Goal: Task Accomplishment & Management: Manage account settings

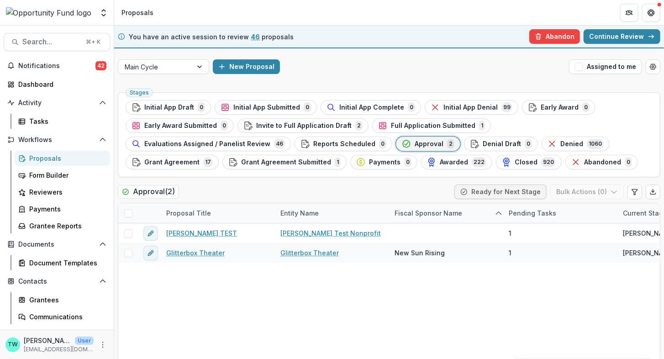
click at [604, 37] on link "Continue Review" at bounding box center [621, 36] width 77 height 15
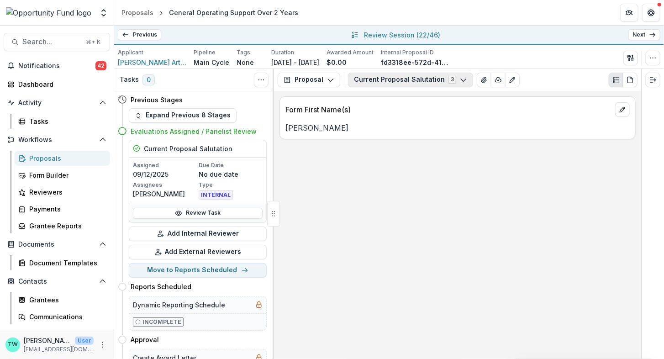
click at [419, 78] on button "Current Proposal Salutation 3" at bounding box center [410, 80] width 125 height 15
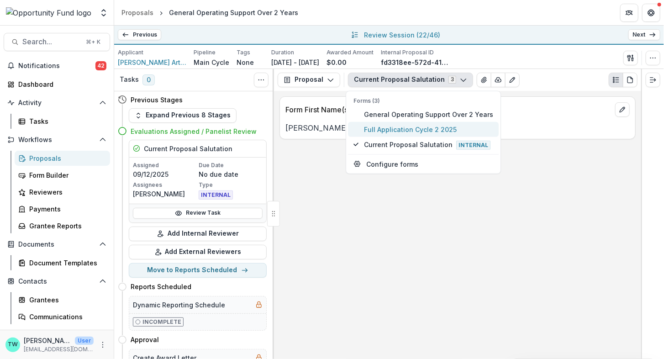
click at [416, 131] on span "Full Application Cycle 2 2025" at bounding box center [428, 129] width 129 height 10
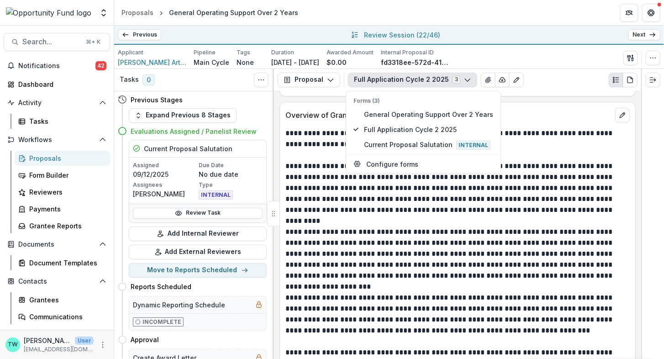
scroll to position [1239, 0]
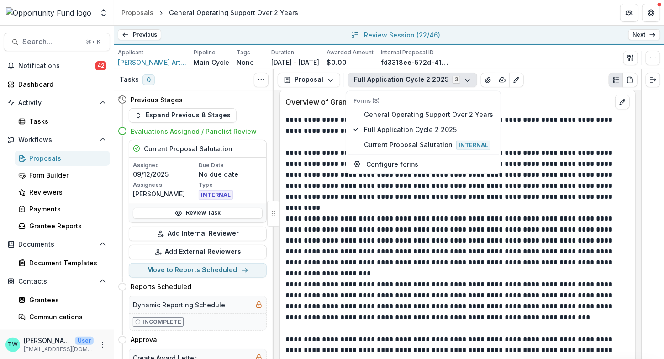
click at [397, 268] on p at bounding box center [457, 273] width 344 height 11
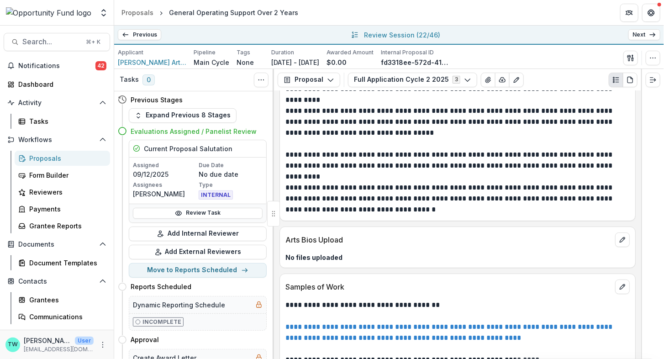
scroll to position [4513, 0]
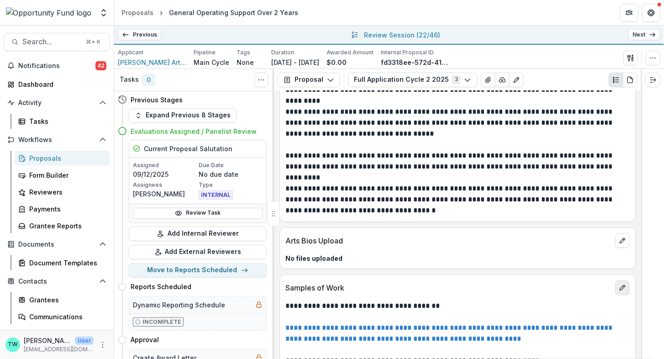
click at [620, 280] on button "edit" at bounding box center [622, 287] width 15 height 15
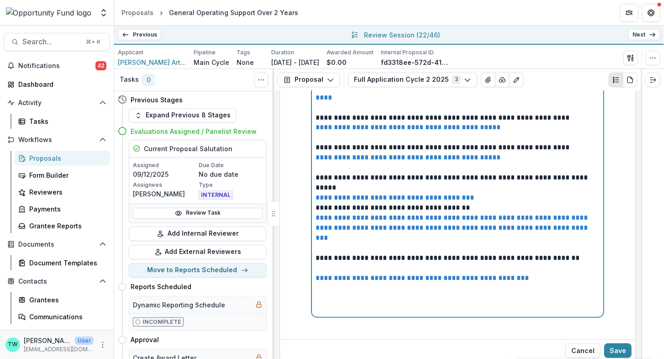
click at [491, 183] on div "**********" at bounding box center [457, 182] width 284 height 261
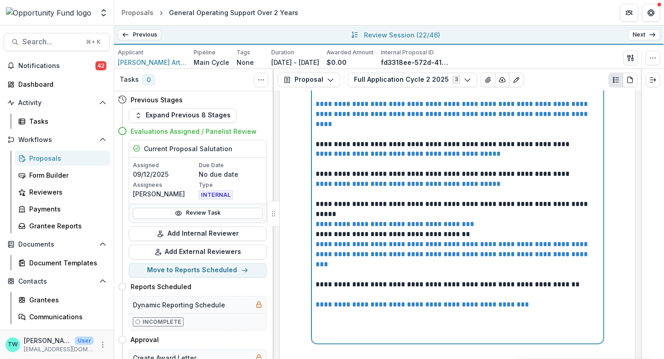
scroll to position [4749, 0]
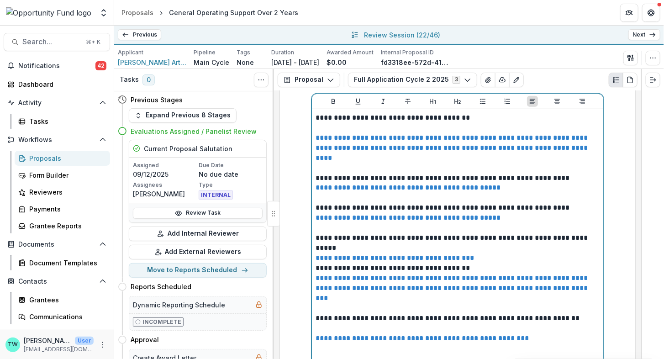
click at [357, 323] on p "**********" at bounding box center [457, 333] width 284 height 20
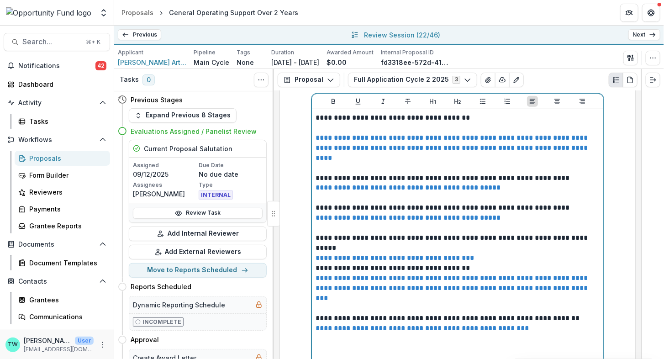
click at [328, 343] on p at bounding box center [457, 353] width 284 height 20
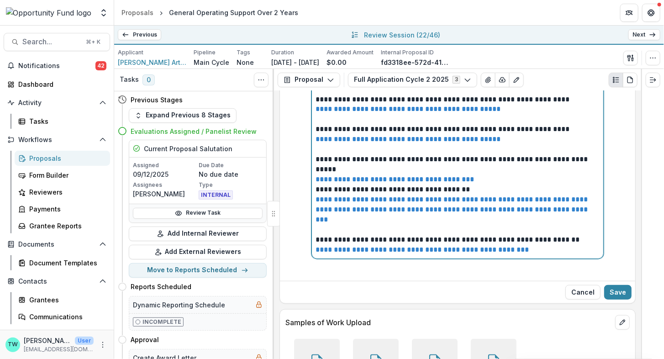
scroll to position [4861, 0]
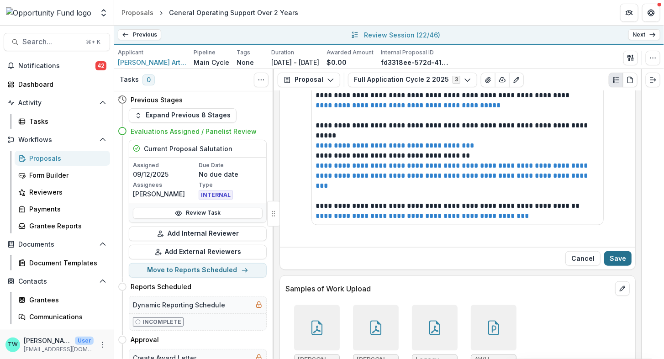
click at [614, 251] on button "Save" at bounding box center [617, 258] width 27 height 15
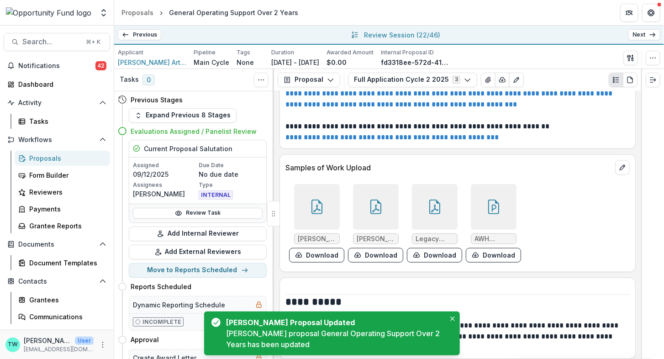
scroll to position [4902, 0]
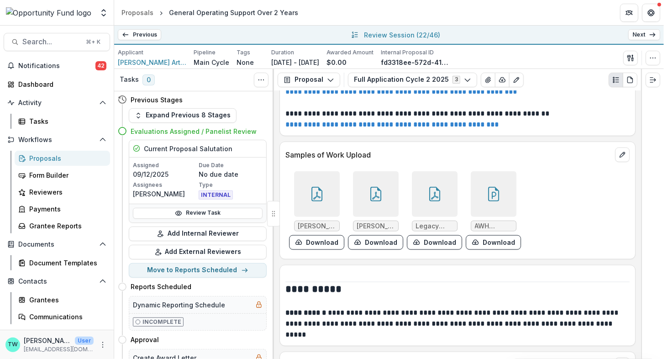
click at [318, 187] on icon at bounding box center [316, 194] width 15 height 15
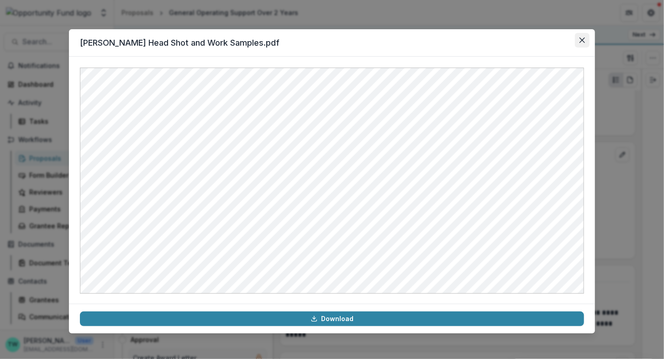
click at [579, 40] on icon "Close" at bounding box center [581, 39] width 5 height 5
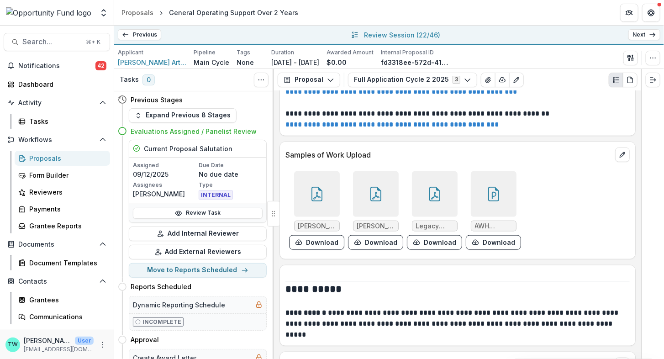
click at [380, 175] on div at bounding box center [376, 194] width 46 height 46
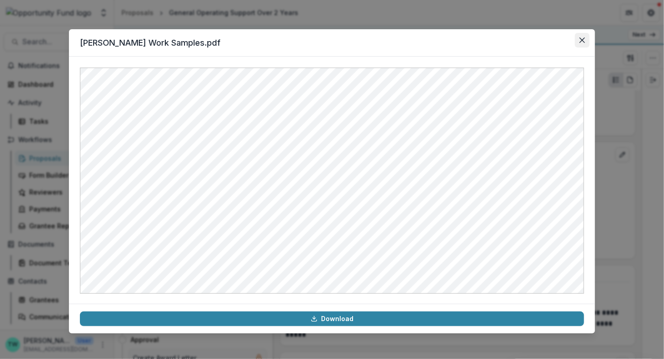
click at [581, 40] on icon "Close" at bounding box center [581, 39] width 5 height 5
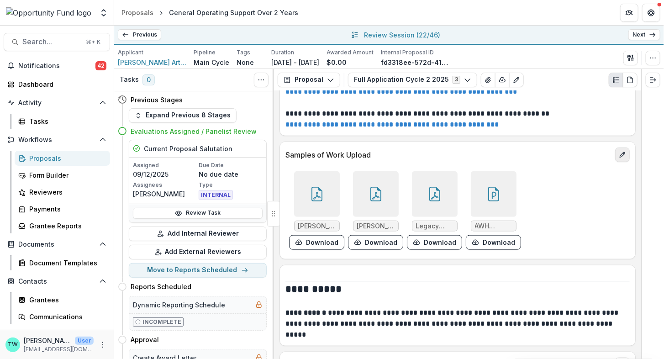
click at [618, 151] on icon "edit" at bounding box center [621, 154] width 7 height 7
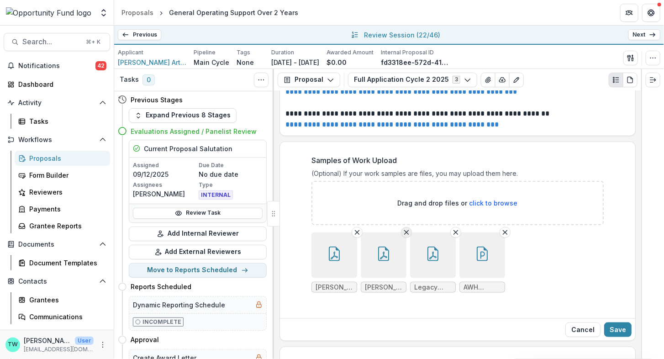
click at [402, 229] on icon "Remove File" at bounding box center [405, 232] width 7 height 7
click at [618, 322] on button "Save" at bounding box center [617, 329] width 27 height 15
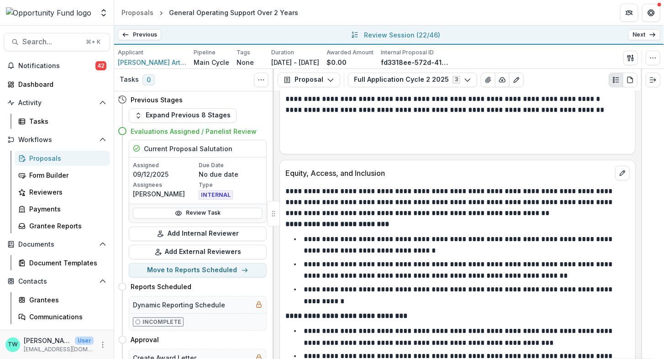
scroll to position [6056, 0]
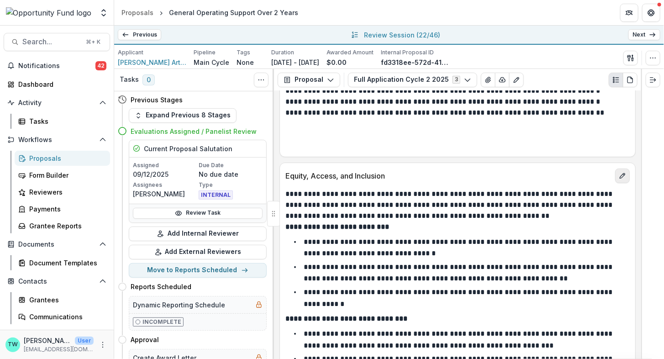
click at [620, 168] on button "edit" at bounding box center [622, 175] width 15 height 15
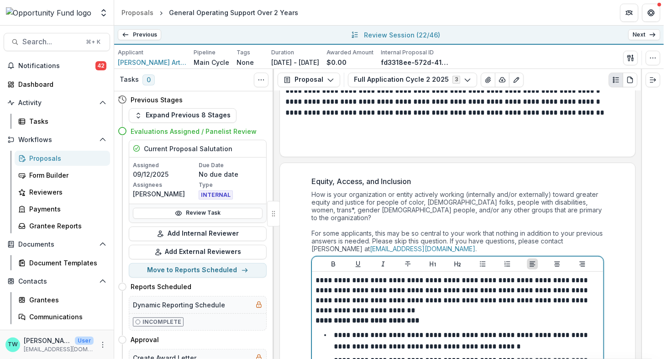
click at [434, 288] on p "**********" at bounding box center [457, 295] width 284 height 40
click at [402, 284] on p "**********" at bounding box center [457, 295] width 284 height 40
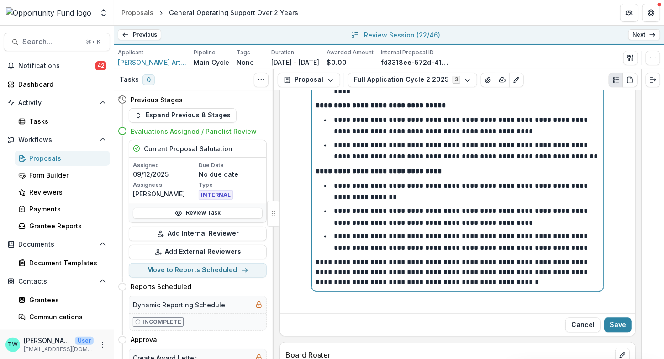
scroll to position [6730, 0]
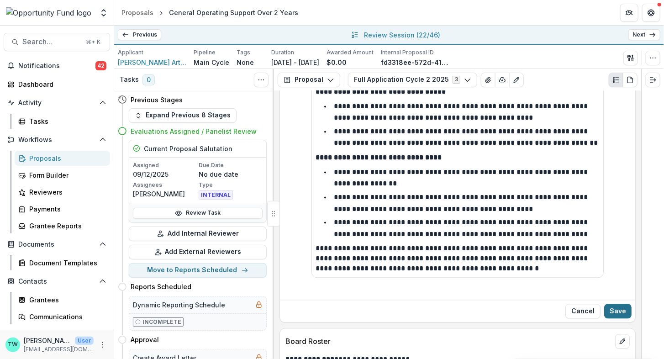
click at [616, 304] on button "Save" at bounding box center [617, 311] width 27 height 15
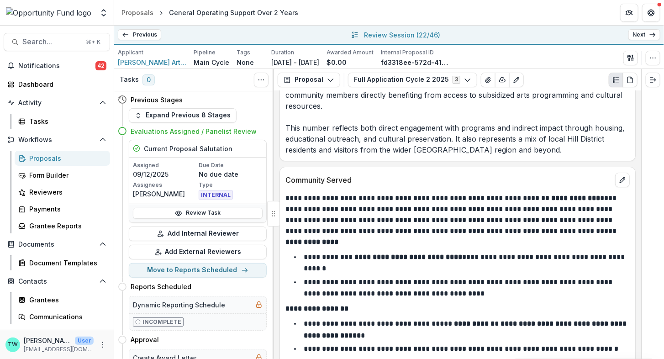
scroll to position [7287, 0]
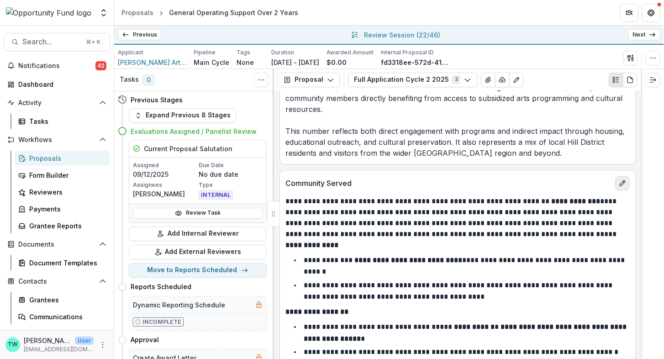
click at [619, 179] on icon "edit" at bounding box center [621, 182] width 7 height 7
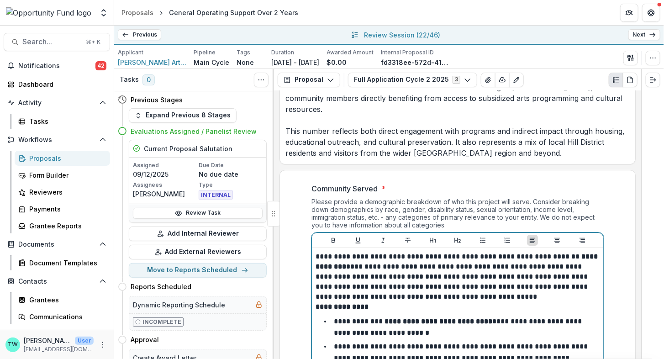
click at [495, 258] on p "**********" at bounding box center [457, 276] width 284 height 50
click at [481, 258] on p "**********" at bounding box center [457, 276] width 284 height 50
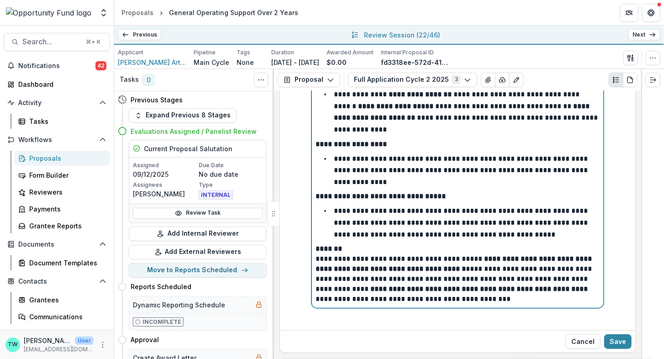
scroll to position [7743, 0]
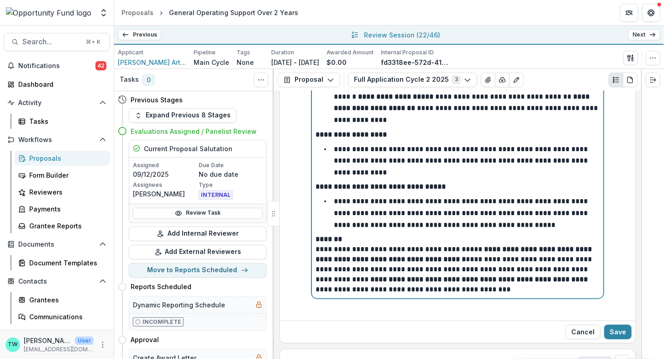
click at [315, 235] on strong "*******" at bounding box center [328, 238] width 26 height 7
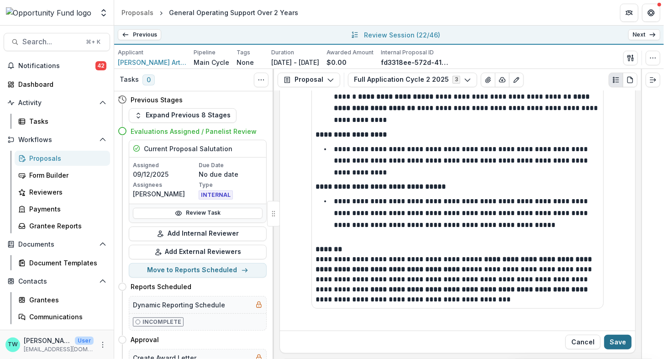
click at [621, 334] on button "Save" at bounding box center [617, 341] width 27 height 15
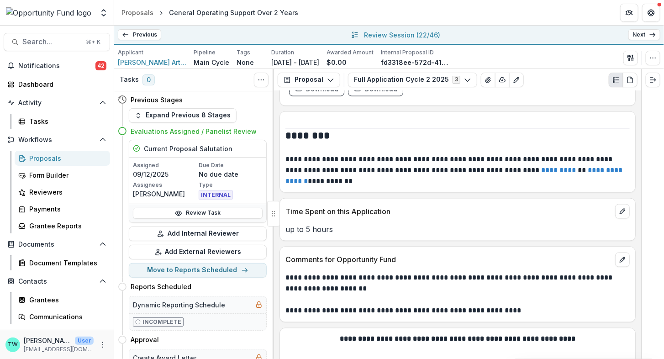
scroll to position [8086, 0]
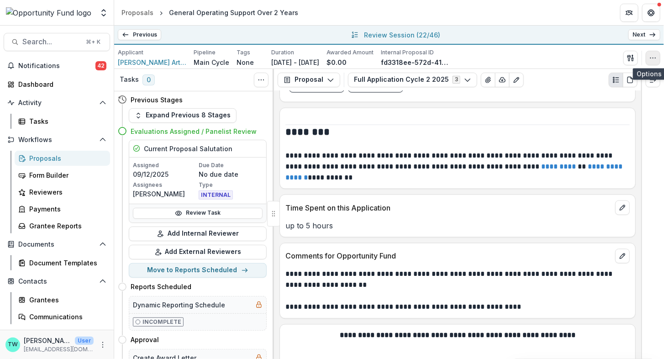
click at [651, 56] on icon "button" at bounding box center [652, 57] width 7 height 7
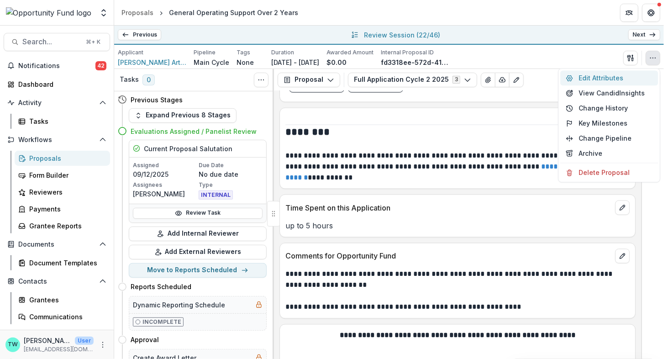
click at [598, 75] on button "Edit Attributes" at bounding box center [609, 77] width 98 height 15
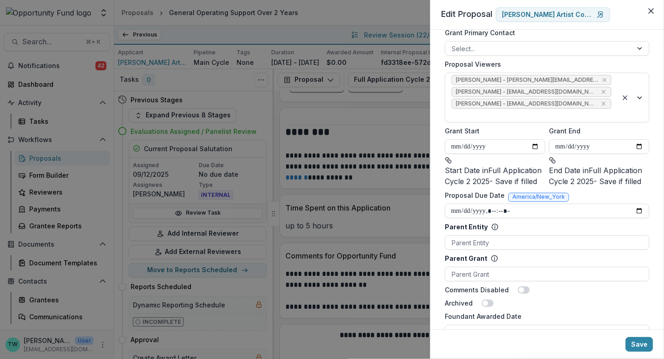
scroll to position [673, 0]
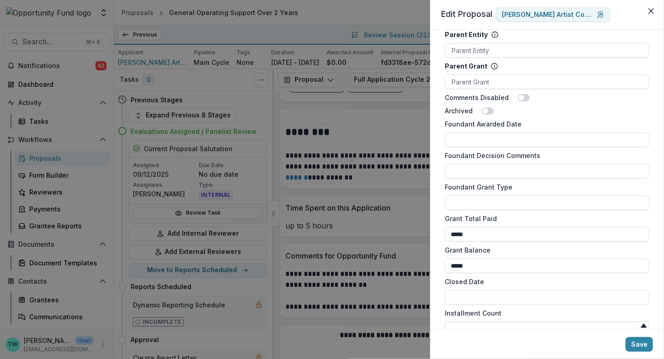
click at [475, 321] on input "Installment Count" at bounding box center [546, 328] width 204 height 15
type input "*"
click at [646, 347] on button "Save" at bounding box center [638, 344] width 27 height 15
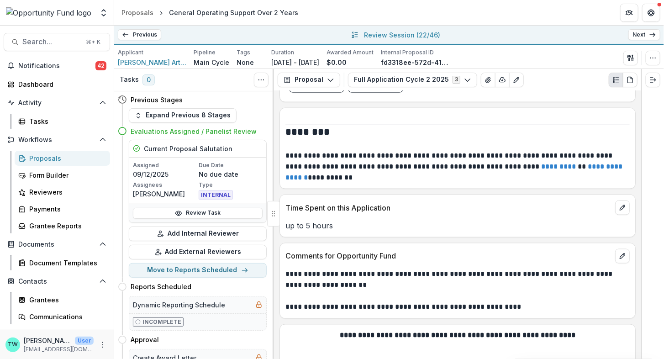
click at [362, 15] on header "Proposals General Operating Support Over 2 Years" at bounding box center [388, 12] width 549 height 25
click at [640, 37] on link "Next" at bounding box center [644, 34] width 32 height 11
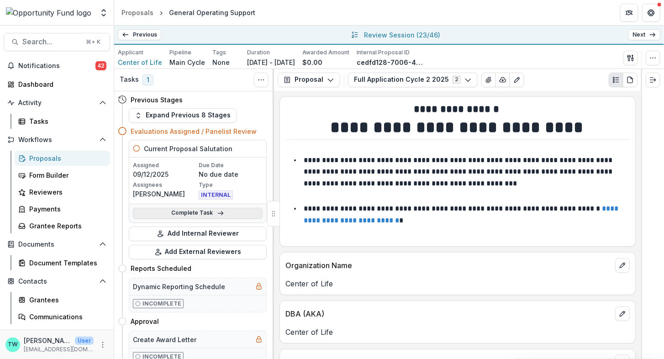
click at [193, 214] on link "Complete Task" at bounding box center [198, 213] width 130 height 11
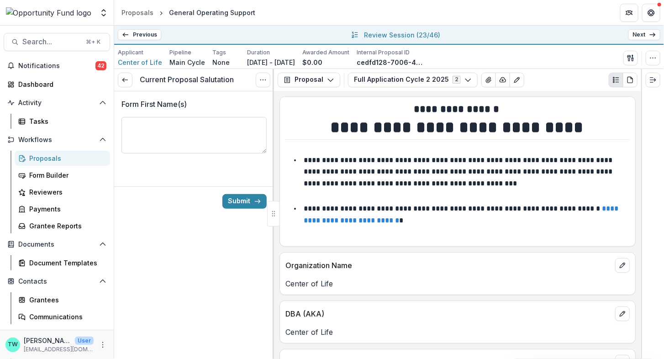
click at [194, 130] on textarea "Form First Name(s)" at bounding box center [193, 135] width 145 height 37
type textarea "**********"
click at [246, 201] on button "Submit" at bounding box center [244, 201] width 44 height 15
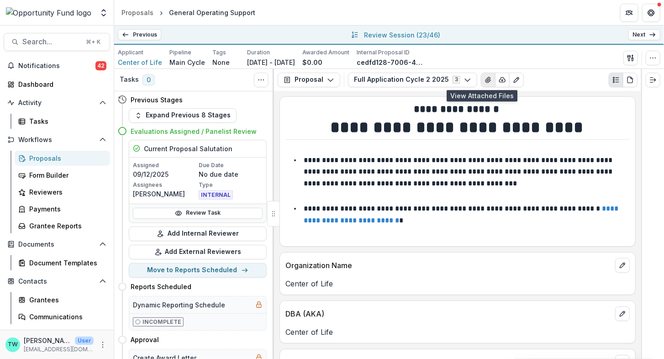
click at [484, 81] on icon "View Attached Files" at bounding box center [487, 79] width 7 height 7
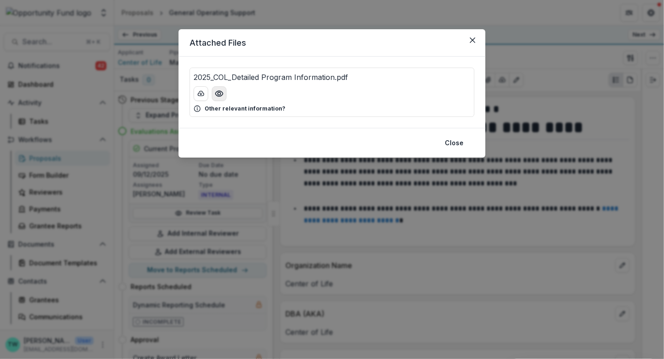
click at [219, 95] on icon "Preview 2025_COL_Detailed Program Information.pdf" at bounding box center [218, 93] width 9 height 9
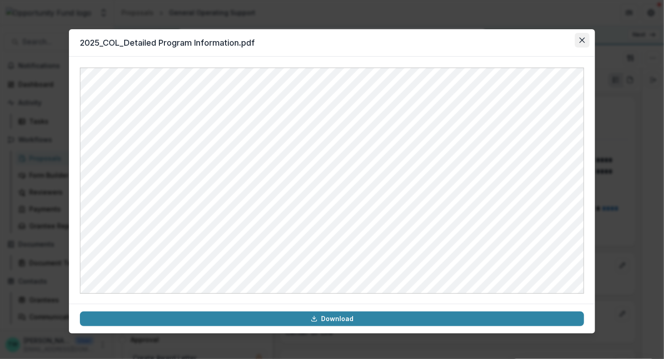
click at [585, 40] on button "Close" at bounding box center [582, 40] width 15 height 15
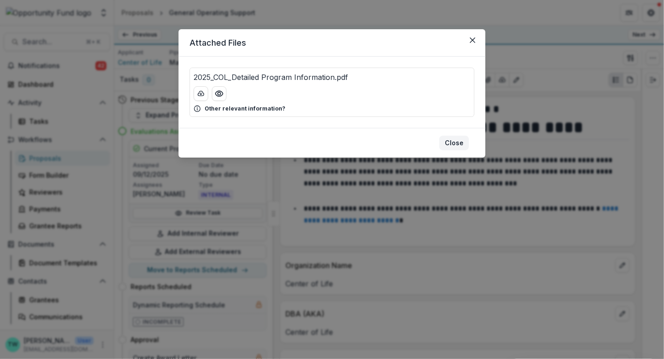
click at [459, 141] on button "Close" at bounding box center [454, 143] width 30 height 15
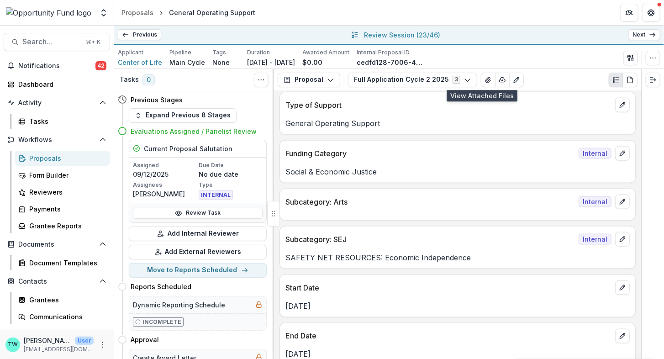
scroll to position [517, 0]
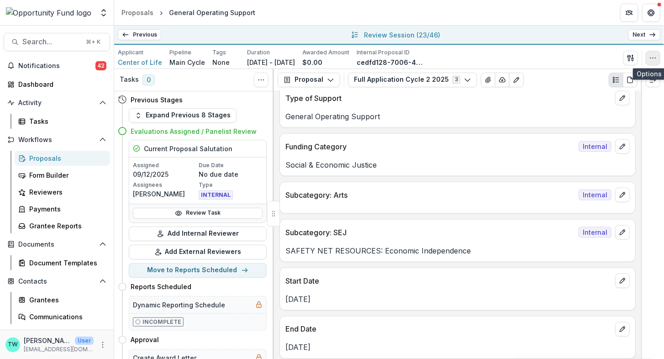
click at [653, 58] on icon "button" at bounding box center [652, 57] width 7 height 7
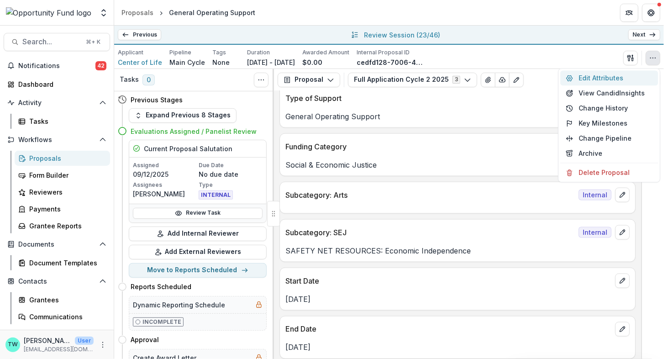
click at [600, 77] on button "Edit Attributes" at bounding box center [609, 77] width 98 height 15
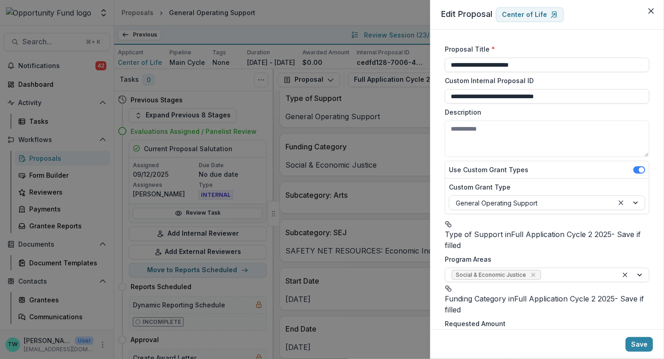
scroll to position [673, 0]
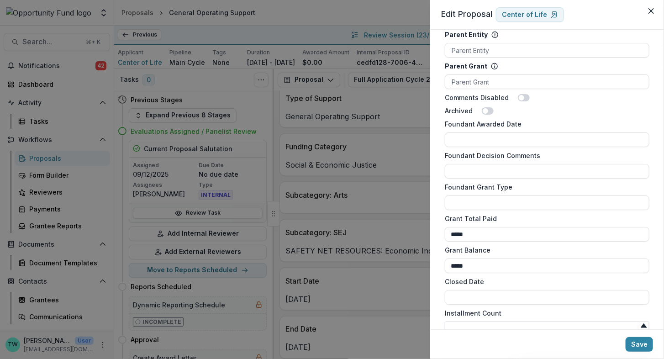
click at [491, 321] on input "Installment Count" at bounding box center [546, 328] width 204 height 15
type input "*"
click at [645, 341] on button "Save" at bounding box center [638, 344] width 27 height 15
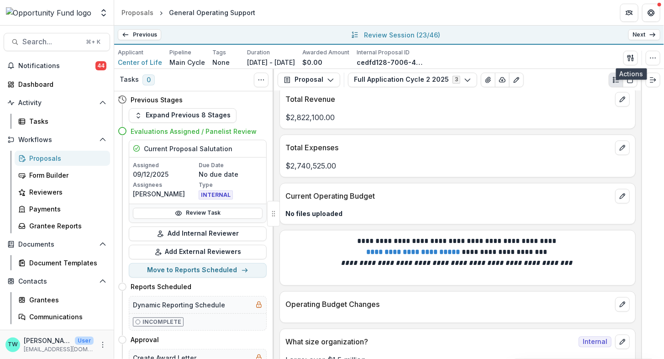
scroll to position [3761, 0]
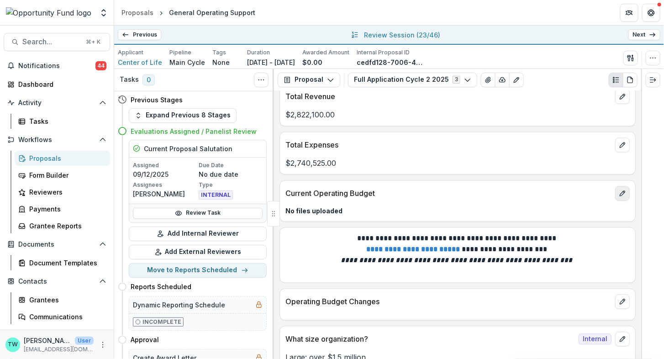
click at [620, 191] on icon "edit" at bounding box center [621, 193] width 5 height 5
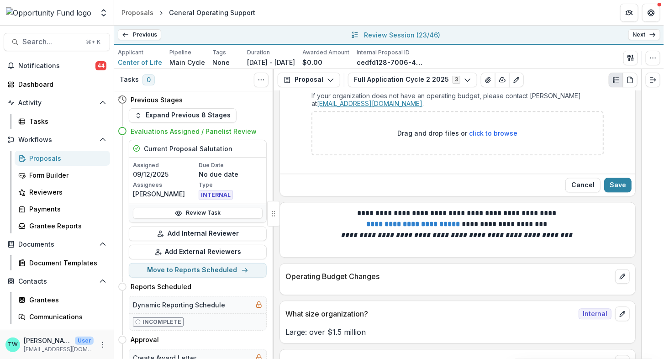
scroll to position [3939, 0]
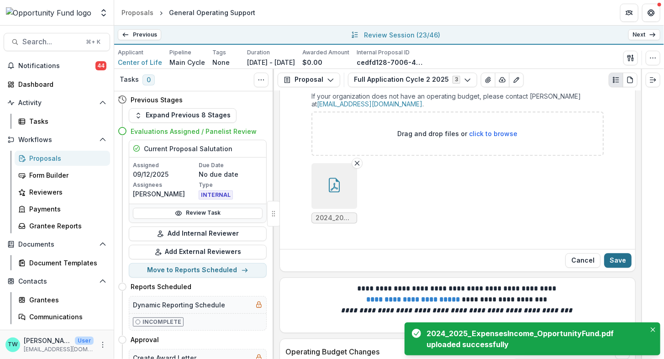
click at [617, 253] on button "Save" at bounding box center [617, 260] width 27 height 15
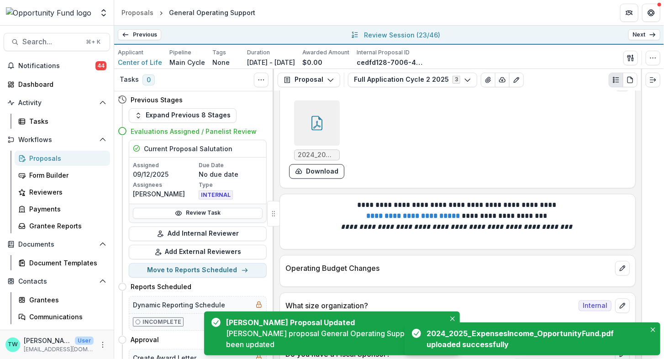
scroll to position [3860, 0]
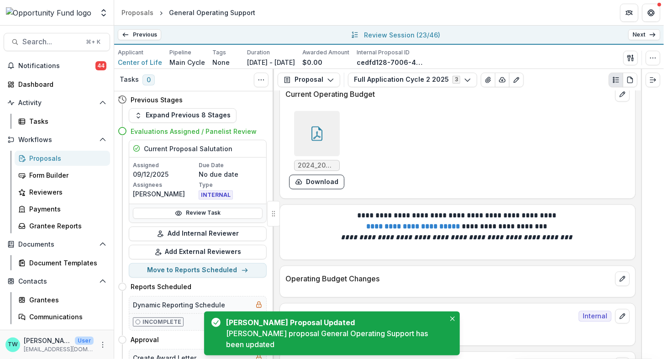
click at [319, 126] on icon at bounding box center [316, 133] width 15 height 15
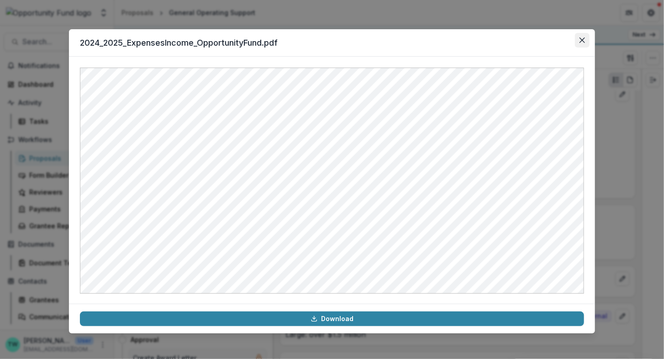
click at [579, 38] on icon "Close" at bounding box center [581, 39] width 5 height 5
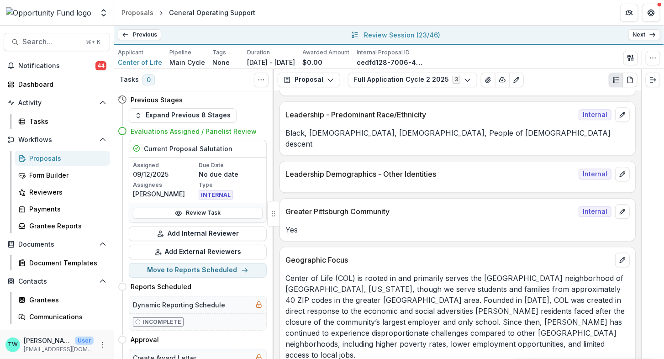
scroll to position [5472, 0]
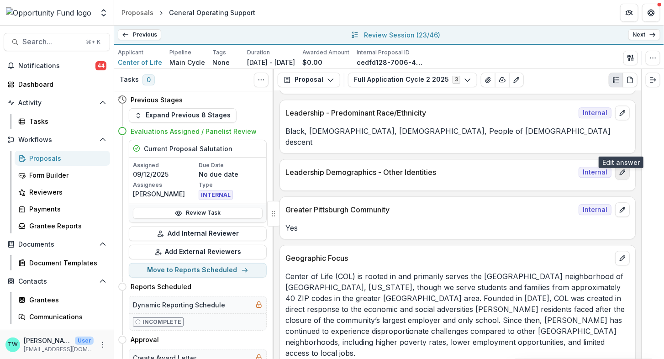
click at [620, 168] on icon "edit" at bounding box center [621, 171] width 7 height 7
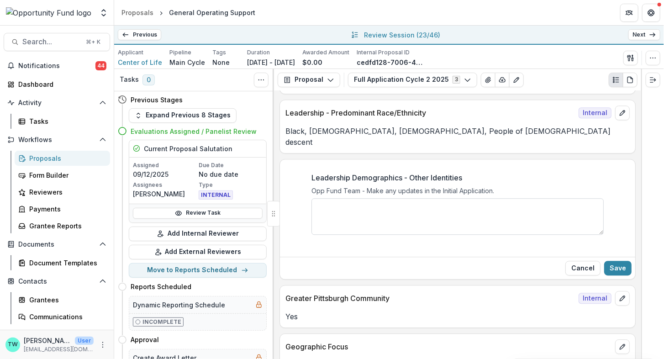
click at [347, 198] on textarea "Leadership Demographics - Other Identities" at bounding box center [457, 216] width 292 height 37
paste textarea "**********"
type textarea "**********"
click at [625, 261] on button "Save" at bounding box center [617, 268] width 27 height 15
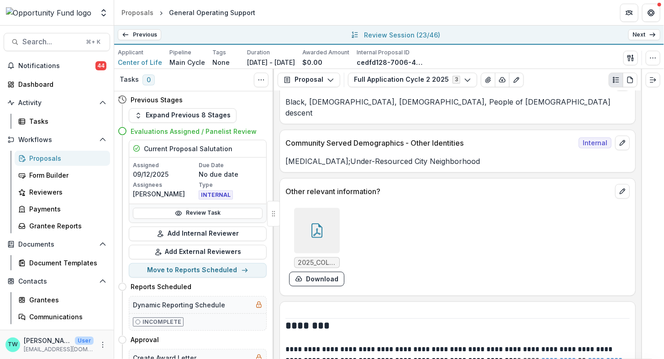
scroll to position [6220, 0]
click at [312, 222] on icon at bounding box center [316, 229] width 15 height 15
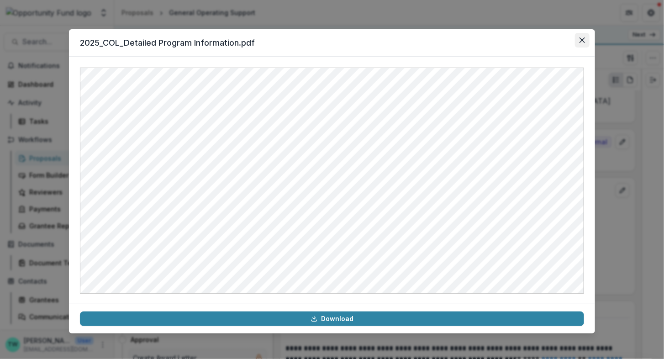
click at [581, 39] on icon "Close" at bounding box center [581, 39] width 5 height 5
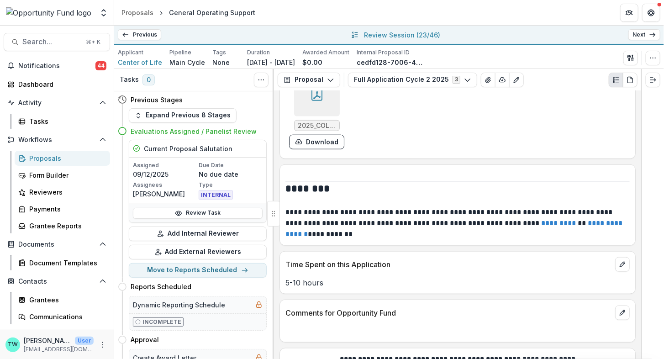
scroll to position [6378, 0]
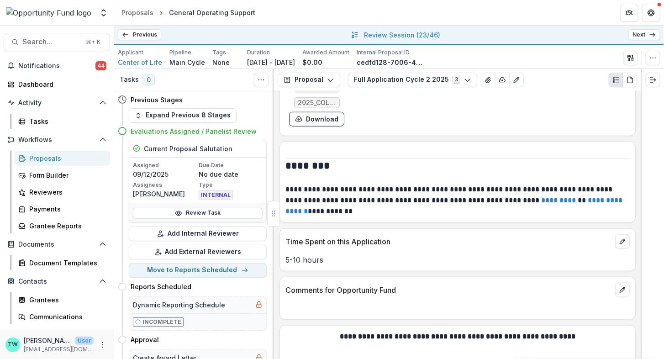
click at [642, 36] on link "Next" at bounding box center [644, 34] width 32 height 11
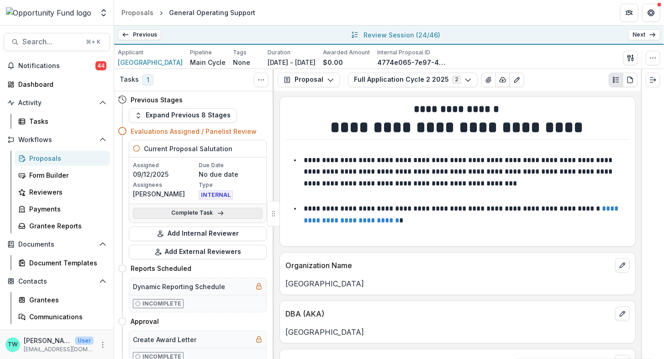
click at [178, 209] on link "Complete Task" at bounding box center [198, 213] width 130 height 11
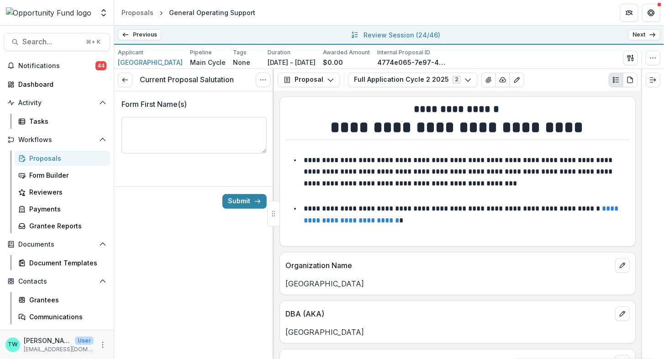
click at [187, 131] on textarea "Form First Name(s)" at bounding box center [193, 135] width 145 height 37
type textarea "**********"
click at [241, 201] on button "Submit" at bounding box center [244, 201] width 44 height 15
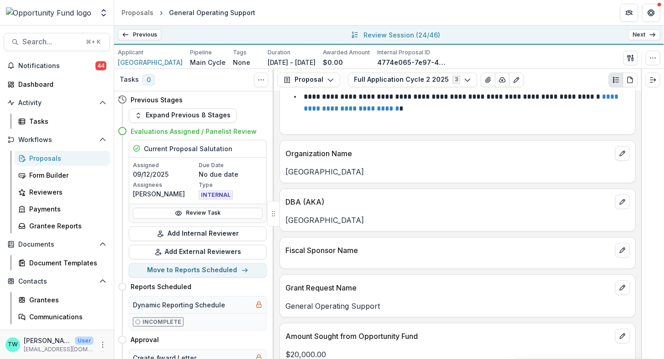
scroll to position [117, 0]
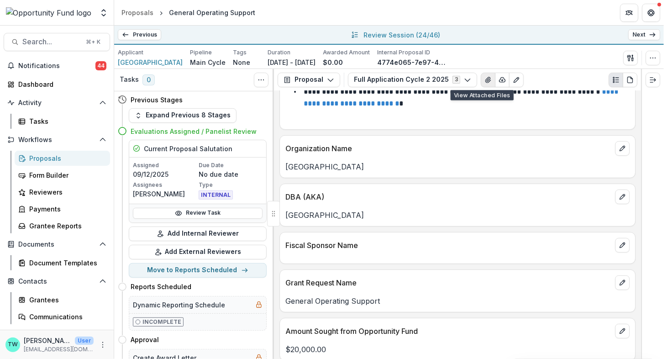
click at [484, 82] on icon "View Attached Files" at bounding box center [487, 79] width 7 height 7
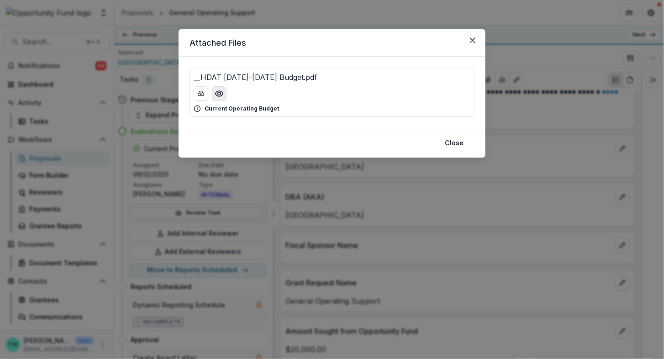
click at [217, 95] on icon "Preview __HDAT 2025-2026 Budget.pdf" at bounding box center [218, 93] width 7 height 5
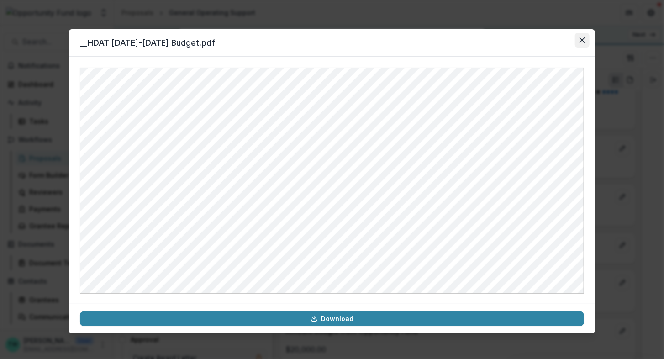
click at [583, 37] on icon "Close" at bounding box center [581, 39] width 5 height 5
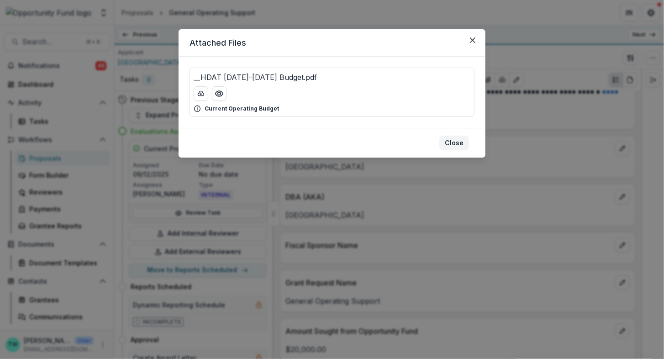
click at [455, 145] on button "Close" at bounding box center [454, 143] width 30 height 15
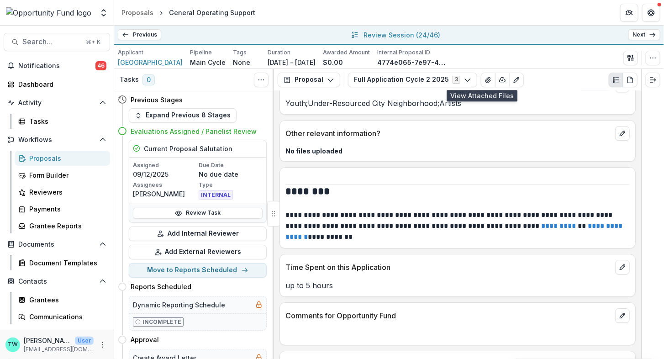
scroll to position [4255, 0]
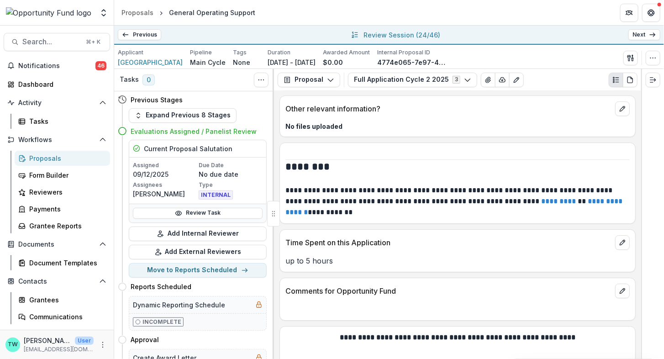
click at [638, 37] on link "Next" at bounding box center [644, 34] width 32 height 11
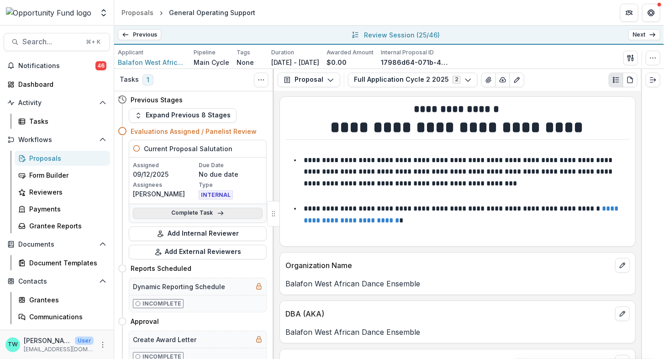
click at [188, 214] on link "Complete Task" at bounding box center [198, 213] width 130 height 11
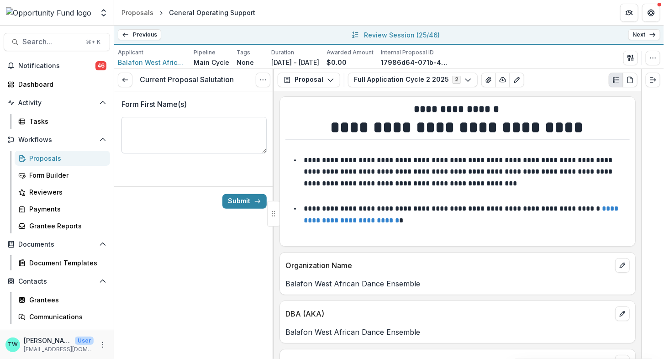
click at [196, 138] on textarea "Form First Name(s)" at bounding box center [193, 135] width 145 height 37
click at [131, 125] on textarea "******" at bounding box center [193, 135] width 145 height 37
type textarea "******"
click at [253, 199] on button "Submit" at bounding box center [244, 201] width 44 height 15
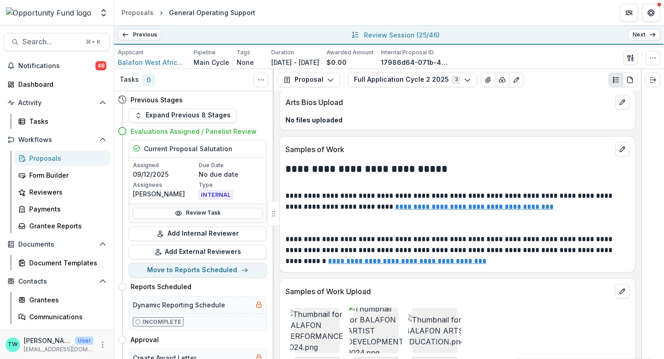
scroll to position [4771, 0]
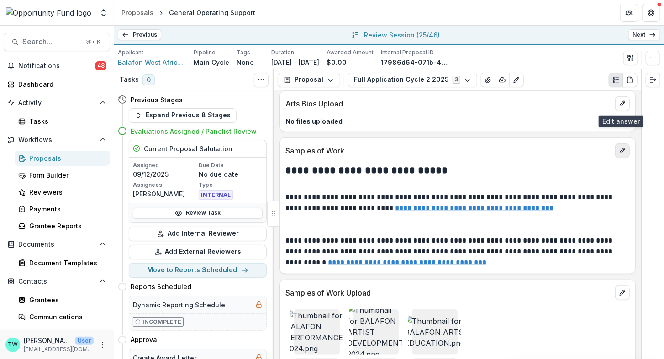
click at [619, 148] on icon "edit" at bounding box center [621, 150] width 5 height 5
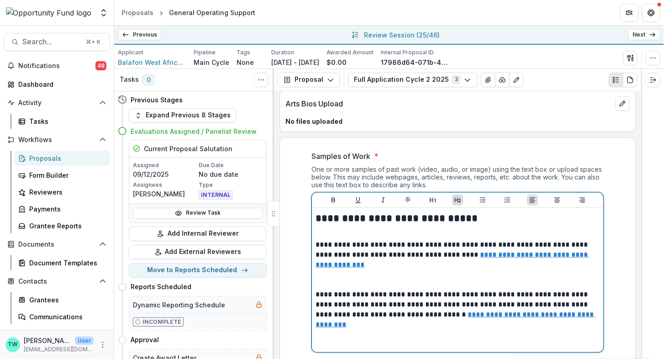
click at [443, 240] on p "**********" at bounding box center [457, 265] width 284 height 50
click at [434, 240] on p "**********" at bounding box center [457, 265] width 284 height 50
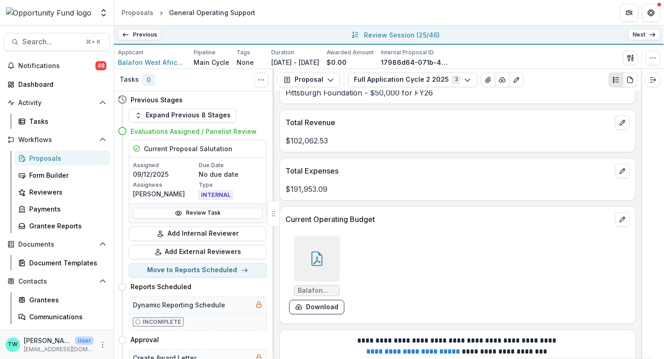
scroll to position [5203, 0]
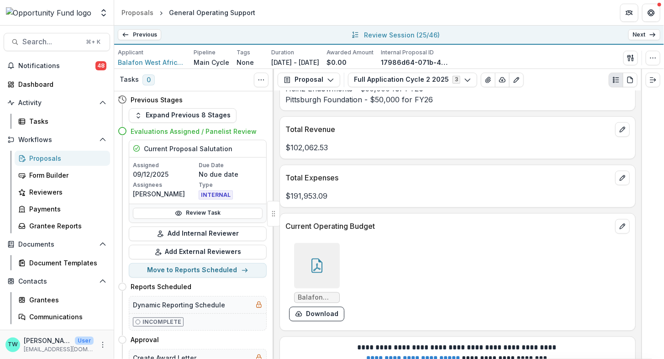
click at [322, 243] on div at bounding box center [317, 266] width 46 height 46
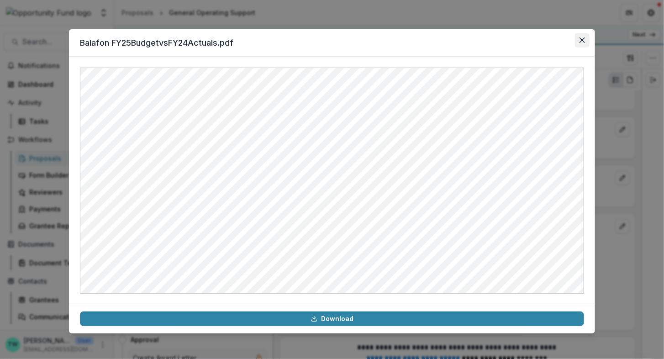
click at [580, 42] on icon "Close" at bounding box center [581, 39] width 5 height 5
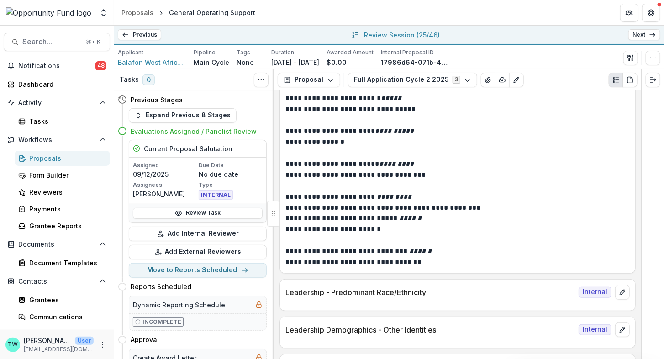
scroll to position [6145, 0]
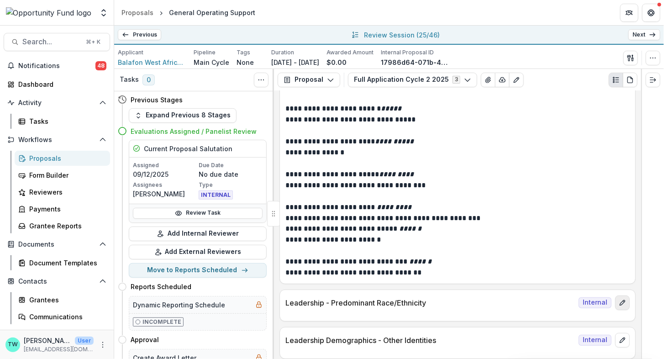
click at [620, 300] on icon "edit" at bounding box center [621, 302] width 5 height 5
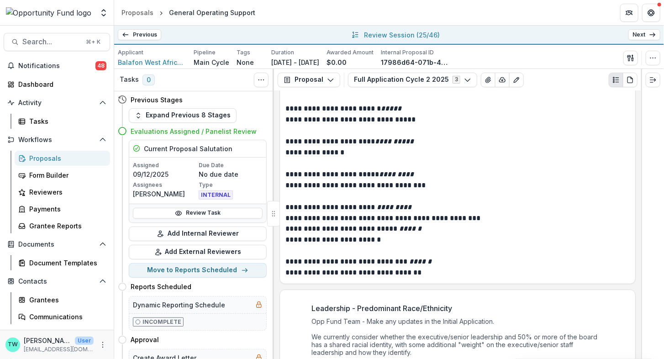
paste input "**********"
type input "**********"
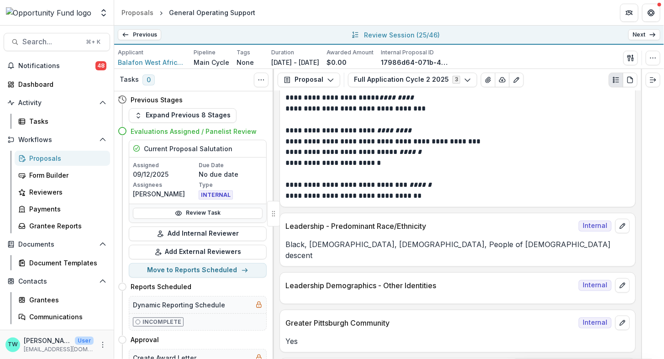
scroll to position [6224, 0]
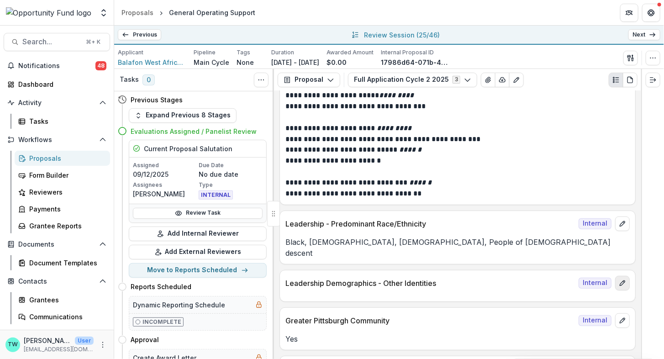
click at [618, 279] on icon "edit" at bounding box center [621, 282] width 7 height 7
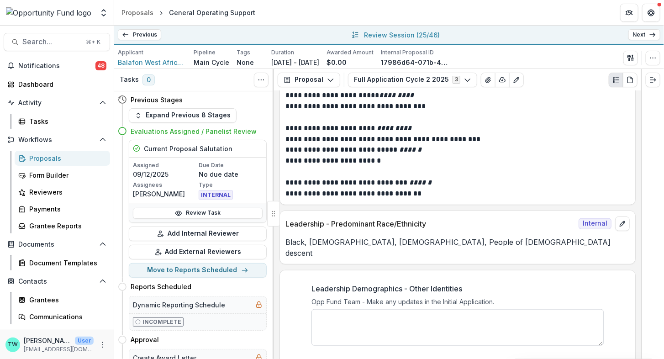
click at [365, 309] on textarea "Leadership Demographics - Other Identities" at bounding box center [457, 327] width 292 height 37
type textarea "*"
paste textarea "*******"
click at [319, 309] on textarea "********" at bounding box center [457, 327] width 292 height 37
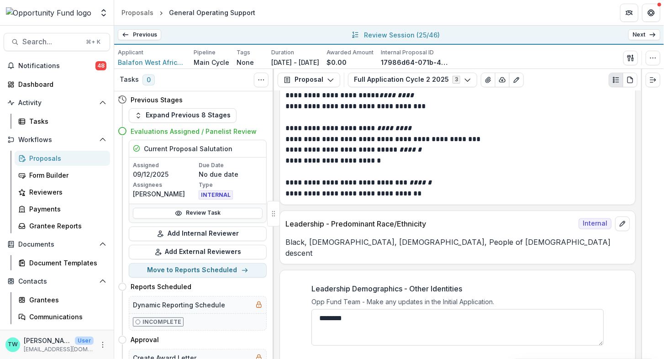
click at [369, 309] on textarea "********" at bounding box center [457, 327] width 292 height 37
paste textarea "*****"
type textarea "**********"
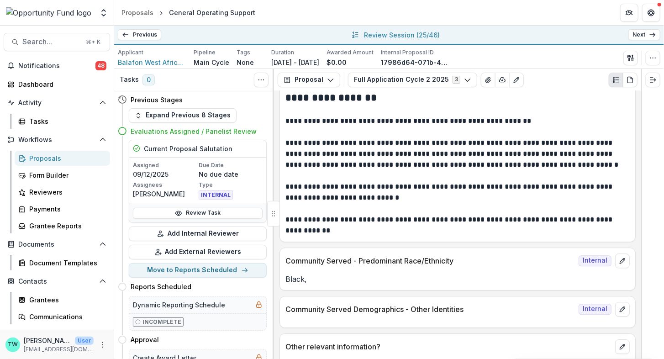
scroll to position [7004, 0]
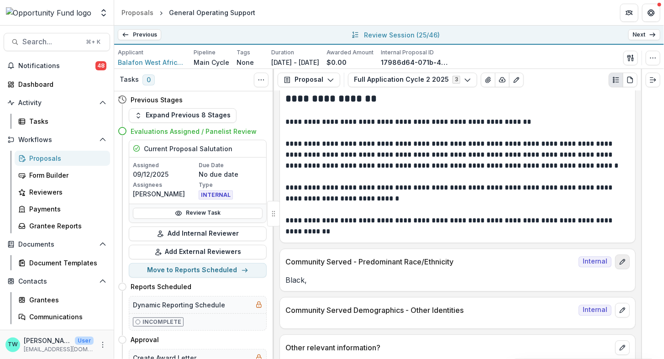
click at [621, 258] on icon "edit" at bounding box center [621, 261] width 7 height 7
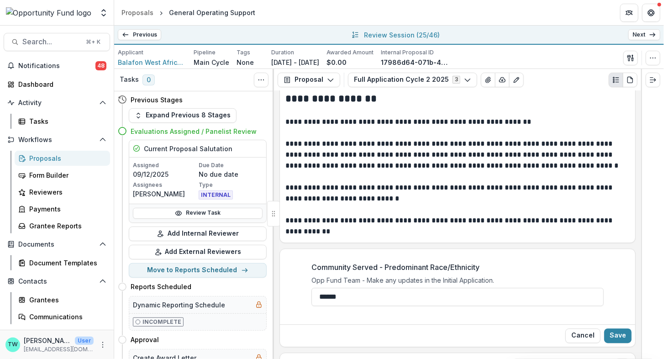
drag, startPoint x: 352, startPoint y: 219, endPoint x: 263, endPoint y: 216, distance: 89.0
click at [263, 216] on div "Tasks 0 Show Cancelled Tasks Previous Stages Expand Previous 8 Stages Evaluatio…" at bounding box center [388, 214] width 549 height 290
paste input "**********"
type input "**********"
click at [621, 328] on button "Save" at bounding box center [617, 335] width 27 height 15
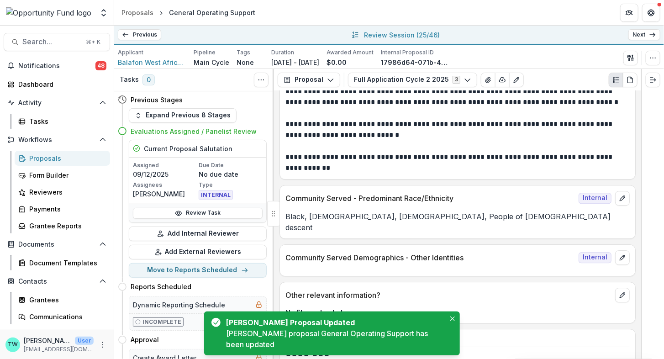
scroll to position [7069, 0]
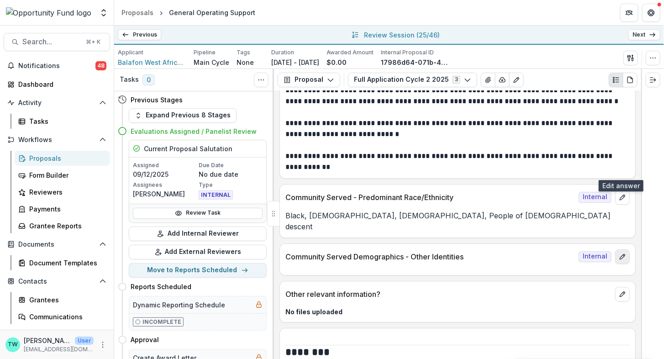
click at [621, 254] on icon "edit" at bounding box center [621, 256] width 5 height 5
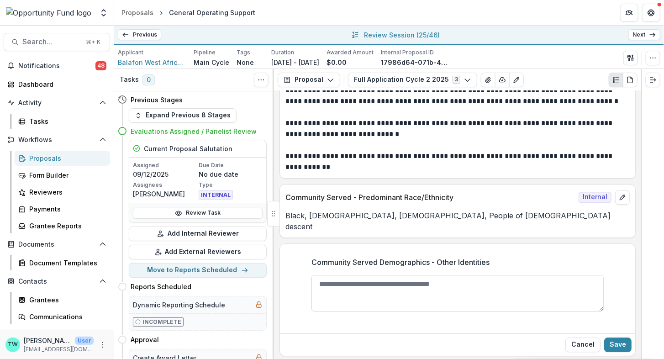
click at [338, 275] on textarea "Community Served Demographics - Other Identities" at bounding box center [457, 293] width 292 height 37
type textarea "*******"
click at [614, 337] on button "Save" at bounding box center [617, 344] width 27 height 15
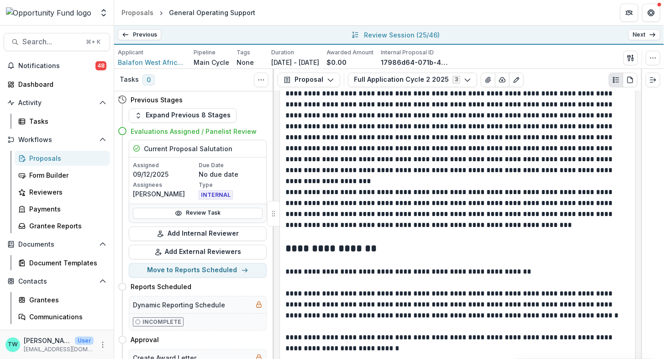
scroll to position [6671, 0]
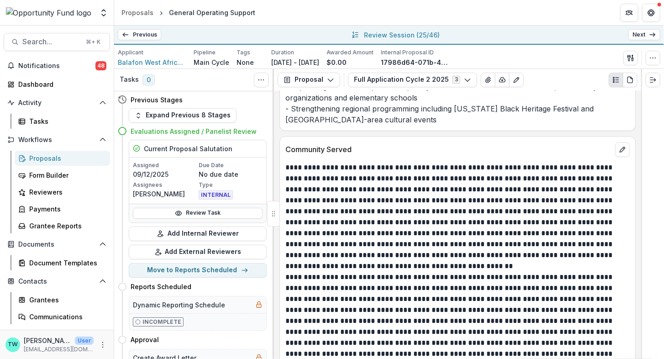
click at [648, 35] on link "Next" at bounding box center [644, 34] width 32 height 11
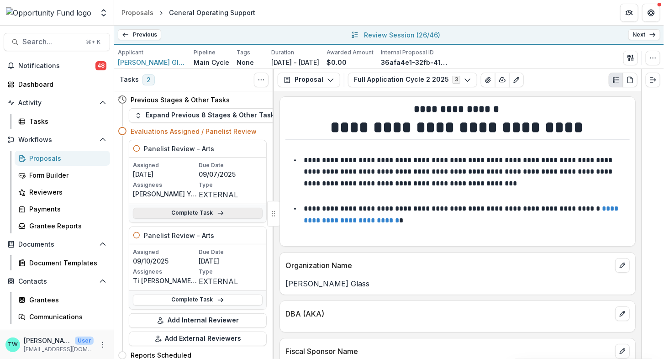
click at [208, 213] on link "Complete Task" at bounding box center [198, 213] width 130 height 11
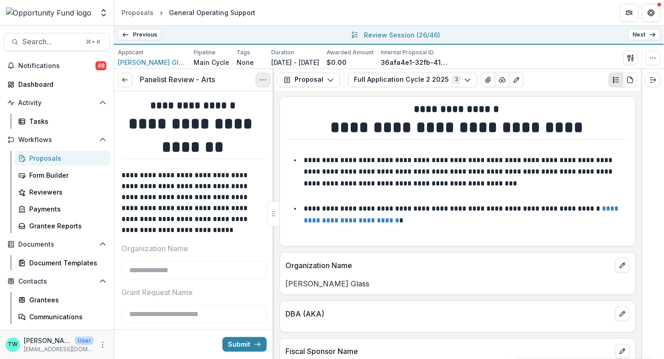
click at [267, 73] on button "Options" at bounding box center [263, 80] width 15 height 15
click at [219, 122] on button "Cancel Task" at bounding box center [219, 119] width 98 height 15
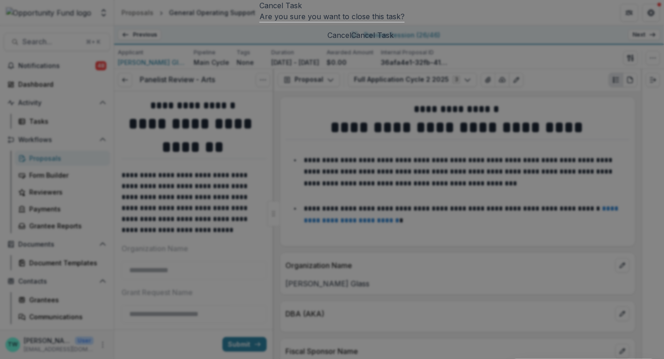
click at [393, 41] on button "Cancel Task" at bounding box center [372, 35] width 42 height 11
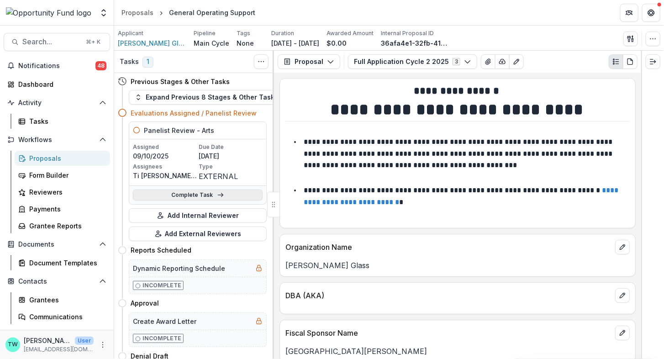
click at [198, 195] on link "Complete Task" at bounding box center [198, 194] width 130 height 11
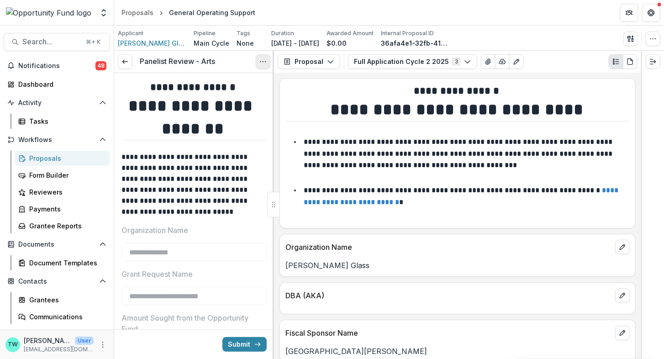
click at [263, 59] on icon "Options" at bounding box center [262, 61] width 7 height 7
click at [229, 105] on button "Cancel Task" at bounding box center [219, 101] width 98 height 15
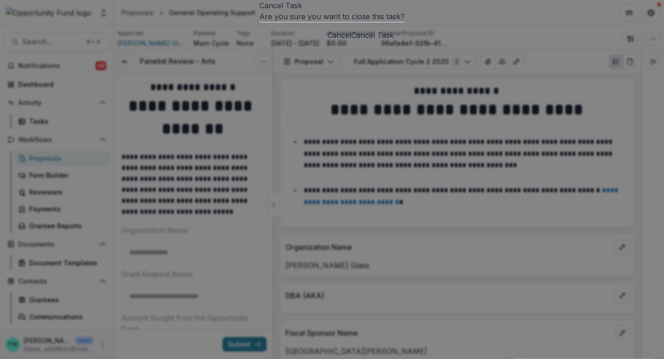
click at [393, 41] on button "Cancel Task" at bounding box center [372, 35] width 42 height 11
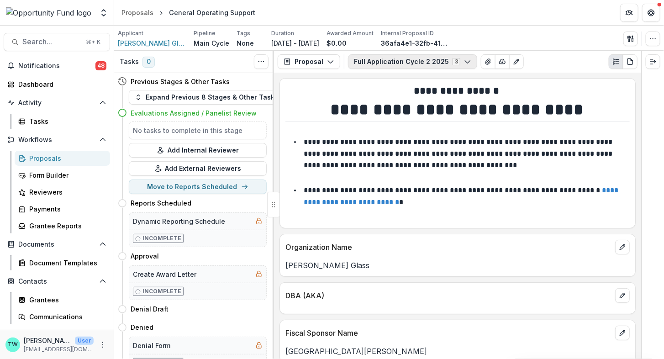
click at [464, 59] on icon "button" at bounding box center [467, 61] width 7 height 7
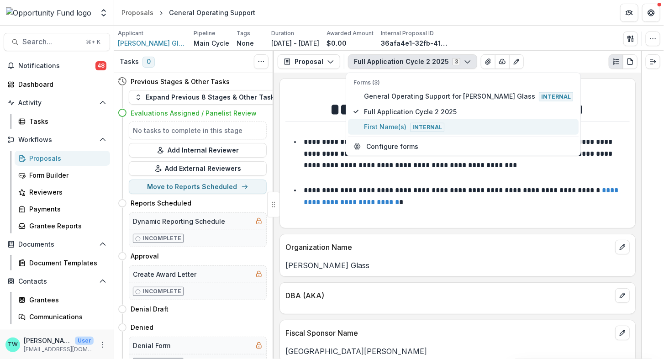
click at [404, 122] on span "First Name(s) Internal" at bounding box center [468, 127] width 209 height 10
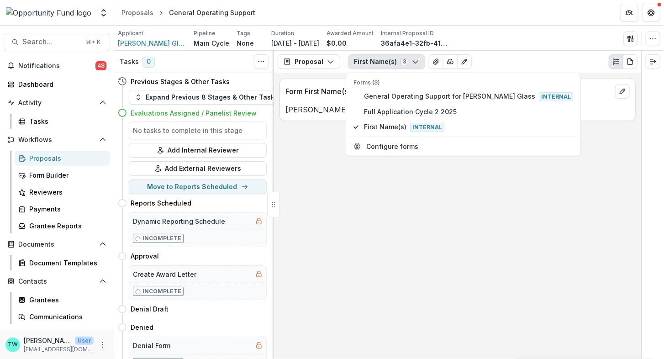
click at [307, 184] on div "Form First Name(s) Jaime, Monica, Sister Karen, and all," at bounding box center [457, 216] width 367 height 286
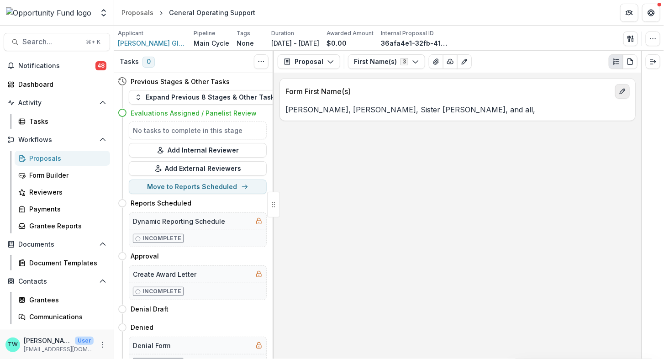
click at [622, 93] on icon "edit" at bounding box center [621, 91] width 7 height 7
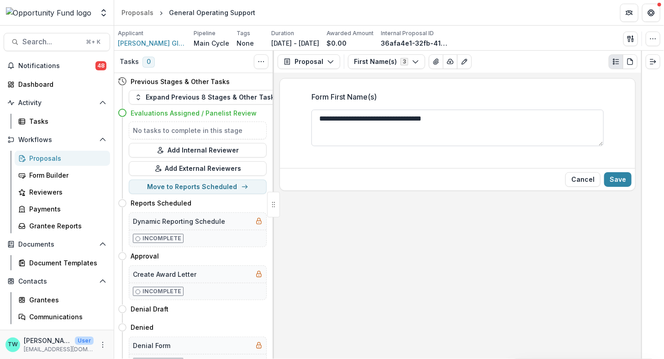
click at [374, 120] on textarea "**********" at bounding box center [457, 128] width 292 height 37
drag, startPoint x: 429, startPoint y: 119, endPoint x: 470, endPoint y: 119, distance: 41.1
click at [470, 119] on textarea "**********" at bounding box center [457, 128] width 292 height 37
type textarea "**********"
click at [612, 175] on button "Save" at bounding box center [617, 179] width 27 height 15
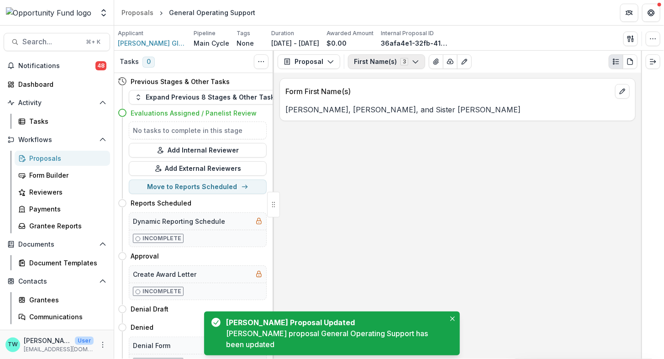
click at [413, 60] on icon "button" at bounding box center [415, 61] width 7 height 7
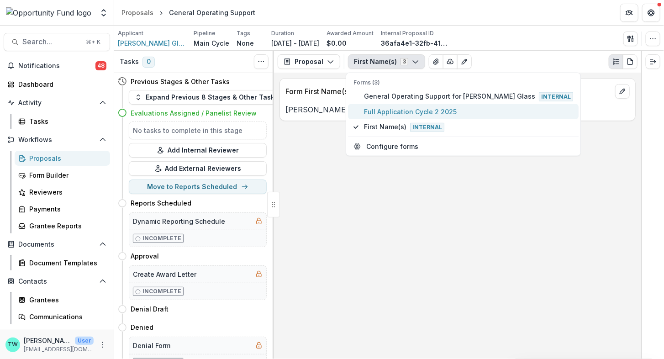
click at [389, 110] on span "Full Application Cycle 2 2025" at bounding box center [468, 112] width 209 height 10
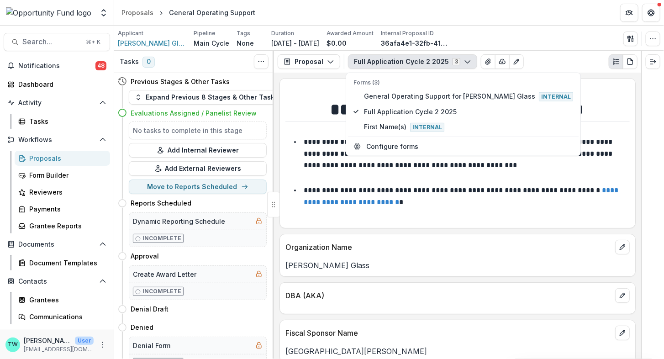
click at [488, 218] on p at bounding box center [457, 216] width 344 height 11
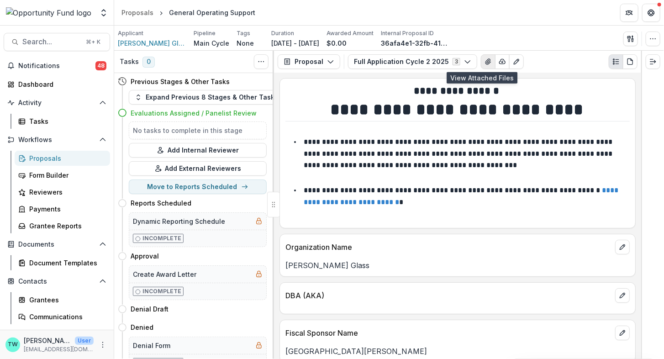
click at [484, 58] on icon "View Attached Files" at bounding box center [487, 61] width 7 height 7
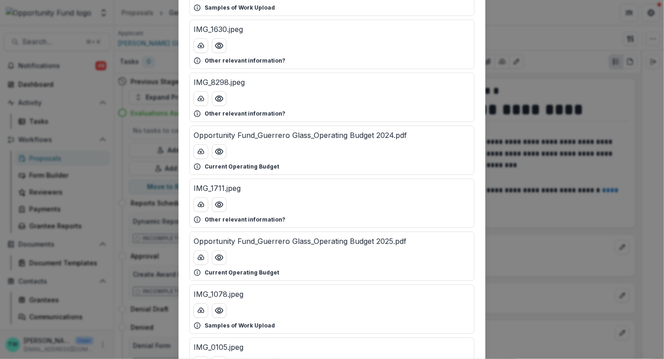
scroll to position [327, 0]
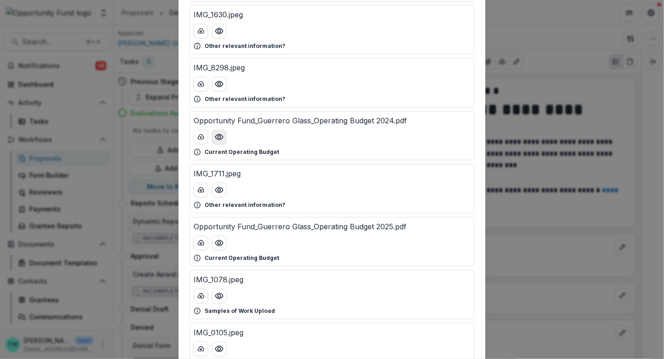
click at [219, 136] on circle "Preview Opportunity Fund_Guerrero Glass_Operating Budget 2024.pdf" at bounding box center [219, 137] width 3 height 3
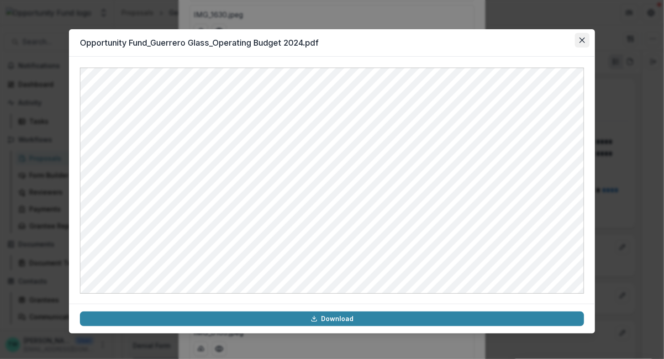
click at [583, 37] on icon "Close" at bounding box center [581, 39] width 5 height 5
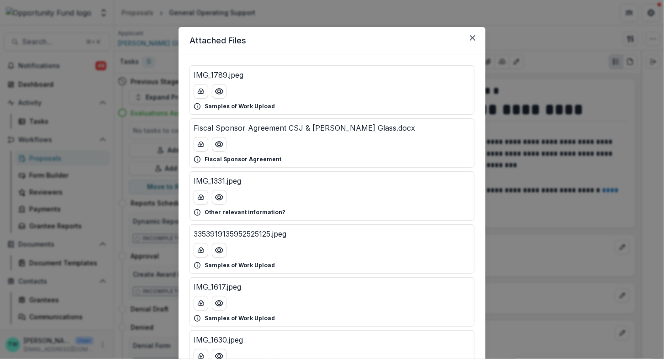
scroll to position [0, 0]
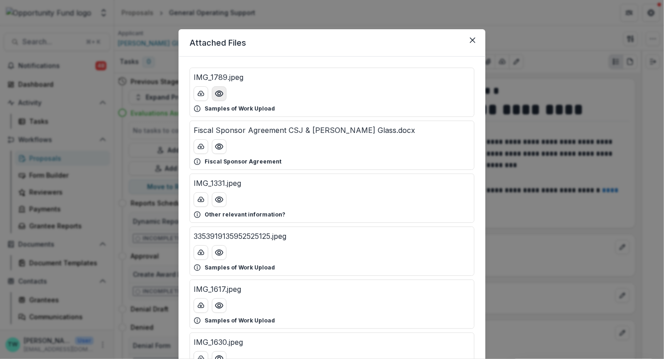
click at [219, 95] on icon "Preview IMG_1789.jpeg" at bounding box center [218, 93] width 9 height 9
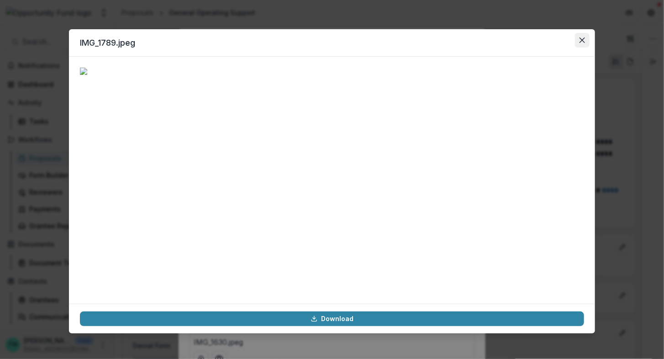
click at [577, 39] on button "Close" at bounding box center [582, 40] width 15 height 15
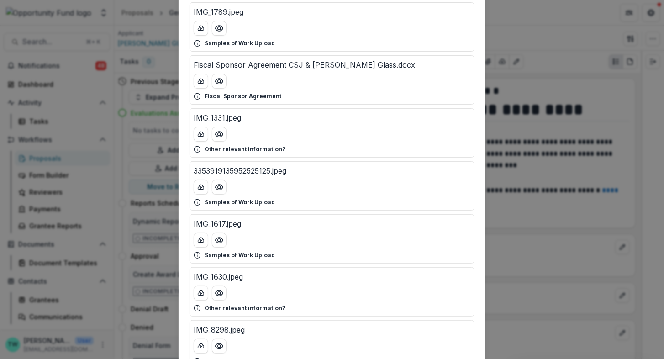
scroll to position [66, 0]
click at [220, 134] on icon "Preview IMG_1331.jpeg" at bounding box center [218, 133] width 7 height 5
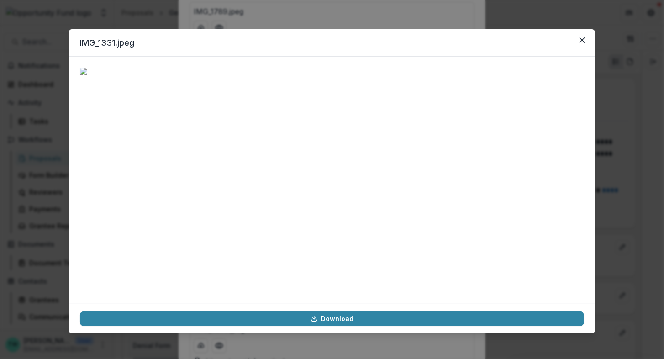
scroll to position [0, 0]
click at [583, 38] on icon "Close" at bounding box center [581, 39] width 5 height 5
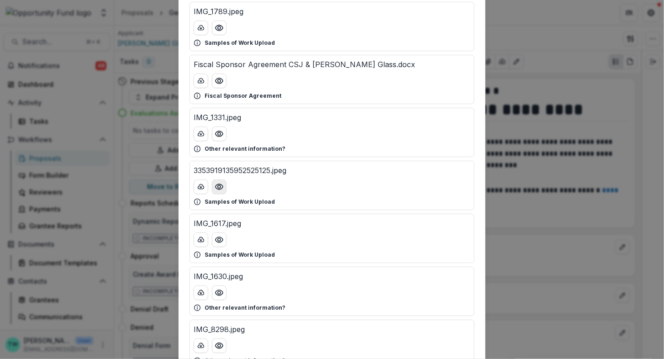
click at [220, 188] on icon "Preview 3353919135952525125.jpeg" at bounding box center [218, 186] width 9 height 9
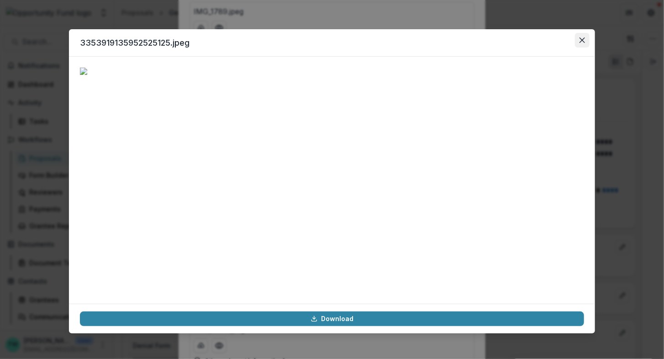
click at [581, 41] on icon "Close" at bounding box center [581, 39] width 5 height 5
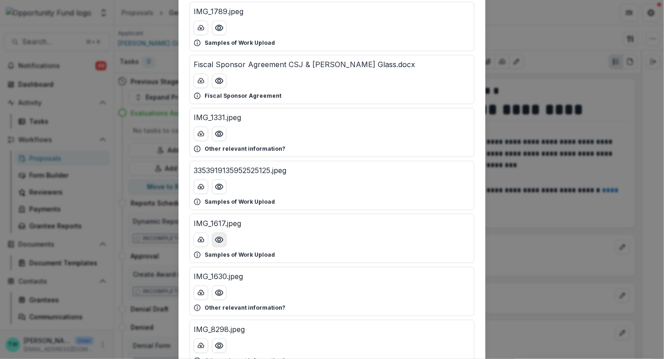
click at [219, 240] on icon "Preview IMG_1617.jpeg" at bounding box center [218, 239] width 7 height 5
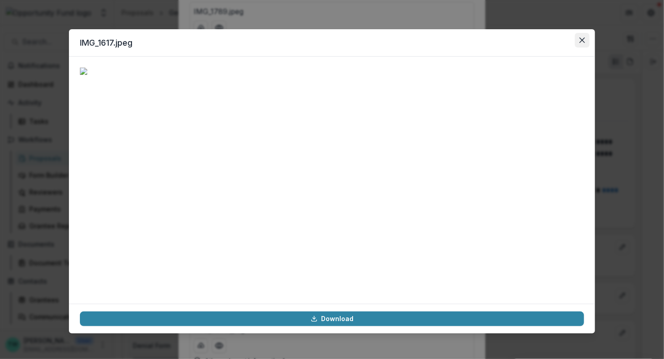
click at [581, 37] on icon "Close" at bounding box center [581, 39] width 5 height 5
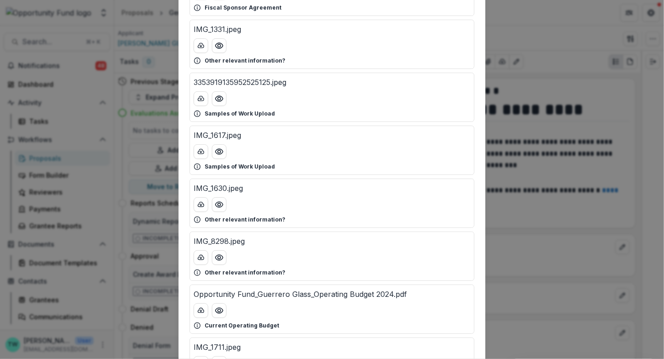
scroll to position [167, 0]
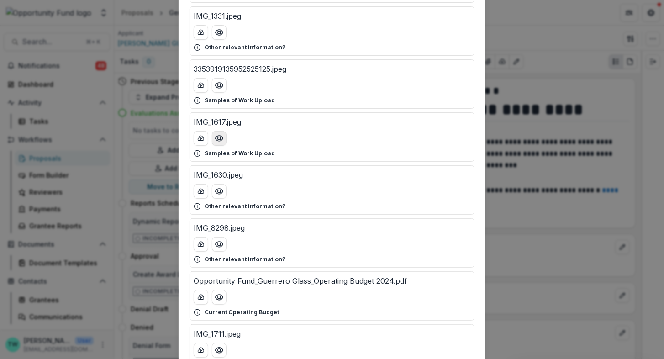
click at [218, 137] on circle "Preview IMG_1617.jpeg" at bounding box center [219, 138] width 3 height 3
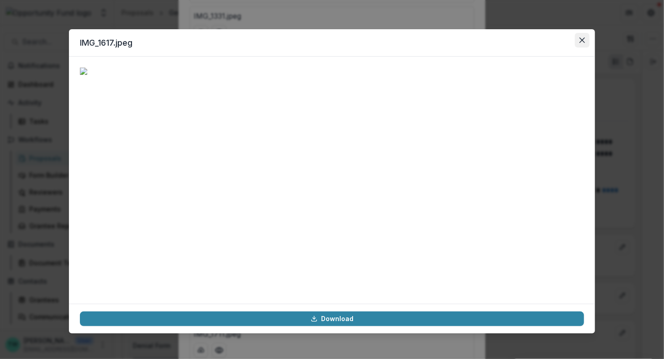
click at [581, 42] on icon "Close" at bounding box center [581, 39] width 5 height 5
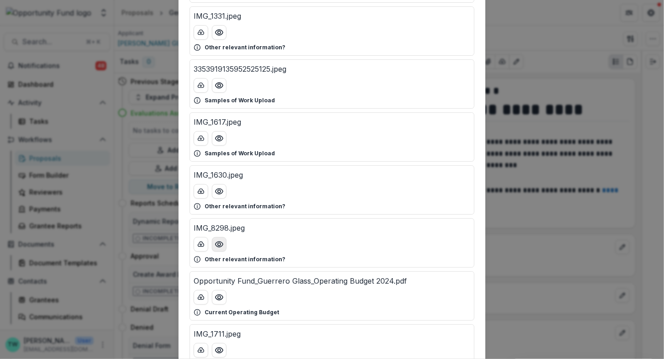
click at [215, 240] on icon "Preview IMG_8298.jpeg" at bounding box center [218, 244] width 9 height 9
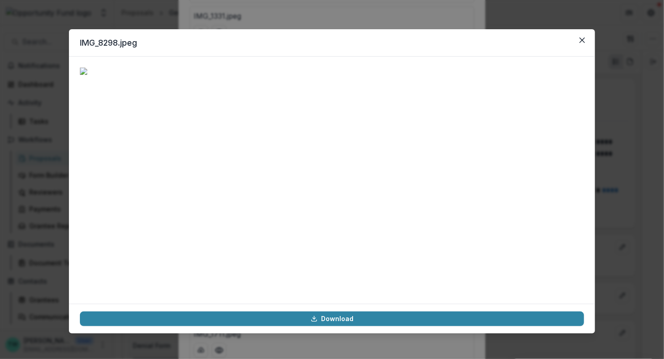
scroll to position [78, 0]
click at [585, 39] on button "Close" at bounding box center [582, 40] width 15 height 15
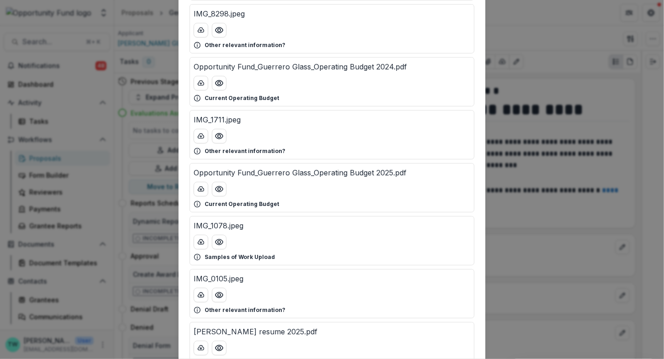
scroll to position [390, 0]
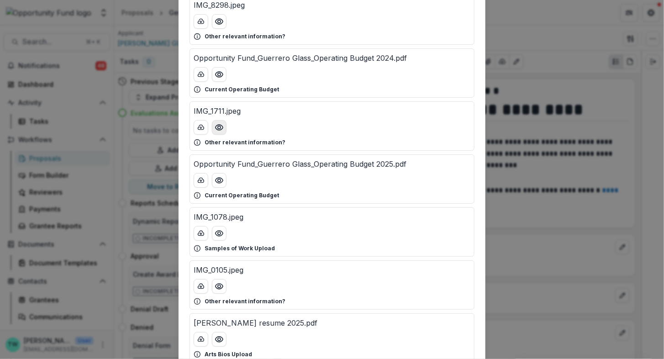
click at [219, 125] on icon "Preview IMG_1711.jpeg" at bounding box center [218, 127] width 9 height 9
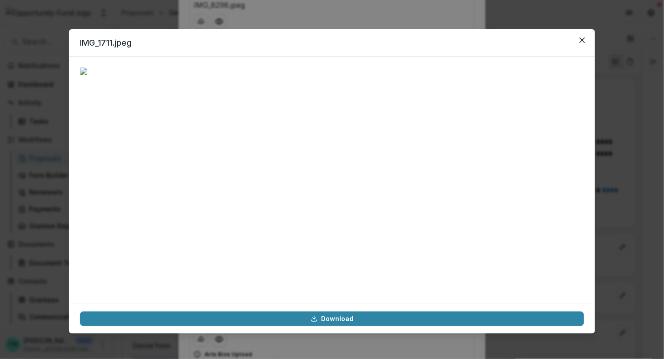
scroll to position [0, 0]
click at [580, 38] on icon "Close" at bounding box center [581, 39] width 5 height 5
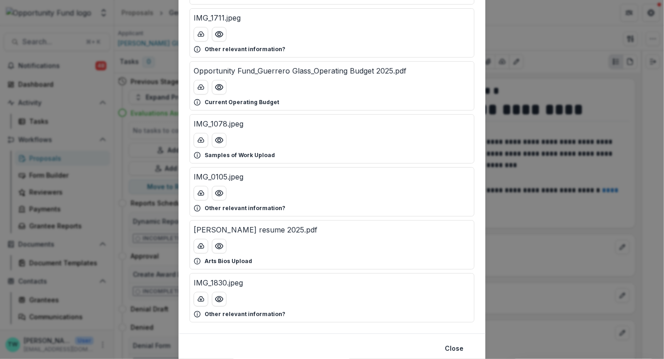
scroll to position [509, 0]
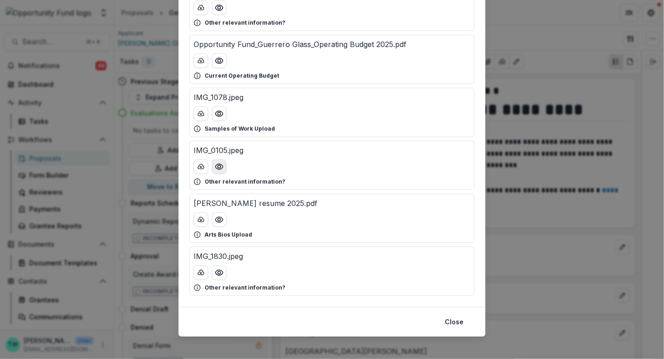
click at [216, 159] on button "Preview IMG_0105.jpeg" at bounding box center [219, 166] width 15 height 15
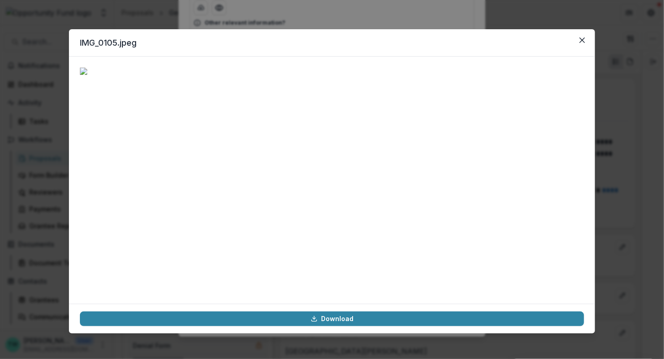
scroll to position [80, 0]
click at [585, 40] on button "Close" at bounding box center [582, 40] width 15 height 15
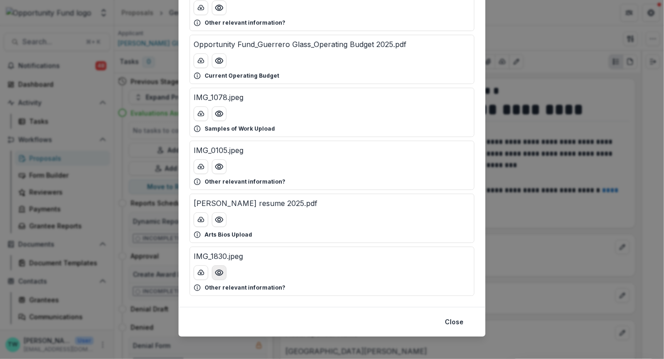
click at [220, 269] on icon "Preview IMG_1830.jpeg" at bounding box center [218, 272] width 9 height 9
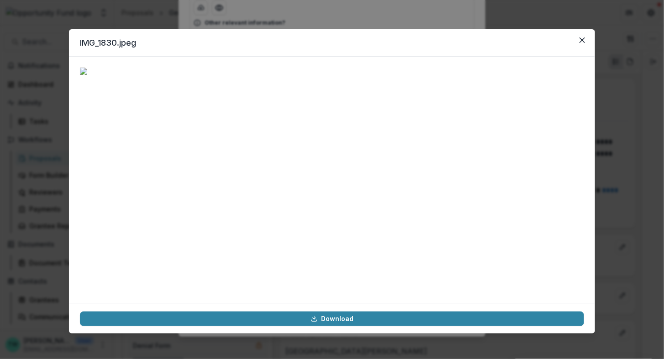
scroll to position [79, 0]
click at [583, 43] on button "Close" at bounding box center [582, 40] width 15 height 15
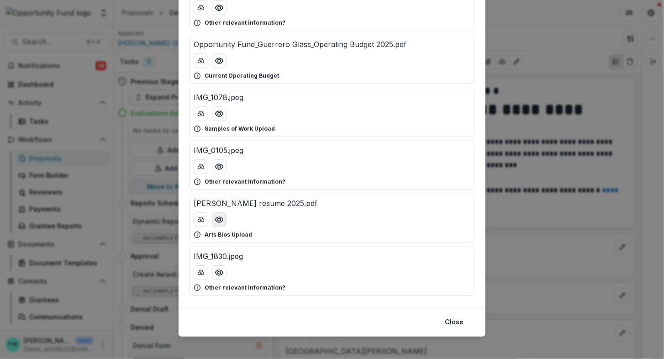
click at [219, 215] on icon "Preview Jaime Guerrero resume 2025.pdf" at bounding box center [218, 219] width 9 height 9
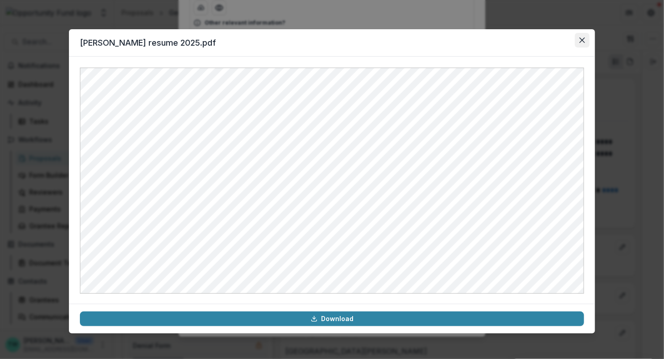
click at [576, 42] on button "Close" at bounding box center [582, 40] width 15 height 15
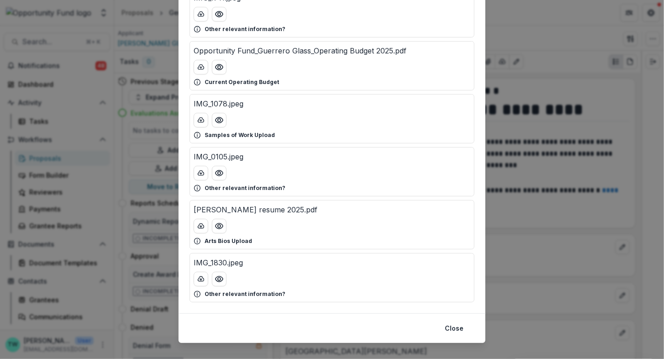
scroll to position [509, 0]
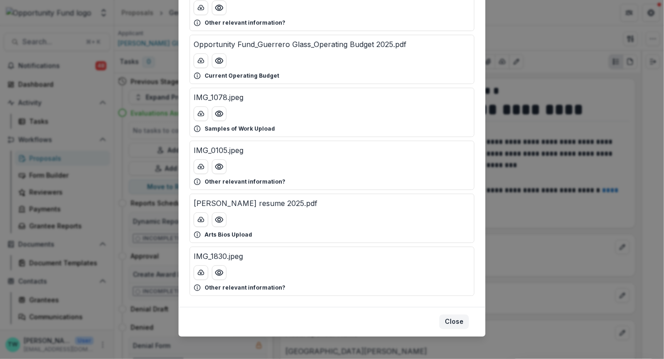
click at [456, 320] on button "Close" at bounding box center [454, 321] width 30 height 15
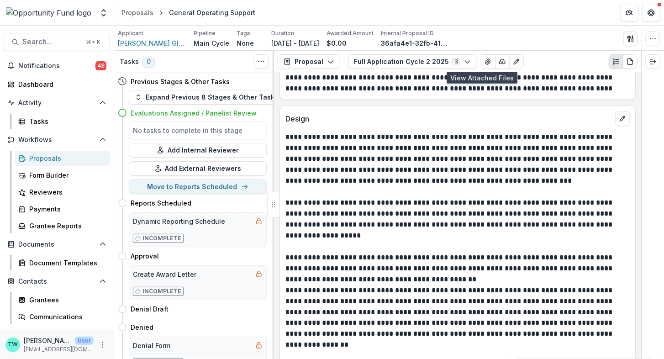
scroll to position [1988, 0]
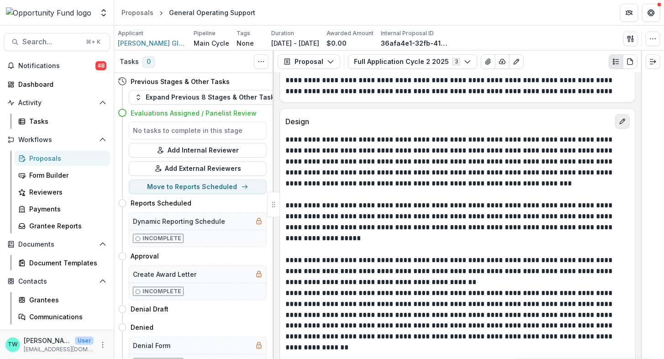
click at [622, 118] on icon "edit" at bounding box center [621, 121] width 7 height 7
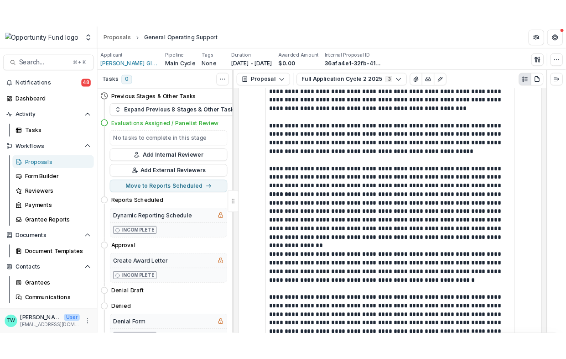
scroll to position [2559, 0]
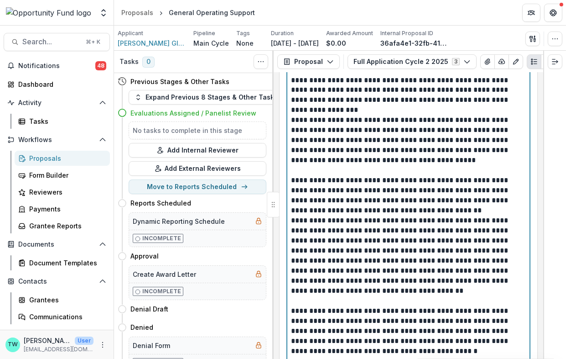
click at [472, 176] on p "**********" at bounding box center [407, 196] width 233 height 40
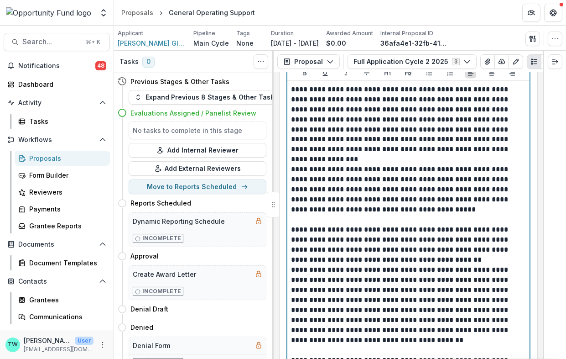
scroll to position [2474, 0]
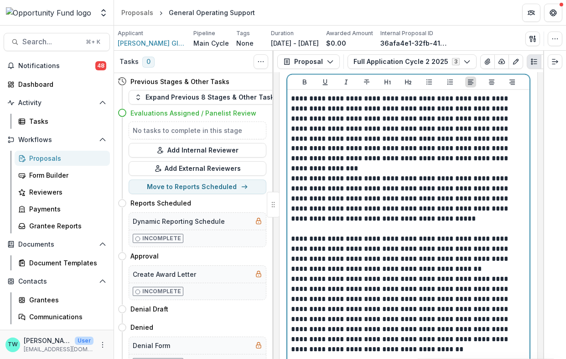
click at [451, 253] on p "**********" at bounding box center [407, 254] width 233 height 40
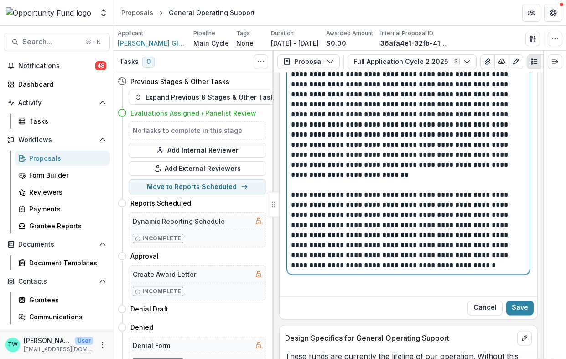
scroll to position [2864, 0]
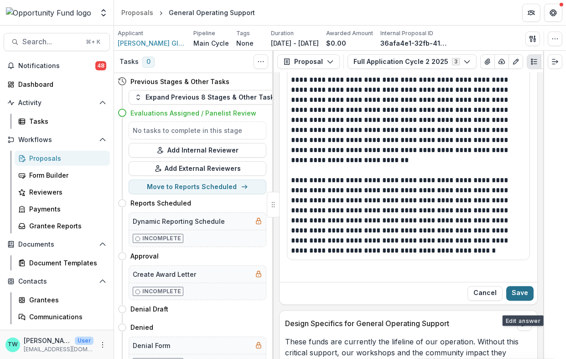
click at [521, 286] on button "Save" at bounding box center [520, 293] width 27 height 15
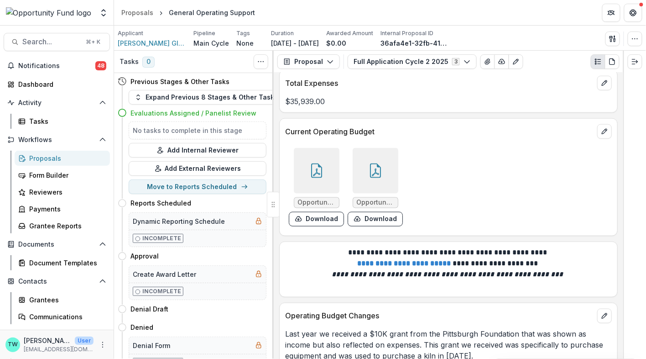
scroll to position [5155, 0]
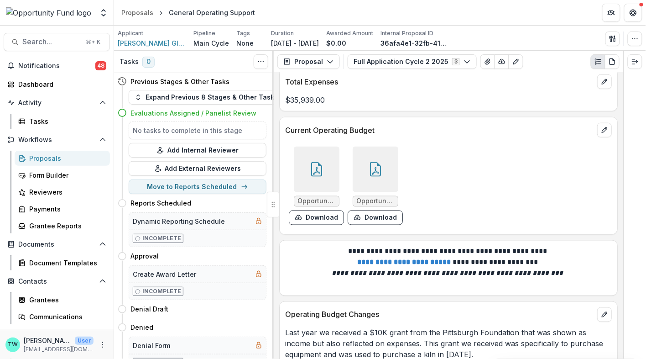
click at [317, 172] on div at bounding box center [317, 169] width 46 height 46
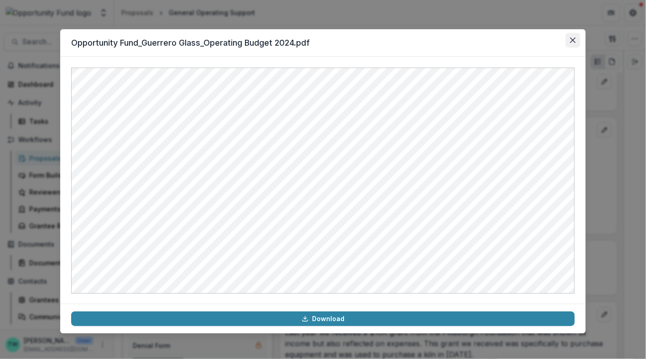
click at [576, 38] on button "Close" at bounding box center [573, 40] width 15 height 15
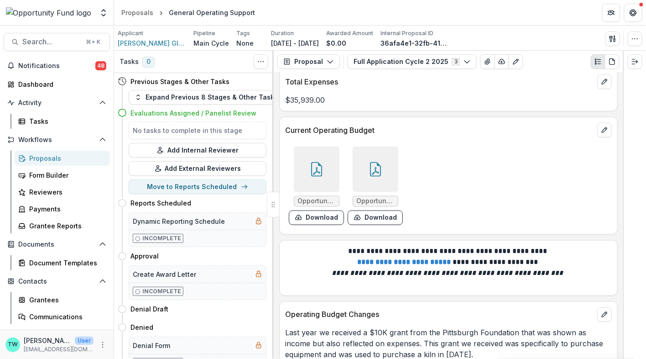
click at [371, 162] on icon at bounding box center [375, 169] width 15 height 15
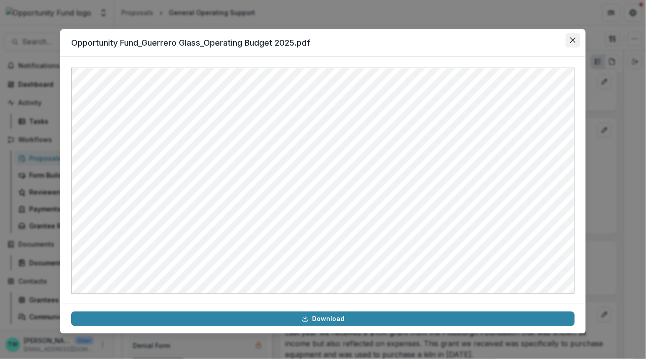
click at [571, 38] on icon "Close" at bounding box center [572, 39] width 5 height 5
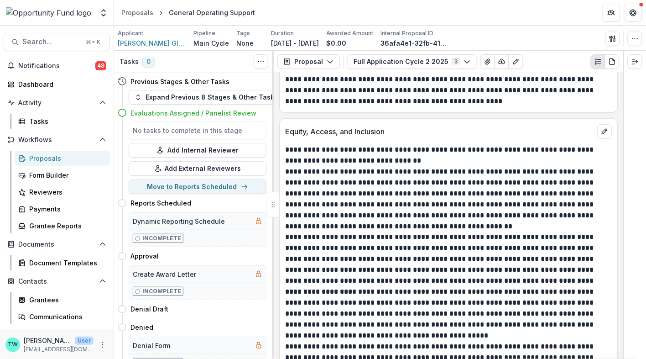
scroll to position [5944, 0]
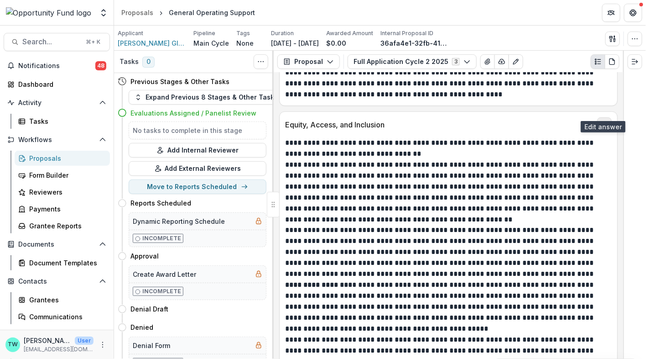
click at [606, 121] on icon "edit" at bounding box center [604, 124] width 7 height 7
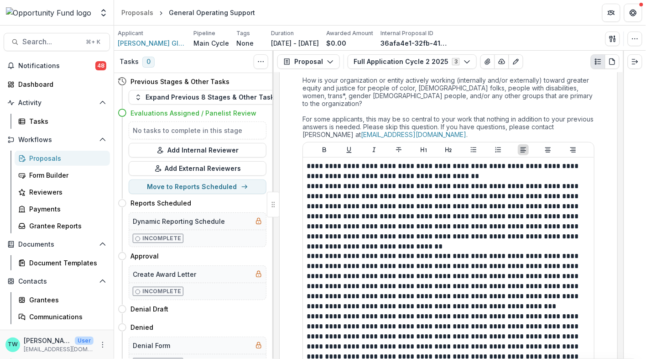
scroll to position [6011, 0]
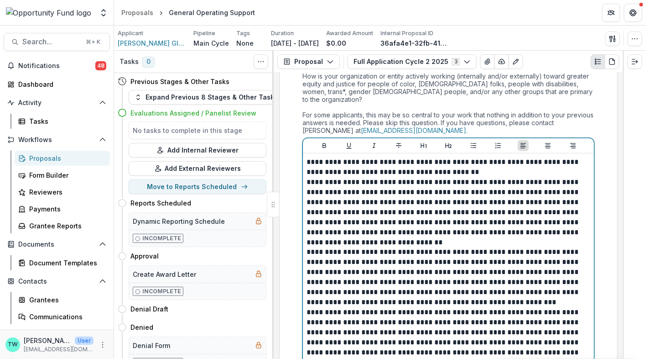
click at [472, 157] on p "**********" at bounding box center [449, 167] width 284 height 20
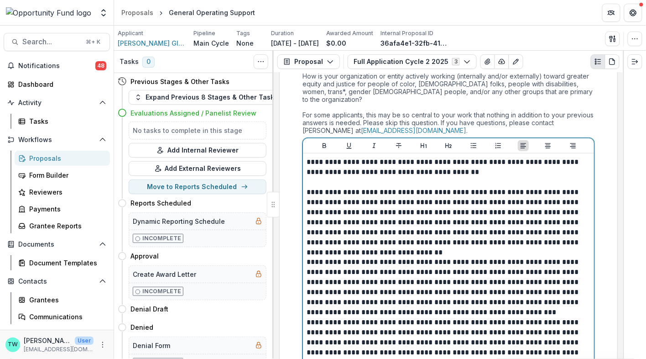
click at [461, 231] on p "**********" at bounding box center [449, 222] width 284 height 70
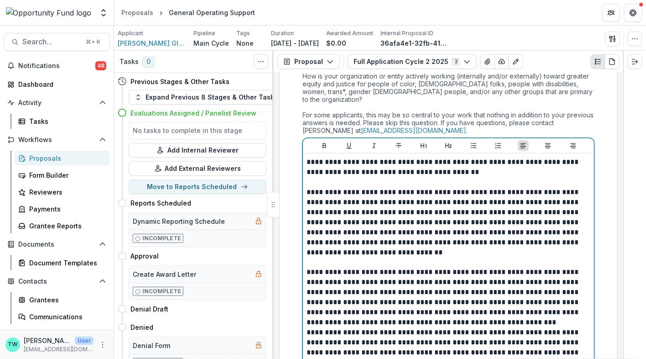
click at [541, 299] on p "**********" at bounding box center [449, 297] width 284 height 60
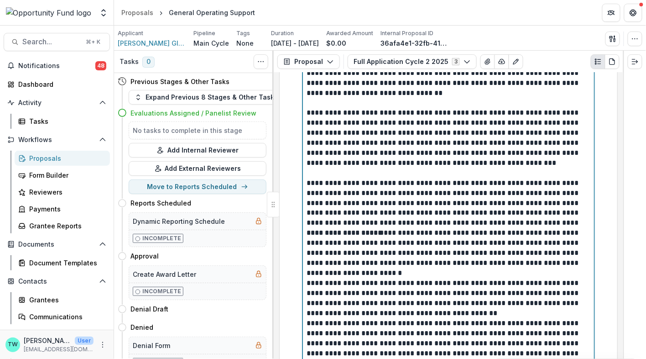
scroll to position [6172, 0]
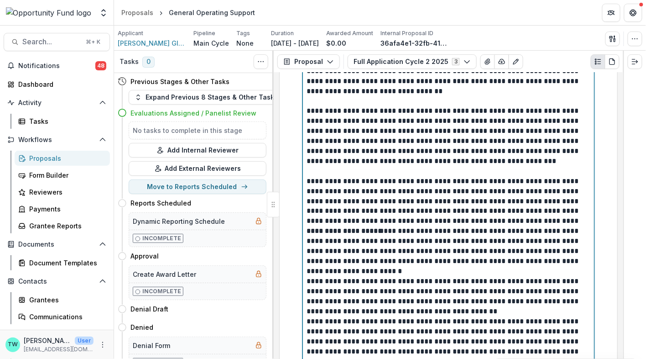
click at [454, 249] on p "**********" at bounding box center [449, 251] width 284 height 50
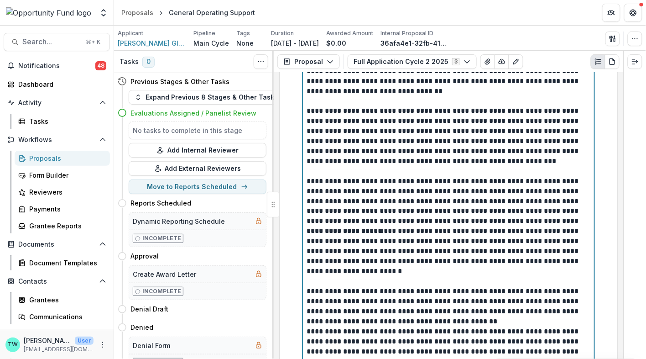
click at [473, 298] on p "**********" at bounding box center [449, 307] width 284 height 40
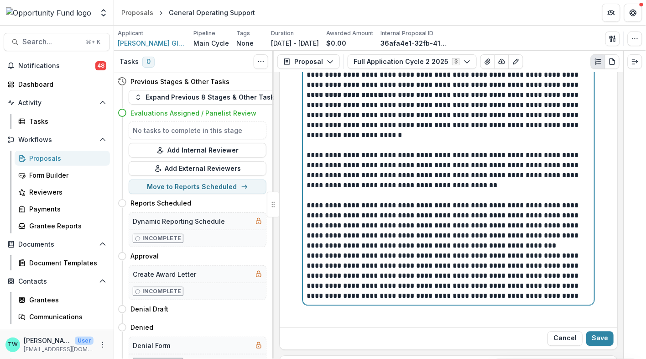
scroll to position [6313, 0]
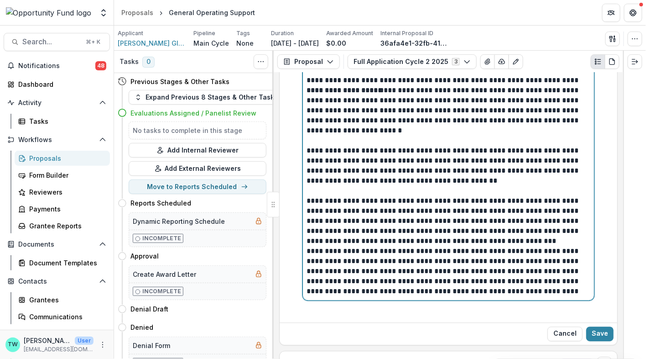
click at [554, 221] on p "**********" at bounding box center [449, 221] width 284 height 50
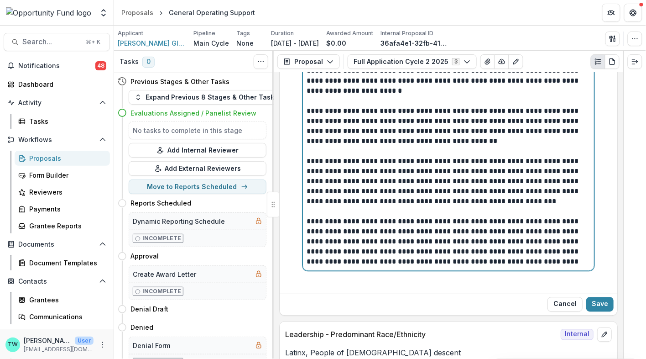
scroll to position [6366, 0]
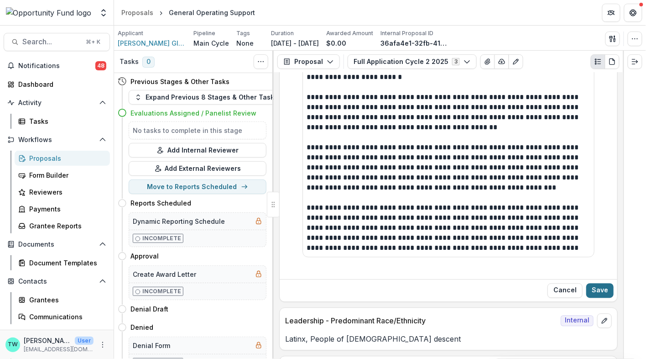
click at [598, 283] on button "Save" at bounding box center [599, 290] width 27 height 15
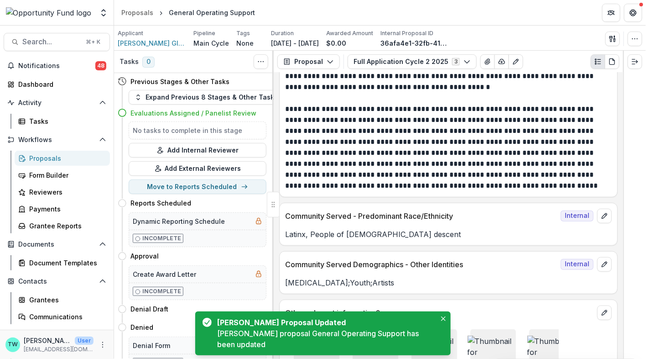
scroll to position [6913, 0]
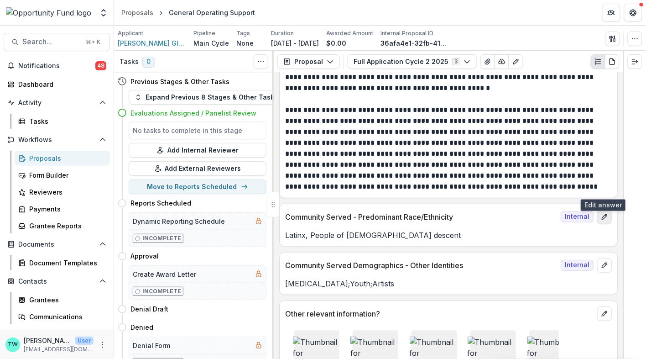
click at [601, 209] on button "edit" at bounding box center [604, 216] width 15 height 15
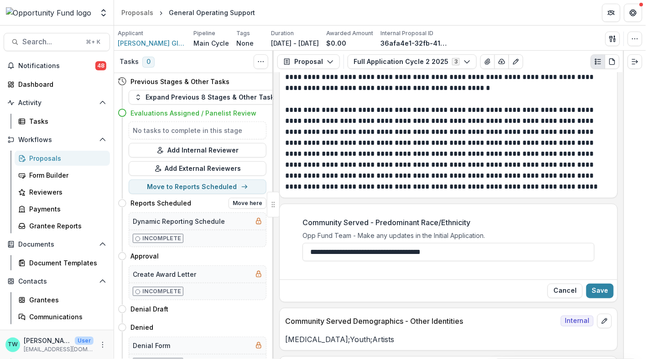
drag, startPoint x: 462, startPoint y: 227, endPoint x: 214, endPoint y: 213, distance: 248.2
click at [214, 213] on div "Tasks 0 Show Cancelled Tasks Previous Stages & Other Tasks Expand Previous 8 St…" at bounding box center [380, 205] width 532 height 308
paste input "**********"
type input "**********"
click at [599, 283] on button "Save" at bounding box center [599, 290] width 27 height 15
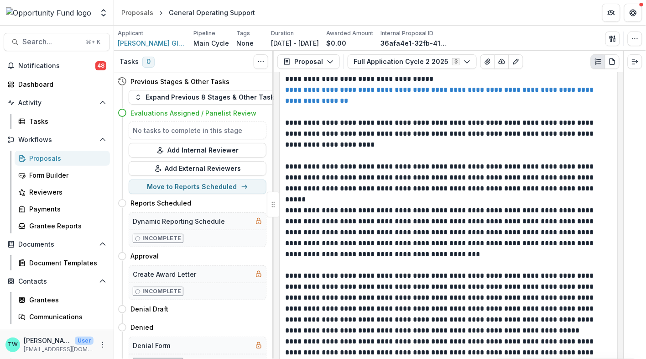
scroll to position [4353, 0]
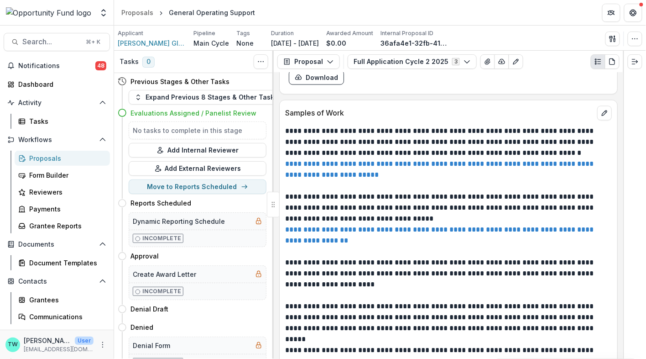
click at [47, 160] on div "Proposals" at bounding box center [65, 158] width 73 height 10
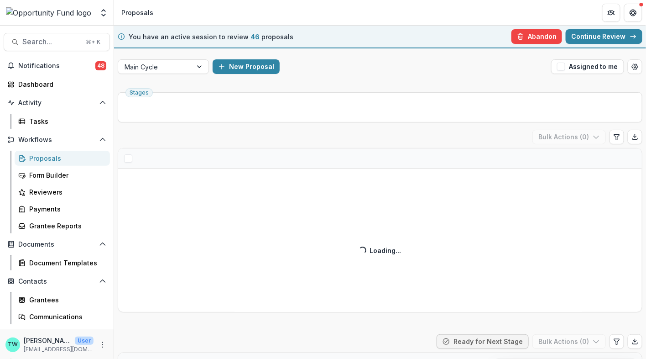
click at [594, 39] on link "Continue Review" at bounding box center [604, 36] width 77 height 15
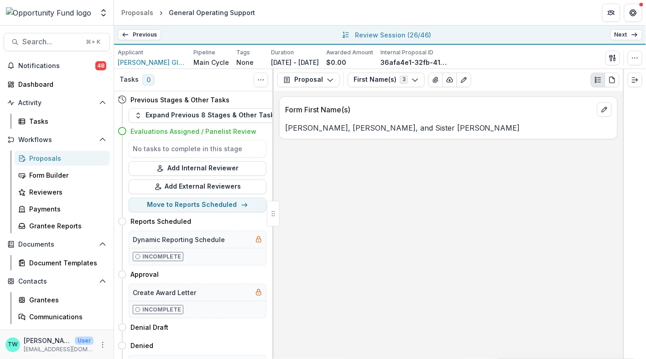
click at [626, 36] on link "Next" at bounding box center [627, 34] width 32 height 11
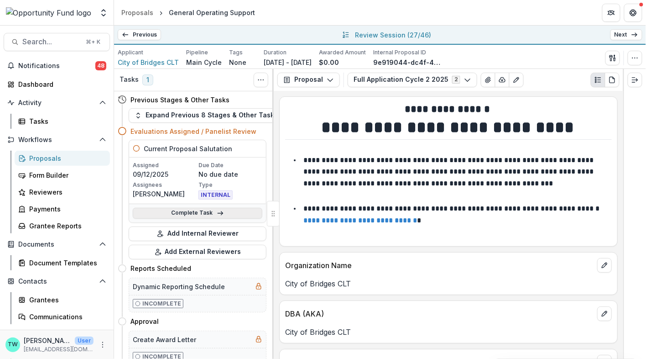
click at [189, 214] on link "Complete Task" at bounding box center [198, 213] width 130 height 11
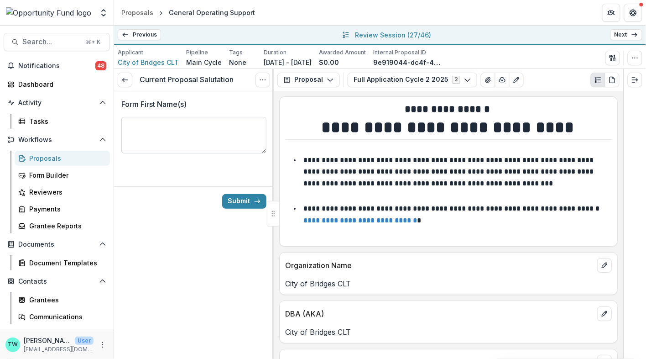
click at [227, 130] on textarea "Form First Name(s)" at bounding box center [193, 135] width 145 height 37
type textarea "**********"
click at [240, 199] on button "Submit" at bounding box center [244, 201] width 44 height 15
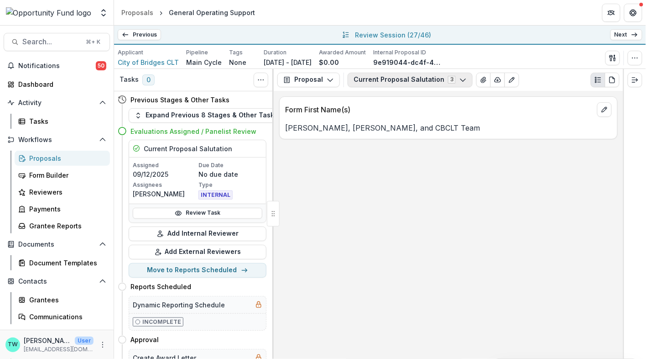
click at [460, 81] on icon "button" at bounding box center [463, 79] width 7 height 7
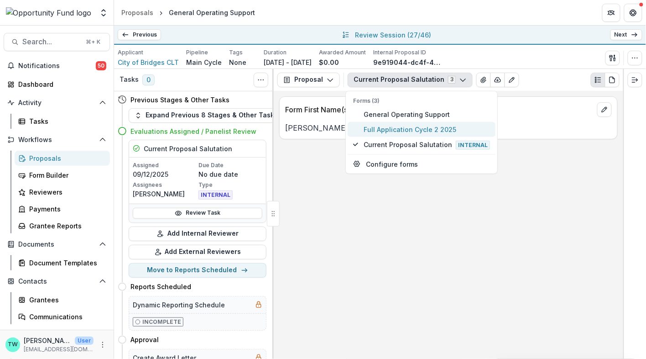
click at [427, 130] on span "Full Application Cycle 2 2025" at bounding box center [427, 129] width 126 height 10
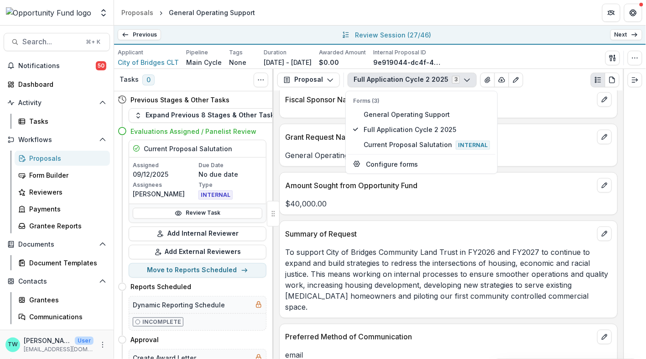
scroll to position [261, 0]
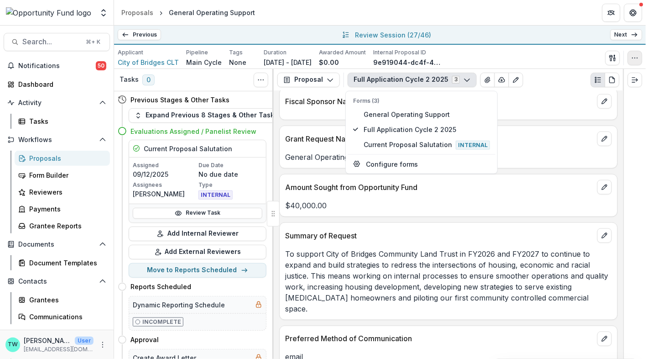
click at [638, 60] on icon "button" at bounding box center [635, 57] width 7 height 7
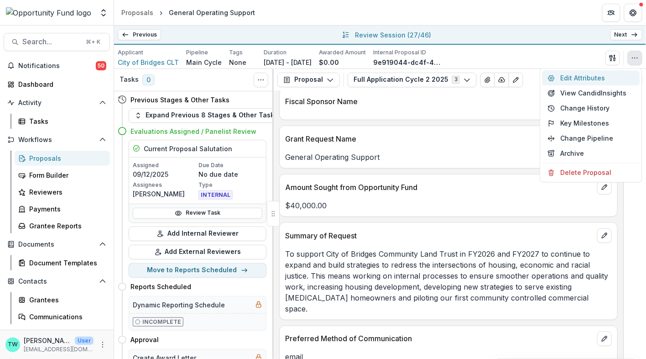
click at [583, 80] on button "Edit Attributes" at bounding box center [592, 77] width 98 height 15
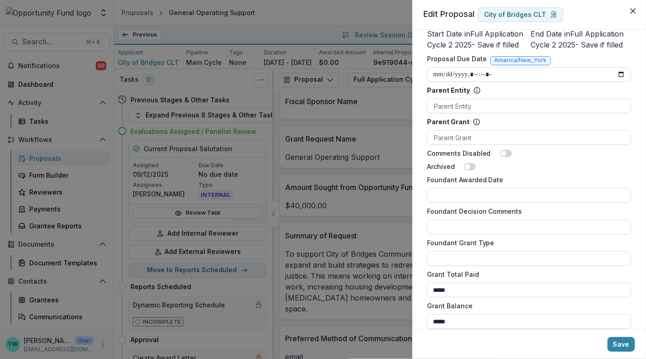
scroll to position [673, 0]
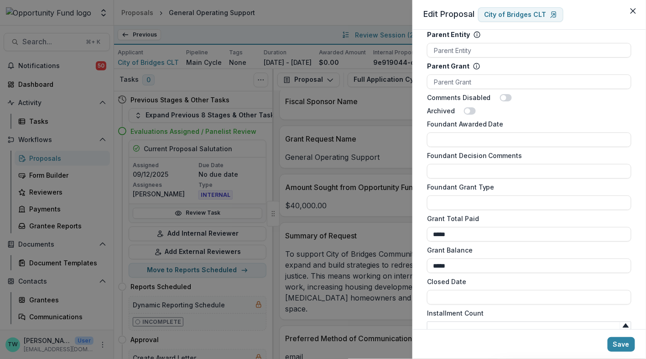
click at [462, 321] on input "Installment Count" at bounding box center [529, 328] width 204 height 15
type input "*"
click at [627, 342] on button "Save" at bounding box center [621, 344] width 27 height 15
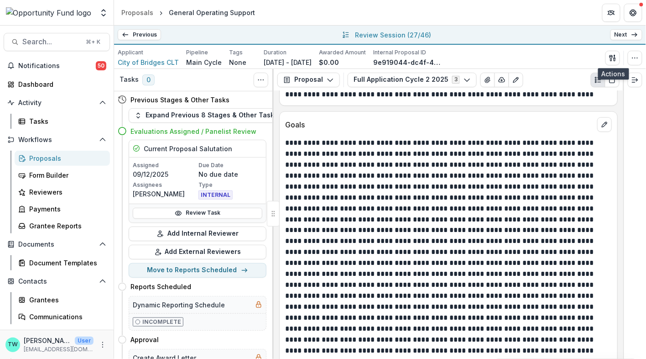
scroll to position [1322, 0]
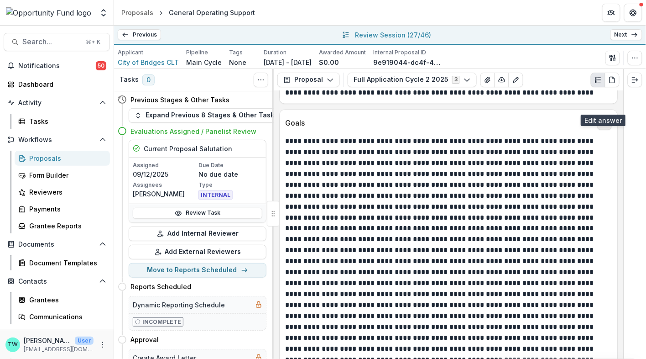
click at [602, 119] on icon "edit" at bounding box center [604, 122] width 7 height 7
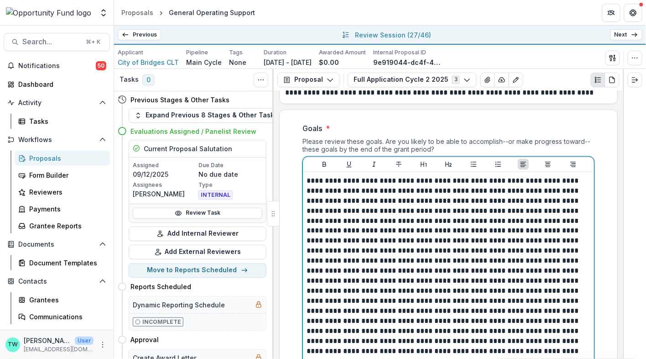
click at [410, 181] on p at bounding box center [449, 341] width 284 height 331
click at [409, 184] on p at bounding box center [449, 341] width 284 height 331
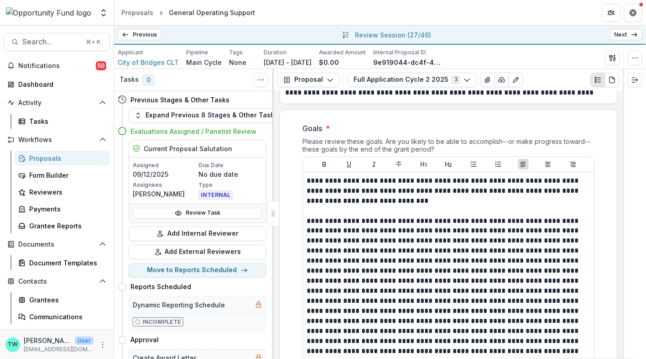
click at [305, 281] on div "**********" at bounding box center [448, 351] width 291 height 359
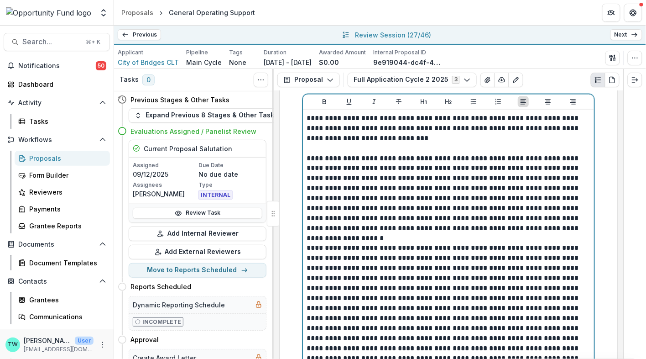
scroll to position [1387, 0]
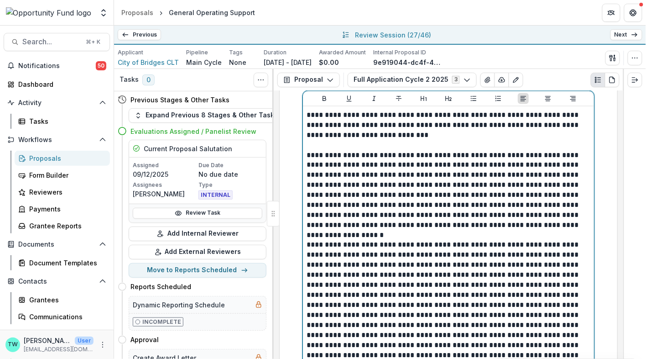
click at [546, 288] on p at bounding box center [449, 355] width 284 height 231
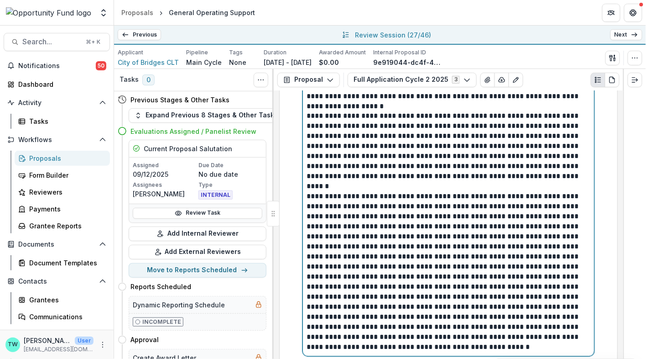
scroll to position [1517, 0]
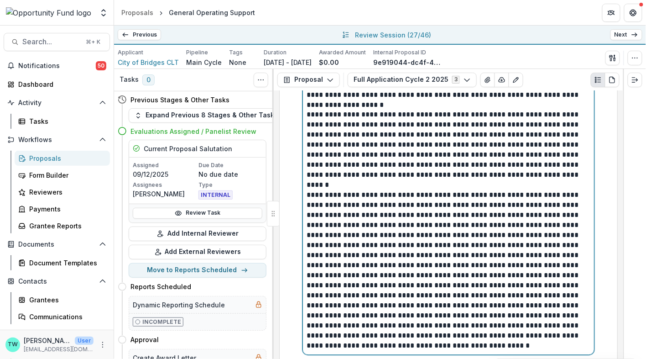
click at [559, 257] on p at bounding box center [449, 270] width 284 height 161
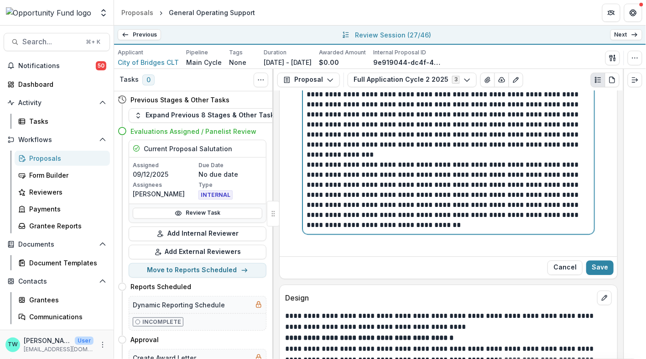
scroll to position [1666, 0]
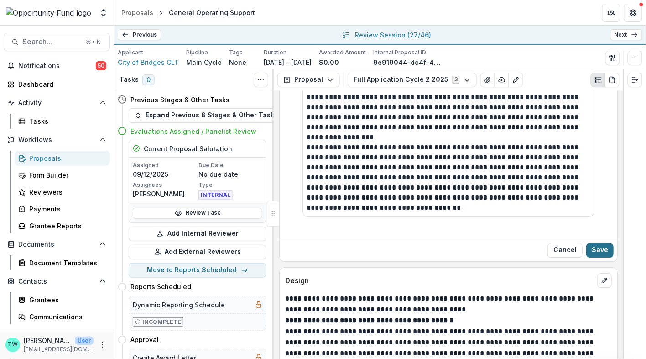
click at [596, 243] on button "Save" at bounding box center [599, 250] width 27 height 15
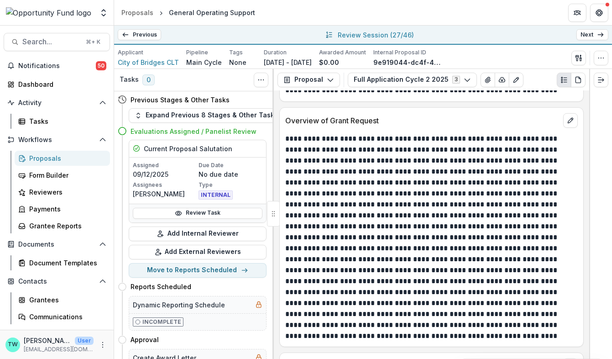
scroll to position [1132, 0]
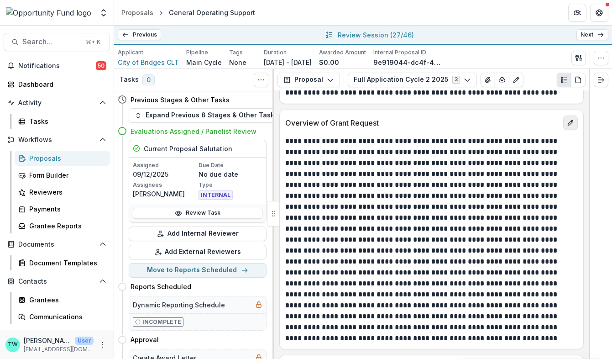
click at [567, 119] on icon "edit" at bounding box center [570, 122] width 7 height 7
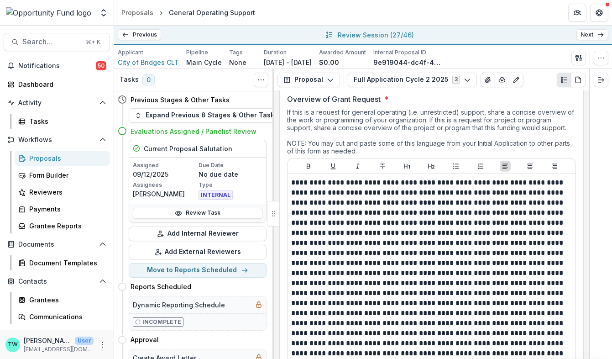
scroll to position [1170, 0]
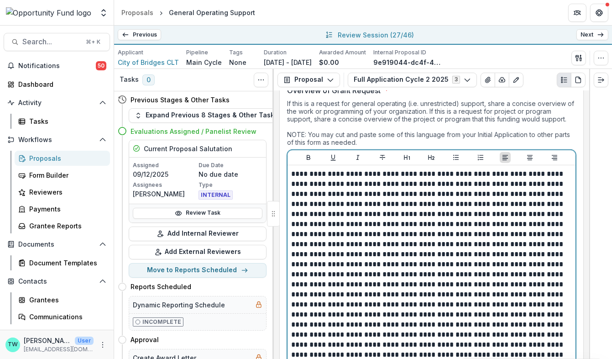
click at [380, 235] on p at bounding box center [430, 269] width 279 height 201
click at [379, 234] on p at bounding box center [430, 269] width 279 height 201
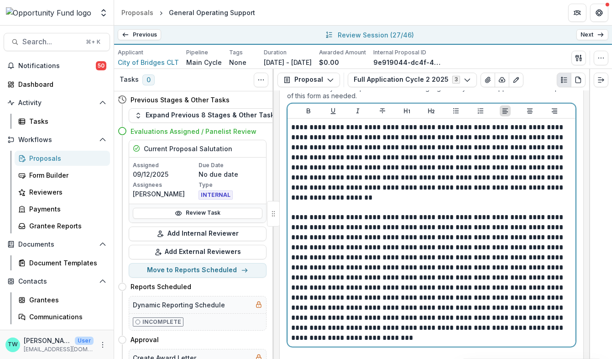
scroll to position [1220, 0]
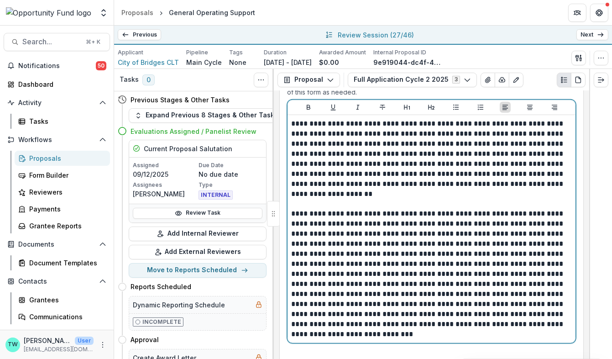
click at [374, 256] on p "**********" at bounding box center [430, 274] width 279 height 131
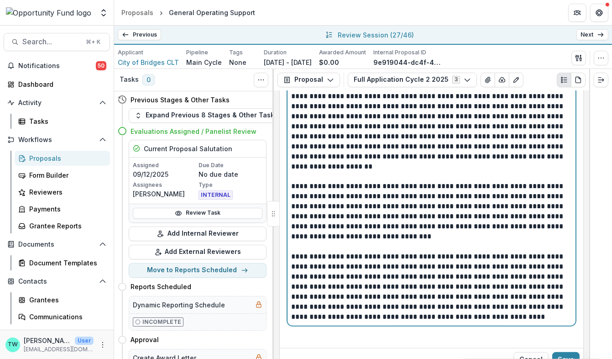
scroll to position [1260, 0]
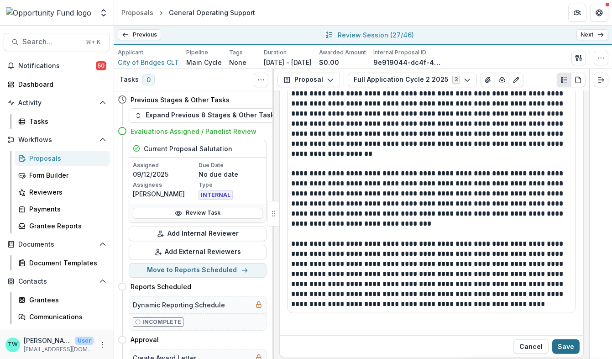
click at [565, 339] on button "Save" at bounding box center [565, 346] width 27 height 15
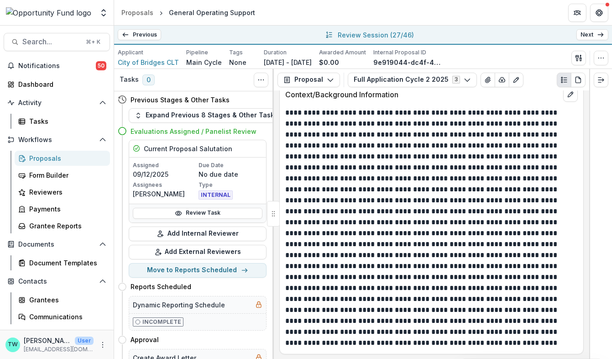
scroll to position [873, 0]
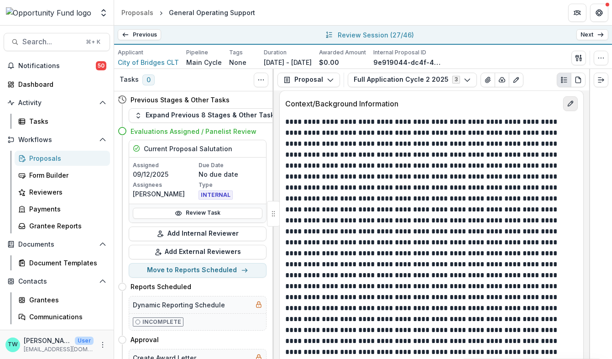
click at [570, 100] on icon "edit" at bounding box center [570, 103] width 7 height 7
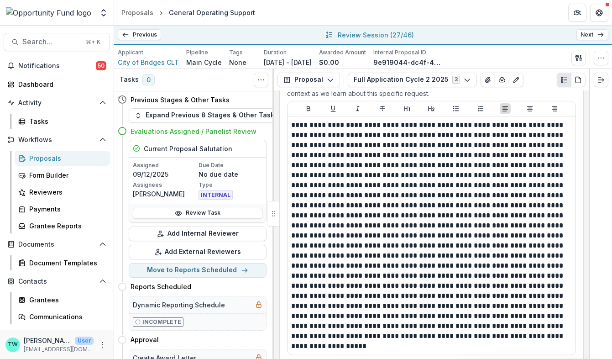
scroll to position [910, 0]
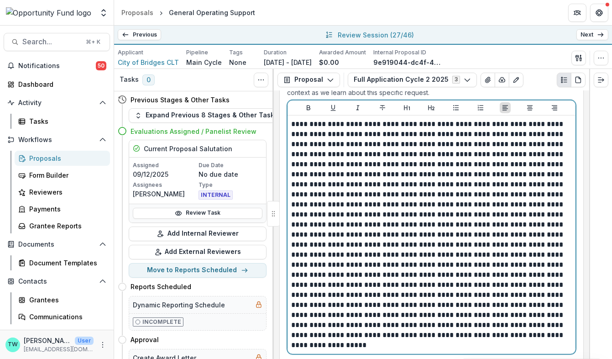
click at [338, 198] on p at bounding box center [430, 234] width 279 height 231
click at [343, 197] on p at bounding box center [430, 234] width 279 height 231
click at [338, 198] on p at bounding box center [430, 234] width 279 height 231
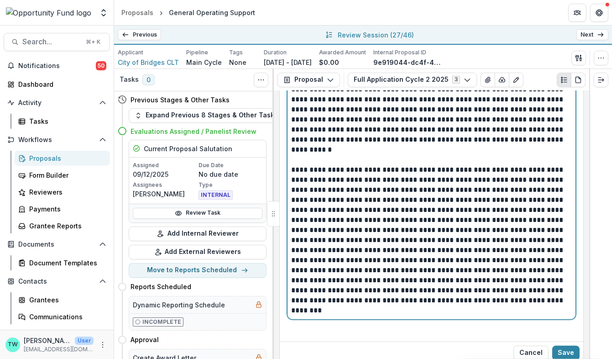
scroll to position [966, 0]
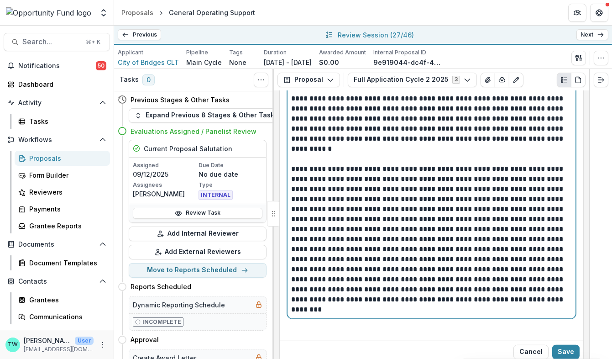
click at [330, 191] on p at bounding box center [430, 239] width 279 height 151
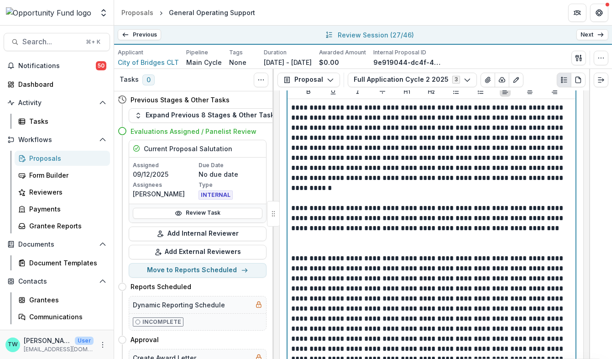
scroll to position [915, 0]
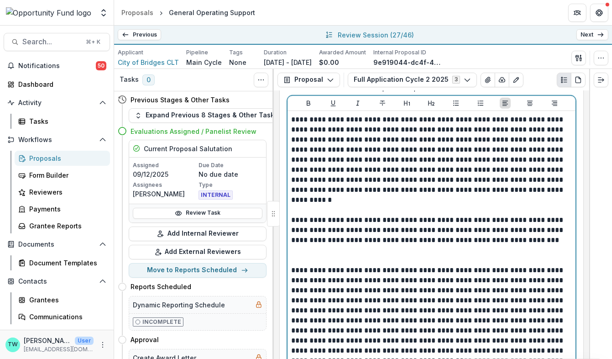
click at [488, 144] on p "**********" at bounding box center [430, 160] width 279 height 90
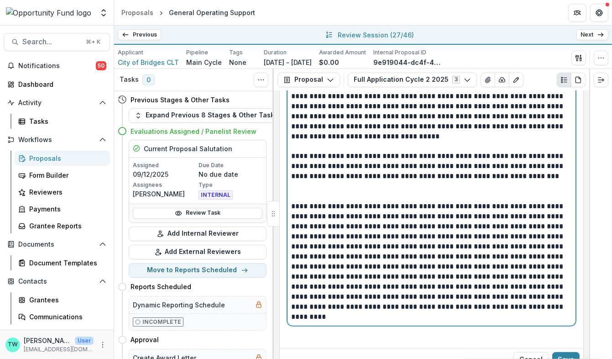
scroll to position [992, 0]
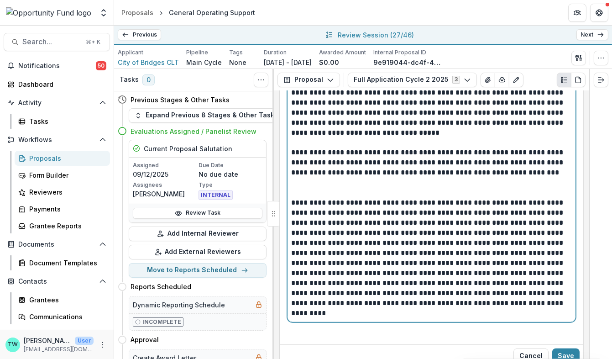
click at [557, 238] on p "**********" at bounding box center [430, 258] width 279 height 120
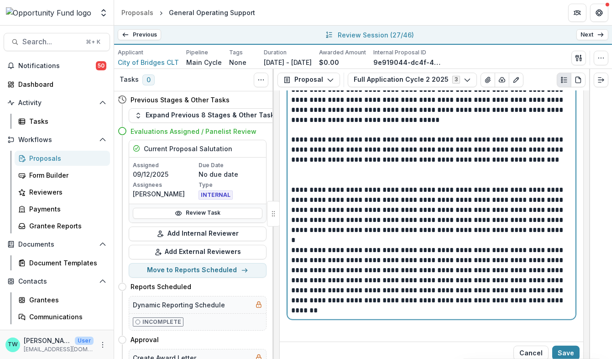
scroll to position [1007, 0]
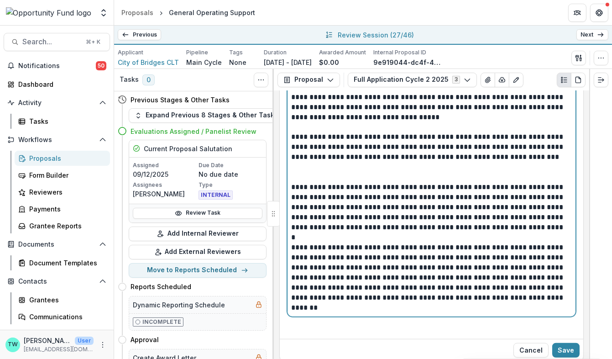
click at [404, 272] on p "**********" at bounding box center [430, 277] width 279 height 70
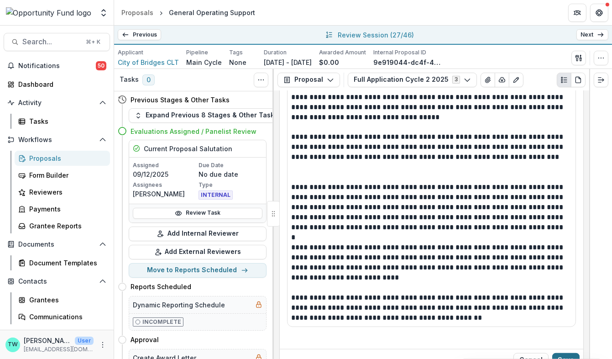
click at [564, 353] on button "Save" at bounding box center [565, 360] width 27 height 15
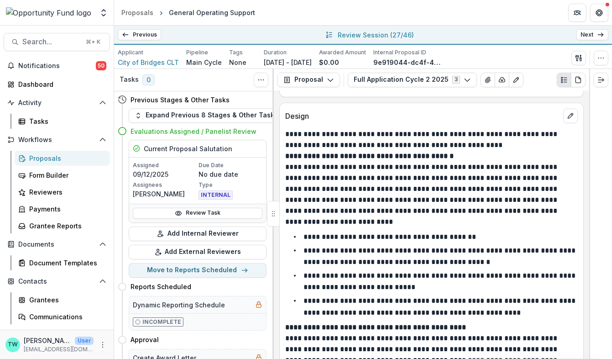
scroll to position [1960, 0]
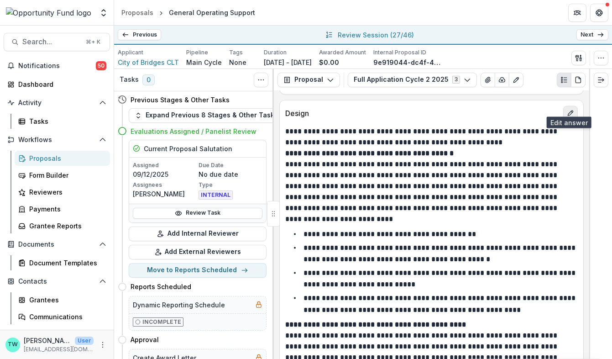
click at [570, 111] on icon "edit" at bounding box center [570, 113] width 5 height 5
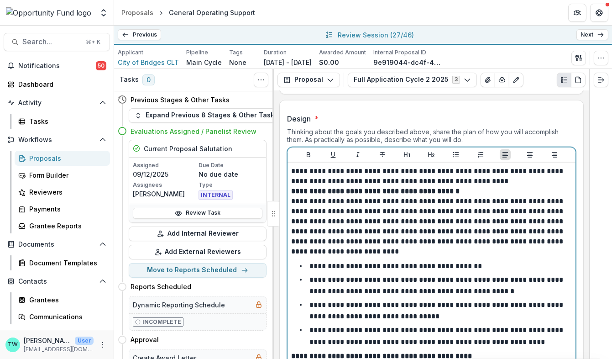
click at [482, 172] on p "**********" at bounding box center [430, 176] width 279 height 20
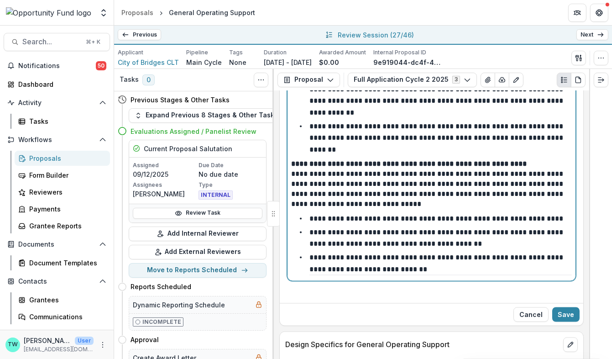
scroll to position [2520, 0]
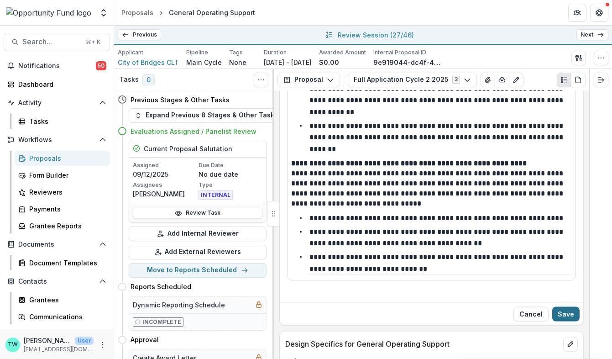
click at [566, 307] on button "Save" at bounding box center [565, 314] width 27 height 15
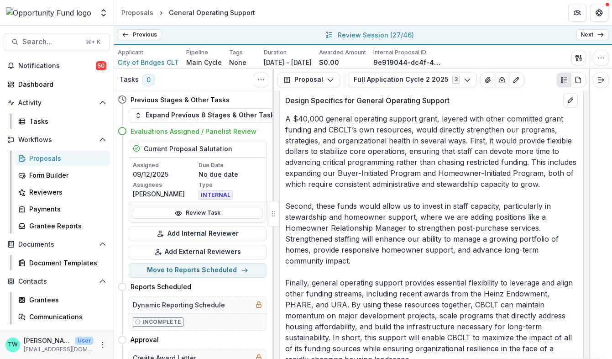
scroll to position [2691, 0]
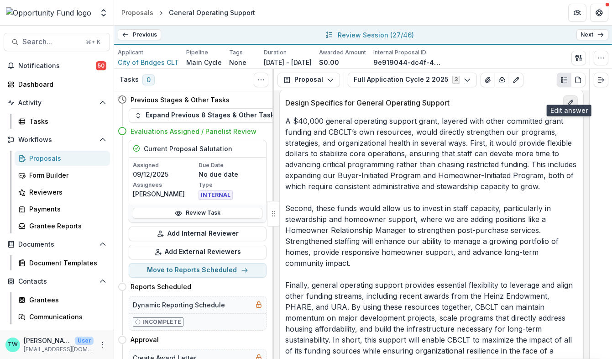
click at [571, 99] on icon "edit" at bounding box center [570, 102] width 7 height 7
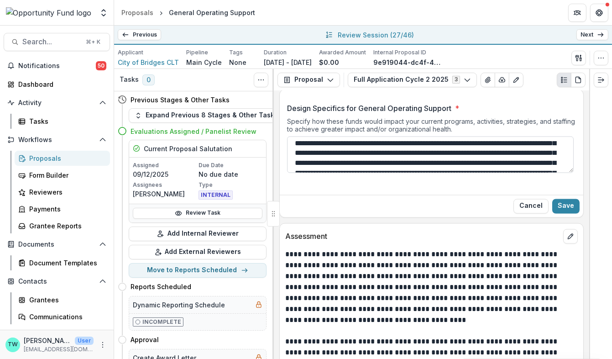
scroll to position [14, 0]
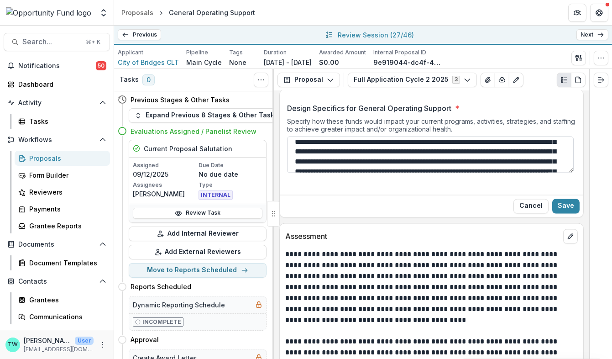
click at [517, 143] on textarea "Design Specifics for General Operating Support *" at bounding box center [430, 154] width 287 height 37
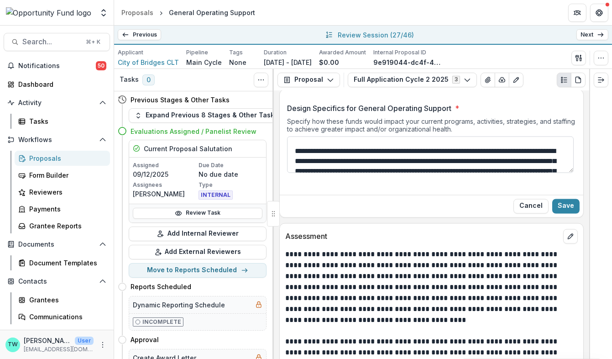
scroll to position [44, 0]
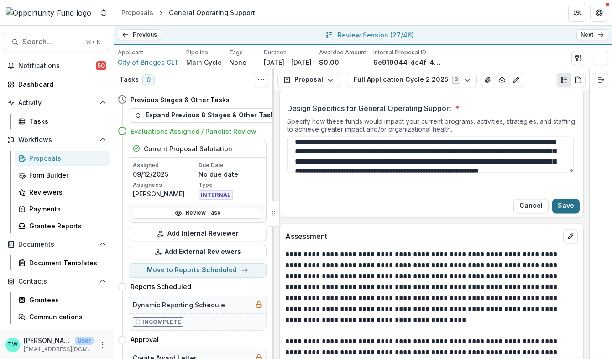
type textarea "**********"
click at [567, 199] on button "Save" at bounding box center [565, 206] width 27 height 15
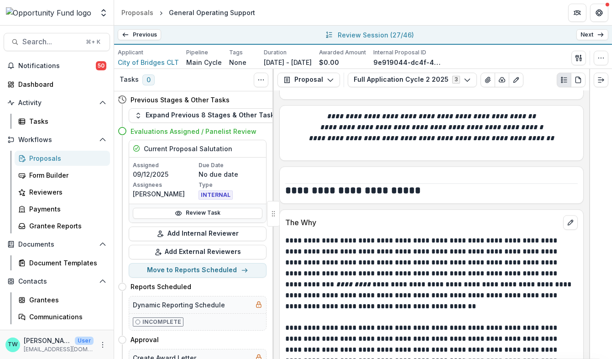
scroll to position [3593, 0]
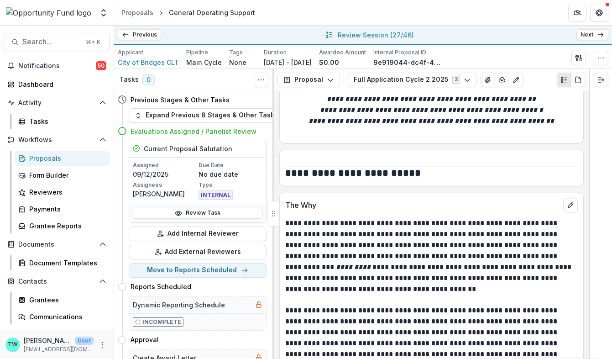
click at [559, 194] on div "The Why" at bounding box center [431, 202] width 303 height 20
click at [569, 201] on icon "edit" at bounding box center [570, 204] width 7 height 7
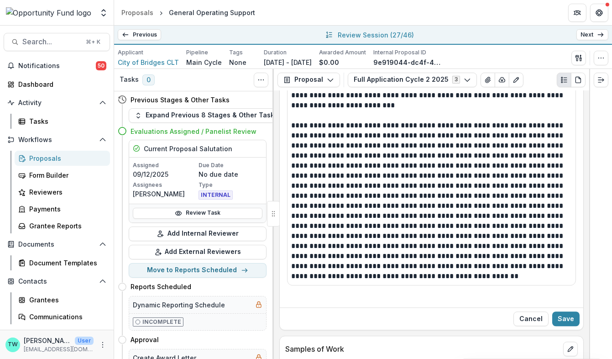
scroll to position [3946, 0]
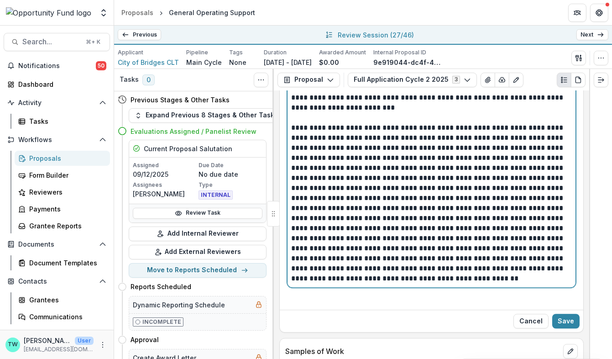
click at [428, 169] on p at bounding box center [430, 203] width 279 height 161
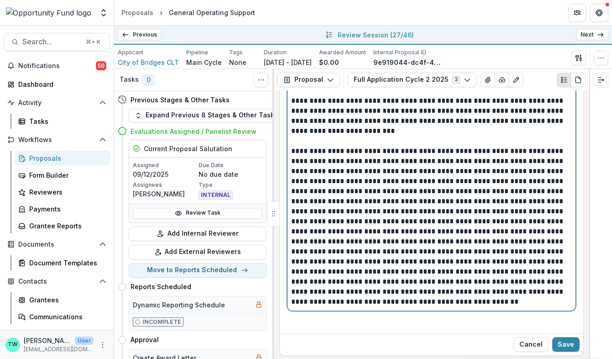
scroll to position [3921, 0]
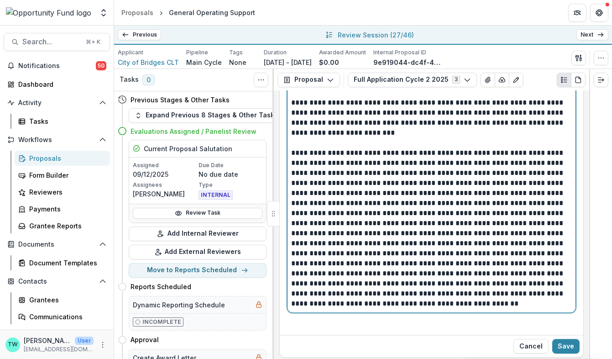
click at [428, 193] on p at bounding box center [430, 228] width 279 height 161
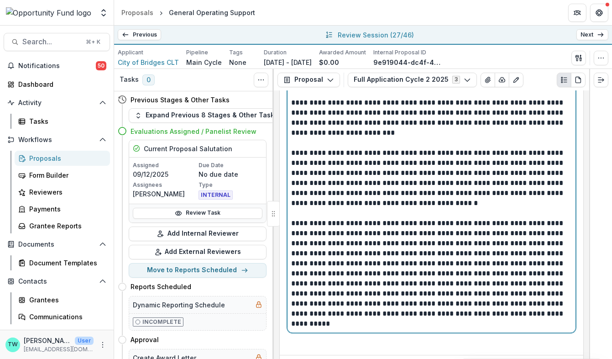
click at [449, 261] on p "**********" at bounding box center [430, 273] width 279 height 110
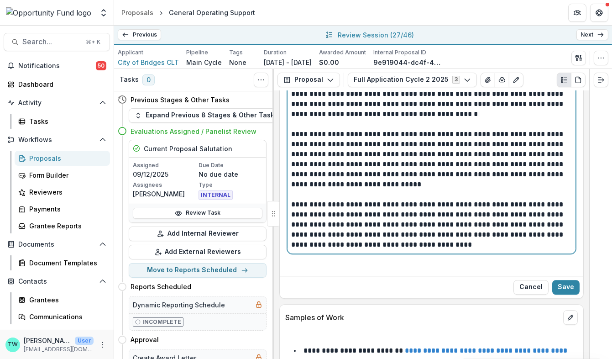
scroll to position [4016, 0]
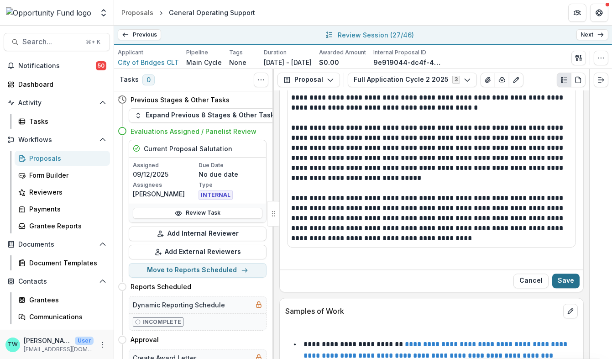
click at [562, 273] on button "Save" at bounding box center [565, 280] width 27 height 15
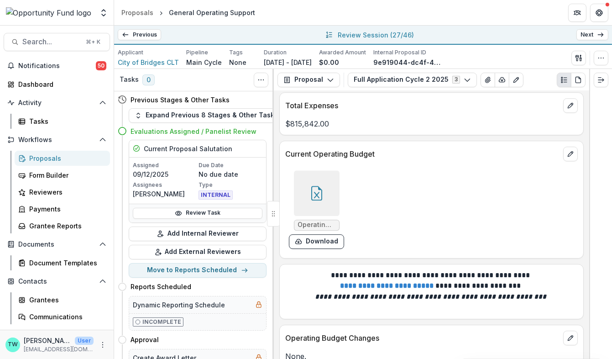
scroll to position [4645, 0]
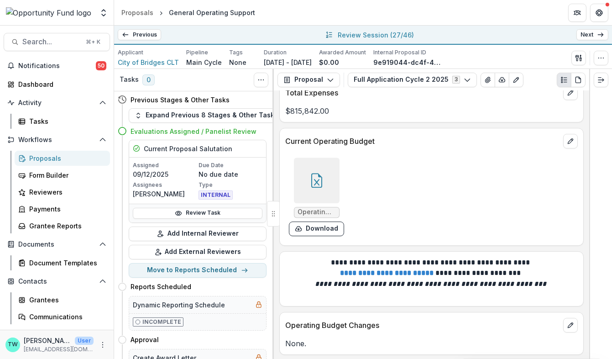
click at [316, 176] on icon at bounding box center [316, 180] width 15 height 15
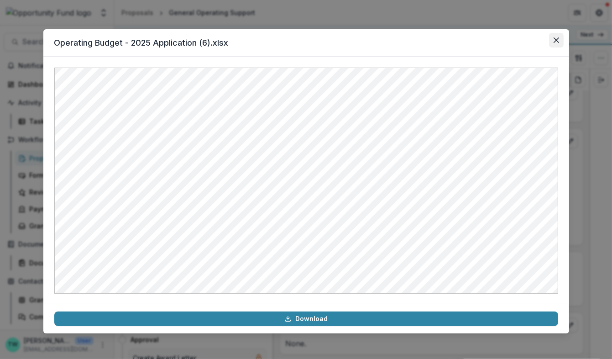
click at [555, 41] on icon "Close" at bounding box center [555, 39] width 5 height 5
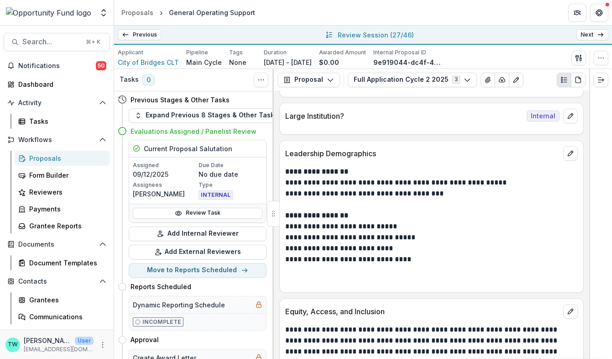
scroll to position [5002, 0]
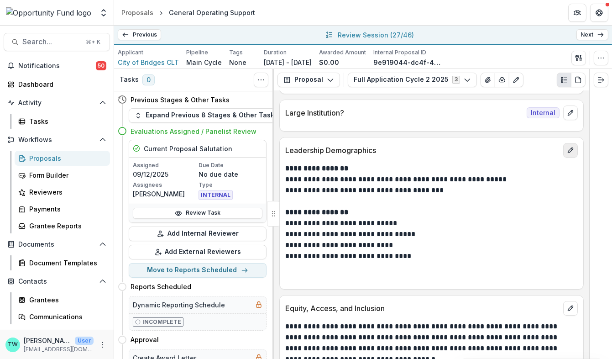
click at [570, 150] on button "edit" at bounding box center [570, 150] width 15 height 15
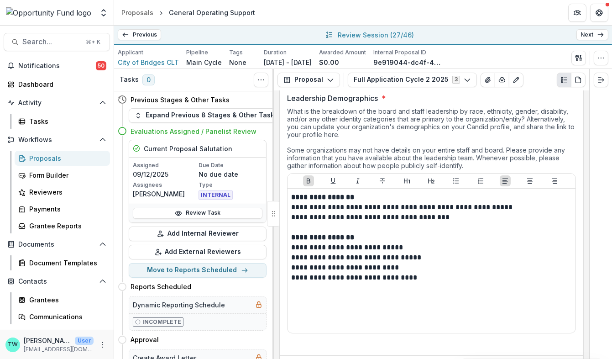
scroll to position [5060, 0]
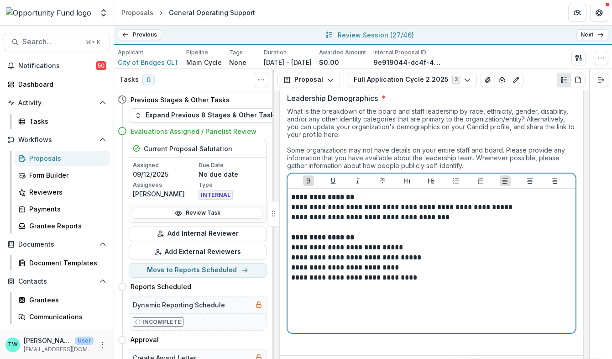
click at [418, 316] on div "**********" at bounding box center [431, 260] width 281 height 137
click at [413, 316] on div "**********" at bounding box center [431, 260] width 281 height 137
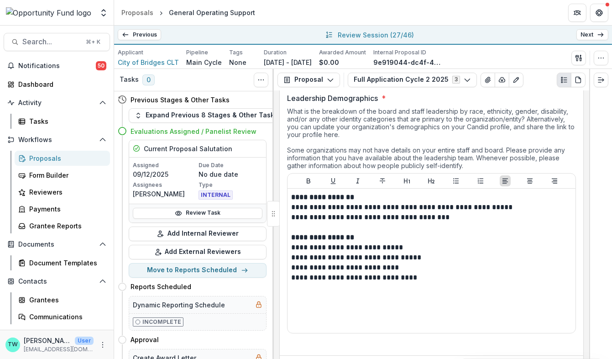
click at [417, 325] on div "**********" at bounding box center [431, 260] width 288 height 144
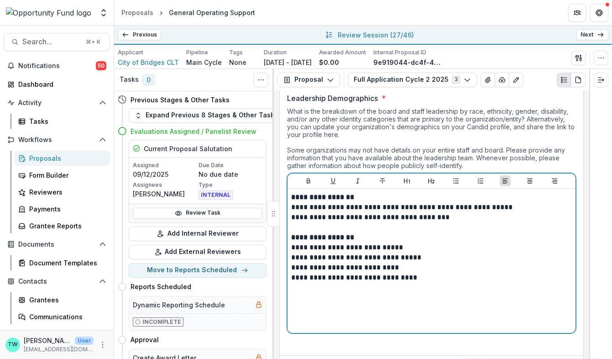
click at [410, 322] on div "**********" at bounding box center [431, 260] width 281 height 137
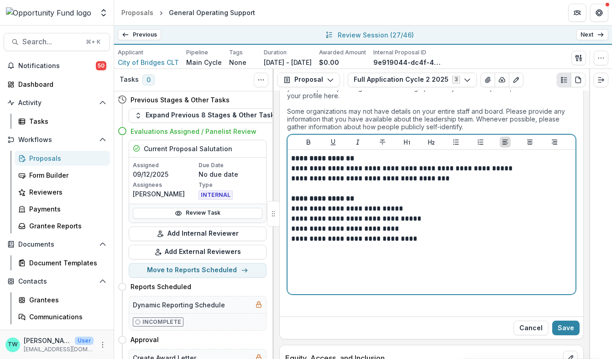
scroll to position [5102, 0]
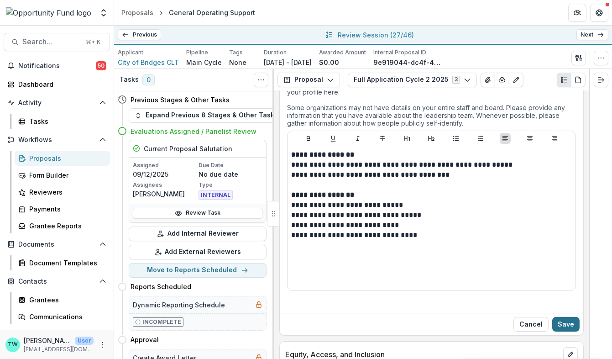
click at [561, 319] on button "Save" at bounding box center [565, 324] width 27 height 15
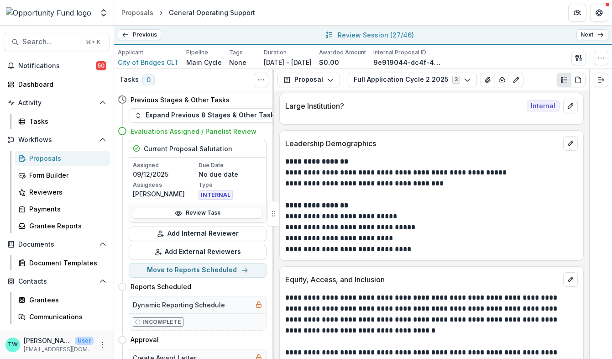
scroll to position [5007, 0]
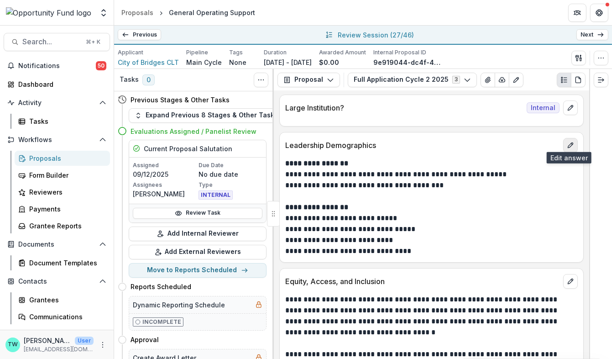
click at [570, 143] on icon "edit" at bounding box center [570, 144] width 7 height 7
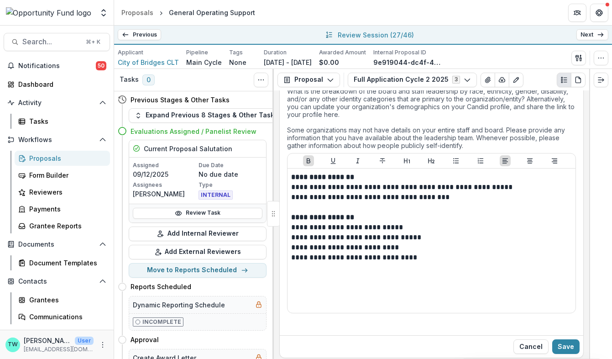
scroll to position [5085, 0]
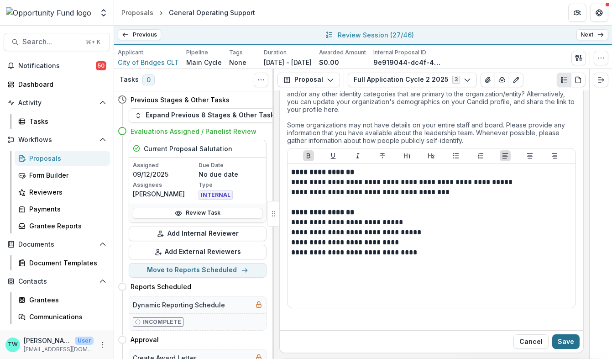
click at [564, 335] on button "Save" at bounding box center [565, 341] width 27 height 15
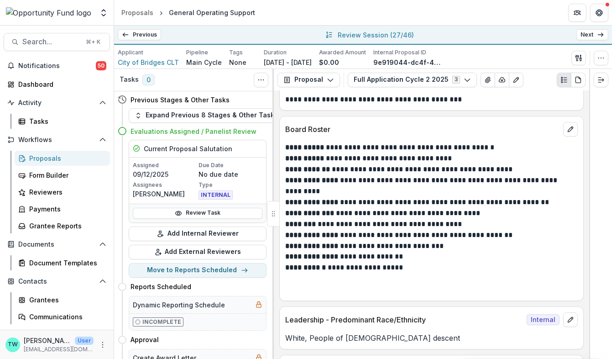
scroll to position [5306, 0]
click at [571, 127] on icon "edit" at bounding box center [570, 128] width 7 height 7
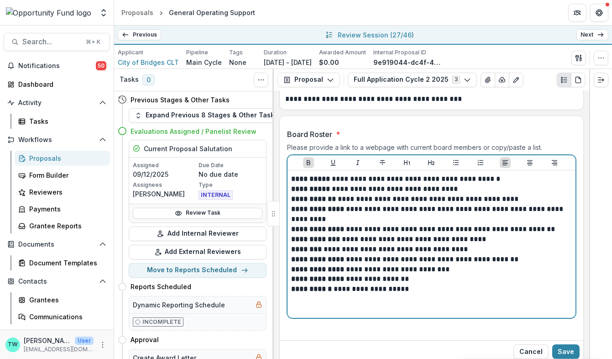
click at [511, 176] on p "**********" at bounding box center [430, 179] width 279 height 10
click at [374, 174] on p "**********" at bounding box center [430, 179] width 279 height 10
click at [508, 175] on p "**********" at bounding box center [430, 179] width 279 height 10
click at [503, 184] on p "**********" at bounding box center [430, 189] width 279 height 10
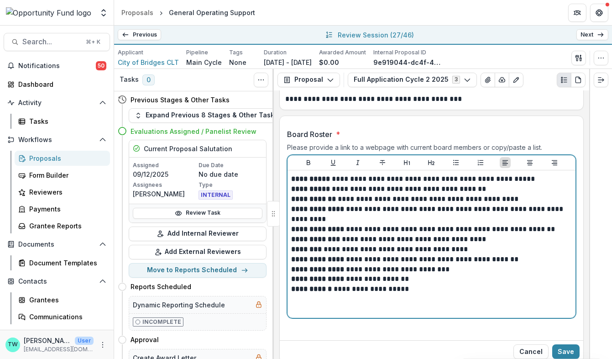
click at [528, 194] on p "**********" at bounding box center [430, 199] width 279 height 10
click at [449, 218] on p "**********" at bounding box center [430, 214] width 279 height 20
click at [558, 225] on p "**********" at bounding box center [430, 229] width 279 height 10
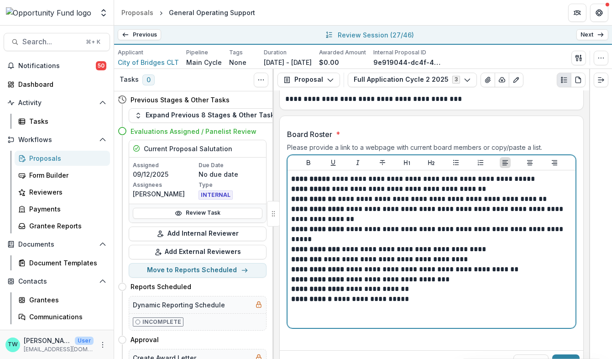
click at [514, 244] on p "**********" at bounding box center [430, 249] width 279 height 10
click at [496, 254] on p "**********" at bounding box center [430, 259] width 279 height 10
click at [507, 267] on p "**********" at bounding box center [430, 269] width 279 height 10
click at [479, 276] on p "**********" at bounding box center [430, 279] width 279 height 10
click at [453, 284] on p "**********" at bounding box center [430, 289] width 279 height 10
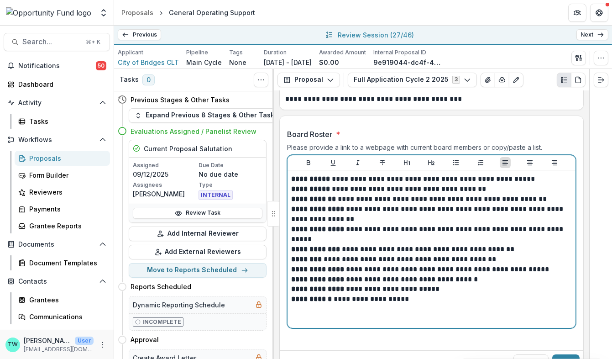
click at [439, 294] on p "**********" at bounding box center [430, 299] width 279 height 10
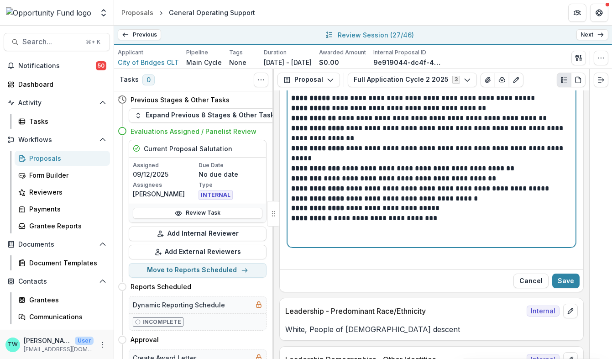
scroll to position [5397, 0]
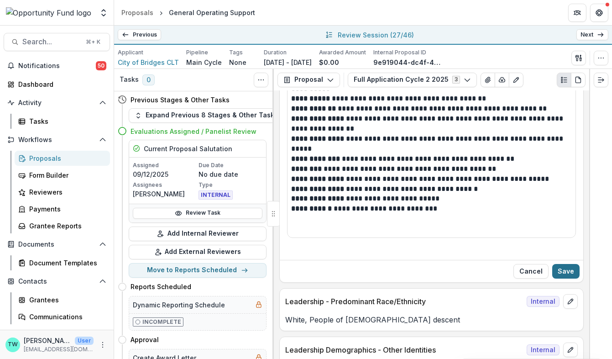
click at [569, 265] on button "Save" at bounding box center [565, 271] width 27 height 15
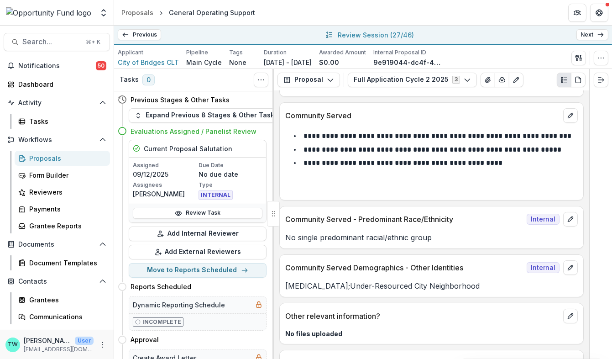
scroll to position [5832, 0]
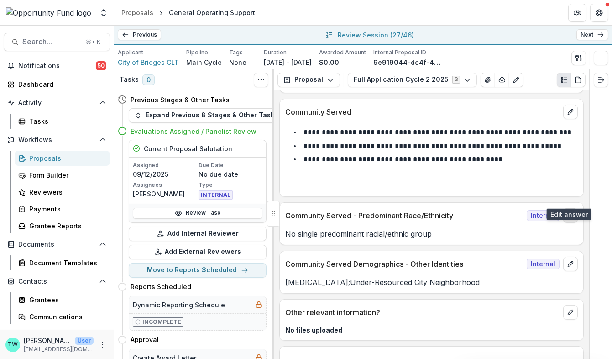
click at [567, 212] on icon "edit" at bounding box center [570, 215] width 7 height 7
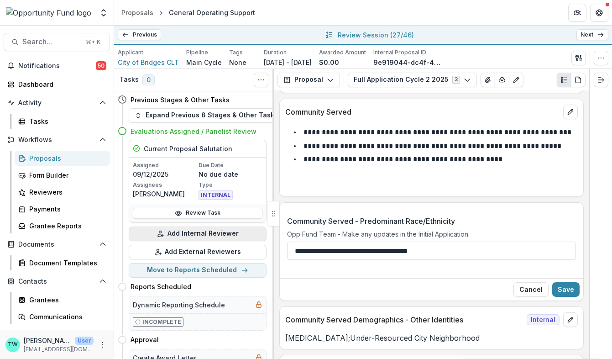
scroll to position [0, 5]
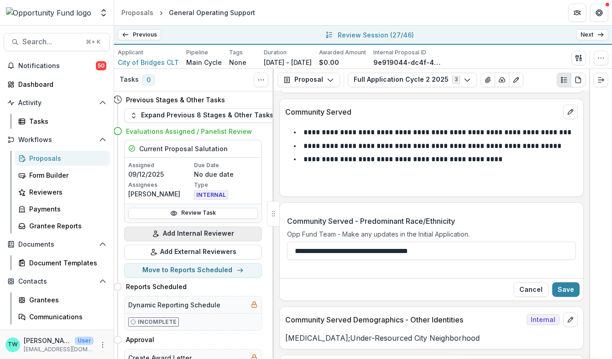
drag, startPoint x: 445, startPoint y: 236, endPoint x: 143, endPoint y: 228, distance: 301.8
click at [143, 228] on div "Tasks 0 Show Cancelled Tasks Previous Stages & Other Tasks Expand Previous 8 St…" at bounding box center [363, 214] width 498 height 290
paste input "**********"
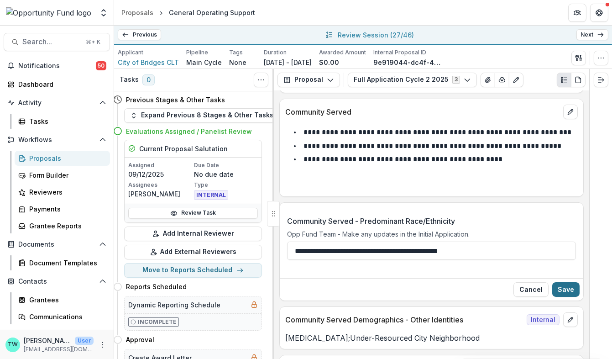
type input "**********"
click at [568, 282] on button "Save" at bounding box center [565, 289] width 27 height 15
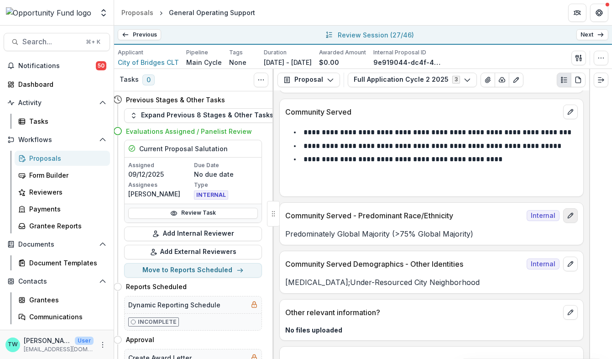
click at [567, 212] on icon "edit" at bounding box center [570, 215] width 7 height 7
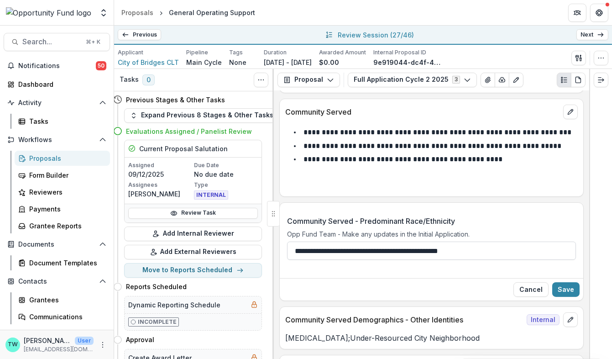
click at [411, 241] on input "**********" at bounding box center [431, 250] width 289 height 18
type input "**********"
click at [569, 282] on button "Save" at bounding box center [565, 289] width 27 height 15
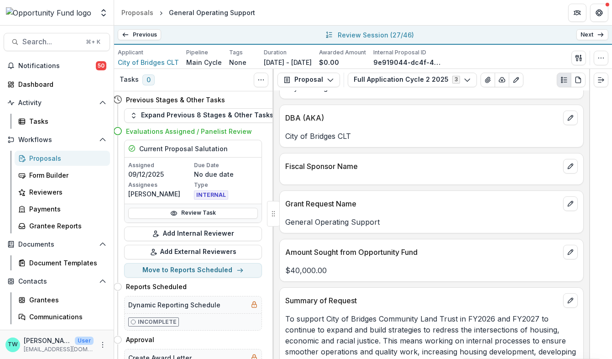
scroll to position [0, 0]
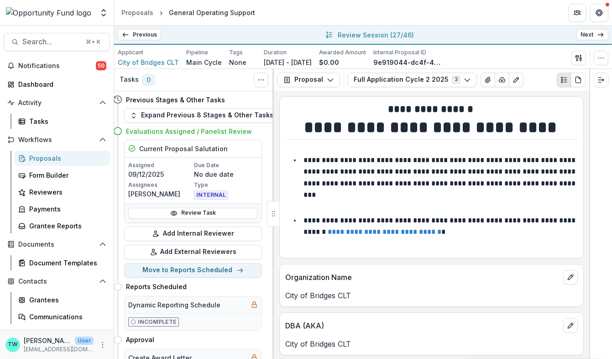
click at [596, 36] on link "Next" at bounding box center [592, 34] width 32 height 11
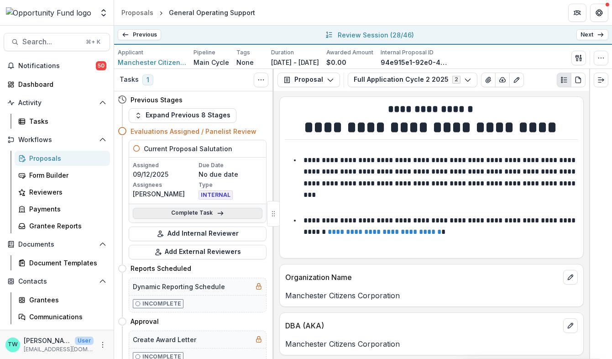
click at [179, 213] on link "Complete Task" at bounding box center [198, 213] width 130 height 11
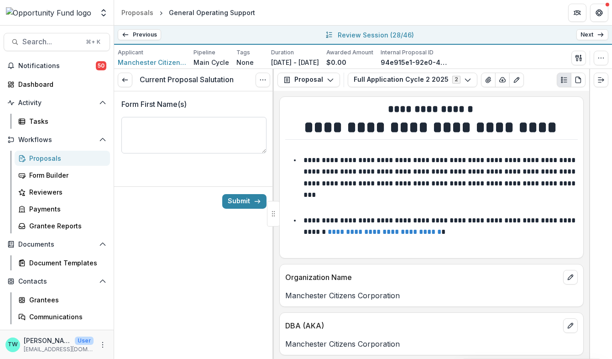
click at [173, 128] on textarea "Form First Name(s)" at bounding box center [193, 135] width 145 height 37
type textarea "*******"
click at [233, 199] on button "Submit" at bounding box center [244, 201] width 44 height 15
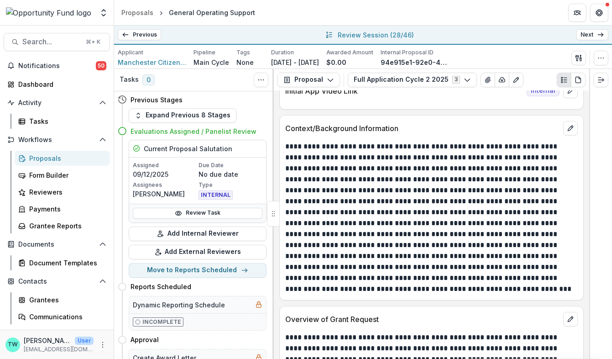
scroll to position [827, 0]
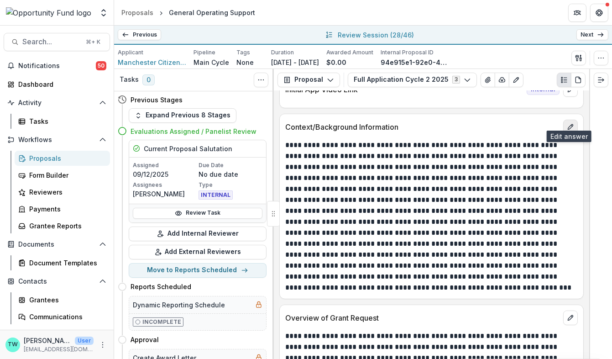
click at [567, 123] on icon "edit" at bounding box center [570, 126] width 7 height 7
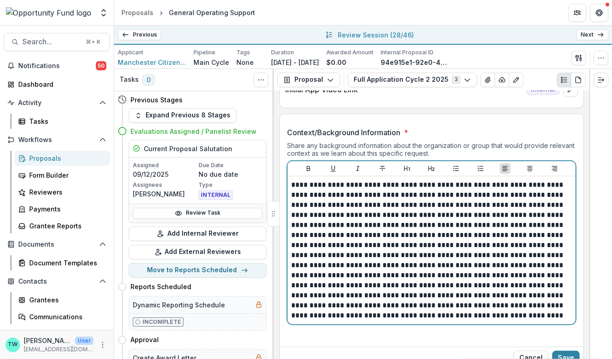
click at [327, 303] on p at bounding box center [430, 250] width 279 height 141
click at [326, 307] on p at bounding box center [430, 250] width 279 height 141
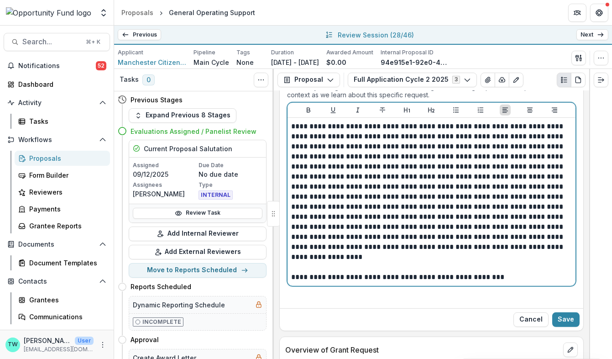
scroll to position [894, 0]
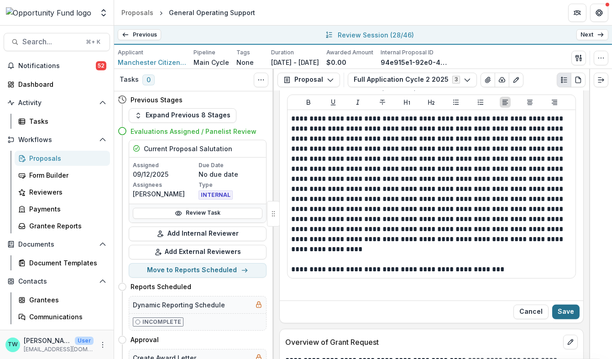
click at [570, 304] on button "Save" at bounding box center [565, 311] width 27 height 15
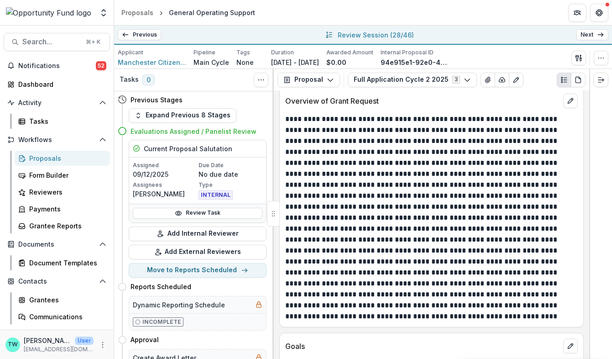
scroll to position [1052, 0]
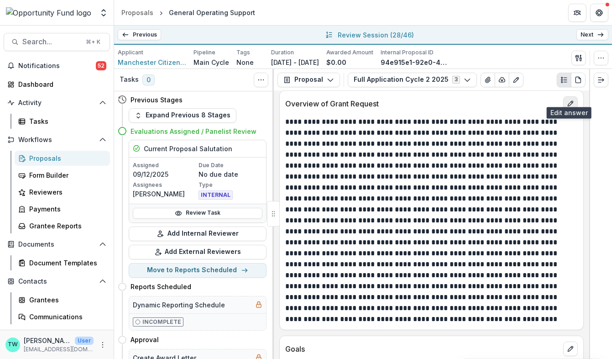
click at [571, 100] on icon "edit" at bounding box center [570, 103] width 7 height 7
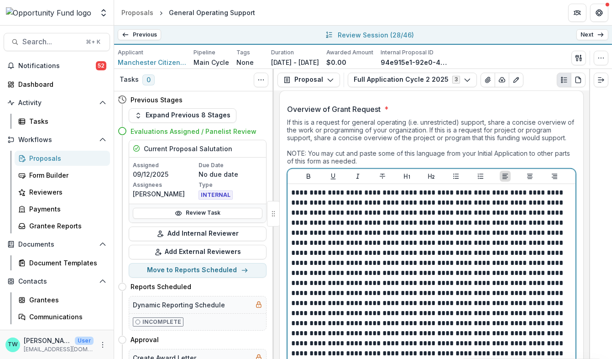
click at [348, 223] on p at bounding box center [430, 288] width 279 height 201
click at [350, 225] on p at bounding box center [430, 288] width 279 height 201
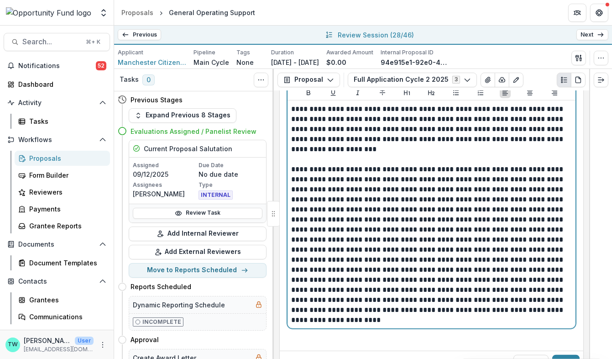
scroll to position [1139, 0]
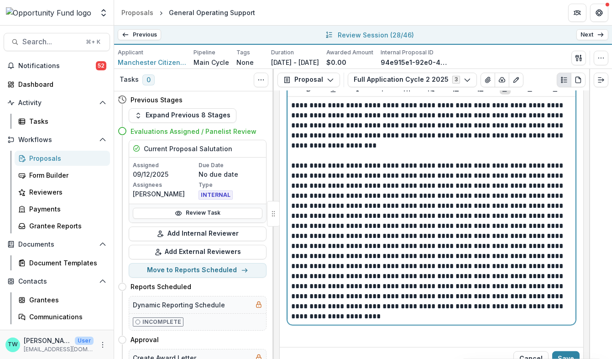
click at [349, 268] on p at bounding box center [430, 241] width 279 height 161
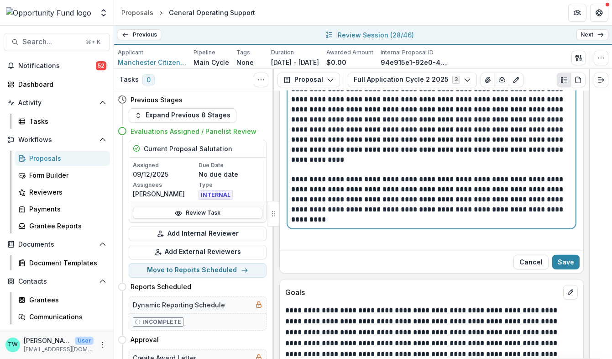
scroll to position [1259, 0]
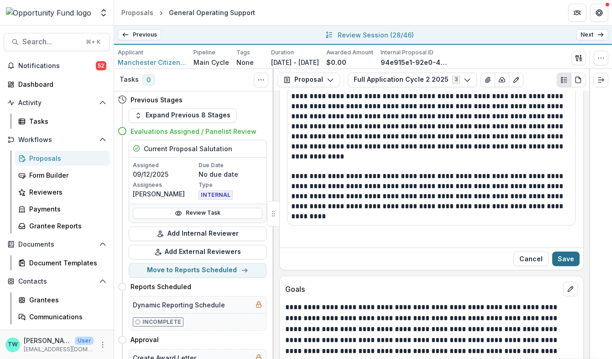
click at [565, 251] on button "Save" at bounding box center [565, 258] width 27 height 15
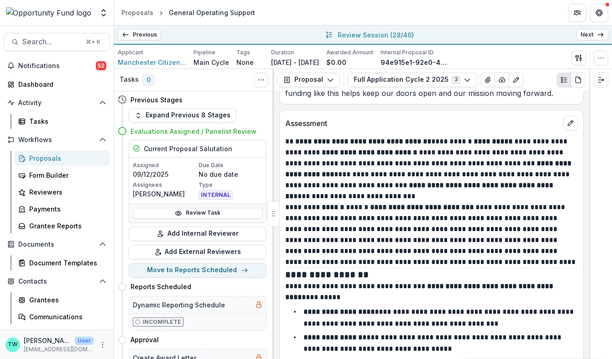
scroll to position [2316, 0]
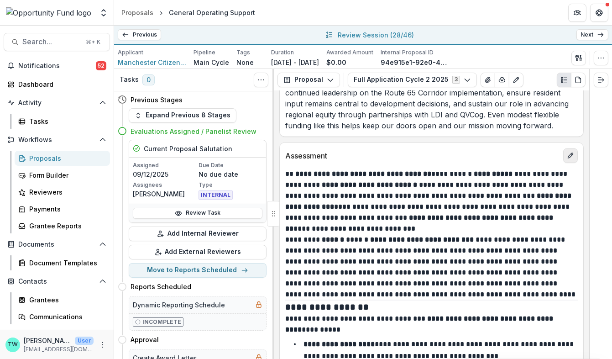
click at [571, 152] on icon "edit" at bounding box center [570, 155] width 7 height 7
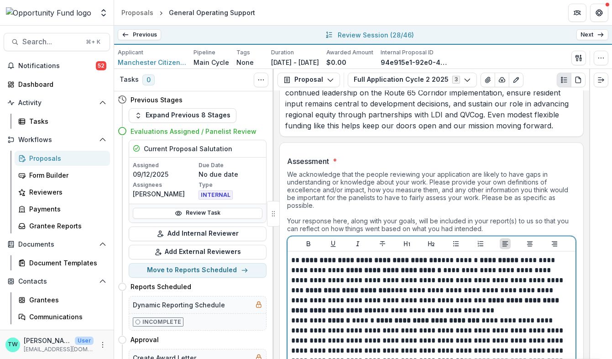
click at [408, 279] on p "**********" at bounding box center [430, 285] width 279 height 60
click at [402, 277] on p "**********" at bounding box center [430, 285] width 279 height 60
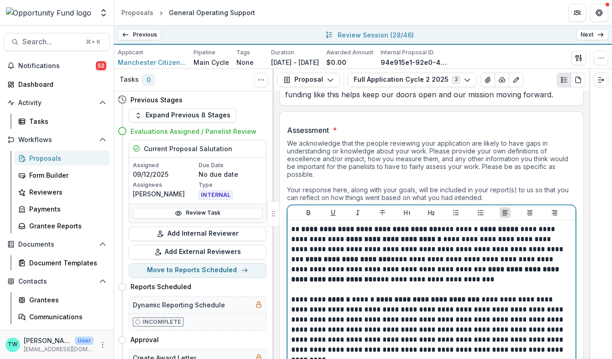
scroll to position [2356, 0]
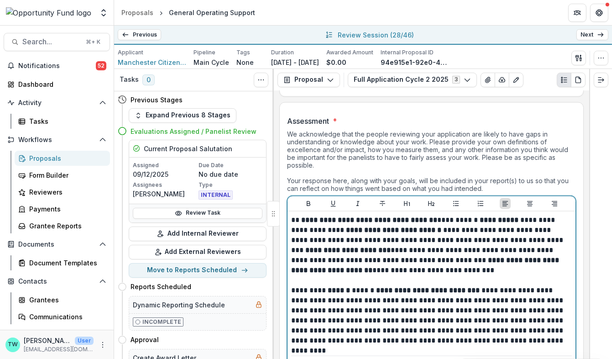
click at [348, 319] on p "**********" at bounding box center [430, 320] width 279 height 70
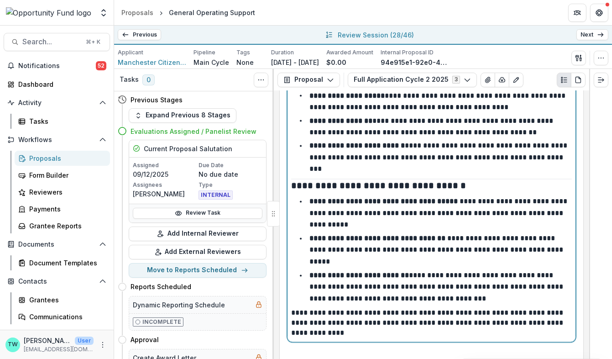
scroll to position [2721, 0]
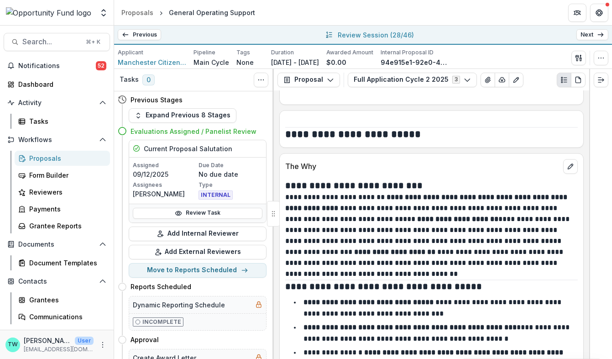
scroll to position [2916, 0]
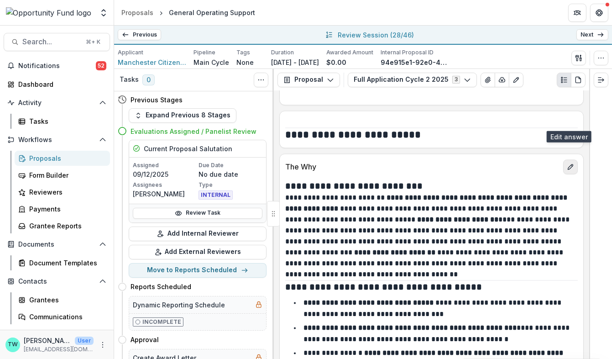
click at [571, 163] on icon "edit" at bounding box center [570, 166] width 7 height 7
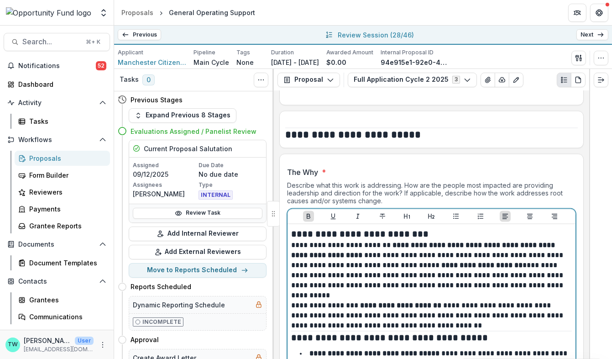
click at [461, 244] on p "**********" at bounding box center [430, 270] width 279 height 60
click at [463, 248] on p "**********" at bounding box center [430, 270] width 279 height 60
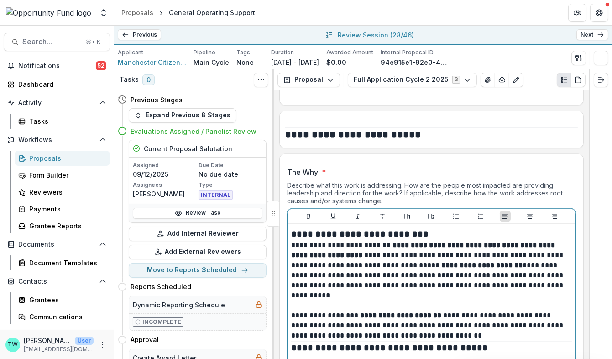
click at [502, 310] on p "**********" at bounding box center [430, 325] width 279 height 30
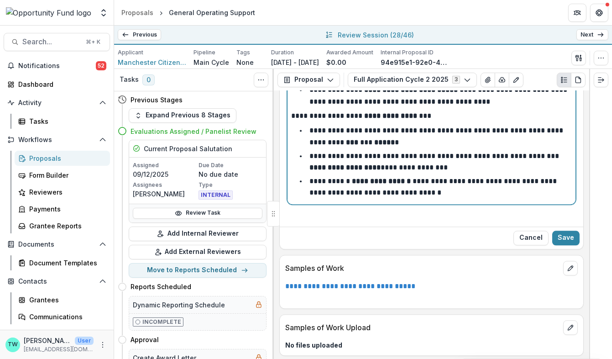
scroll to position [3350, 0]
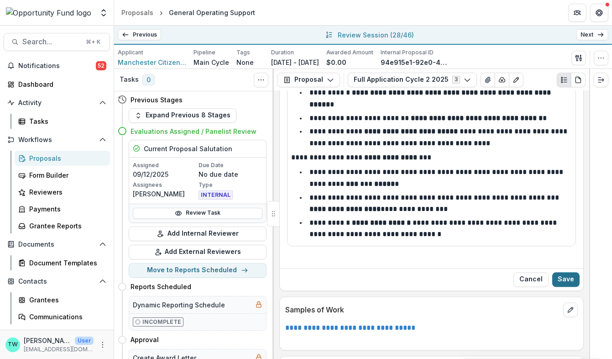
click at [565, 272] on button "Save" at bounding box center [565, 279] width 27 height 15
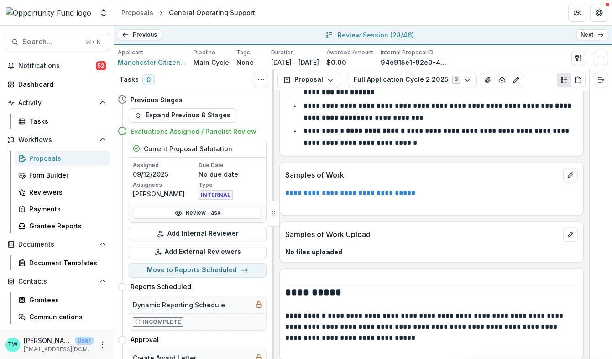
scroll to position [3407, 0]
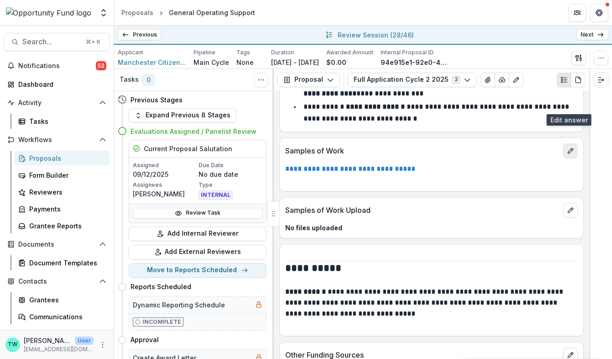
click at [569, 147] on icon "edit" at bounding box center [570, 150] width 7 height 7
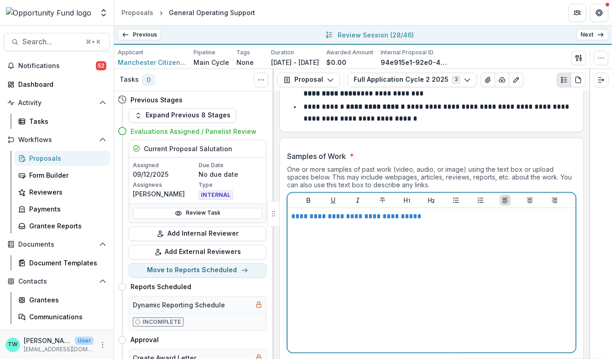
click at [439, 211] on div "**********" at bounding box center [431, 279] width 281 height 137
click at [438, 211] on div "**********" at bounding box center [431, 279] width 281 height 137
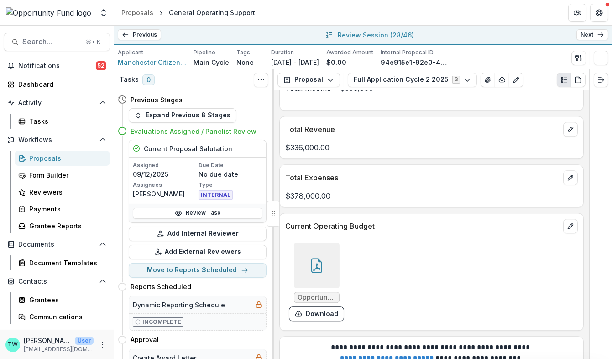
scroll to position [3792, 0]
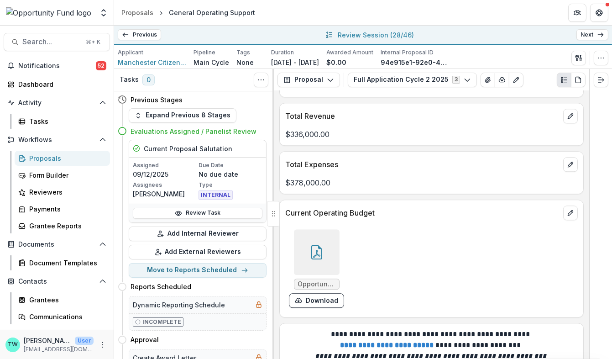
click at [311, 229] on div at bounding box center [317, 252] width 46 height 46
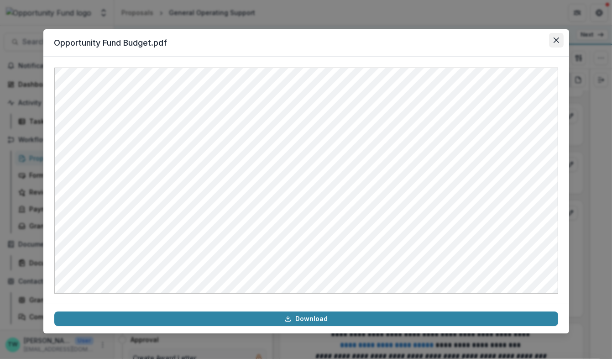
click at [556, 39] on icon "Close" at bounding box center [556, 39] width 5 height 5
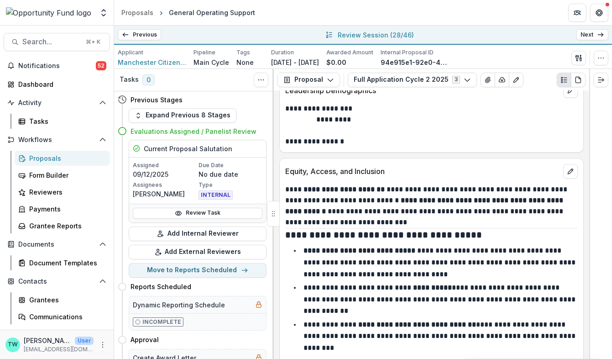
scroll to position [4261, 0]
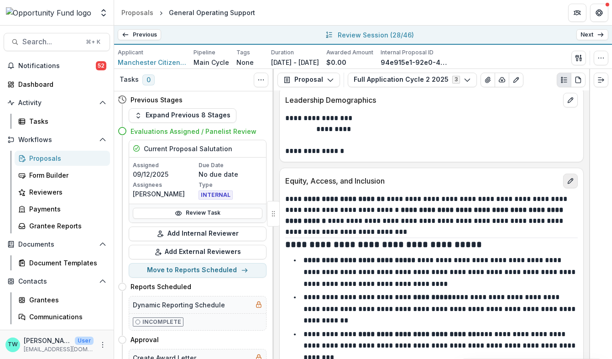
click at [567, 177] on icon "edit" at bounding box center [570, 180] width 7 height 7
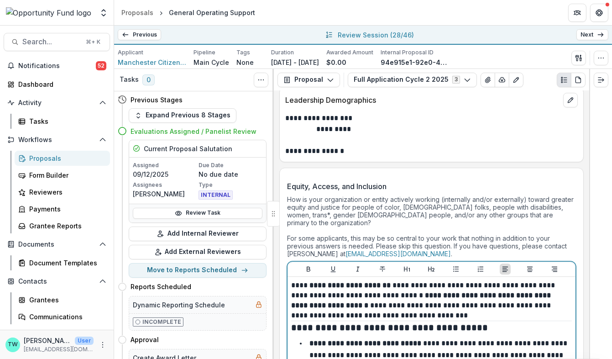
click at [469, 280] on p "**********" at bounding box center [430, 300] width 279 height 40
click at [467, 280] on p "**********" at bounding box center [430, 300] width 279 height 40
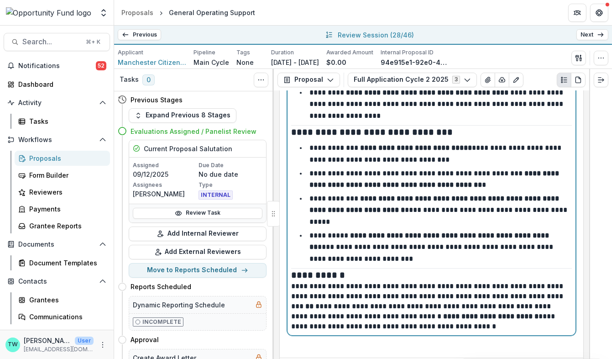
scroll to position [4636, 0]
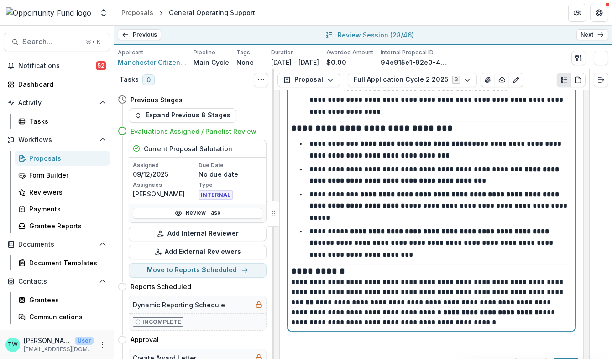
click at [418, 225] on li "**********" at bounding box center [437, 242] width 270 height 35
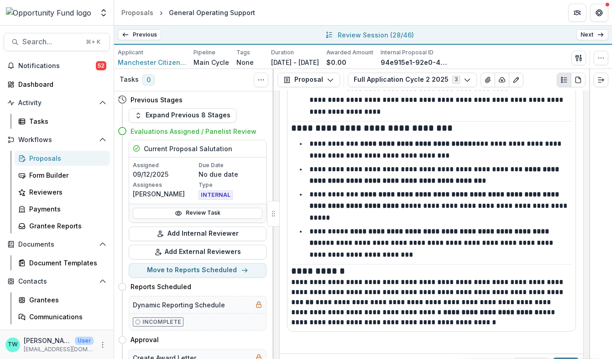
click at [566, 357] on button "Save" at bounding box center [565, 364] width 27 height 15
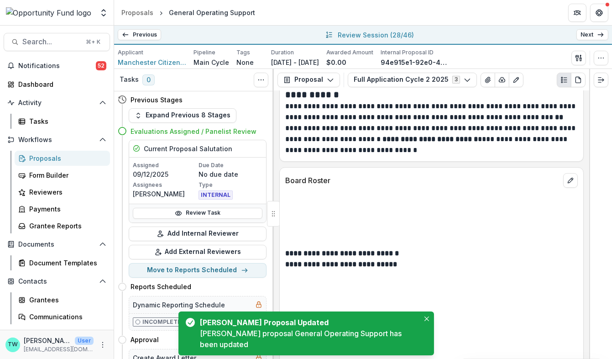
scroll to position [4697, 0]
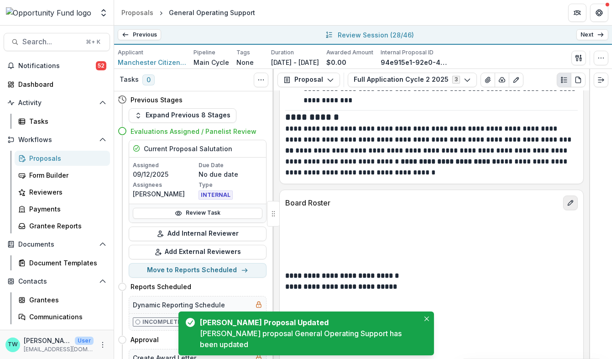
click at [570, 200] on icon "edit" at bounding box center [570, 202] width 5 height 5
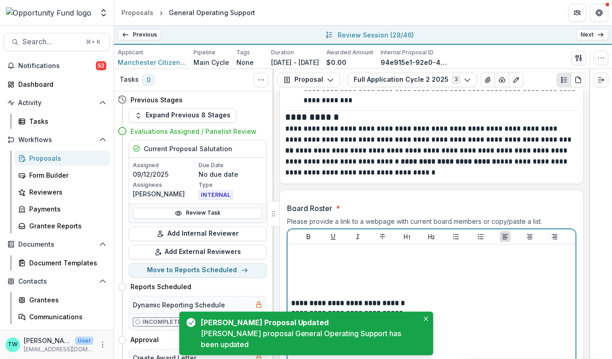
click at [291, 299] on strong "**********" at bounding box center [348, 302] width 114 height 7
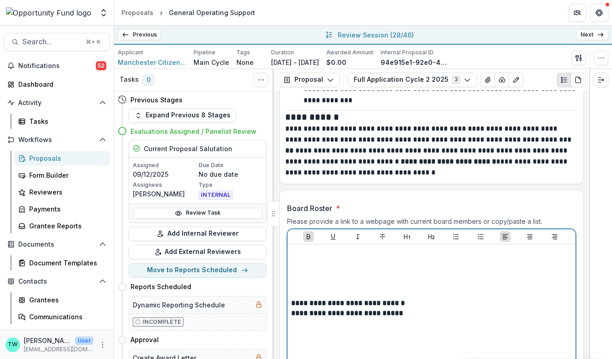
click at [291, 299] on strong "**********" at bounding box center [348, 302] width 114 height 7
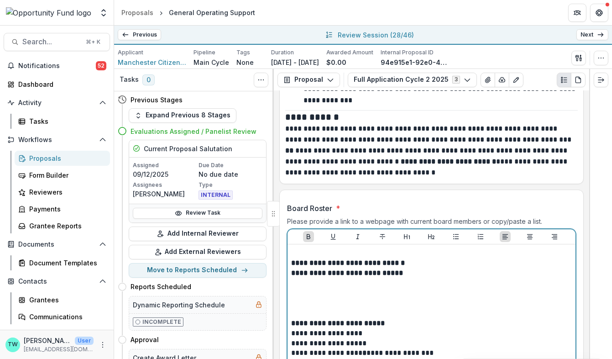
scroll to position [4687, 0]
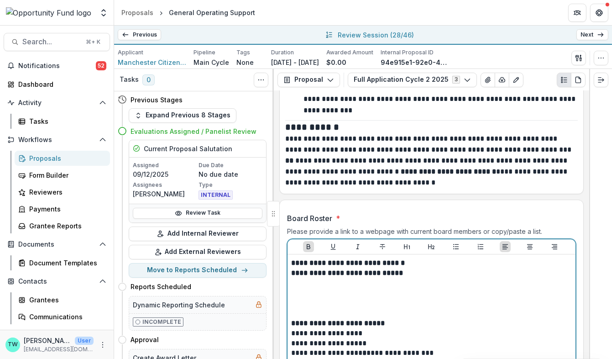
click at [329, 308] on p at bounding box center [431, 313] width 281 height 10
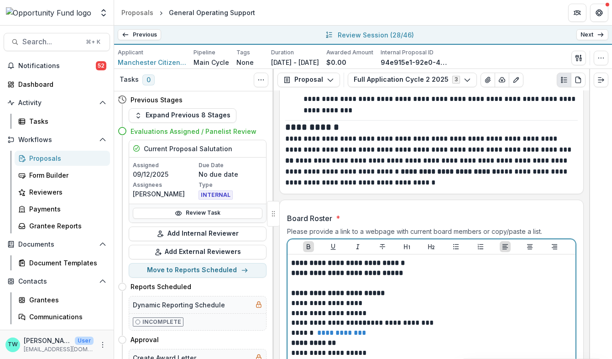
click at [292, 339] on strong "**********" at bounding box center [317, 342] width 52 height 7
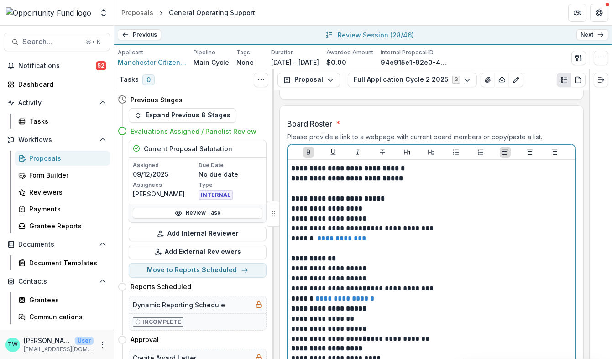
scroll to position [4784, 0]
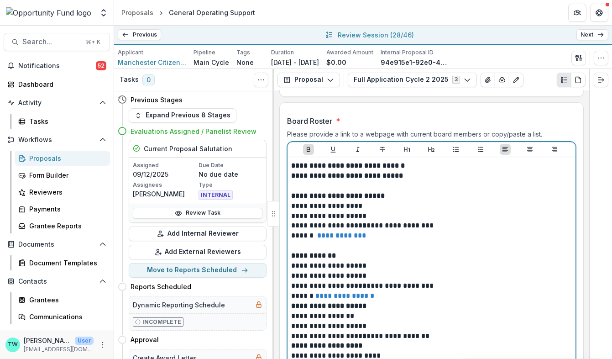
click at [291, 302] on strong "**********" at bounding box center [328, 305] width 75 height 7
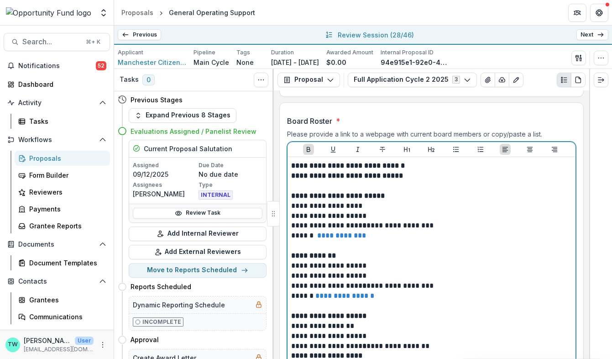
click at [292, 352] on strong "**********" at bounding box center [326, 355] width 71 height 7
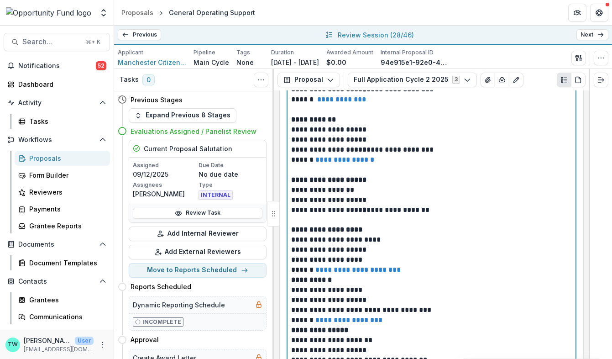
scroll to position [4928, 0]
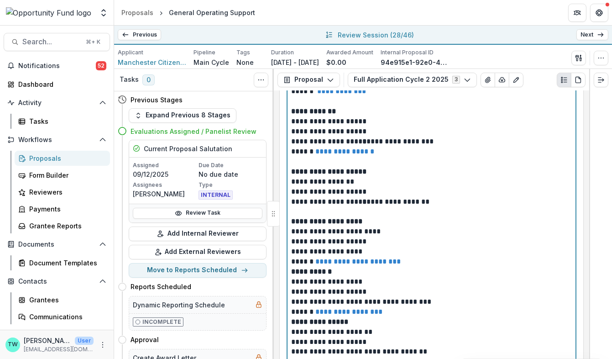
click at [291, 268] on strong "**********" at bounding box center [311, 271] width 41 height 7
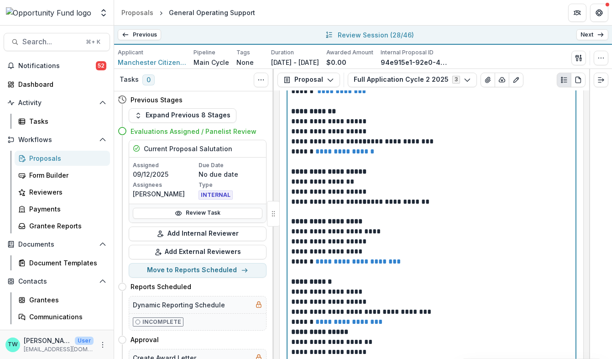
click at [291, 328] on strong "**********" at bounding box center [319, 331] width 57 height 7
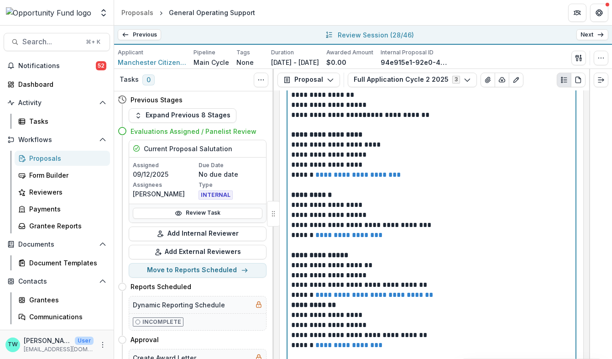
scroll to position [5024, 0]
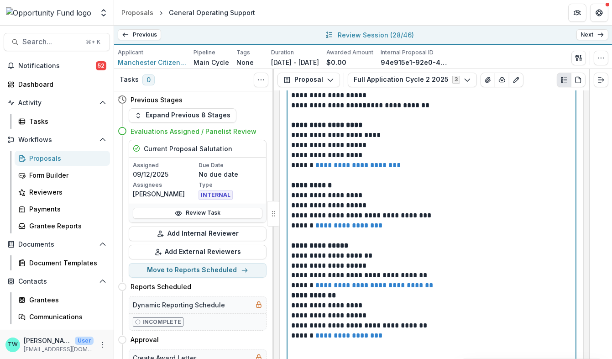
click at [291, 292] on strong "**********" at bounding box center [313, 295] width 45 height 7
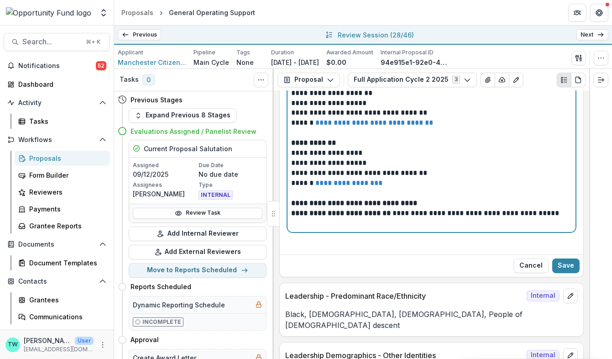
scroll to position [5196, 0]
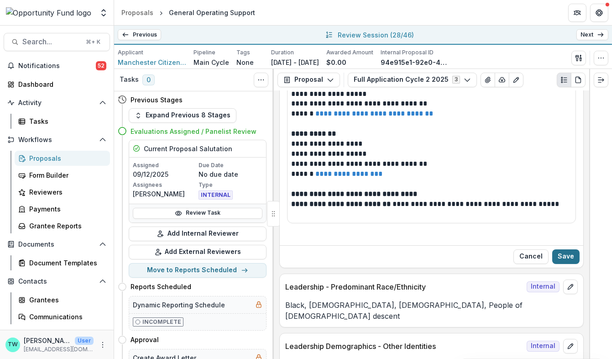
click at [564, 249] on button "Save" at bounding box center [565, 256] width 27 height 15
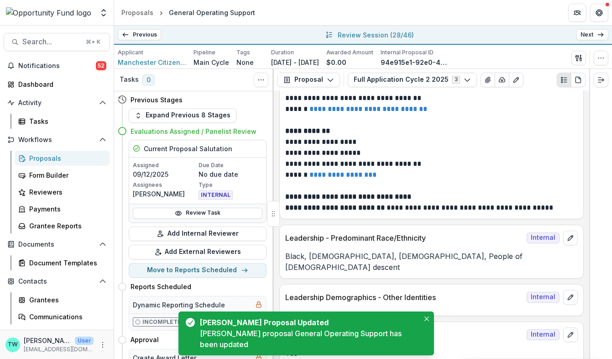
scroll to position [5206, 0]
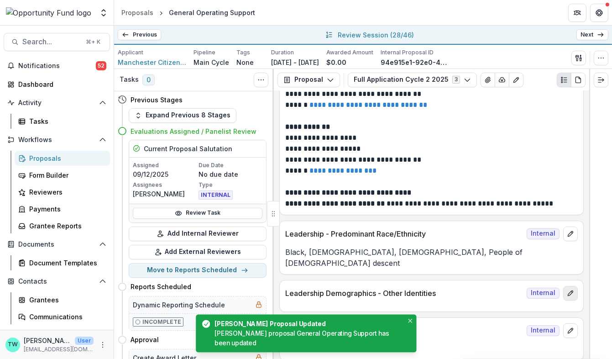
click at [569, 289] on icon "edit" at bounding box center [570, 292] width 7 height 7
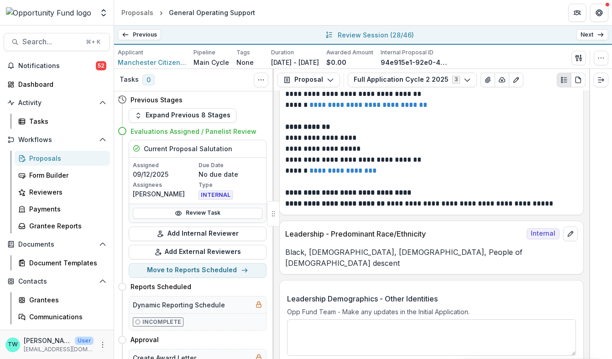
click at [457, 319] on textarea "Leadership Demographics - Other Identities" at bounding box center [431, 337] width 289 height 37
paste textarea "**********"
type textarea "**********"
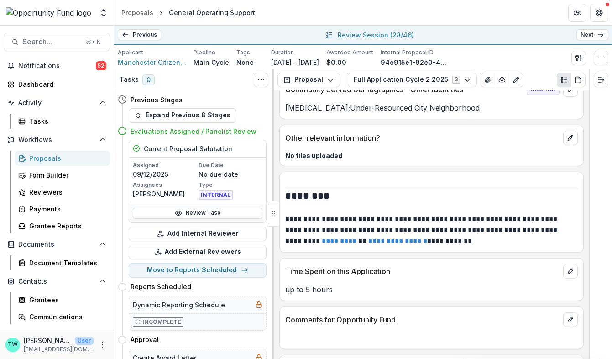
scroll to position [6633, 0]
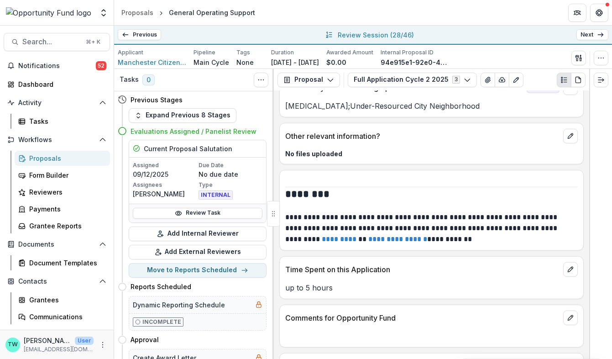
click at [591, 33] on link "Next" at bounding box center [592, 34] width 32 height 11
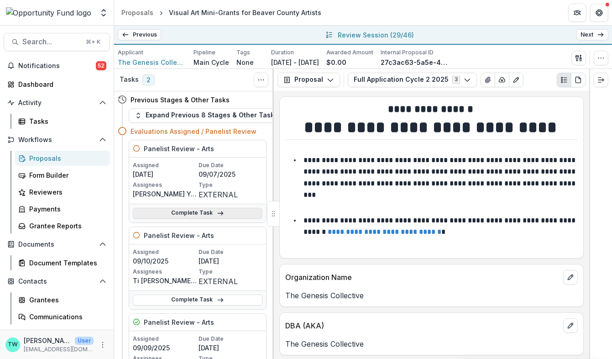
click at [217, 214] on icon at bounding box center [220, 212] width 7 height 7
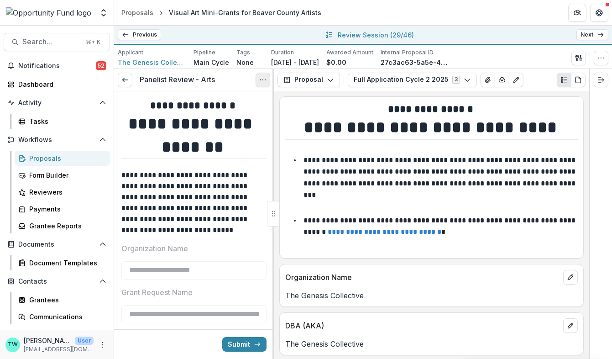
click at [266, 82] on icon "Options" at bounding box center [262, 79] width 7 height 7
click at [236, 119] on button "Cancel Task" at bounding box center [219, 119] width 98 height 15
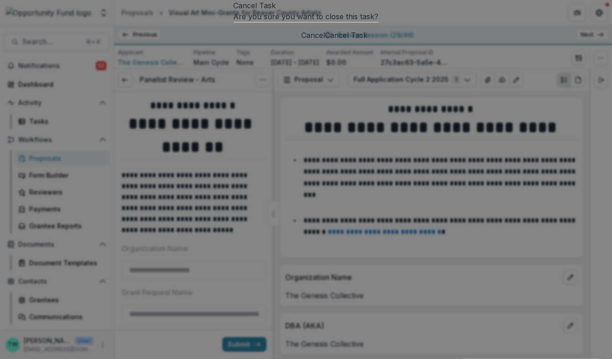
click at [368, 41] on button "Cancel Task" at bounding box center [346, 35] width 42 height 11
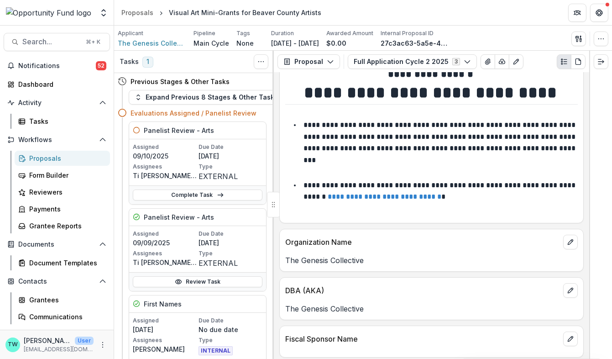
scroll to position [15, 0]
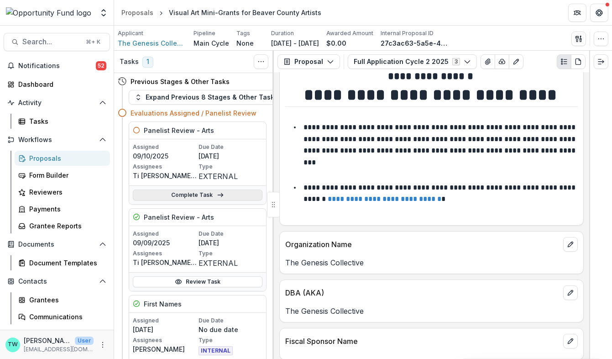
click at [197, 195] on link "Complete Task" at bounding box center [198, 194] width 130 height 11
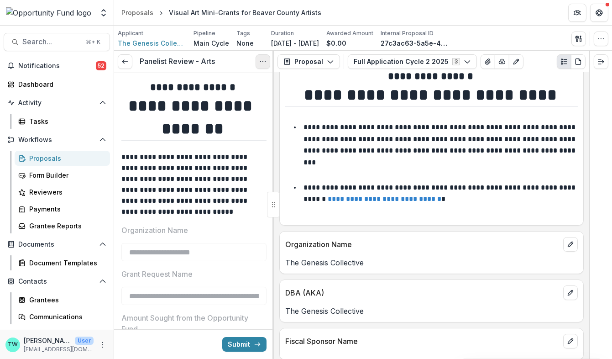
click at [262, 61] on icon "Options" at bounding box center [262, 61] width 7 height 7
click at [215, 104] on button "Cancel Task" at bounding box center [219, 101] width 98 height 15
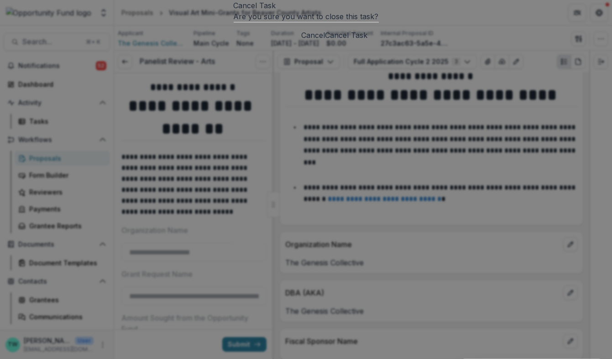
click at [368, 41] on button "Cancel Task" at bounding box center [346, 35] width 42 height 11
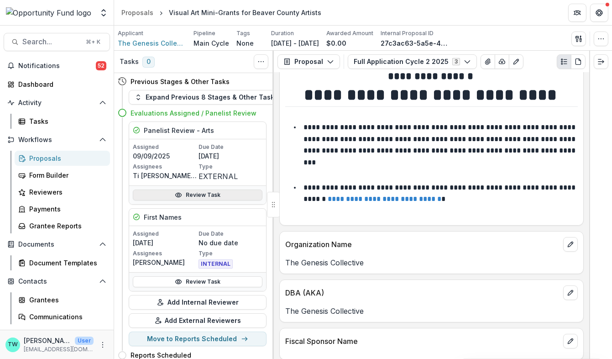
click at [204, 193] on link "Review Task" at bounding box center [198, 194] width 130 height 11
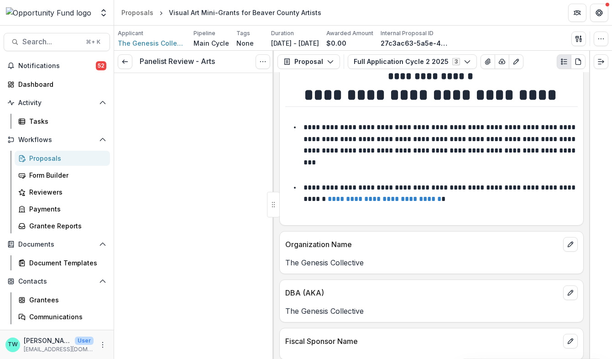
click at [263, 61] on circle "Options" at bounding box center [263, 61] width 0 height 0
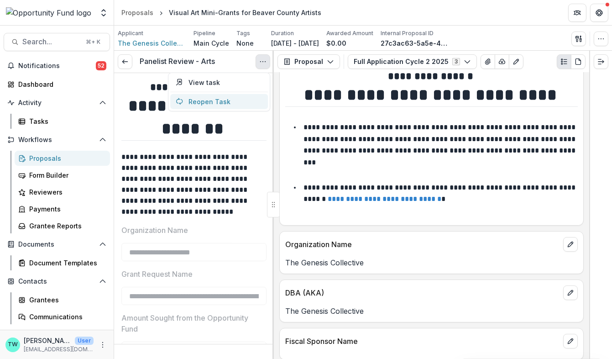
click at [225, 102] on button "Reopen Task" at bounding box center [219, 101] width 98 height 15
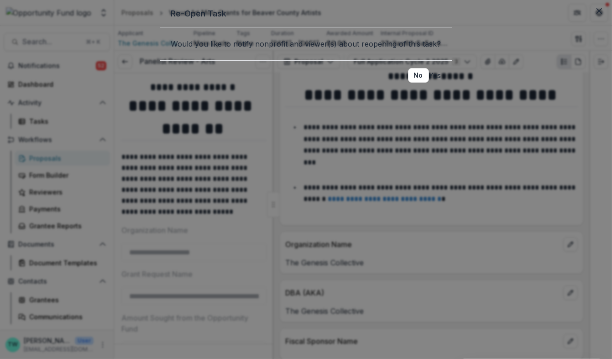
click at [429, 81] on button "Yes" at bounding box center [435, 75] width 12 height 11
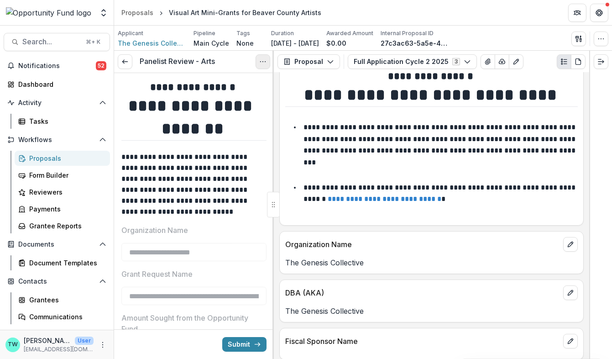
click at [259, 64] on icon "Options" at bounding box center [262, 61] width 7 height 7
click at [232, 99] on button "Cancel Task" at bounding box center [219, 101] width 98 height 15
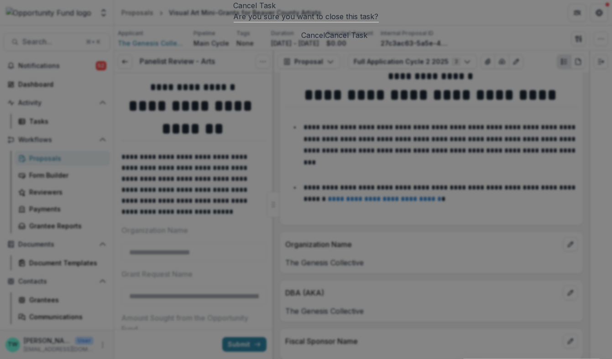
click at [368, 41] on button "Cancel Task" at bounding box center [346, 35] width 42 height 11
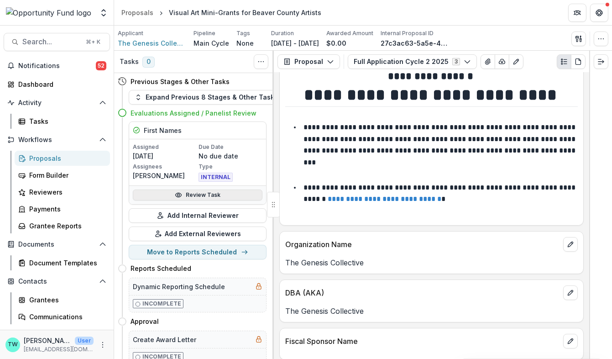
click at [208, 193] on link "Review Task" at bounding box center [198, 194] width 130 height 11
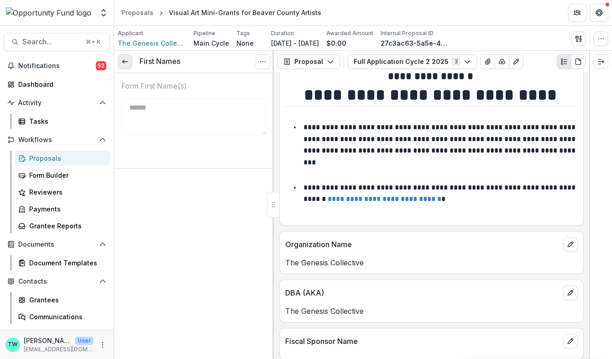
click at [127, 62] on line at bounding box center [124, 62] width 5 height 0
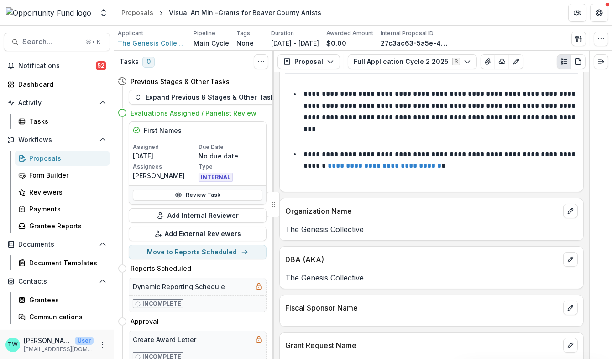
scroll to position [43, 0]
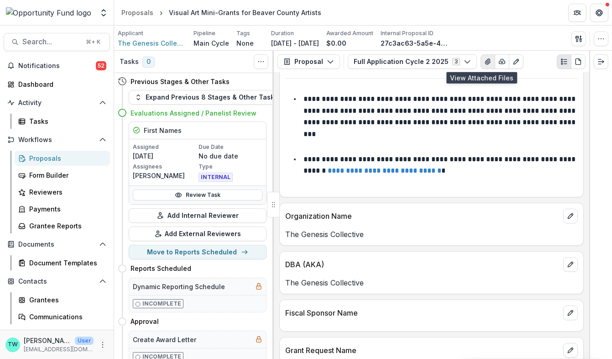
click at [484, 63] on icon "View Attached Files" at bounding box center [487, 61] width 7 height 7
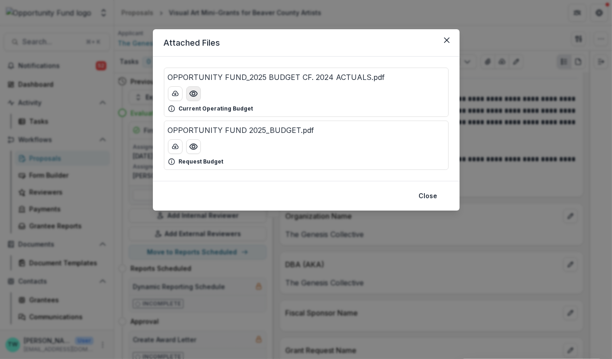
click at [191, 96] on icon "Preview OPPORTUNITY FUND_2025 BUDGET CF. 2024 ACTUALS.pdf" at bounding box center [193, 93] width 9 height 9
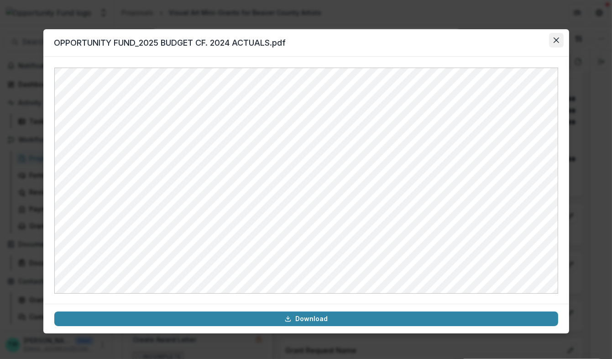
click at [555, 38] on icon "Close" at bounding box center [555, 39] width 5 height 5
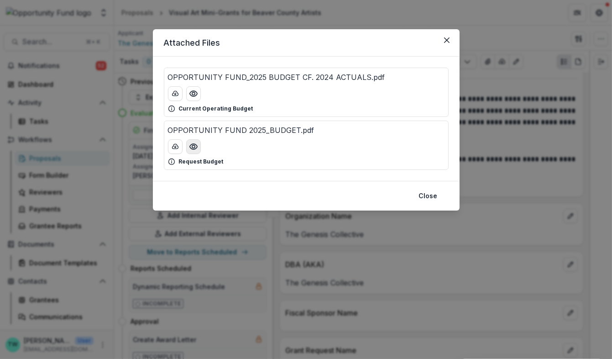
click at [198, 147] on button "Preview OPPORTUNITY FUND 2025_BUDGET.pdf" at bounding box center [193, 146] width 15 height 15
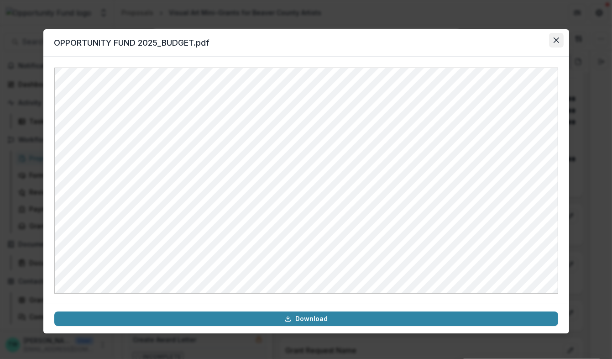
click at [553, 35] on button "Close" at bounding box center [556, 40] width 15 height 15
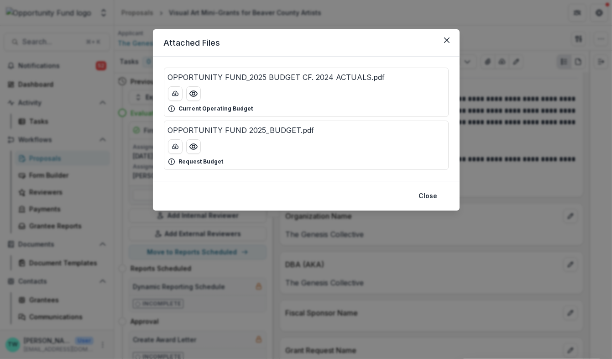
click at [443, 193] on footer "Close" at bounding box center [306, 196] width 307 height 30
click at [434, 195] on button "Close" at bounding box center [428, 195] width 30 height 15
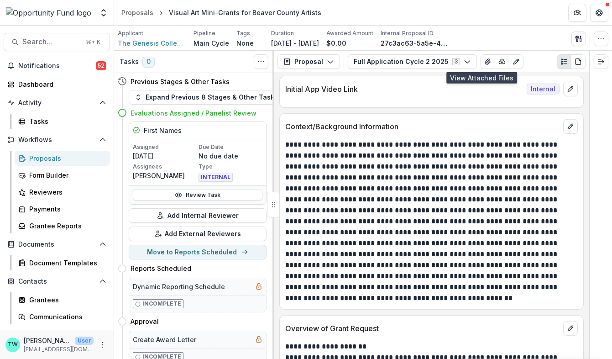
scroll to position [819, 0]
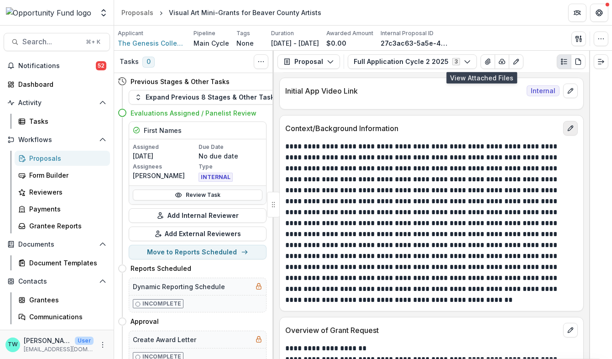
click at [573, 121] on button "edit" at bounding box center [570, 128] width 15 height 15
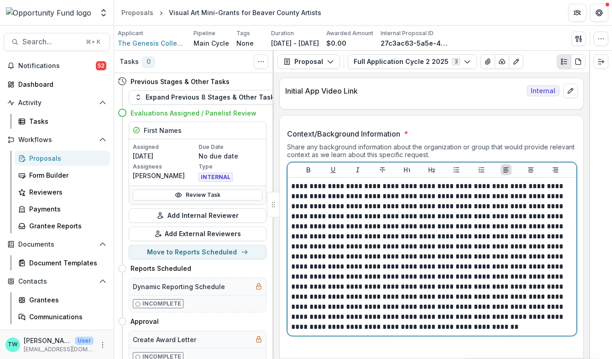
click at [500, 299] on p at bounding box center [432, 256] width 282 height 151
click at [501, 299] on p at bounding box center [432, 256] width 282 height 151
click at [500, 299] on p at bounding box center [432, 256] width 282 height 151
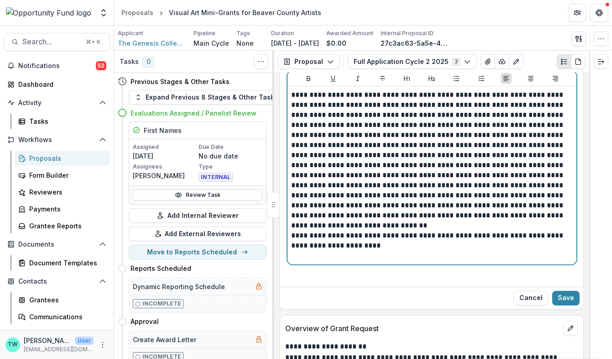
scroll to position [915, 0]
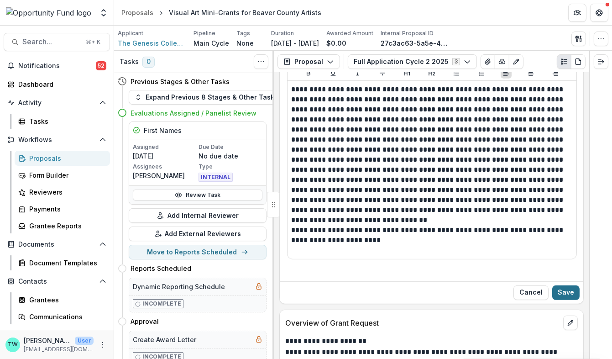
click at [569, 287] on button "Save" at bounding box center [565, 292] width 27 height 15
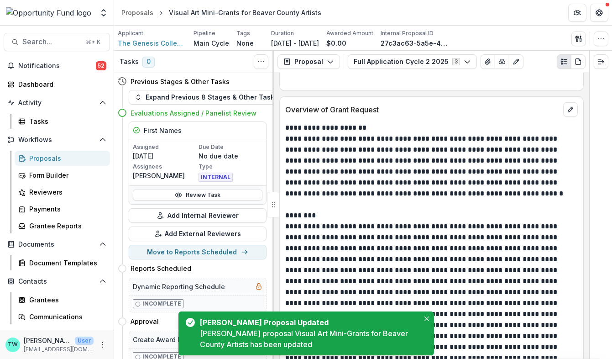
scroll to position [1036, 0]
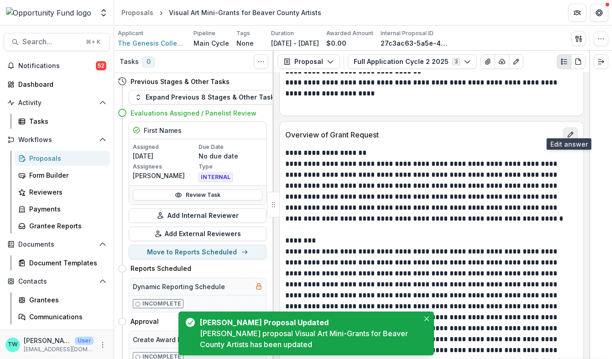
click at [570, 131] on icon "edit" at bounding box center [570, 134] width 7 height 7
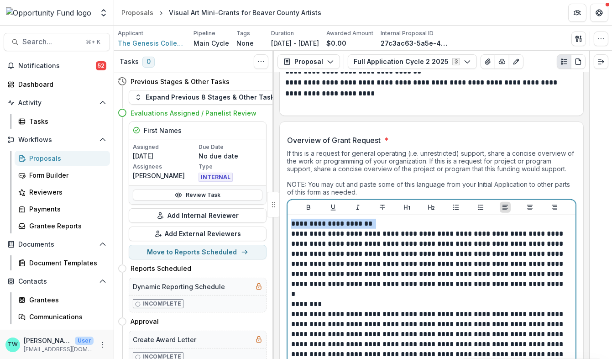
drag, startPoint x: 292, startPoint y: 225, endPoint x: 288, endPoint y: 215, distance: 10.1
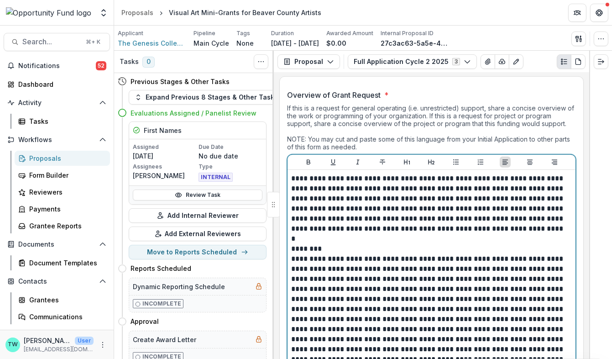
scroll to position [1084, 0]
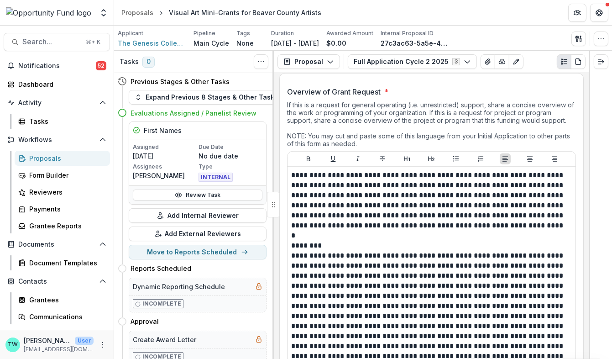
click at [290, 249] on div "**********" at bounding box center [431, 331] width 288 height 329
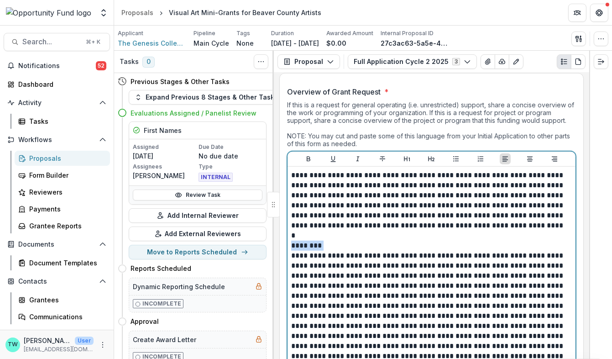
drag, startPoint x: 291, startPoint y: 246, endPoint x: 292, endPoint y: 239, distance: 6.5
click at [292, 239] on div "**********" at bounding box center [431, 330] width 281 height 321
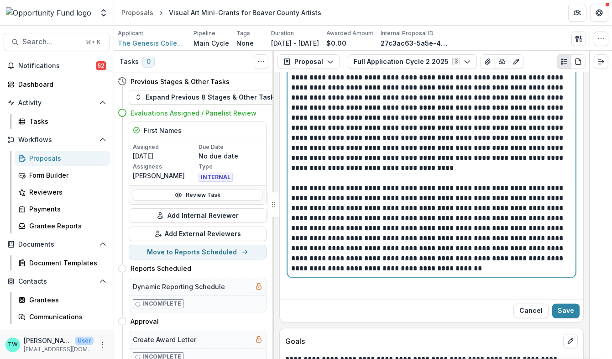
scroll to position [1296, 0]
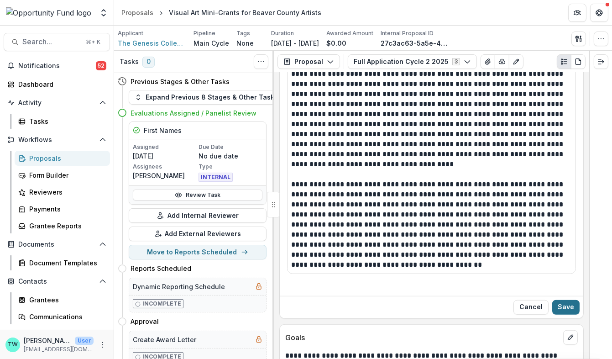
click at [563, 300] on button "Save" at bounding box center [565, 307] width 27 height 15
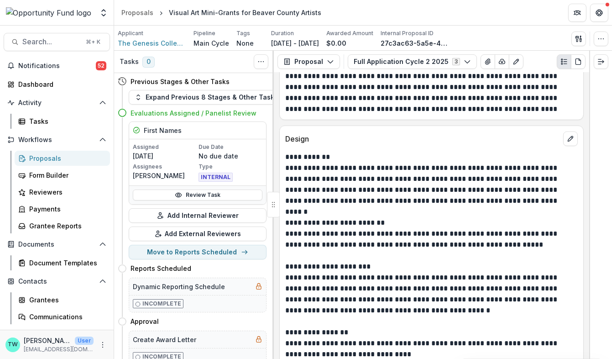
scroll to position [1493, 0]
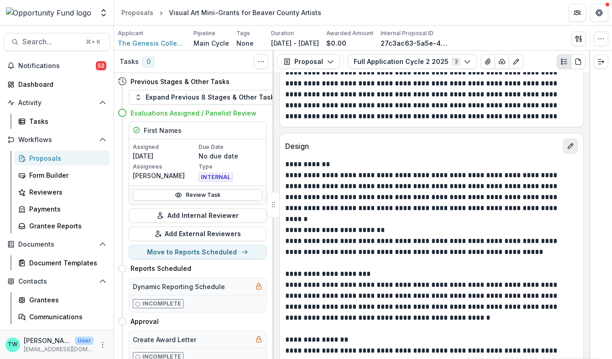
click at [567, 142] on icon "edit" at bounding box center [570, 145] width 7 height 7
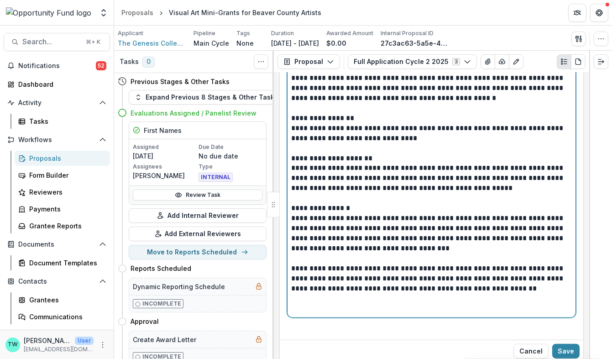
click at [486, 263] on div "**********" at bounding box center [431, 133] width 281 height 361
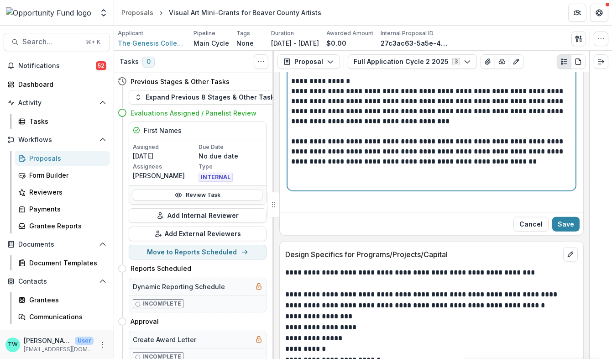
scroll to position [1877, 0]
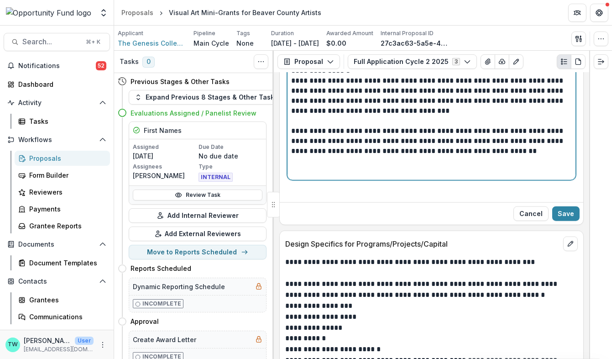
click at [464, 166] on p at bounding box center [431, 171] width 281 height 10
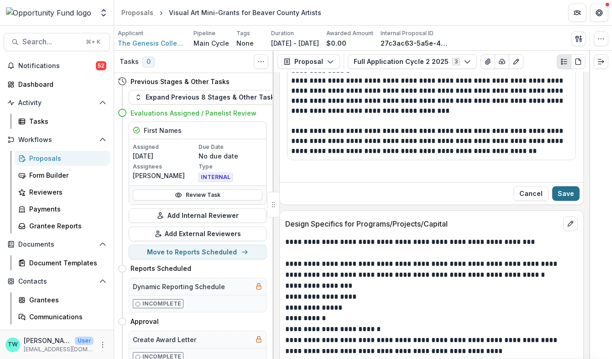
click at [567, 186] on button "Save" at bounding box center [565, 193] width 27 height 15
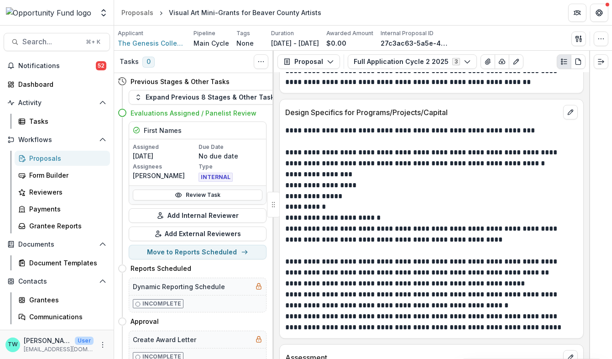
scroll to position [1935, 0]
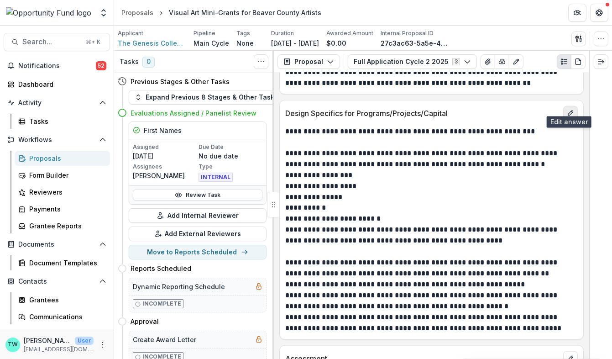
click at [569, 110] on icon "edit" at bounding box center [570, 113] width 7 height 7
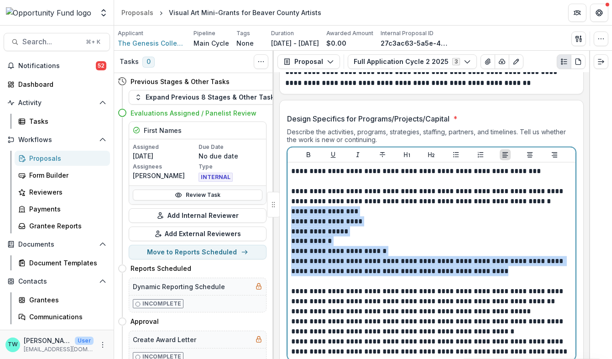
drag, startPoint x: 476, startPoint y: 260, endPoint x: 288, endPoint y: 203, distance: 195.9
click at [288, 203] on div "**********" at bounding box center [431, 261] width 288 height 198
click at [453, 152] on icon "Bullet List" at bounding box center [455, 154] width 5 height 5
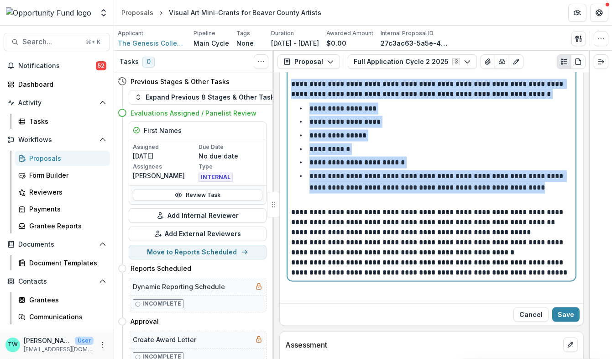
scroll to position [2052, 0]
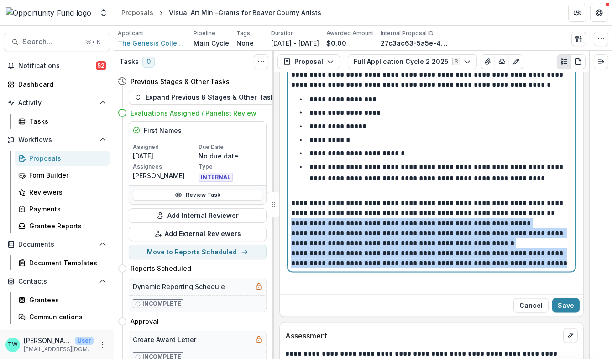
drag, startPoint x: 292, startPoint y: 215, endPoint x: 557, endPoint y: 254, distance: 268.0
click at [557, 254] on div "**********" at bounding box center [431, 159] width 281 height 219
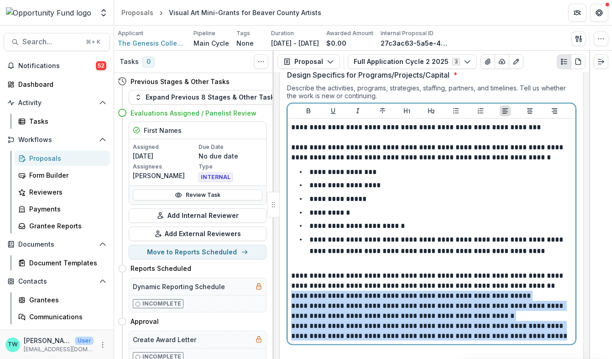
scroll to position [1970, 0]
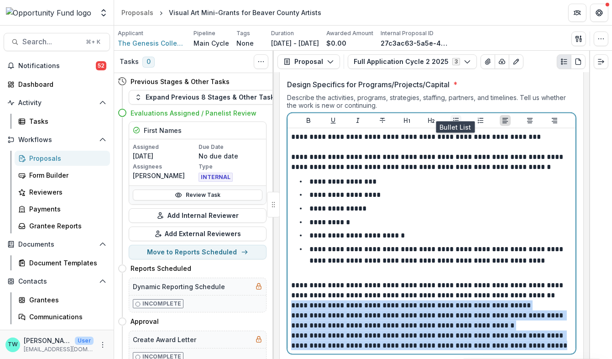
click at [452, 117] on icon "Bullet List" at bounding box center [455, 120] width 7 height 7
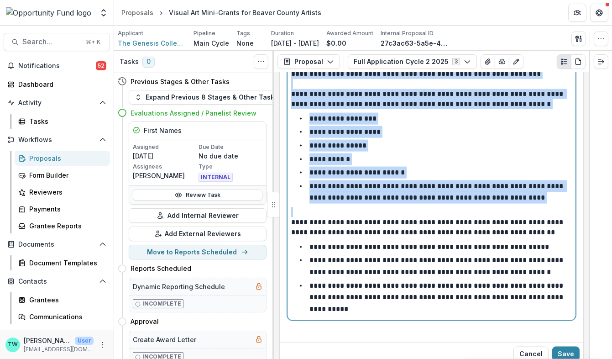
scroll to position [2038, 0]
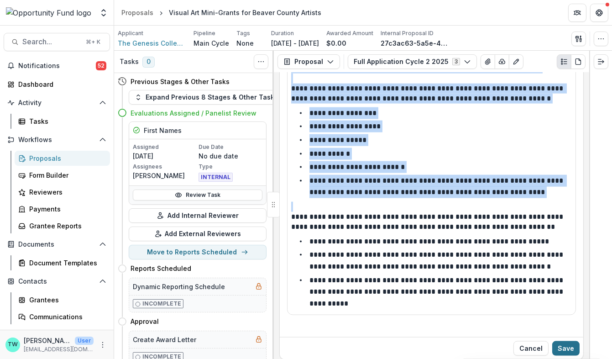
click at [557, 343] on button "Save" at bounding box center [565, 348] width 27 height 15
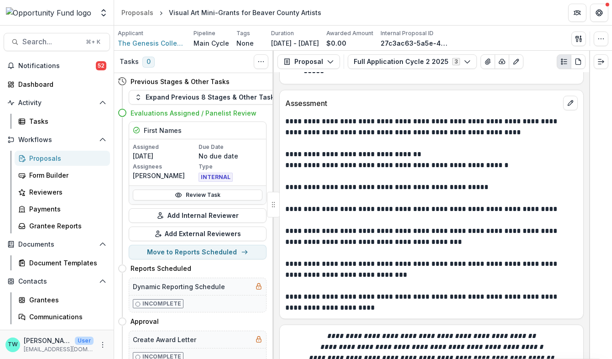
scroll to position [2234, 0]
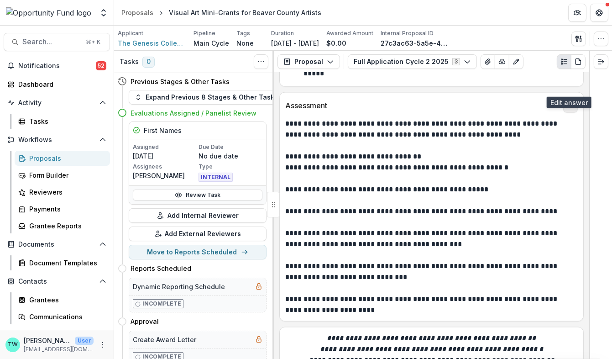
click at [567, 102] on icon "edit" at bounding box center [570, 105] width 7 height 7
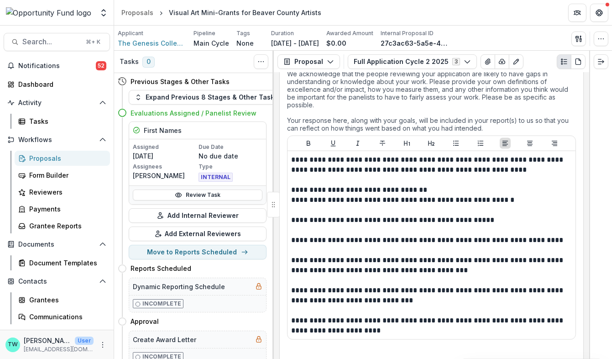
scroll to position [2299, 0]
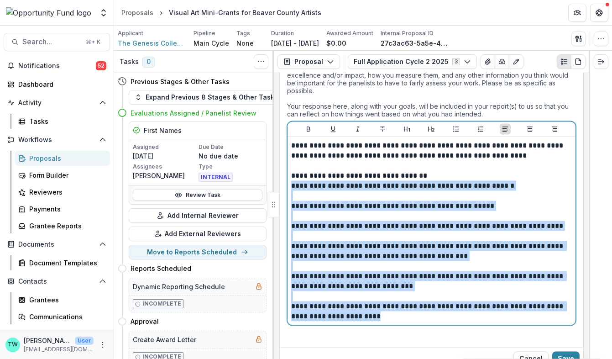
drag, startPoint x: 378, startPoint y: 298, endPoint x: 287, endPoint y: 160, distance: 165.3
click at [287, 160] on div "**********" at bounding box center [431, 223] width 289 height 204
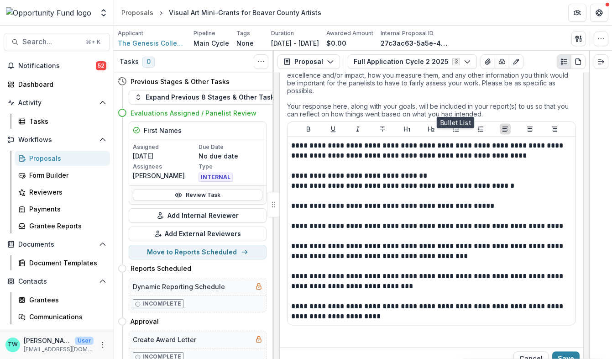
click at [454, 122] on div at bounding box center [431, 129] width 288 height 15
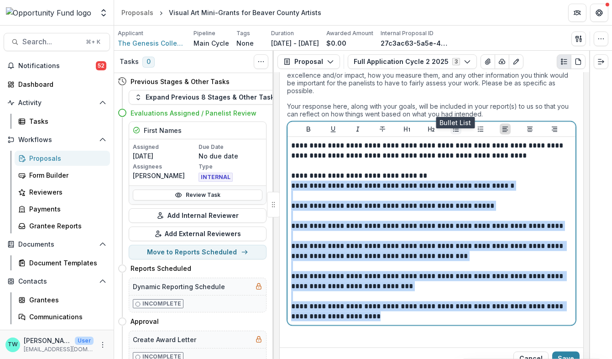
click at [459, 124] on button "Bullet List" at bounding box center [455, 129] width 11 height 11
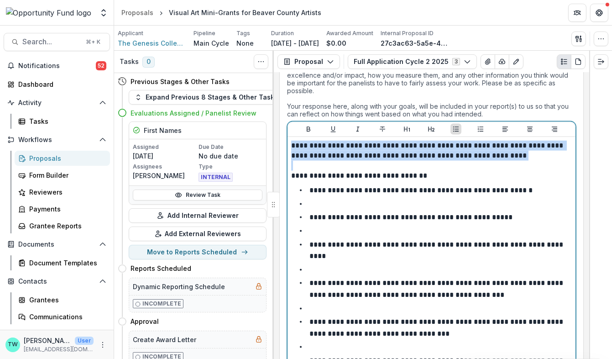
click at [394, 198] on li at bounding box center [437, 204] width 270 height 12
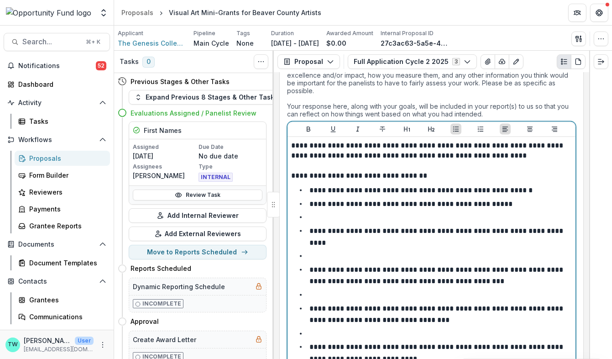
click at [343, 211] on li at bounding box center [437, 217] width 270 height 12
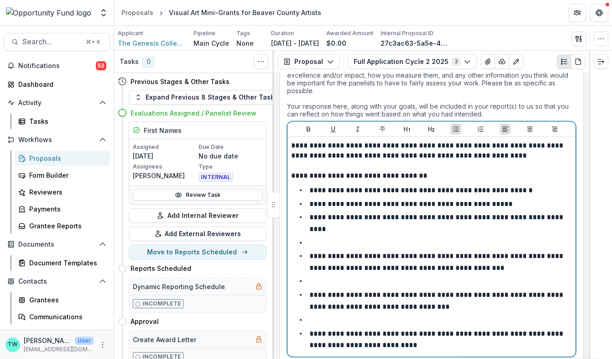
click at [350, 237] on li at bounding box center [437, 243] width 270 height 12
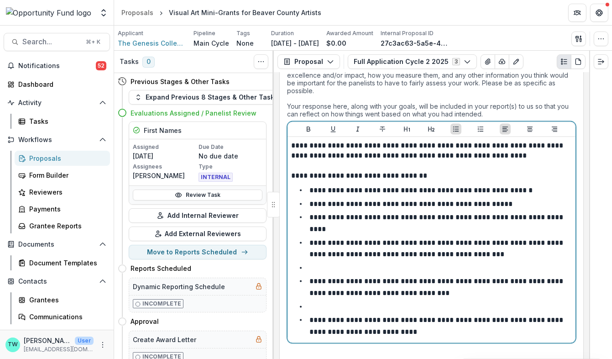
click at [366, 262] on li at bounding box center [437, 268] width 270 height 12
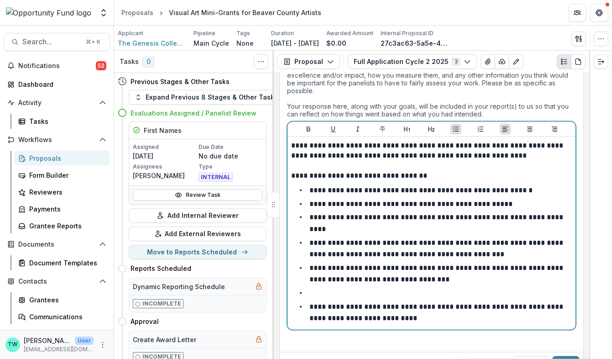
click at [369, 287] on li at bounding box center [437, 293] width 270 height 12
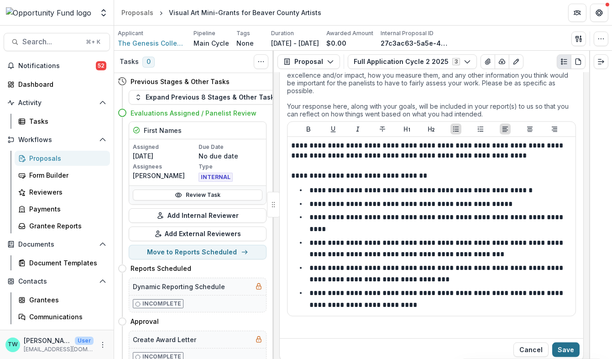
click at [564, 342] on button "Save" at bounding box center [565, 349] width 27 height 15
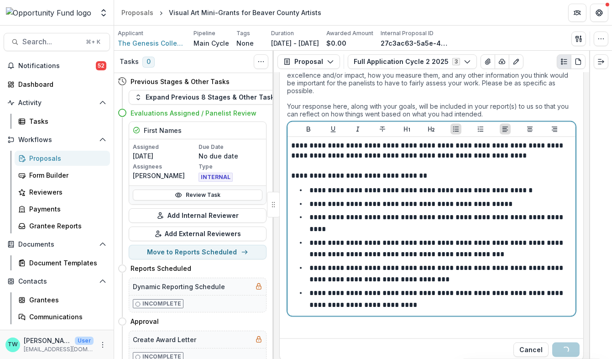
click at [471, 239] on p "**********" at bounding box center [437, 248] width 256 height 19
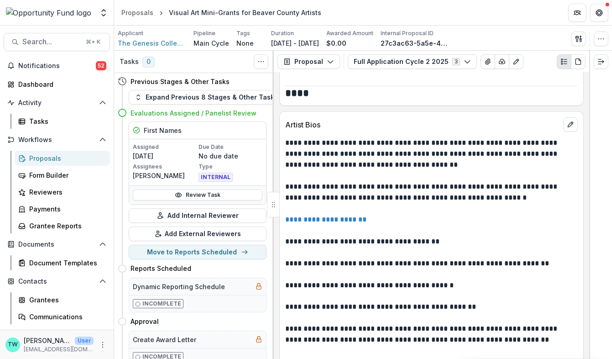
scroll to position [2517, 0]
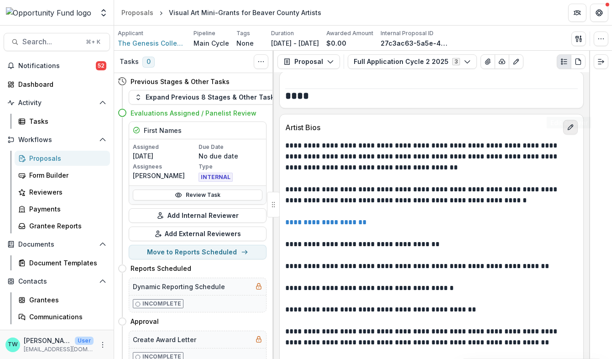
click at [568, 124] on icon "edit" at bounding box center [570, 127] width 7 height 7
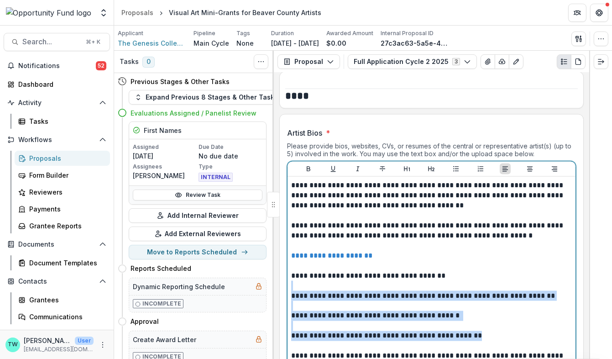
drag, startPoint x: 477, startPoint y: 315, endPoint x: 284, endPoint y: 268, distance: 198.3
click at [284, 268] on div "**********" at bounding box center [431, 261] width 303 height 283
click at [455, 167] on icon "Bullet List" at bounding box center [455, 169] width 5 height 5
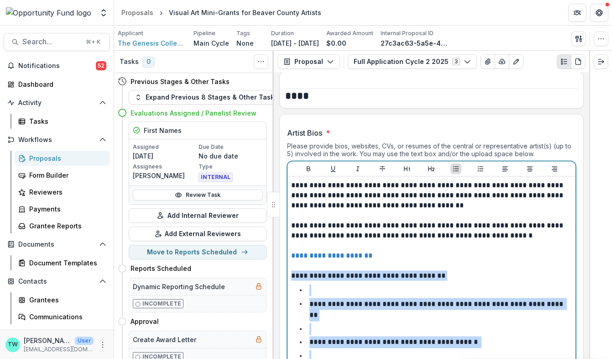
click at [380, 284] on li at bounding box center [437, 290] width 270 height 12
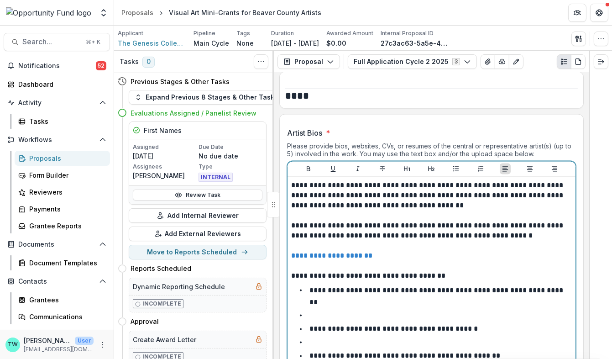
click at [380, 309] on li at bounding box center [437, 315] width 270 height 12
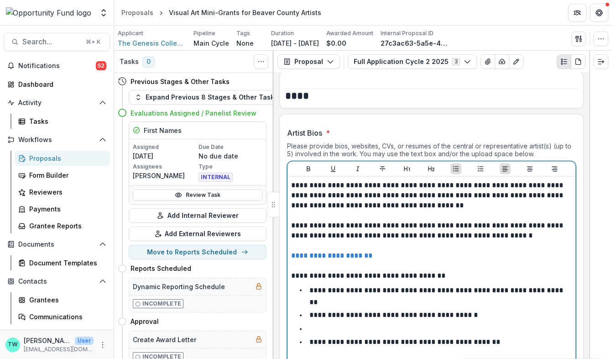
click at [381, 323] on li at bounding box center [437, 329] width 270 height 12
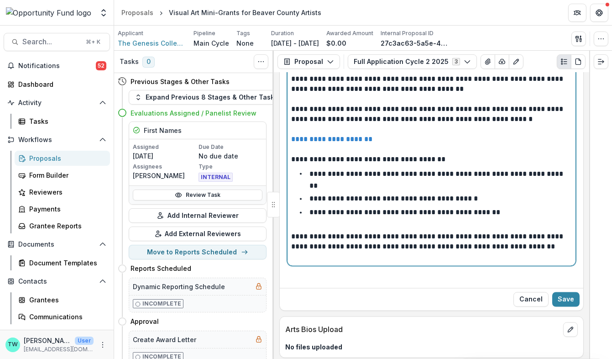
scroll to position [2636, 0]
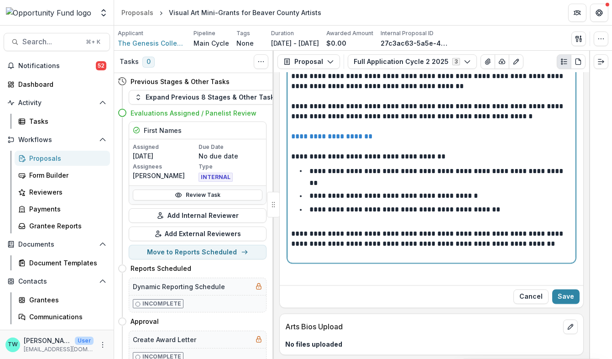
click at [554, 249] on p at bounding box center [431, 254] width 281 height 10
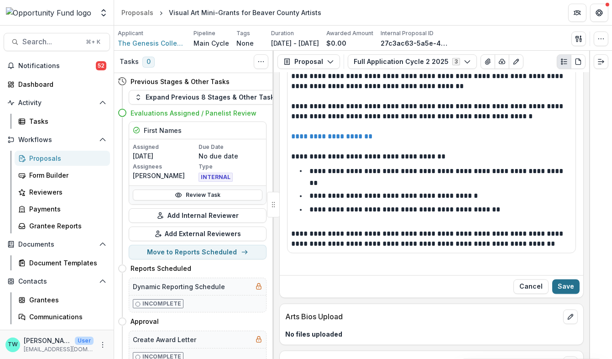
click at [569, 279] on button "Save" at bounding box center [565, 286] width 27 height 15
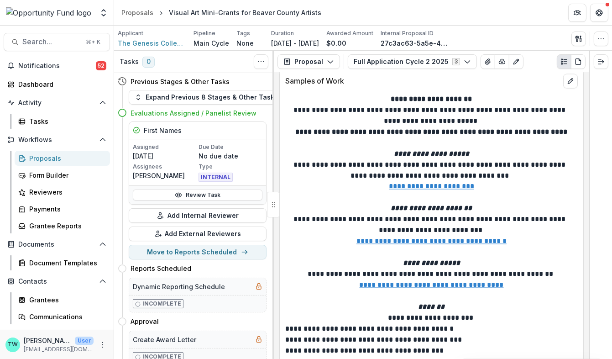
scroll to position [2802, 0]
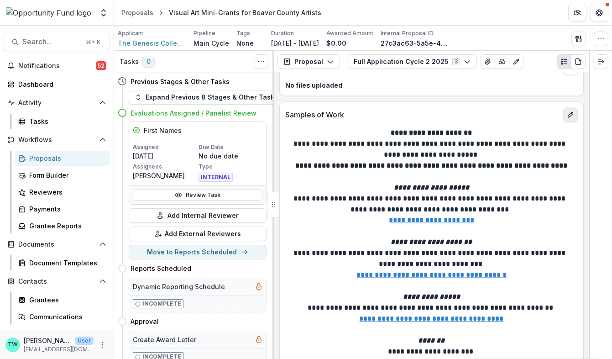
click at [567, 111] on icon "edit" at bounding box center [570, 114] width 7 height 7
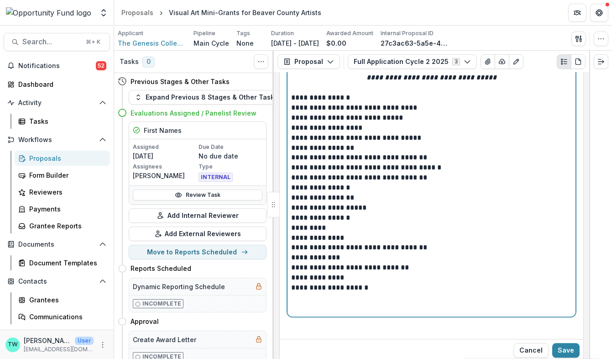
click at [478, 293] on p at bounding box center [431, 303] width 281 height 20
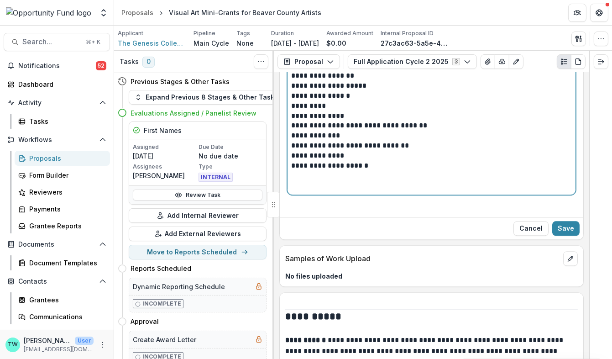
scroll to position [3357, 0]
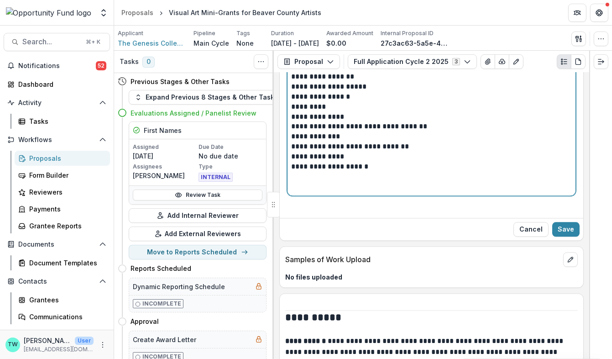
click at [451, 172] on p at bounding box center [431, 182] width 281 height 20
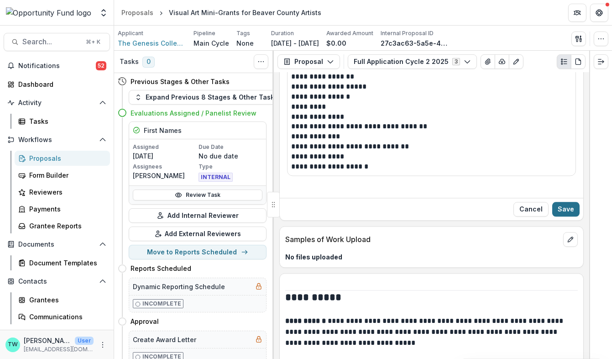
click at [562, 202] on button "Save" at bounding box center [565, 209] width 27 height 15
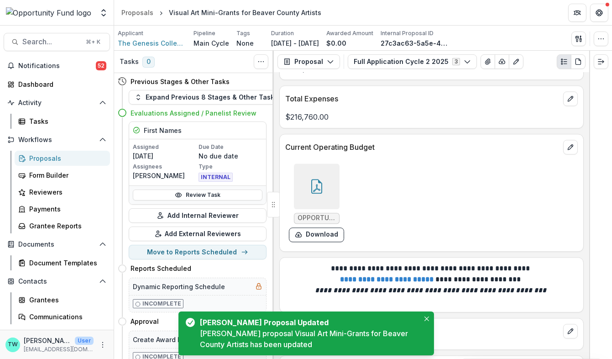
scroll to position [3713, 0]
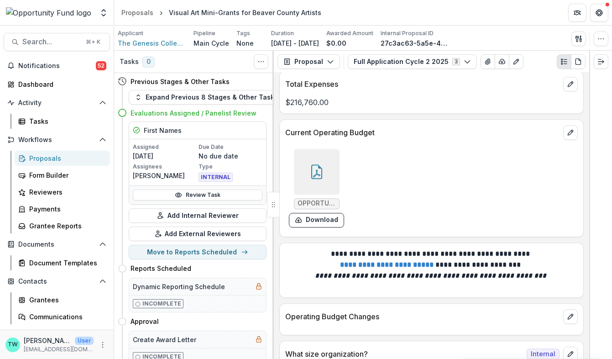
click at [319, 164] on icon at bounding box center [316, 171] width 15 height 15
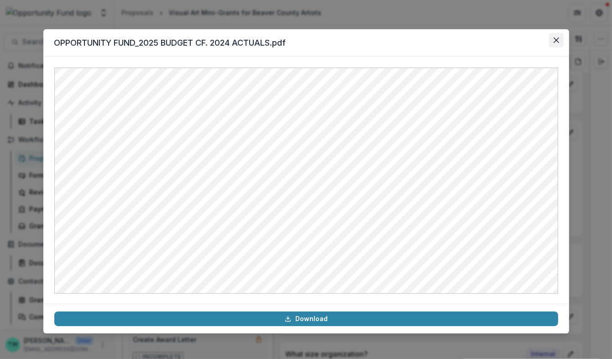
click at [555, 42] on icon "Close" at bounding box center [556, 39] width 5 height 5
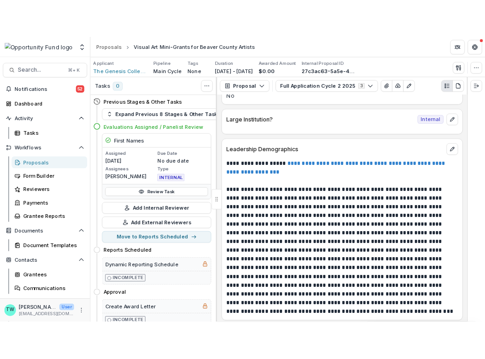
scroll to position [4293, 0]
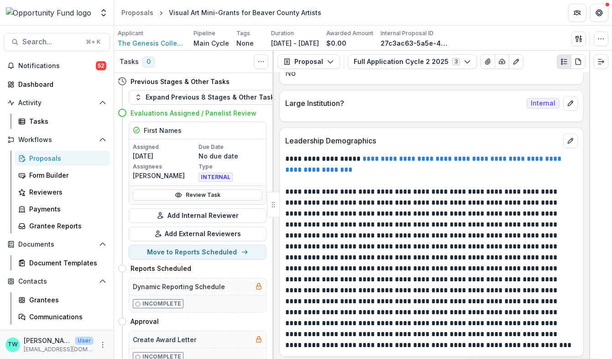
click at [441, 155] on link "**********" at bounding box center [424, 164] width 278 height 18
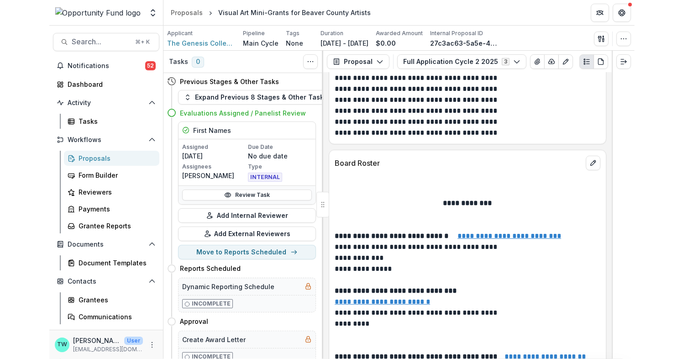
scroll to position [4073, 0]
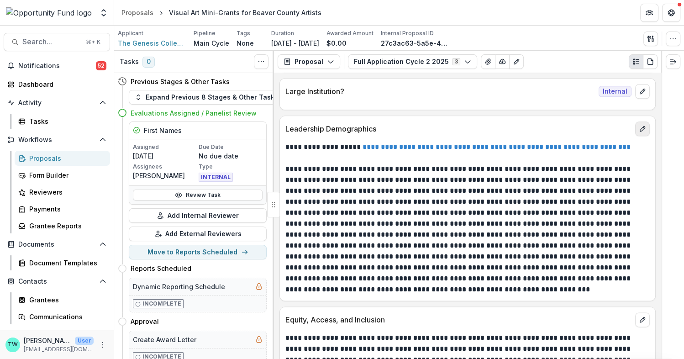
click at [642, 125] on icon "edit" at bounding box center [641, 128] width 7 height 7
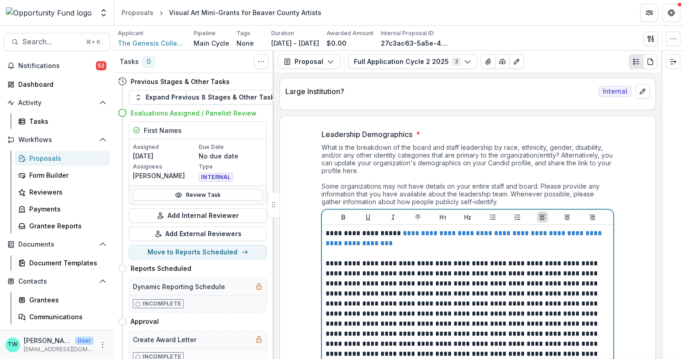
click at [453, 228] on p "**********" at bounding box center [467, 238] width 284 height 20
click at [456, 228] on p "**********" at bounding box center [467, 238] width 284 height 20
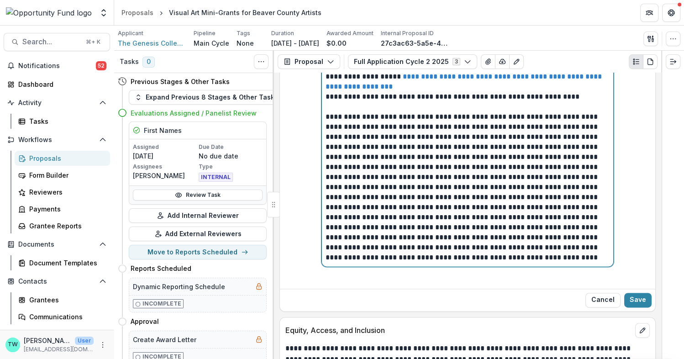
scroll to position [4234, 0]
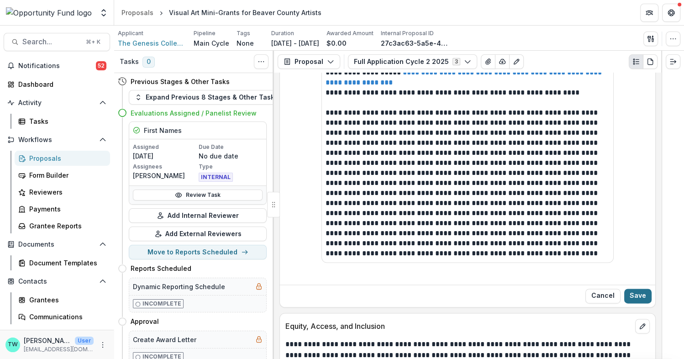
click at [635, 288] on button "Save" at bounding box center [637, 295] width 27 height 15
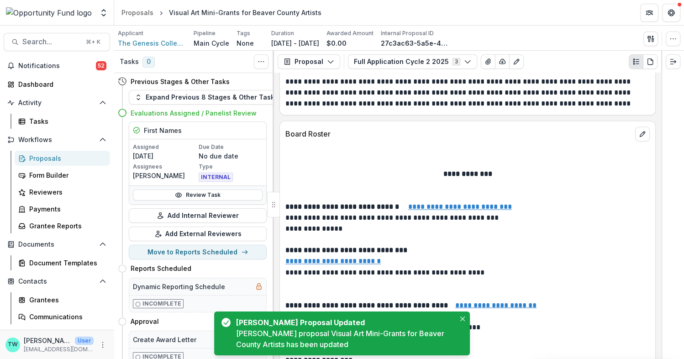
scroll to position [4416, 0]
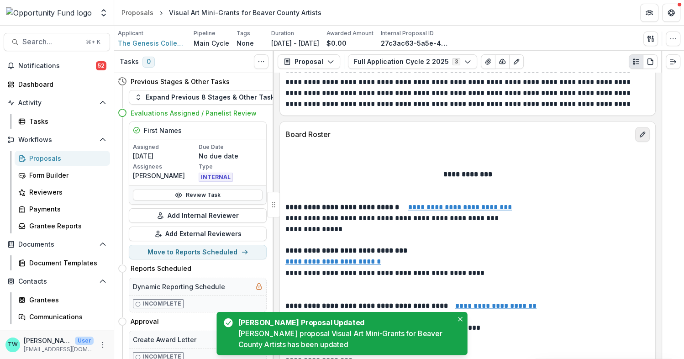
click at [641, 131] on icon "edit" at bounding box center [641, 133] width 5 height 5
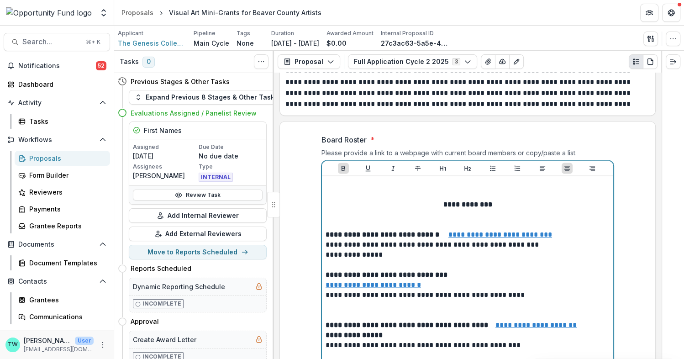
click at [443, 201] on strong "**********" at bounding box center [467, 204] width 49 height 7
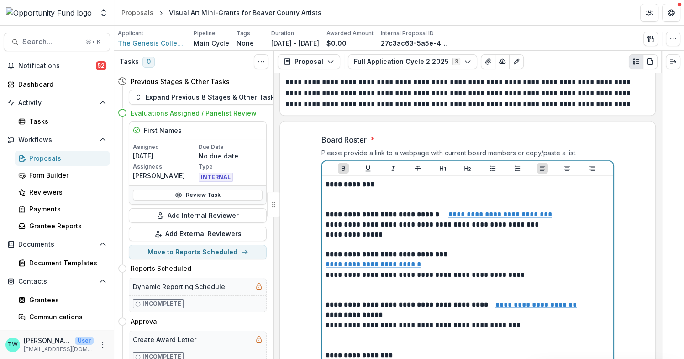
click at [434, 189] on p at bounding box center [467, 199] width 284 height 20
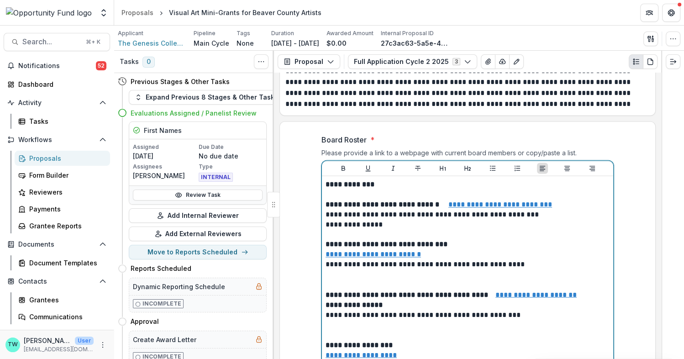
click at [402, 274] on p at bounding box center [467, 279] width 284 height 20
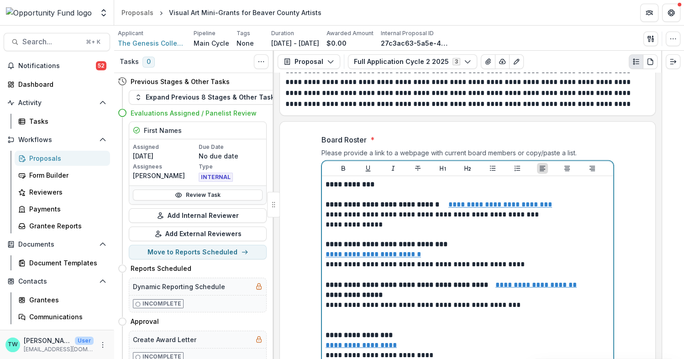
click at [399, 328] on p at bounding box center [467, 319] width 284 height 20
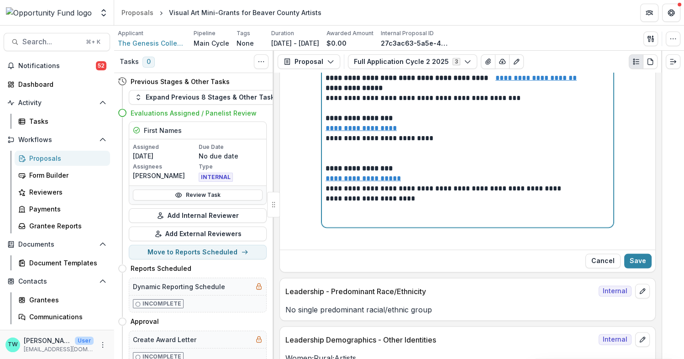
scroll to position [4615, 0]
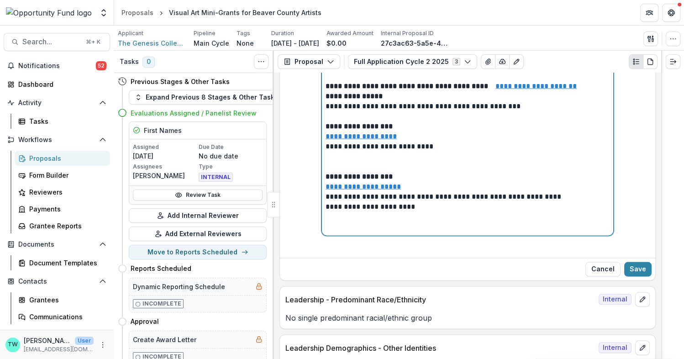
click at [397, 167] on p at bounding box center [467, 161] width 284 height 20
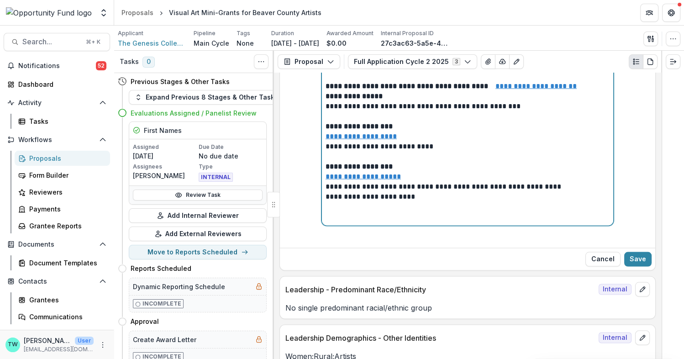
click at [464, 221] on p at bounding box center [467, 211] width 284 height 20
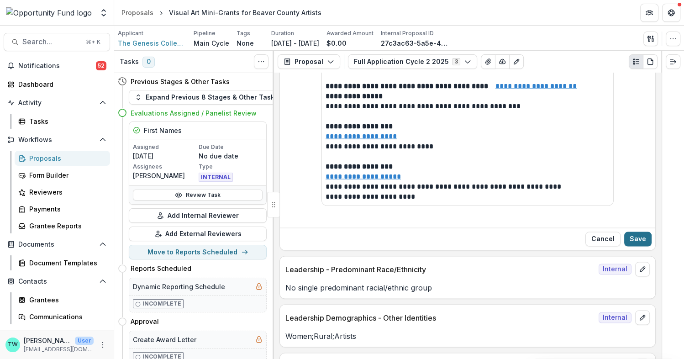
click at [631, 239] on button "Save" at bounding box center [637, 238] width 27 height 15
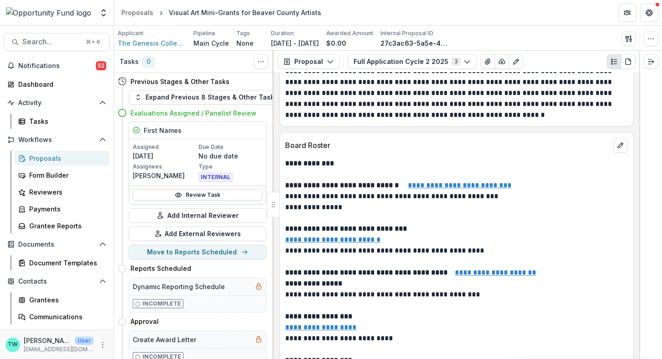
scroll to position [4467, 0]
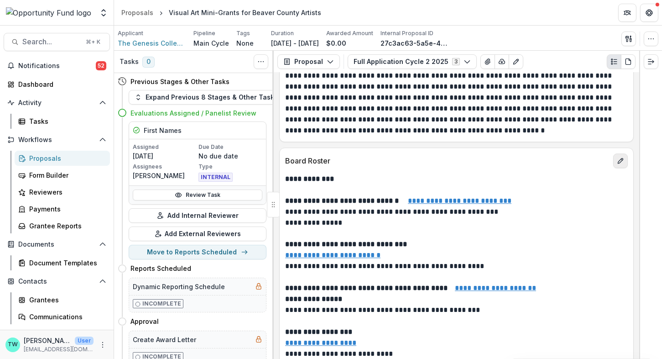
click at [617, 153] on button "edit" at bounding box center [620, 160] width 15 height 15
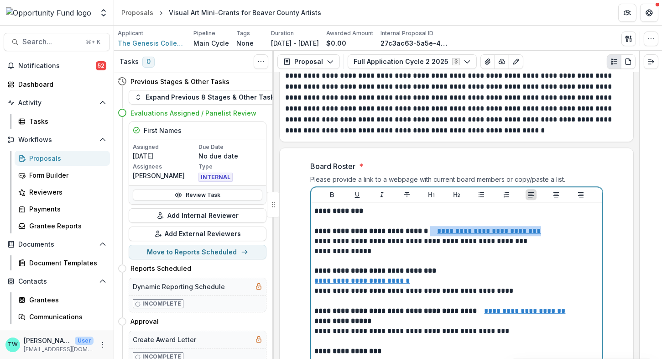
drag, startPoint x: 426, startPoint y: 225, endPoint x: 439, endPoint y: 215, distance: 16.2
click at [439, 226] on p "**********" at bounding box center [457, 231] width 284 height 10
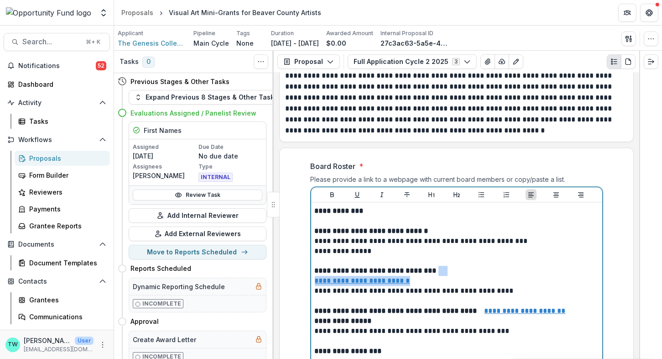
drag, startPoint x: 429, startPoint y: 267, endPoint x: 439, endPoint y: 253, distance: 17.0
click at [439, 253] on div "**********" at bounding box center [457, 316] width 284 height 220
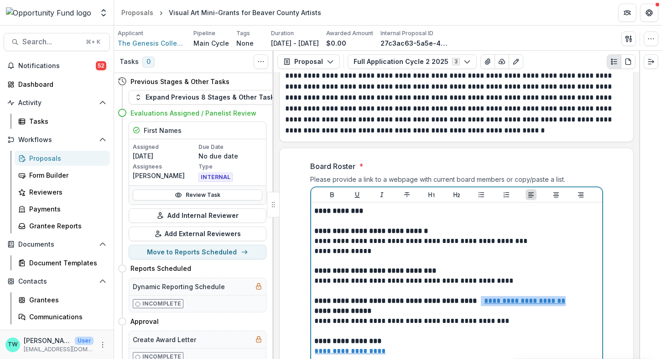
drag, startPoint x: 419, startPoint y: 296, endPoint x: 500, endPoint y: 286, distance: 81.4
click at [500, 296] on p "**********" at bounding box center [457, 301] width 284 height 10
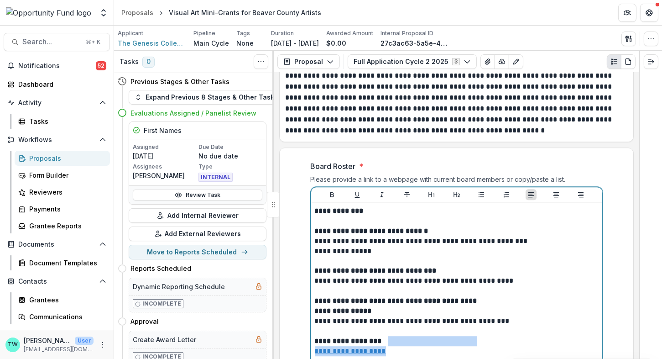
drag, startPoint x: 402, startPoint y: 336, endPoint x: 403, endPoint y: 328, distance: 8.8
click at [403, 328] on div "**********" at bounding box center [457, 311] width 284 height 210
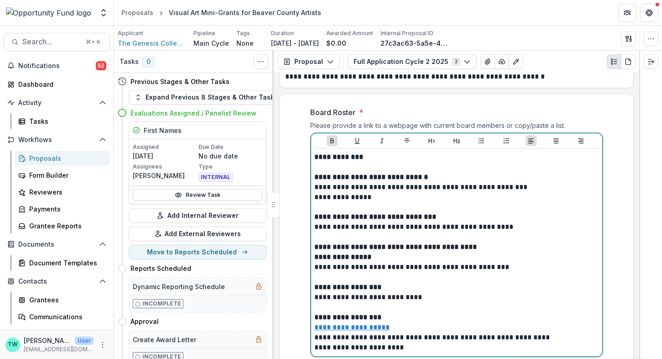
scroll to position [4524, 0]
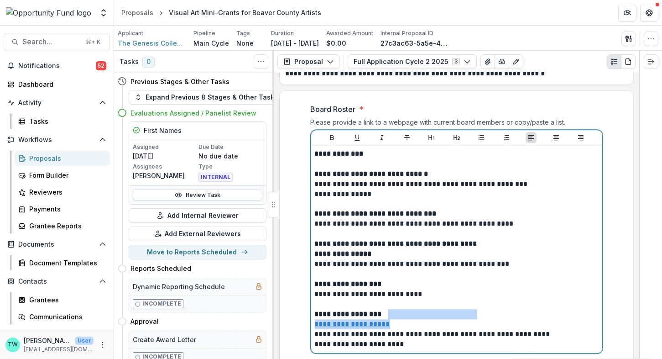
drag, startPoint x: 394, startPoint y: 310, endPoint x: 395, endPoint y: 296, distance: 14.2
click at [395, 296] on div "**********" at bounding box center [457, 249] width 284 height 200
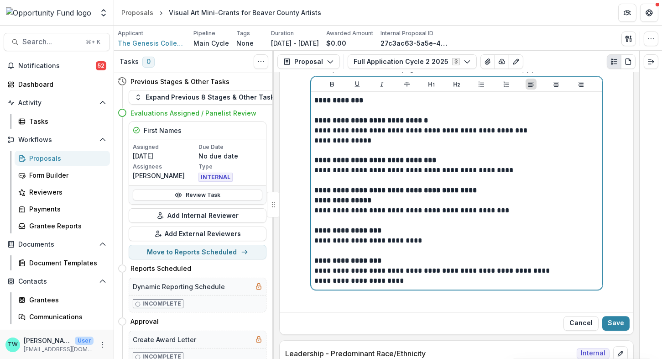
scroll to position [4602, 0]
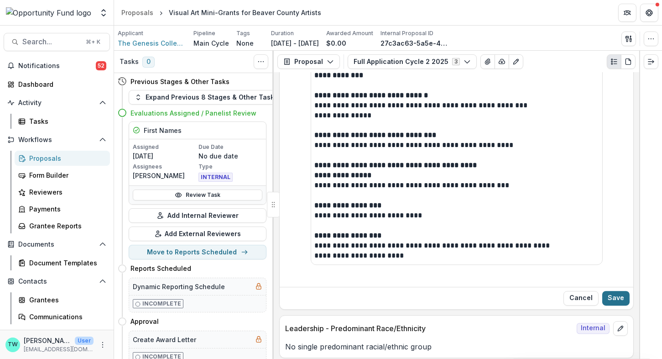
click at [608, 291] on button "Save" at bounding box center [615, 298] width 27 height 15
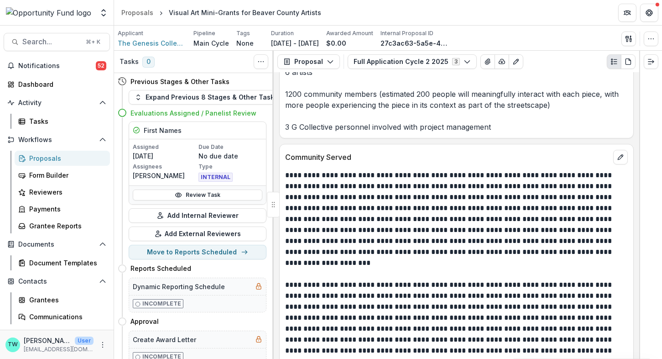
scroll to position [5035, 0]
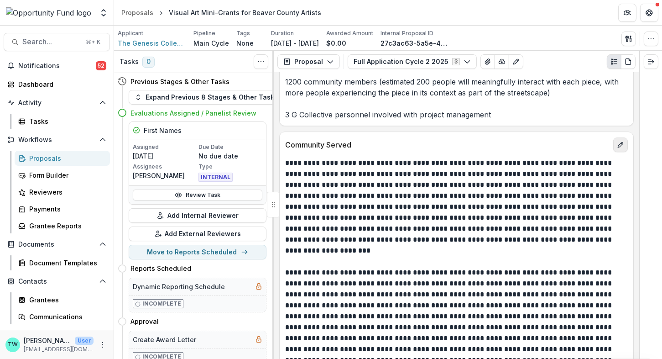
click at [617, 141] on icon "edit" at bounding box center [620, 144] width 7 height 7
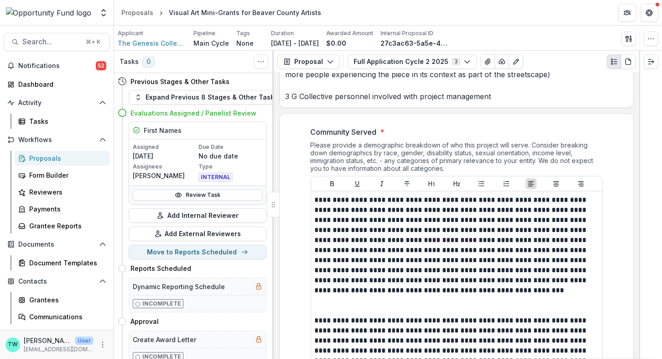
scroll to position [5055, 0]
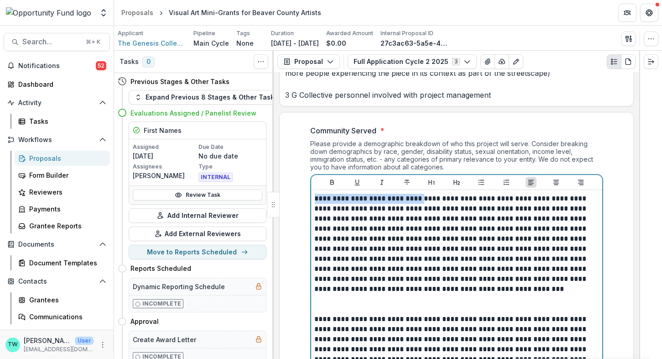
drag, startPoint x: 426, startPoint y: 179, endPoint x: 297, endPoint y: 183, distance: 129.7
click at [297, 183] on div "Community Served * Please provide a demographic breakdown of who this project w…" at bounding box center [457, 307] width 354 height 379
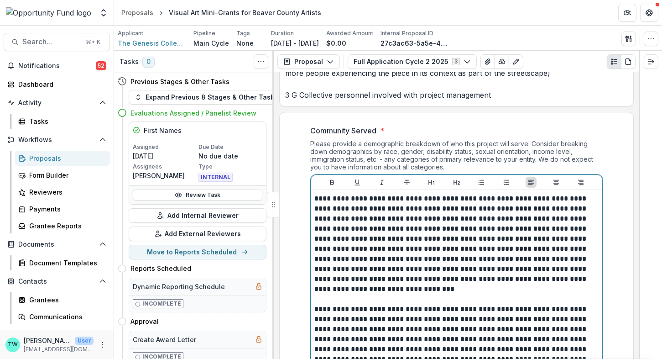
click at [330, 284] on p at bounding box center [457, 294] width 284 height 20
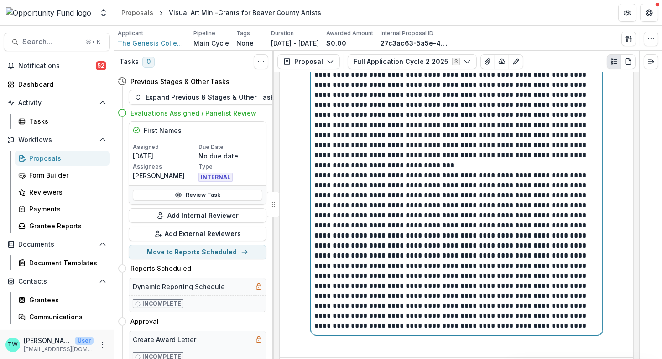
scroll to position [5237, 0]
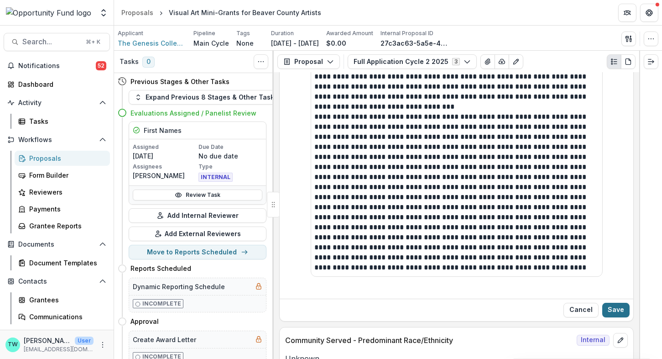
click at [617, 303] on button "Save" at bounding box center [615, 310] width 27 height 15
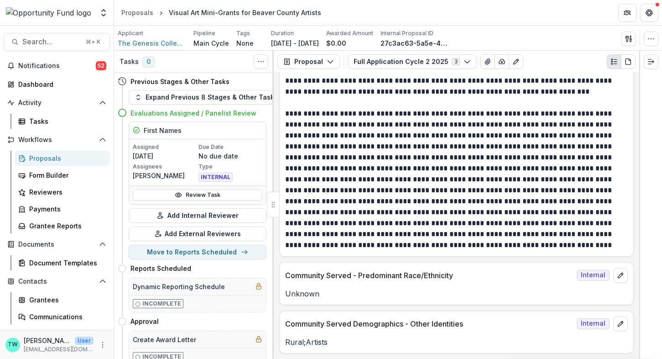
scroll to position [5148, 0]
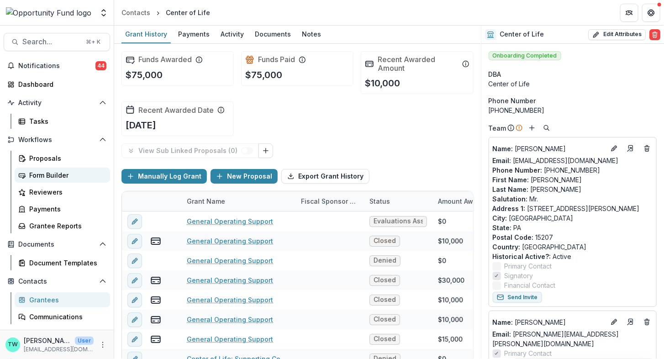
click at [46, 172] on div "Form Builder" at bounding box center [65, 175] width 73 height 10
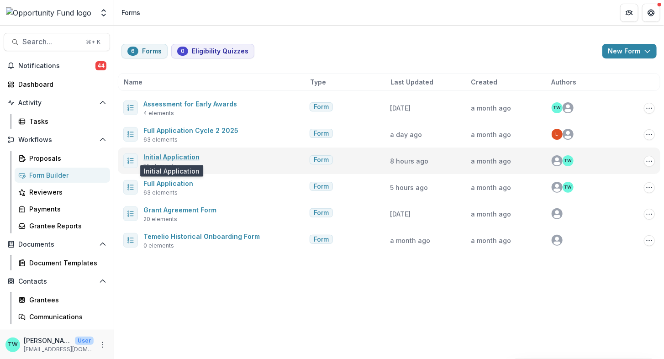
click at [165, 156] on link "Initial Application" at bounding box center [171, 157] width 56 height 8
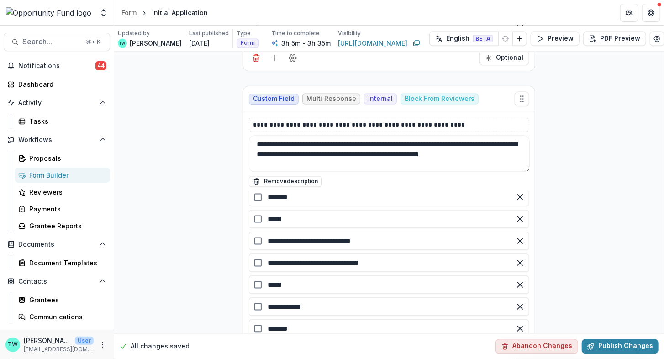
scroll to position [188, 0]
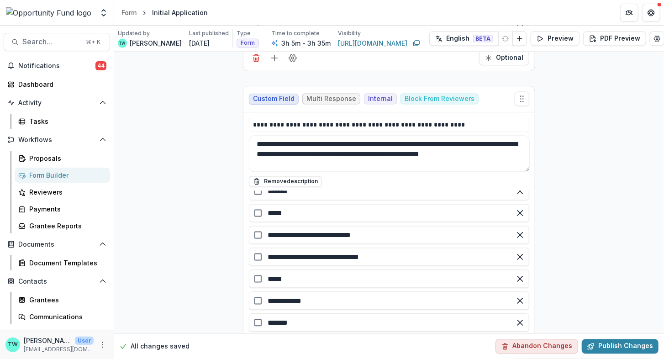
drag, startPoint x: 402, startPoint y: 180, endPoint x: 262, endPoint y: 180, distance: 139.6
click at [262, 248] on div "**********" at bounding box center [389, 257] width 280 height 18
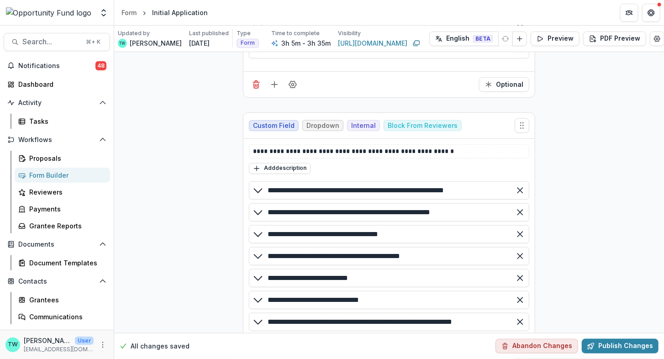
scroll to position [13709, 0]
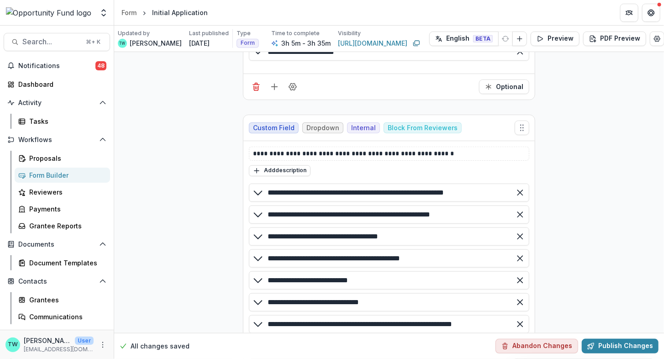
drag, startPoint x: 478, startPoint y: 140, endPoint x: 265, endPoint y: 139, distance: 213.1
click at [265, 205] on div "**********" at bounding box center [389, 214] width 280 height 18
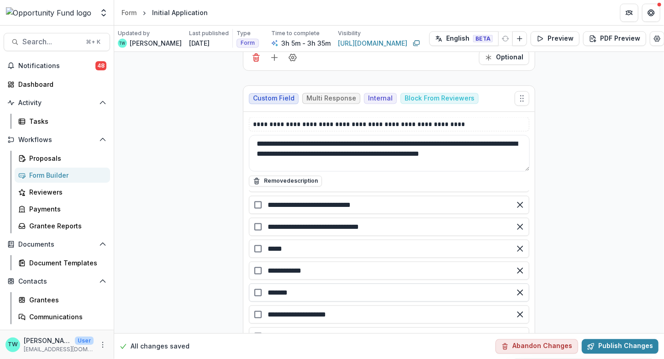
scroll to position [14075, 0]
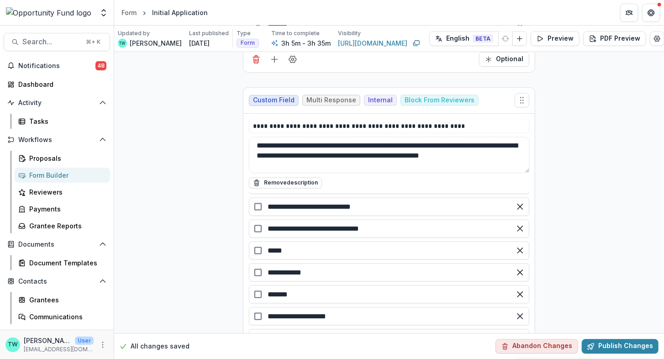
drag, startPoint x: 287, startPoint y: 219, endPoint x: 264, endPoint y: 219, distance: 23.7
click at [264, 285] on div "*******" at bounding box center [389, 294] width 280 height 18
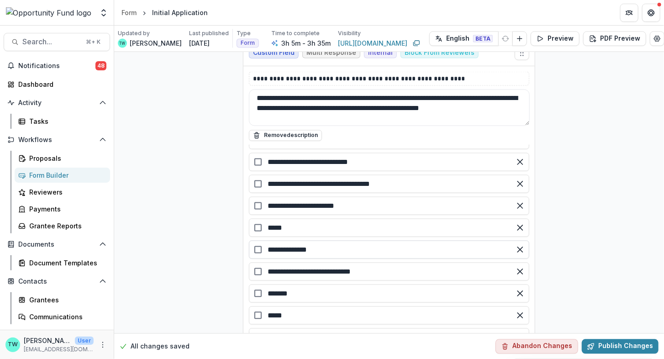
scroll to position [34, 0]
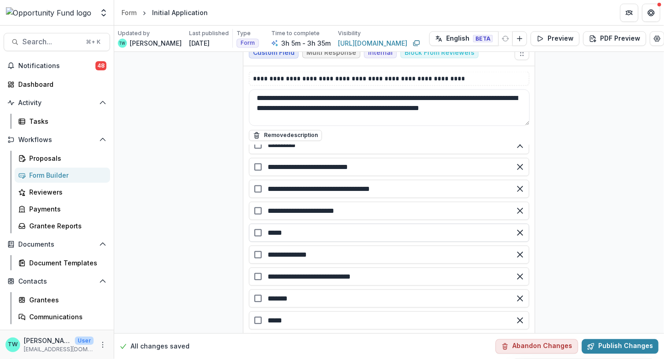
click at [280, 224] on input "*****" at bounding box center [389, 233] width 280 height 18
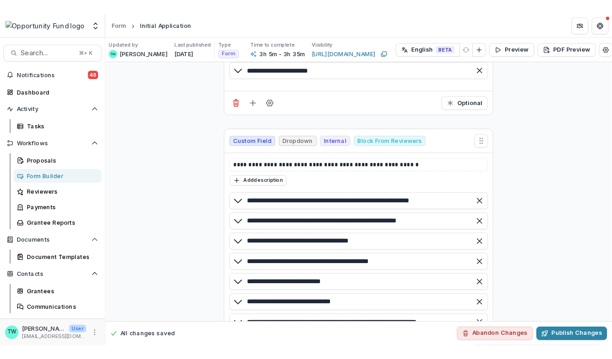
scroll to position [13699, 0]
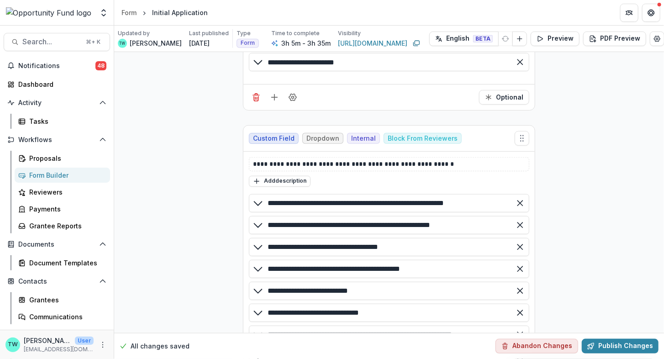
drag, startPoint x: 476, startPoint y: 149, endPoint x: 252, endPoint y: 147, distance: 224.1
click at [252, 216] on div "**********" at bounding box center [389, 225] width 280 height 18
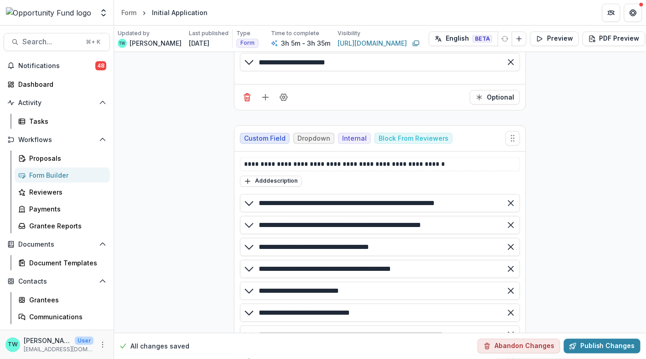
drag, startPoint x: 457, startPoint y: 286, endPoint x: 241, endPoint y: 281, distance: 215.5
click at [241, 347] on div "**********" at bounding box center [380, 356] width 280 height 18
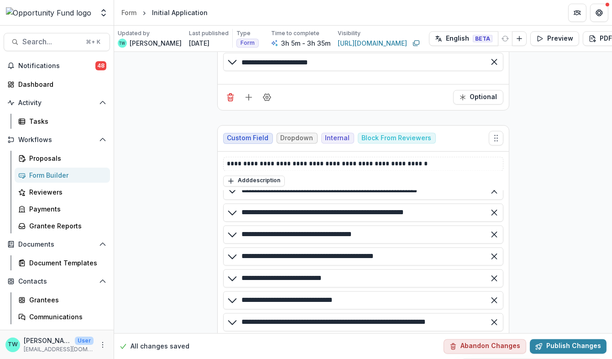
scroll to position [0, 0]
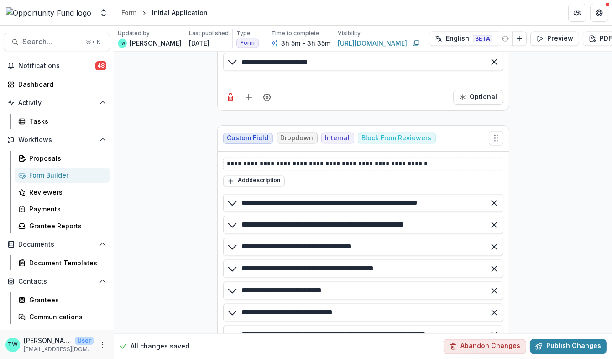
click at [356, 347] on input "**********" at bounding box center [363, 356] width 280 height 18
type input "**********"
click at [554, 339] on button "Publish Changes" at bounding box center [568, 346] width 77 height 15
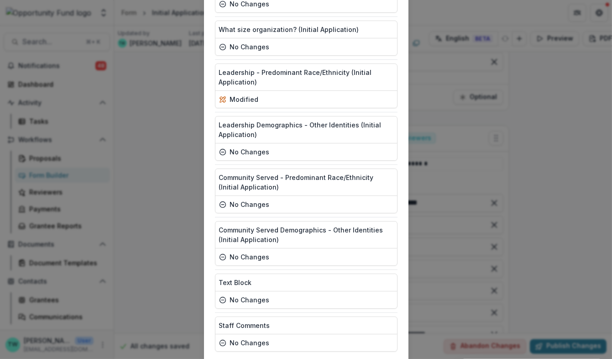
scroll to position [2132, 0]
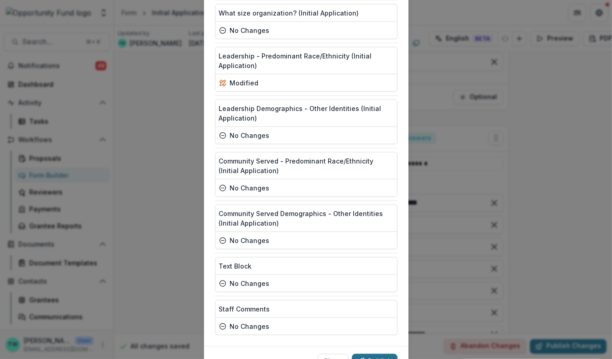
click at [373, 354] on button "Publish" at bounding box center [375, 361] width 46 height 15
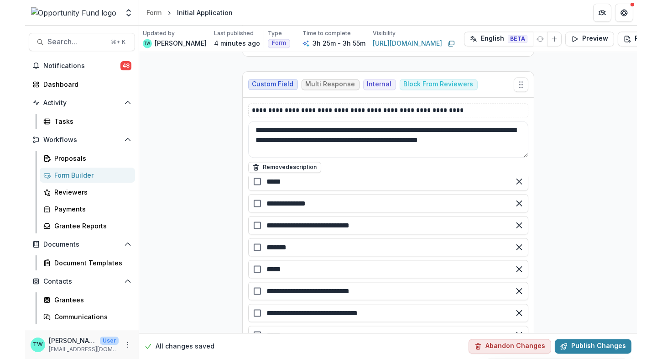
scroll to position [120, 0]
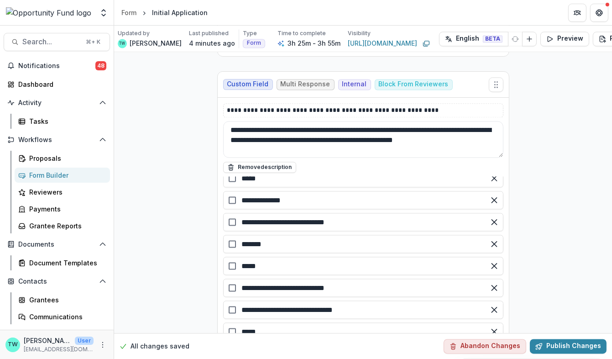
drag, startPoint x: 380, startPoint y: 235, endPoint x: 236, endPoint y: 229, distance: 144.3
click at [236, 300] on div "**********" at bounding box center [363, 309] width 280 height 18
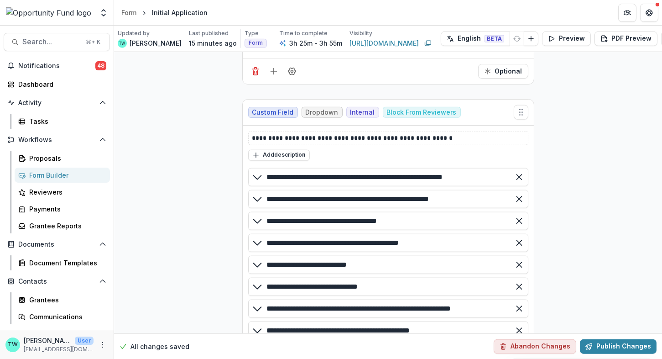
scroll to position [13709, 0]
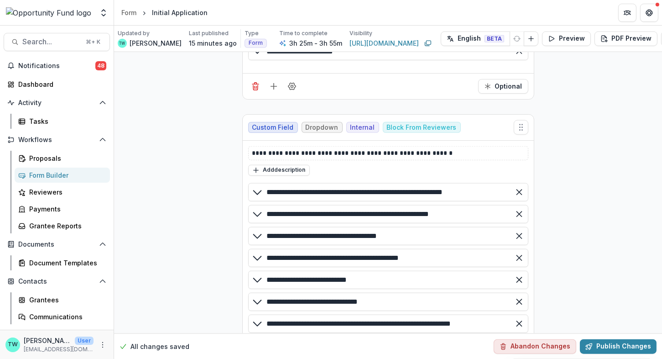
drag, startPoint x: 468, startPoint y: 293, endPoint x: 260, endPoint y: 295, distance: 208.1
drag, startPoint x: 389, startPoint y: 228, endPoint x: 266, endPoint y: 228, distance: 123.7
click at [266, 293] on input "**********" at bounding box center [388, 302] width 280 height 18
drag, startPoint x: 464, startPoint y: 293, endPoint x: 256, endPoint y: 296, distance: 207.6
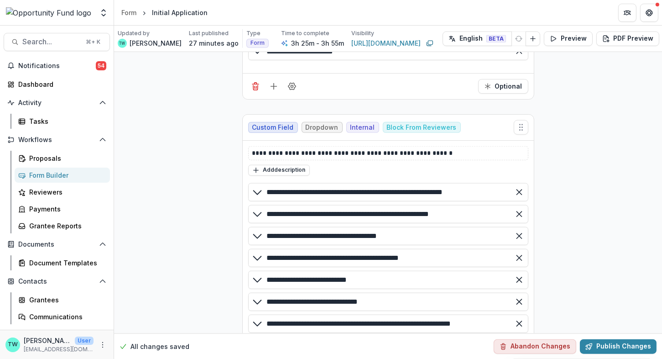
drag, startPoint x: 476, startPoint y: 137, endPoint x: 263, endPoint y: 138, distance: 212.2
click at [263, 205] on div "**********" at bounding box center [388, 214] width 280 height 18
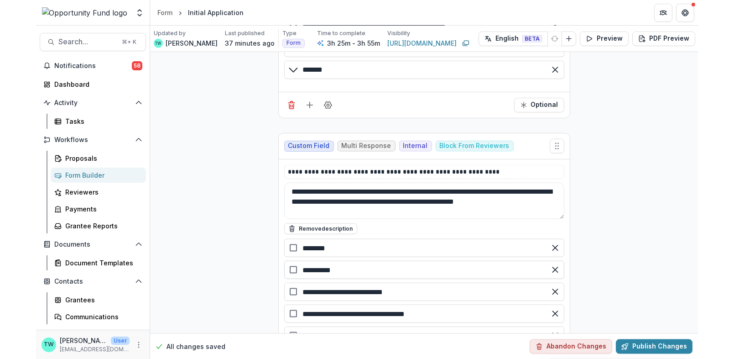
scroll to position [14027, 0]
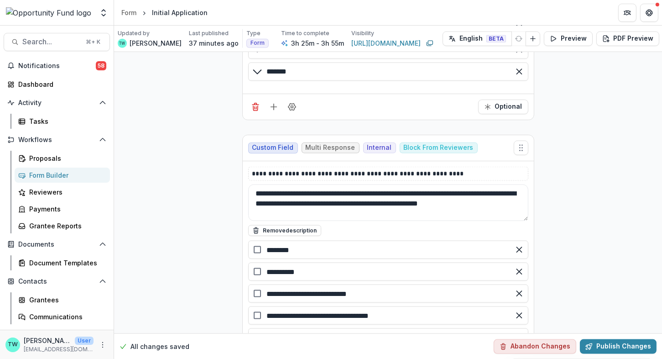
drag, startPoint x: 311, startPoint y: 197, endPoint x: 261, endPoint y: 198, distance: 49.8
click div "**********"
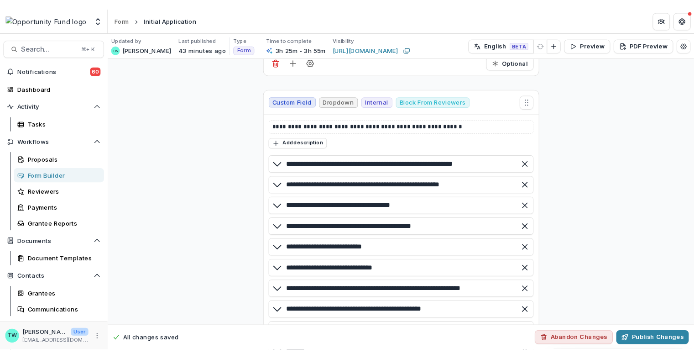
scroll to position [13738, 0]
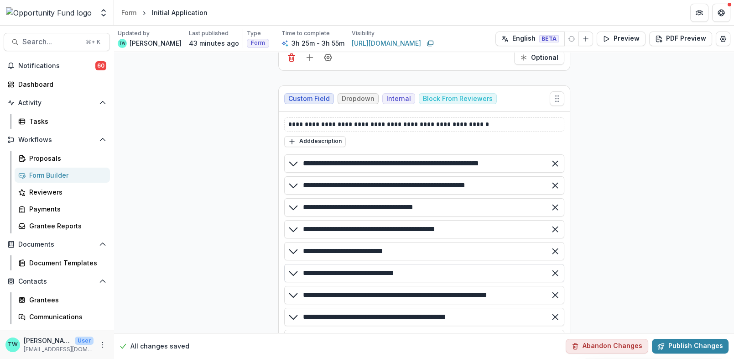
drag, startPoint x: 431, startPoint y: 197, endPoint x: 318, endPoint y: 193, distance: 112.8
click input "**********"
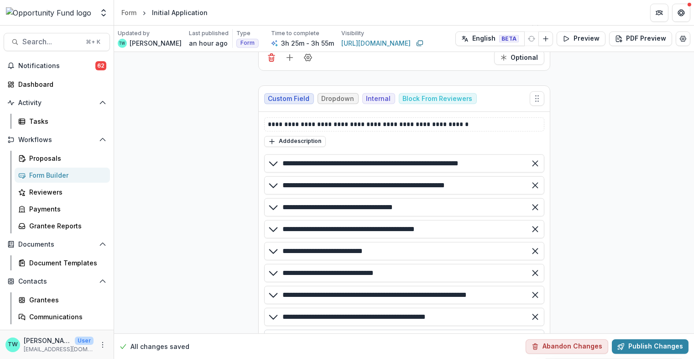
drag, startPoint x: 480, startPoint y: 266, endPoint x: 282, endPoint y: 261, distance: 197.6
click input "**********"
drag, startPoint x: 470, startPoint y: 241, endPoint x: 281, endPoint y: 244, distance: 188.9
click input "**********"
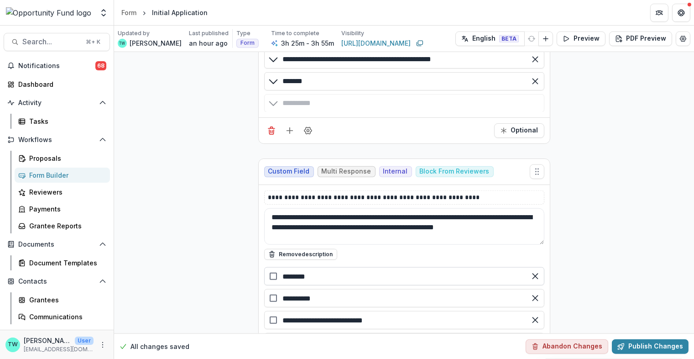
scroll to position [0, 0]
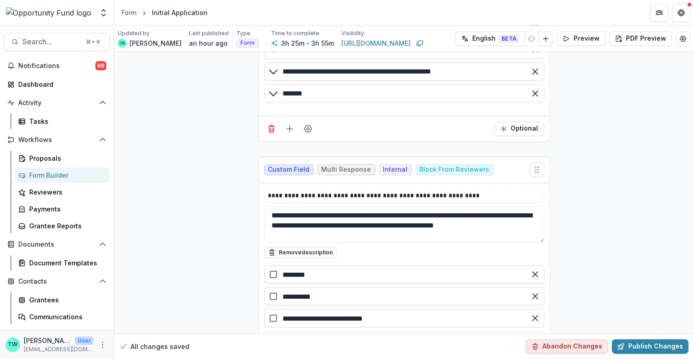
drag, startPoint x: 326, startPoint y: 201, endPoint x: 286, endPoint y: 199, distance: 40.7
click div "********"
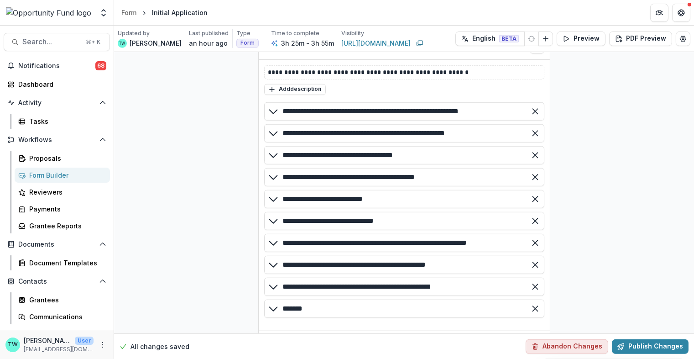
scroll to position [13789, 0]
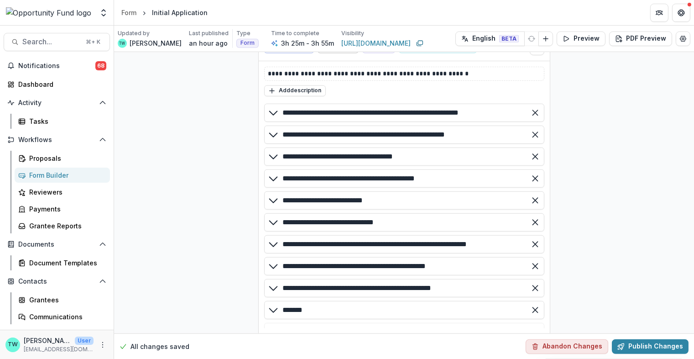
drag, startPoint x: 480, startPoint y: 191, endPoint x: 277, endPoint y: 192, distance: 203.1
click div "**********"
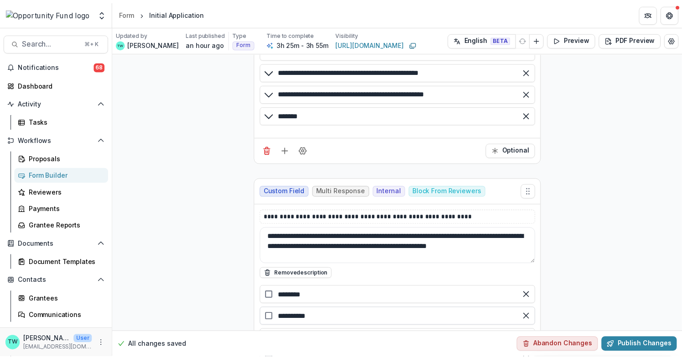
scroll to position [13997, 0]
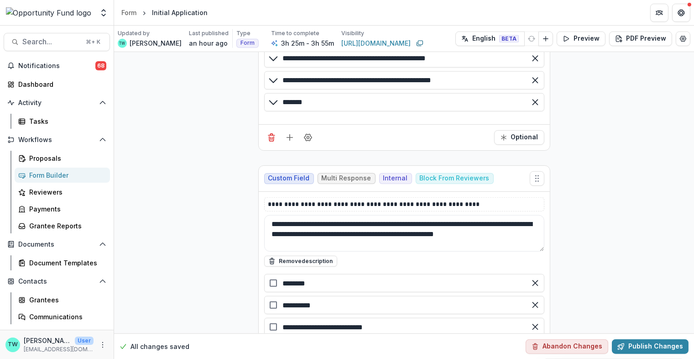
drag, startPoint x: 327, startPoint y: 225, endPoint x: 274, endPoint y: 221, distance: 53.5
click div "**********"
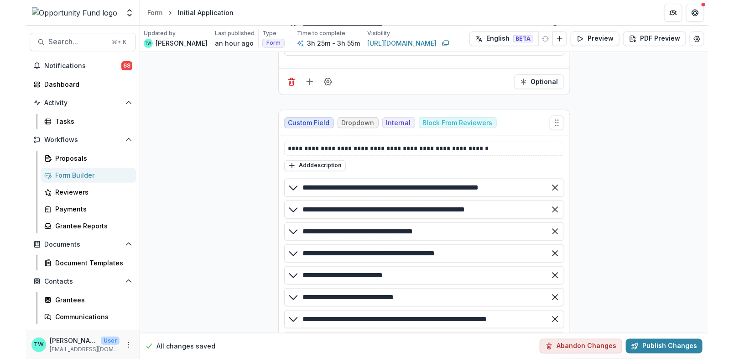
scroll to position [13713, 0]
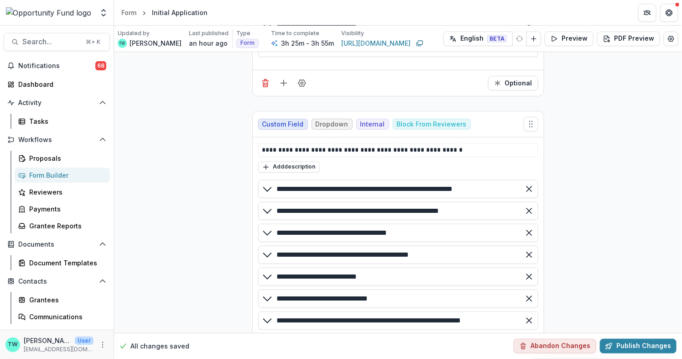
drag, startPoint x: 484, startPoint y: 137, endPoint x: 270, endPoint y: 138, distance: 214.5
click div "**********"
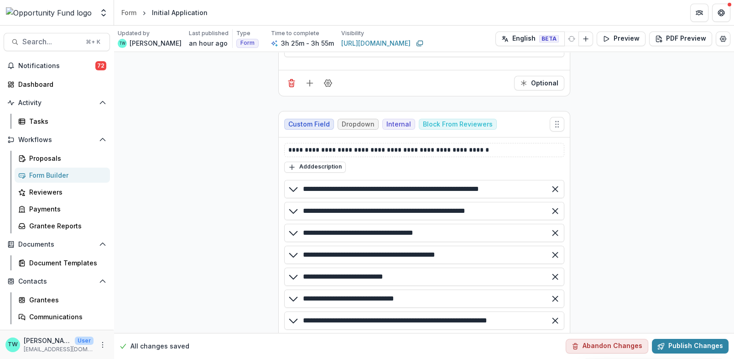
drag, startPoint x: 503, startPoint y: 291, endPoint x: 302, endPoint y: 290, distance: 201.3
click input "**********"
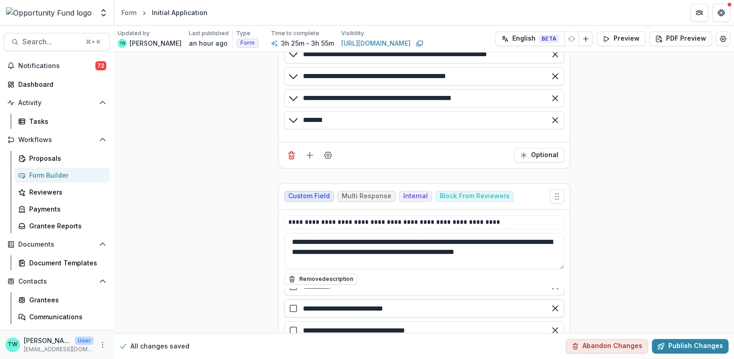
scroll to position [13991, 0]
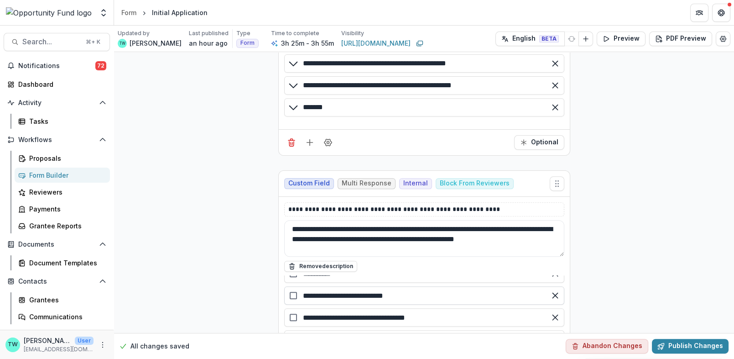
drag, startPoint x: 419, startPoint y: 235, endPoint x: 415, endPoint y: 222, distance: 14.3
click input "**********"
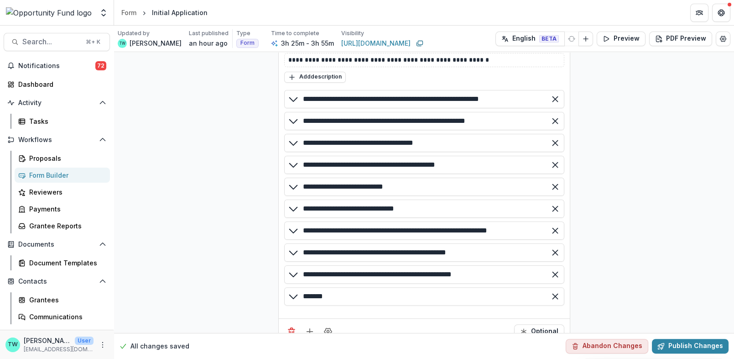
scroll to position [13796, 0]
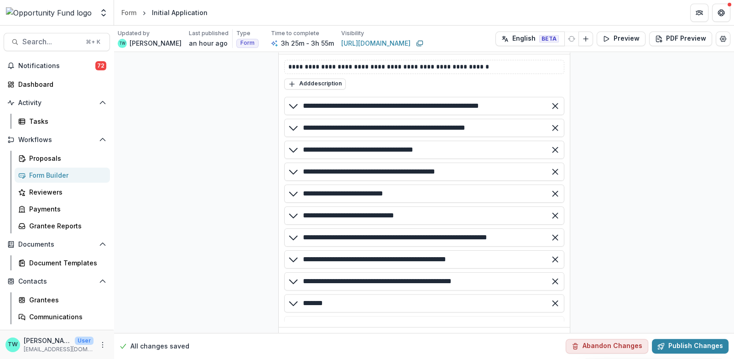
drag, startPoint x: 497, startPoint y: 185, endPoint x: 294, endPoint y: 181, distance: 203.1
click div "**********"
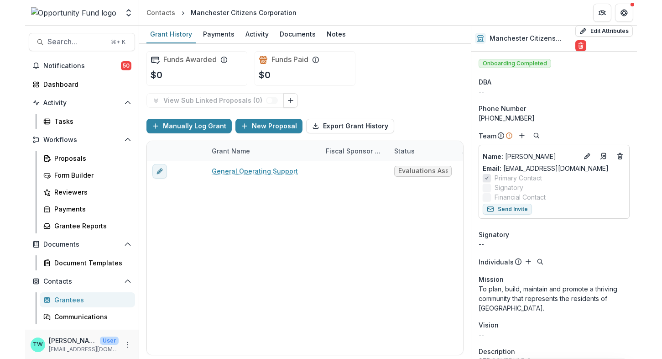
scroll to position [10, 0]
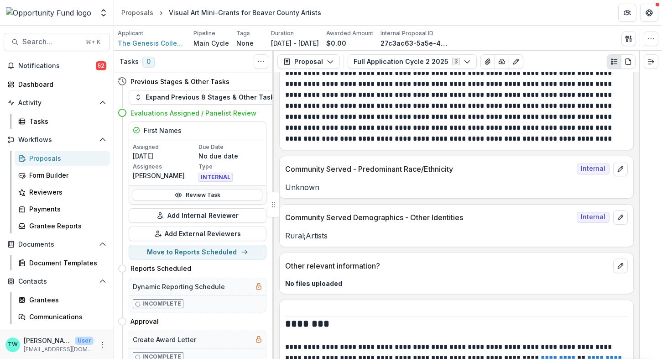
scroll to position [5291, 0]
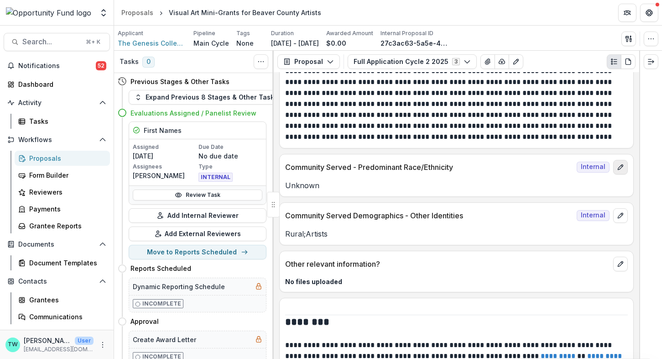
click at [620, 163] on icon "edit" at bounding box center [620, 166] width 7 height 7
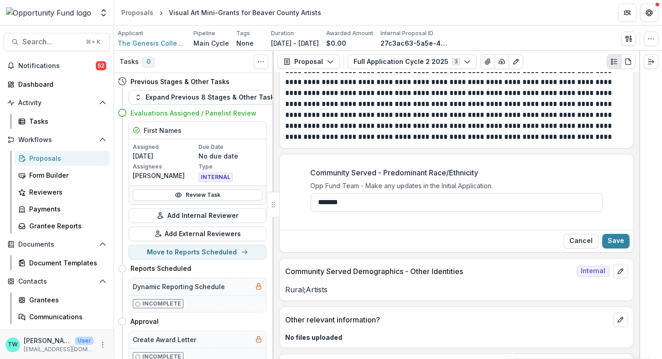
drag, startPoint x: 354, startPoint y: 188, endPoint x: 277, endPoint y: 177, distance: 77.8
click at [277, 177] on div "**********" at bounding box center [457, 216] width 366 height 286
paste input "**********"
type input "**********"
click at [611, 234] on button "Save" at bounding box center [615, 241] width 27 height 15
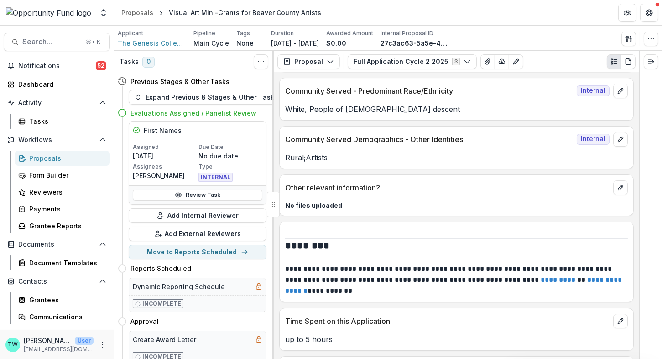
scroll to position [5370, 0]
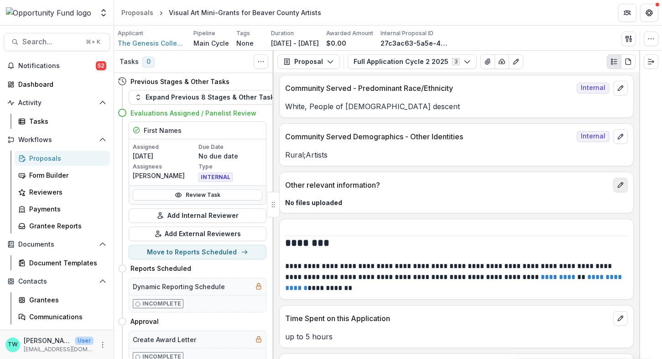
click at [618, 178] on button "edit" at bounding box center [620, 185] width 15 height 15
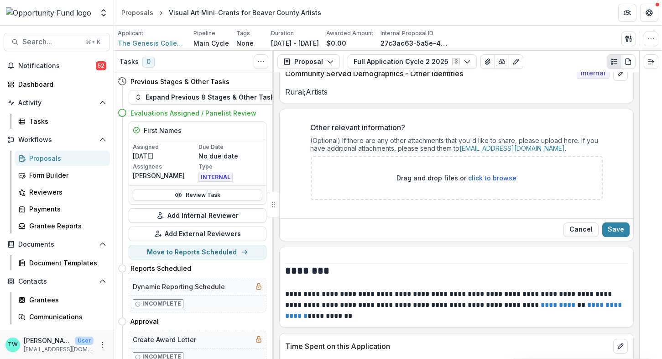
scroll to position [5439, 0]
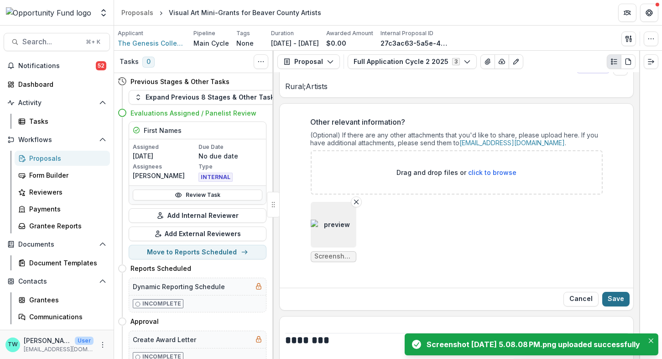
click at [615, 292] on button "Save" at bounding box center [615, 299] width 27 height 15
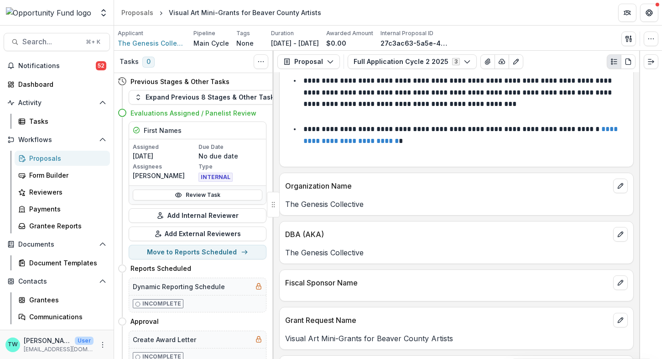
scroll to position [0, 0]
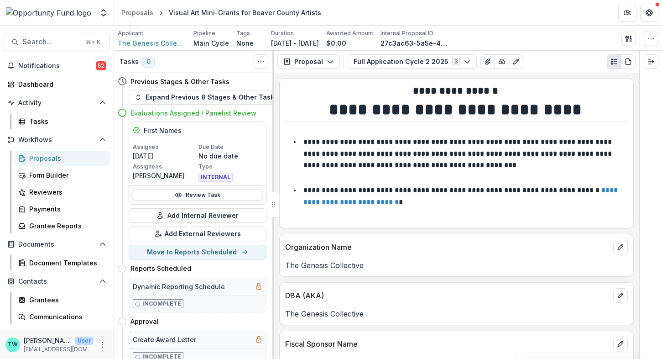
click at [57, 158] on div "Proposals" at bounding box center [65, 158] width 73 height 10
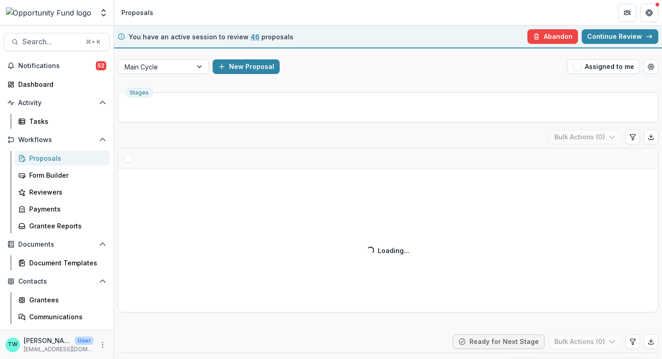
click at [608, 34] on link "Continue Review" at bounding box center [620, 36] width 77 height 15
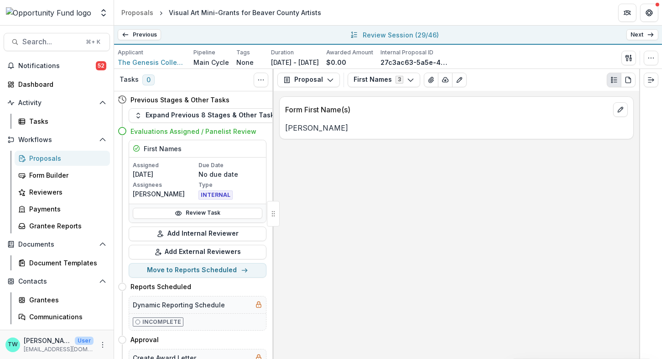
click at [643, 36] on link "Next" at bounding box center [643, 34] width 32 height 11
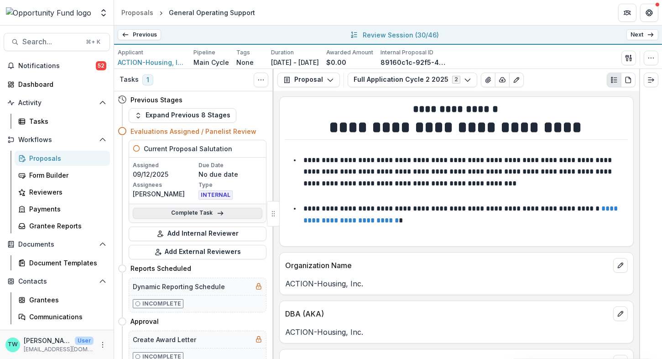
click at [191, 213] on link "Complete Task" at bounding box center [198, 213] width 130 height 11
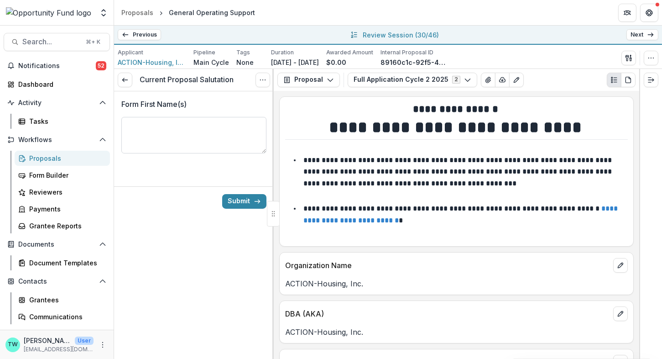
click at [186, 123] on textarea "Form First Name(s)" at bounding box center [193, 135] width 145 height 37
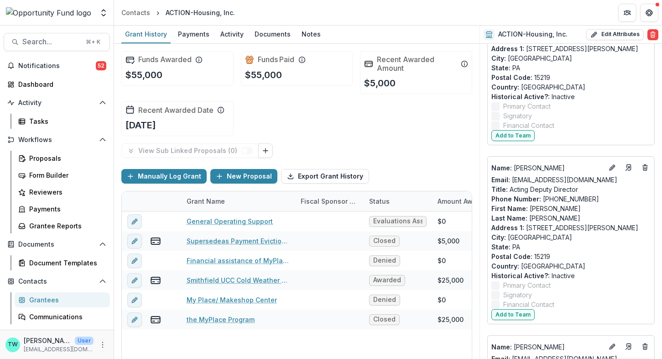
scroll to position [446, 0]
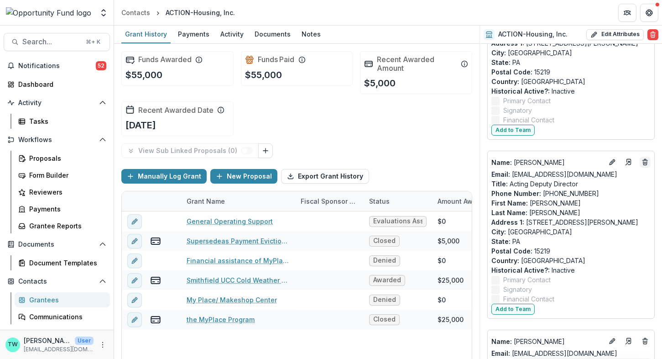
click at [644, 160] on line "Deletes" at bounding box center [645, 160] width 5 height 0
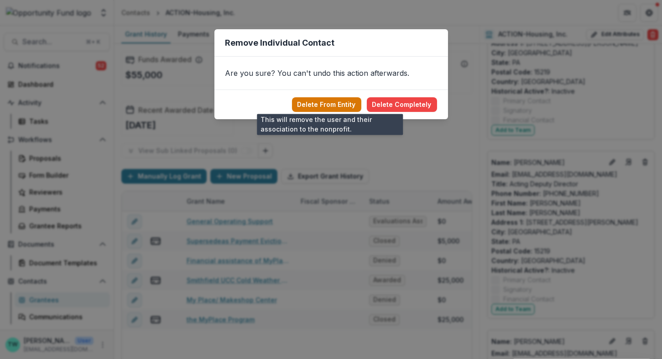
click at [344, 104] on button "Delete From Entity" at bounding box center [326, 104] width 69 height 15
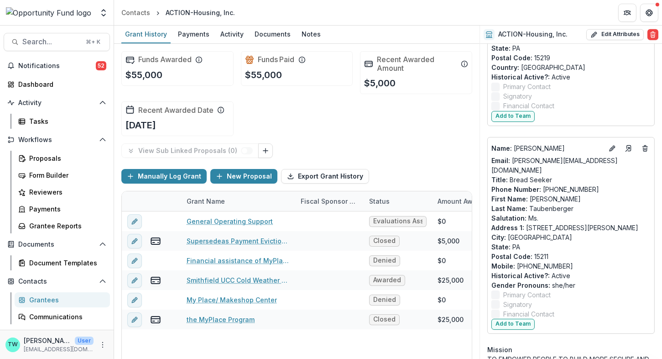
scroll to position [818, 0]
click at [643, 145] on icon "Deletes" at bounding box center [645, 148] width 7 height 7
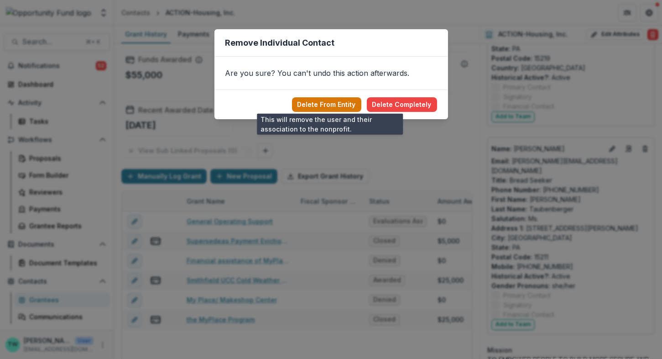
click at [340, 105] on button "Delete From Entity" at bounding box center [326, 104] width 69 height 15
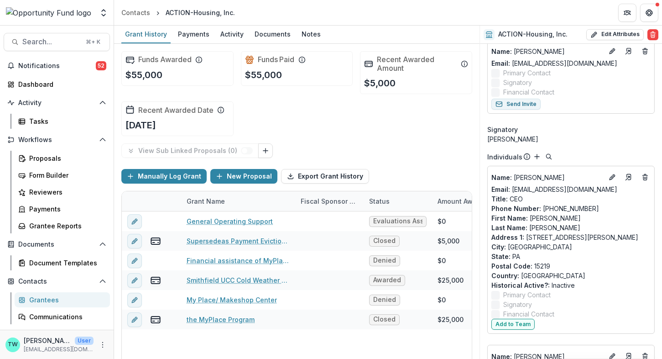
scroll to position [249, 0]
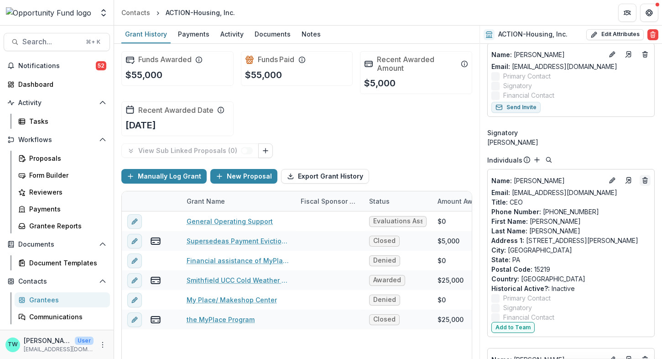
click at [644, 179] on icon "Deletes" at bounding box center [645, 180] width 7 height 7
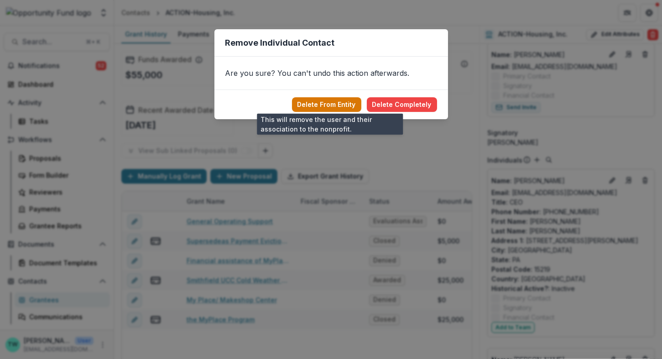
click at [332, 103] on button "Delete From Entity" at bounding box center [326, 104] width 69 height 15
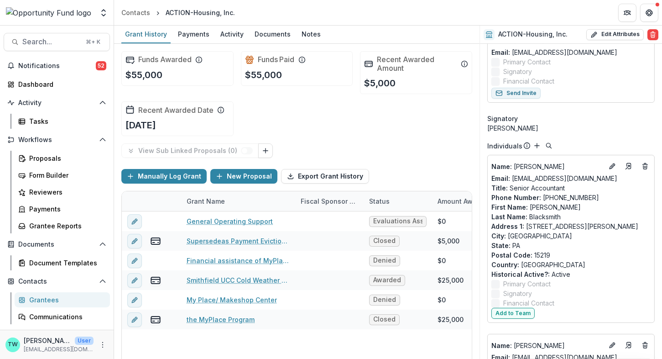
scroll to position [265, 0]
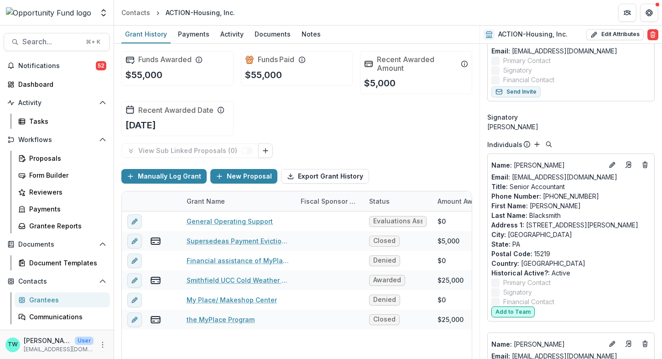
click at [515, 310] on button "Add to Team" at bounding box center [512, 311] width 43 height 11
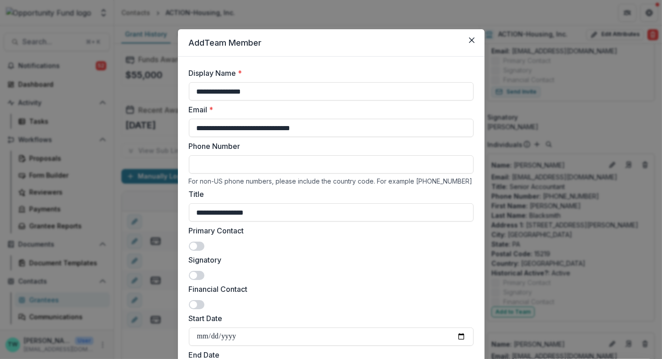
click at [199, 306] on span at bounding box center [197, 304] width 16 height 9
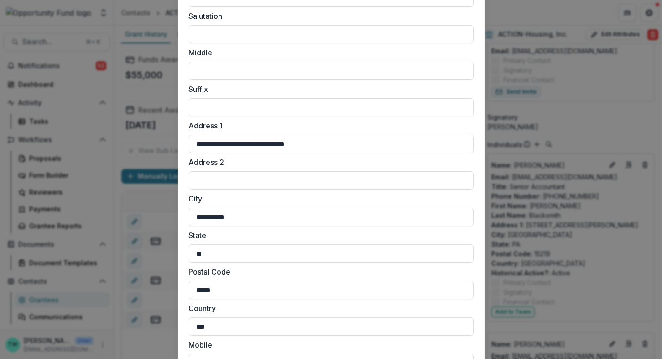
scroll to position [734, 0]
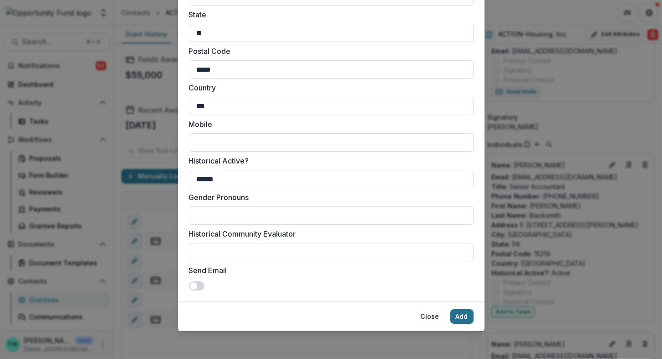
click at [460, 318] on button "Add" at bounding box center [461, 316] width 23 height 15
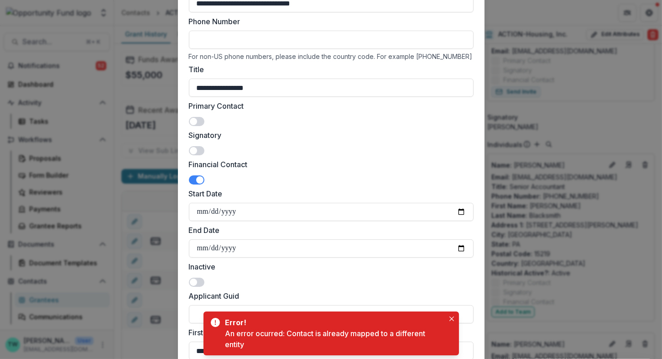
scroll to position [0, 0]
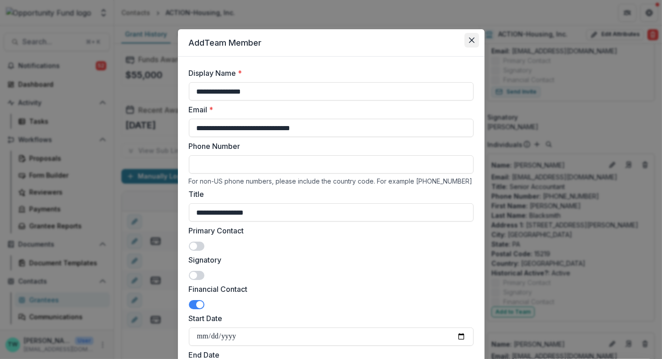
click at [470, 41] on icon "Close" at bounding box center [471, 39] width 5 height 5
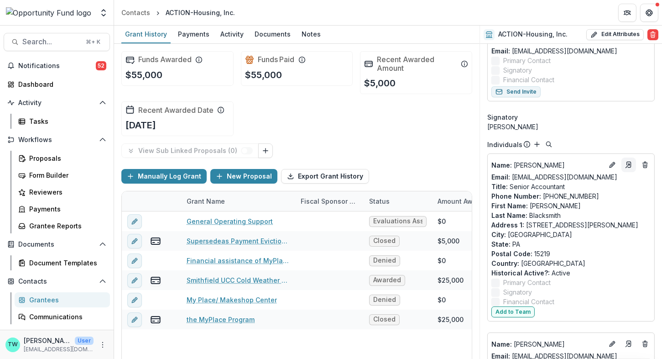
click at [627, 166] on icon "Go to contact" at bounding box center [629, 164] width 4 height 5
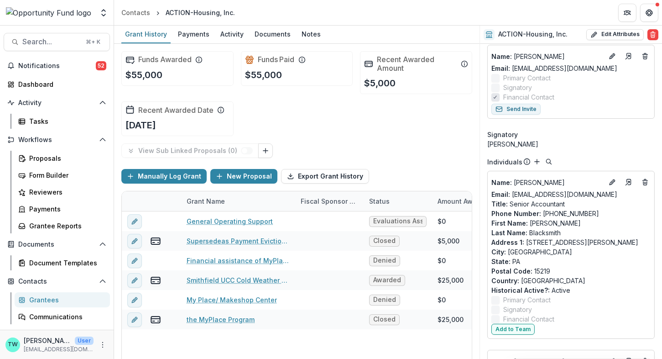
scroll to position [319, 0]
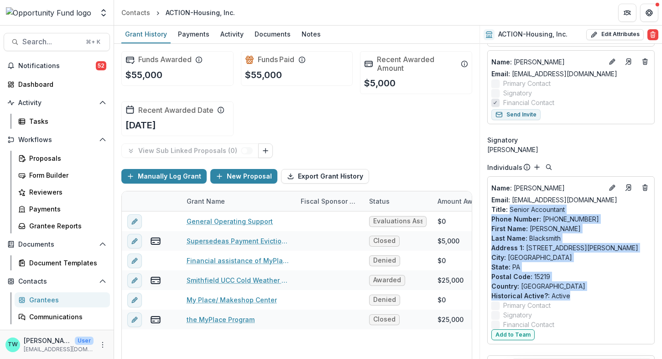
drag, startPoint x: 571, startPoint y: 293, endPoint x: 509, endPoint y: 207, distance: 105.9
click at [509, 207] on div "Name : Paula Blacksmith Email: pblacksmith@acct.actionhousing.org Title : Senio…" at bounding box center [570, 254] width 159 height 149
copy div "Senior Accountant Phone Number : 412-281-2102 x2029 First Name : Paula Last Nam…"
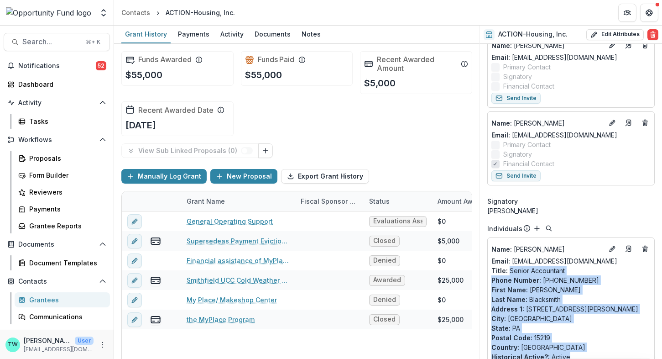
scroll to position [254, 0]
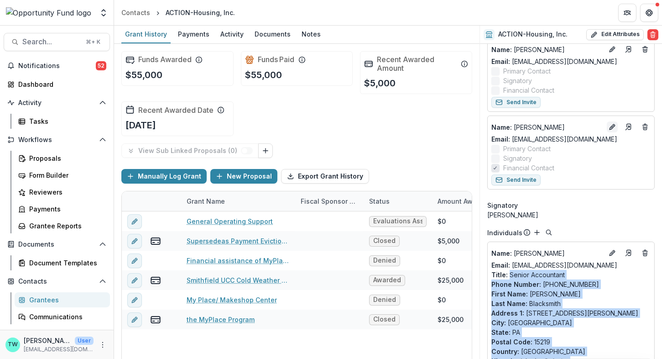
click at [609, 123] on icon "Edit" at bounding box center [612, 126] width 7 height 7
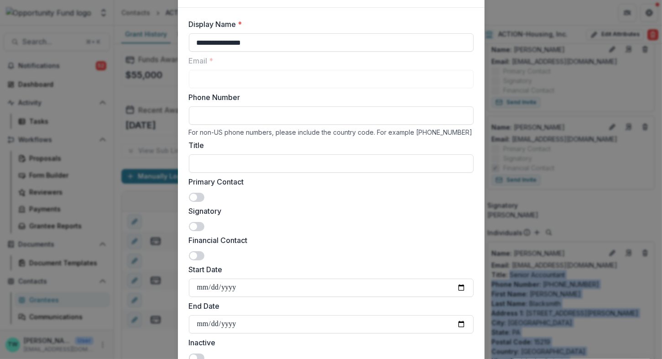
scroll to position [51, 0]
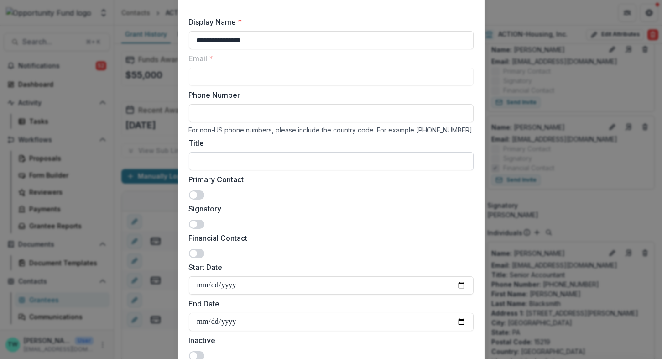
click at [282, 163] on input "Title" at bounding box center [331, 161] width 285 height 18
paste input "**********"
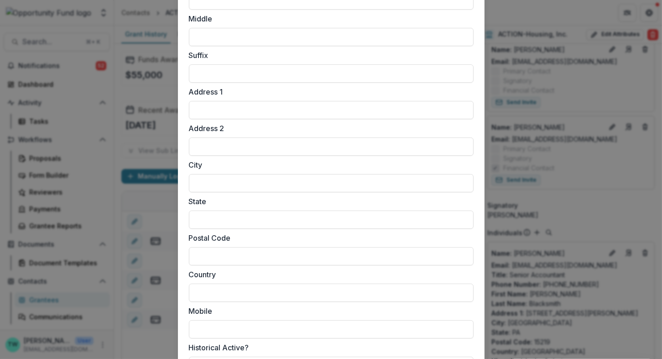
scroll to position [541, 0]
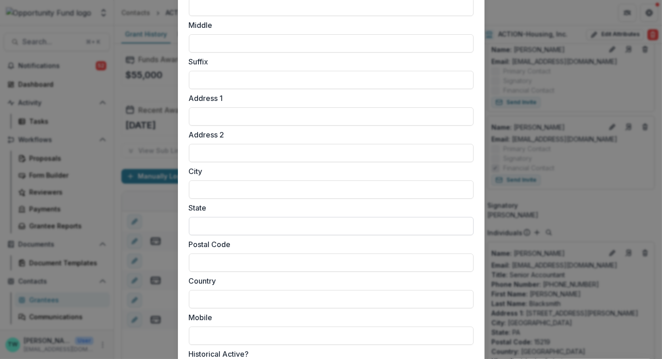
type input "**********"
click at [327, 225] on input "State" at bounding box center [331, 226] width 285 height 18
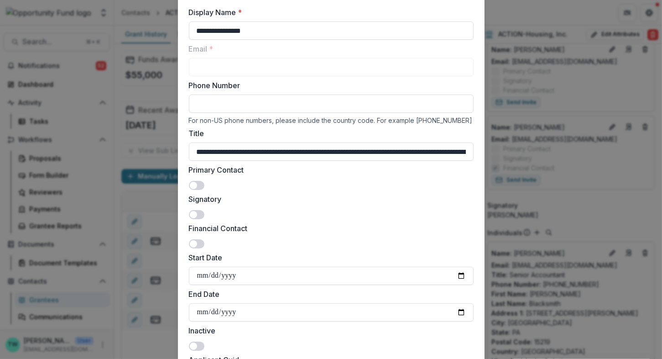
scroll to position [37, 0]
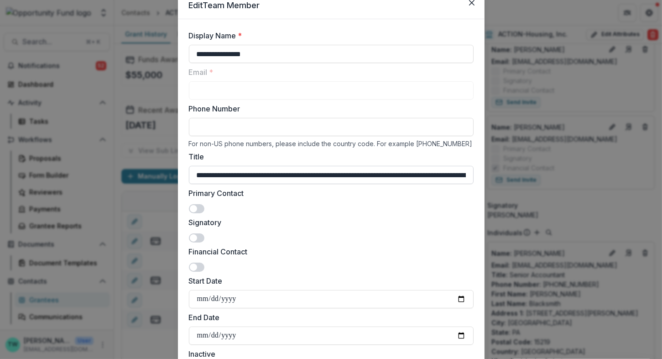
type input "**"
drag, startPoint x: 258, startPoint y: 174, endPoint x: 180, endPoint y: 169, distance: 78.6
paste input "**********"
drag, startPoint x: 320, startPoint y: 175, endPoint x: 389, endPoint y: 174, distance: 69.4
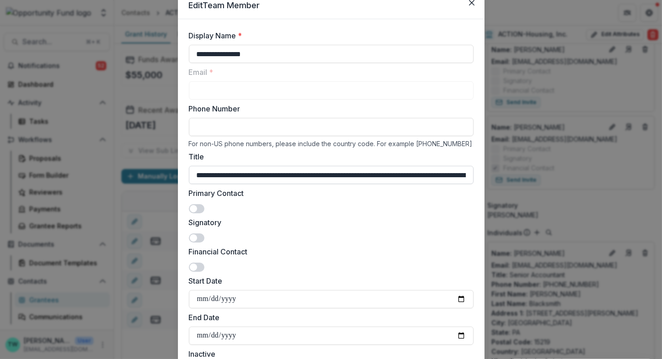
click at [389, 174] on input "**********" at bounding box center [331, 175] width 285 height 18
type input "**********"
click at [324, 126] on input "Phone Number" at bounding box center [331, 127] width 285 height 18
paste input "**********"
click at [195, 127] on input "**********" at bounding box center [331, 127] width 285 height 18
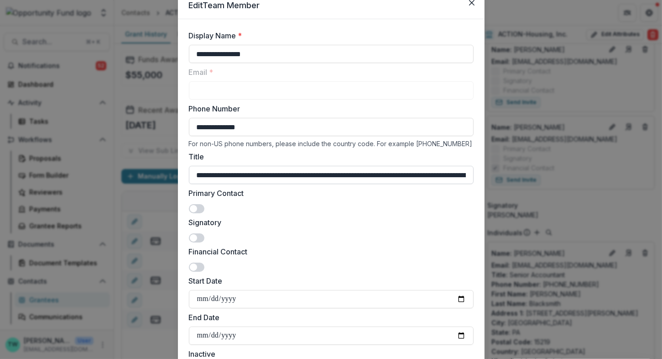
type input "**********"
drag, startPoint x: 263, startPoint y: 175, endPoint x: 366, endPoint y: 177, distance: 103.1
click at [366, 177] on input "**********" at bounding box center [331, 175] width 285 height 18
click at [271, 178] on input "**********" at bounding box center [331, 175] width 285 height 18
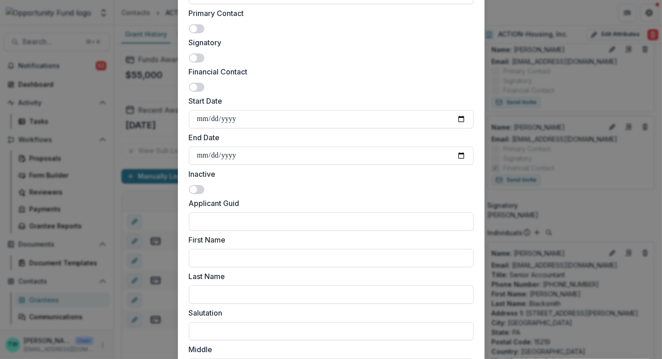
scroll to position [224, 0]
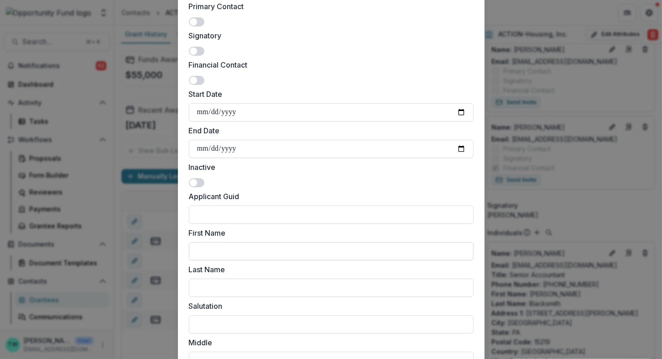
type input "**********"
click at [285, 253] on input "First Name" at bounding box center [331, 251] width 285 height 18
paste input "*****"
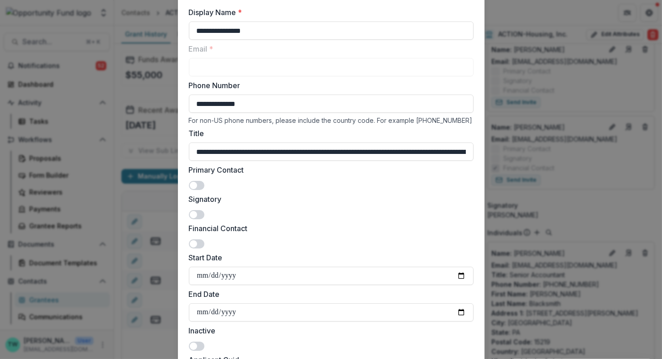
scroll to position [40, 0]
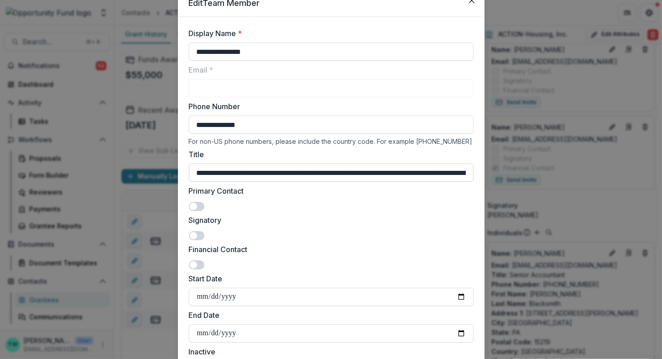
type input "*****"
click at [323, 175] on input "**********" at bounding box center [331, 172] width 285 height 18
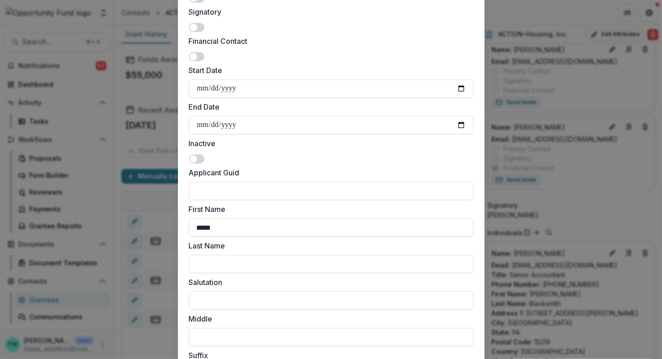
scroll to position [253, 0]
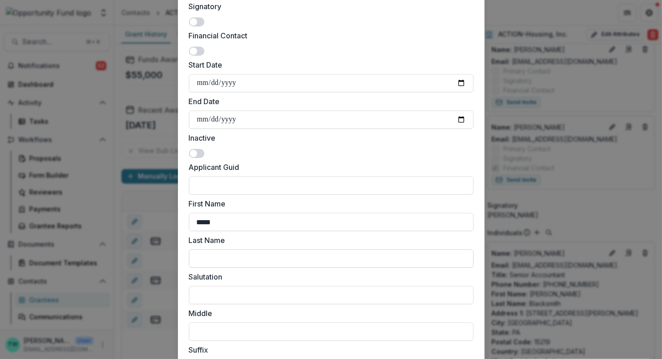
click at [316, 261] on input "Last Name" at bounding box center [331, 258] width 285 height 18
paste input "**********"
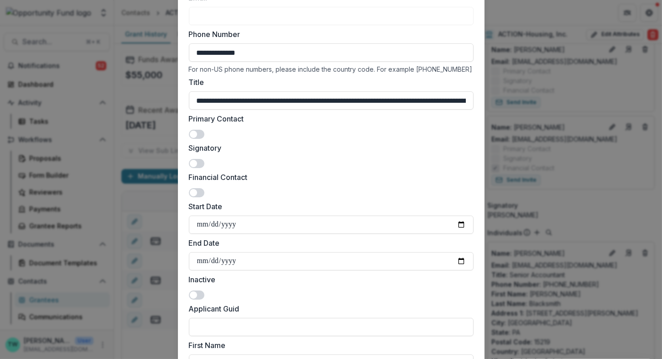
scroll to position [0, 0]
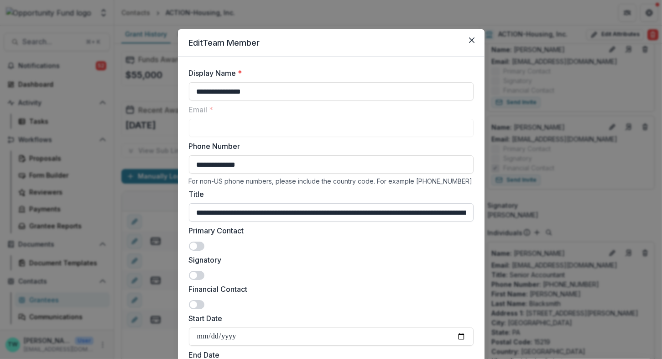
type input "**********"
drag, startPoint x: 265, startPoint y: 213, endPoint x: 387, endPoint y: 212, distance: 121.8
click at [387, 212] on input "**********" at bounding box center [331, 212] width 285 height 18
drag, startPoint x: 265, startPoint y: 211, endPoint x: 376, endPoint y: 213, distance: 110.9
click at [376, 213] on input "**********" at bounding box center [331, 212] width 285 height 18
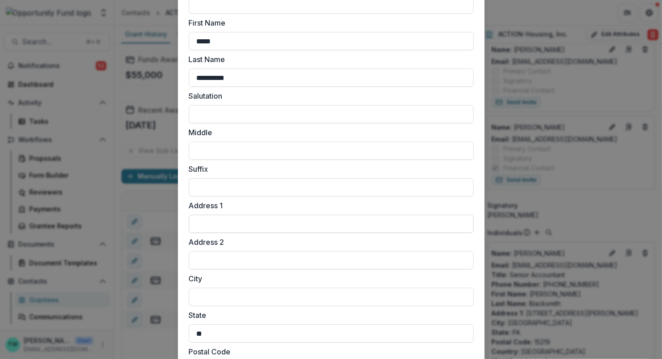
scroll to position [437, 0]
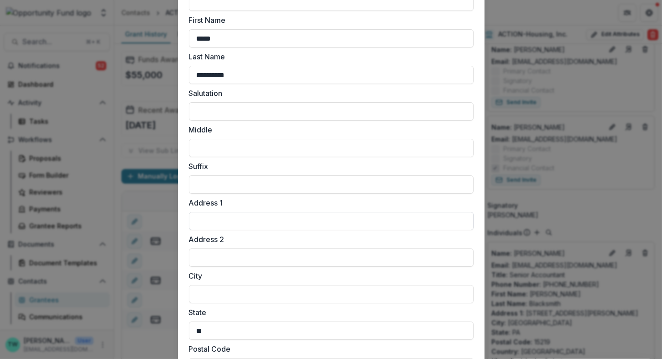
type input "**********"
click at [340, 223] on input "Address 1" at bounding box center [331, 221] width 285 height 18
paste input "**********"
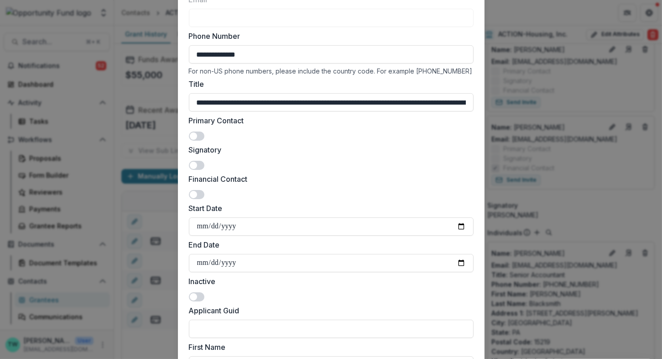
scroll to position [41, 0]
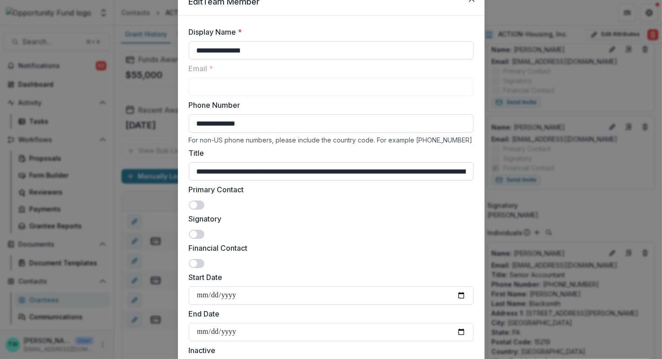
type input "**********"
click at [308, 172] on input "**********" at bounding box center [331, 171] width 285 height 18
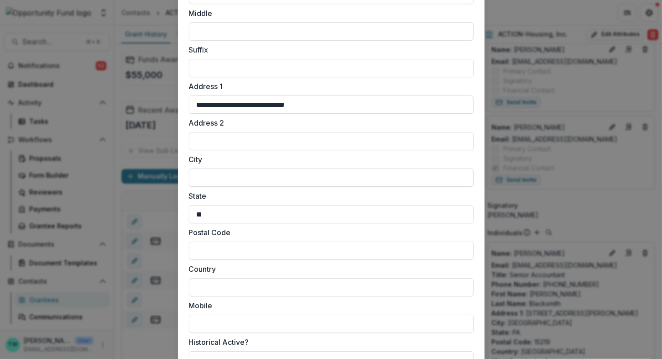
scroll to position [560, 0]
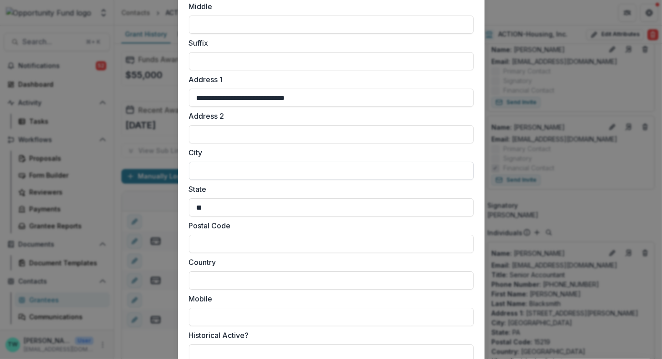
click at [281, 168] on input "City" at bounding box center [331, 171] width 285 height 18
paste input "**********"
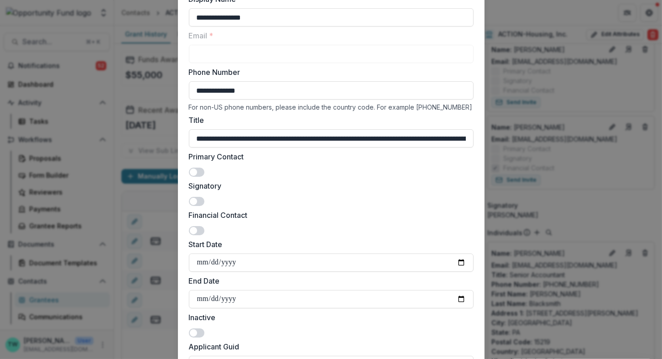
scroll to position [70, 0]
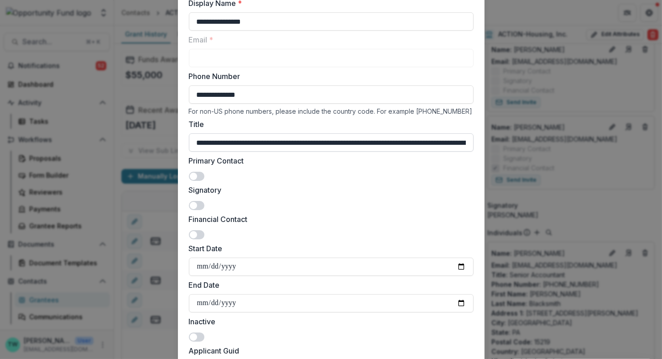
type input "**********"
click at [418, 143] on input "**********" at bounding box center [331, 142] width 285 height 18
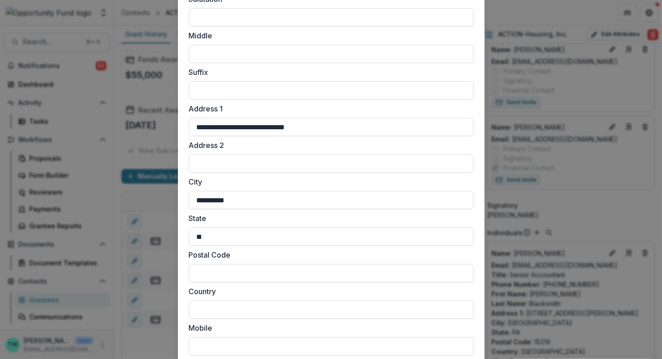
scroll to position [558, 0]
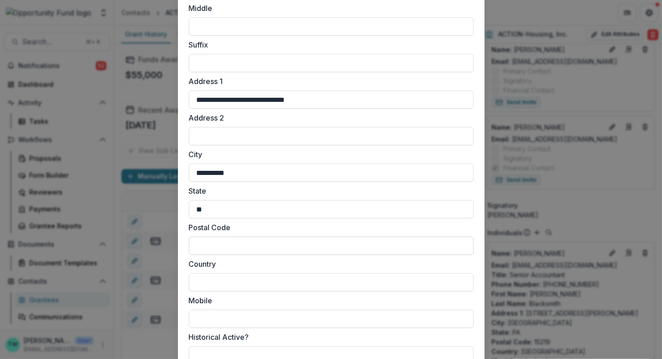
click at [346, 247] on input "Postal Code" at bounding box center [331, 245] width 285 height 18
paste input "*****"
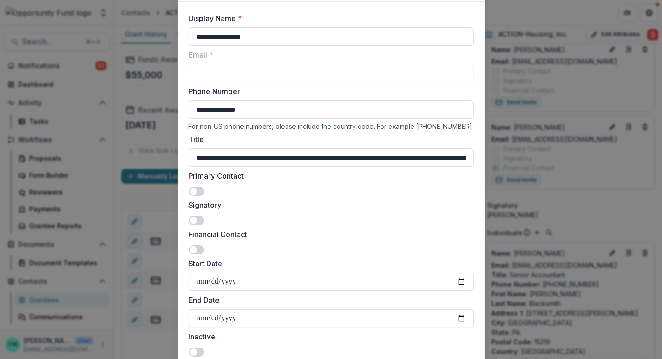
scroll to position [0, 0]
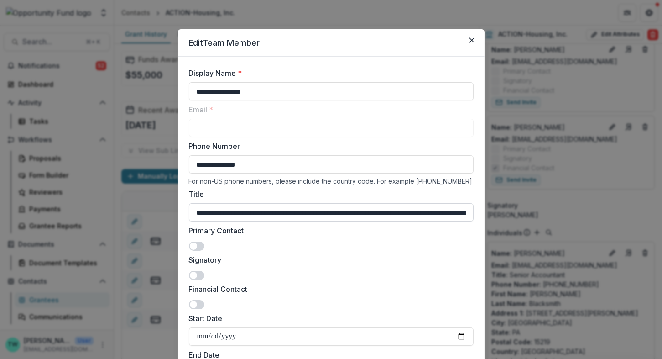
type input "*****"
drag, startPoint x: 259, startPoint y: 212, endPoint x: 525, endPoint y: 234, distance: 266.5
click at [525, 234] on div "**********" at bounding box center [331, 179] width 662 height 359
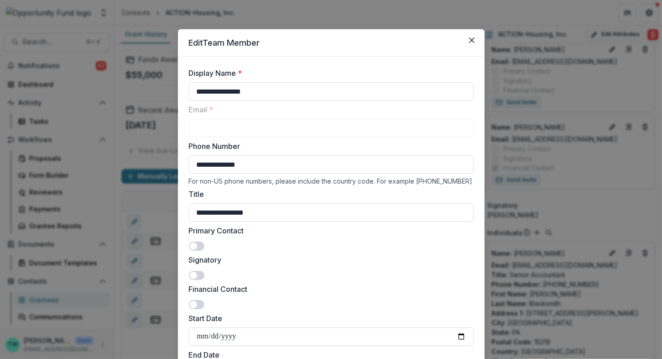
type input "**********"
click at [199, 307] on span at bounding box center [197, 304] width 16 height 9
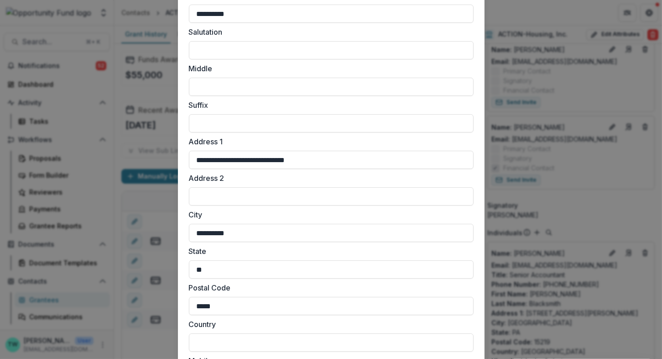
scroll to position [705, 0]
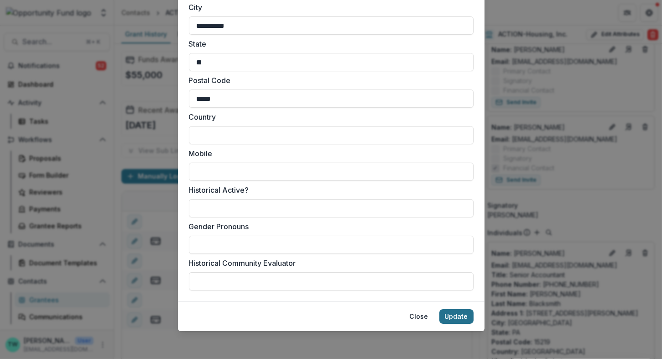
click at [461, 321] on button "Update" at bounding box center [456, 316] width 34 height 15
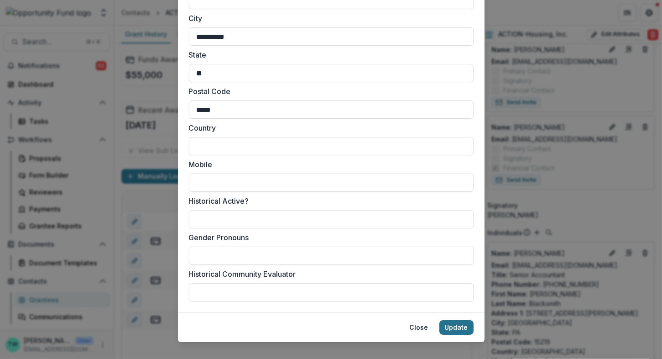
scroll to position [716, 0]
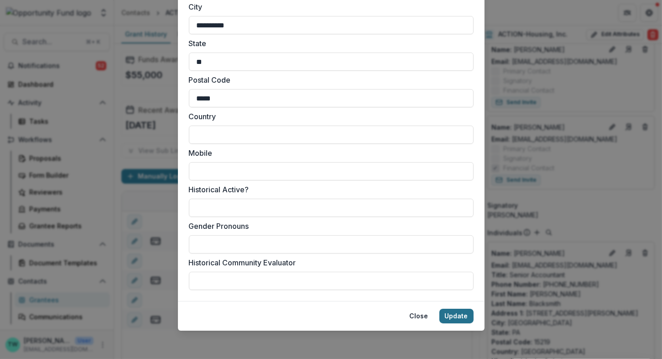
click at [455, 316] on button "Update" at bounding box center [456, 315] width 34 height 15
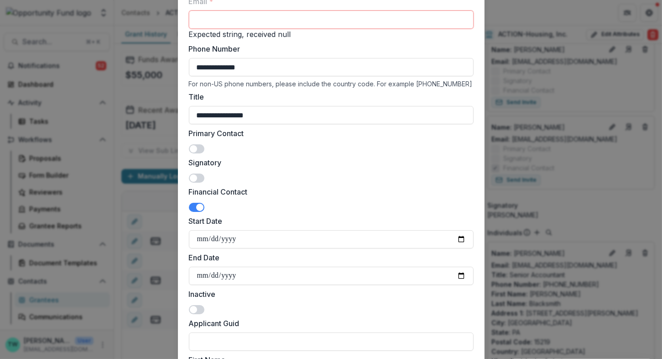
scroll to position [0, 0]
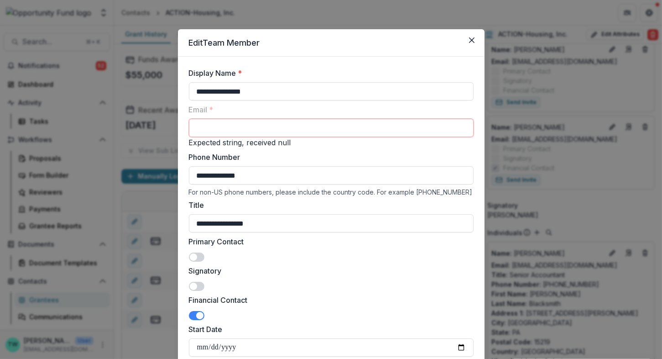
click at [590, 159] on div "**********" at bounding box center [331, 179] width 662 height 359
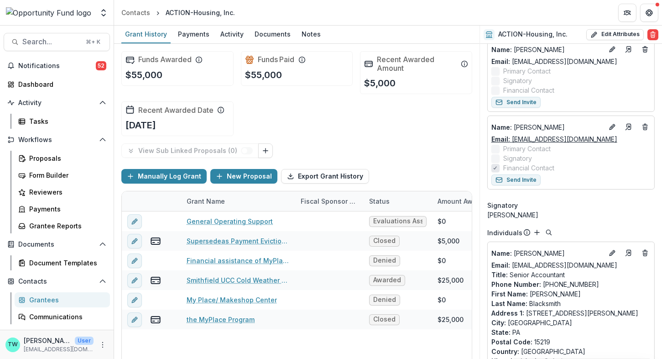
drag, startPoint x: 627, startPoint y: 138, endPoint x: 513, endPoint y: 139, distance: 114.5
click at [513, 139] on div "Email: pblacksmith@acct.actionhousing.org" at bounding box center [570, 139] width 159 height 10
copy link "pblacksmith@acct.actionhousing.org"
click at [611, 123] on icon "Edit" at bounding box center [612, 126] width 7 height 7
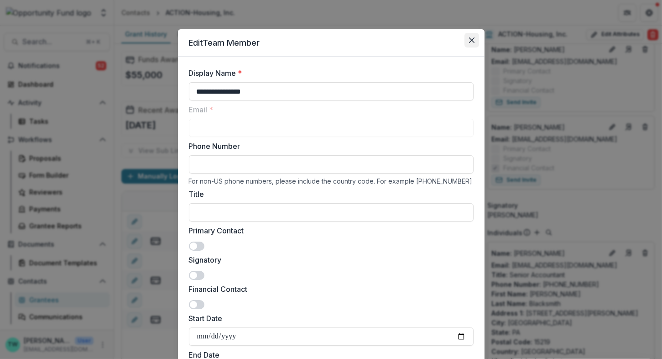
click at [469, 39] on icon "Close" at bounding box center [471, 39] width 5 height 5
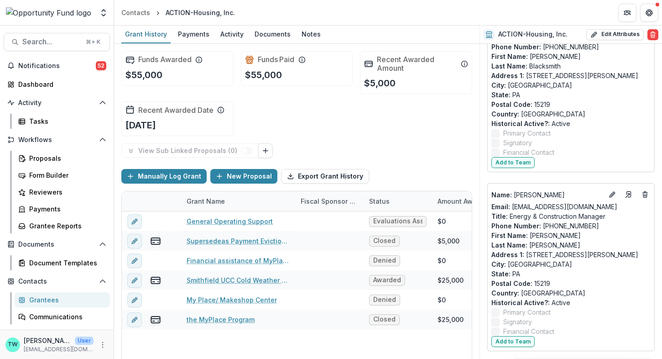
scroll to position [490, 0]
click at [512, 162] on button "Add to Team" at bounding box center [512, 163] width 43 height 11
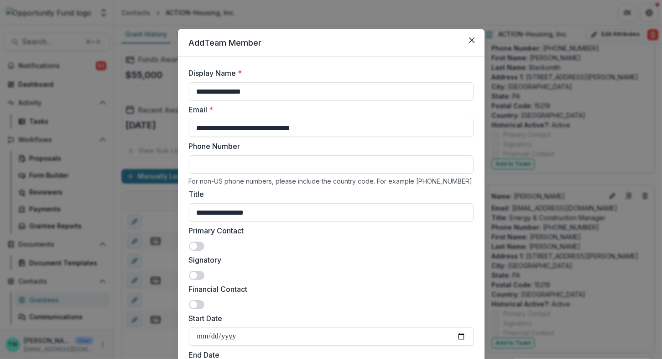
click at [197, 305] on span at bounding box center [197, 304] width 16 height 9
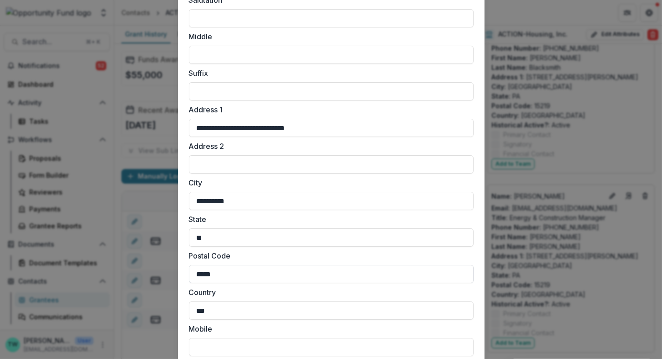
scroll to position [734, 0]
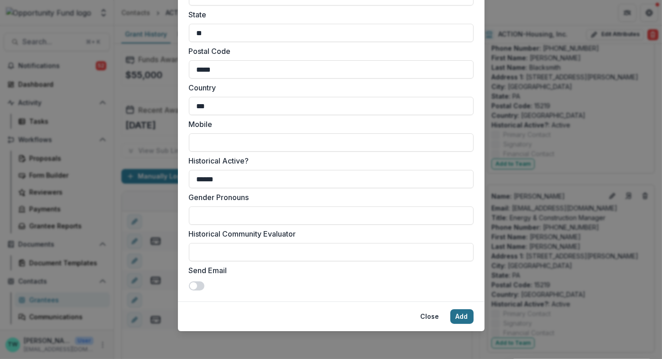
click at [462, 318] on button "Add" at bounding box center [461, 316] width 23 height 15
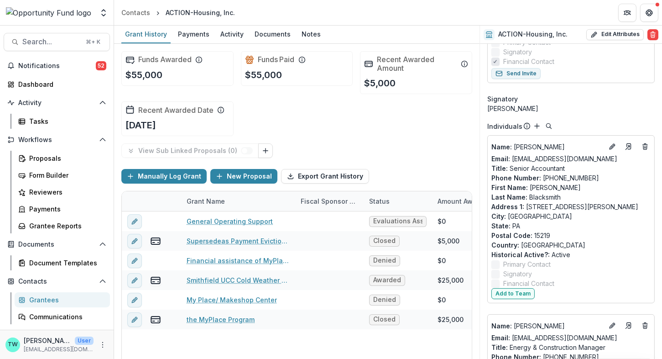
scroll to position [459, 0]
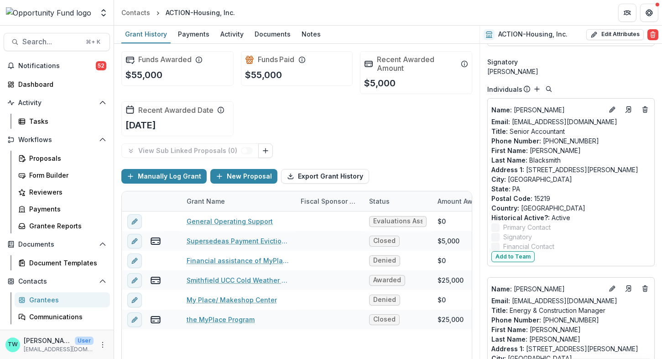
scroll to position [486, 0]
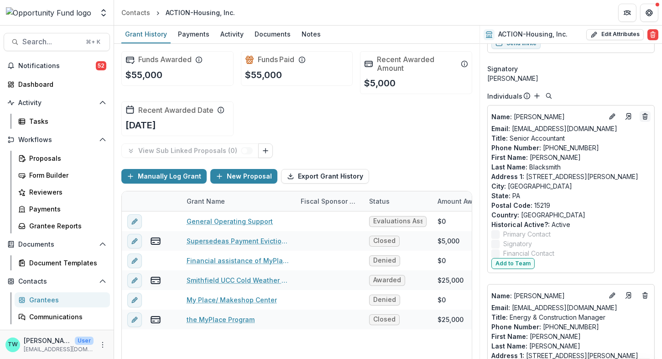
click at [643, 115] on line "Deletes" at bounding box center [645, 115] width 5 height 0
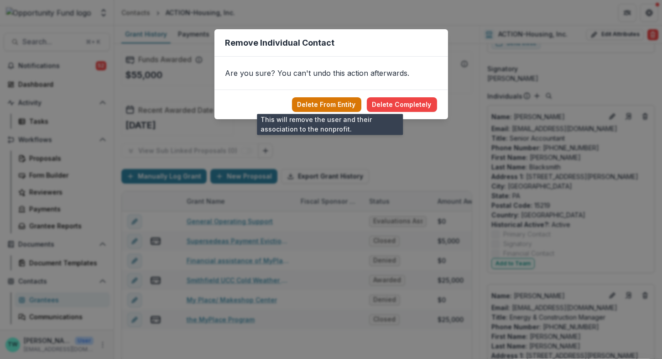
click at [329, 103] on button "Delete From Entity" at bounding box center [326, 104] width 69 height 15
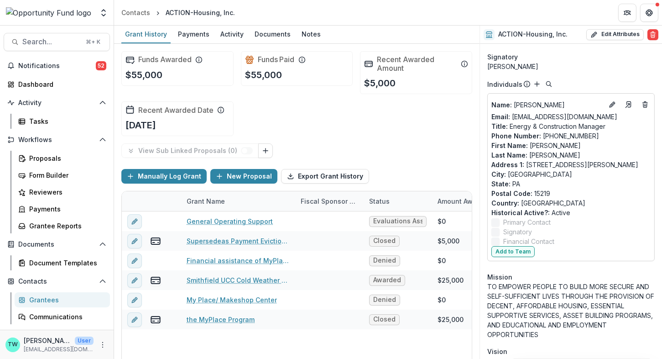
scroll to position [488, 0]
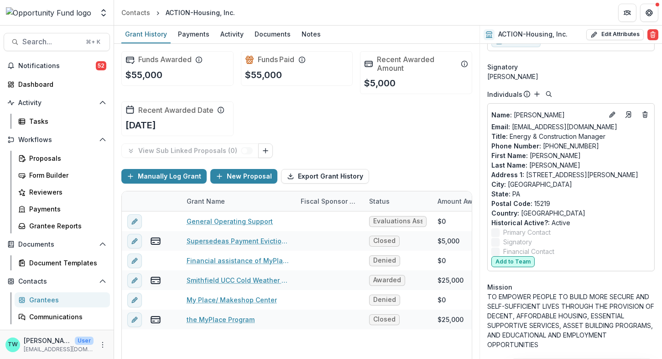
click at [511, 261] on button "Add to Team" at bounding box center [512, 261] width 43 height 11
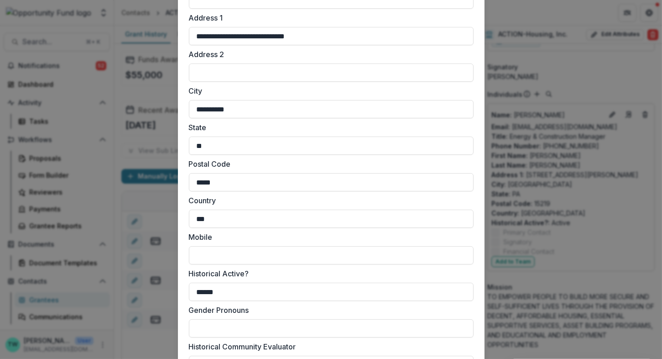
scroll to position [734, 0]
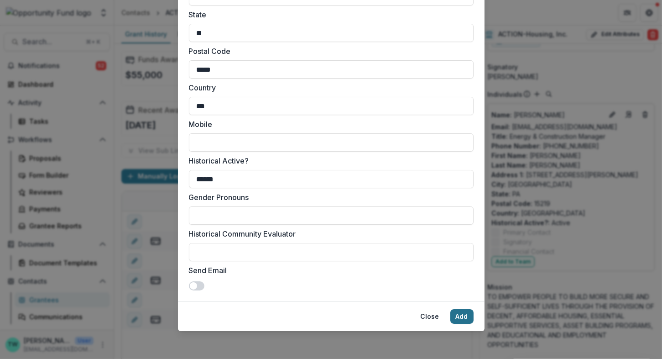
click at [464, 316] on button "Add" at bounding box center [461, 316] width 23 height 15
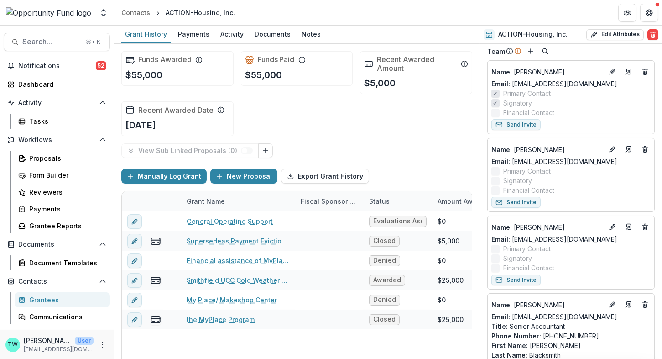
scroll to position [0, 0]
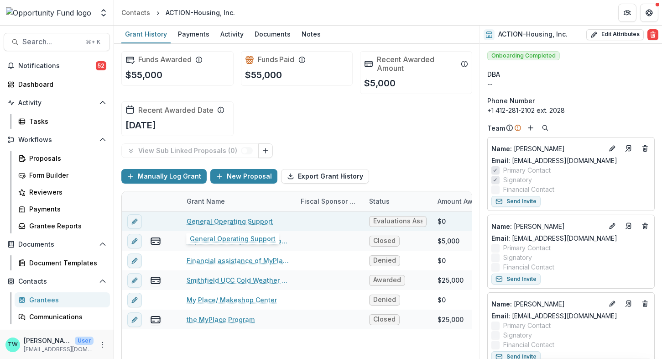
click at [220, 218] on link "General Operating Support" at bounding box center [230, 221] width 86 height 10
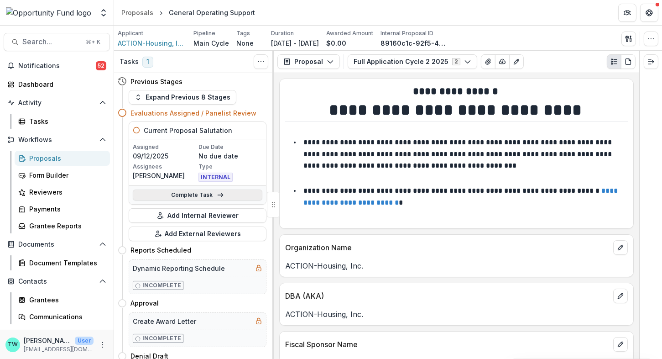
click at [194, 192] on link "Complete Task" at bounding box center [198, 194] width 130 height 11
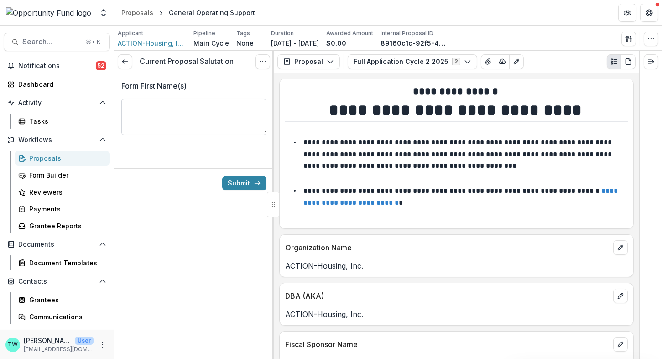
click at [188, 111] on textarea "Form First Name(s)" at bounding box center [193, 117] width 145 height 37
type textarea "****"
click at [239, 179] on button "Submit" at bounding box center [244, 183] width 44 height 15
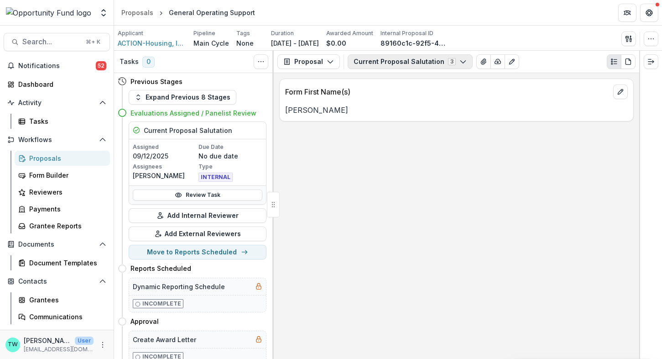
click at [460, 60] on icon "button" at bounding box center [463, 61] width 7 height 7
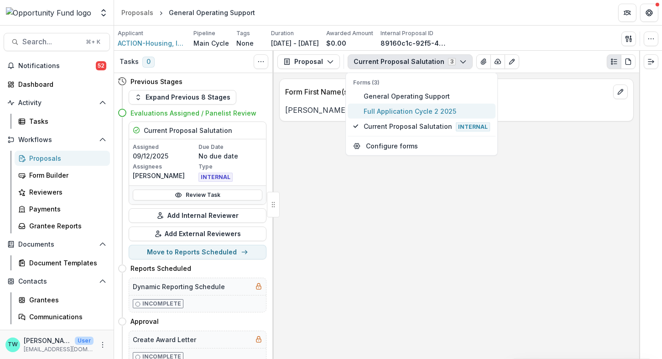
click at [445, 108] on span "Full Application Cycle 2 2025" at bounding box center [427, 111] width 126 height 10
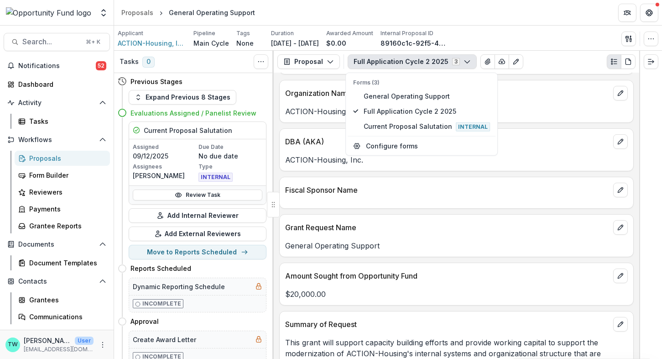
scroll to position [156, 0]
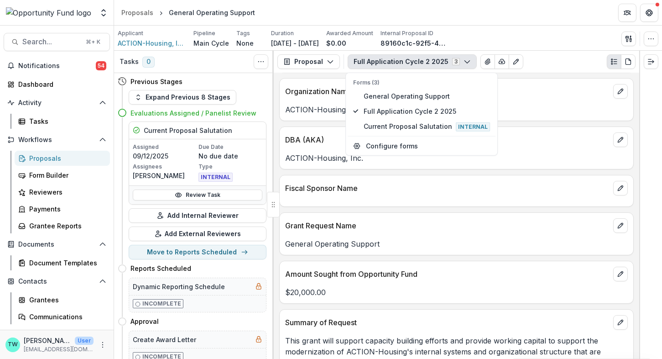
click at [472, 208] on div "**********" at bounding box center [457, 216] width 366 height 286
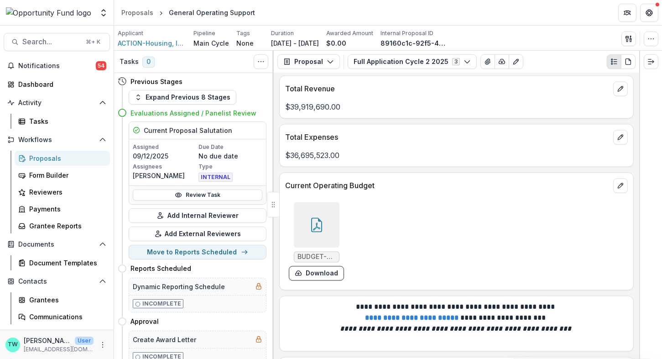
scroll to position [3493, 0]
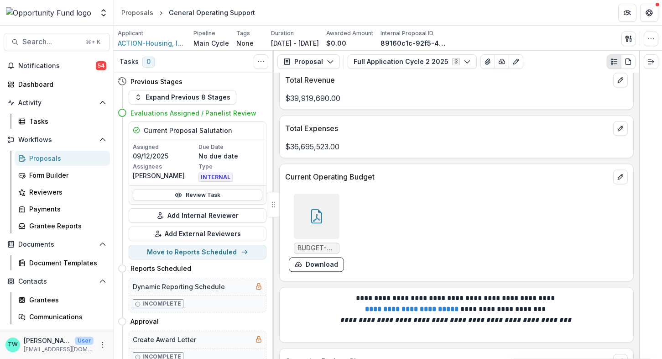
click at [314, 216] on icon at bounding box center [316, 216] width 15 height 15
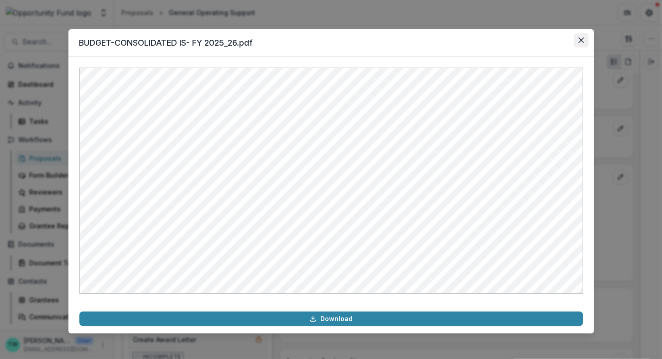
click at [580, 33] on button "Close" at bounding box center [581, 40] width 15 height 15
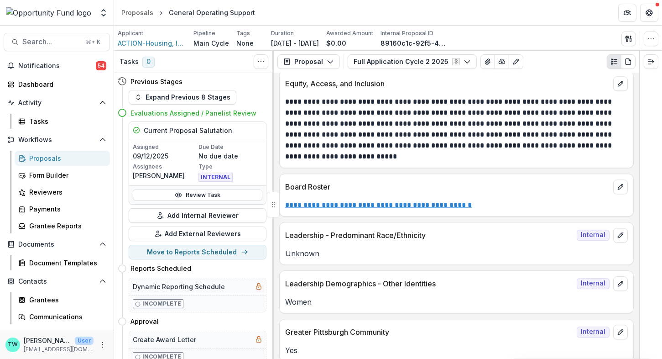
scroll to position [4096, 0]
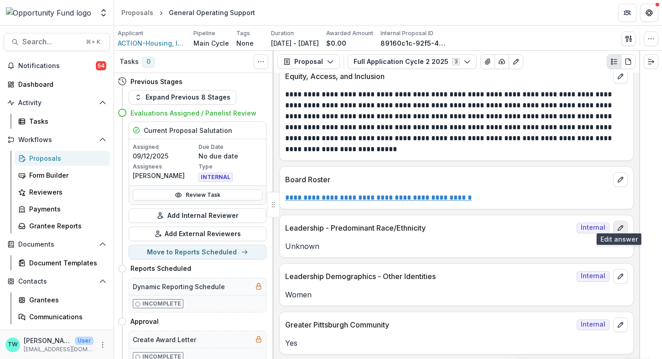
click at [619, 225] on icon "edit" at bounding box center [620, 227] width 5 height 5
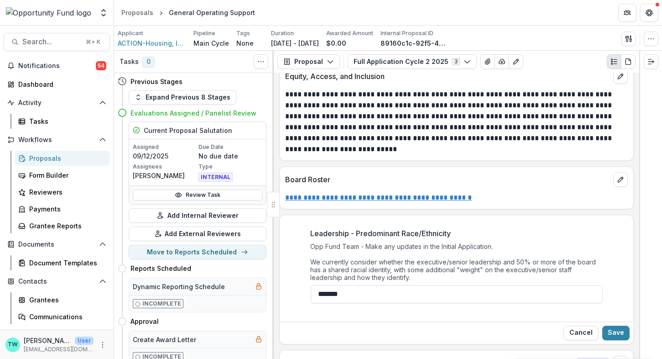
drag, startPoint x: 371, startPoint y: 287, endPoint x: 287, endPoint y: 282, distance: 83.7
click at [287, 282] on div "Leadership - Predominant Race/Ethnicity Opp Fund Team - Make any updates in the…" at bounding box center [457, 268] width 354 height 97
paste input "**********"
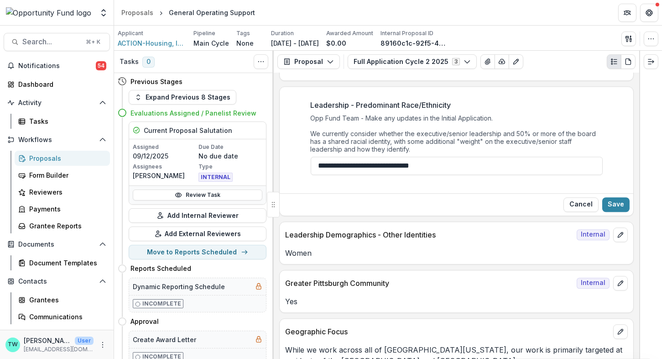
scroll to position [4240, 0]
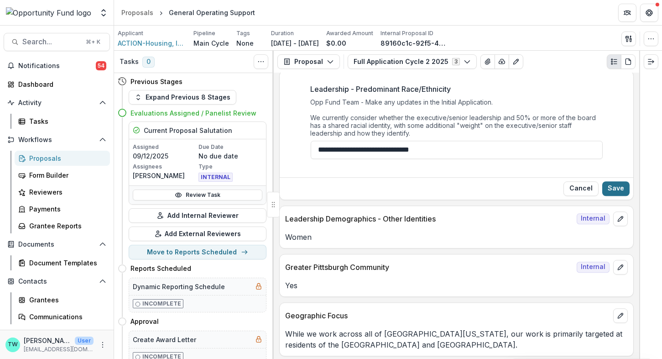
type input "**********"
click at [615, 186] on button "Save" at bounding box center [615, 188] width 27 height 15
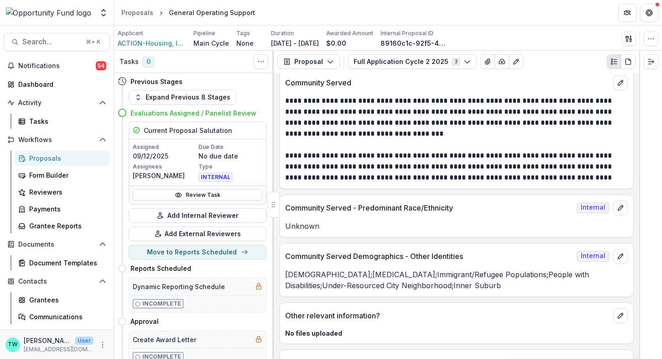
scroll to position [4534, 0]
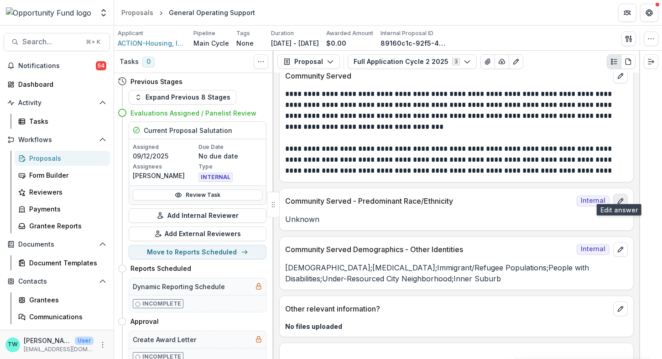
click at [621, 197] on icon "edit" at bounding box center [620, 200] width 7 height 7
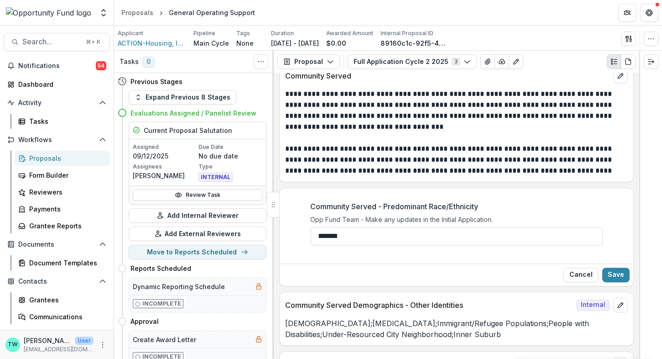
drag, startPoint x: 363, startPoint y: 230, endPoint x: 281, endPoint y: 225, distance: 82.3
click at [281, 225] on div "Community Served - Predominant Race/Ethnicity Opp Fund Team - Make any updates …" at bounding box center [457, 226] width 354 height 66
paste input "**********"
type input "**********"
click at [616, 271] on button "Save" at bounding box center [615, 274] width 27 height 15
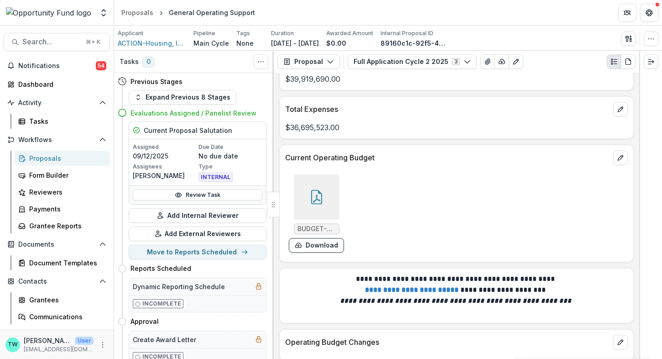
scroll to position [3502, 0]
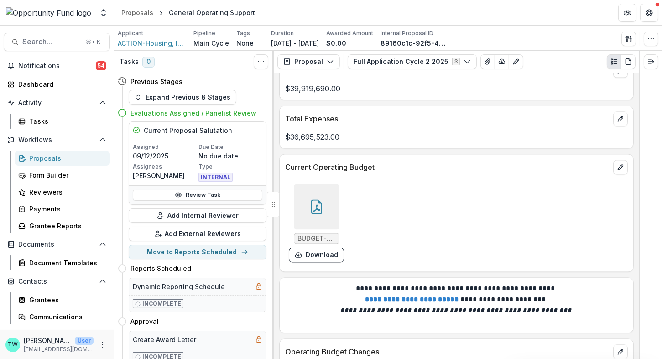
click at [50, 159] on div "Proposals" at bounding box center [65, 158] width 73 height 10
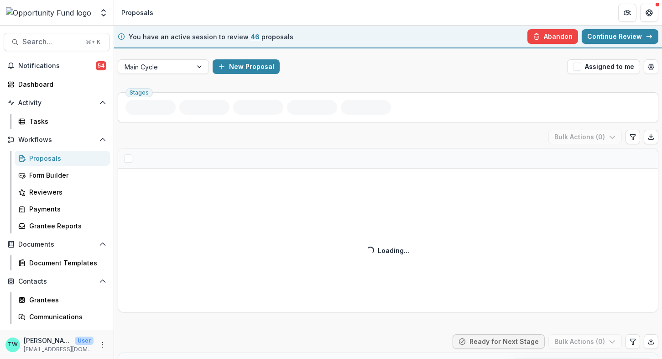
click at [606, 39] on link "Continue Review" at bounding box center [620, 36] width 77 height 15
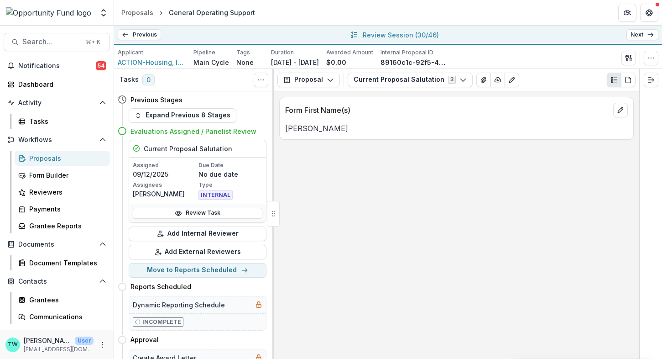
click at [642, 39] on link "Next" at bounding box center [643, 34] width 32 height 11
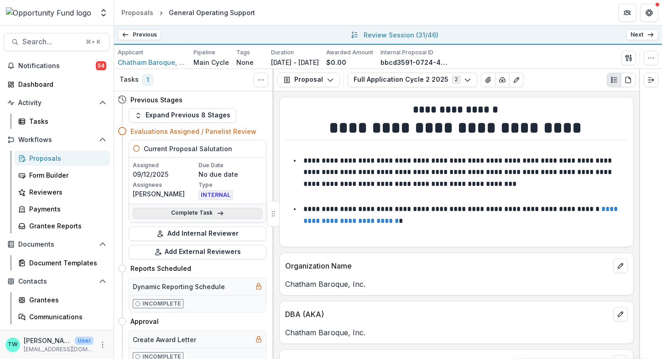
click at [199, 214] on link "Complete Task" at bounding box center [198, 213] width 130 height 11
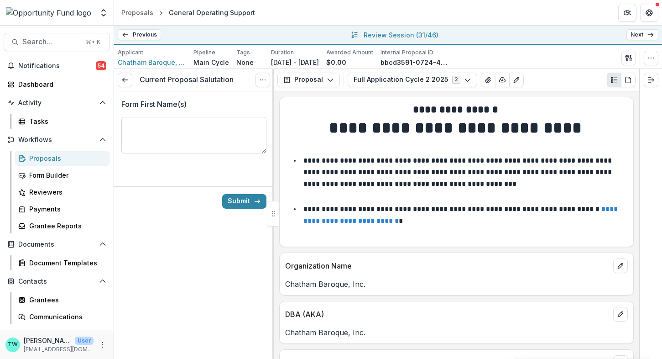
click at [197, 126] on textarea "Form First Name(s)" at bounding box center [193, 135] width 145 height 37
type textarea "*****"
click at [237, 201] on button "Submit" at bounding box center [244, 201] width 44 height 15
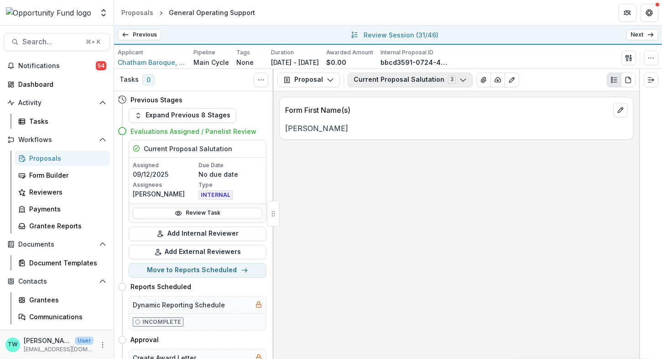
click at [413, 82] on button "Current Proposal Salutation 3" at bounding box center [410, 80] width 125 height 15
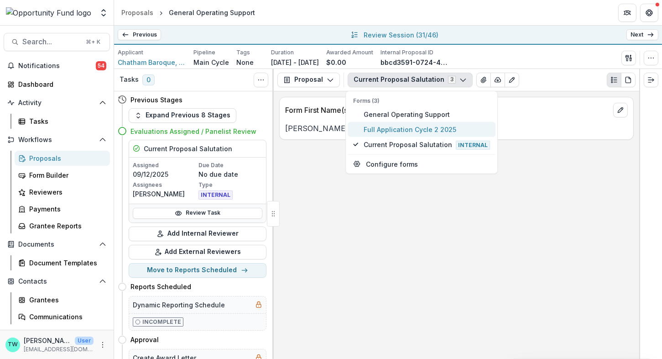
click at [420, 125] on span "Full Application Cycle 2 2025" at bounding box center [427, 129] width 126 height 10
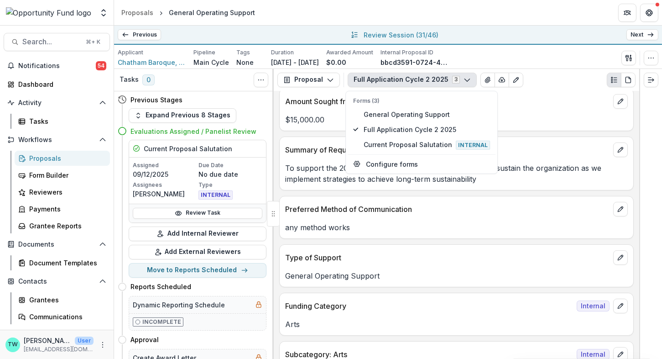
click at [463, 245] on div "Type of Support" at bounding box center [457, 255] width 354 height 20
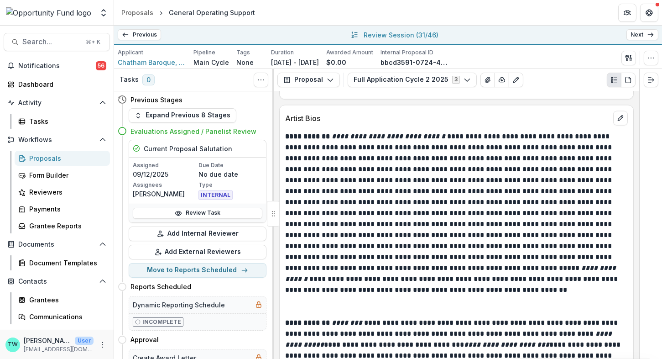
scroll to position [2670, 0]
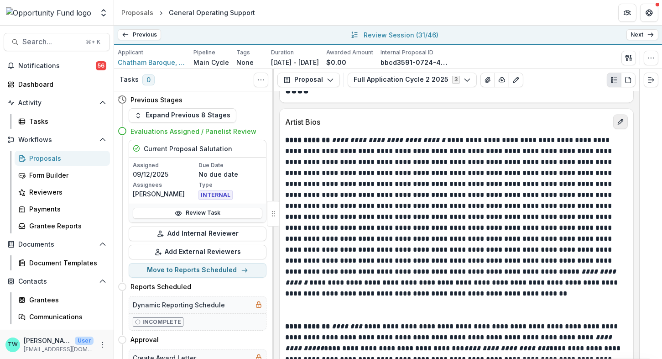
click at [621, 118] on icon "edit" at bounding box center [620, 121] width 7 height 7
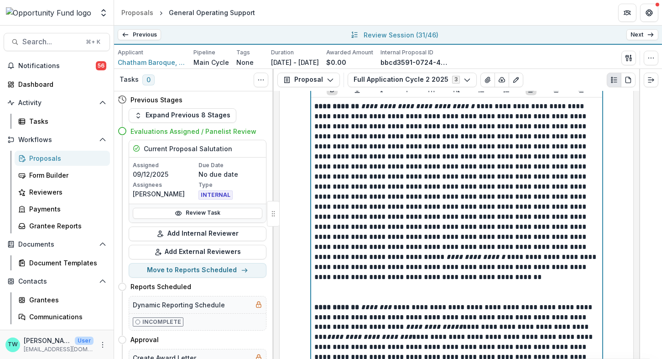
scroll to position [2743, 0]
click at [371, 293] on p at bounding box center [457, 298] width 284 height 10
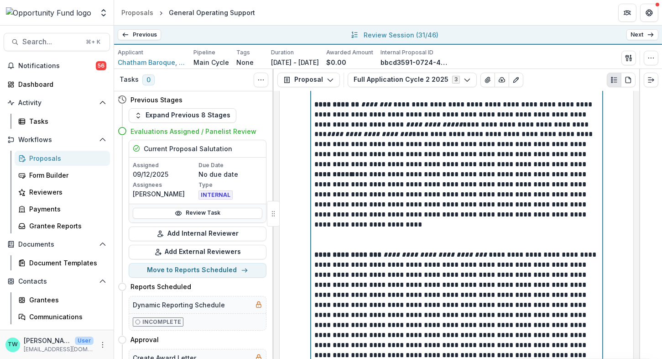
scroll to position [2947, 0]
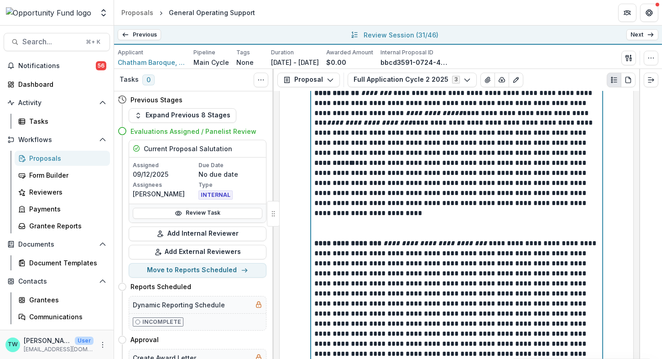
click at [362, 229] on p at bounding box center [457, 234] width 284 height 10
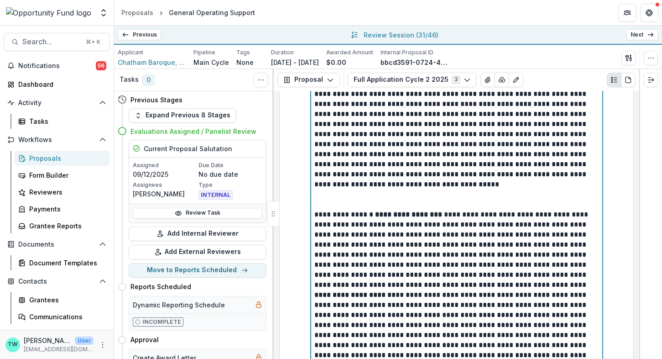
scroll to position [3131, 0]
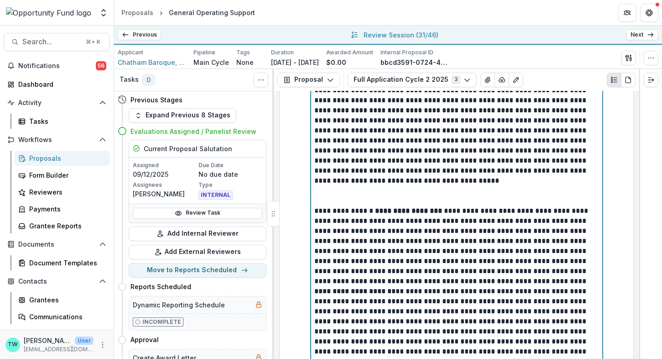
click at [342, 196] on p at bounding box center [457, 201] width 284 height 10
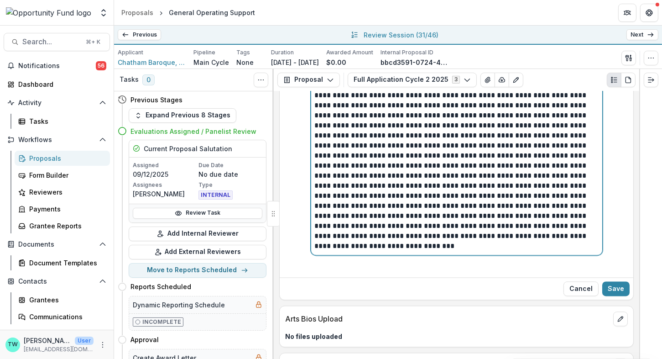
scroll to position [3469, 0]
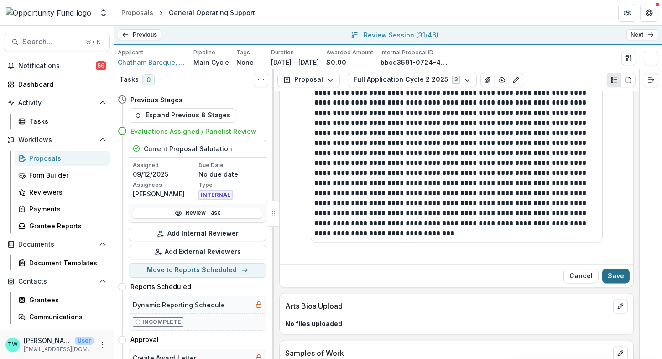
click at [618, 268] on button "Save" at bounding box center [615, 275] width 27 height 15
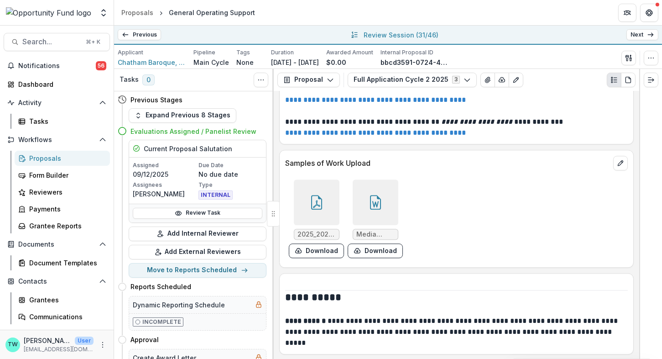
scroll to position [3911, 0]
click at [308, 200] on div at bounding box center [317, 202] width 46 height 46
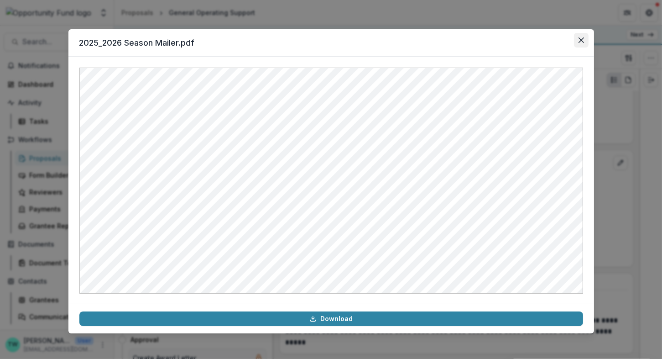
click at [579, 39] on icon "Close" at bounding box center [581, 39] width 5 height 5
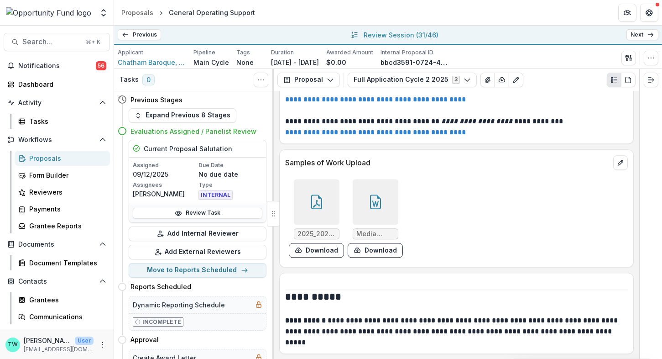
click at [371, 194] on icon at bounding box center [375, 201] width 15 height 15
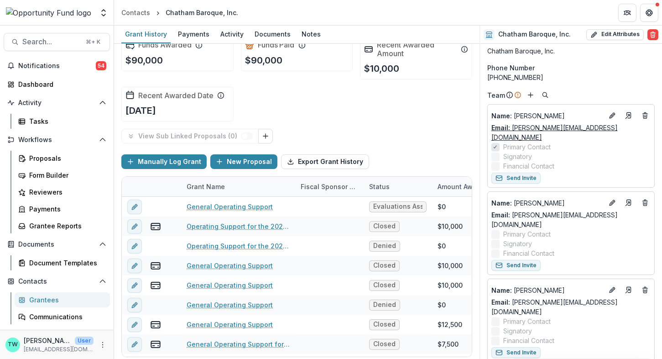
scroll to position [47, 0]
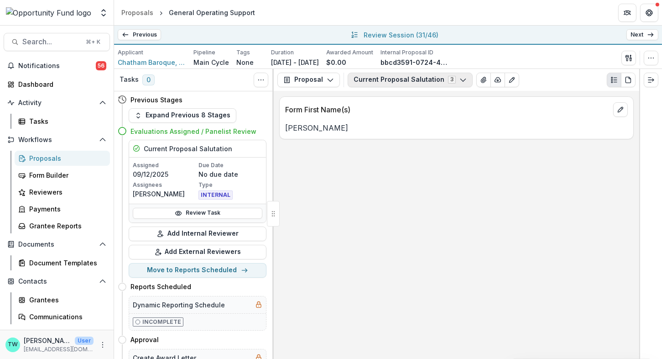
click at [419, 75] on button "Current Proposal Salutation 3" at bounding box center [410, 80] width 125 height 15
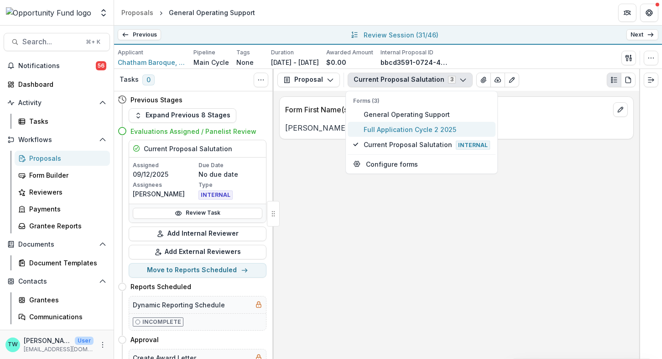
click at [421, 128] on span "Full Application Cycle 2 2025" at bounding box center [427, 129] width 126 height 10
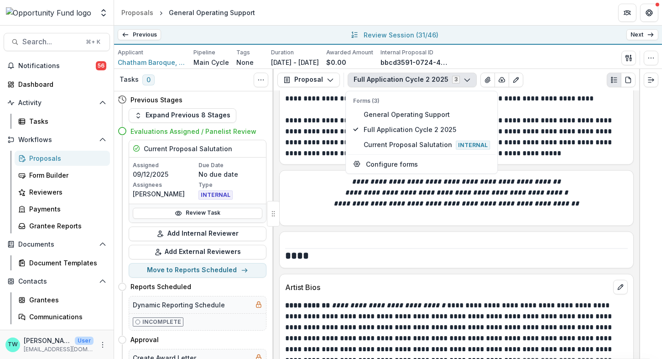
click at [402, 282] on p "Artist Bios" at bounding box center [447, 287] width 324 height 11
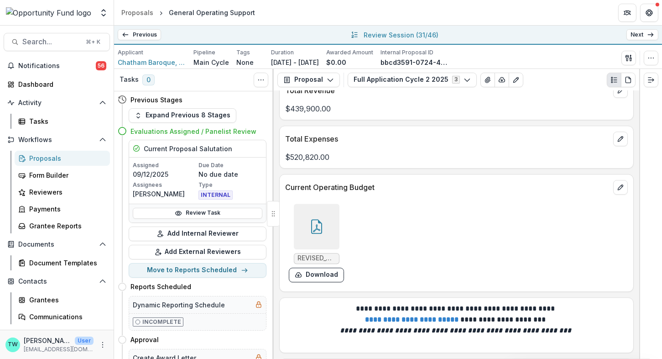
scroll to position [4322, 0]
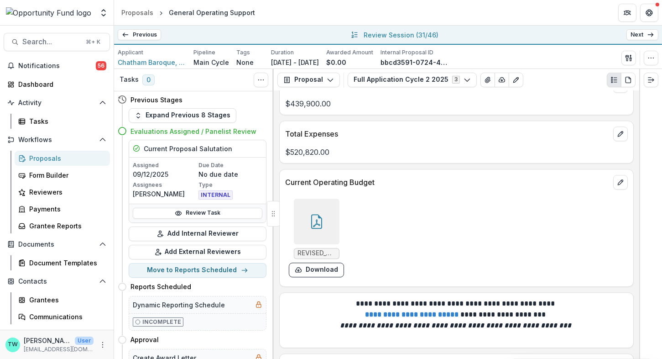
click at [316, 199] on div at bounding box center [317, 222] width 46 height 46
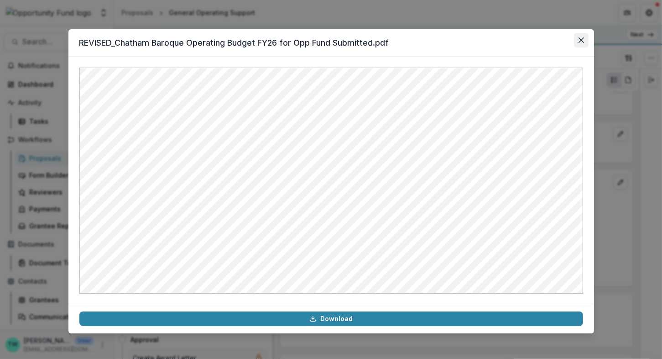
click at [584, 37] on button "Close" at bounding box center [581, 40] width 15 height 15
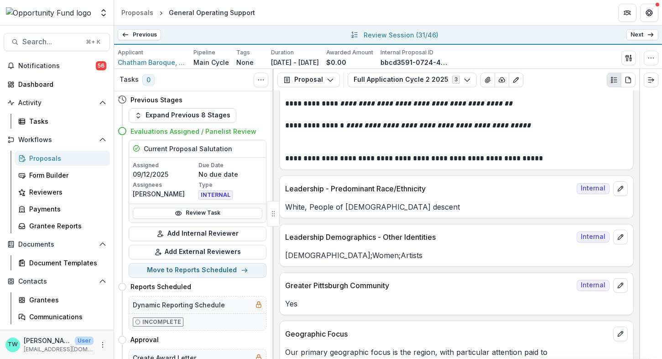
scroll to position [5513, 0]
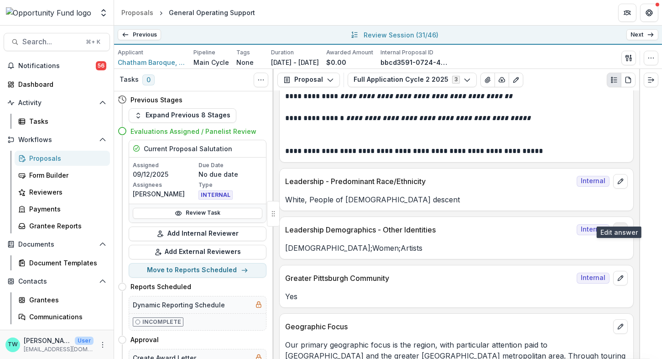
click at [617, 226] on icon "edit" at bounding box center [620, 229] width 7 height 7
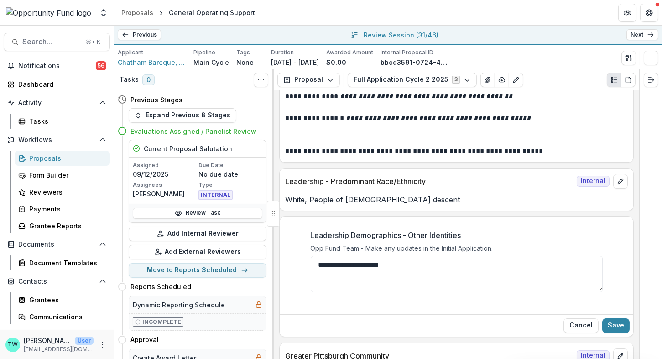
drag, startPoint x: 383, startPoint y: 251, endPoint x: 280, endPoint y: 235, distance: 104.4
click at [280, 235] on div "**********" at bounding box center [457, 266] width 354 height 88
type textarea "*******"
click at [617, 318] on button "Save" at bounding box center [615, 325] width 27 height 15
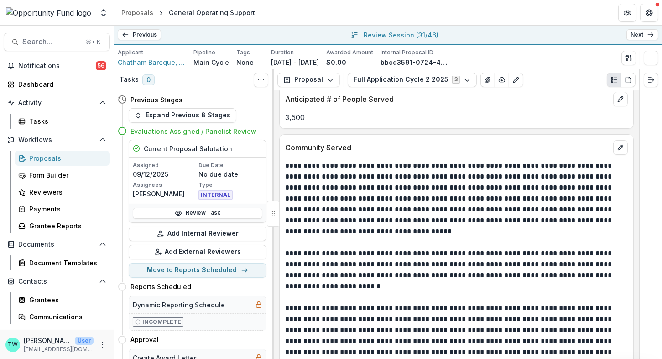
scroll to position [5819, 0]
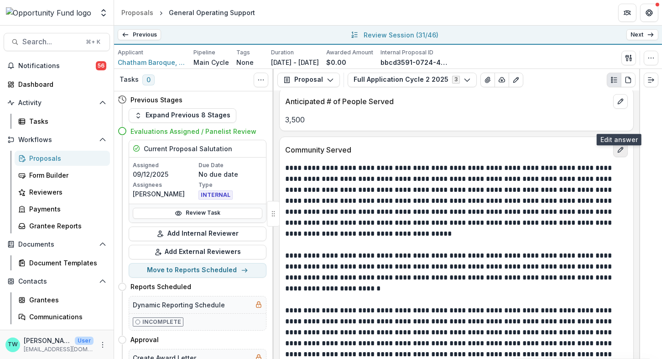
click at [614, 142] on button "edit" at bounding box center [620, 149] width 15 height 15
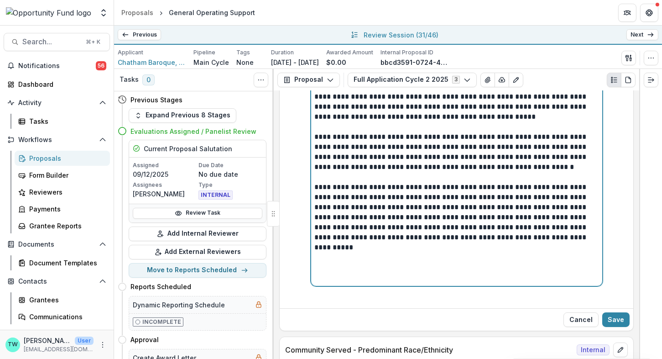
click at [523, 244] on div "**********" at bounding box center [457, 162] width 284 height 241
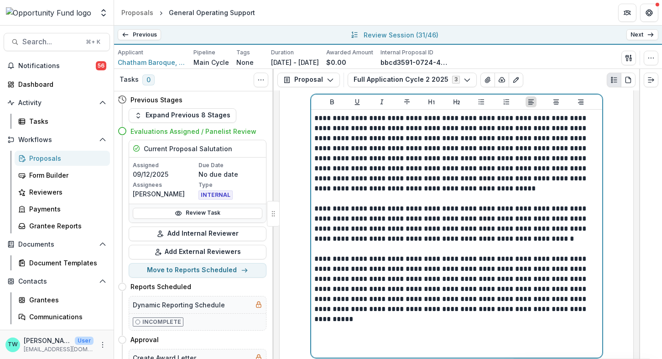
scroll to position [5917, 0]
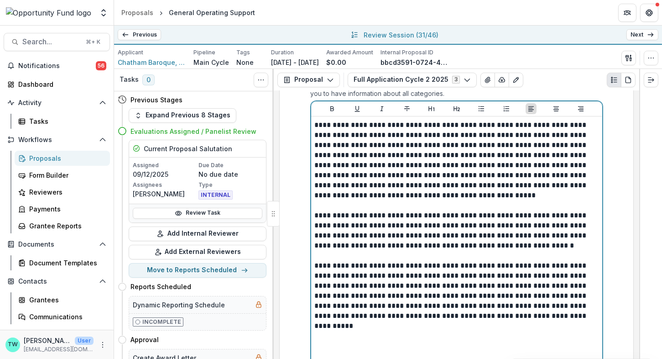
click at [476, 350] on p at bounding box center [457, 355] width 284 height 10
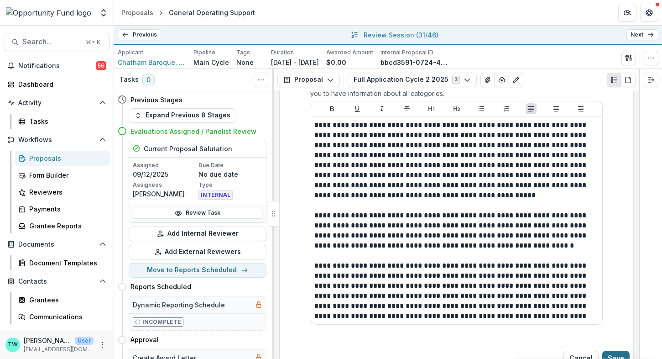
click at [617, 350] on button "Save" at bounding box center [615, 357] width 27 height 15
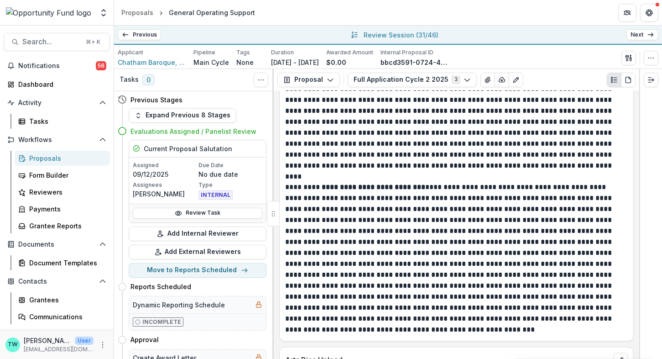
scroll to position [3182, 0]
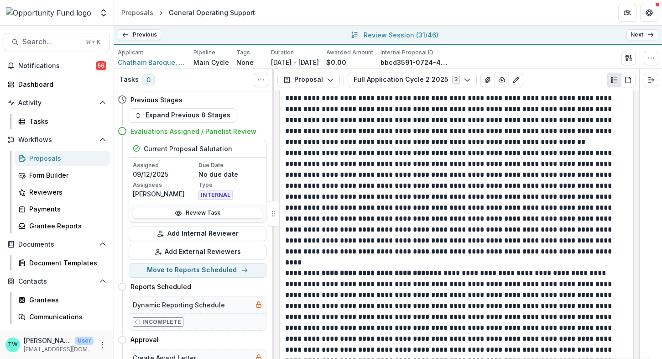
click at [639, 35] on link "Next" at bounding box center [643, 34] width 32 height 11
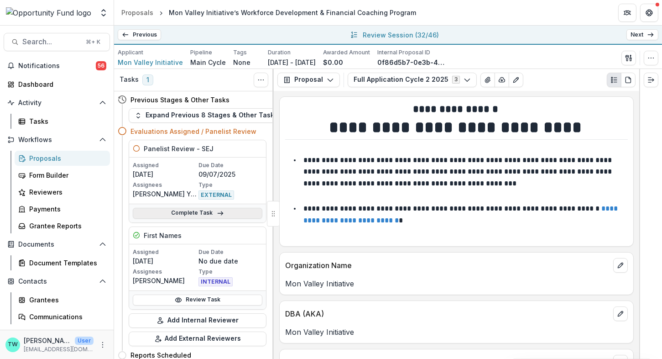
click at [197, 213] on link "Complete Task" at bounding box center [198, 213] width 130 height 11
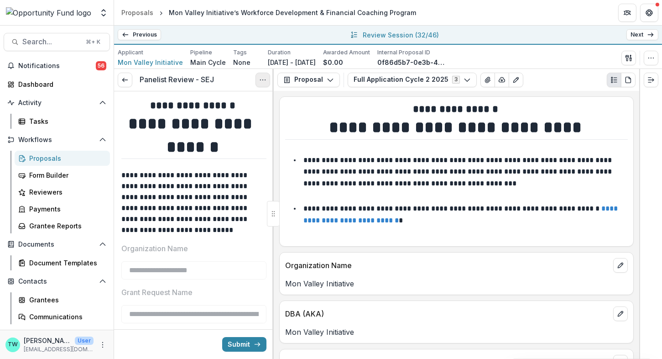
click at [262, 80] on icon "Options" at bounding box center [262, 79] width 7 height 7
click at [218, 119] on button "Cancel Task" at bounding box center [219, 119] width 98 height 15
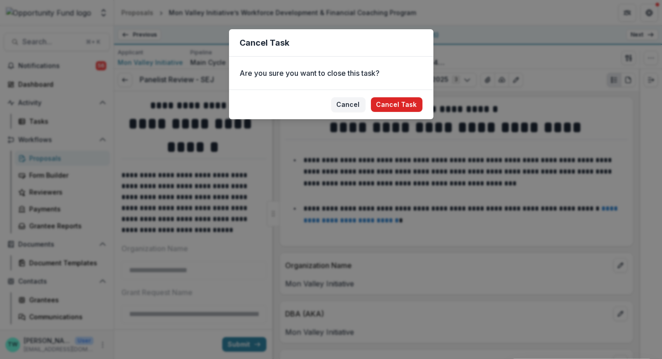
click at [382, 104] on button "Cancel Task" at bounding box center [397, 104] width 52 height 15
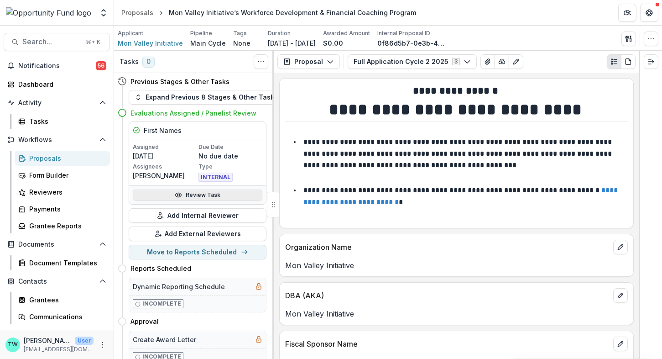
click at [180, 192] on icon at bounding box center [178, 194] width 7 height 7
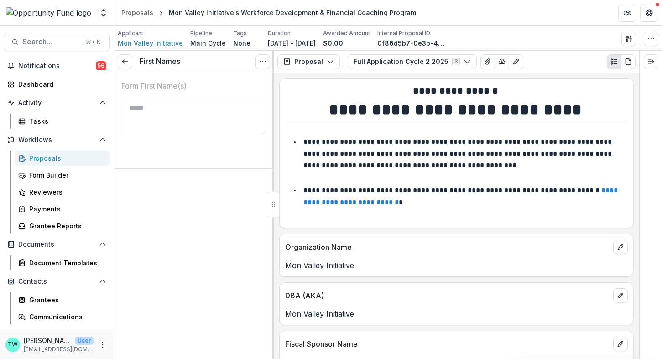
click at [482, 149] on p "**********" at bounding box center [458, 153] width 310 height 30
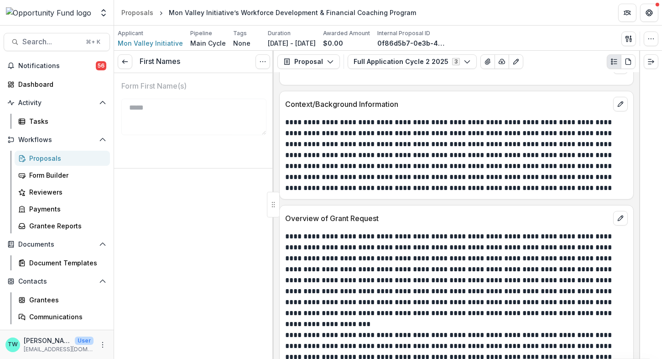
scroll to position [823, 0]
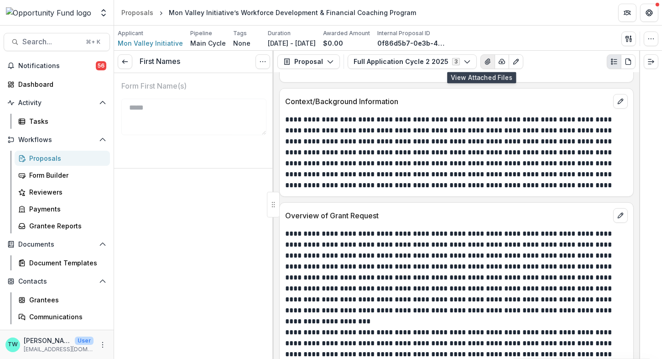
click at [484, 58] on icon "View Attached Files" at bounding box center [487, 61] width 7 height 7
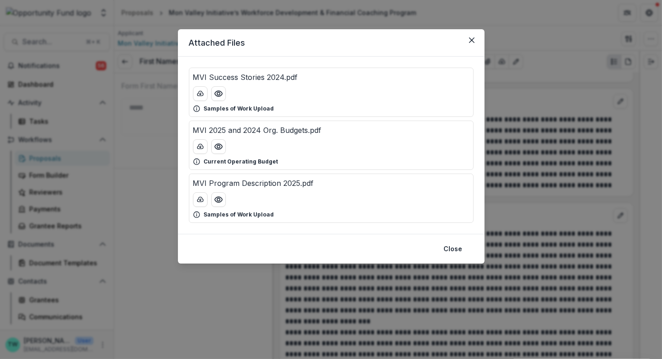
click at [292, 126] on p "MVI 2025 and 2024 Org. Budgets.pdf" at bounding box center [257, 130] width 129 height 11
click at [213, 150] on button "Preview MVI 2025 and 2024 Org. Budgets.pdf" at bounding box center [218, 146] width 15 height 15
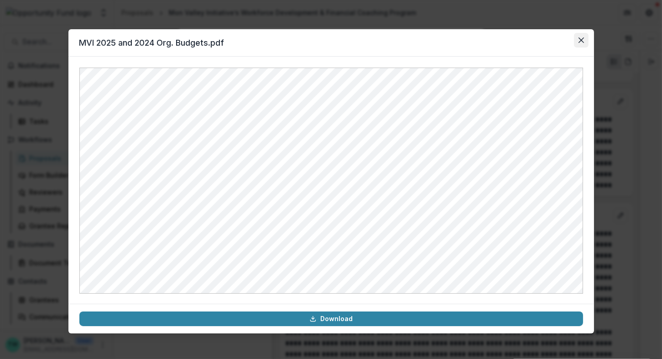
click at [582, 40] on icon "Close" at bounding box center [581, 39] width 5 height 5
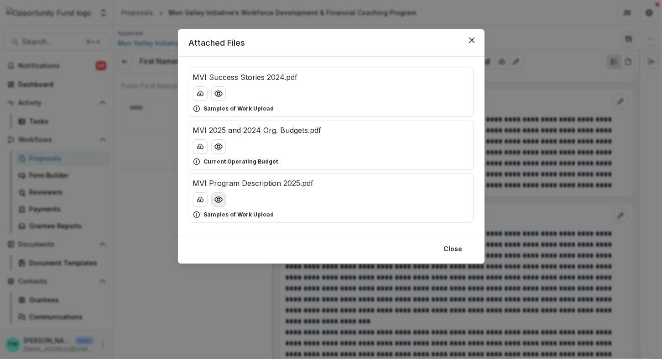
click at [218, 200] on icon "Preview MVI Program Description 2025.pdf" at bounding box center [217, 199] width 7 height 5
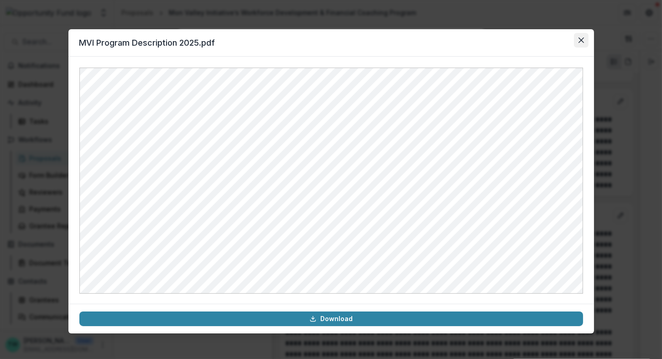
click at [579, 41] on icon "Close" at bounding box center [581, 39] width 5 height 5
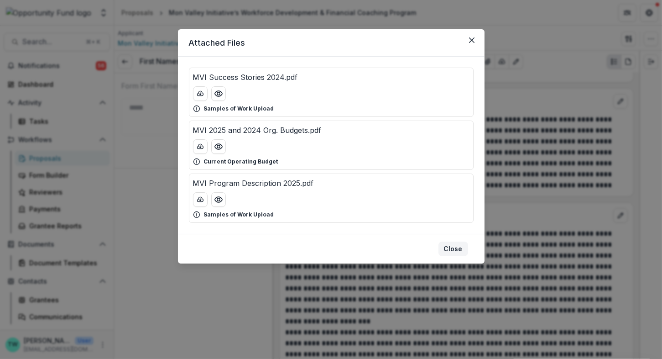
click at [453, 248] on button "Close" at bounding box center [454, 248] width 30 height 15
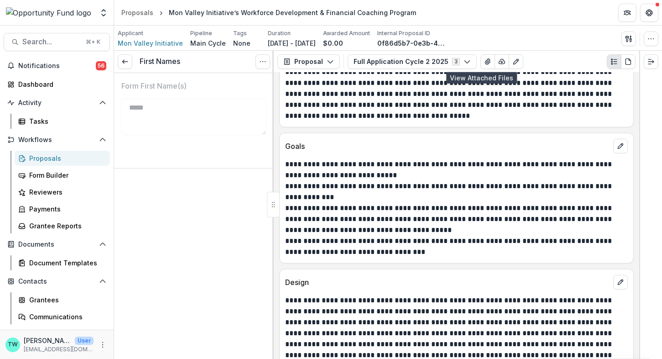
scroll to position [1151, 0]
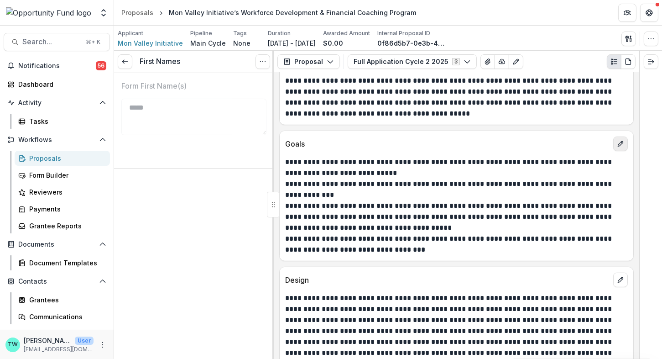
click at [618, 141] on icon "edit" at bounding box center [620, 143] width 5 height 5
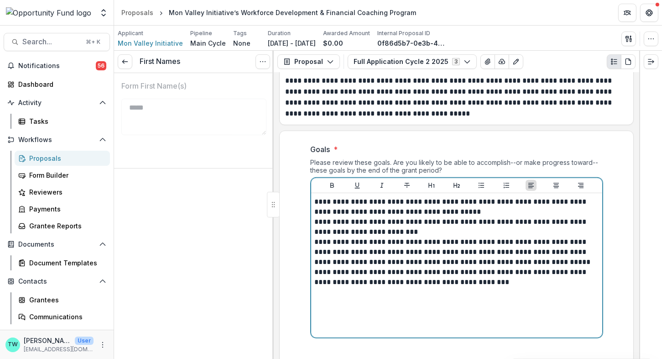
click at [315, 204] on p "**********" at bounding box center [457, 207] width 284 height 20
click at [591, 197] on p "**********" at bounding box center [457, 207] width 284 height 20
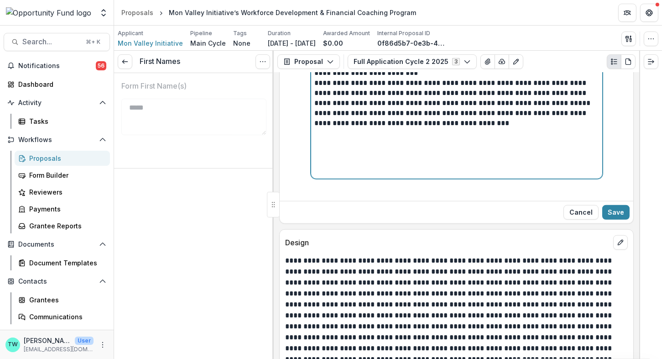
scroll to position [1367, 0]
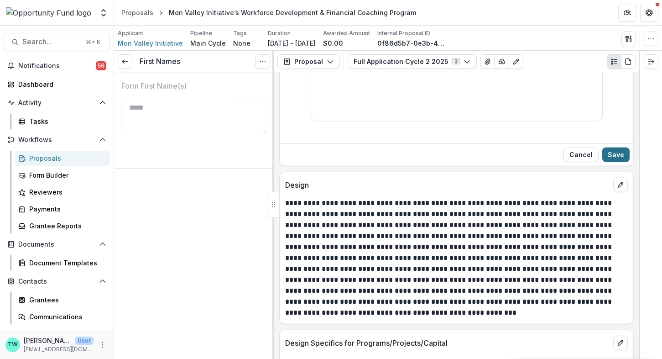
click at [612, 152] on button "Save" at bounding box center [615, 154] width 27 height 15
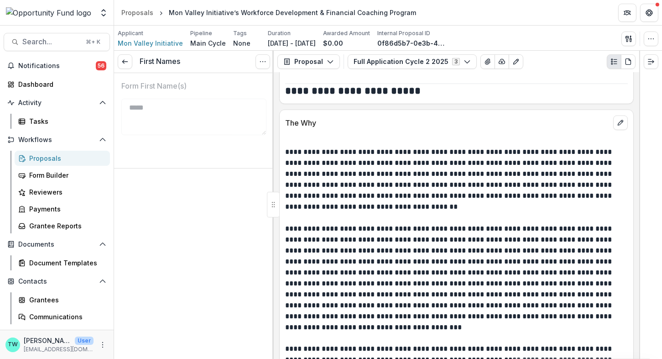
scroll to position [2043, 0]
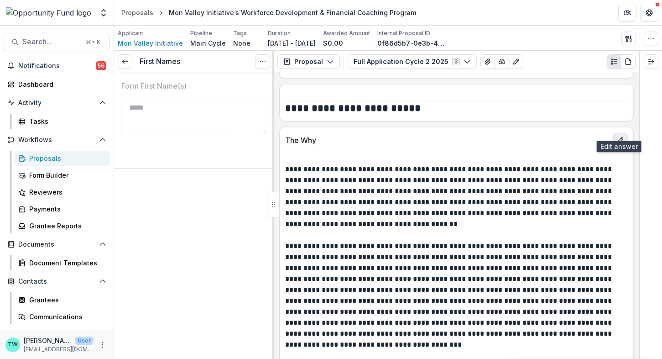
click at [618, 134] on button "edit" at bounding box center [620, 140] width 15 height 15
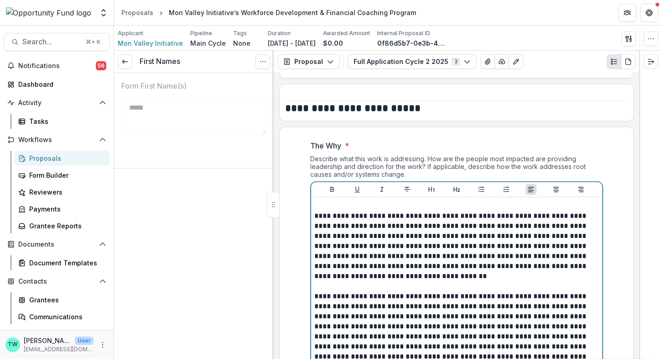
click at [315, 211] on p "**********" at bounding box center [457, 246] width 284 height 70
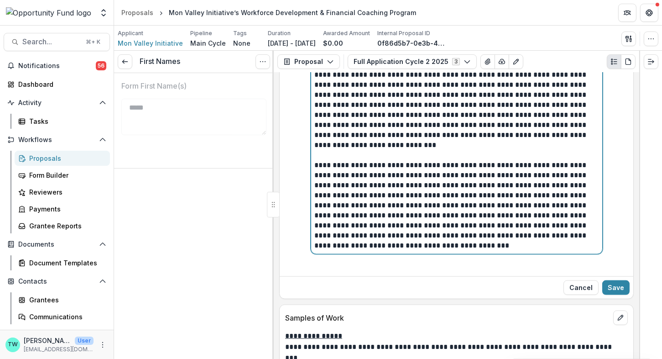
scroll to position [2317, 0]
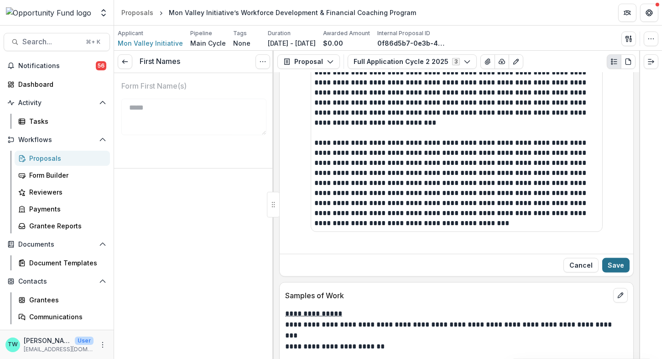
click at [610, 258] on button "Save" at bounding box center [615, 265] width 27 height 15
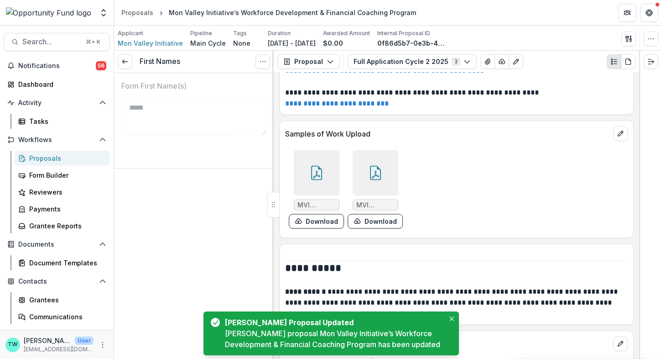
scroll to position [2519, 0]
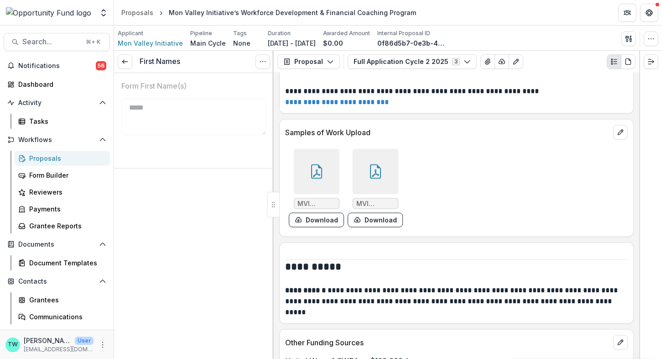
click at [313, 169] on icon at bounding box center [316, 173] width 7 height 8
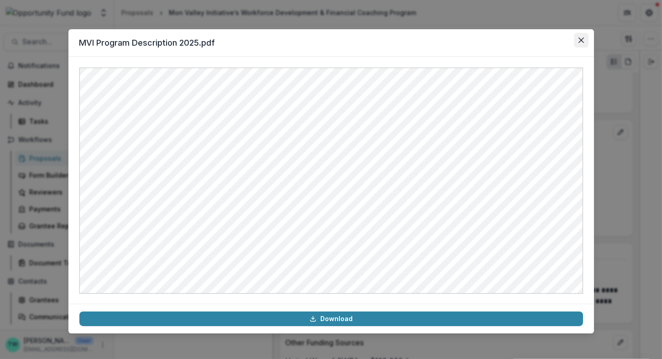
click at [580, 41] on icon "Close" at bounding box center [581, 39] width 5 height 5
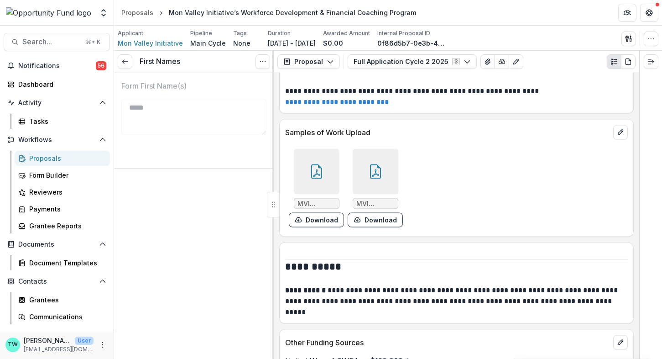
click at [375, 168] on div at bounding box center [376, 172] width 46 height 46
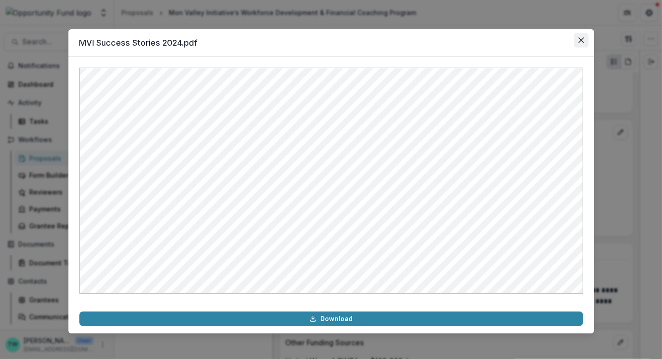
click at [581, 41] on icon "Close" at bounding box center [580, 39] width 5 height 5
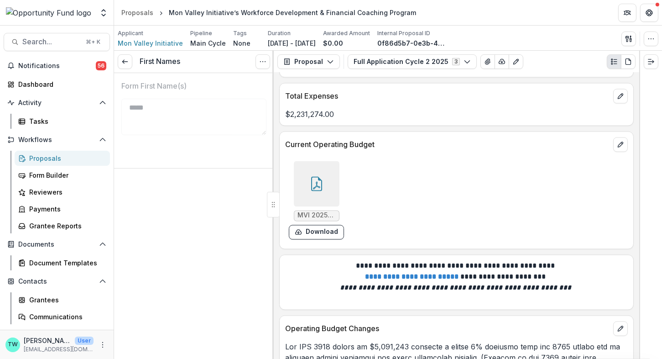
scroll to position [3007, 0]
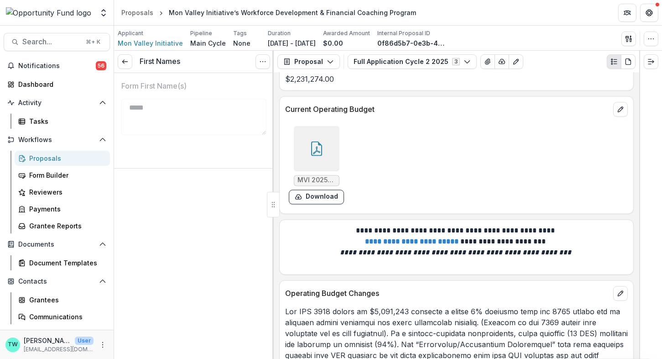
click at [313, 141] on icon at bounding box center [316, 148] width 15 height 15
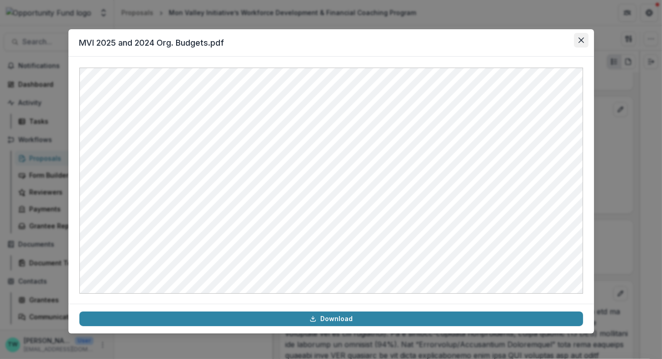
click at [587, 39] on button "Close" at bounding box center [581, 40] width 15 height 15
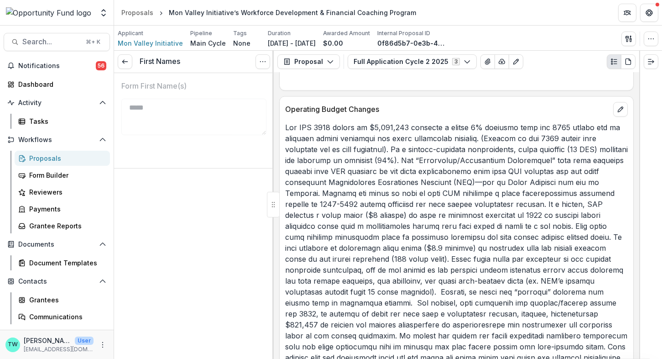
scroll to position [3189, 0]
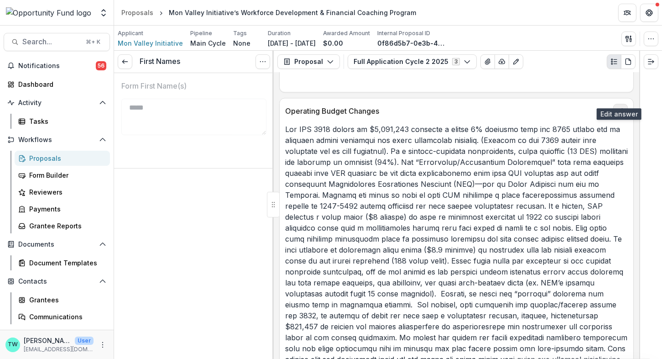
click at [619, 107] on icon "edit" at bounding box center [620, 110] width 7 height 7
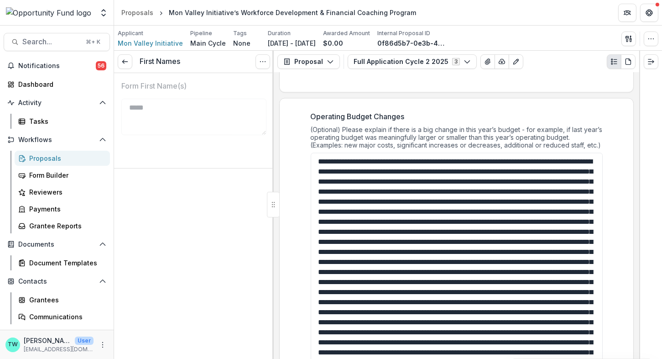
drag, startPoint x: 599, startPoint y: 173, endPoint x: 554, endPoint y: 422, distance: 252.2
click at [554, 358] on html "Skip to content Team Settings Admin Settings Proposals Mon Valley Initiative’s …" at bounding box center [331, 179] width 662 height 359
click at [550, 168] on textarea "Operating Budget Changes" at bounding box center [457, 294] width 292 height 284
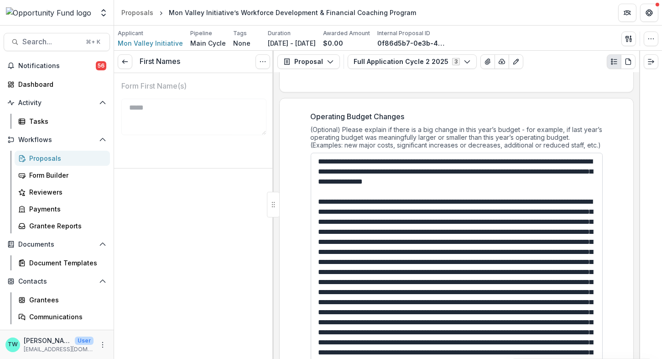
click at [494, 228] on textarea "Operating Budget Changes" at bounding box center [457, 294] width 292 height 284
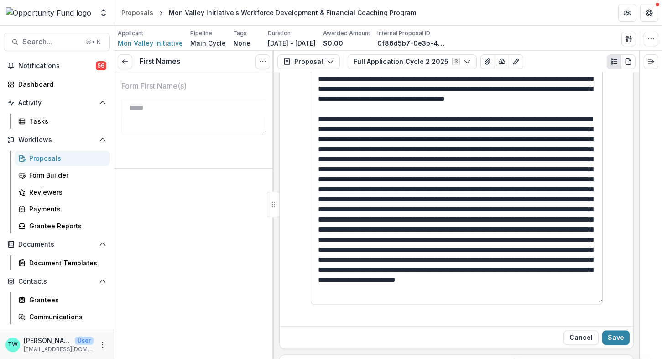
scroll to position [3323, 0]
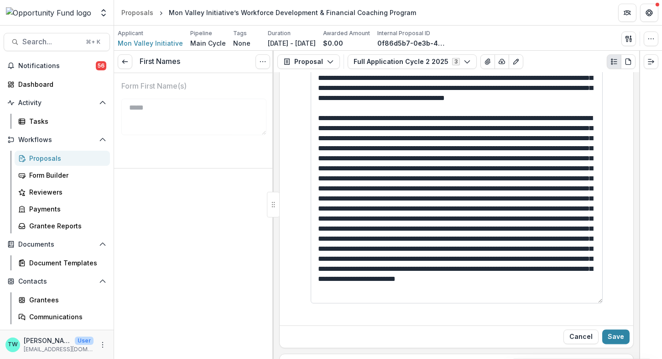
click at [350, 230] on textarea "Operating Budget Changes" at bounding box center [457, 161] width 292 height 284
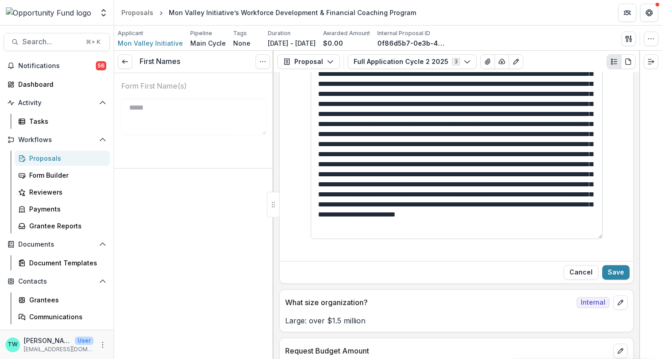
scroll to position [3432, 0]
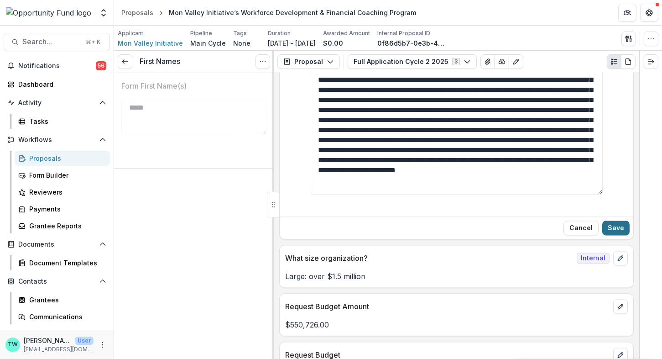
type textarea "**********"
click at [614, 220] on button "Save" at bounding box center [615, 227] width 27 height 15
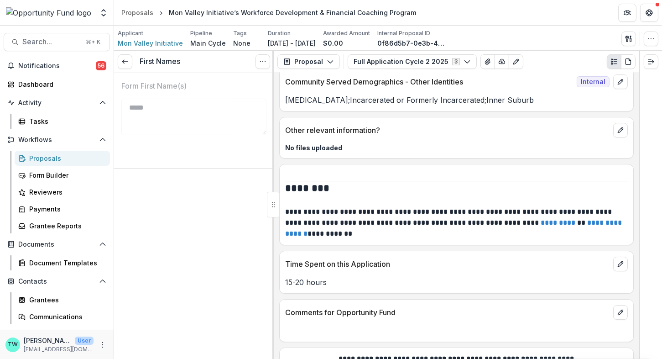
scroll to position [5353, 0]
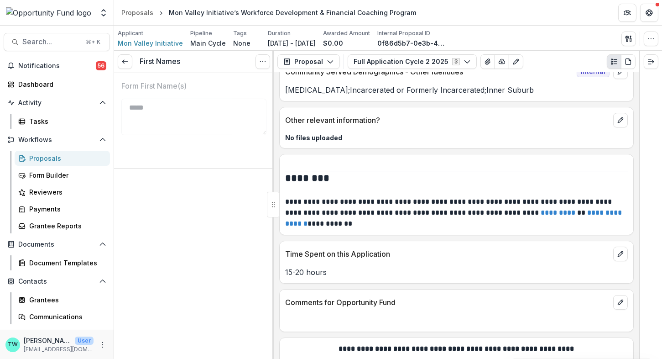
click at [42, 154] on div "Proposals" at bounding box center [65, 158] width 73 height 10
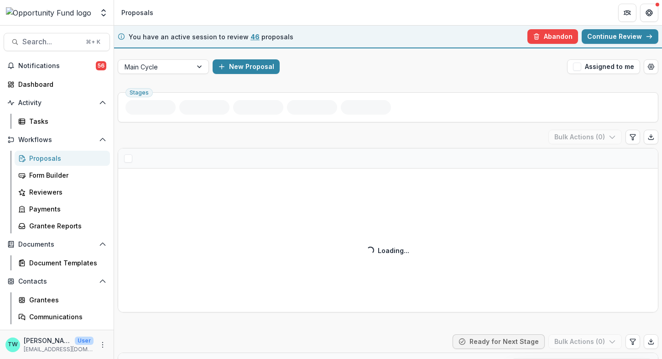
click at [628, 39] on link "Continue Review" at bounding box center [620, 36] width 77 height 15
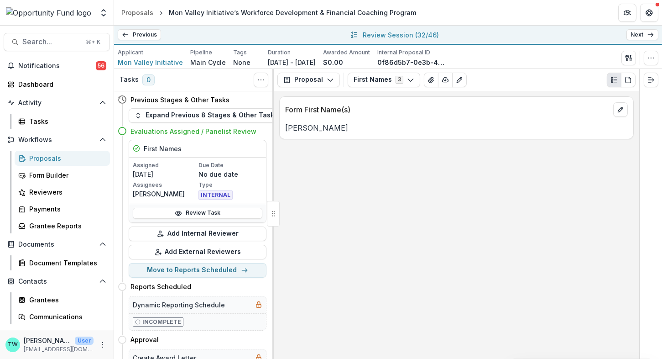
click at [647, 37] on icon at bounding box center [650, 34] width 7 height 7
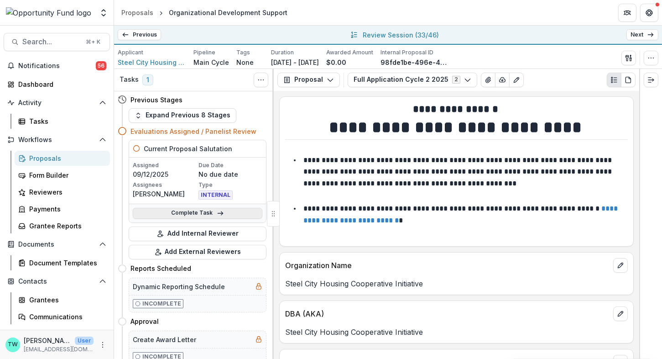
click at [185, 213] on link "Complete Task" at bounding box center [198, 213] width 130 height 11
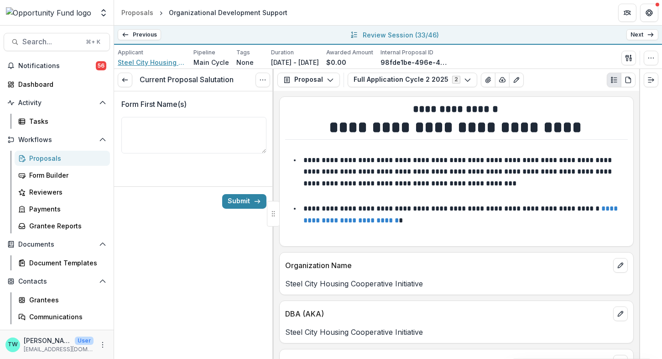
click at [151, 62] on span "Steel City Housing Cooperative Initiative" at bounding box center [152, 62] width 68 height 10
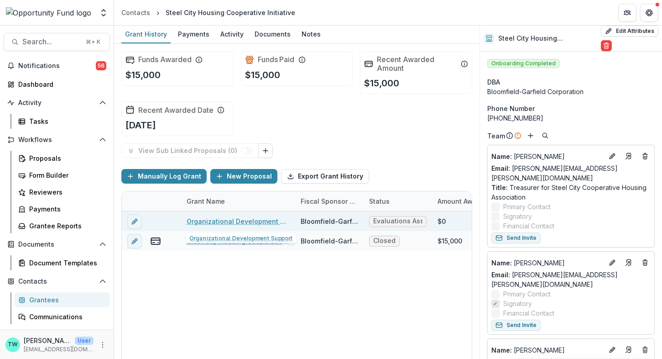
click at [240, 221] on link "Organizational Development Support" at bounding box center [238, 221] width 103 height 10
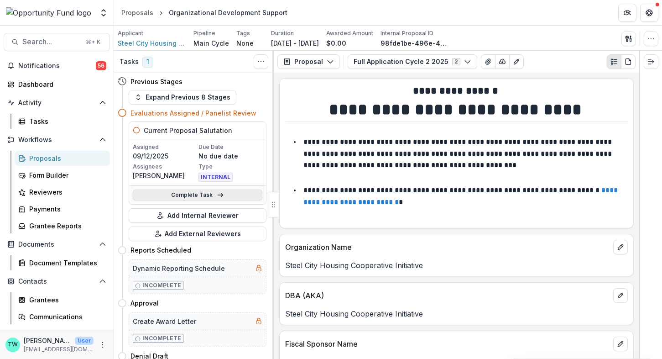
click at [173, 195] on link "Complete Task" at bounding box center [198, 194] width 130 height 11
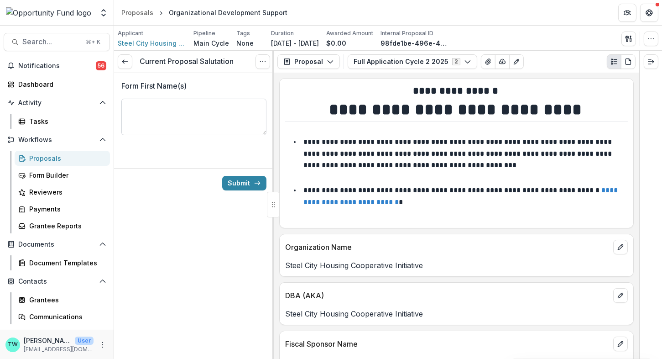
click at [185, 111] on textarea "Form First Name(s)" at bounding box center [193, 117] width 145 height 37
type textarea "**********"
click at [244, 186] on button "Submit" at bounding box center [244, 183] width 44 height 15
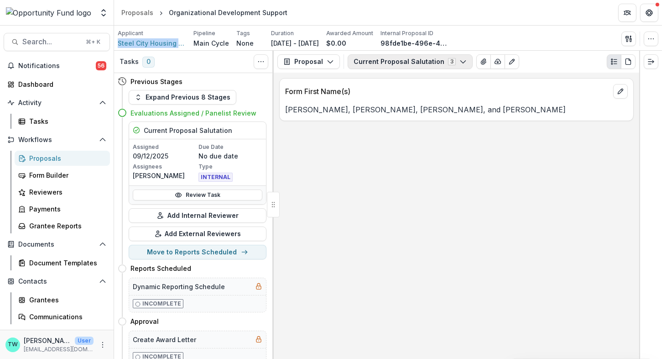
click at [437, 61] on button "Current Proposal Salutation 3" at bounding box center [410, 61] width 125 height 15
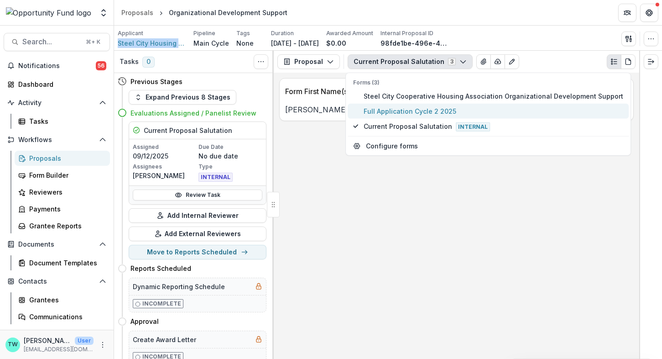
click at [424, 113] on span "Full Application Cycle 2 2025" at bounding box center [494, 111] width 260 height 10
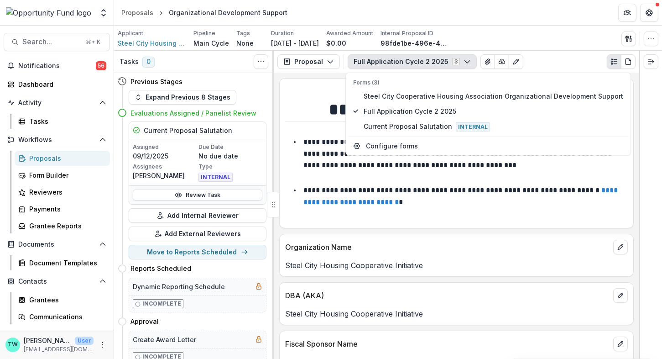
click at [492, 188] on p "**********" at bounding box center [461, 196] width 316 height 19
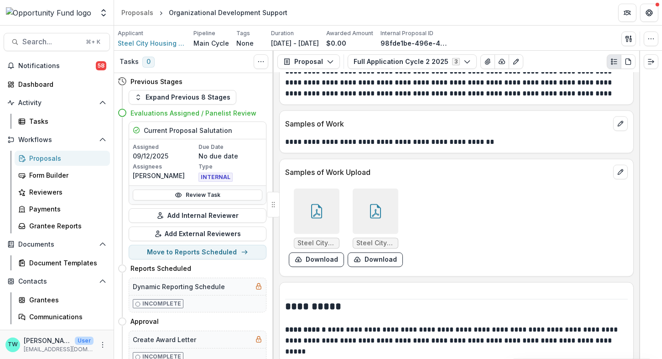
scroll to position [2307, 0]
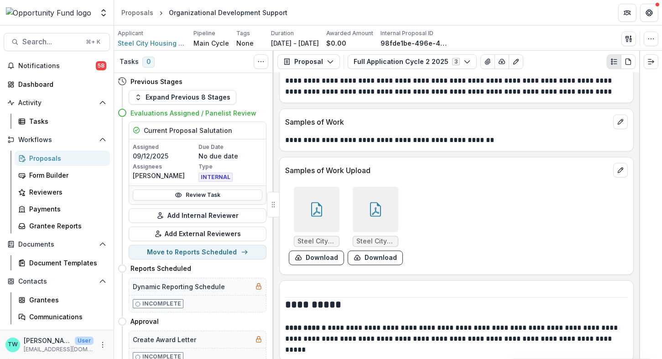
click at [317, 202] on icon at bounding box center [316, 209] width 15 height 15
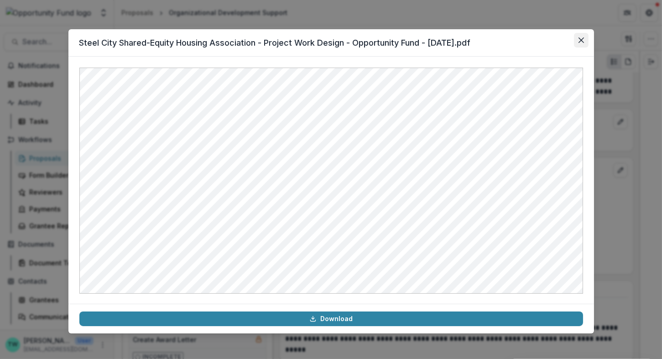
click at [582, 35] on button "Close" at bounding box center [581, 40] width 15 height 15
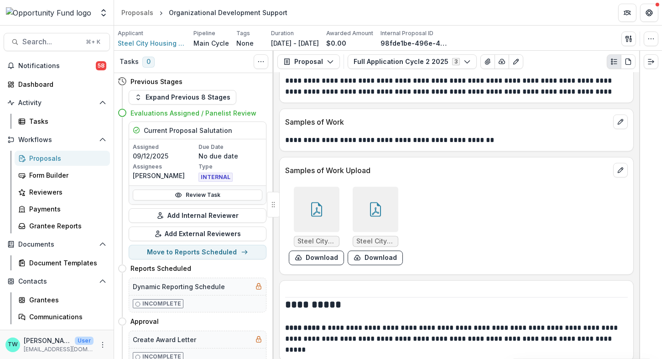
click at [381, 192] on div at bounding box center [376, 210] width 46 height 46
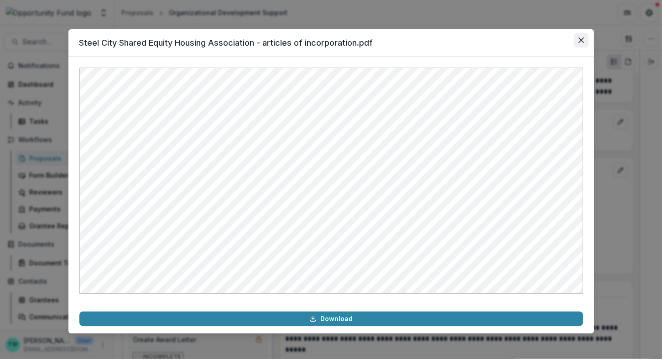
click at [582, 42] on icon "Close" at bounding box center [580, 39] width 5 height 5
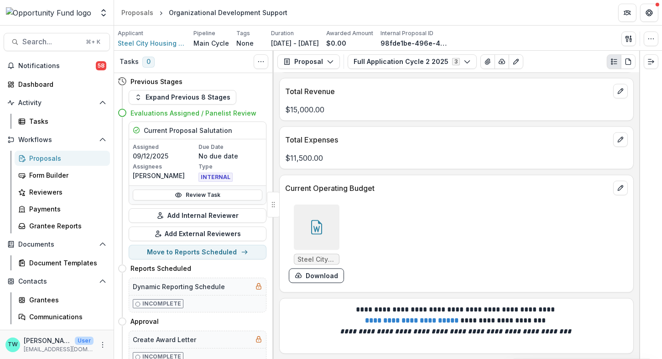
scroll to position [2694, 0]
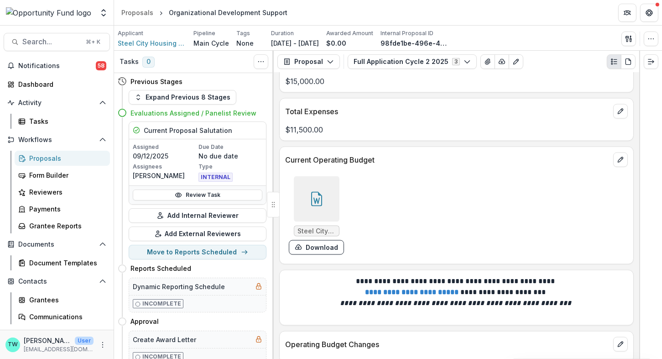
click at [322, 192] on icon at bounding box center [316, 199] width 15 height 15
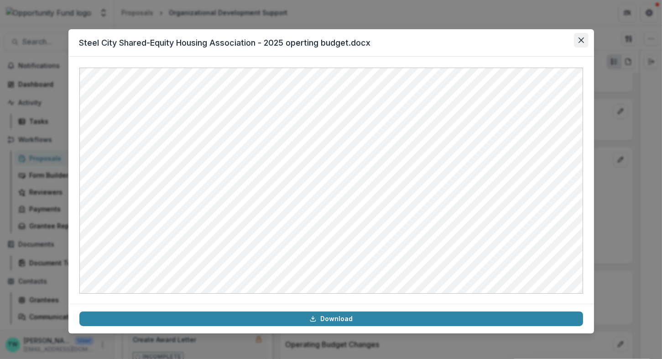
click at [580, 38] on icon "Close" at bounding box center [581, 39] width 5 height 5
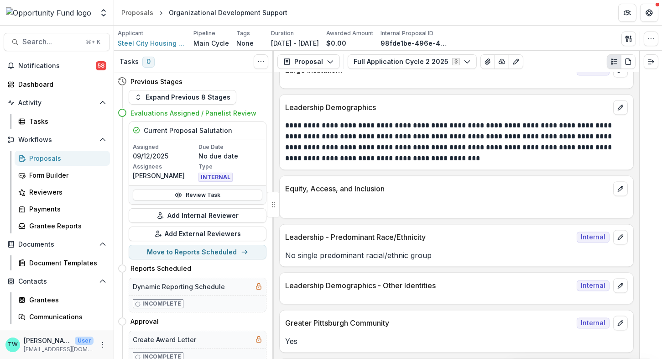
scroll to position [3276, 0]
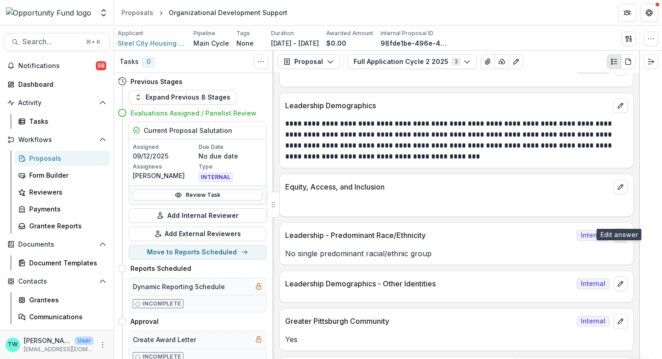
click at [621, 231] on icon "edit" at bounding box center [620, 234] width 7 height 7
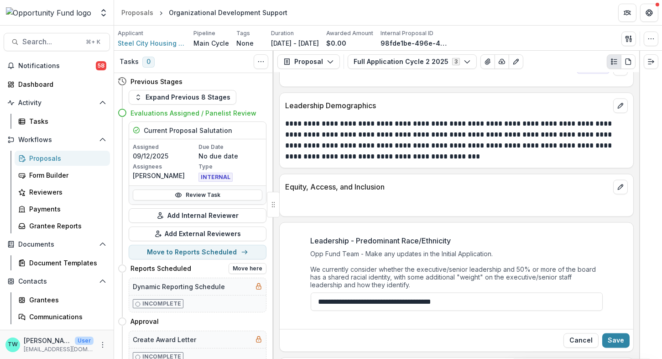
drag, startPoint x: 472, startPoint y: 286, endPoint x: 237, endPoint y: 273, distance: 235.3
click at [237, 275] on div "Tasks 0 Show Cancelled Tasks Previous Stages Expand Previous 8 Stages Evaluatio…" at bounding box center [388, 205] width 548 height 308
paste input "**********"
type input "**********"
click at [621, 333] on button "Save" at bounding box center [615, 340] width 27 height 15
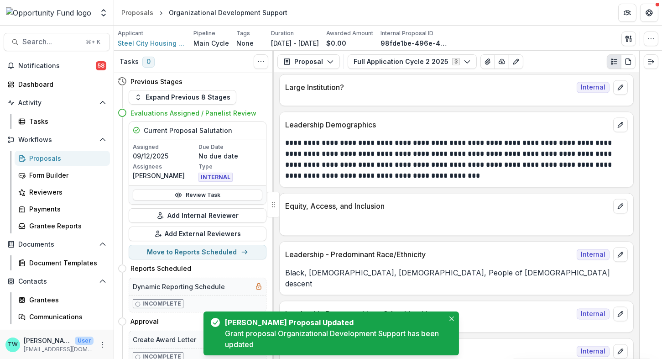
scroll to position [3258, 0]
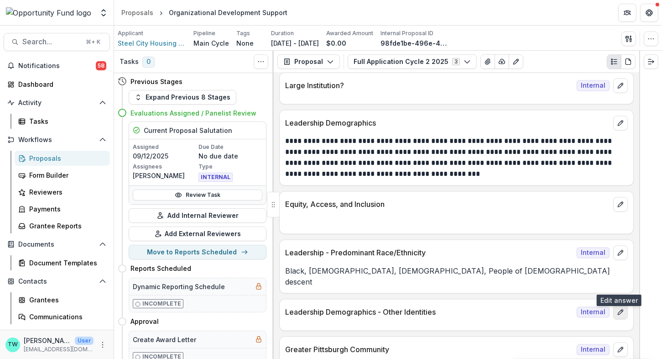
click at [619, 309] on icon "edit" at bounding box center [620, 311] width 5 height 5
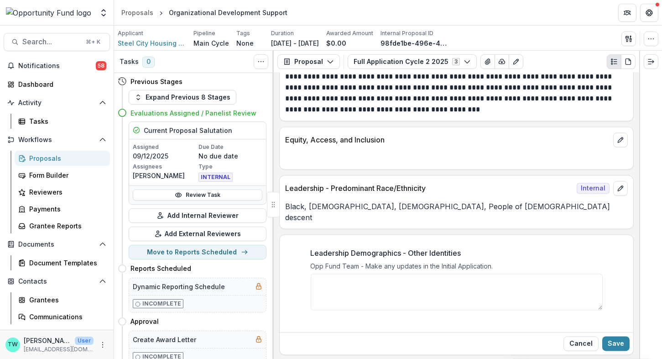
scroll to position [3332, 0]
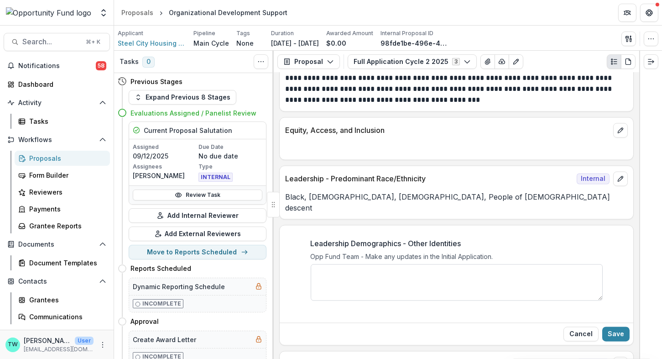
click at [479, 264] on textarea "Leadership Demographics - Other Identities" at bounding box center [457, 282] width 292 height 37
paste textarea "**********"
type textarea "**********"
click at [607, 326] on button "Save" at bounding box center [615, 333] width 27 height 15
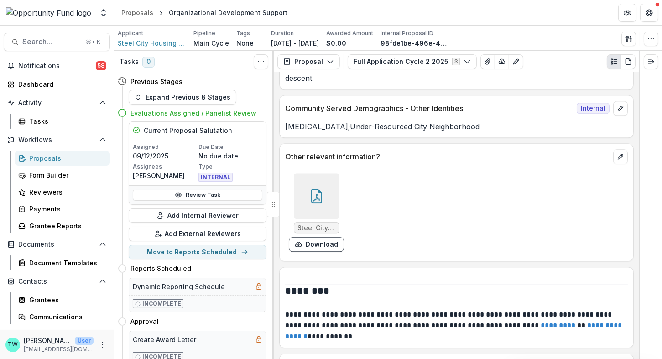
scroll to position [3841, 0]
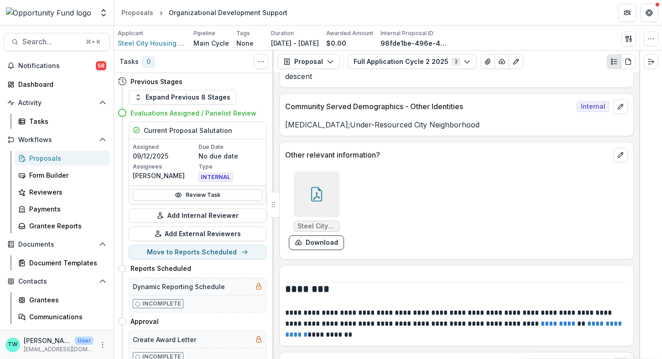
click at [313, 187] on icon at bounding box center [316, 194] width 15 height 15
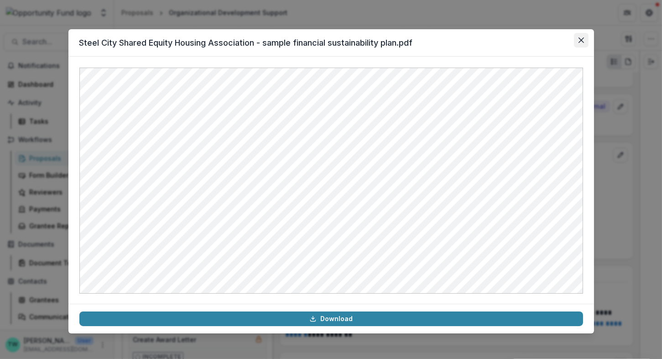
click at [579, 42] on icon "Close" at bounding box center [581, 39] width 5 height 5
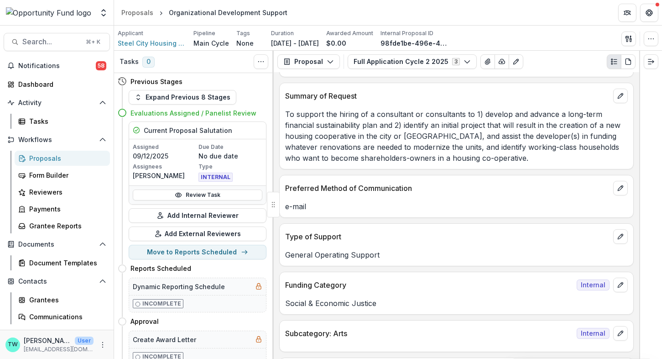
scroll to position [305, 0]
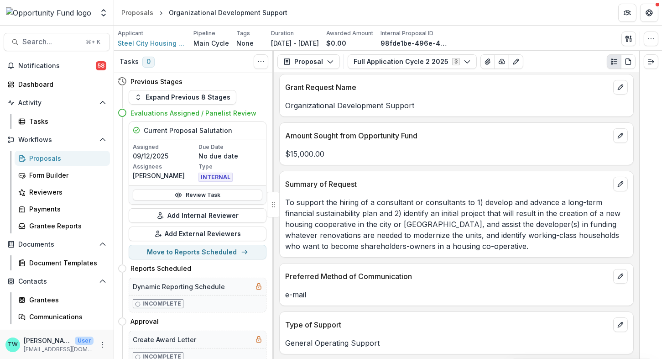
click at [53, 156] on div "Proposals" at bounding box center [65, 158] width 73 height 10
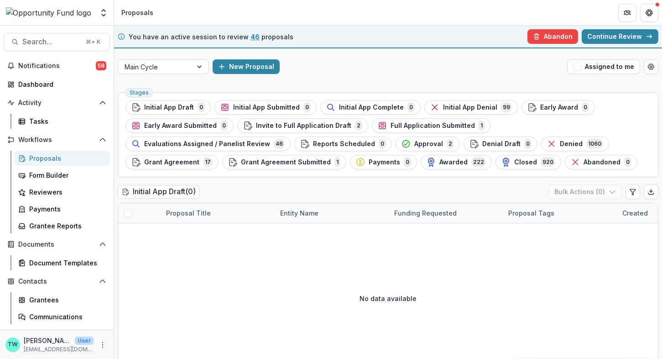
click at [618, 34] on link "Continue Review" at bounding box center [620, 36] width 77 height 15
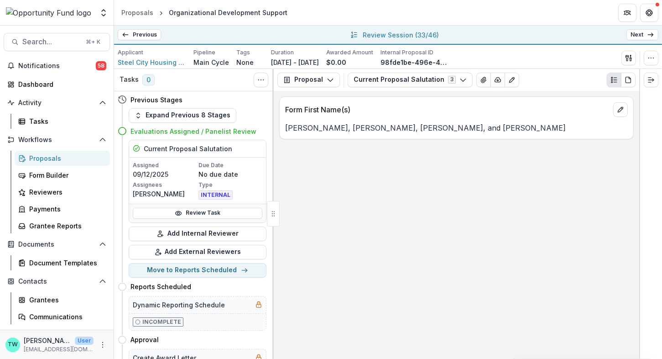
click at [638, 35] on link "Next" at bounding box center [643, 34] width 32 height 11
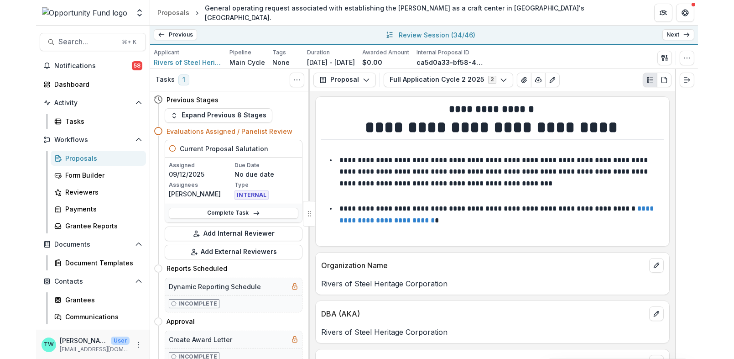
scroll to position [29, 0]
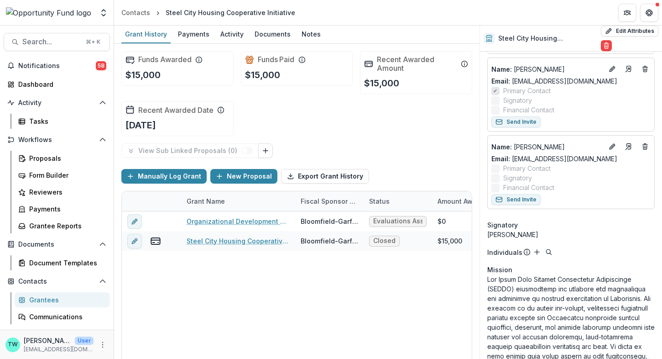
scroll to position [302, 0]
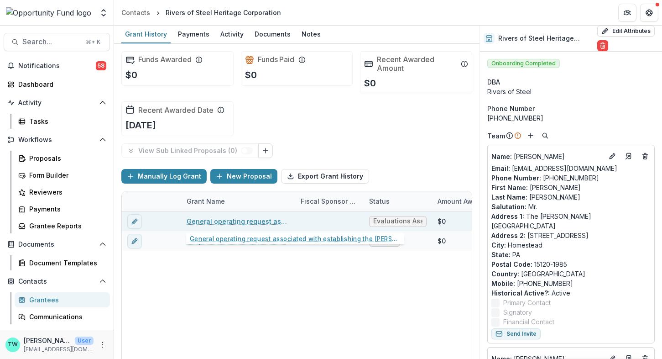
click at [229, 219] on link "General operating request associated with establishing the [PERSON_NAME] as a c…" at bounding box center [238, 221] width 103 height 10
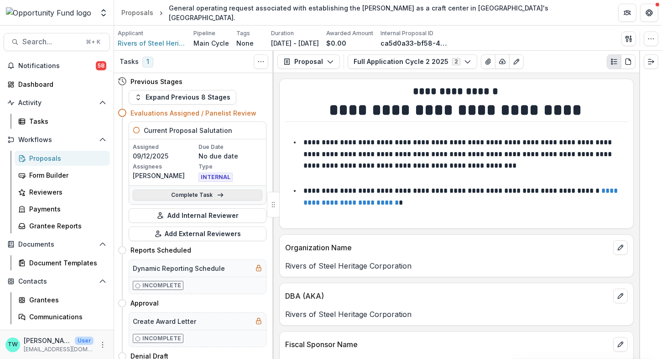
click at [184, 192] on link "Complete Task" at bounding box center [198, 194] width 130 height 11
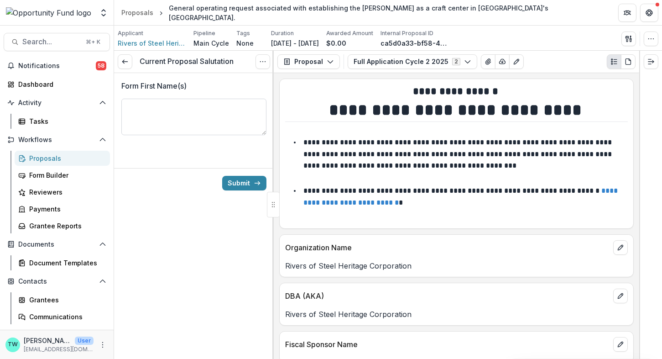
click at [188, 107] on textarea "Form First Name(s)" at bounding box center [193, 117] width 145 height 37
type textarea "**********"
click at [236, 184] on button "Submit" at bounding box center [244, 183] width 44 height 15
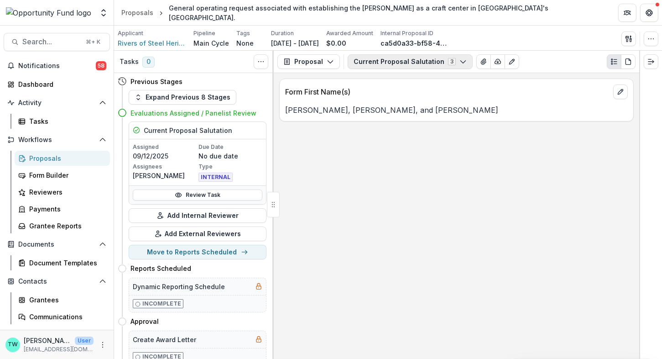
click at [458, 63] on button "Current Proposal Salutation 3" at bounding box center [410, 61] width 125 height 15
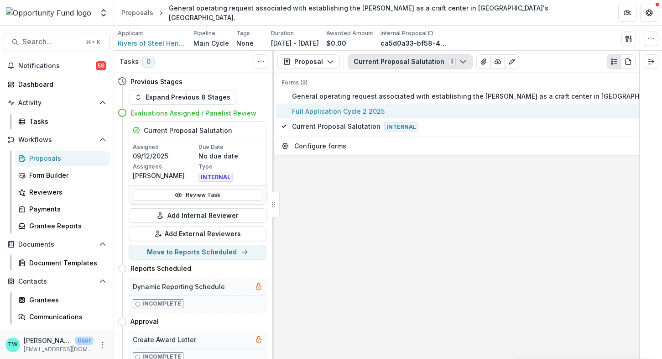
click at [391, 110] on span "Full Application Cycle 2 2025" at bounding box center [516, 111] width 448 height 10
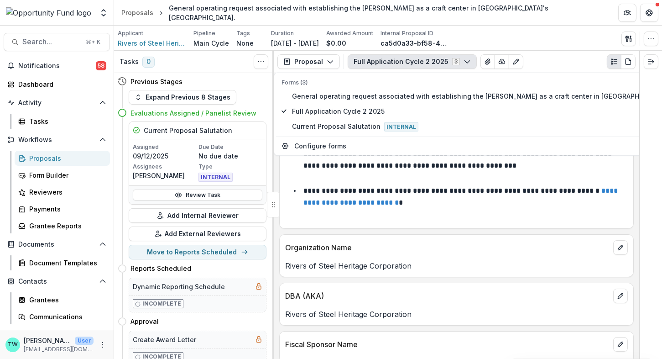
click at [475, 213] on p at bounding box center [456, 217] width 343 height 11
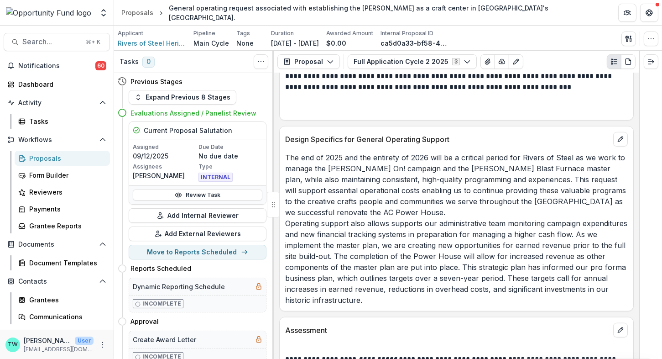
scroll to position [1854, 0]
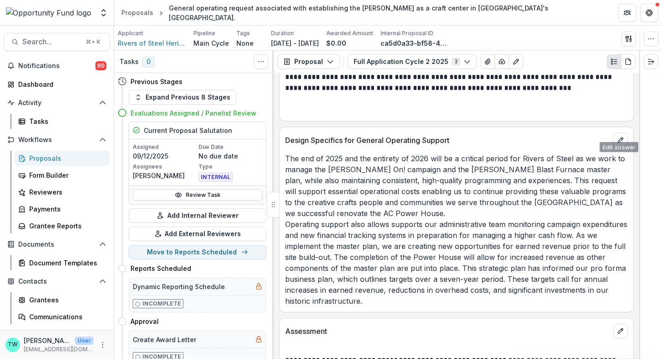
click at [611, 134] on div "Design Specifics for General Operating Support" at bounding box center [457, 137] width 354 height 20
click at [622, 133] on button "edit" at bounding box center [620, 140] width 15 height 15
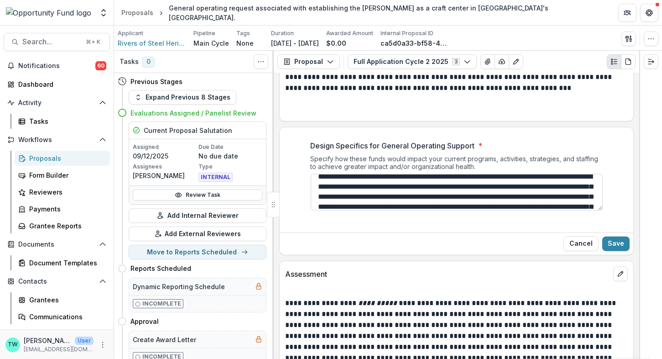
scroll to position [57, 0]
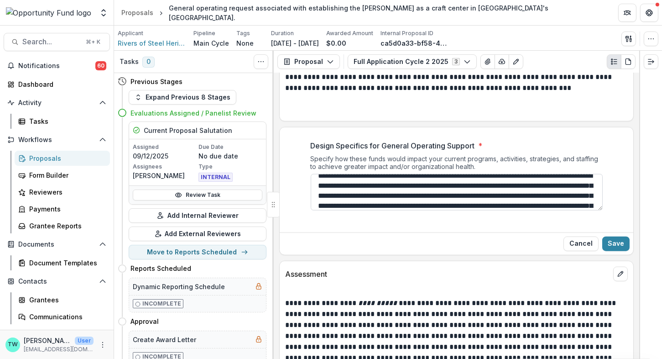
click at [482, 175] on textarea "Design Specifics for General Operating Support *" at bounding box center [457, 192] width 292 height 37
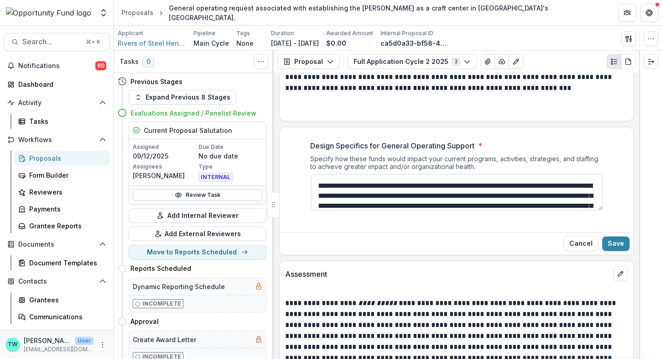
scroll to position [68, 0]
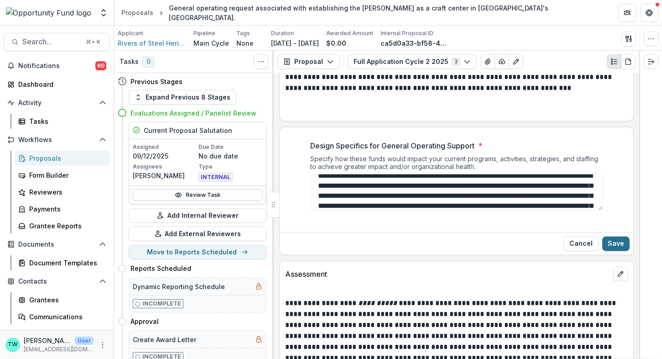
type textarea "**********"
click at [618, 237] on button "Save" at bounding box center [615, 243] width 27 height 15
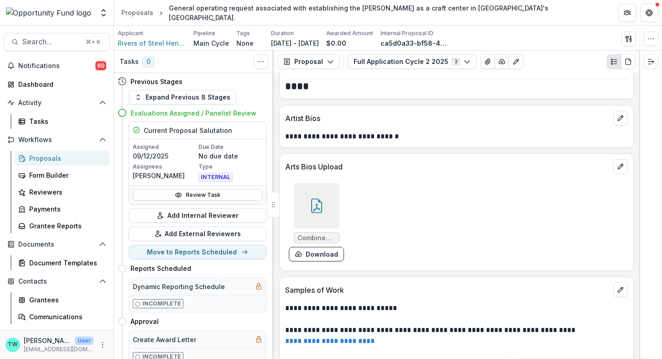
scroll to position [2430, 0]
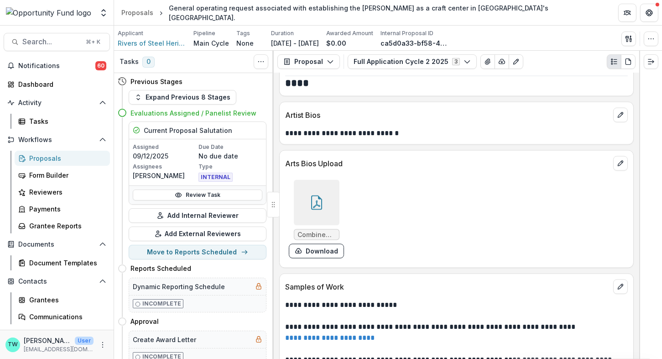
click at [303, 199] on div at bounding box center [317, 203] width 46 height 46
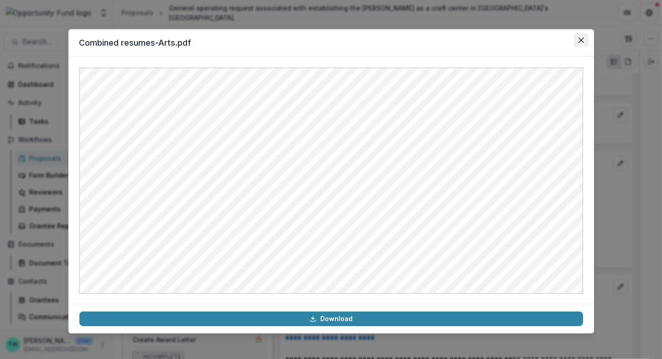
click at [580, 39] on icon "Close" at bounding box center [580, 39] width 5 height 5
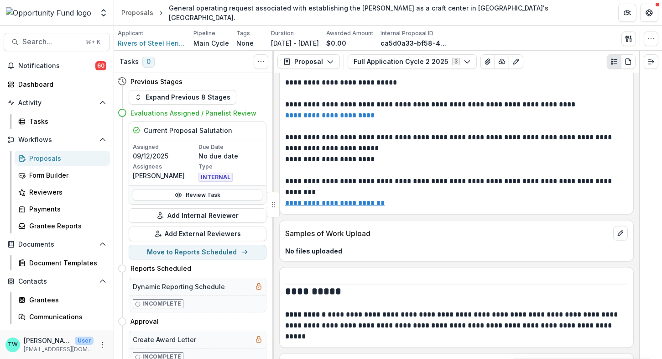
scroll to position [2653, 0]
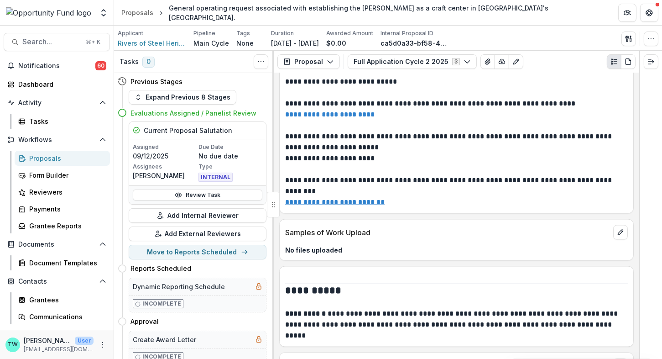
click at [376, 147] on p "**********" at bounding box center [455, 147] width 340 height 33
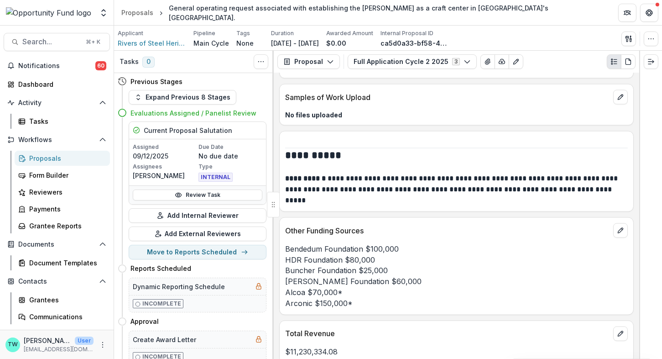
scroll to position [2799, 0]
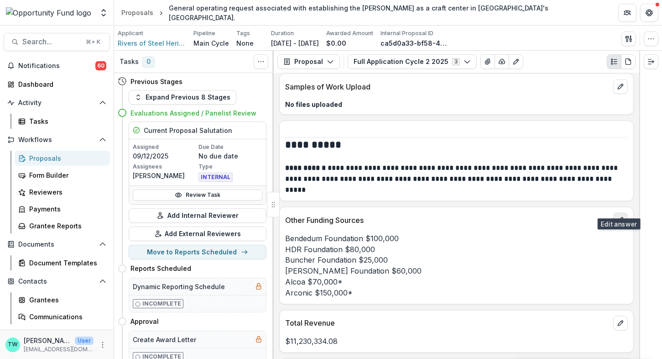
click at [622, 216] on icon "edit" at bounding box center [620, 219] width 7 height 7
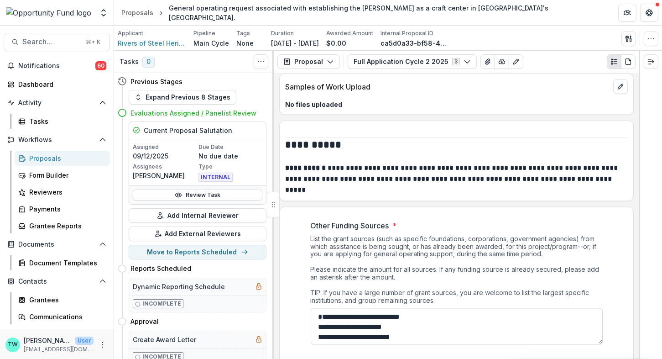
click at [319, 313] on textarea "**********" at bounding box center [457, 326] width 292 height 37
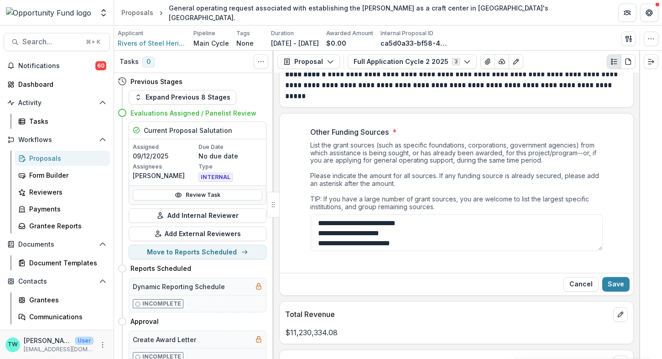
scroll to position [2933, 0]
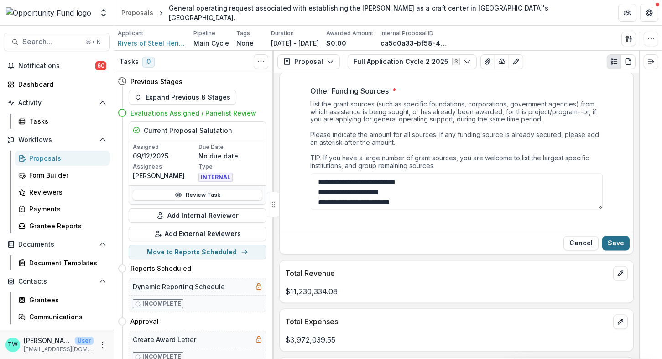
type textarea "**********"
click at [612, 236] on button "Save" at bounding box center [615, 243] width 27 height 15
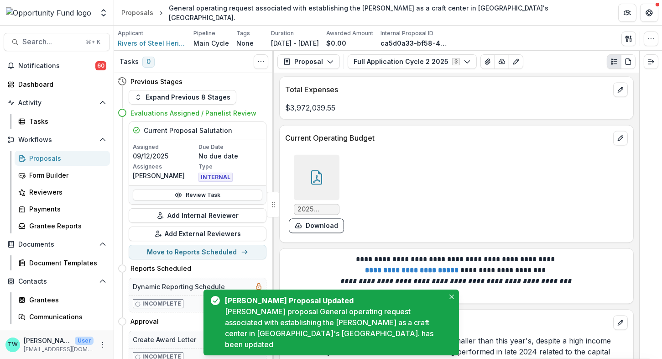
scroll to position [3109, 0]
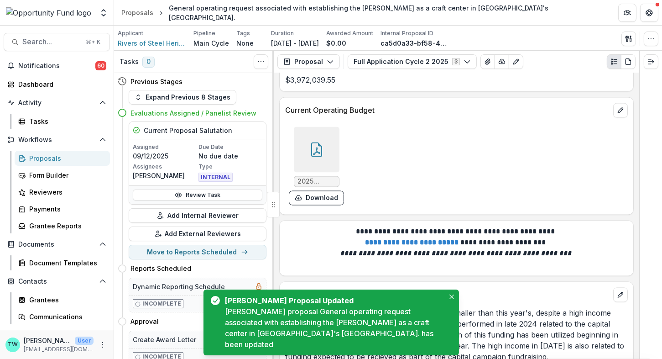
click at [317, 142] on icon at bounding box center [316, 149] width 15 height 15
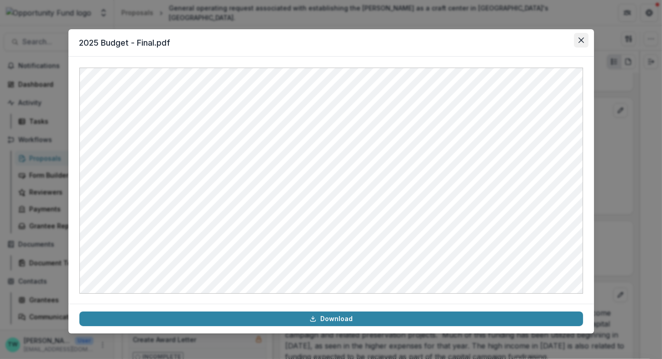
click at [584, 40] on button "Close" at bounding box center [581, 40] width 15 height 15
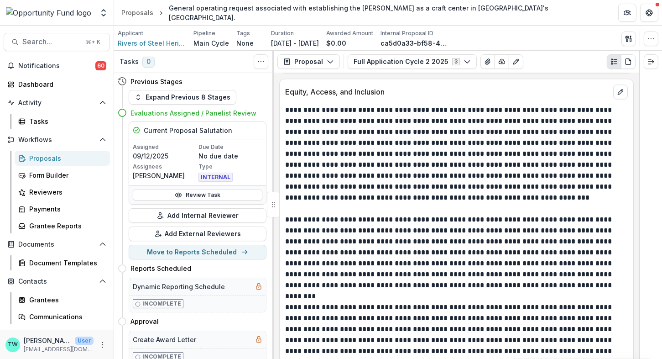
scroll to position [3706, 0]
click at [618, 89] on icon "edit" at bounding box center [620, 92] width 7 height 7
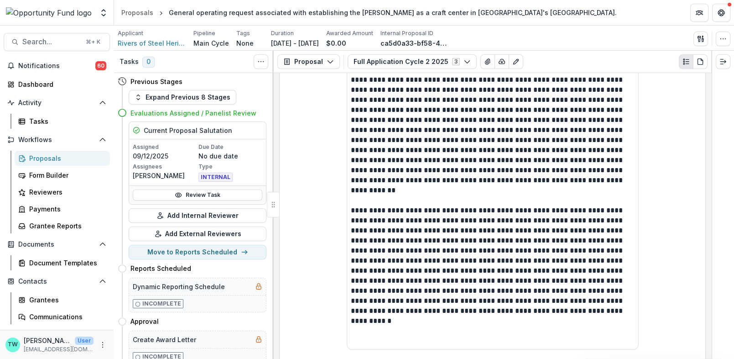
scroll to position [4014, 0]
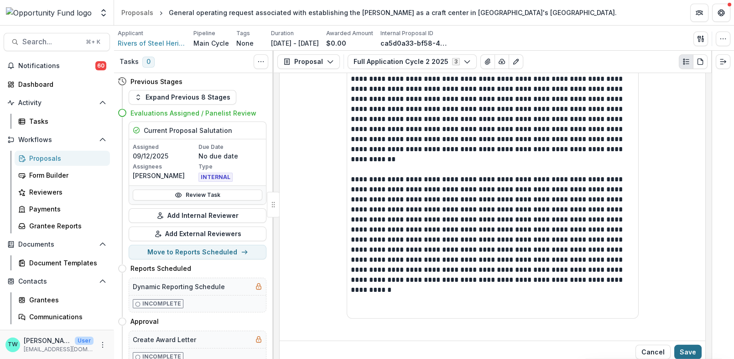
click at [662, 345] on button "Save" at bounding box center [687, 352] width 27 height 15
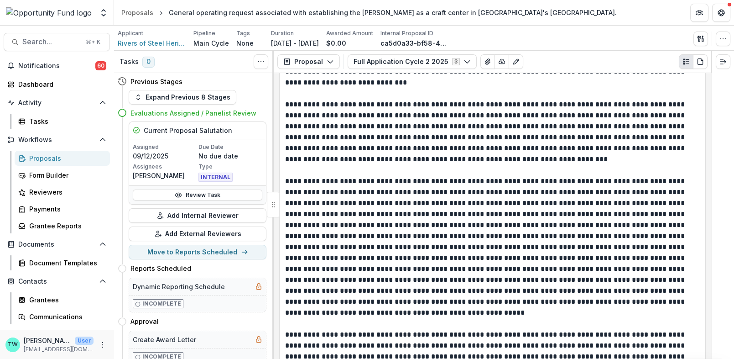
scroll to position [3560, 0]
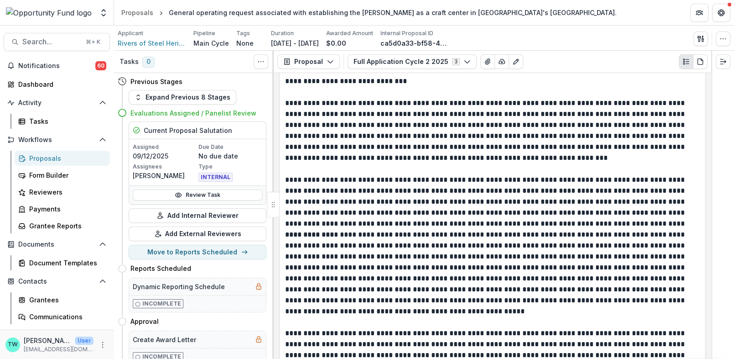
click at [578, 195] on p "**********" at bounding box center [491, 201] width 413 height 55
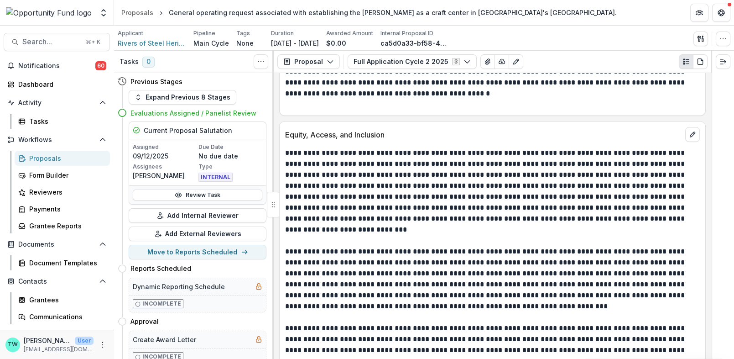
scroll to position [3410, 0]
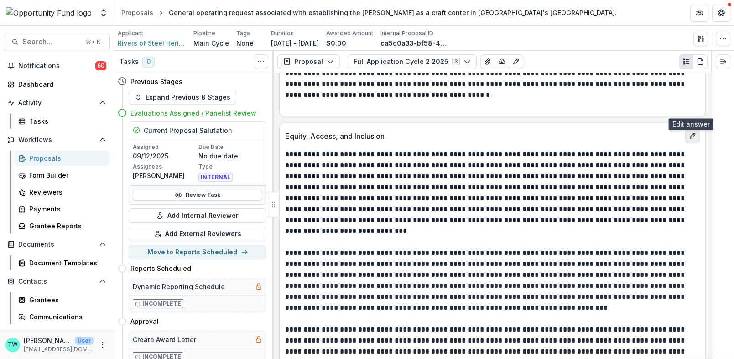
click at [662, 129] on button "edit" at bounding box center [692, 136] width 15 height 15
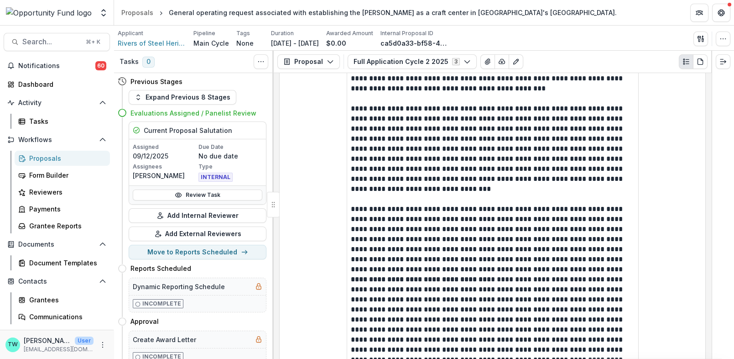
scroll to position [3664, 0]
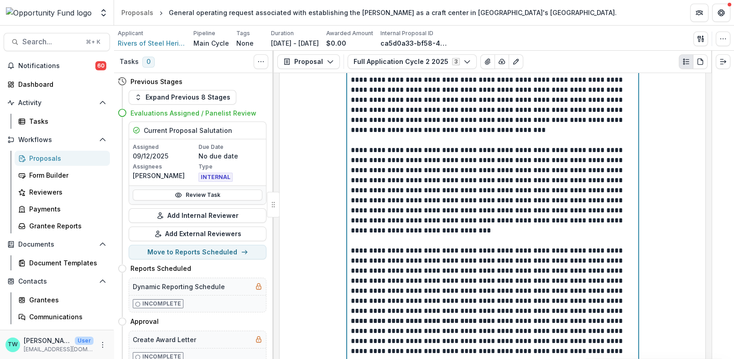
click at [630, 246] on p "**********" at bounding box center [493, 281] width 284 height 70
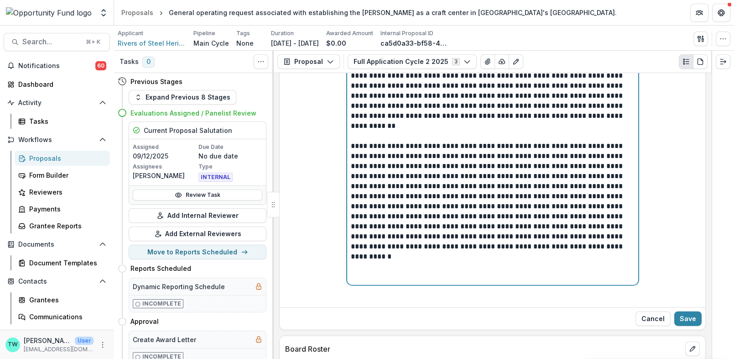
scroll to position [4082, 0]
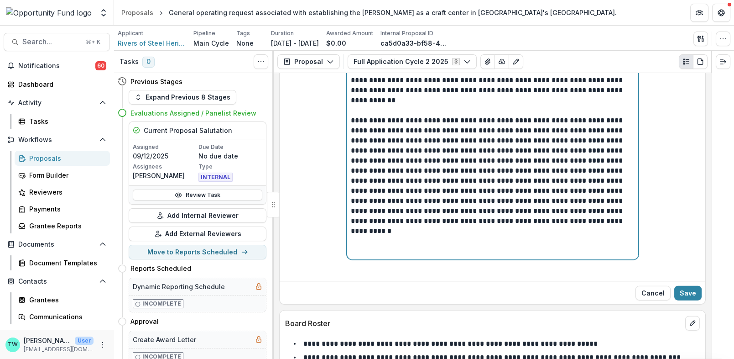
click at [606, 225] on p at bounding box center [493, 240] width 284 height 30
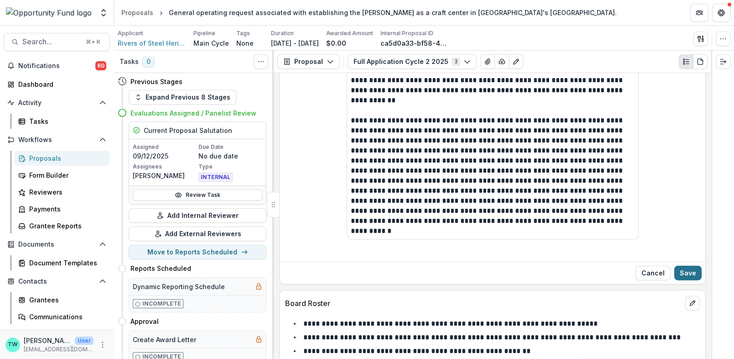
click at [662, 266] on button "Save" at bounding box center [687, 273] width 27 height 15
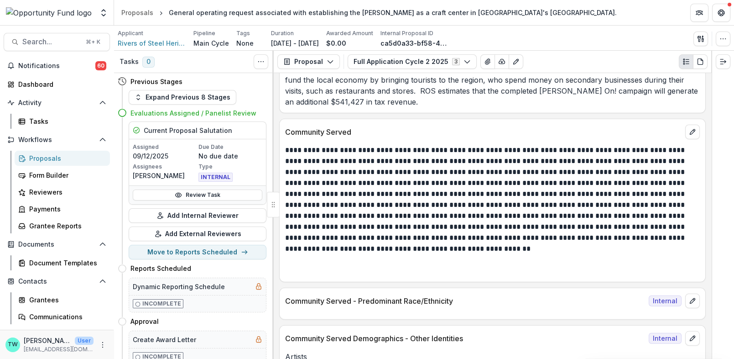
scroll to position [4923, 0]
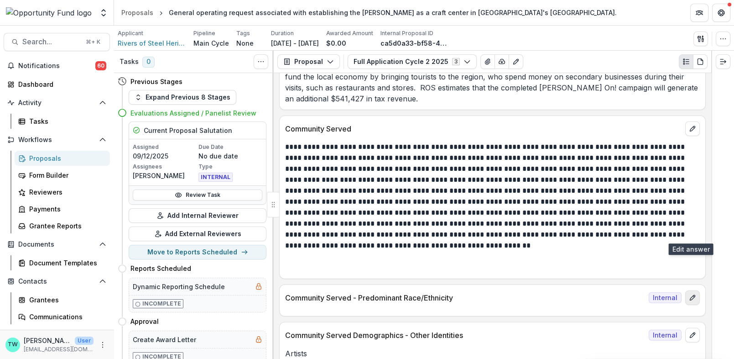
click at [662, 294] on icon "edit" at bounding box center [692, 297] width 7 height 7
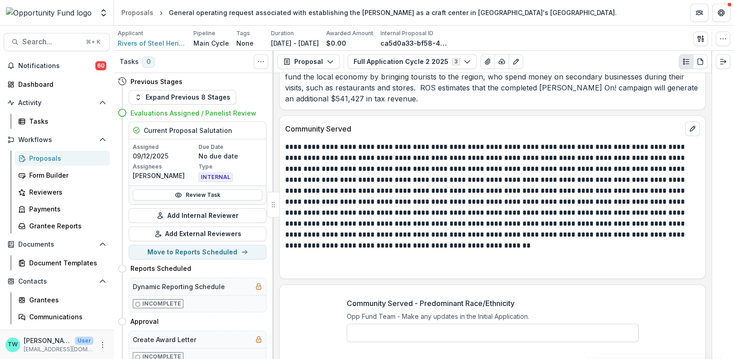
click at [403, 324] on input "Community Served - Predominant Race/Ethnicity" at bounding box center [493, 333] width 292 height 18
paste input "**********"
type input "**********"
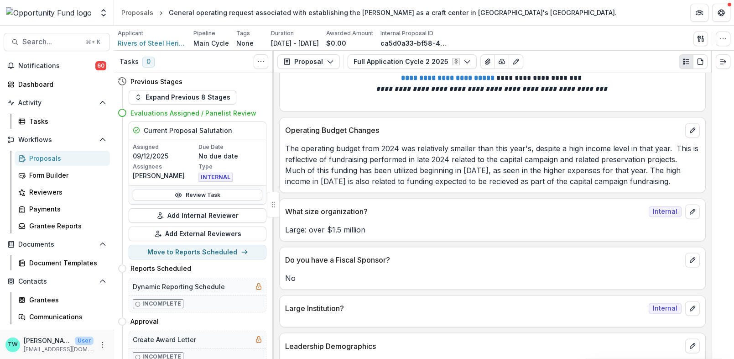
scroll to position [3047, 0]
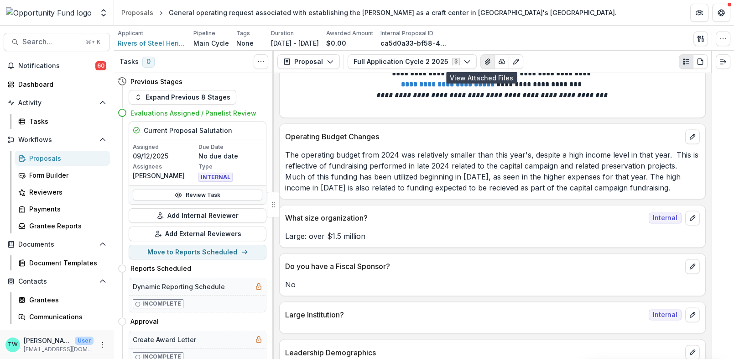
click at [484, 62] on icon "View Attached Files" at bounding box center [487, 61] width 7 height 7
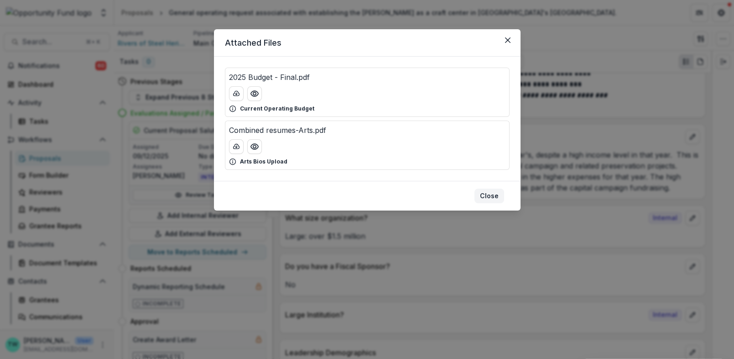
click at [497, 197] on button "Close" at bounding box center [490, 195] width 30 height 15
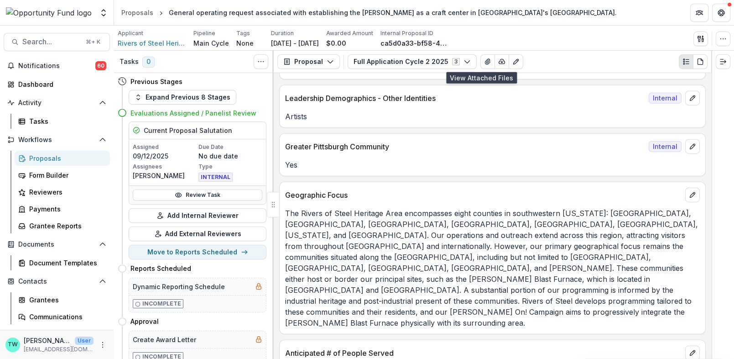
scroll to position [5183, 0]
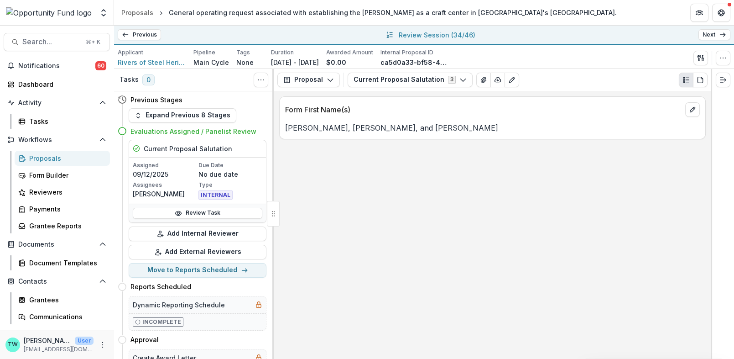
click at [713, 34] on link "Next" at bounding box center [715, 34] width 32 height 11
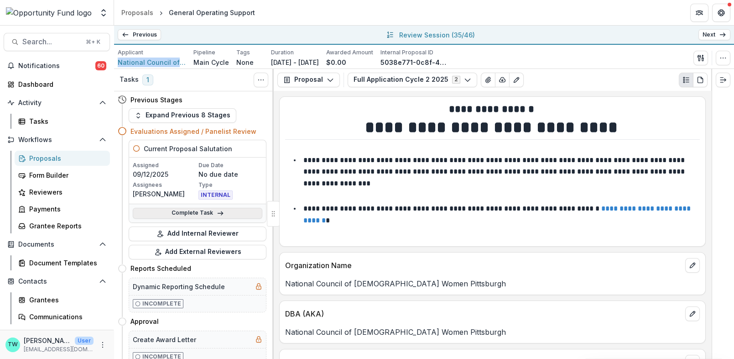
click at [192, 211] on link "Complete Task" at bounding box center [198, 213] width 130 height 11
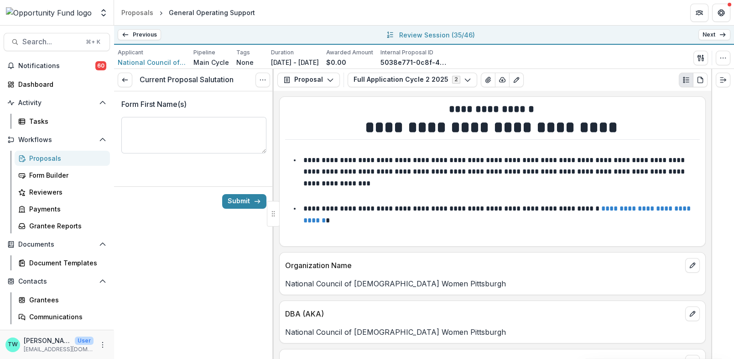
click at [170, 117] on textarea "Form First Name(s)" at bounding box center [193, 135] width 145 height 37
type textarea "**********"
click at [241, 204] on button "Submit" at bounding box center [244, 201] width 44 height 15
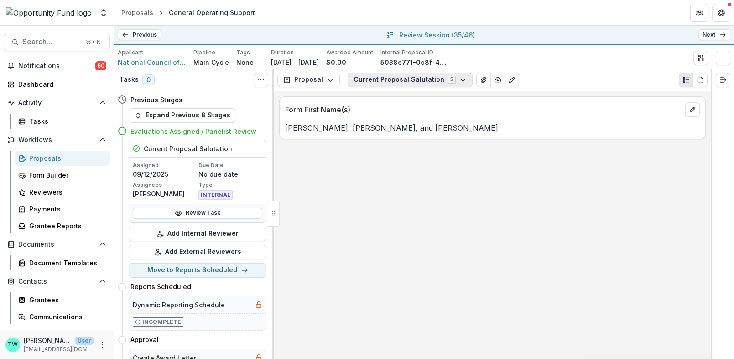
click at [434, 80] on button "Current Proposal Salutation 3" at bounding box center [410, 80] width 125 height 15
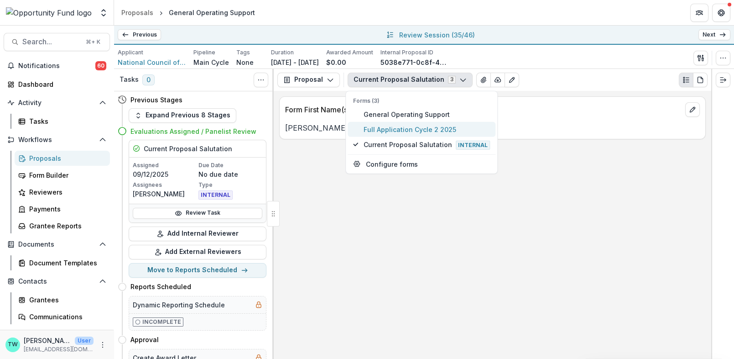
click at [423, 125] on span "Full Application Cycle 2 2025" at bounding box center [427, 129] width 126 height 10
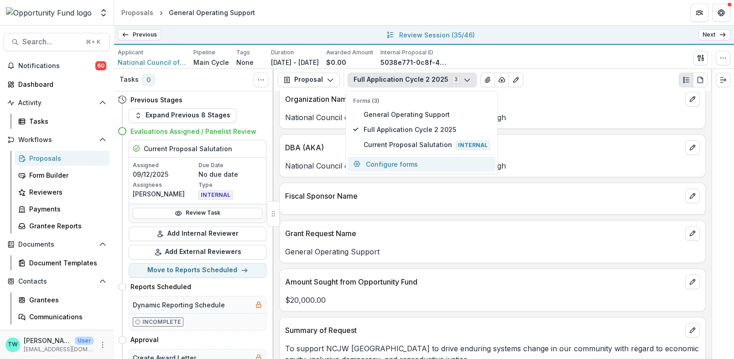
scroll to position [167, 0]
click at [562, 57] on div "Applicant National Council of [DEMOGRAPHIC_DATA] Women Pittsburgh Pipeline Main…" at bounding box center [424, 57] width 613 height 19
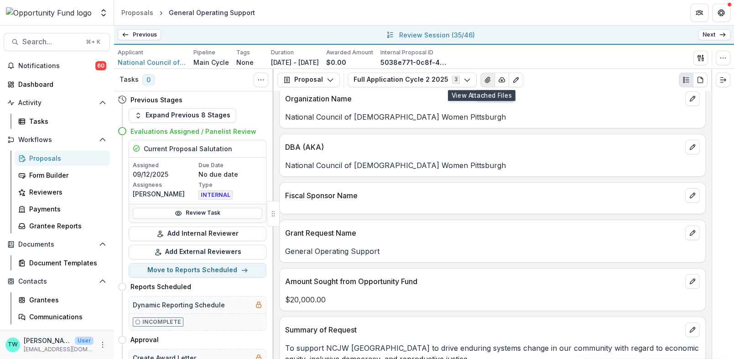
click at [484, 78] on button "View Attached Files" at bounding box center [488, 80] width 15 height 15
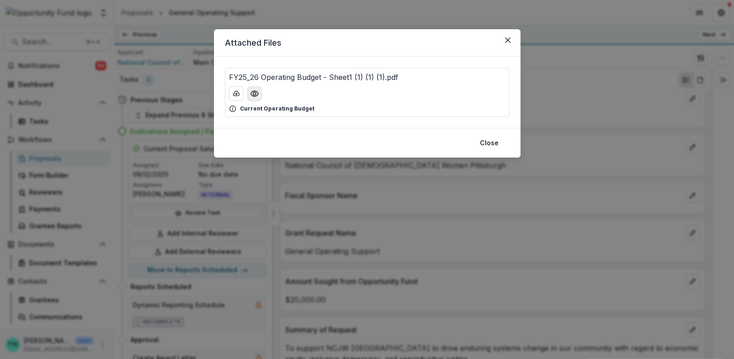
click at [255, 90] on icon "Preview FY25_26 Operating Budget - Sheet1 (1) (1) (1).pdf" at bounding box center [254, 93] width 9 height 9
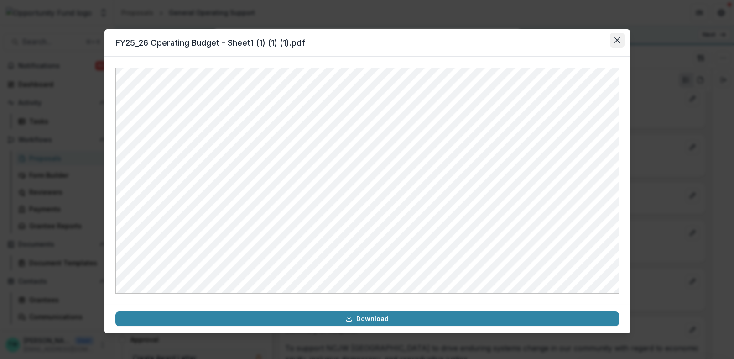
click at [612, 41] on button "Close" at bounding box center [617, 40] width 15 height 15
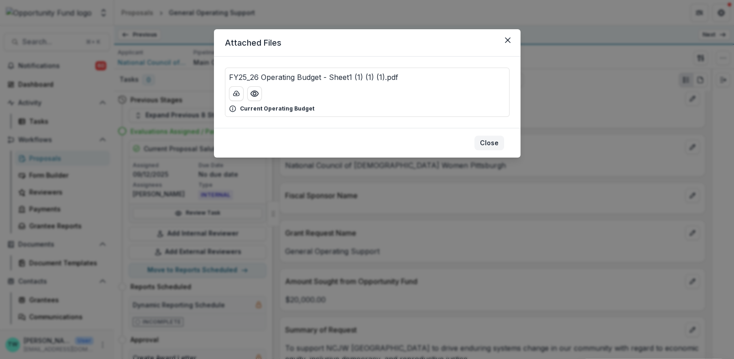
click at [492, 140] on button "Close" at bounding box center [490, 143] width 30 height 15
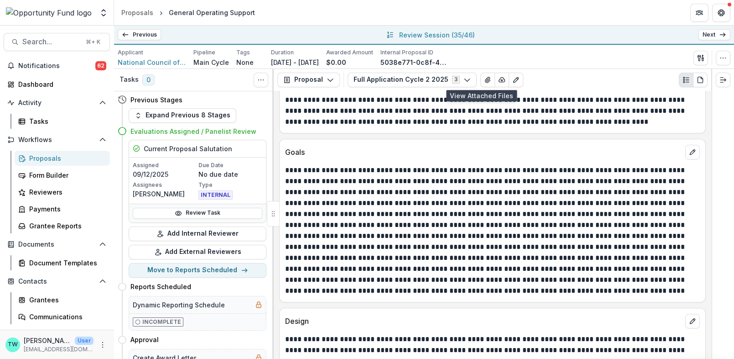
scroll to position [1109, 0]
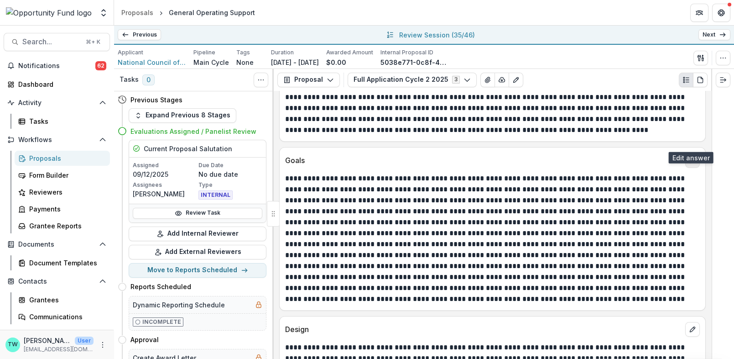
click at [690, 157] on icon "edit" at bounding box center [692, 160] width 7 height 7
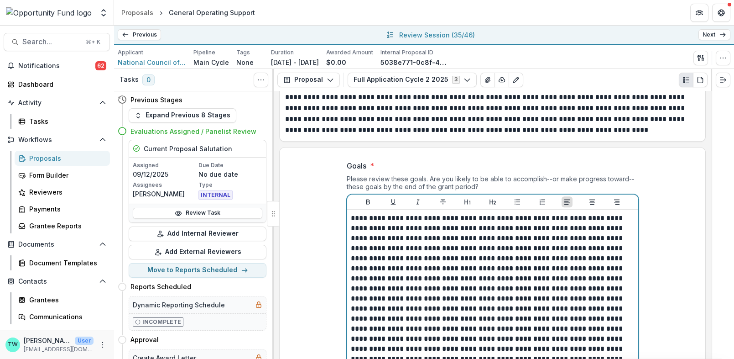
click at [515, 213] on p at bounding box center [493, 303] width 284 height 181
click at [516, 213] on p at bounding box center [493, 303] width 284 height 181
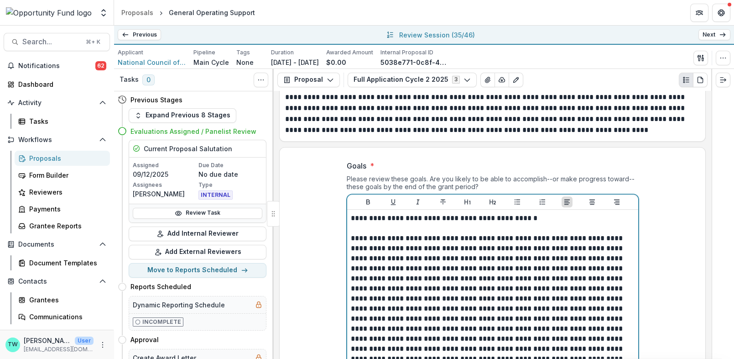
click at [528, 237] on p at bounding box center [493, 323] width 284 height 181
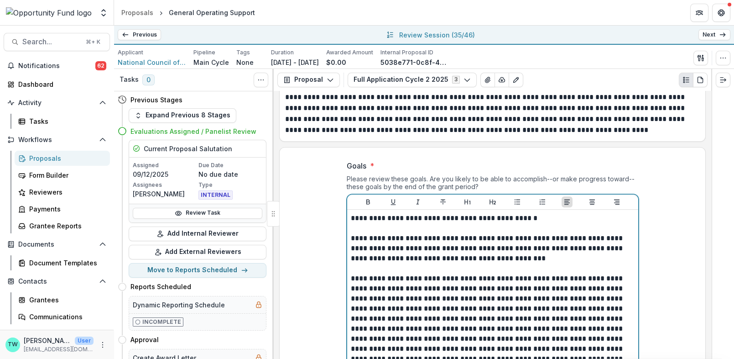
click at [469, 299] on p at bounding box center [493, 348] width 284 height 151
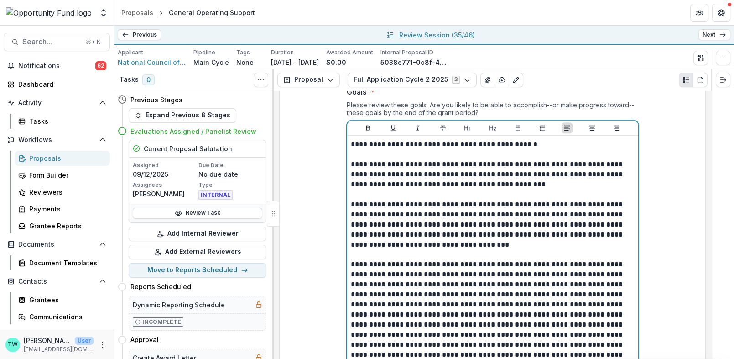
scroll to position [1189, 0]
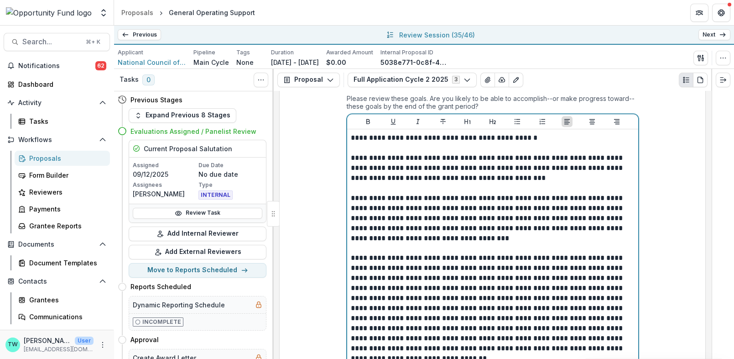
click at [470, 268] on p "**********" at bounding box center [493, 308] width 284 height 110
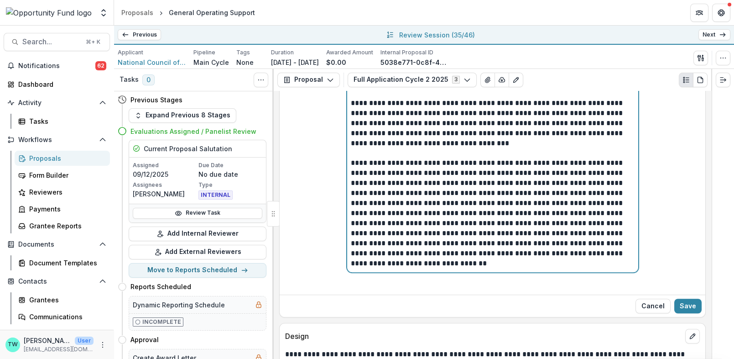
scroll to position [1255, 0]
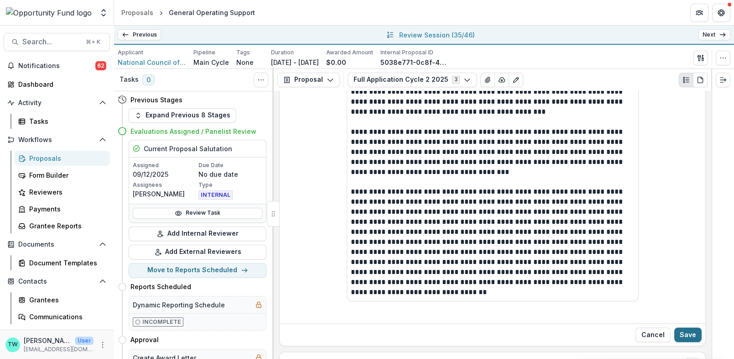
click at [680, 327] on button "Save" at bounding box center [687, 334] width 27 height 15
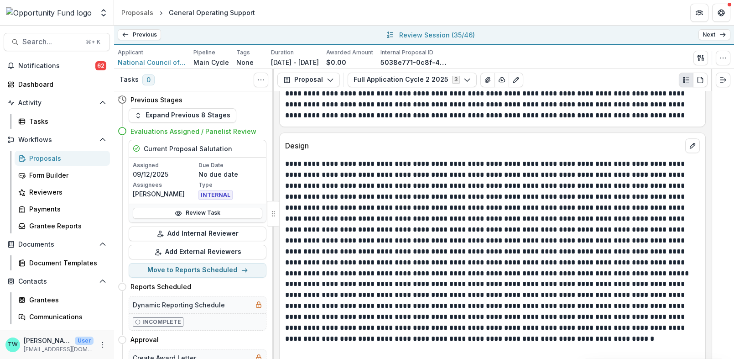
scroll to position [1338, 0]
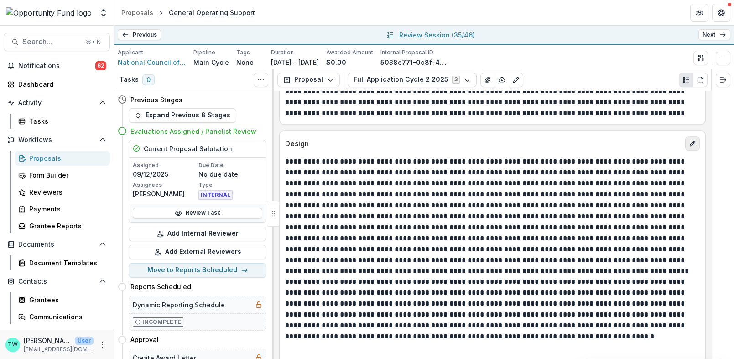
click at [690, 141] on icon "edit" at bounding box center [692, 143] width 5 height 5
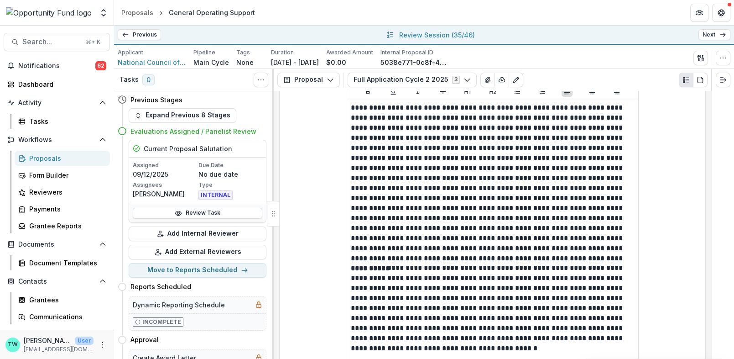
scroll to position [1433, 0]
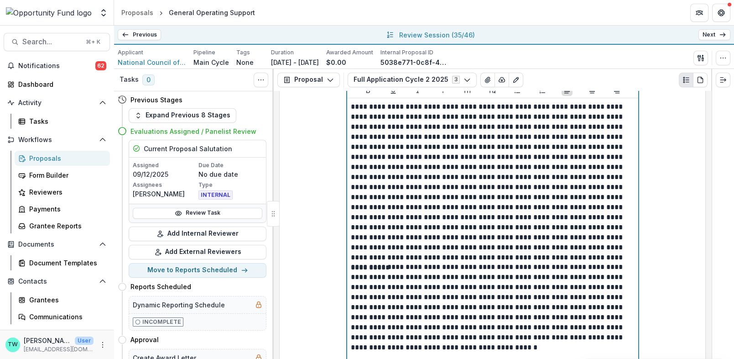
click at [597, 237] on p at bounding box center [493, 182] width 284 height 161
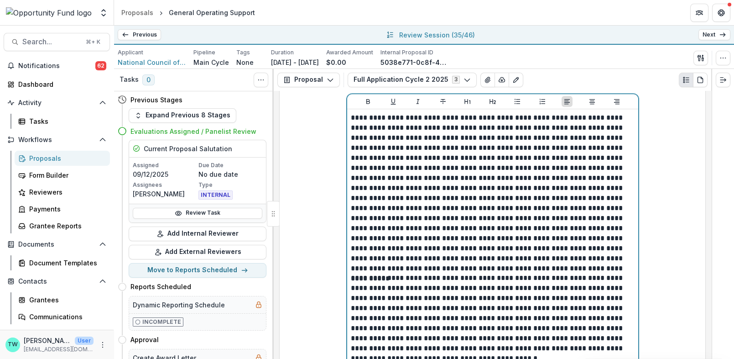
click at [587, 247] on p at bounding box center [493, 193] width 284 height 161
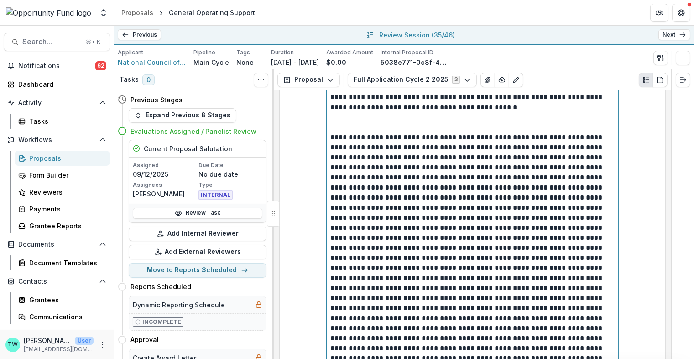
scroll to position [1736, 0]
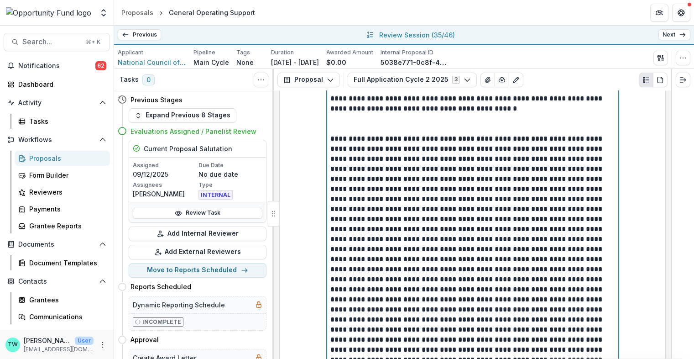
click at [545, 231] on p at bounding box center [473, 264] width 284 height 301
click at [547, 230] on p at bounding box center [473, 264] width 284 height 301
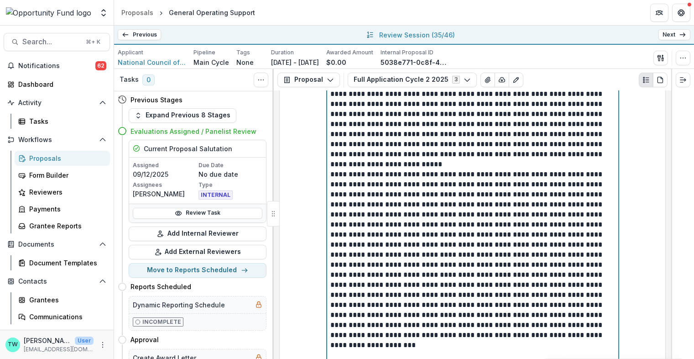
scroll to position [1828, 0]
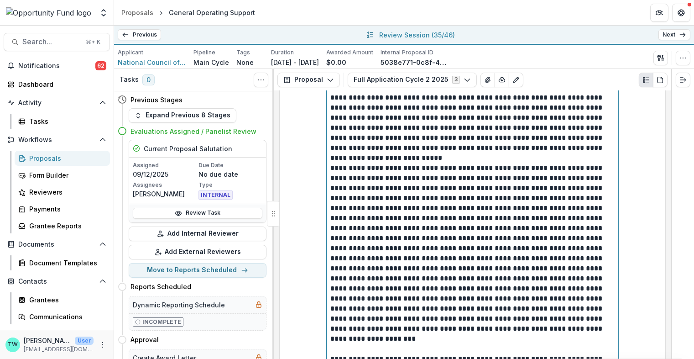
click at [331, 261] on p at bounding box center [473, 248] width 284 height 171
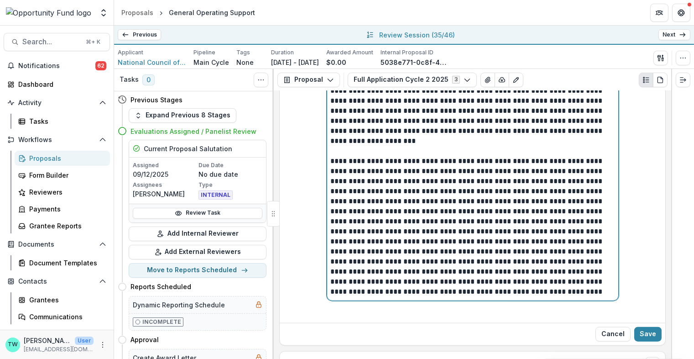
scroll to position [2026, 0]
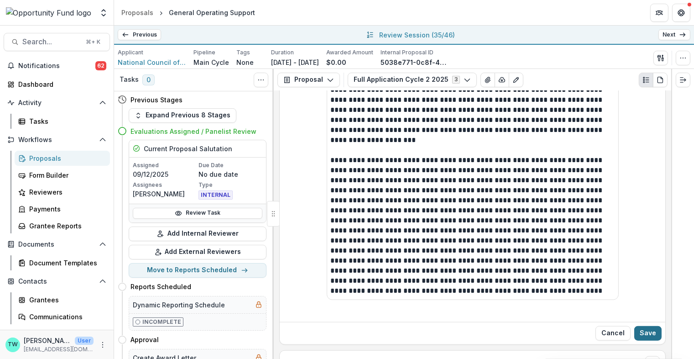
click at [649, 326] on button "Save" at bounding box center [647, 333] width 27 height 15
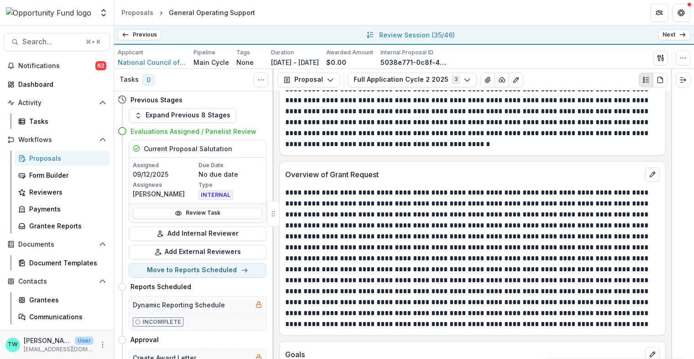
scroll to position [951, 0]
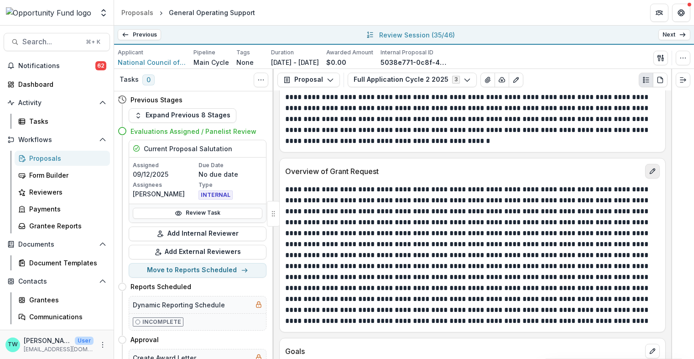
click at [650, 167] on icon "edit" at bounding box center [652, 170] width 7 height 7
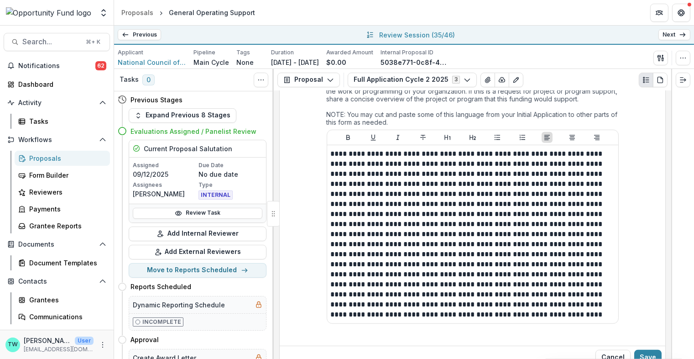
scroll to position [1066, 0]
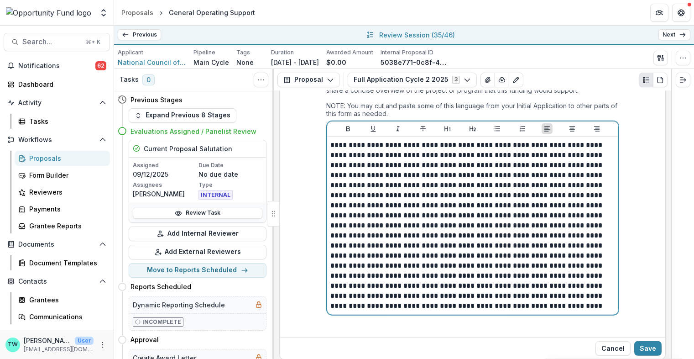
click at [503, 276] on p at bounding box center [473, 225] width 284 height 171
click at [504, 277] on p at bounding box center [473, 225] width 284 height 171
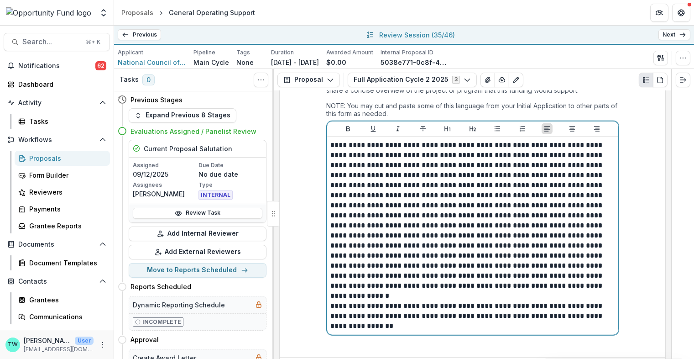
click at [410, 228] on p at bounding box center [473, 215] width 284 height 151
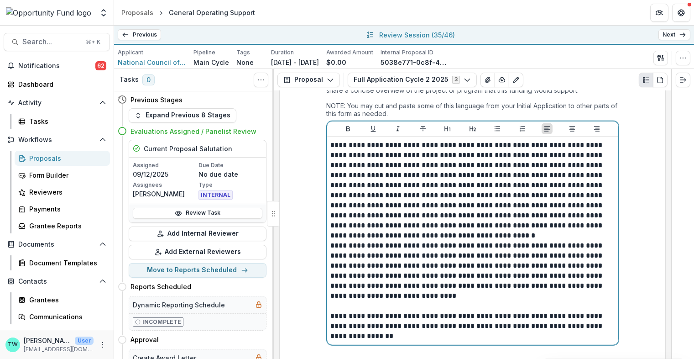
click at [545, 247] on p "**********" at bounding box center [473, 270] width 284 height 60
click at [435, 266] on p "**********" at bounding box center [473, 281] width 284 height 40
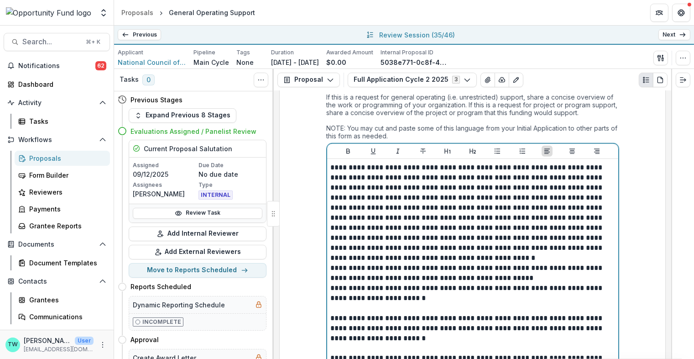
scroll to position [1043, 0]
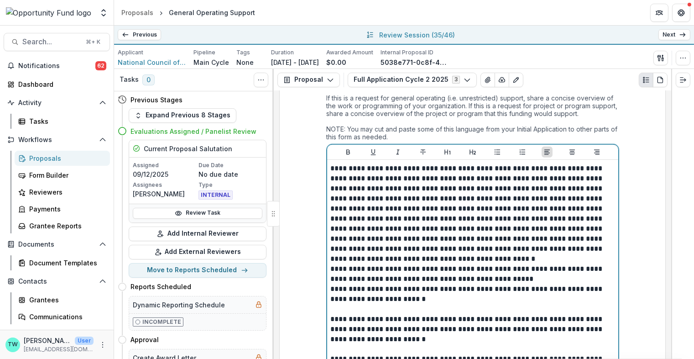
click at [460, 231] on p "**********" at bounding box center [473, 213] width 284 height 100
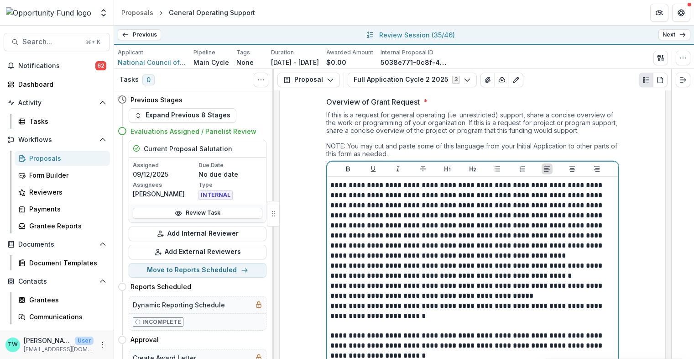
scroll to position [1025, 0]
click at [401, 219] on p "**********" at bounding box center [473, 221] width 284 height 80
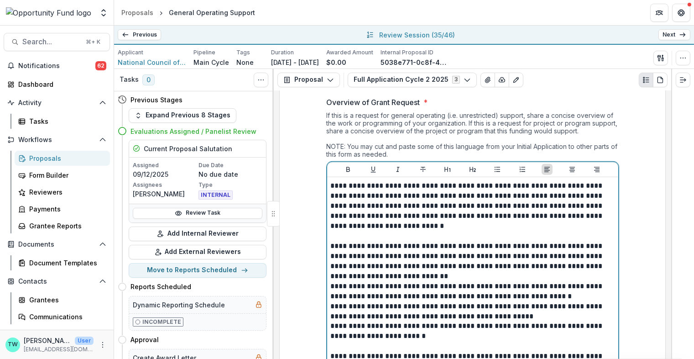
click at [421, 270] on p "**********" at bounding box center [473, 261] width 284 height 40
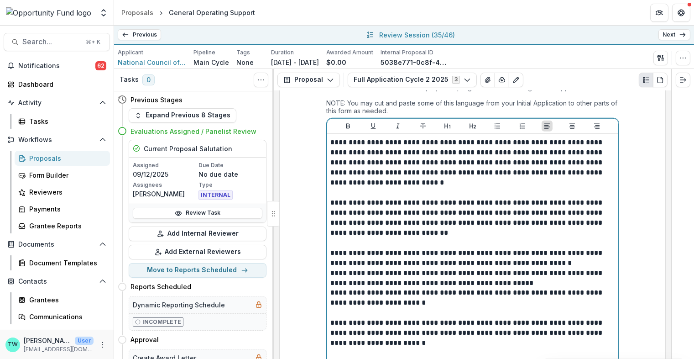
scroll to position [1071, 0]
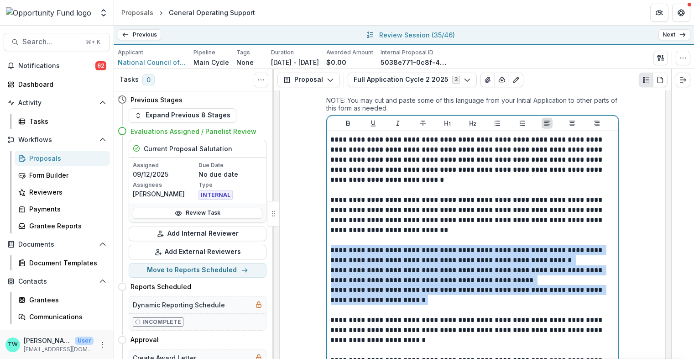
drag, startPoint x: 439, startPoint y: 289, endPoint x: 324, endPoint y: 242, distance: 124.7
click at [324, 242] on div "**********" at bounding box center [472, 225] width 307 height 364
click at [494, 120] on icon "Bullet List" at bounding box center [497, 123] width 7 height 7
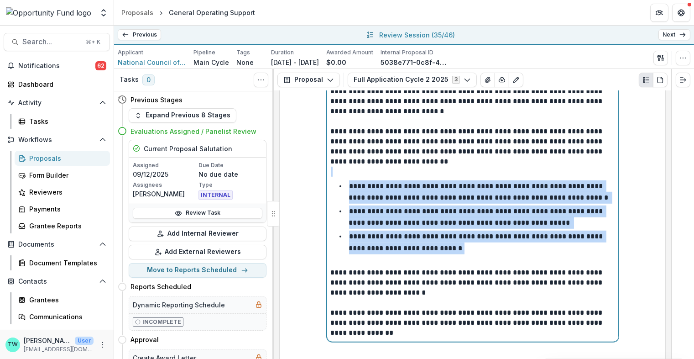
scroll to position [1202, 0]
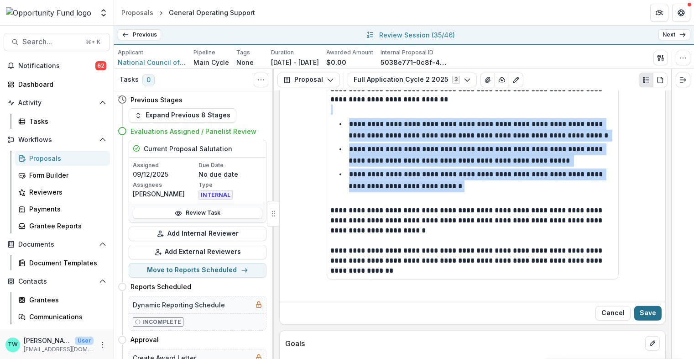
click at [646, 306] on button "Save" at bounding box center [647, 313] width 27 height 15
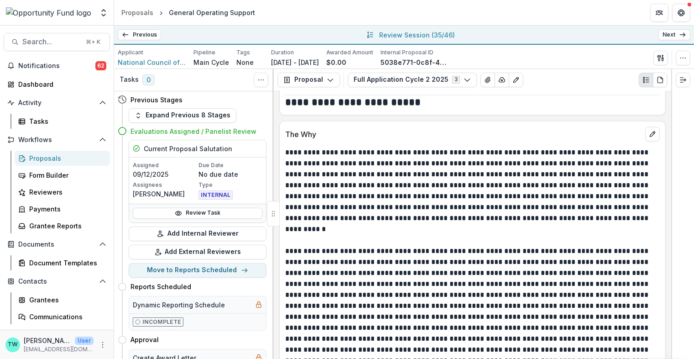
scroll to position [2545, 0]
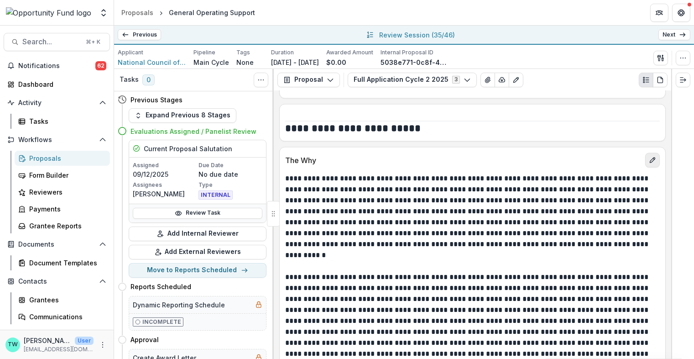
click at [649, 157] on icon "edit" at bounding box center [652, 160] width 7 height 7
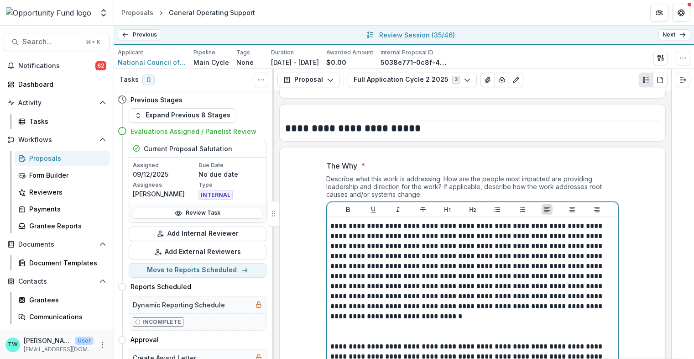
click at [549, 323] on p at bounding box center [473, 331] width 284 height 20
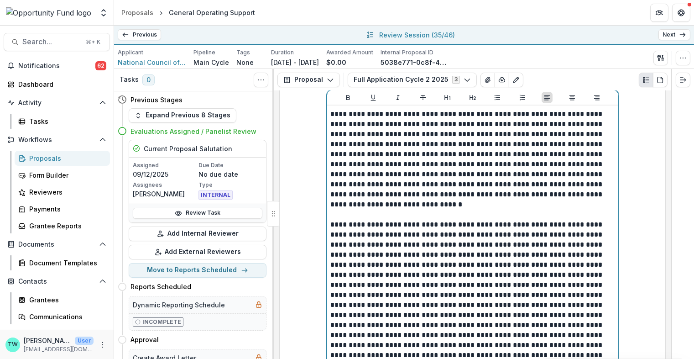
scroll to position [2760, 0]
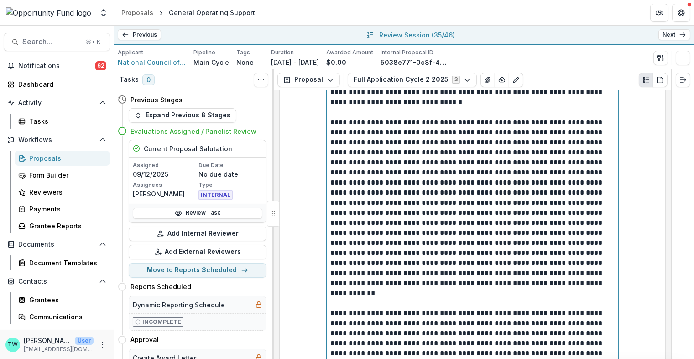
click at [501, 292] on p at bounding box center [473, 298] width 284 height 20
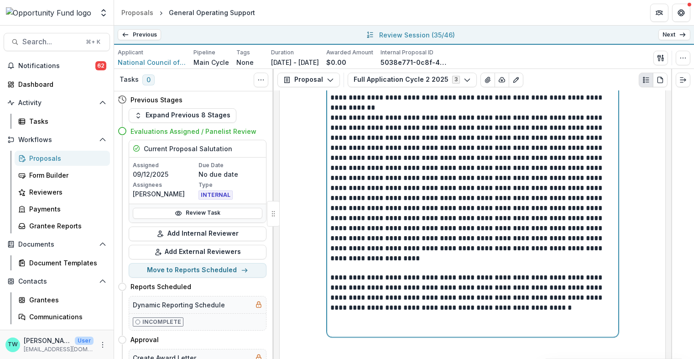
scroll to position [2963, 0]
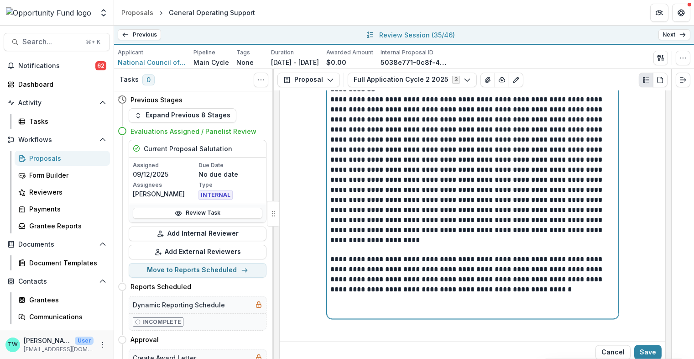
click at [465, 239] on p at bounding box center [473, 245] width 284 height 20
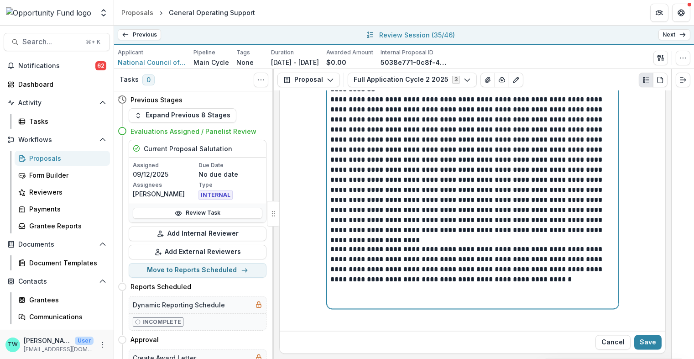
click at [449, 289] on p at bounding box center [473, 295] width 284 height 20
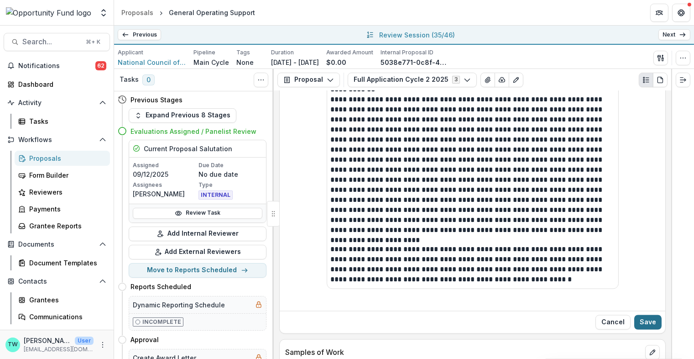
click at [647, 315] on button "Save" at bounding box center [647, 322] width 27 height 15
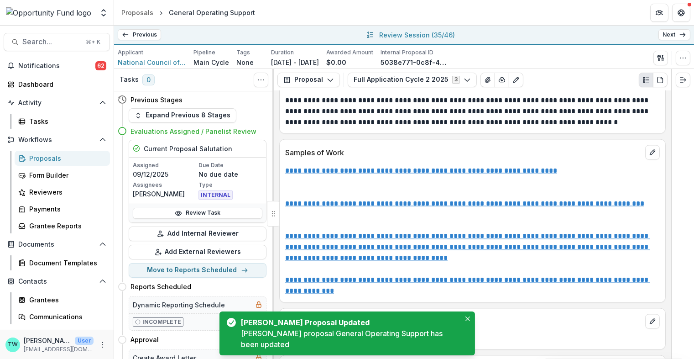
scroll to position [2994, 0]
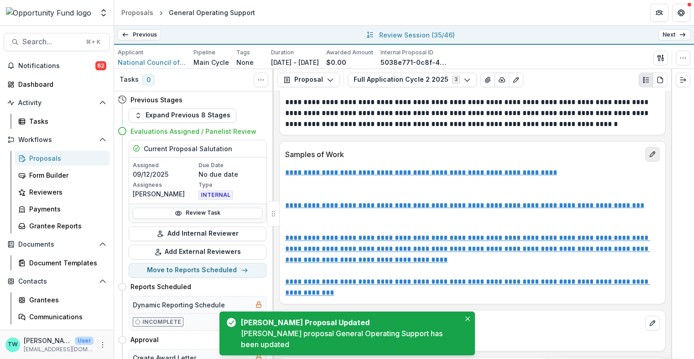
click at [657, 147] on button "edit" at bounding box center [652, 154] width 15 height 15
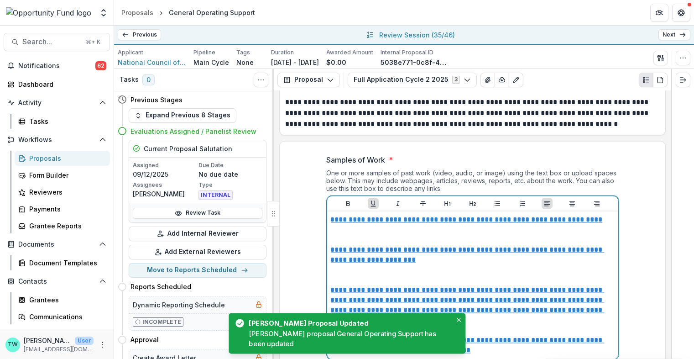
click at [517, 227] on p at bounding box center [473, 235] width 284 height 20
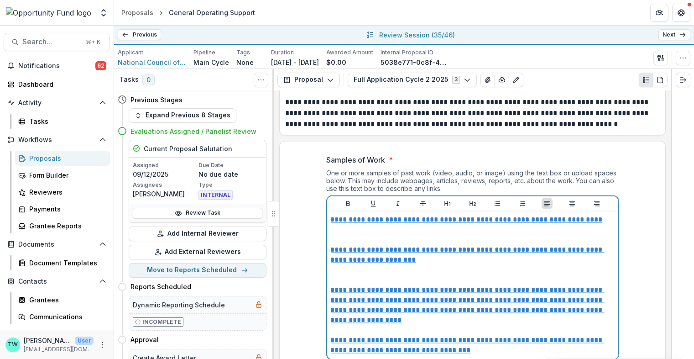
click at [503, 229] on p at bounding box center [473, 235] width 284 height 20
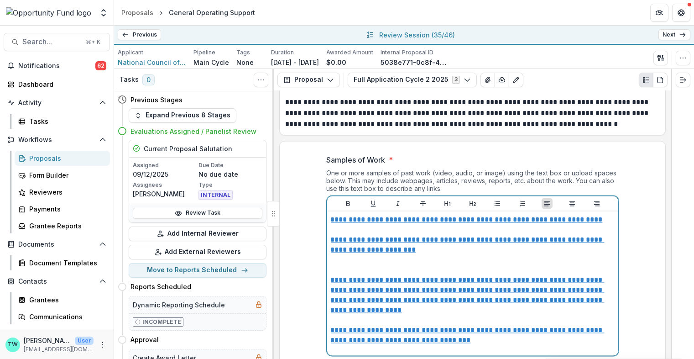
click at [482, 258] on p at bounding box center [473, 265] width 284 height 20
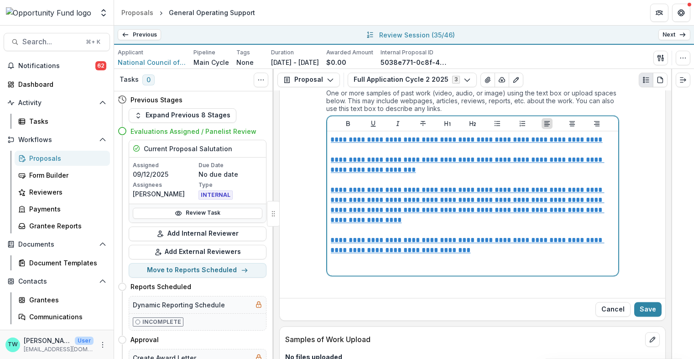
scroll to position [3092, 0]
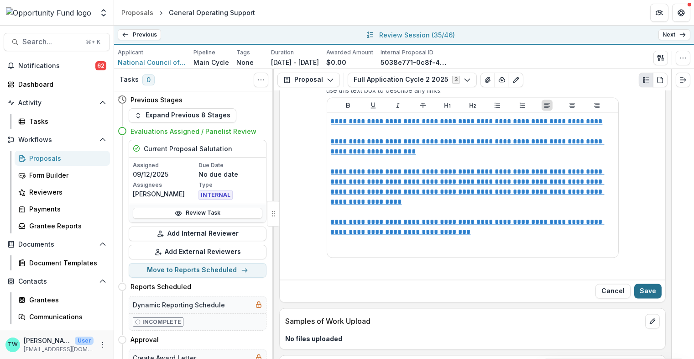
click at [641, 284] on button "Save" at bounding box center [647, 291] width 27 height 15
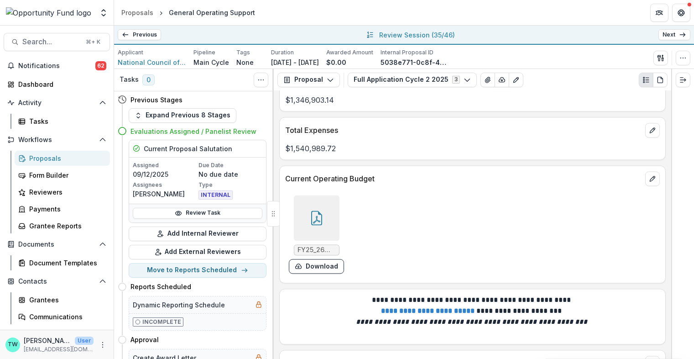
scroll to position [3533, 0]
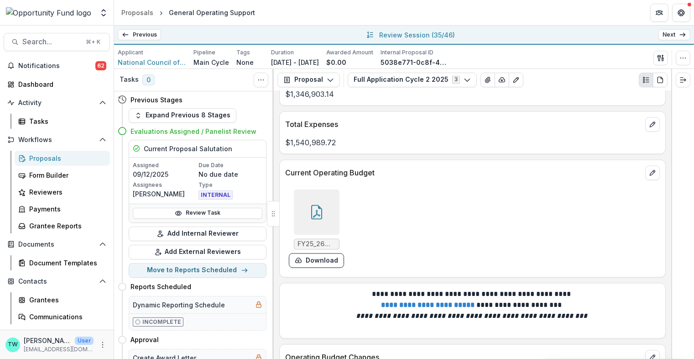
click at [320, 206] on icon at bounding box center [316, 211] width 11 height 15
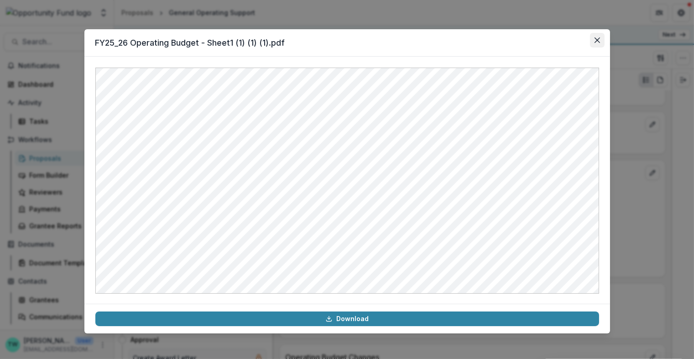
click at [602, 40] on button "Close" at bounding box center [597, 40] width 15 height 15
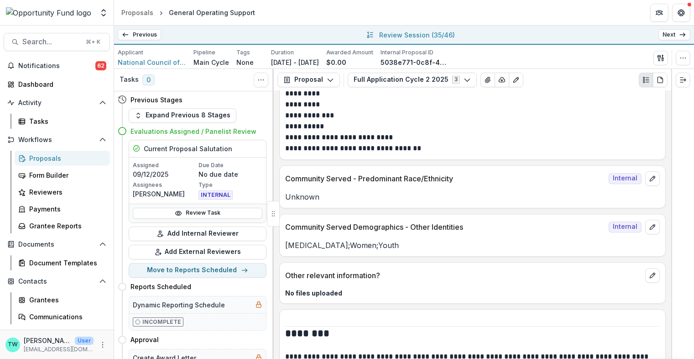
scroll to position [5237, 0]
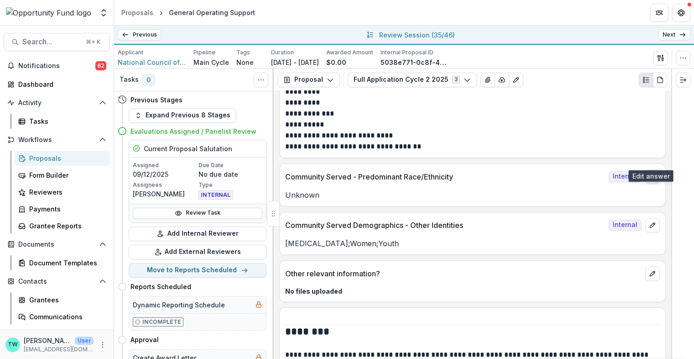
click at [650, 173] on icon "edit" at bounding box center [652, 176] width 7 height 7
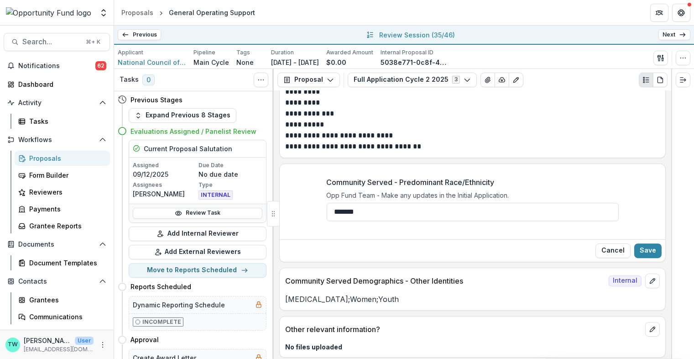
drag, startPoint x: 378, startPoint y: 194, endPoint x: 259, endPoint y: 191, distance: 119.1
click at [259, 191] on div "Tasks 0 Show Cancelled Tasks Previous Stages Expand Previous 8 Stages Evaluatio…" at bounding box center [404, 214] width 580 height 290
paste input "**********"
type input "**********"
click at [646, 243] on button "Save" at bounding box center [647, 250] width 27 height 15
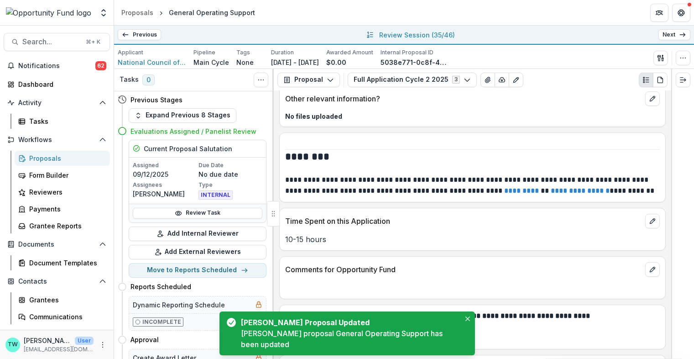
scroll to position [5425, 0]
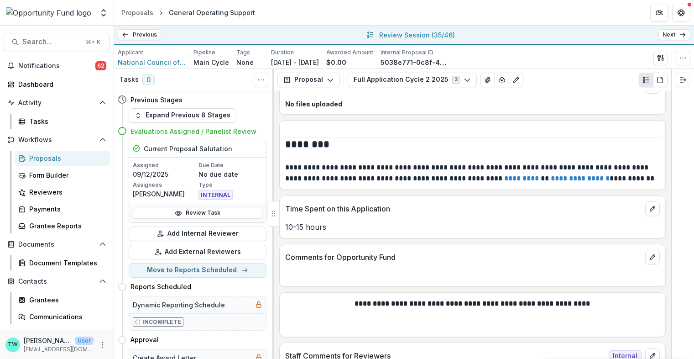
click at [674, 38] on link "Next" at bounding box center [675, 34] width 32 height 11
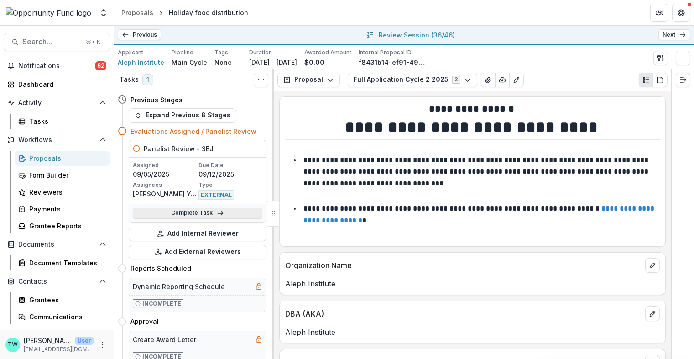
click at [195, 213] on link "Complete Task" at bounding box center [198, 213] width 130 height 11
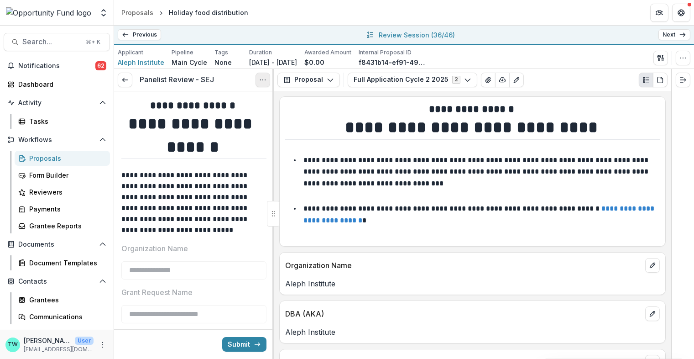
click at [263, 78] on icon "Options" at bounding box center [262, 79] width 7 height 7
click at [220, 120] on button "Cancel Task" at bounding box center [219, 119] width 98 height 15
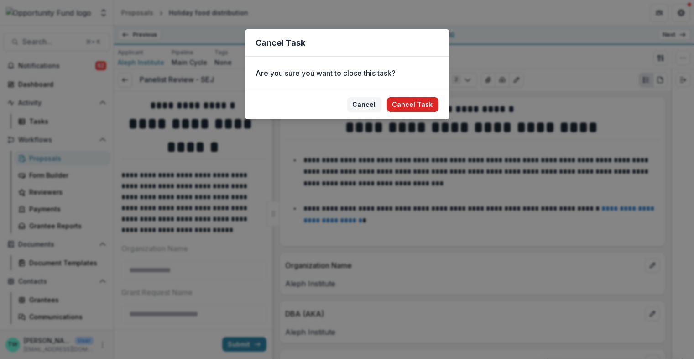
click at [416, 105] on button "Cancel Task" at bounding box center [413, 104] width 52 height 15
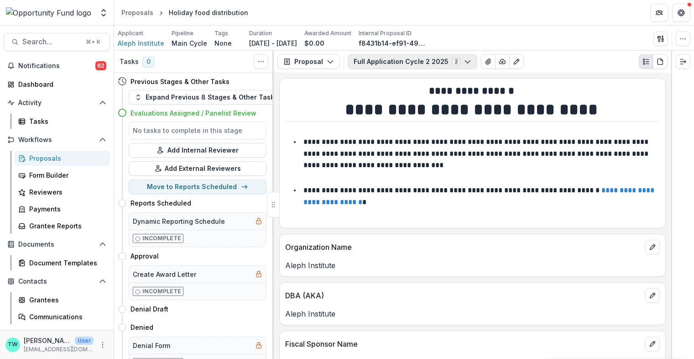
click at [464, 63] on icon "button" at bounding box center [467, 61] width 7 height 7
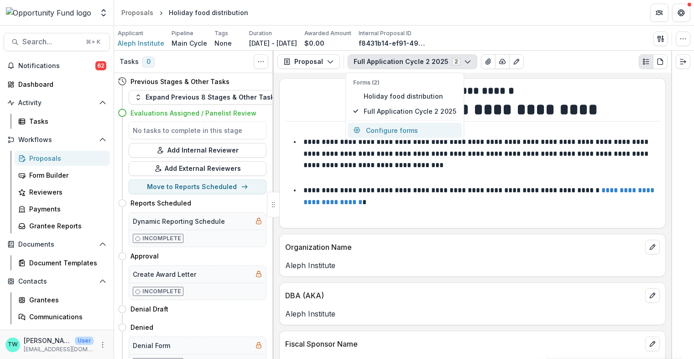
click at [389, 129] on button "Configure forms" at bounding box center [405, 130] width 114 height 15
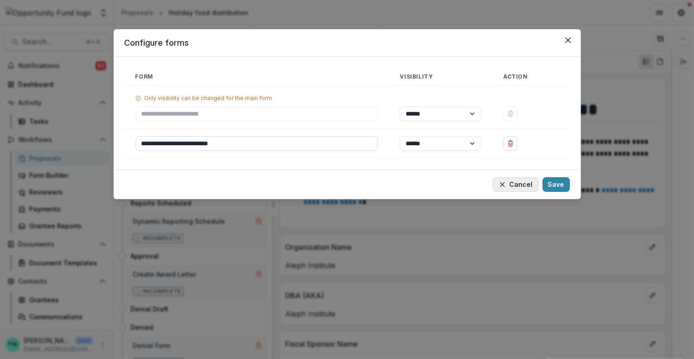
click at [522, 182] on button "Cancel" at bounding box center [516, 184] width 46 height 15
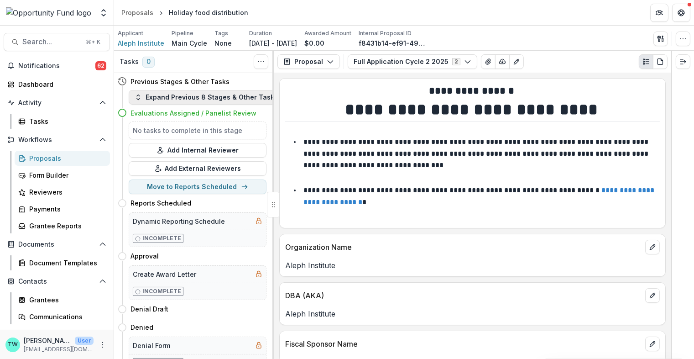
click at [176, 99] on button "Expand Previous 8 Stages & Other Tasks" at bounding box center [206, 97] width 155 height 15
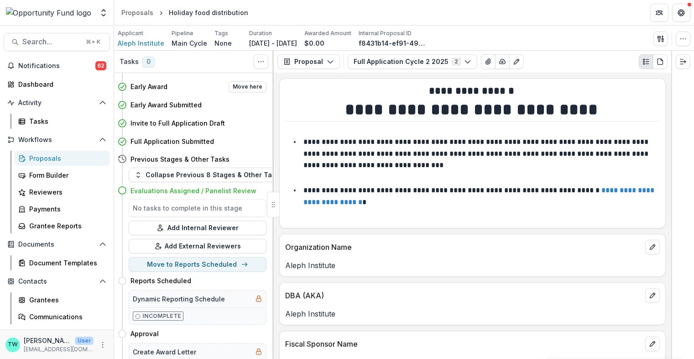
scroll to position [99, 0]
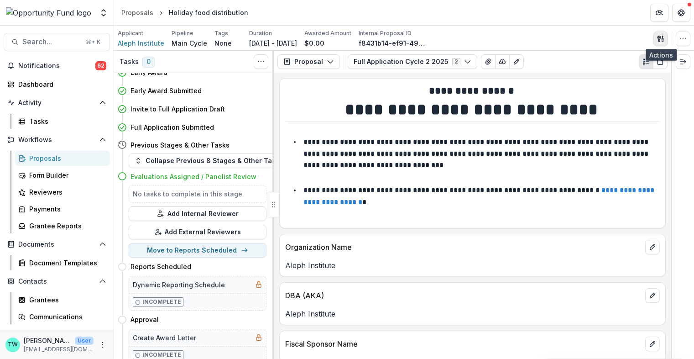
click at [659, 40] on icon "button" at bounding box center [660, 38] width 7 height 7
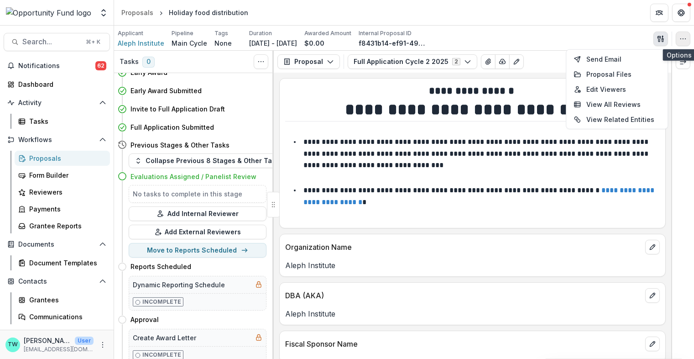
click at [683, 42] on icon "button" at bounding box center [682, 38] width 7 height 7
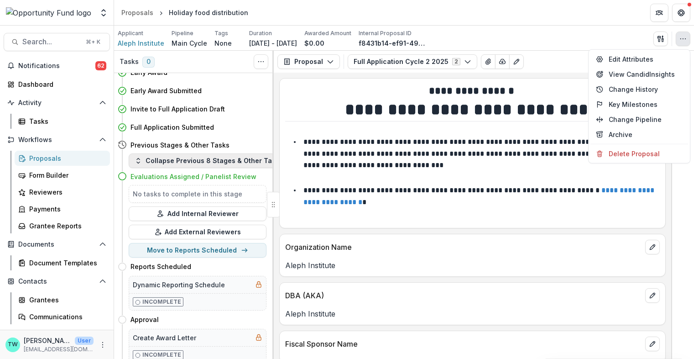
click at [218, 157] on button "Collapse Previous 8 Stages & Other Tasks" at bounding box center [209, 160] width 160 height 15
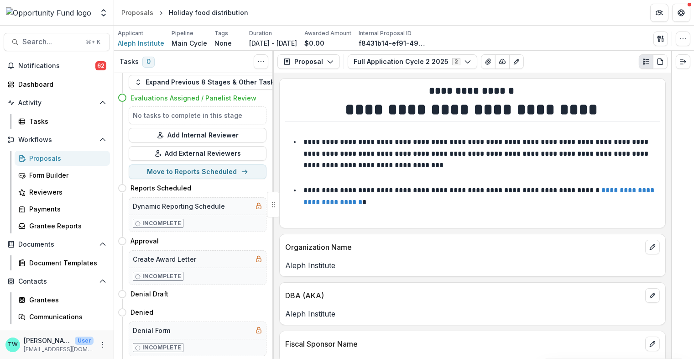
scroll to position [0, 0]
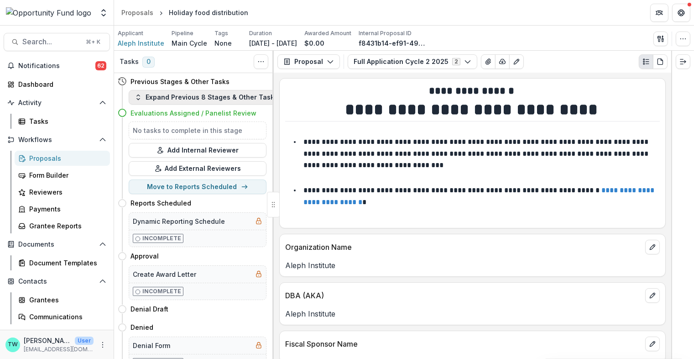
click at [214, 99] on button "Expand Previous 8 Stages & Other Tasks" at bounding box center [206, 97] width 155 height 15
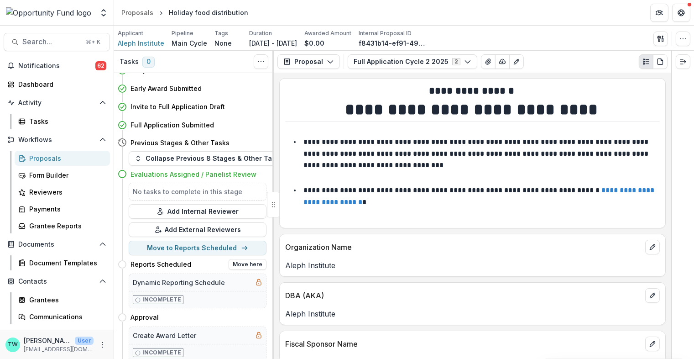
scroll to position [99, 0]
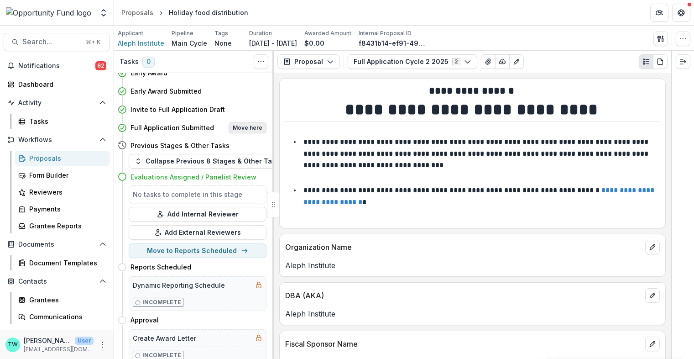
click at [246, 125] on button "Move here" at bounding box center [248, 127] width 38 height 11
select select "**********"
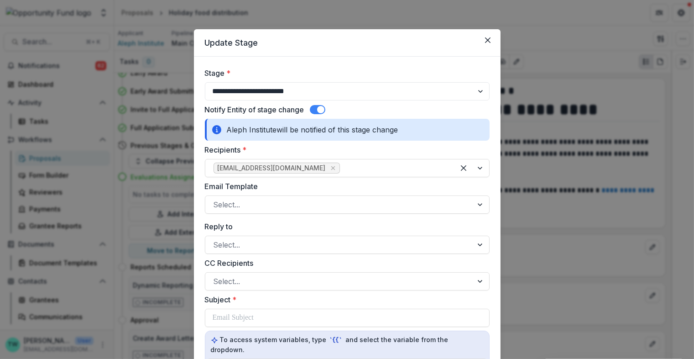
click at [311, 108] on span at bounding box center [318, 109] width 16 height 9
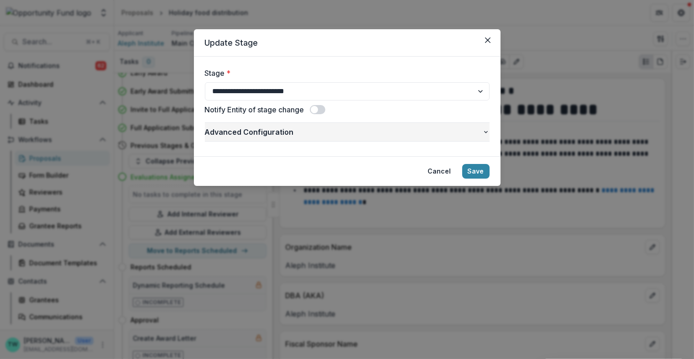
click at [487, 131] on icon "button" at bounding box center [486, 132] width 4 height 2
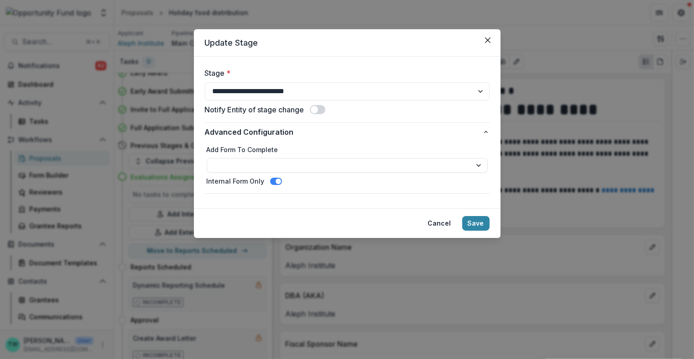
click at [270, 182] on span at bounding box center [276, 181] width 12 height 7
click at [277, 180] on span at bounding box center [276, 181] width 12 height 7
click at [476, 224] on button "Save" at bounding box center [475, 223] width 27 height 15
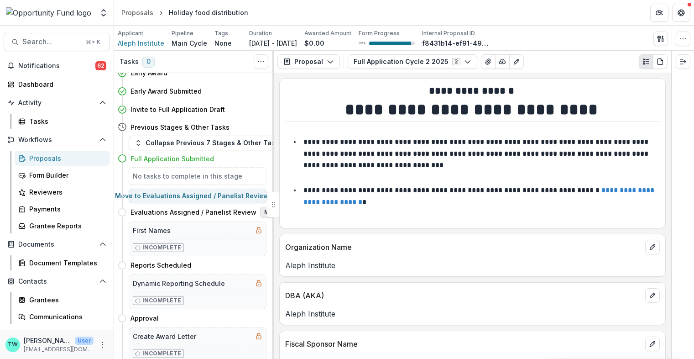
click at [260, 213] on button "Move here" at bounding box center [279, 212] width 38 height 11
select select "**********"
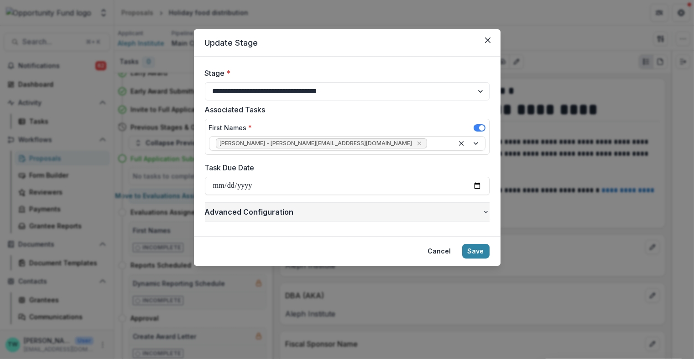
click at [305, 215] on span "Advanced Configuration" at bounding box center [343, 211] width 277 height 11
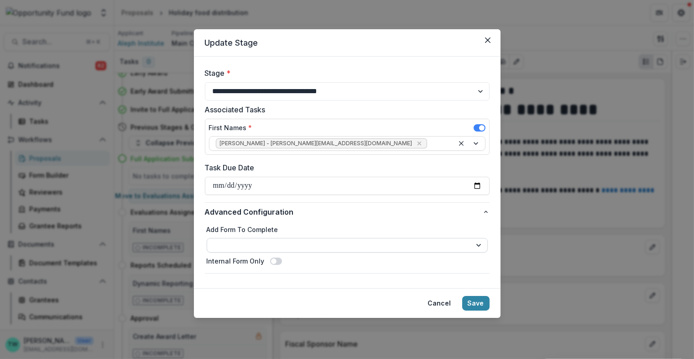
click at [335, 242] on select "**********" at bounding box center [347, 245] width 281 height 15
click at [477, 302] on button "Save" at bounding box center [475, 303] width 27 height 15
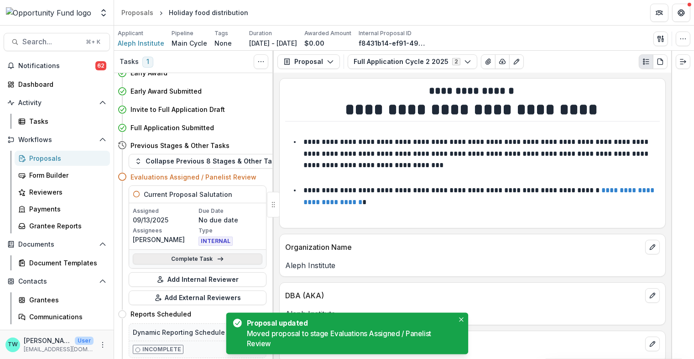
click at [186, 259] on link "Complete Task" at bounding box center [198, 258] width 130 height 11
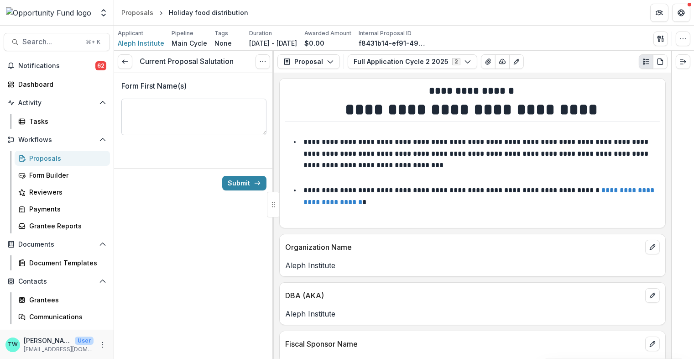
click at [210, 111] on textarea "Form First Name(s)" at bounding box center [193, 117] width 145 height 37
type textarea "**********"
click at [252, 183] on button "Submit" at bounding box center [244, 183] width 44 height 15
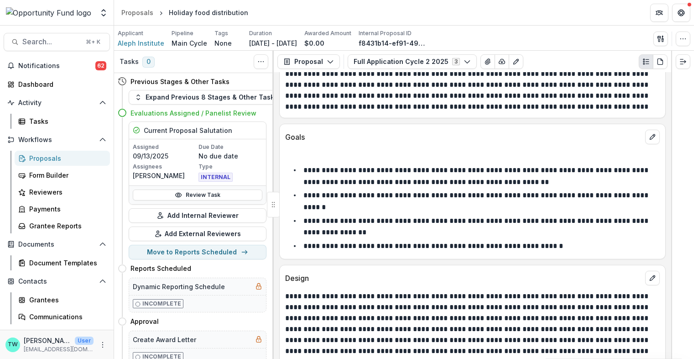
scroll to position [1027, 0]
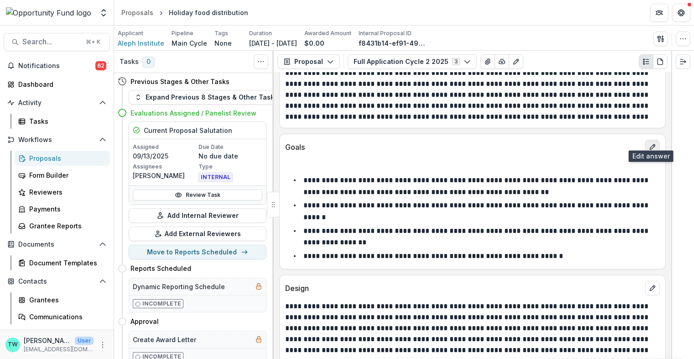
click at [648, 144] on button "edit" at bounding box center [652, 147] width 15 height 15
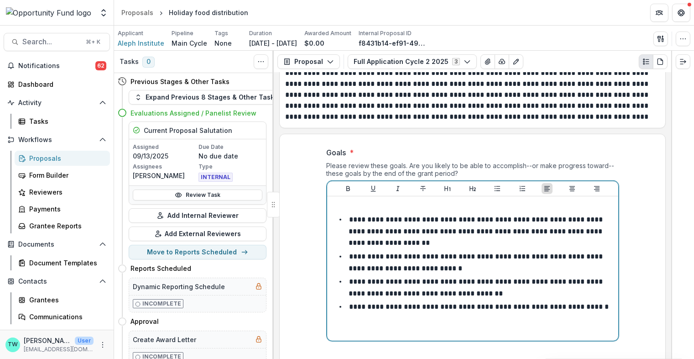
click at [354, 200] on p at bounding box center [473, 205] width 284 height 10
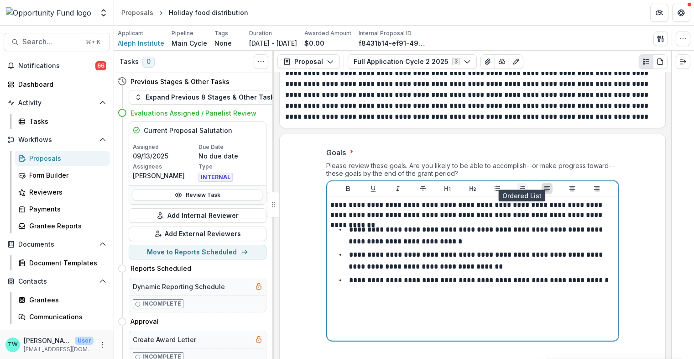
click at [522, 186] on icon "Ordered List" at bounding box center [522, 188] width 5 height 5
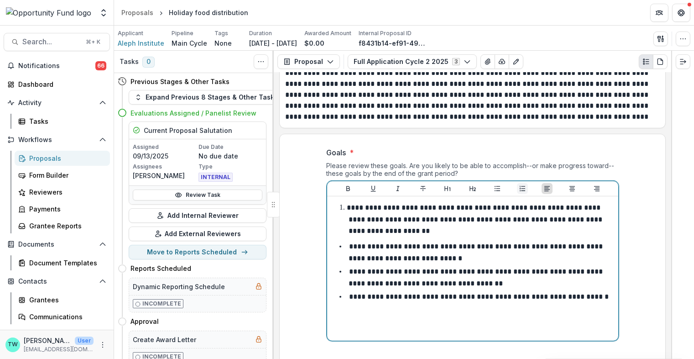
click at [521, 185] on icon "Ordered List" at bounding box center [522, 188] width 7 height 7
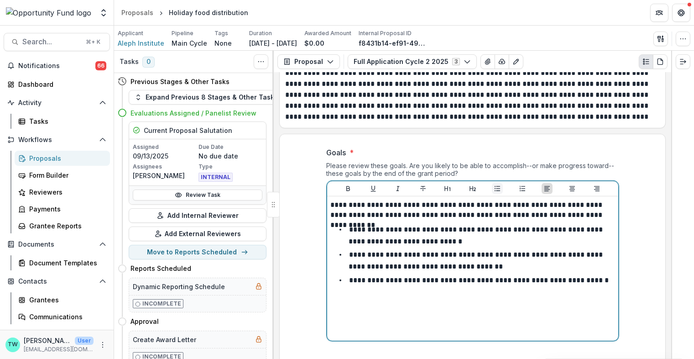
click at [495, 185] on icon "Bullet List" at bounding box center [497, 188] width 7 height 7
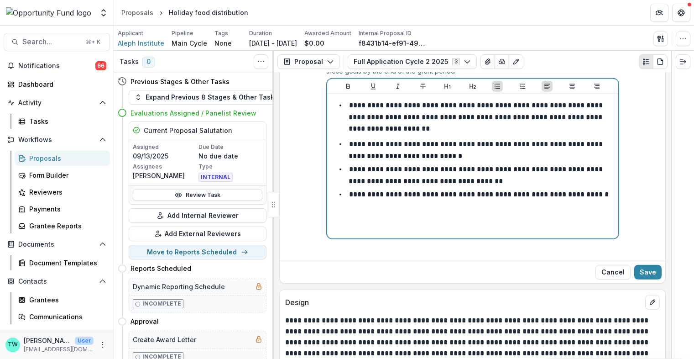
scroll to position [1144, 0]
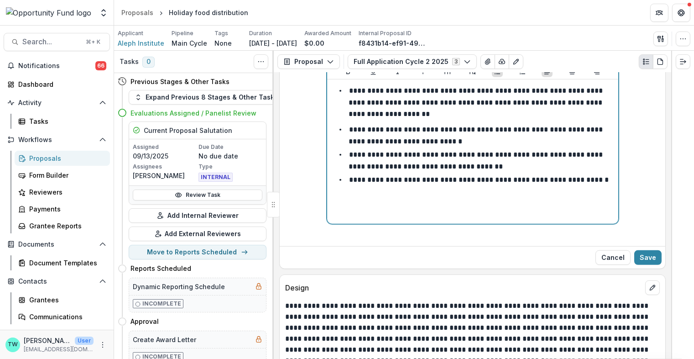
click at [546, 202] on div "**********" at bounding box center [473, 151] width 284 height 137
click at [521, 190] on div "**********" at bounding box center [473, 151] width 284 height 137
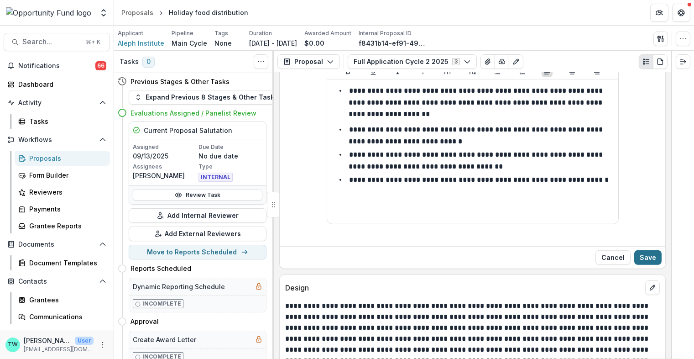
click at [650, 250] on button "Save" at bounding box center [647, 257] width 27 height 15
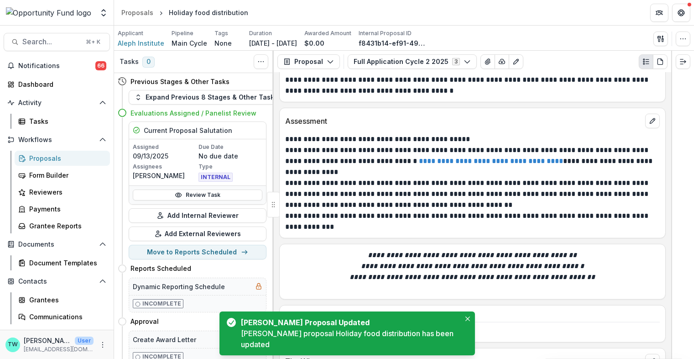
scroll to position [1437, 0]
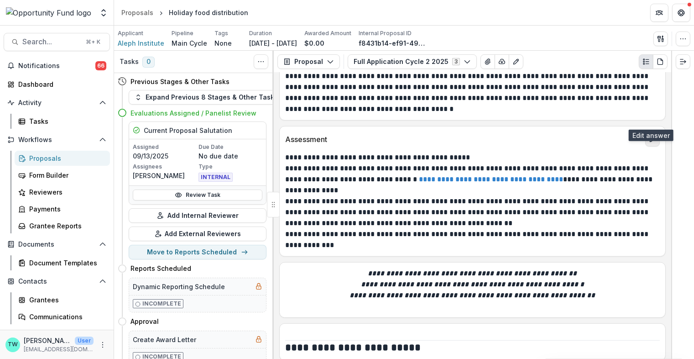
click at [651, 132] on button "edit" at bounding box center [652, 139] width 15 height 15
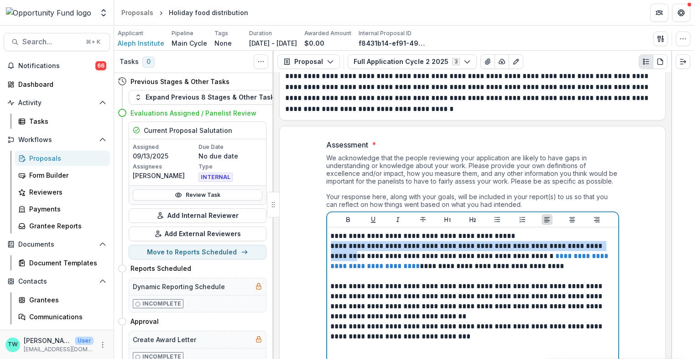
drag, startPoint x: 332, startPoint y: 235, endPoint x: 328, endPoint y: 226, distance: 9.0
click at [328, 227] on div "**********" at bounding box center [472, 299] width 291 height 144
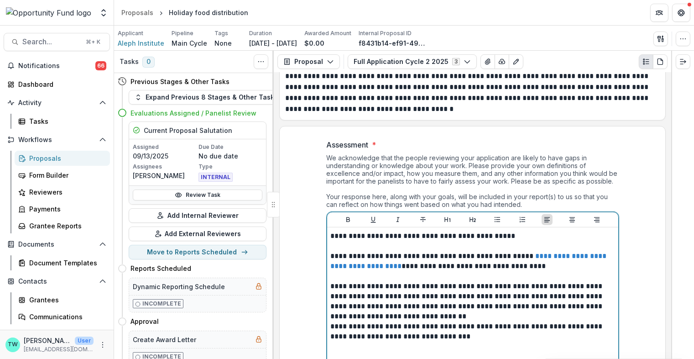
click at [378, 254] on p "**********" at bounding box center [473, 266] width 284 height 30
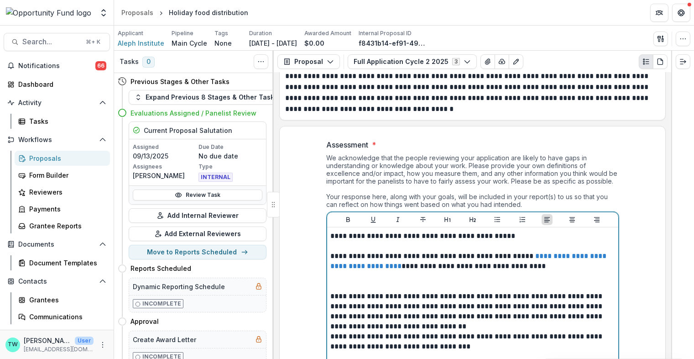
click at [466, 306] on p "**********" at bounding box center [473, 311] width 284 height 40
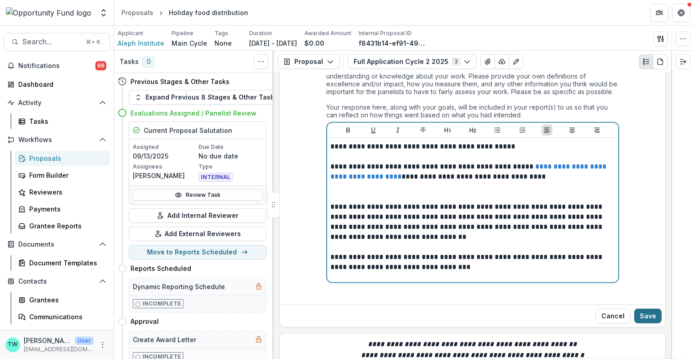
scroll to position [1531, 0]
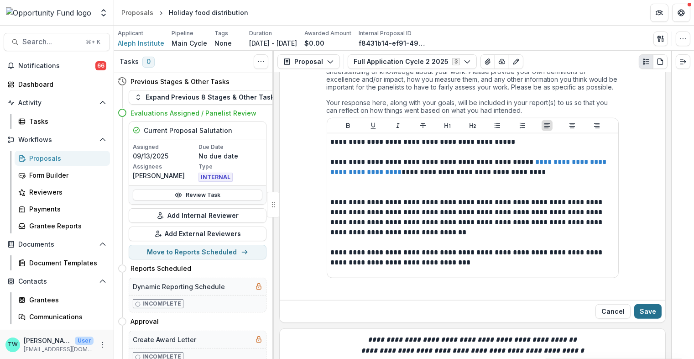
click at [652, 304] on button "Save" at bounding box center [647, 311] width 27 height 15
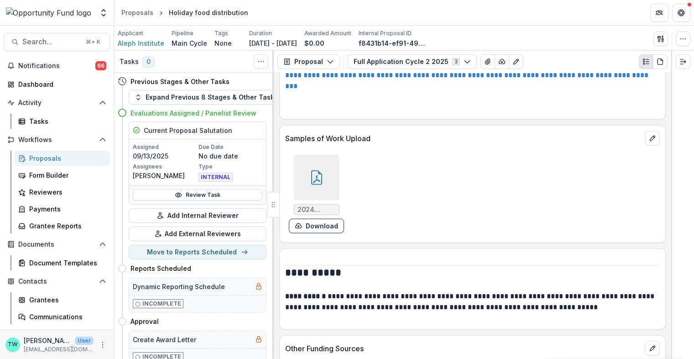
scroll to position [1899, 0]
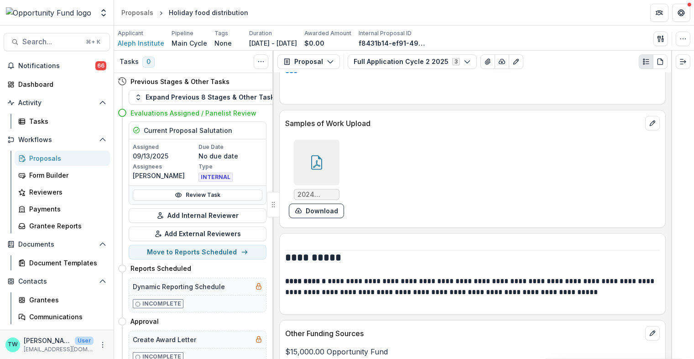
click at [316, 140] on div at bounding box center [317, 163] width 46 height 46
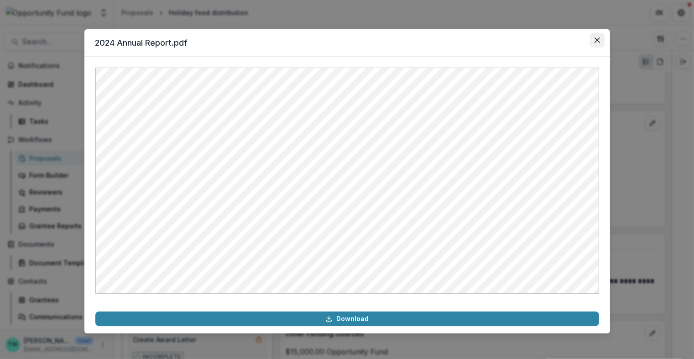
click at [596, 40] on icon "Close" at bounding box center [597, 39] width 5 height 5
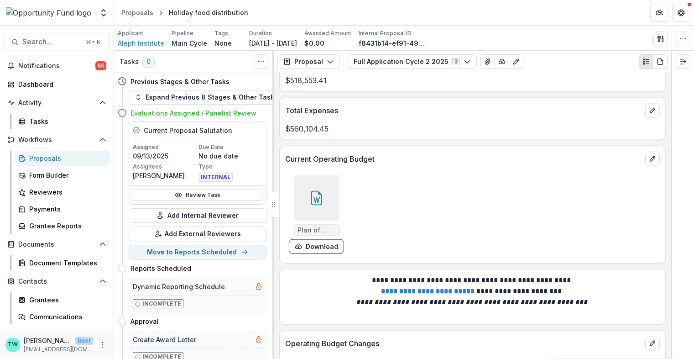
scroll to position [2279, 0]
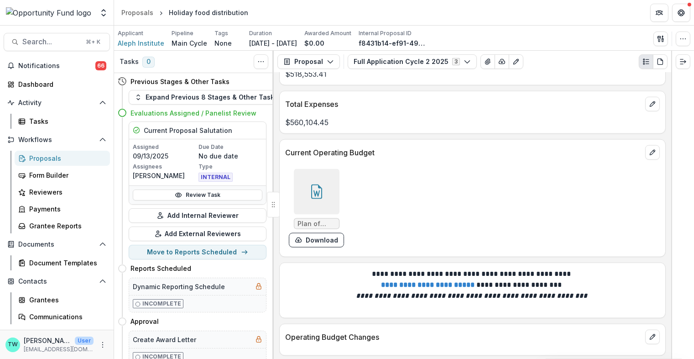
click at [317, 190] on icon at bounding box center [316, 193] width 6 height 6
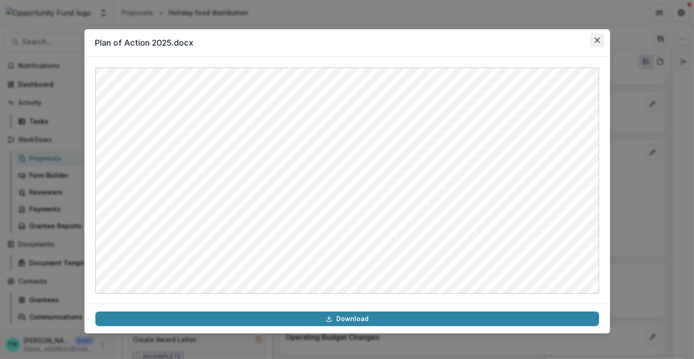
click at [598, 37] on icon "Close" at bounding box center [597, 39] width 5 height 5
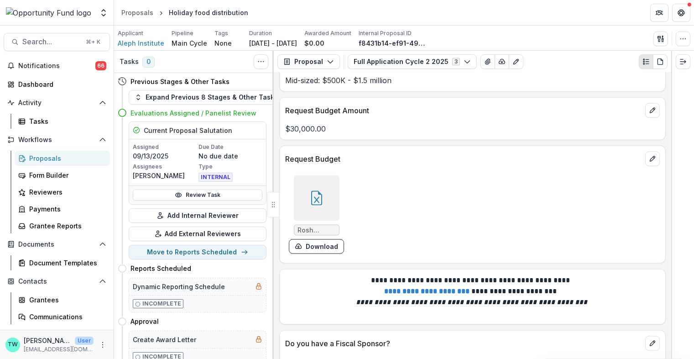
scroll to position [2606, 0]
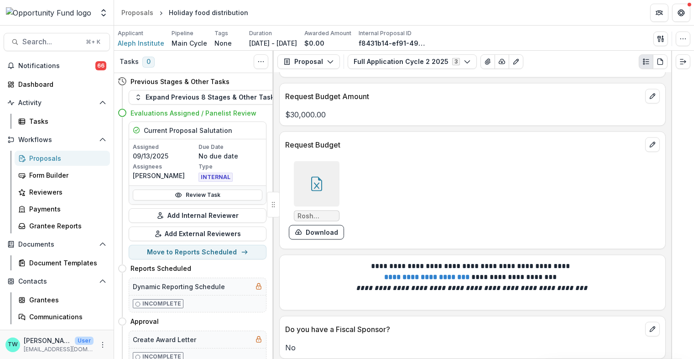
click at [321, 177] on icon at bounding box center [316, 184] width 15 height 15
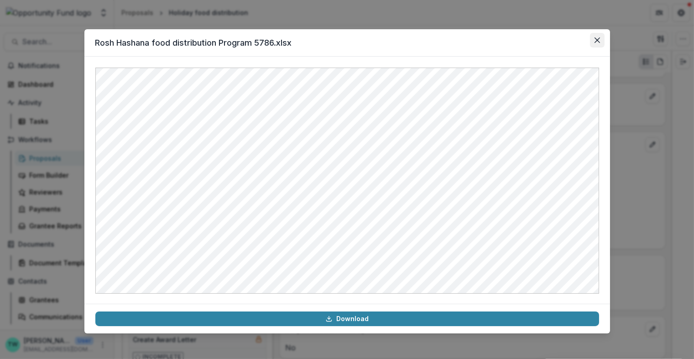
click at [596, 40] on icon "Close" at bounding box center [597, 39] width 5 height 5
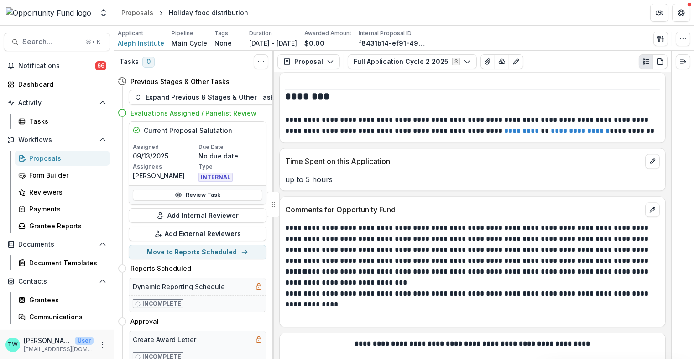
scroll to position [3571, 0]
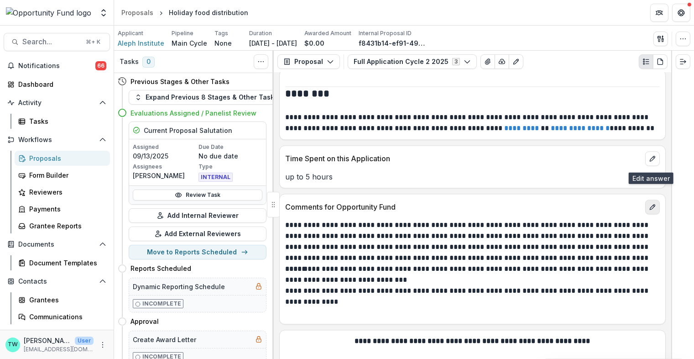
click at [651, 203] on icon "edit" at bounding box center [652, 206] width 7 height 7
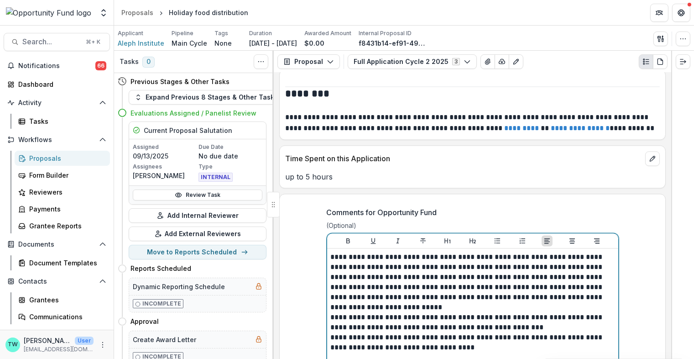
click at [390, 260] on p "**********" at bounding box center [473, 282] width 284 height 60
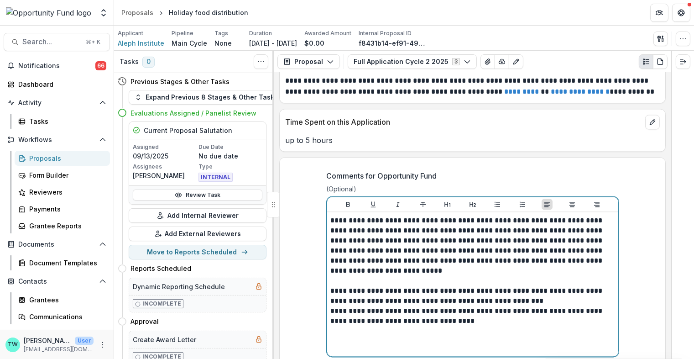
scroll to position [3612, 0]
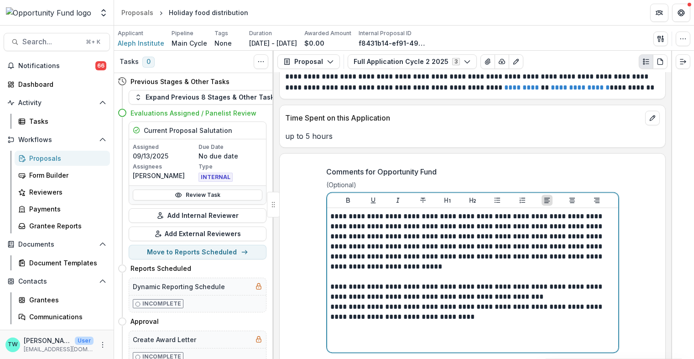
click at [533, 282] on p "**********" at bounding box center [473, 292] width 284 height 20
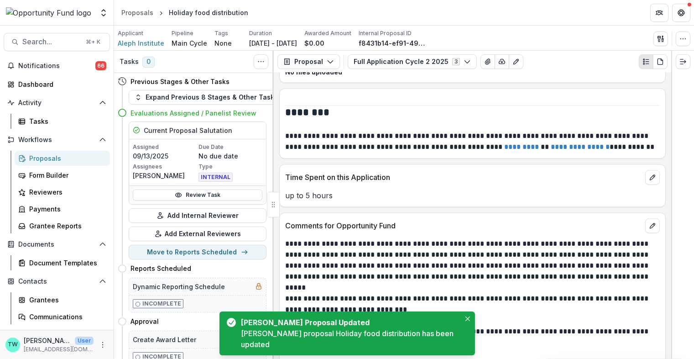
scroll to position [3605, 0]
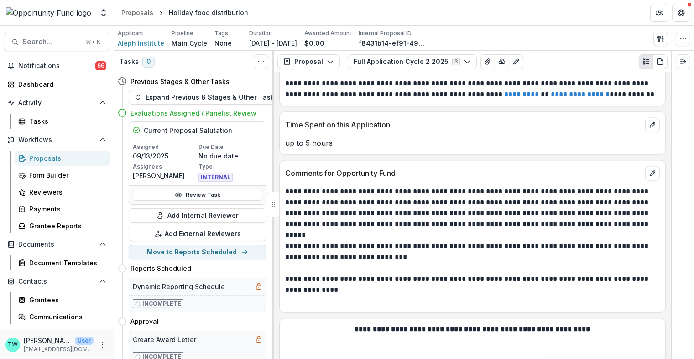
click at [61, 160] on div "Proposals" at bounding box center [65, 158] width 73 height 10
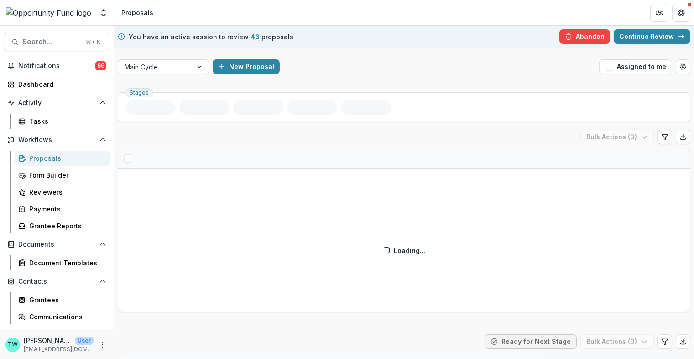
click at [661, 35] on link "Continue Review" at bounding box center [652, 36] width 77 height 15
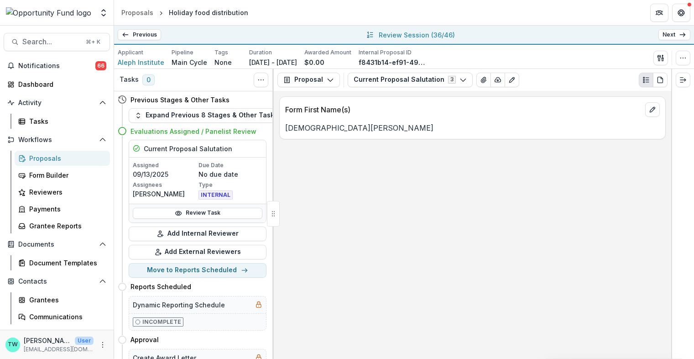
click at [664, 37] on link "Next" at bounding box center [675, 34] width 32 height 11
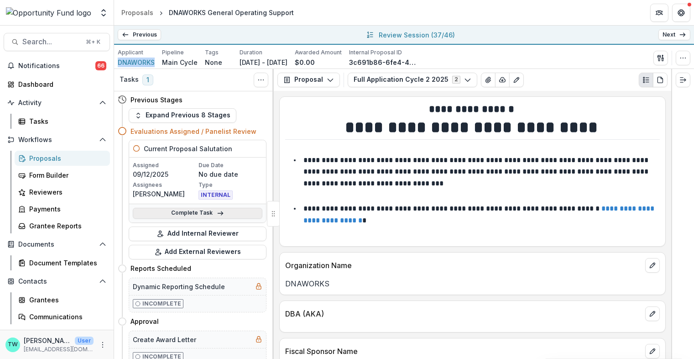
click at [194, 213] on link "Complete Task" at bounding box center [198, 213] width 130 height 11
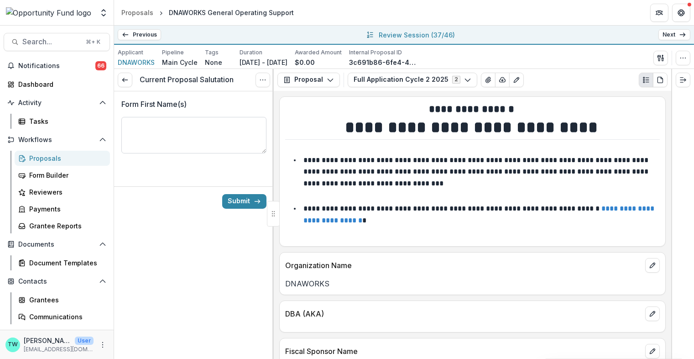
click at [167, 126] on textarea "Form First Name(s)" at bounding box center [193, 135] width 145 height 37
type textarea "**********"
click at [252, 200] on button "Submit" at bounding box center [244, 201] width 44 height 15
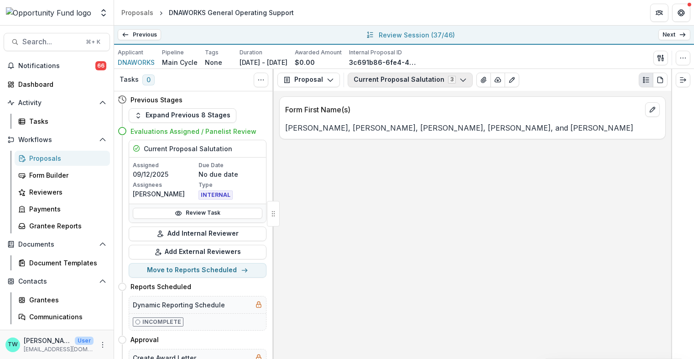
click at [416, 79] on button "Current Proposal Salutation 3" at bounding box center [410, 80] width 125 height 15
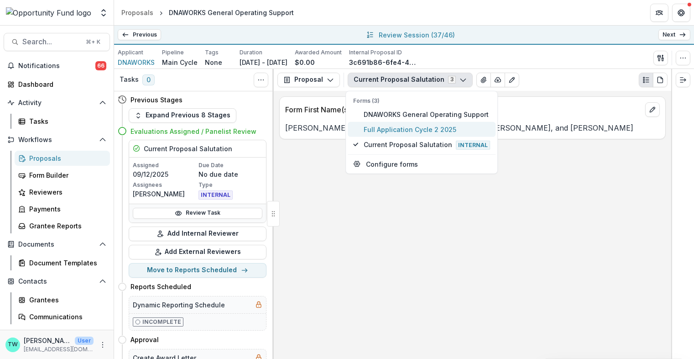
click at [412, 126] on span "Full Application Cycle 2 2025" at bounding box center [427, 129] width 126 height 10
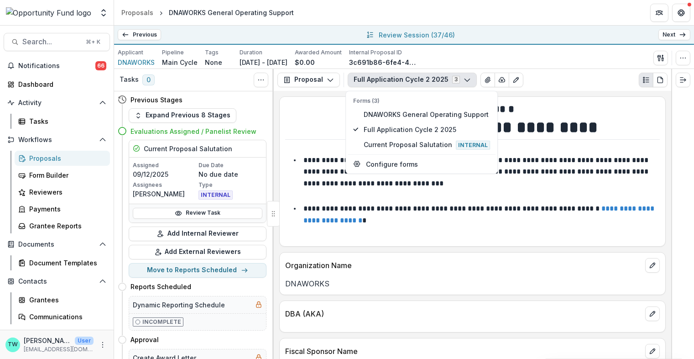
click at [314, 119] on h1 "**********" at bounding box center [471, 127] width 372 height 23
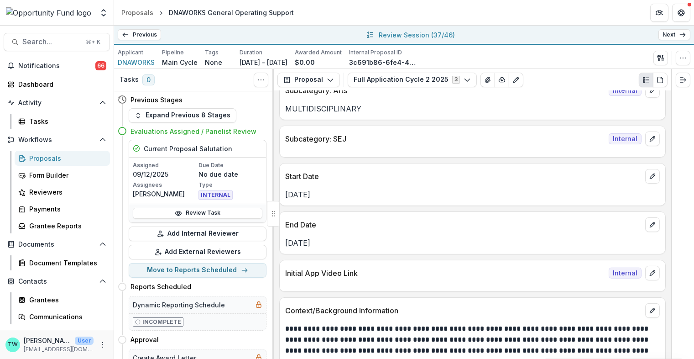
scroll to position [633, 0]
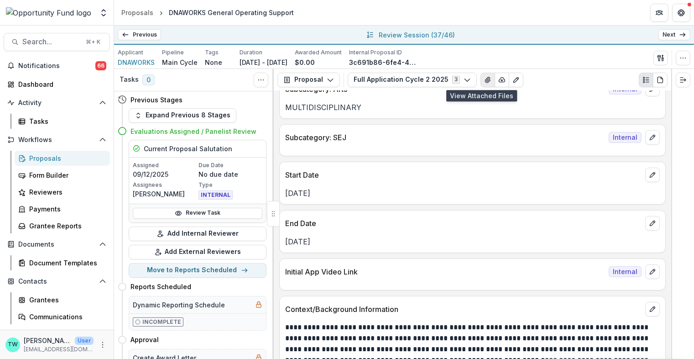
click at [481, 83] on button "View Attached Files" at bounding box center [488, 80] width 15 height 15
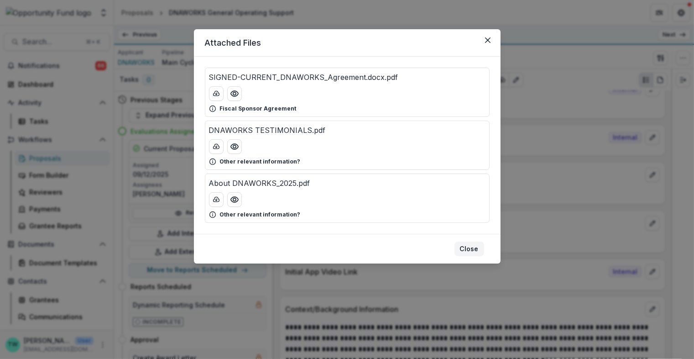
click at [477, 248] on button "Close" at bounding box center [470, 248] width 30 height 15
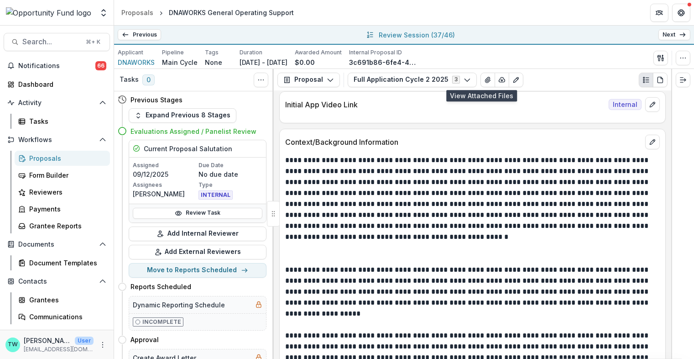
scroll to position [789, 0]
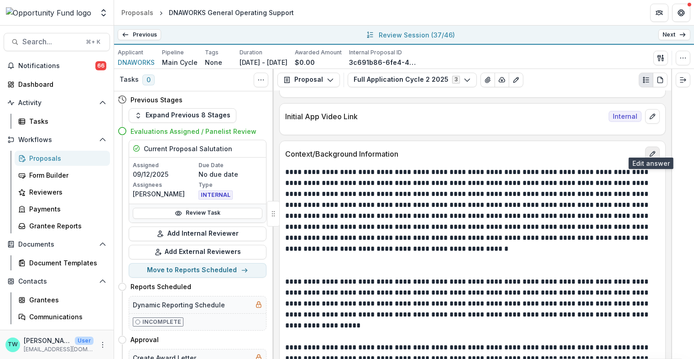
click at [650, 150] on icon "edit" at bounding box center [652, 153] width 7 height 7
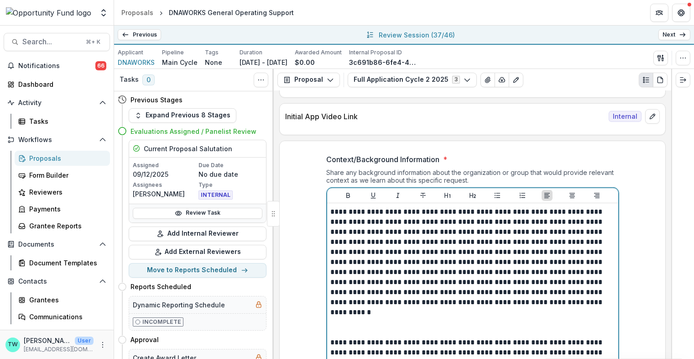
click at [418, 317] on p at bounding box center [473, 327] width 284 height 20
click at [415, 319] on p at bounding box center [473, 327] width 284 height 20
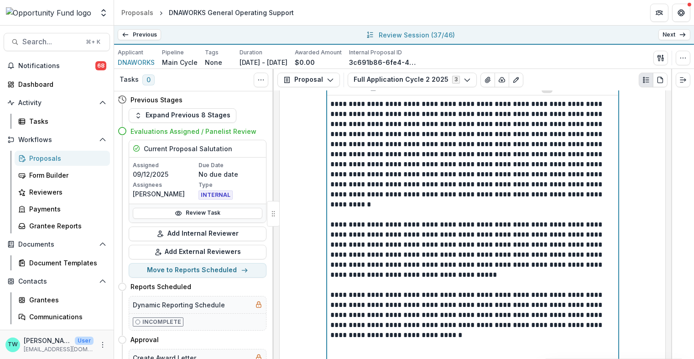
scroll to position [958, 0]
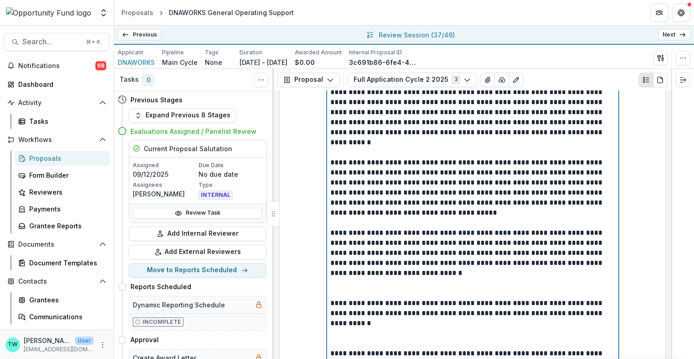
click at [405, 282] on p at bounding box center [473, 288] width 284 height 20
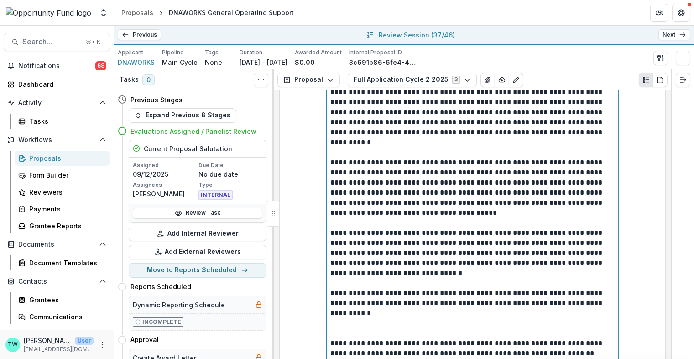
click at [399, 326] on p at bounding box center [473, 328] width 284 height 20
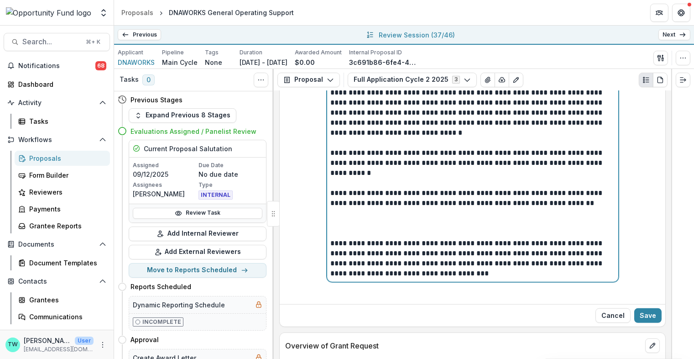
scroll to position [1110, 0]
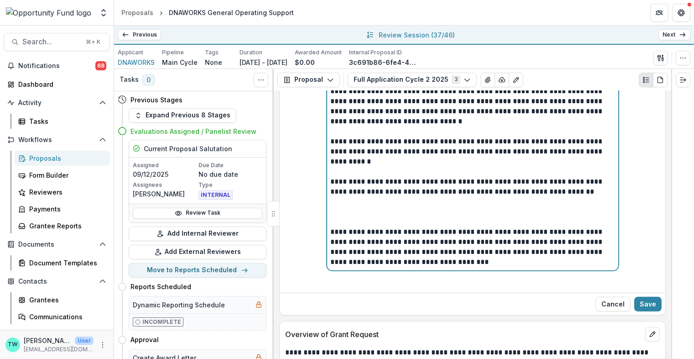
click at [393, 216] on p at bounding box center [473, 217] width 284 height 20
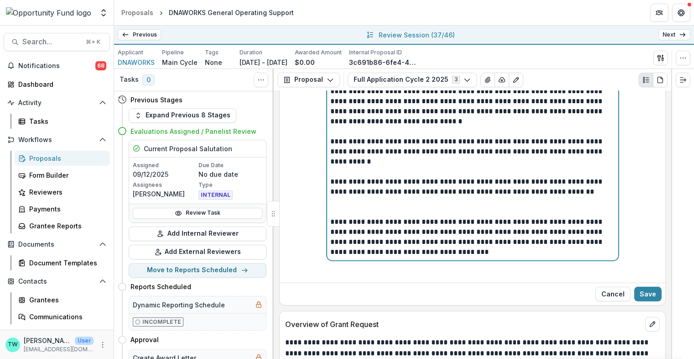
click at [360, 217] on p "**********" at bounding box center [473, 237] width 284 height 40
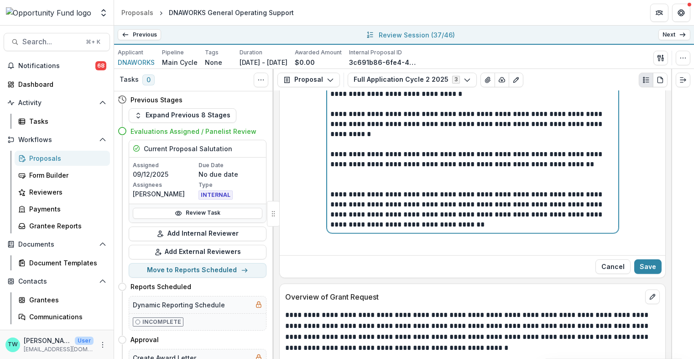
scroll to position [1153, 0]
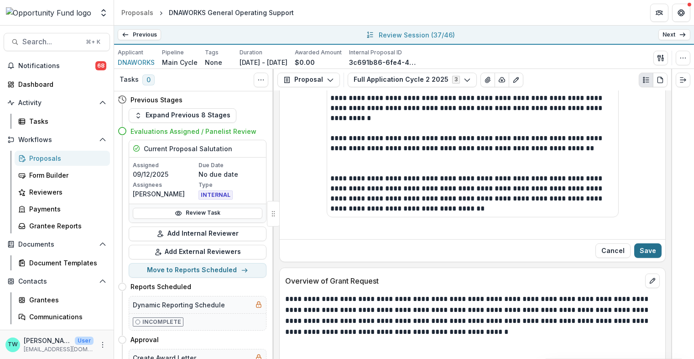
click at [644, 247] on button "Save" at bounding box center [647, 250] width 27 height 15
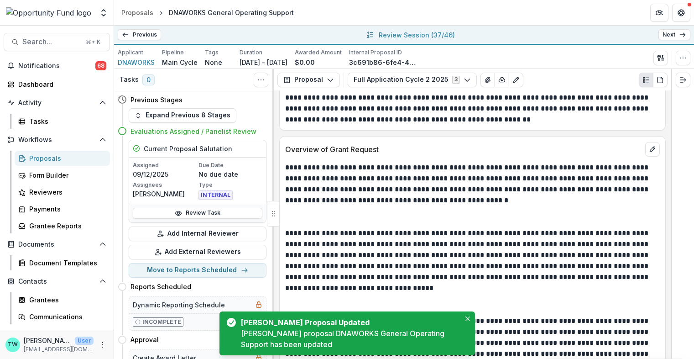
scroll to position [1148, 0]
click at [650, 146] on icon "edit" at bounding box center [652, 148] width 5 height 5
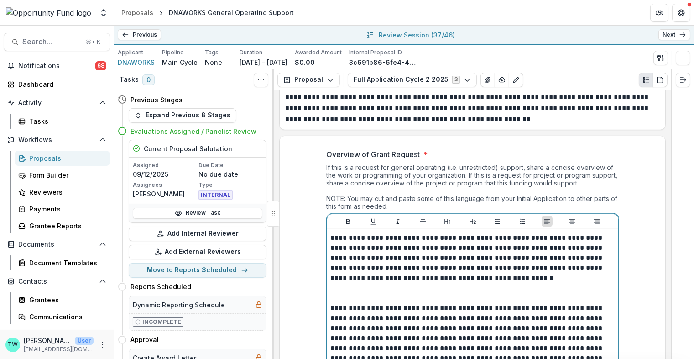
click at [465, 285] on p at bounding box center [473, 293] width 284 height 20
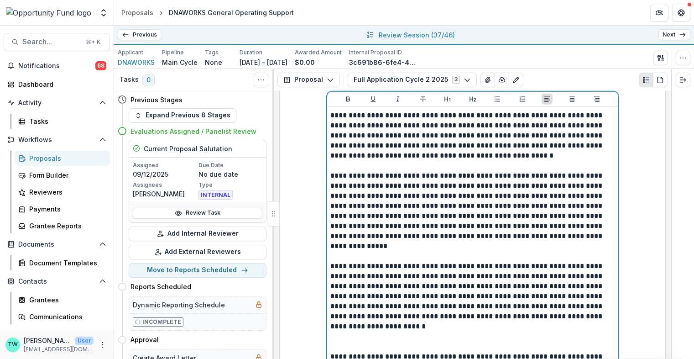
scroll to position [1272, 0]
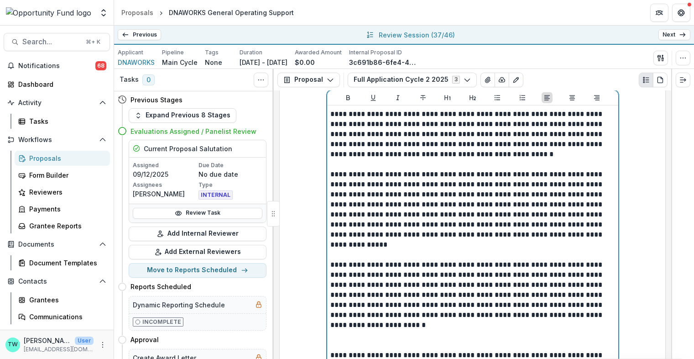
click at [436, 244] on p at bounding box center [473, 250] width 284 height 20
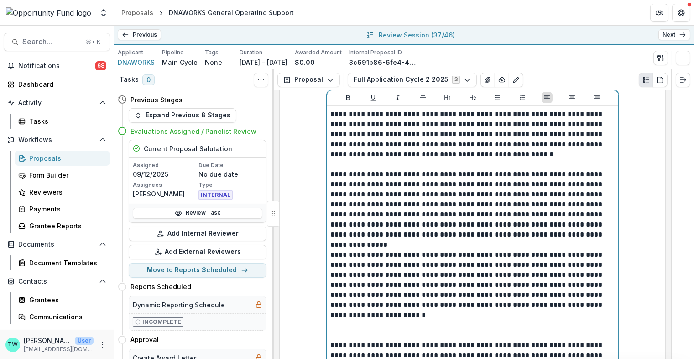
click at [419, 324] on p at bounding box center [473, 330] width 284 height 20
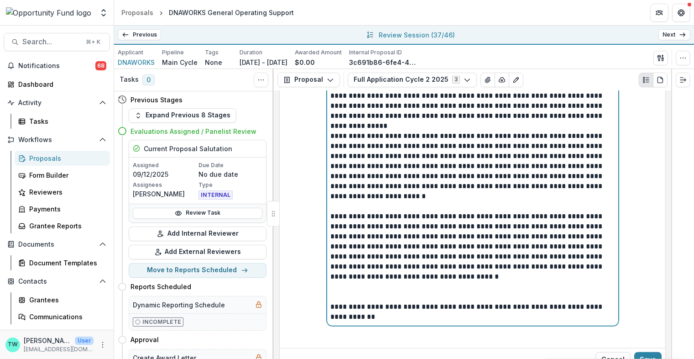
scroll to position [1394, 0]
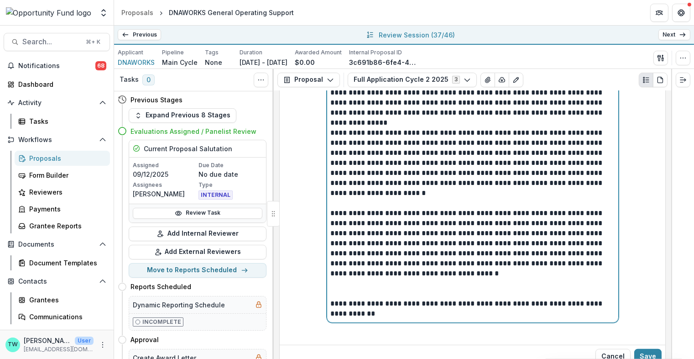
click at [408, 282] on p at bounding box center [473, 288] width 284 height 20
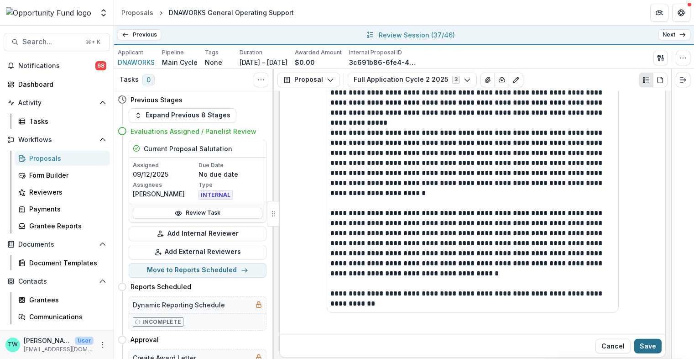
click at [645, 339] on button "Save" at bounding box center [647, 346] width 27 height 15
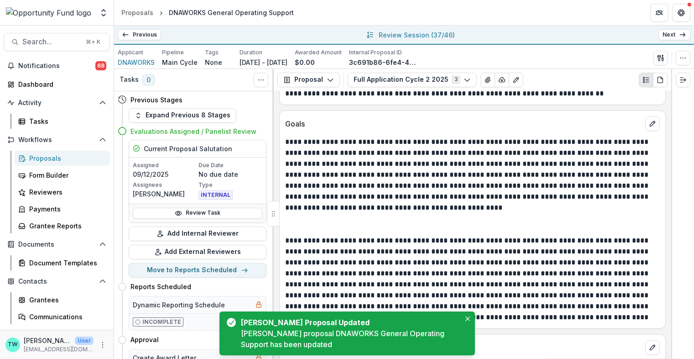
scroll to position [1502, 0]
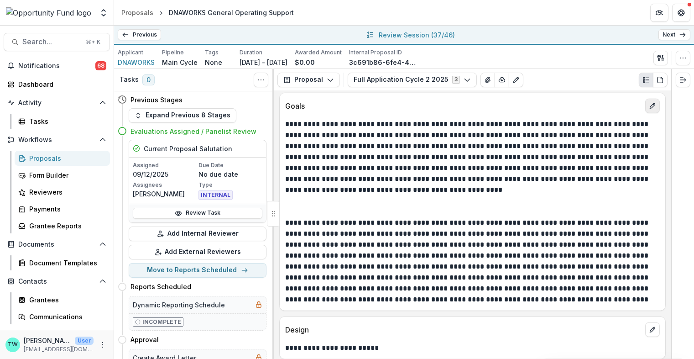
click at [649, 102] on icon "edit" at bounding box center [652, 105] width 7 height 7
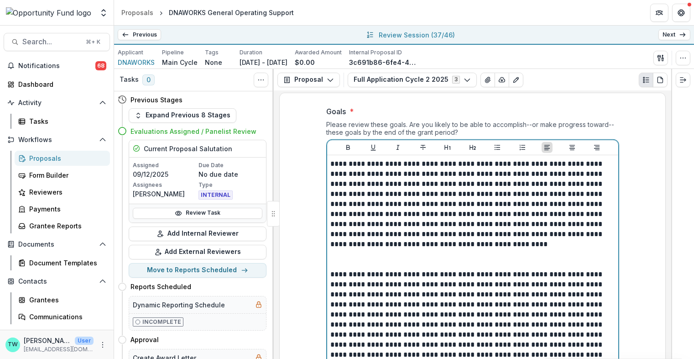
click at [444, 257] on p at bounding box center [473, 259] width 284 height 20
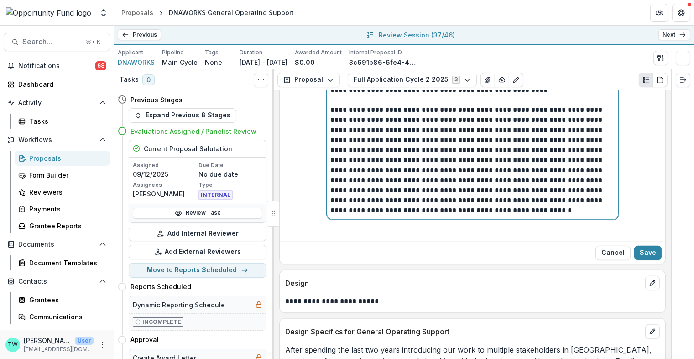
scroll to position [1674, 0]
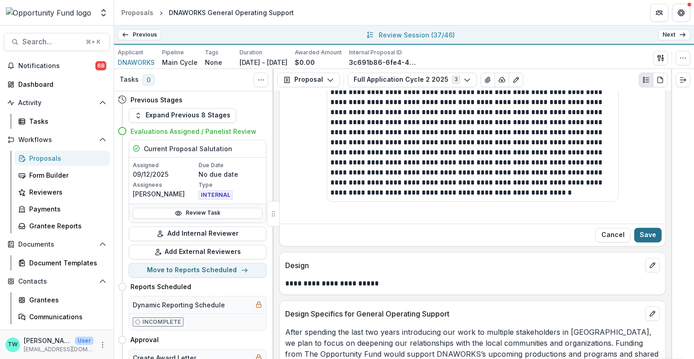
click at [648, 230] on button "Save" at bounding box center [647, 235] width 27 height 15
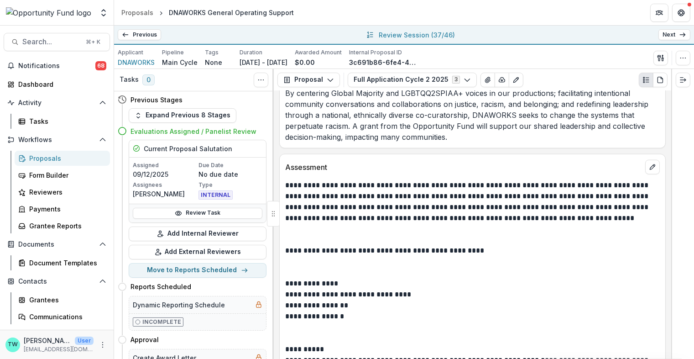
scroll to position [2170, 0]
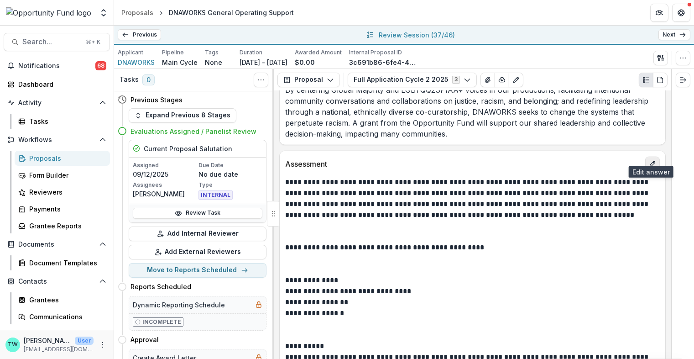
click at [653, 159] on button "edit" at bounding box center [652, 164] width 15 height 15
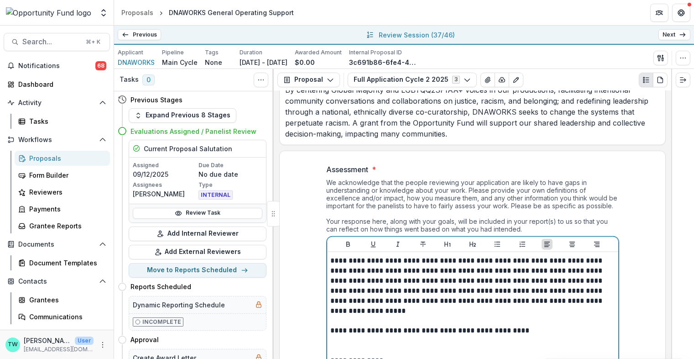
click at [381, 312] on p at bounding box center [473, 315] width 284 height 20
click at [377, 310] on p at bounding box center [473, 315] width 284 height 20
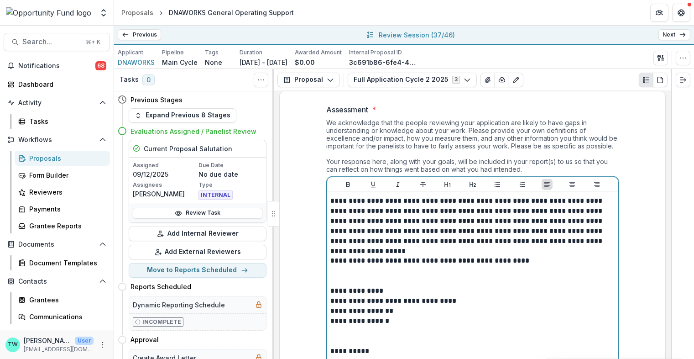
scroll to position [2231, 0]
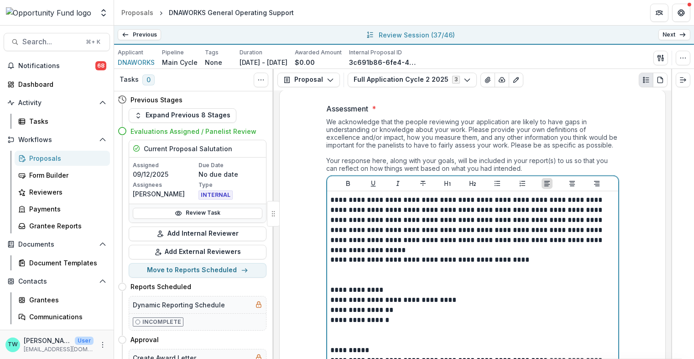
click at [361, 271] on p at bounding box center [473, 275] width 284 height 20
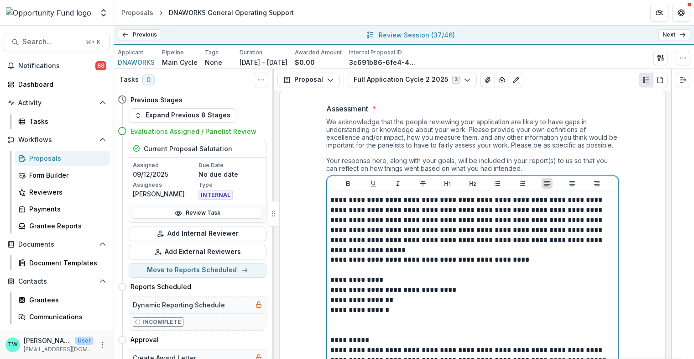
click at [361, 323] on p at bounding box center [473, 325] width 284 height 20
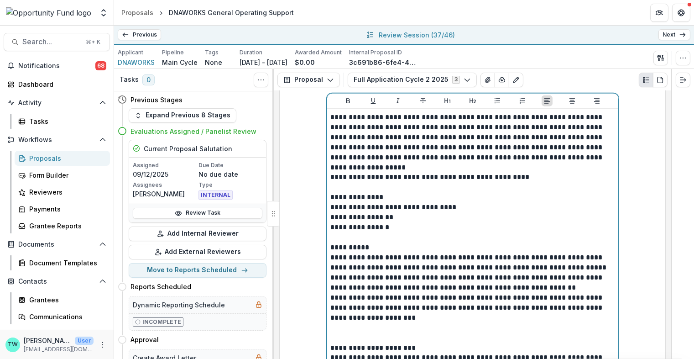
scroll to position [2324, 0]
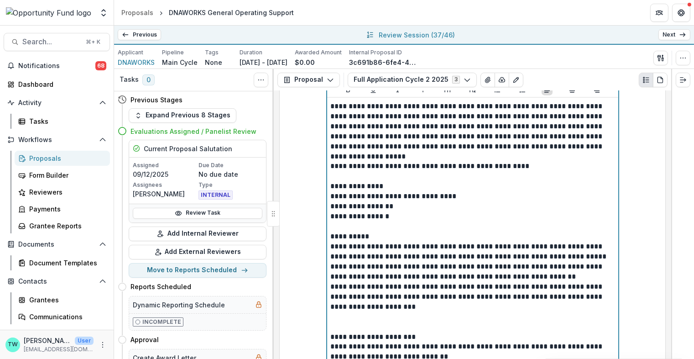
click at [355, 319] on p "**********" at bounding box center [473, 307] width 284 height 50
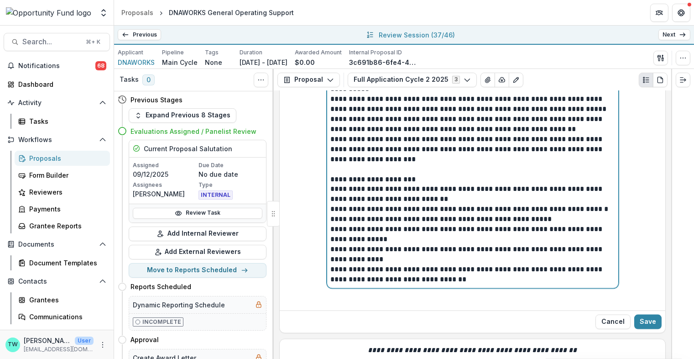
scroll to position [2474, 0]
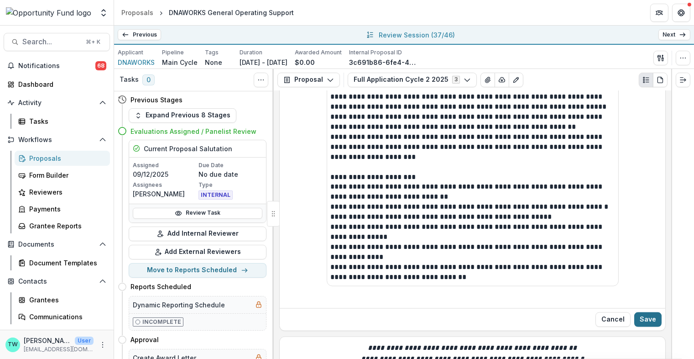
click at [644, 312] on button "Save" at bounding box center [647, 319] width 27 height 15
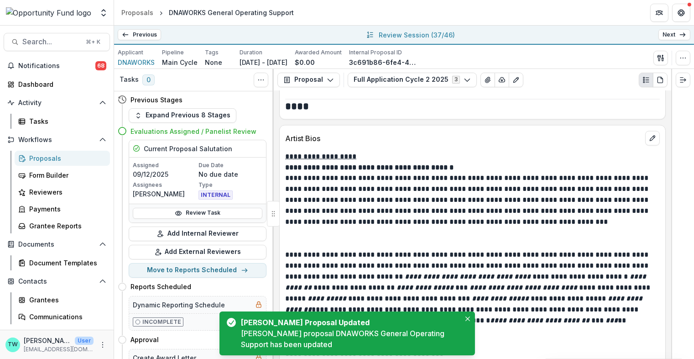
scroll to position [2662, 0]
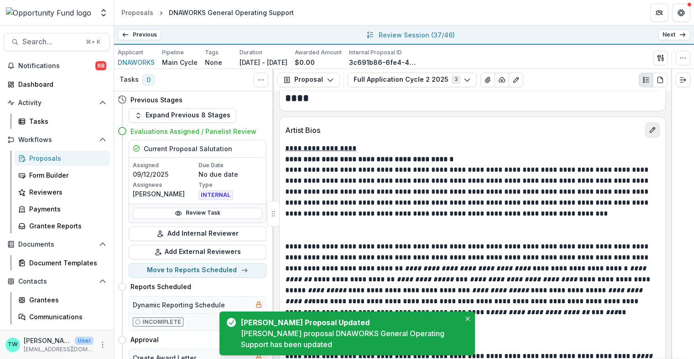
click at [654, 123] on button "edit" at bounding box center [652, 130] width 15 height 15
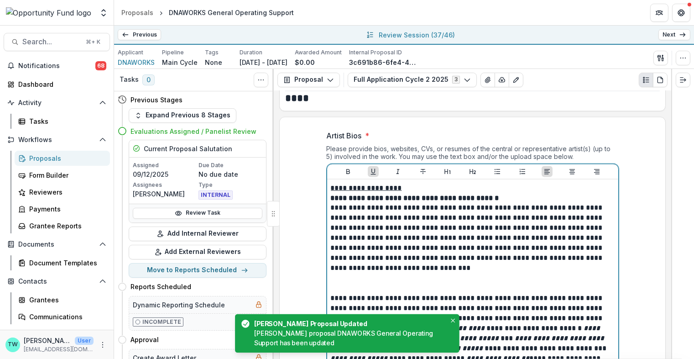
click at [392, 280] on p at bounding box center [473, 283] width 284 height 20
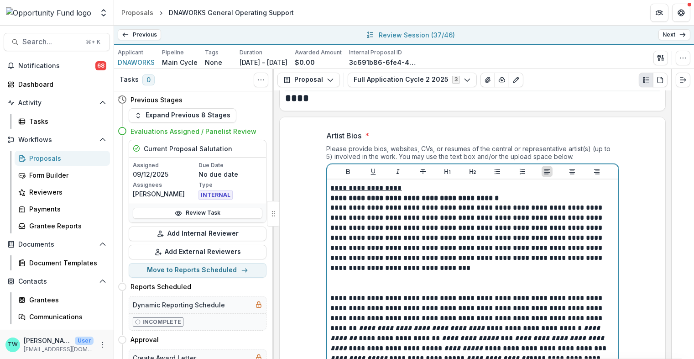
click at [392, 280] on p at bounding box center [473, 283] width 284 height 20
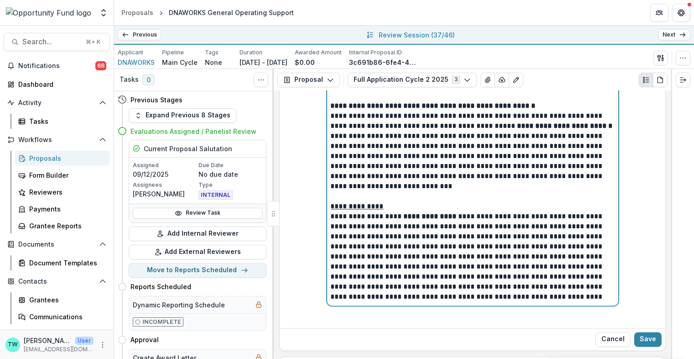
scroll to position [3119, 0]
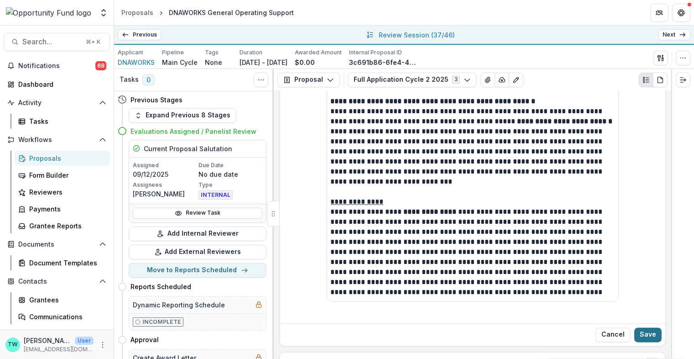
click at [642, 328] on button "Save" at bounding box center [647, 335] width 27 height 15
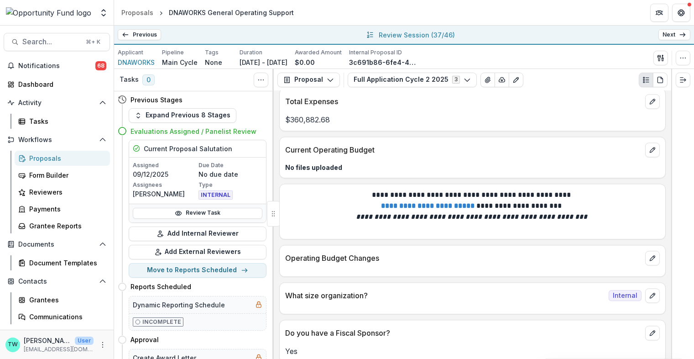
scroll to position [3797, 0]
click at [650, 143] on button "edit" at bounding box center [652, 150] width 15 height 15
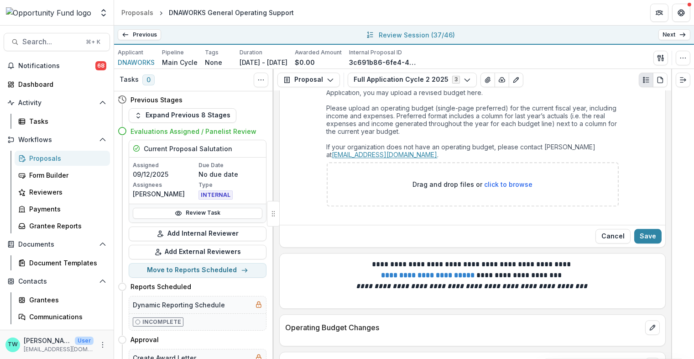
scroll to position [3894, 0]
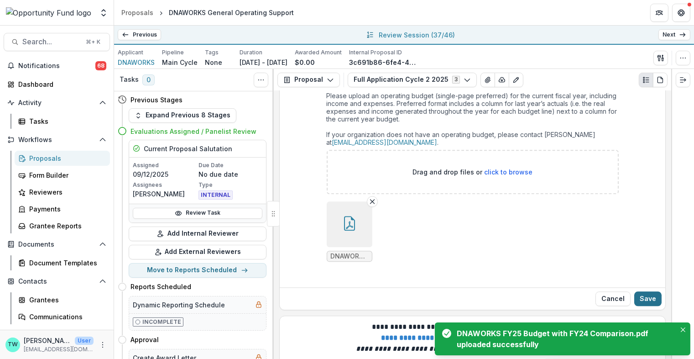
click at [650, 291] on button "Save" at bounding box center [647, 298] width 27 height 15
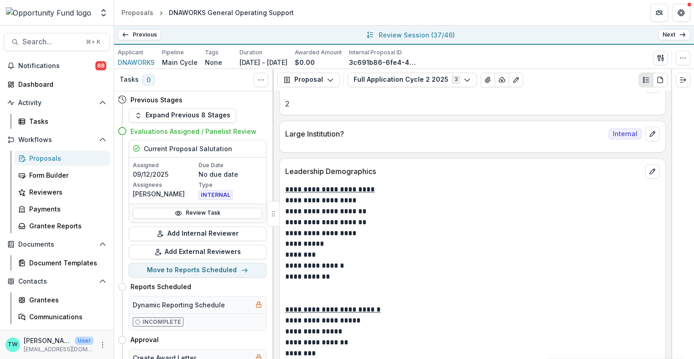
scroll to position [4290, 0]
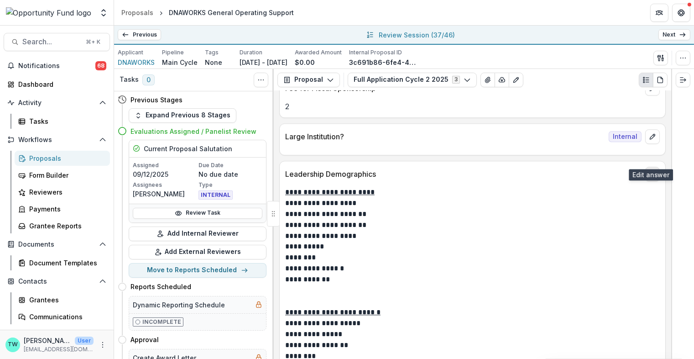
click at [651, 170] on icon "edit" at bounding box center [652, 173] width 7 height 7
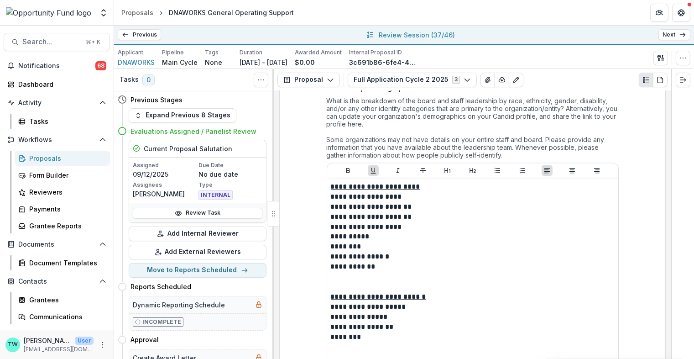
scroll to position [4384, 0]
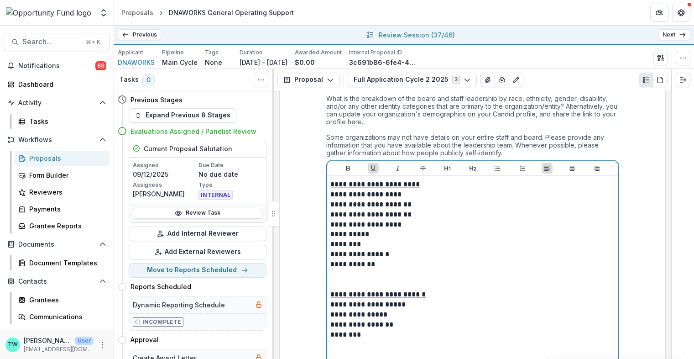
click at [397, 269] on p at bounding box center [473, 279] width 284 height 20
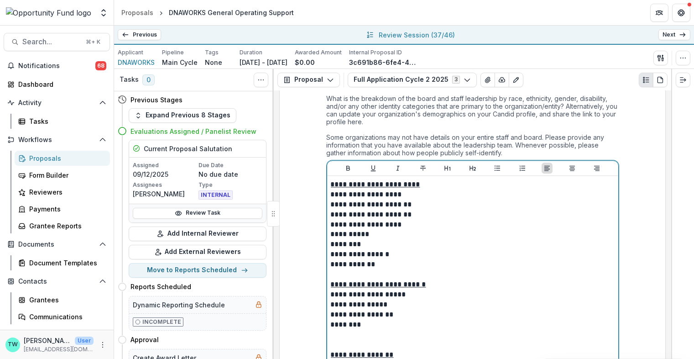
click at [407, 329] on p at bounding box center [473, 339] width 284 height 20
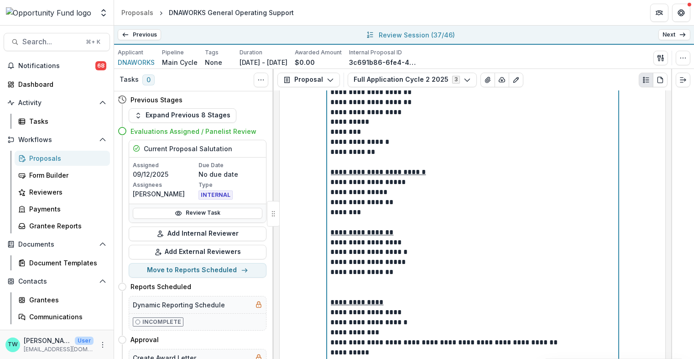
scroll to position [4503, 0]
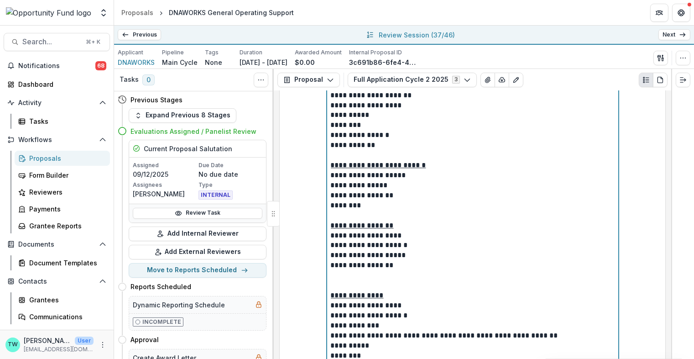
click at [471, 270] on p at bounding box center [473, 280] width 284 height 20
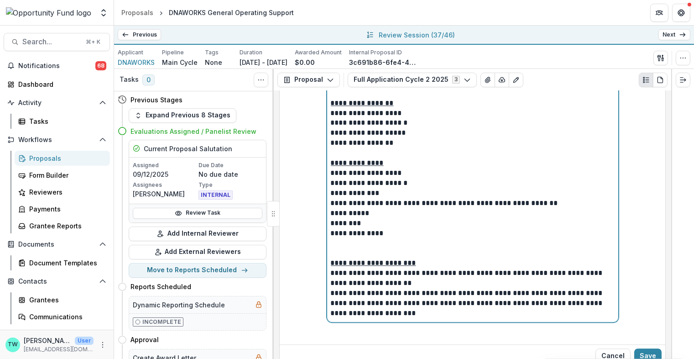
scroll to position [4635, 0]
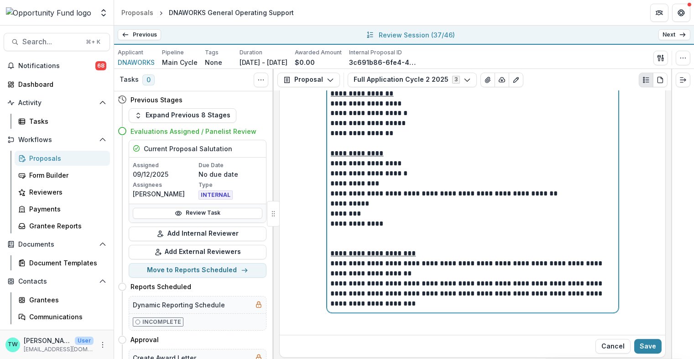
click at [392, 230] on p at bounding box center [473, 238] width 284 height 20
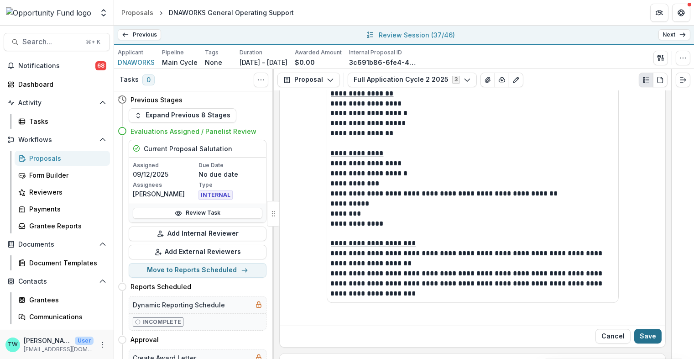
click at [648, 329] on button "Save" at bounding box center [647, 336] width 27 height 15
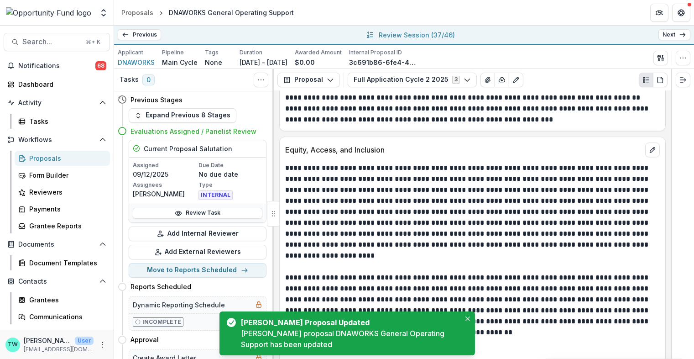
scroll to position [4731, 0]
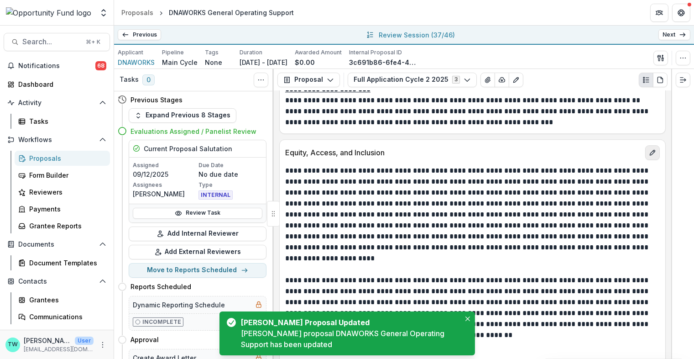
click at [649, 149] on icon "edit" at bounding box center [652, 152] width 7 height 7
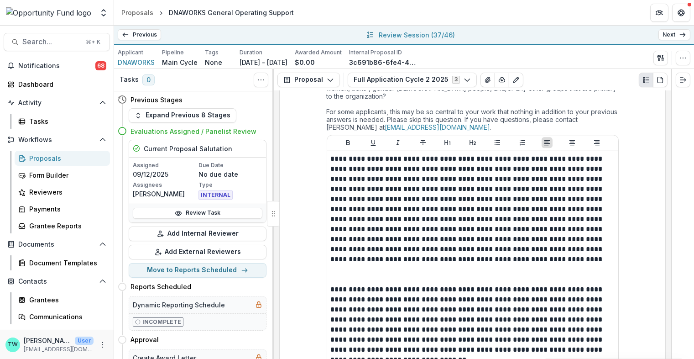
scroll to position [4842, 0]
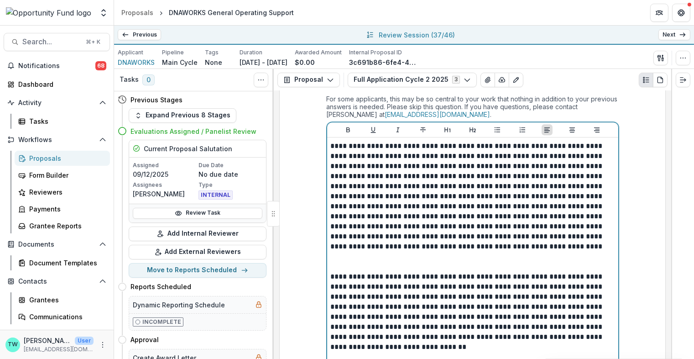
click at [507, 251] on p at bounding box center [473, 261] width 284 height 20
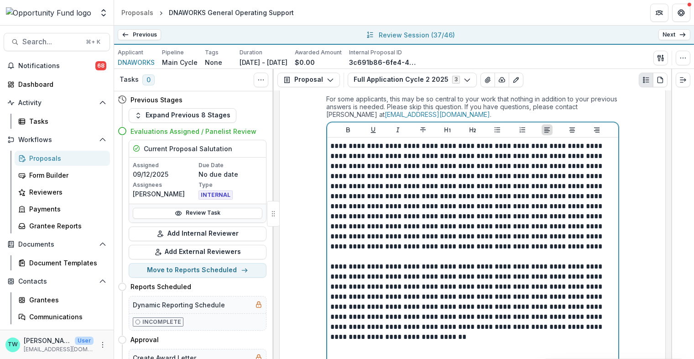
click at [468, 342] on p at bounding box center [473, 352] width 284 height 20
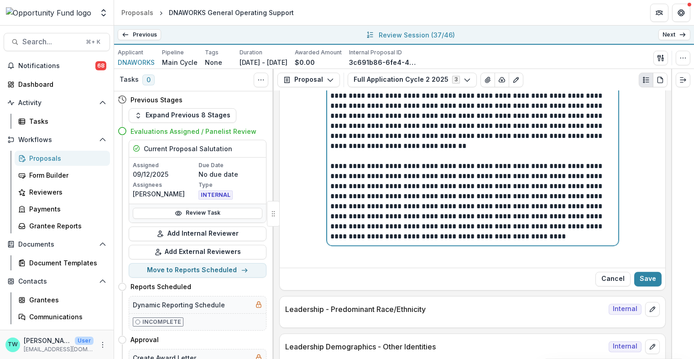
scroll to position [5047, 0]
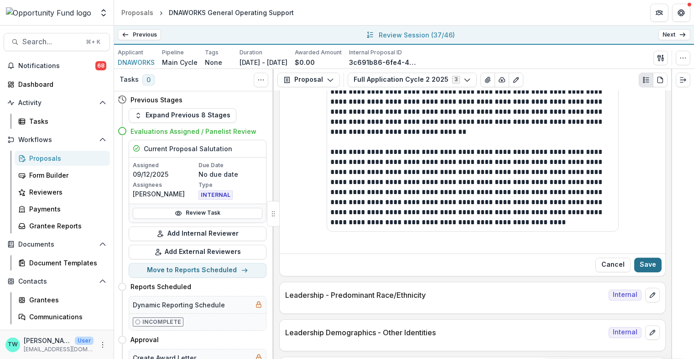
click at [643, 257] on button "Save" at bounding box center [647, 264] width 27 height 15
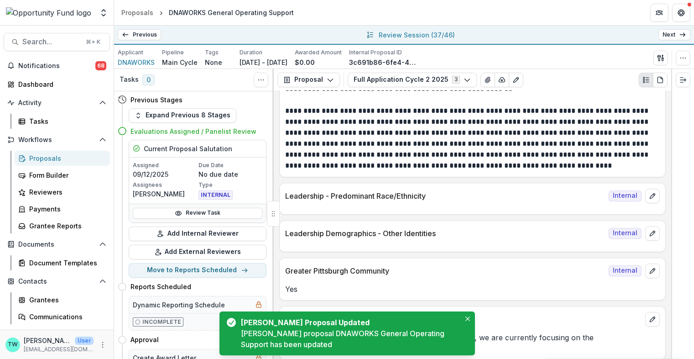
scroll to position [4969, 0]
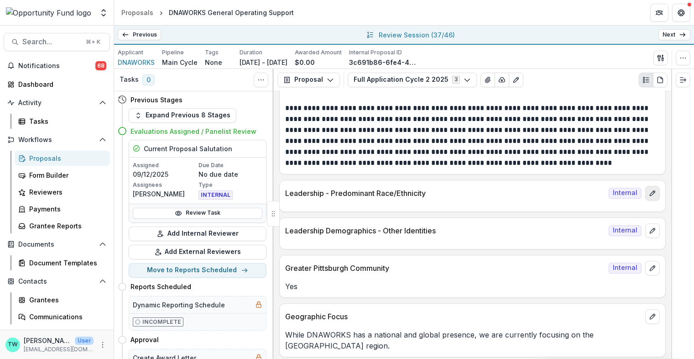
click at [650, 189] on icon "edit" at bounding box center [652, 192] width 7 height 7
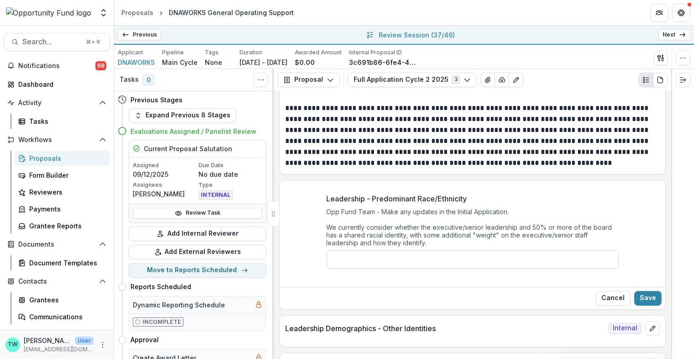
click at [383, 250] on input "Leadership - Predominant Race/Ethnicity" at bounding box center [473, 259] width 292 height 18
paste input "**********"
type input "**********"
click at [642, 291] on button "Save" at bounding box center [647, 298] width 27 height 15
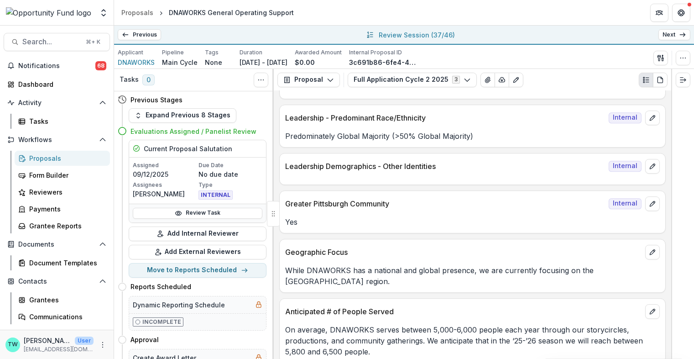
scroll to position [5066, 0]
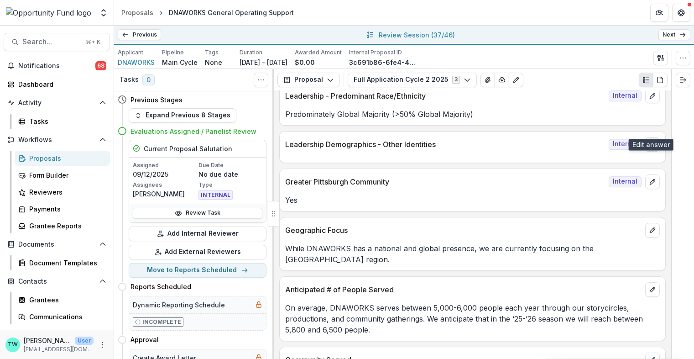
click at [650, 141] on icon "edit" at bounding box center [652, 144] width 7 height 7
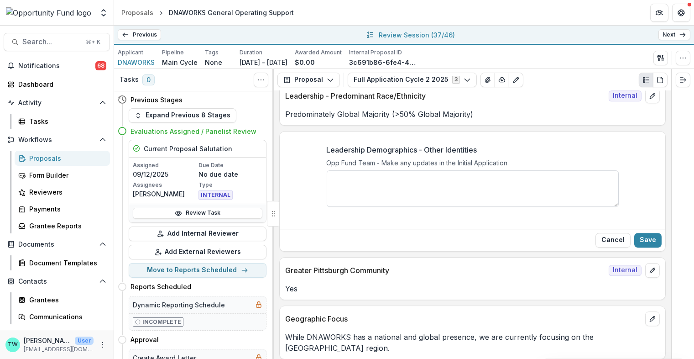
click at [431, 170] on textarea "Leadership Demographics - Other Identities" at bounding box center [473, 188] width 292 height 37
type textarea "*******"
click at [648, 233] on button "Save" at bounding box center [647, 240] width 27 height 15
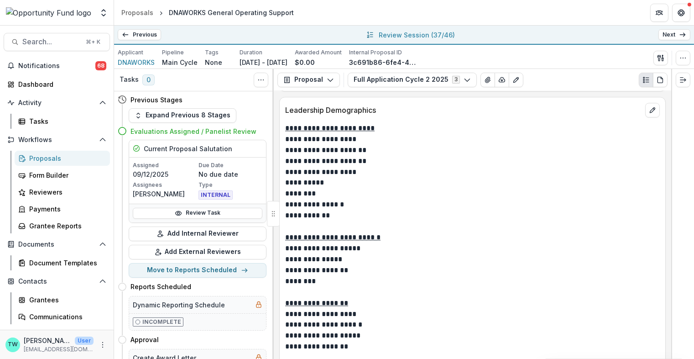
scroll to position [4347, 0]
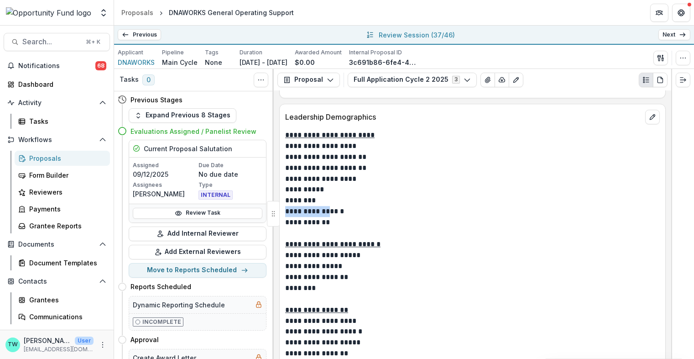
drag, startPoint x: 340, startPoint y: 196, endPoint x: 285, endPoint y: 194, distance: 54.3
click at [285, 206] on p "**********" at bounding box center [471, 211] width 372 height 11
copy p "**********"
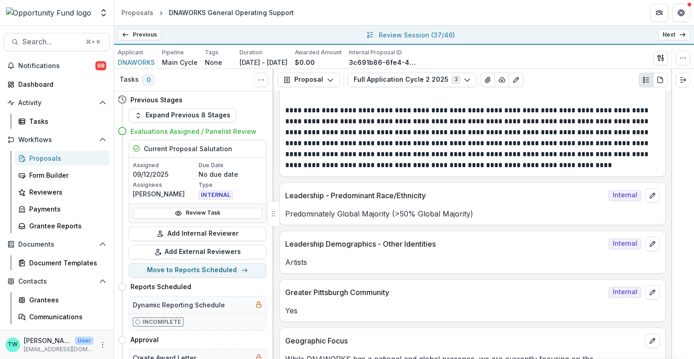
scroll to position [5004, 0]
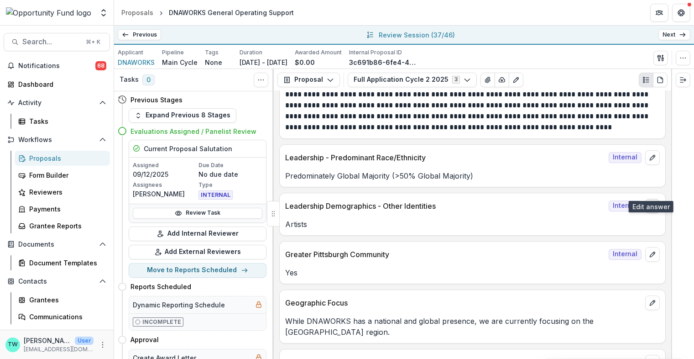
click at [650, 202] on icon "edit" at bounding box center [652, 205] width 7 height 7
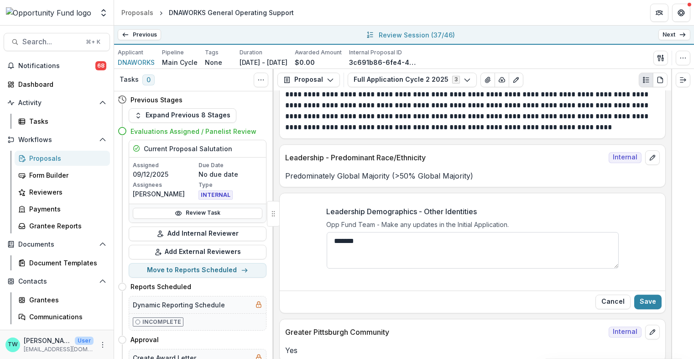
click at [366, 232] on textarea "*******" at bounding box center [473, 250] width 292 height 37
paste textarea "**********"
drag, startPoint x: 414, startPoint y: 224, endPoint x: 358, endPoint y: 229, distance: 55.9
click at [358, 232] on textarea "**********" at bounding box center [473, 250] width 292 height 37
paste textarea
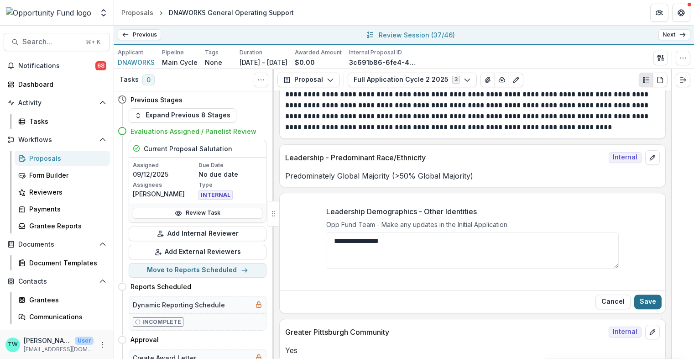
type textarea "**********"
click at [645, 294] on button "Save" at bounding box center [647, 301] width 27 height 15
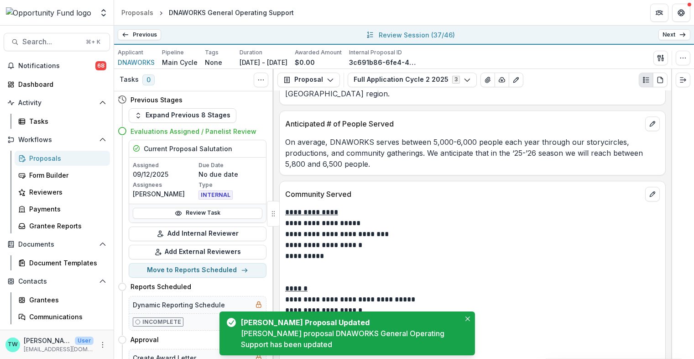
scroll to position [5253, 0]
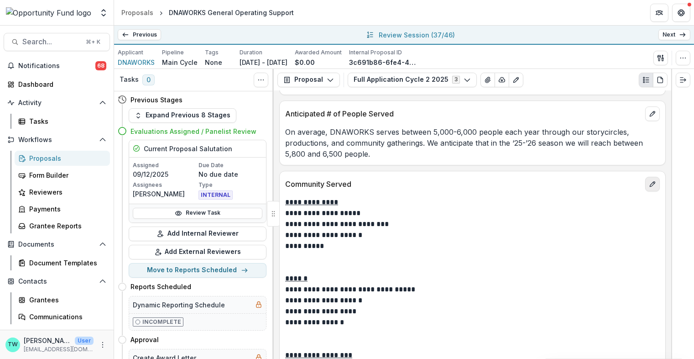
click at [645, 177] on button "edit" at bounding box center [652, 184] width 15 height 15
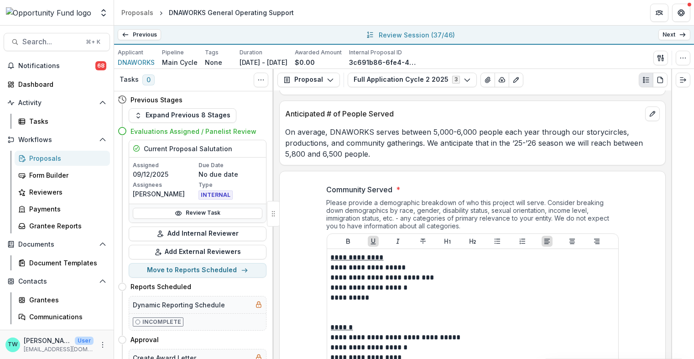
click at [645, 177] on div "**********" at bounding box center [473, 346] width 386 height 338
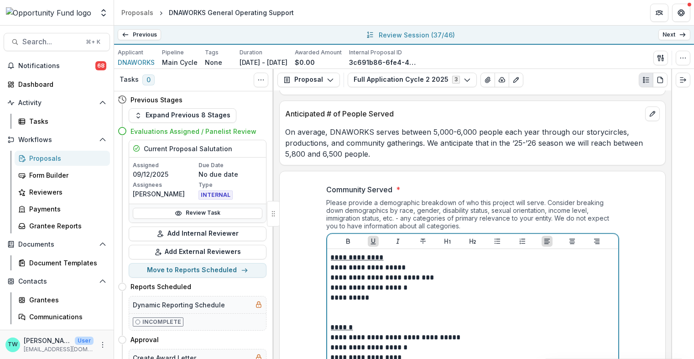
click at [386, 302] on p at bounding box center [473, 312] width 284 height 20
click at [368, 302] on p at bounding box center [473, 312] width 284 height 20
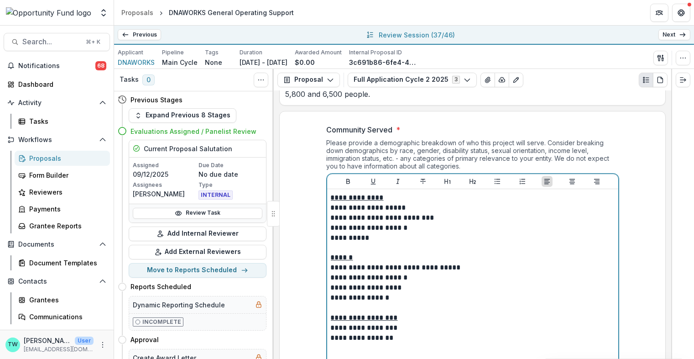
scroll to position [5329, 0]
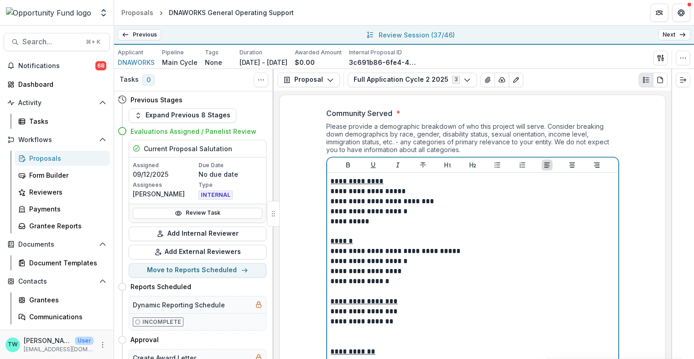
click at [415, 326] on p at bounding box center [473, 336] width 284 height 20
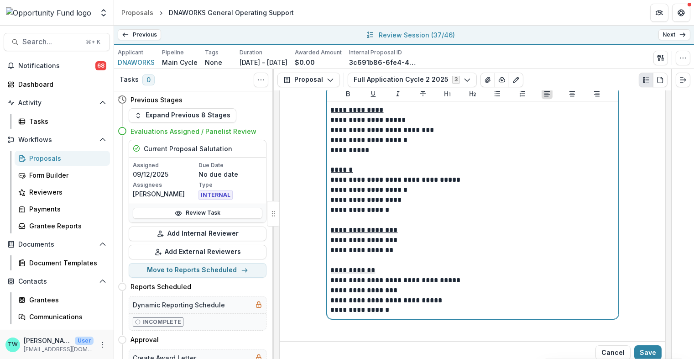
scroll to position [5444, 0]
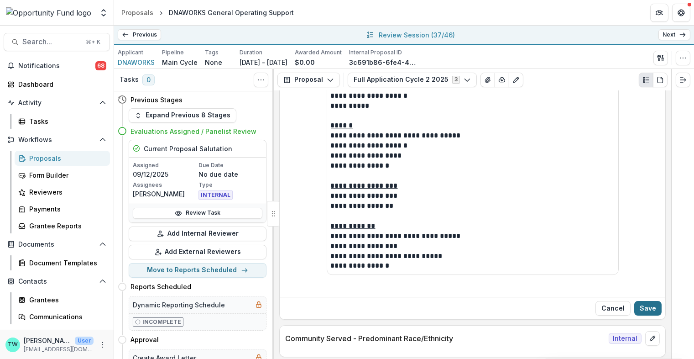
click at [645, 301] on button "Save" at bounding box center [647, 308] width 27 height 15
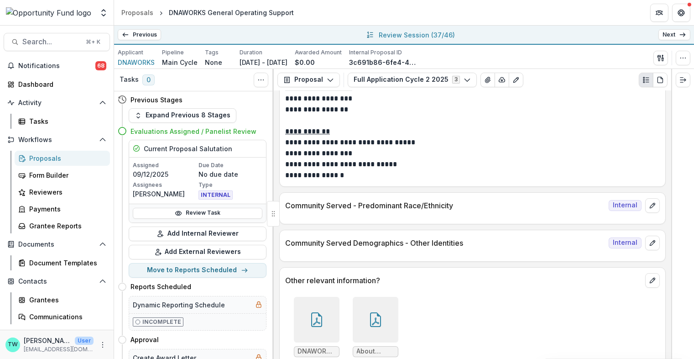
scroll to position [5472, 0]
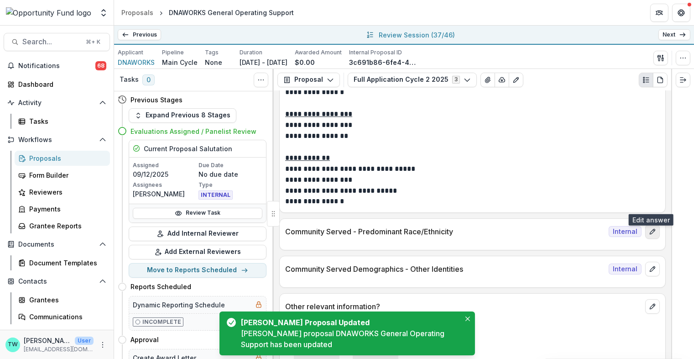
click at [649, 228] on icon "edit" at bounding box center [652, 231] width 7 height 7
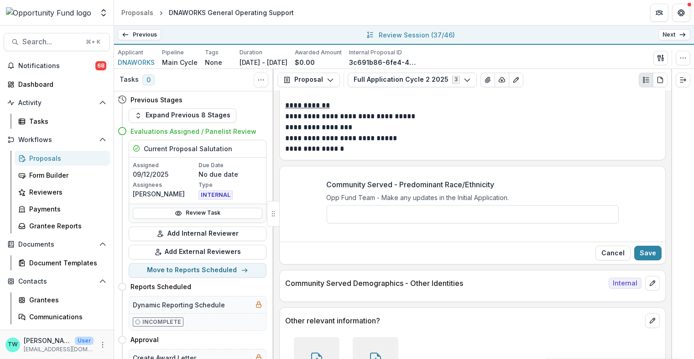
scroll to position [5538, 0]
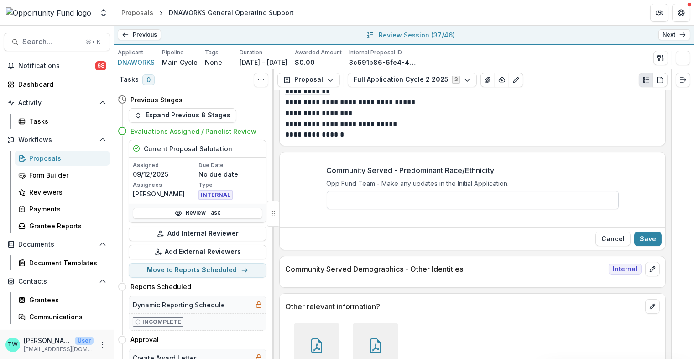
click at [376, 191] on input "Community Served - Predominant Race/Ethnicity" at bounding box center [473, 200] width 292 height 18
paste input "**********"
type input "**********"
click at [643, 231] on button "Save" at bounding box center [647, 238] width 27 height 15
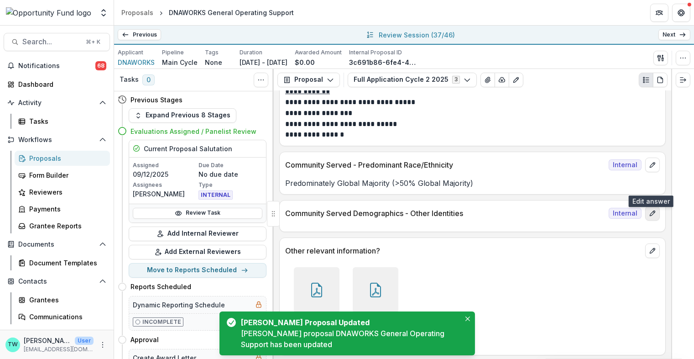
click at [650, 211] on icon "edit" at bounding box center [652, 213] width 5 height 5
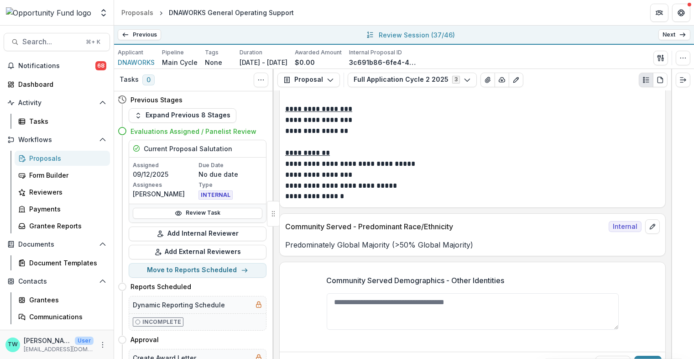
scroll to position [5494, 0]
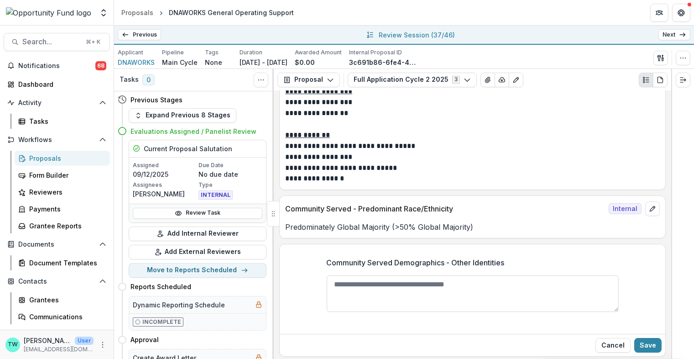
click at [409, 275] on textarea "Community Served Demographics - Other Identities" at bounding box center [473, 293] width 292 height 37
paste textarea "********"
type textarea "********"
click at [648, 338] on button "Save" at bounding box center [647, 345] width 27 height 15
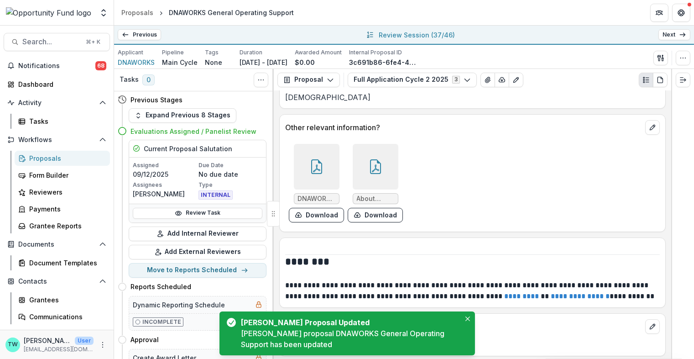
scroll to position [5681, 0]
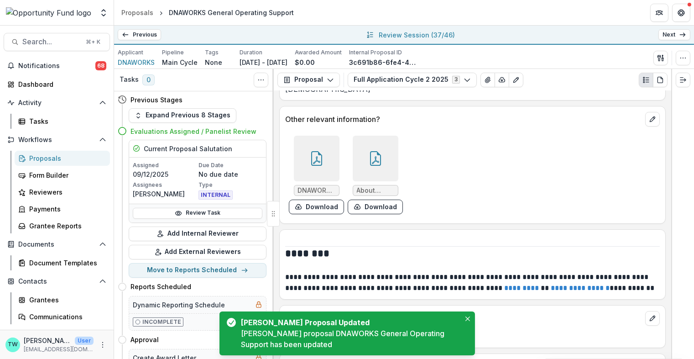
click at [324, 136] on div at bounding box center [317, 159] width 46 height 46
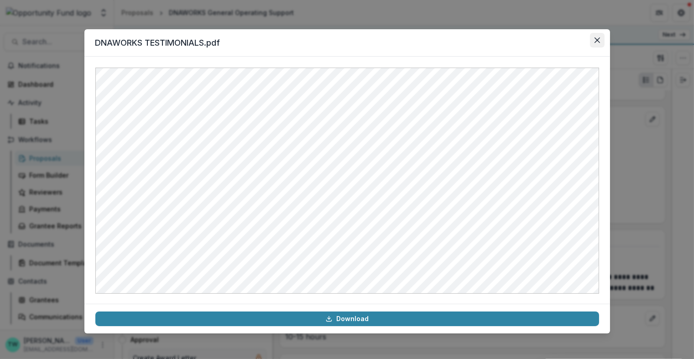
click at [597, 40] on icon "Close" at bounding box center [596, 39] width 5 height 5
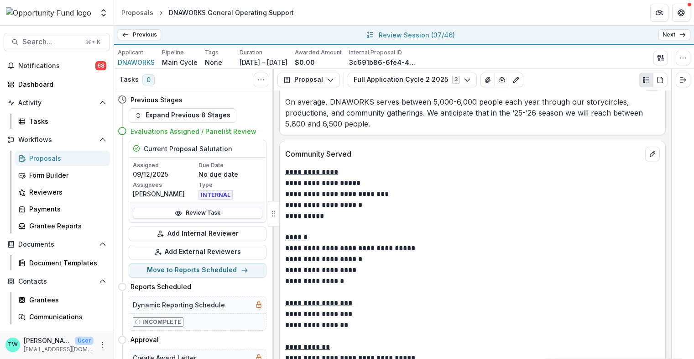
scroll to position [5281, 0]
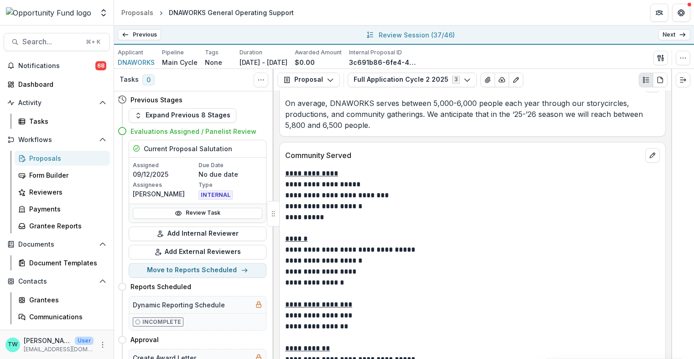
click at [673, 37] on link "Next" at bounding box center [675, 34] width 32 height 11
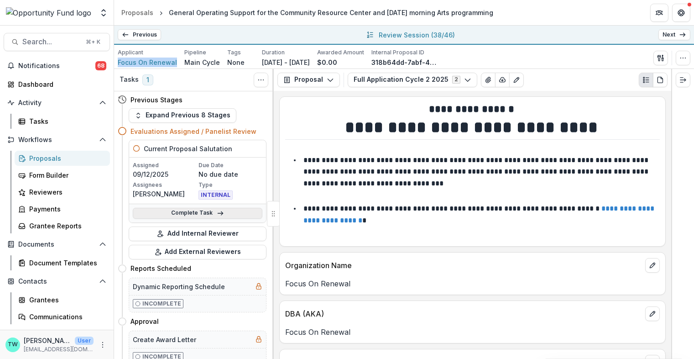
click at [179, 210] on link "Complete Task" at bounding box center [198, 213] width 130 height 11
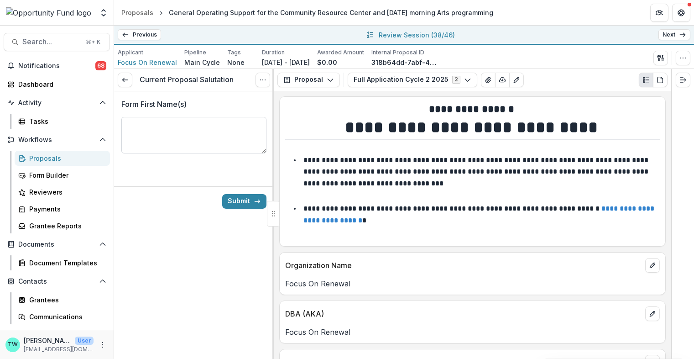
click at [182, 130] on textarea "Form First Name(s)" at bounding box center [193, 135] width 145 height 37
type textarea "*****"
click at [241, 199] on button "Submit" at bounding box center [244, 201] width 44 height 15
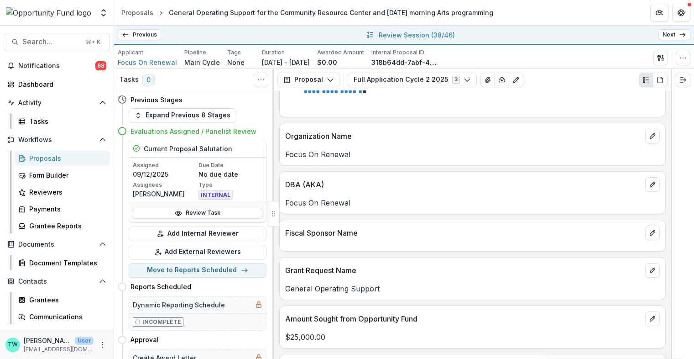
scroll to position [89, 0]
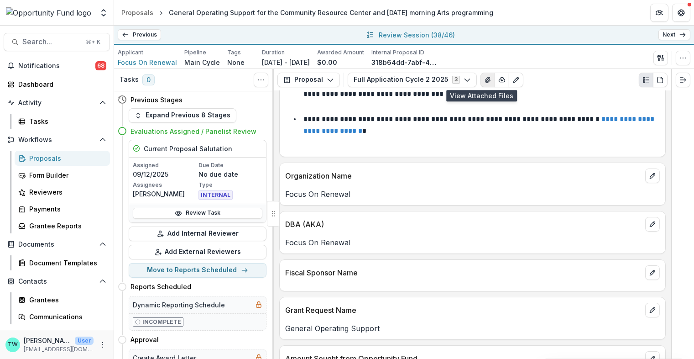
click at [481, 84] on button "View Attached Files" at bounding box center [488, 80] width 15 height 15
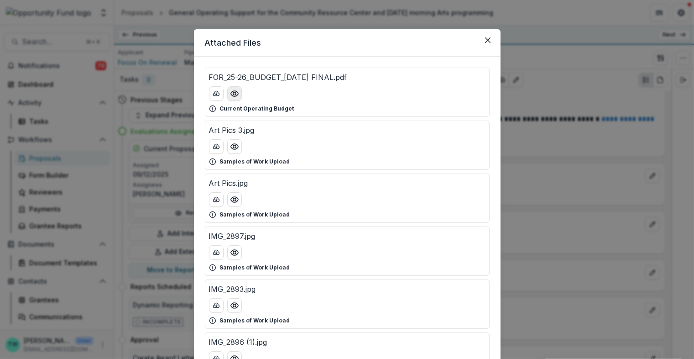
click at [232, 94] on icon "Preview FOR_25-26_BUDGET_06.26.25 FINAL.pdf" at bounding box center [234, 93] width 9 height 9
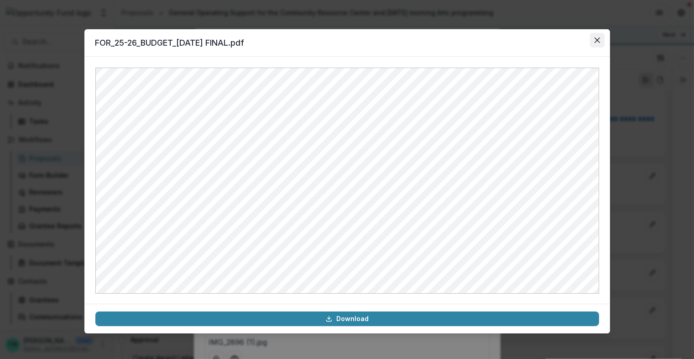
click at [596, 37] on icon "Close" at bounding box center [597, 39] width 5 height 5
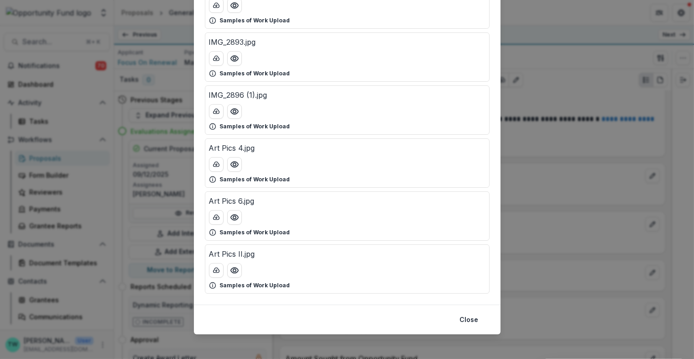
scroll to position [242, 0]
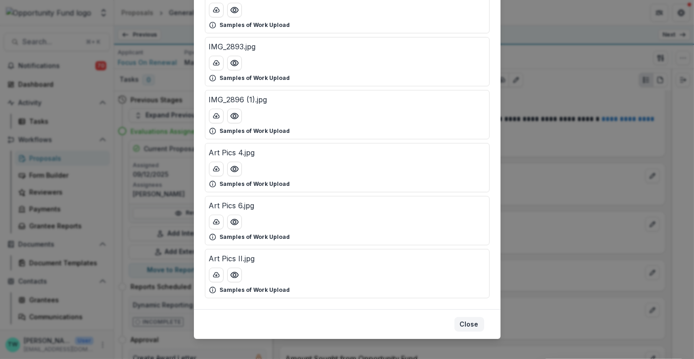
click at [479, 322] on button "Close" at bounding box center [470, 324] width 30 height 15
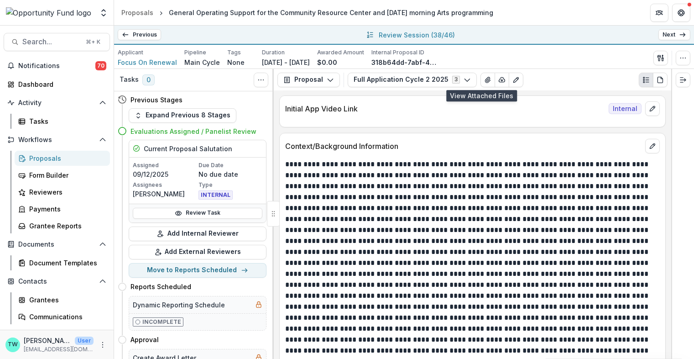
scroll to position [785, 0]
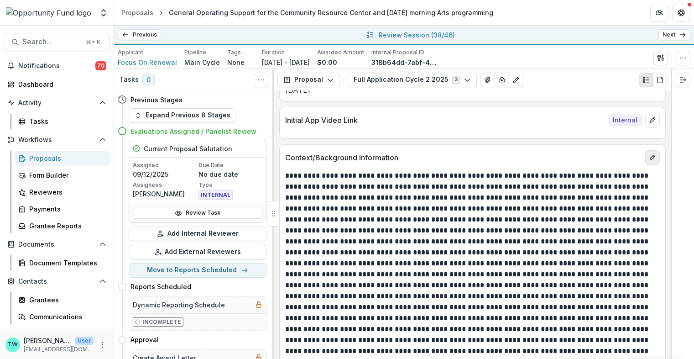
click at [651, 155] on icon "edit" at bounding box center [652, 157] width 5 height 5
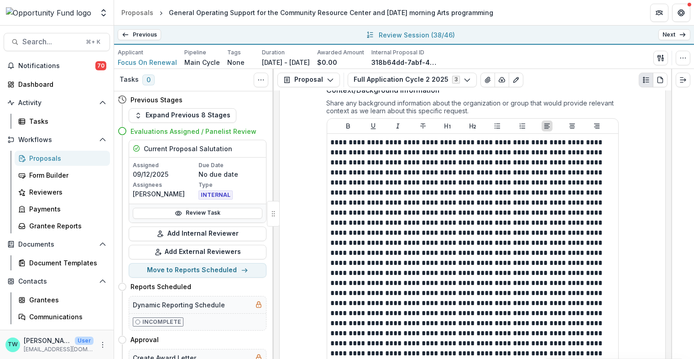
scroll to position [861, 0]
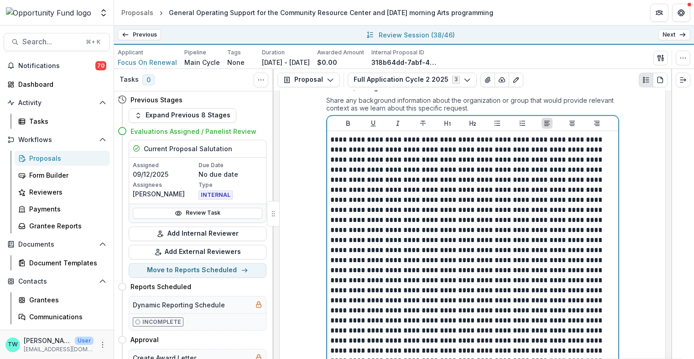
click at [461, 183] on p at bounding box center [473, 351] width 284 height 432
click at [464, 181] on p at bounding box center [473, 351] width 284 height 432
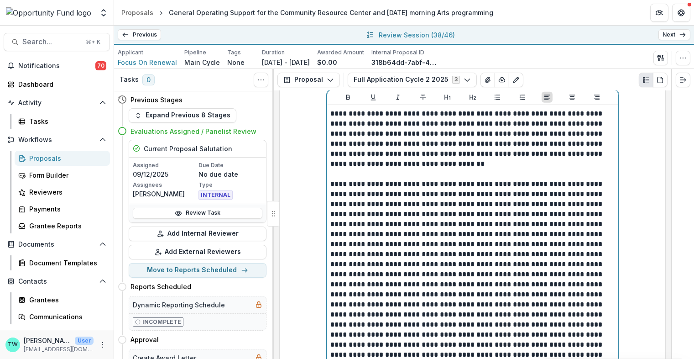
scroll to position [890, 0]
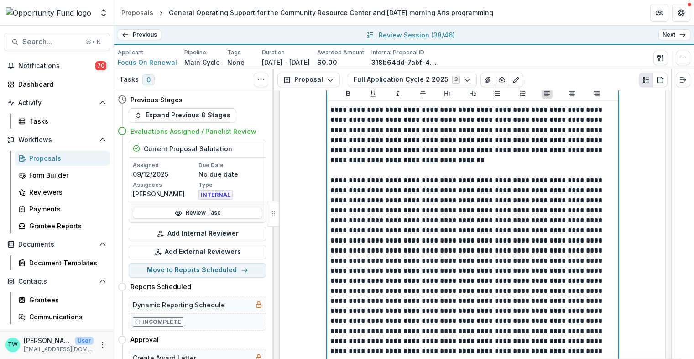
click at [482, 244] on p at bounding box center [473, 366] width 284 height 382
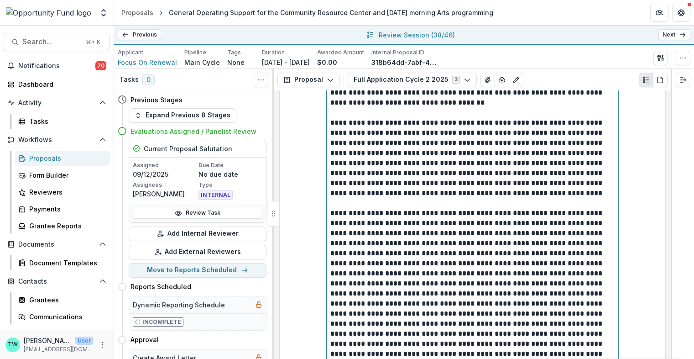
scroll to position [950, 0]
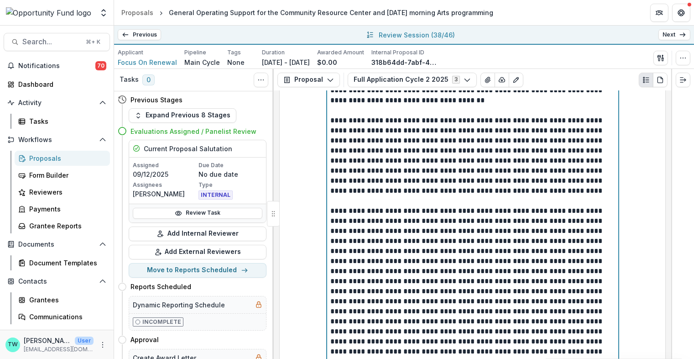
click at [582, 244] on p at bounding box center [473, 356] width 284 height 301
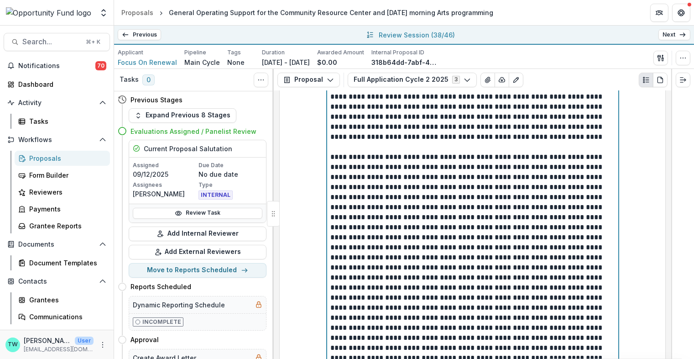
scroll to position [1006, 0]
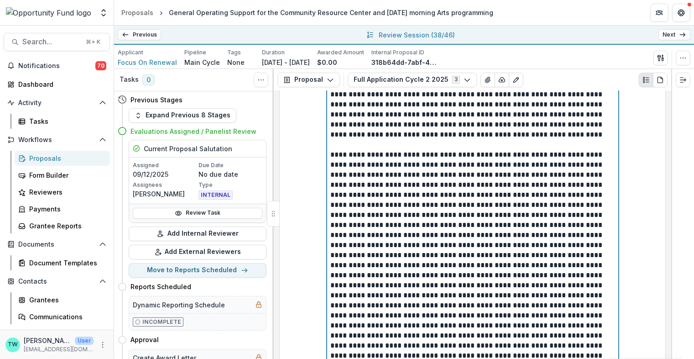
click at [367, 238] on p at bounding box center [473, 300] width 284 height 301
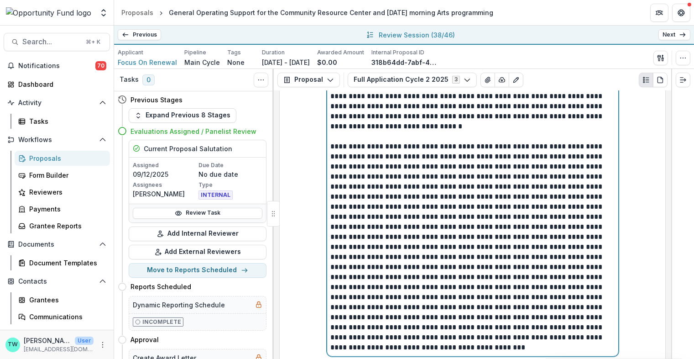
scroll to position [1125, 0]
click at [553, 200] on p at bounding box center [473, 246] width 284 height 211
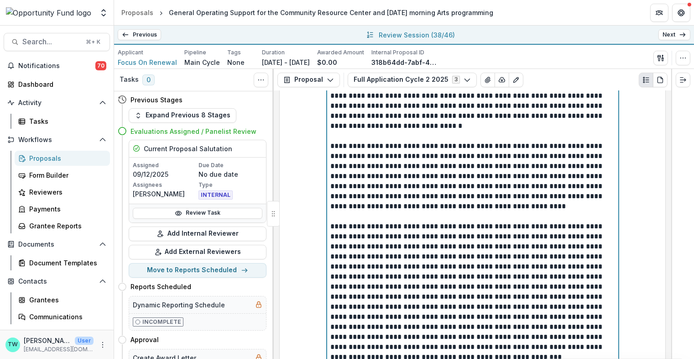
click at [463, 259] on p at bounding box center [473, 291] width 284 height 141
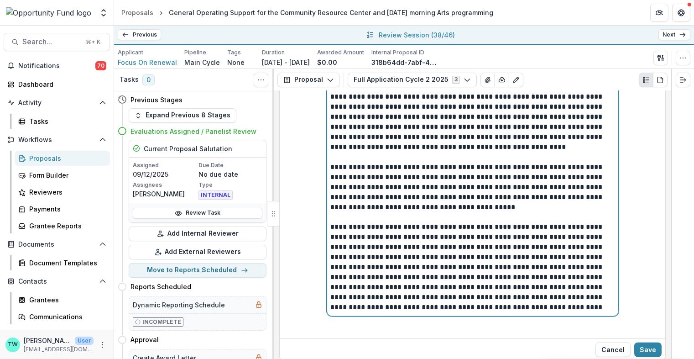
scroll to position [1188, 0]
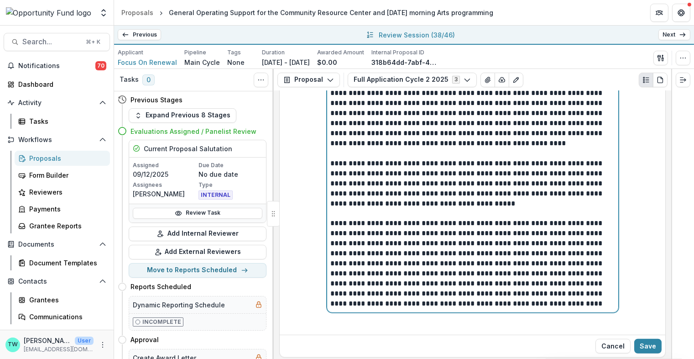
click at [447, 275] on p "**********" at bounding box center [473, 263] width 284 height 90
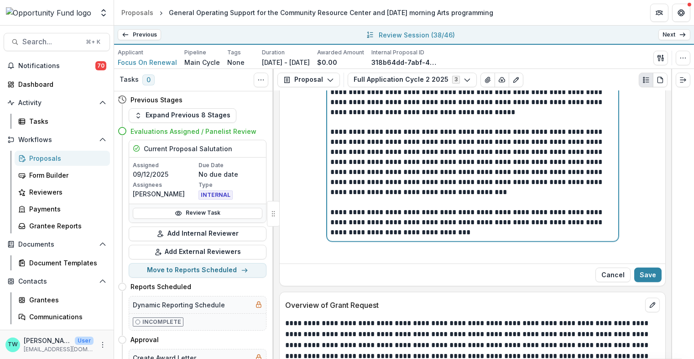
scroll to position [1308, 0]
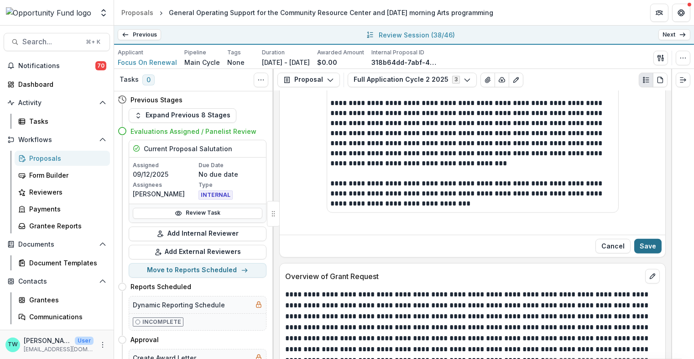
click at [646, 242] on button "Save" at bounding box center [647, 246] width 27 height 15
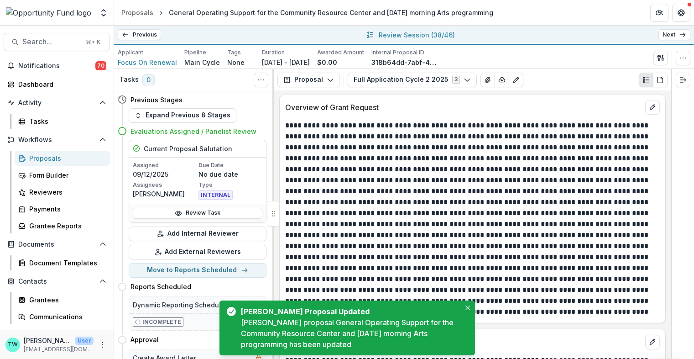
scroll to position [1318, 0]
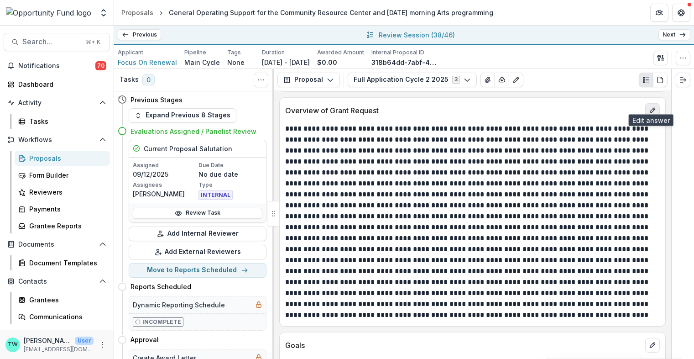
click at [649, 107] on icon "edit" at bounding box center [652, 110] width 7 height 7
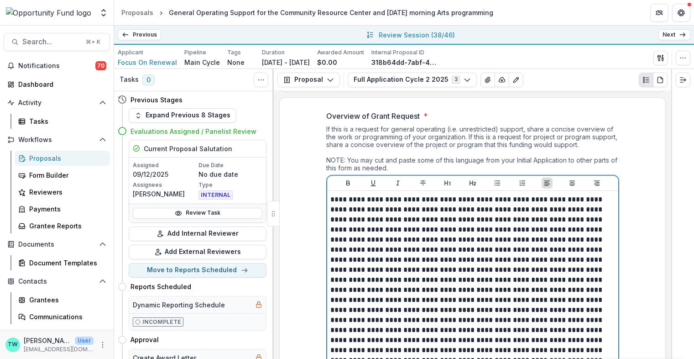
click at [505, 210] on p at bounding box center [473, 314] width 284 height 241
click at [506, 213] on p at bounding box center [473, 314] width 284 height 241
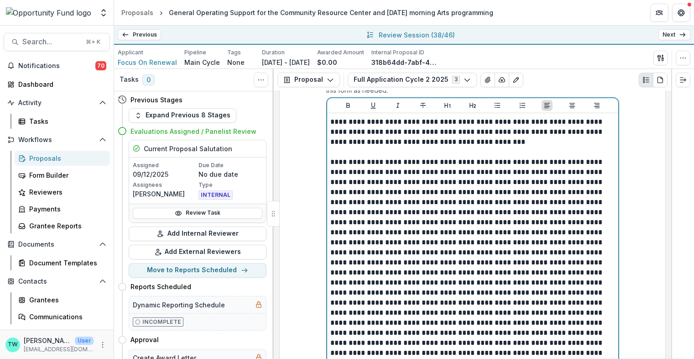
scroll to position [1397, 0]
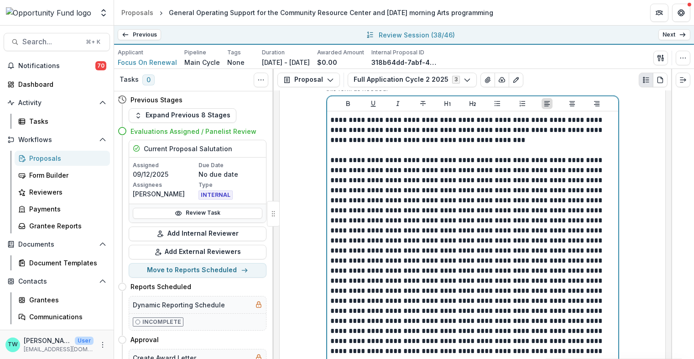
click at [331, 213] on p at bounding box center [473, 260] width 284 height 211
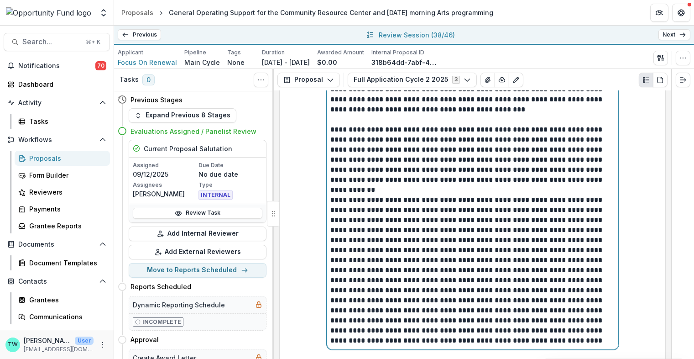
scroll to position [1432, 0]
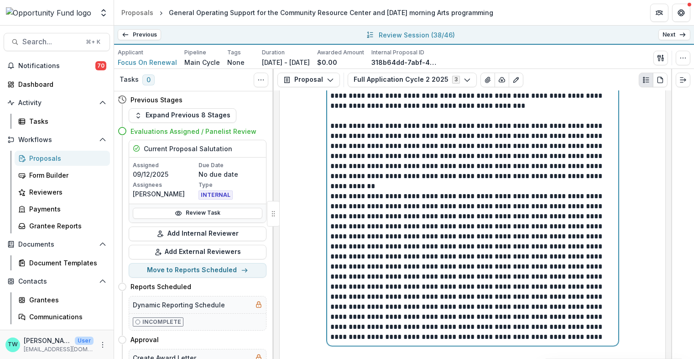
click at [331, 238] on p at bounding box center [473, 266] width 284 height 151
click at [435, 269] on p at bounding box center [473, 266] width 284 height 151
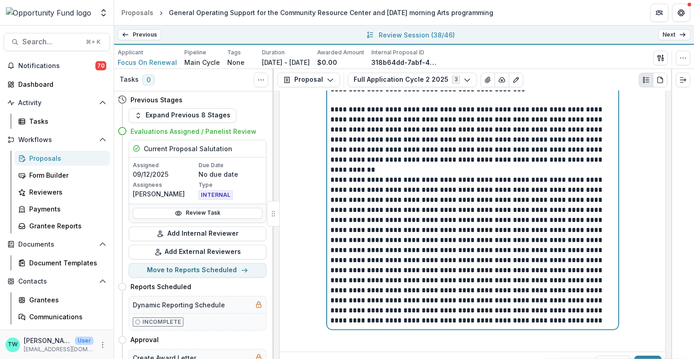
scroll to position [1451, 0]
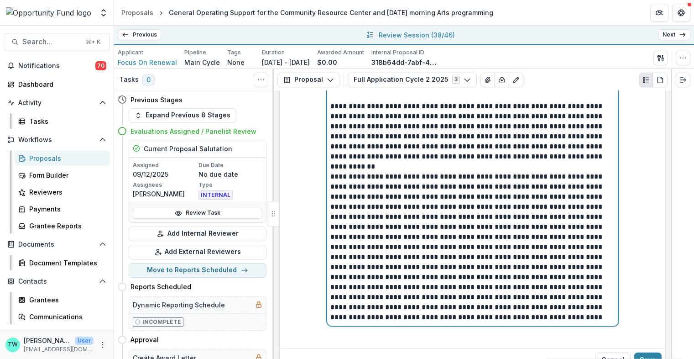
click at [333, 290] on p at bounding box center [473, 247] width 284 height 151
click at [331, 287] on p at bounding box center [473, 247] width 284 height 151
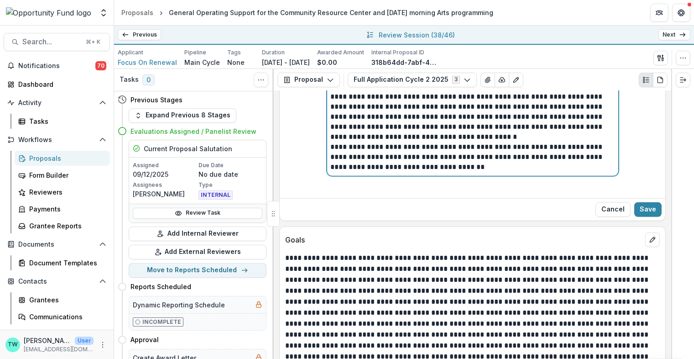
scroll to position [1619, 0]
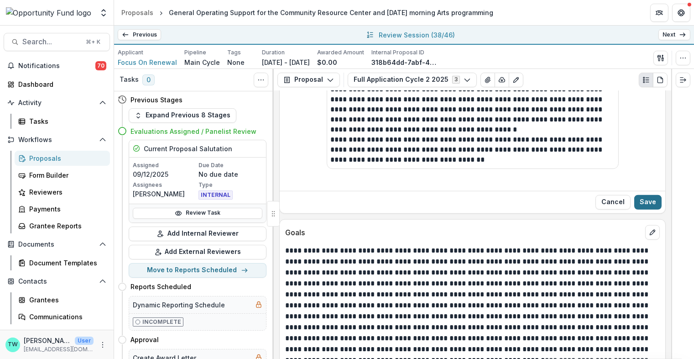
click at [649, 195] on button "Save" at bounding box center [647, 202] width 27 height 15
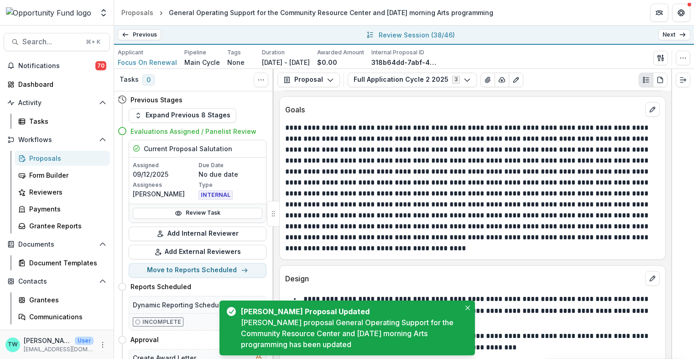
scroll to position [1587, 0]
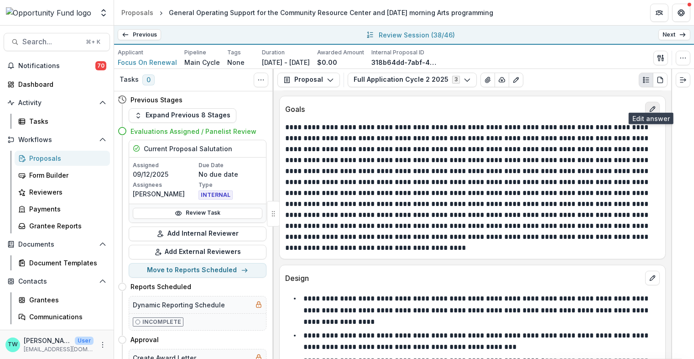
click at [652, 105] on icon "edit" at bounding box center [652, 108] width 7 height 7
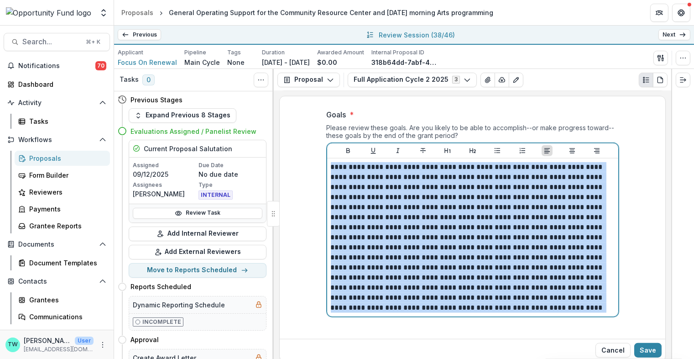
drag, startPoint x: 600, startPoint y: 302, endPoint x: 326, endPoint y: 157, distance: 309.5
click at [327, 158] on div at bounding box center [472, 237] width 291 height 158
click at [500, 145] on button "Bullet List" at bounding box center [497, 150] width 11 height 11
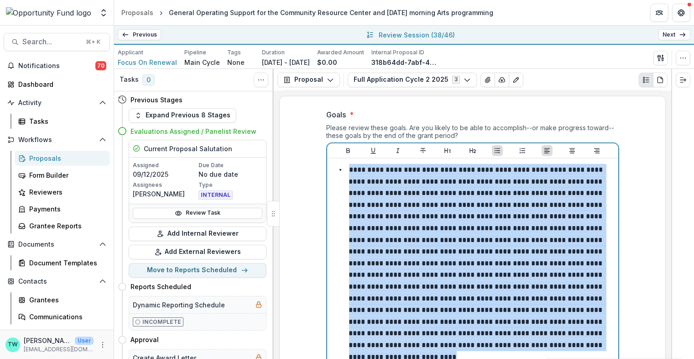
click at [381, 197] on p at bounding box center [477, 263] width 256 height 194
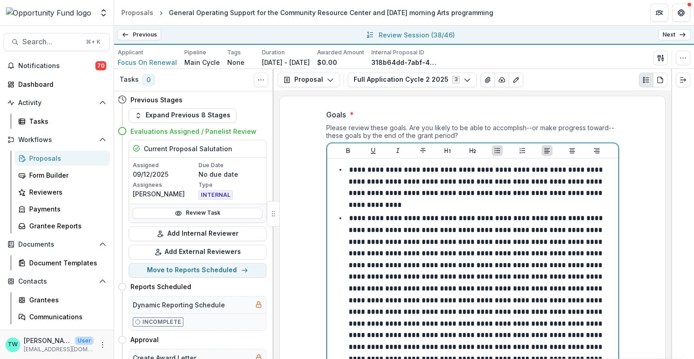
click at [388, 234] on p "**********" at bounding box center [477, 293] width 256 height 159
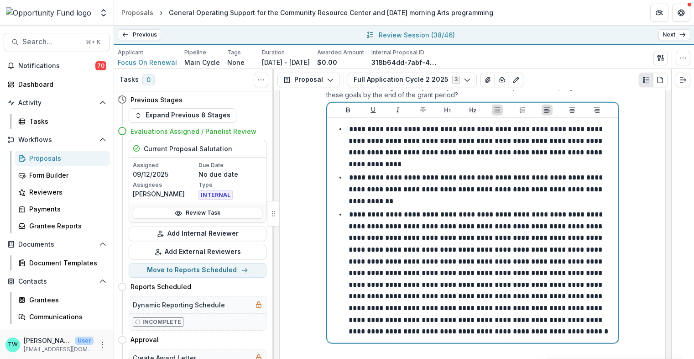
scroll to position [1629, 0]
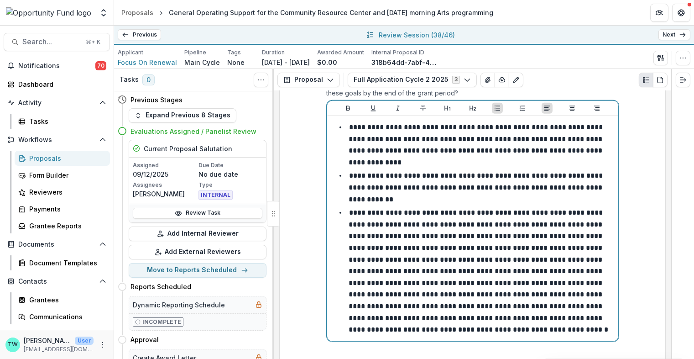
click at [510, 229] on p "**********" at bounding box center [479, 271] width 260 height 124
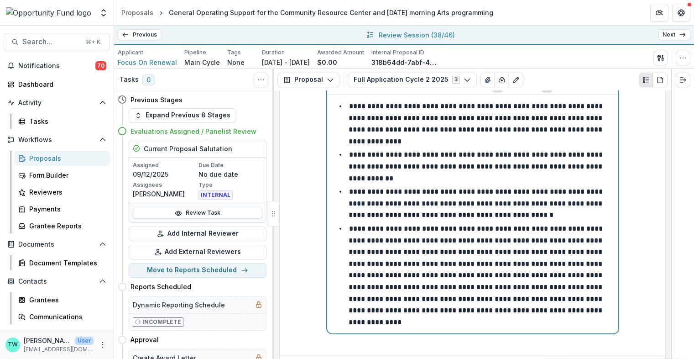
scroll to position [1655, 0]
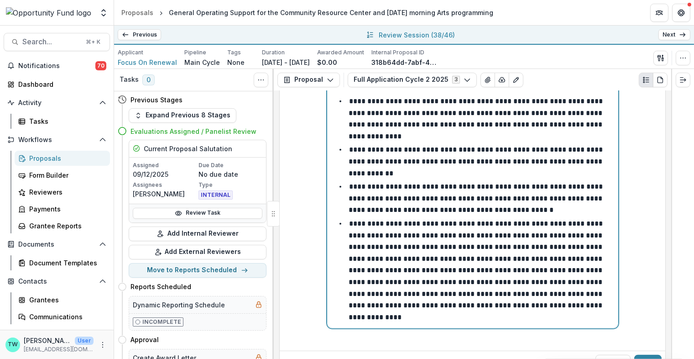
click at [475, 240] on p "**********" at bounding box center [477, 270] width 256 height 100
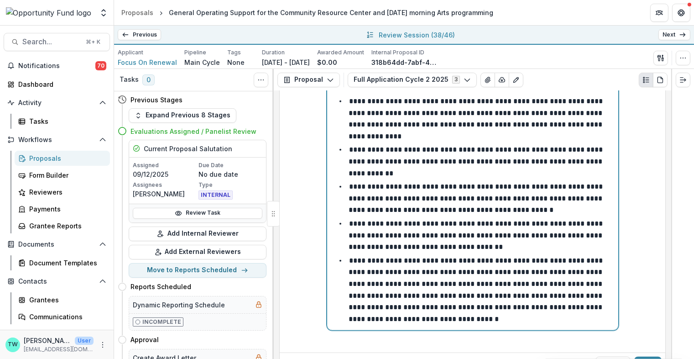
click at [591, 274] on p "**********" at bounding box center [477, 289] width 256 height 65
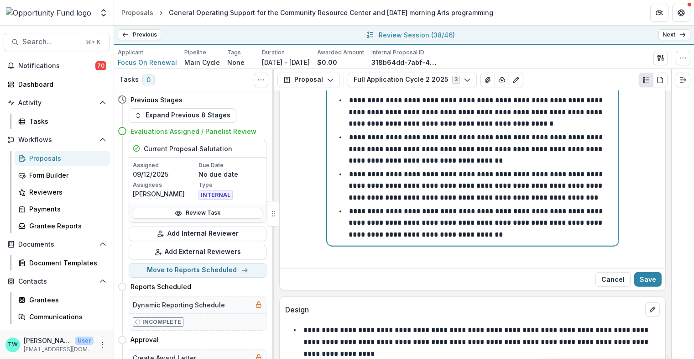
scroll to position [1799, 0]
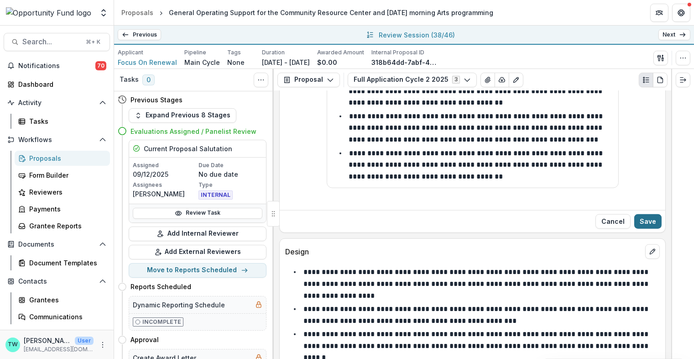
click at [648, 214] on button "Save" at bounding box center [647, 221] width 27 height 15
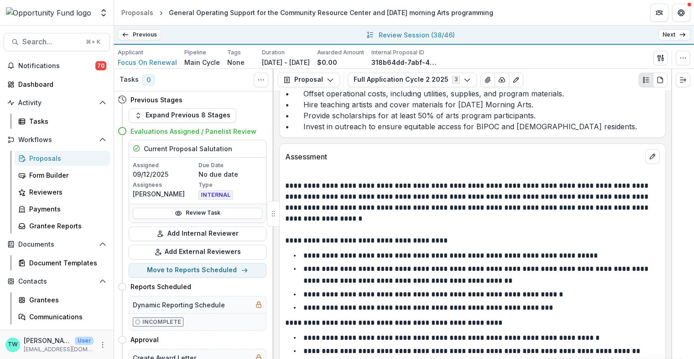
scroll to position [2049, 0]
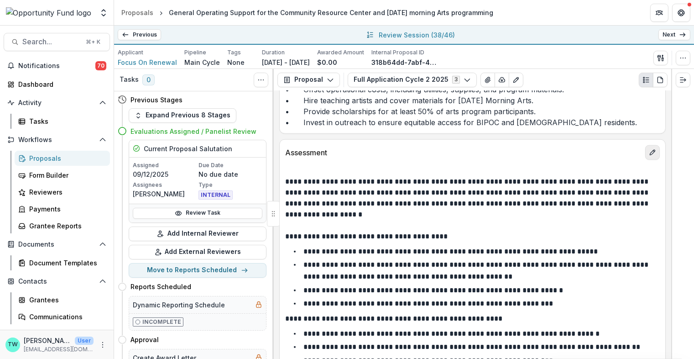
click at [652, 149] on icon "edit" at bounding box center [652, 152] width 7 height 7
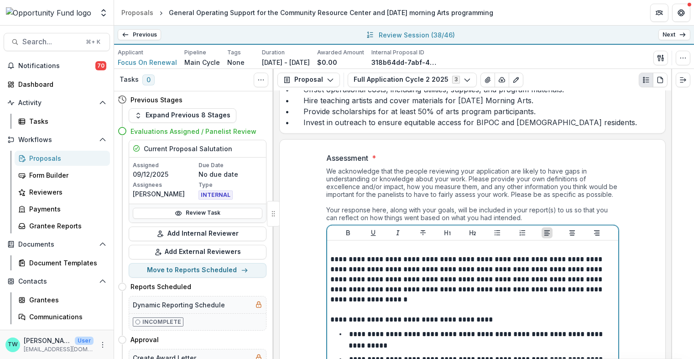
click at [331, 254] on p "**********" at bounding box center [473, 279] width 284 height 50
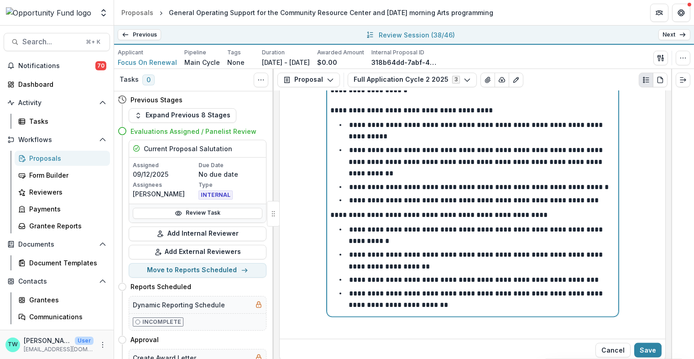
scroll to position [2258, 0]
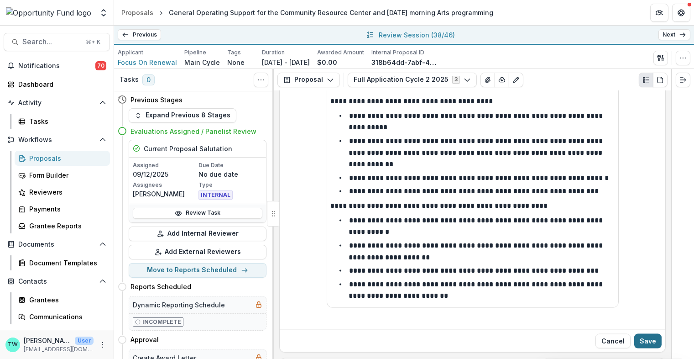
click at [644, 334] on button "Save" at bounding box center [647, 341] width 27 height 15
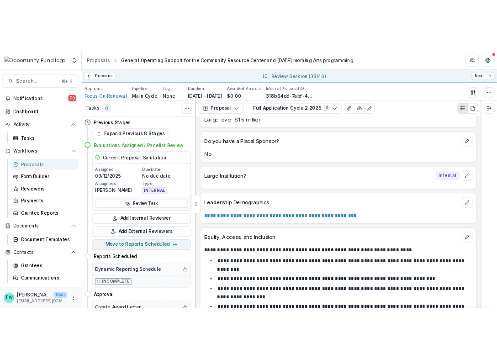
scroll to position [3364, 0]
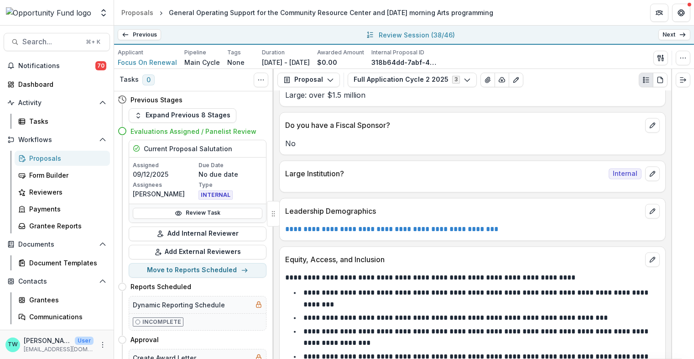
click at [399, 225] on link "**********" at bounding box center [391, 228] width 213 height 7
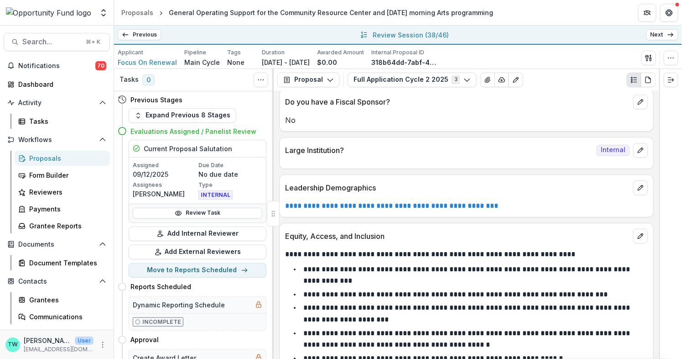
scroll to position [3420, 0]
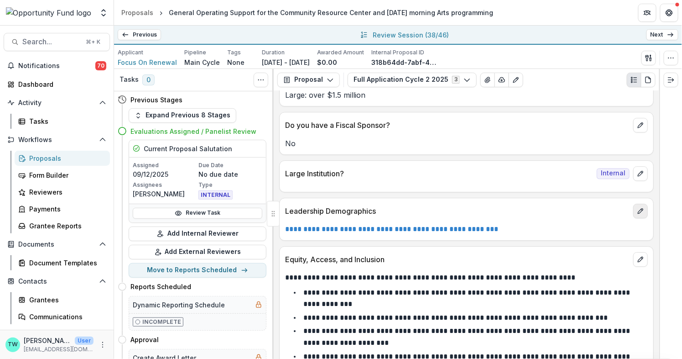
click at [640, 207] on icon "edit" at bounding box center [640, 210] width 7 height 7
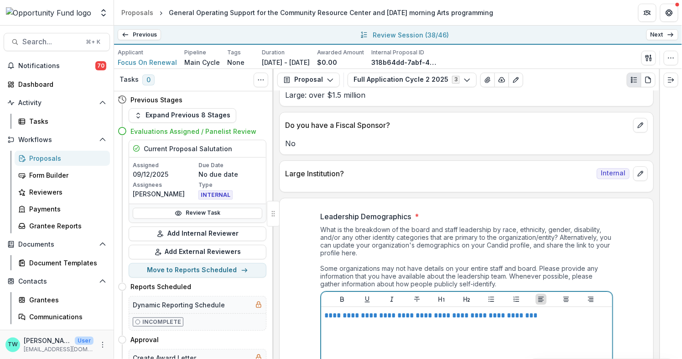
click at [553, 310] on p "**********" at bounding box center [467, 315] width 284 height 10
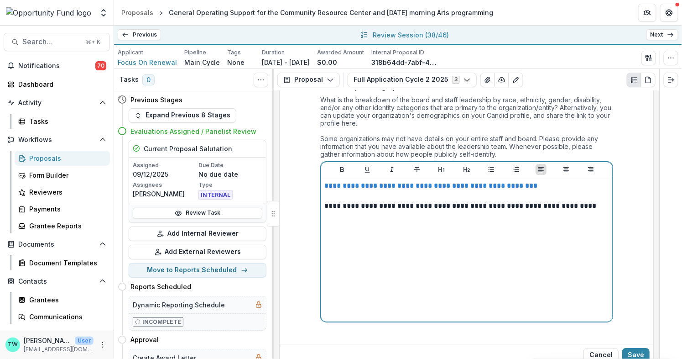
scroll to position [3558, 0]
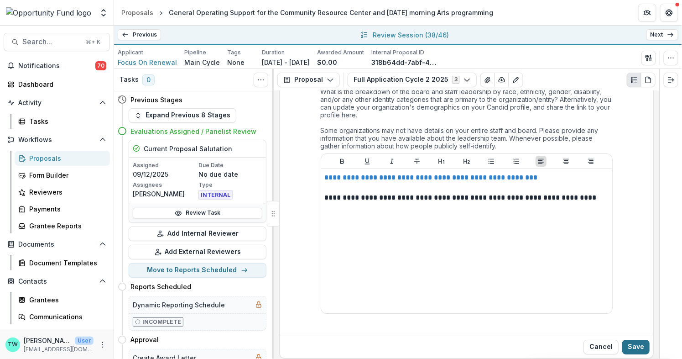
click at [634, 340] on button "Save" at bounding box center [635, 347] width 27 height 15
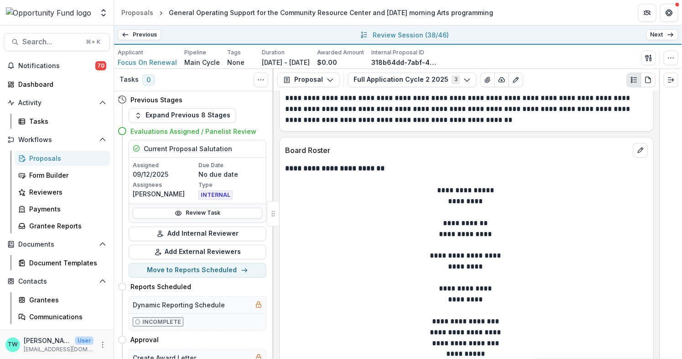
scroll to position [3733, 0]
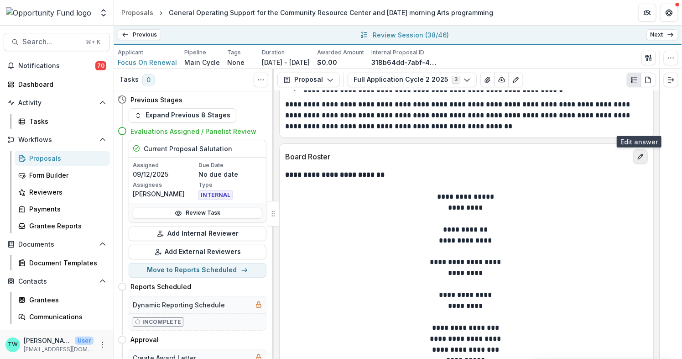
click at [633, 149] on button "edit" at bounding box center [640, 156] width 15 height 15
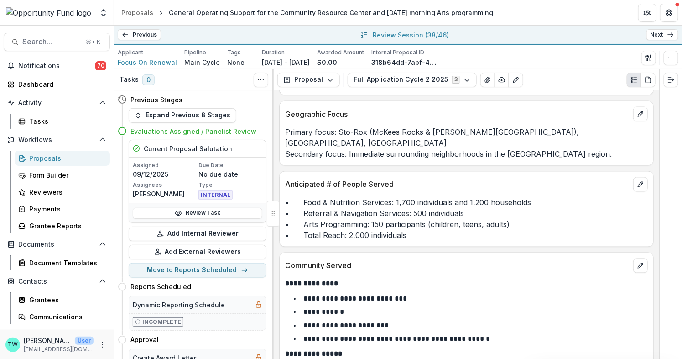
drag, startPoint x: 437, startPoint y: 184, endPoint x: 514, endPoint y: 169, distance: 78.7
click at [514, 169] on div "**********" at bounding box center [467, 225] width 386 height 268
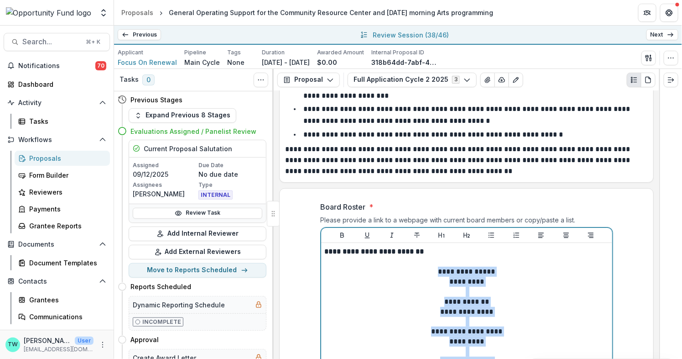
scroll to position [3687, 0]
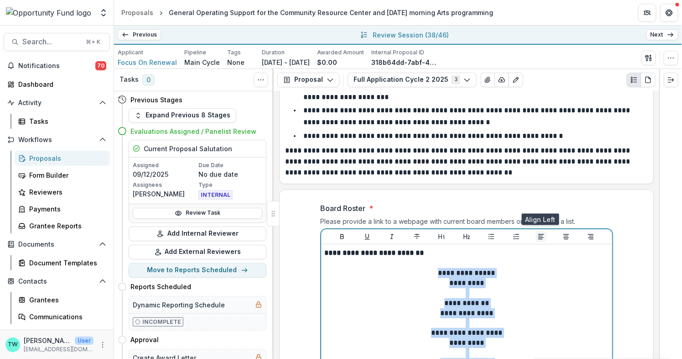
click at [539, 233] on icon "Align Left" at bounding box center [541, 236] width 7 height 7
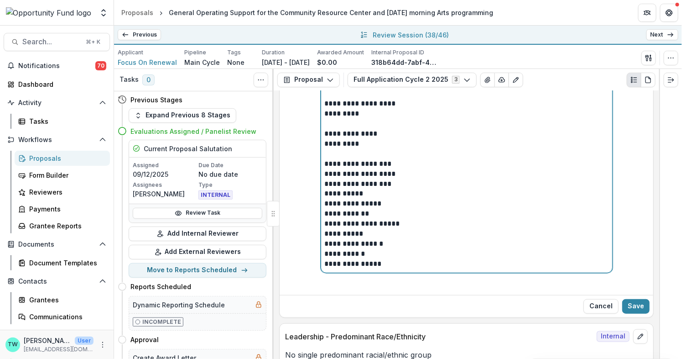
scroll to position [3925, 0]
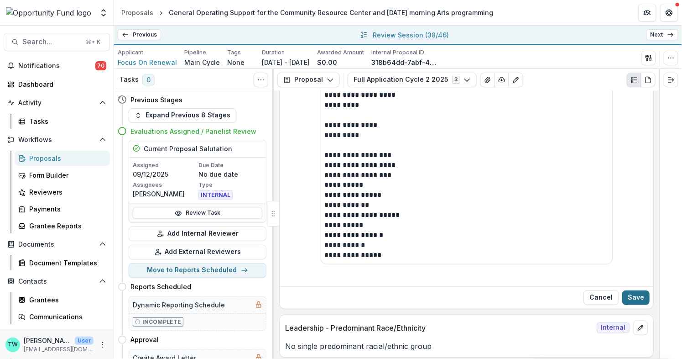
click at [637, 290] on button "Save" at bounding box center [635, 297] width 27 height 15
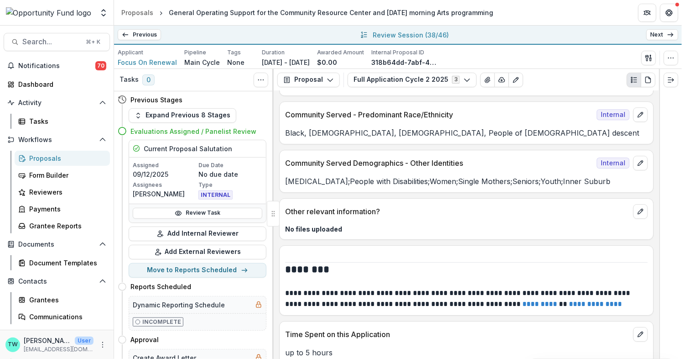
scroll to position [4713, 0]
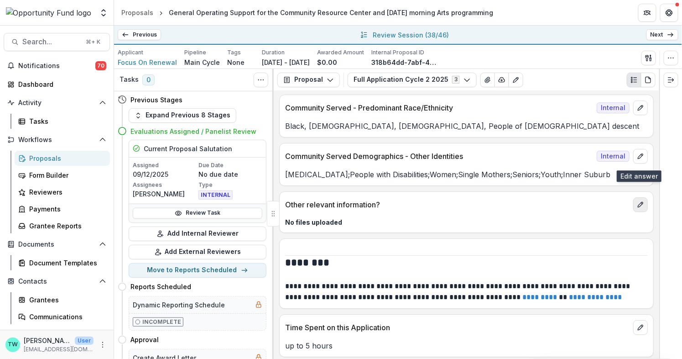
click at [641, 203] on line "edit" at bounding box center [641, 203] width 1 height 1
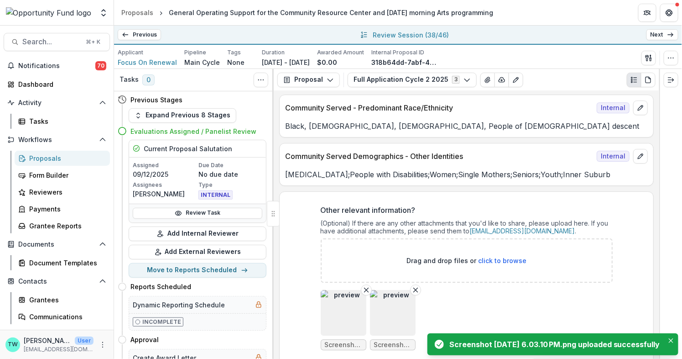
click at [348, 290] on img "button" at bounding box center [344, 313] width 46 height 46
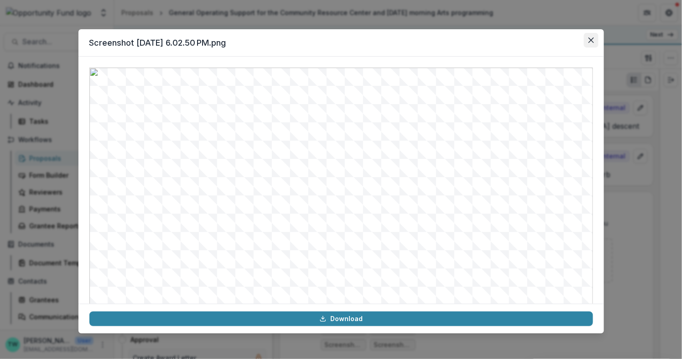
click at [597, 40] on button "Close" at bounding box center [591, 40] width 15 height 15
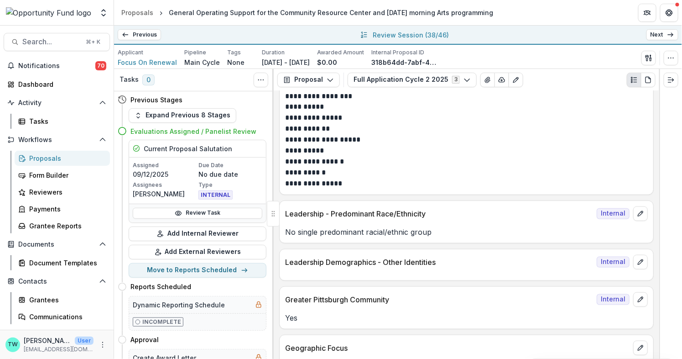
scroll to position [3985, 0]
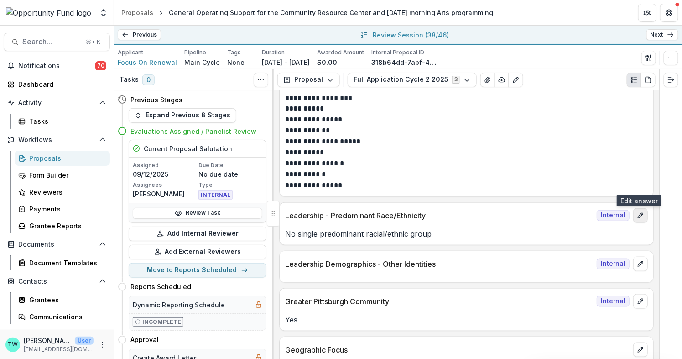
click at [637, 212] on icon "edit" at bounding box center [640, 215] width 7 height 7
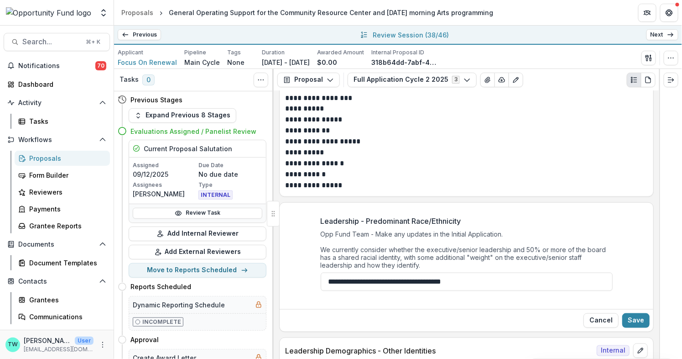
drag, startPoint x: 494, startPoint y: 251, endPoint x: 303, endPoint y: 243, distance: 191.4
click at [303, 243] on div "**********" at bounding box center [467, 256] width 374 height 97
paste input "**********"
type input "**********"
click at [637, 313] on button "Save" at bounding box center [635, 320] width 27 height 15
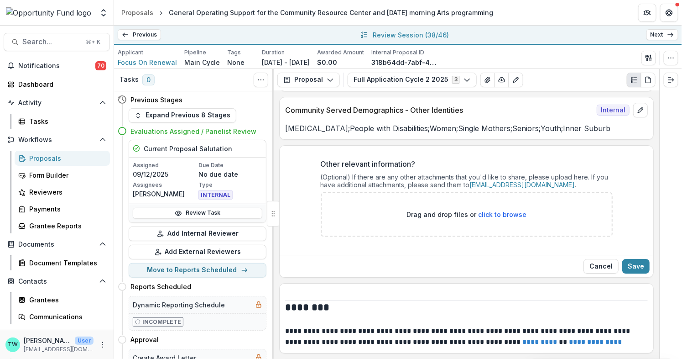
scroll to position [4759, 0]
click at [638, 258] on button "Save" at bounding box center [635, 265] width 27 height 15
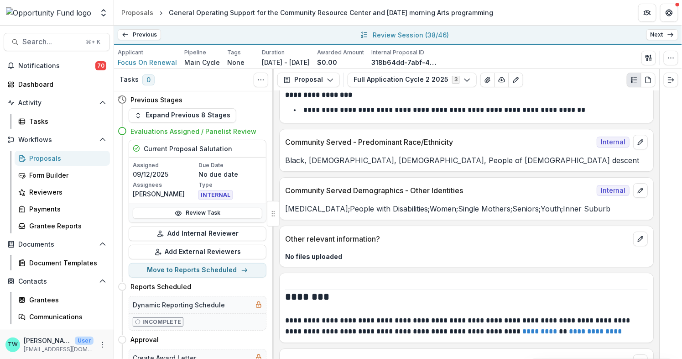
scroll to position [4686, 0]
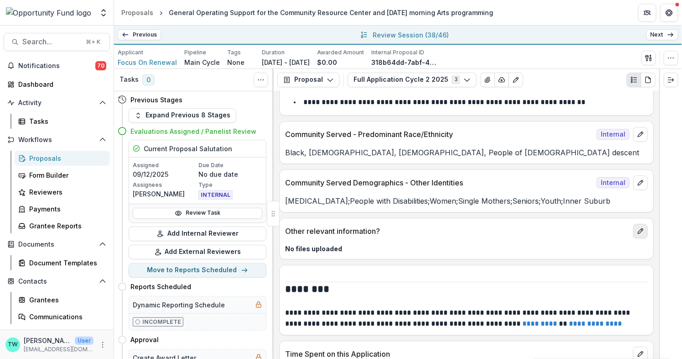
click at [640, 227] on icon "edit" at bounding box center [640, 230] width 7 height 7
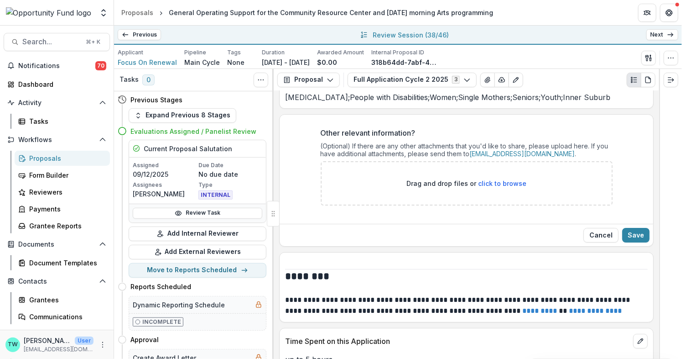
scroll to position [4797, 0]
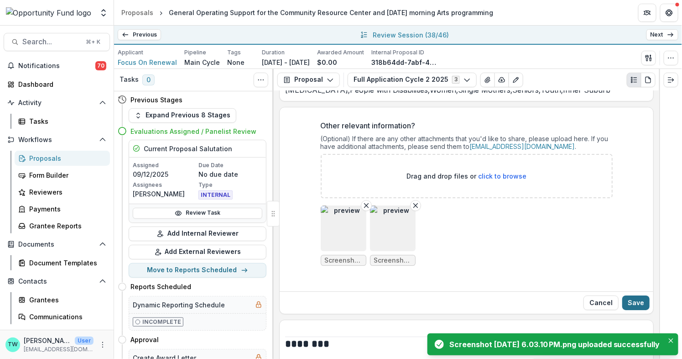
click at [637, 295] on button "Save" at bounding box center [635, 302] width 27 height 15
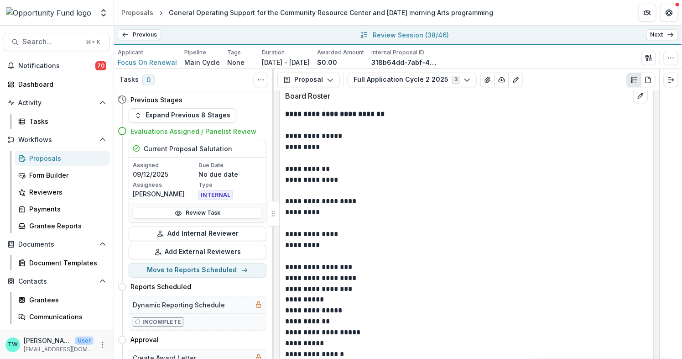
scroll to position [3646, 0]
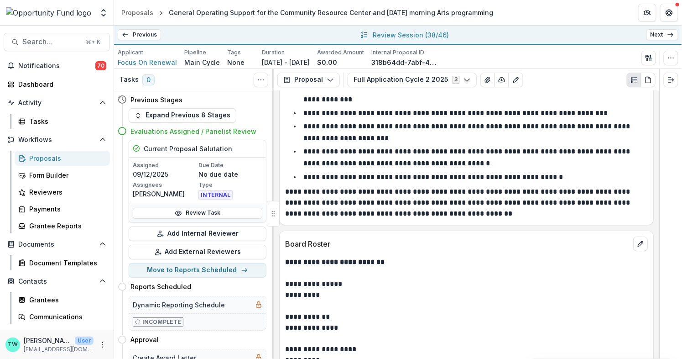
click at [662, 35] on link "Next" at bounding box center [663, 34] width 32 height 11
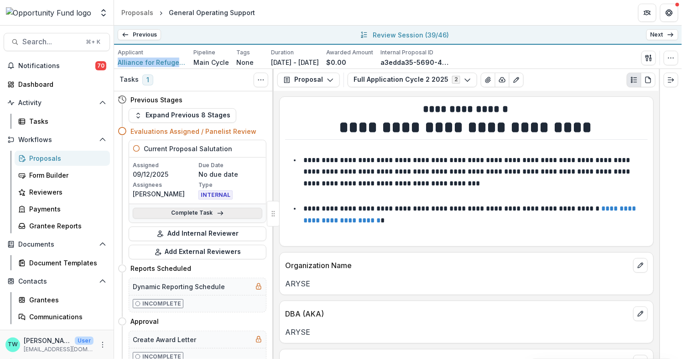
click at [203, 215] on link "Complete Task" at bounding box center [198, 213] width 130 height 11
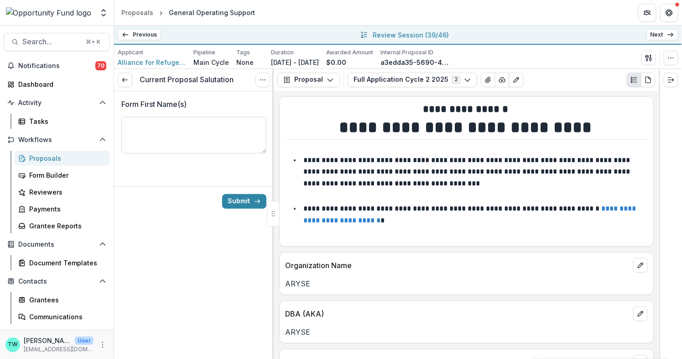
click at [205, 130] on textarea "Form First Name(s)" at bounding box center [193, 135] width 145 height 37
type textarea "**********"
click at [237, 199] on button "Submit" at bounding box center [244, 201] width 44 height 15
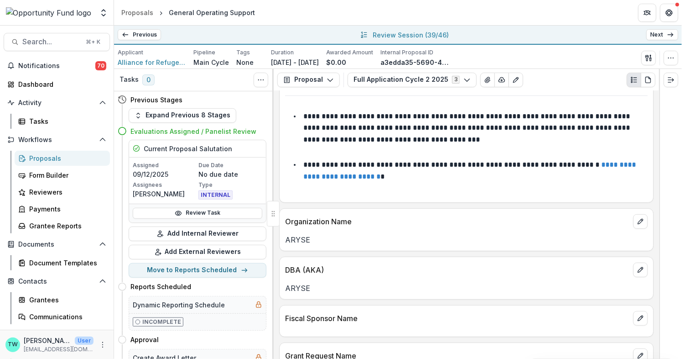
scroll to position [42, 0]
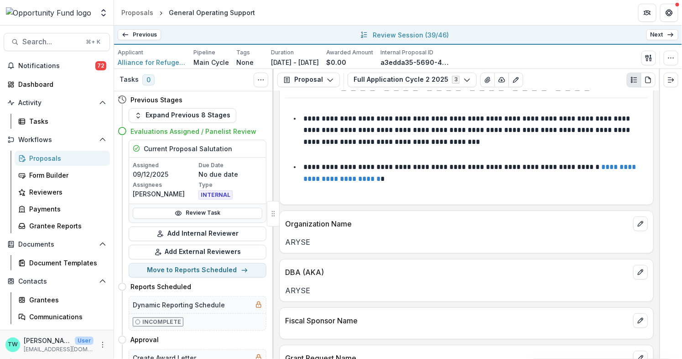
click at [357, 246] on p "ARYSE" at bounding box center [466, 241] width 363 height 11
click at [639, 225] on icon "edit" at bounding box center [640, 223] width 7 height 7
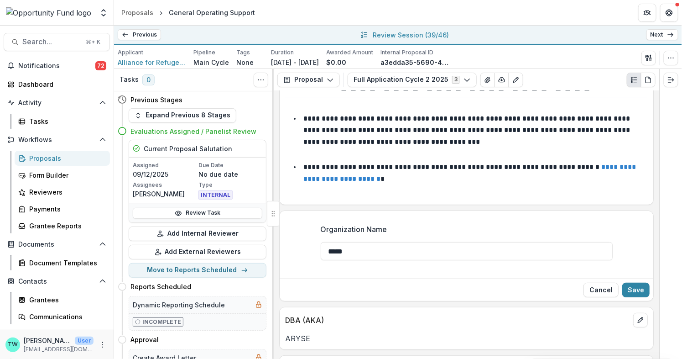
drag, startPoint x: 365, startPoint y: 254, endPoint x: 272, endPoint y: 243, distance: 93.3
click at [272, 243] on div "Tasks 0 Show Cancelled Tasks Previous Stages Expand Previous 8 Stages Evaluatio…" at bounding box center [398, 214] width 568 height 290
paste input "**********"
type input "**********"
click at [636, 289] on button "Save" at bounding box center [635, 289] width 27 height 15
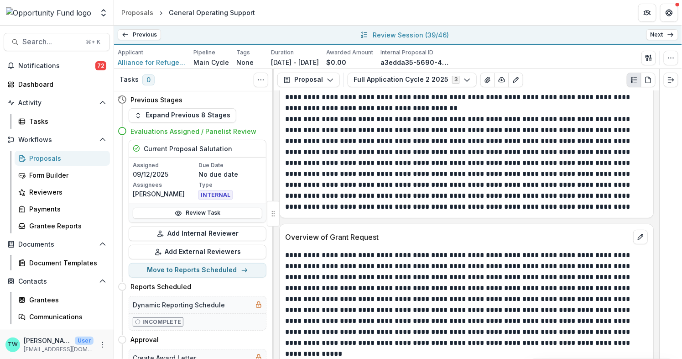
scroll to position [1264, 0]
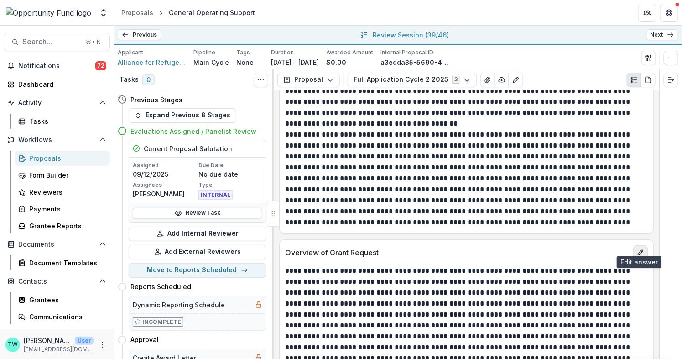
click at [641, 251] on line "edit" at bounding box center [641, 251] width 1 height 1
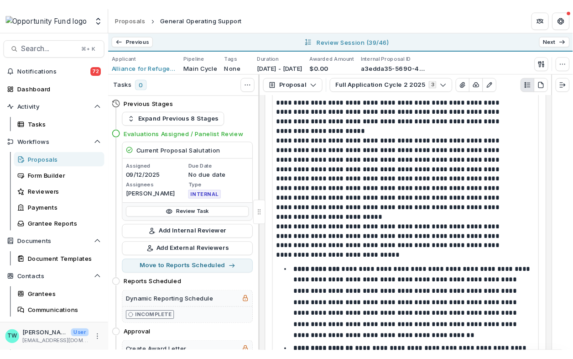
scroll to position [1838, 0]
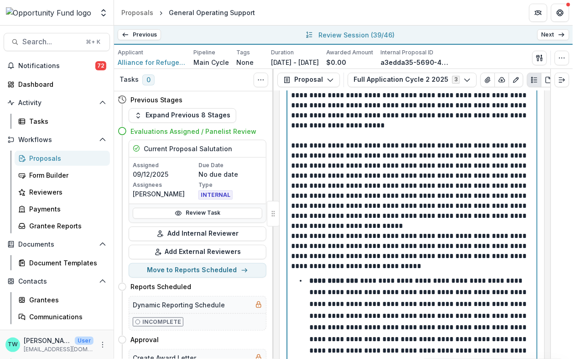
click at [481, 219] on p "**********" at bounding box center [411, 186] width 240 height 90
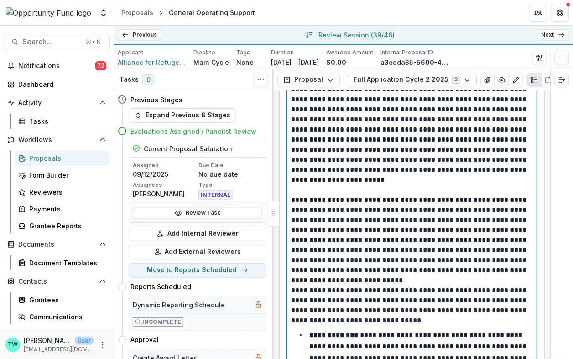
scroll to position [1785, 0]
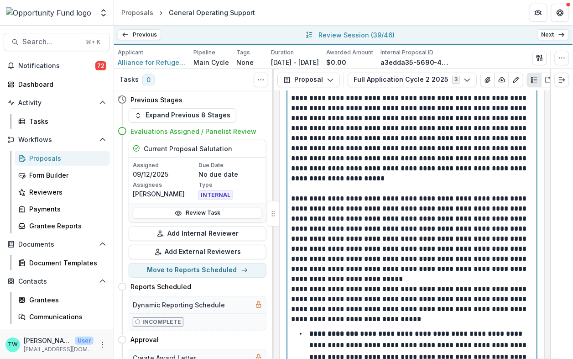
click at [472, 274] on p "**********" at bounding box center [411, 238] width 240 height 90
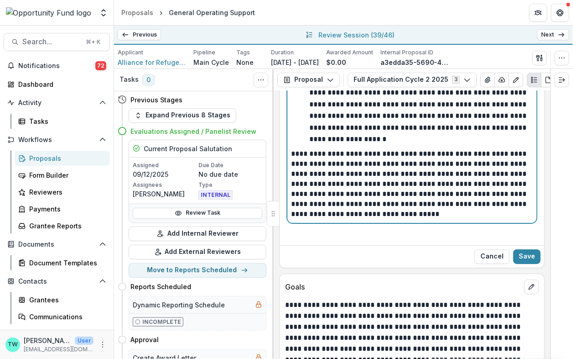
scroll to position [2444, 0]
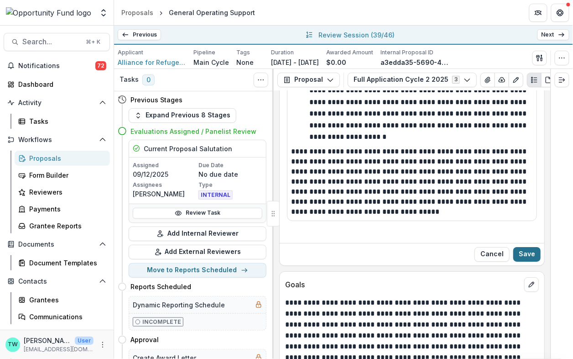
click at [527, 247] on button "Save" at bounding box center [526, 254] width 27 height 15
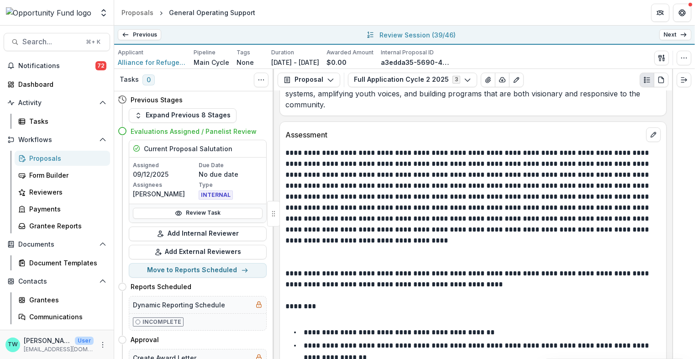
scroll to position [3487, 0]
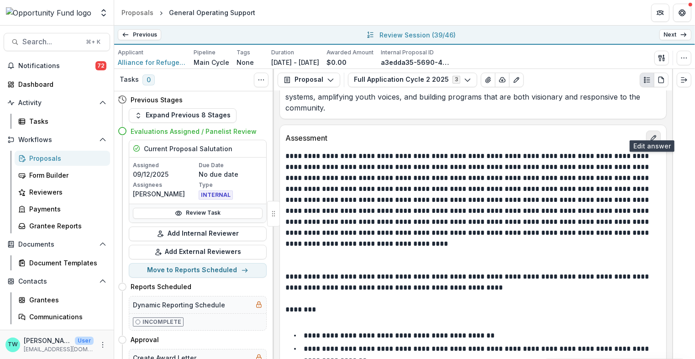
click at [650, 134] on icon "edit" at bounding box center [652, 137] width 7 height 7
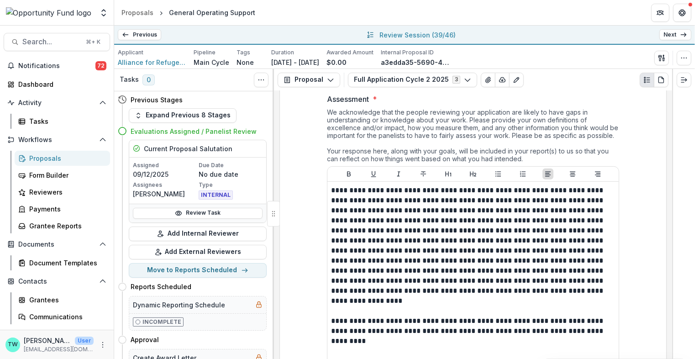
scroll to position [3546, 0]
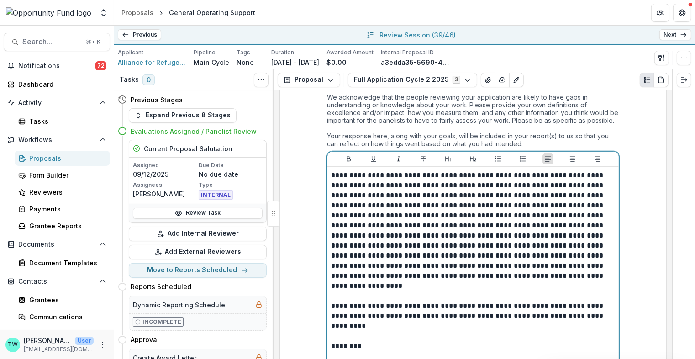
click at [412, 286] on p at bounding box center [473, 291] width 284 height 20
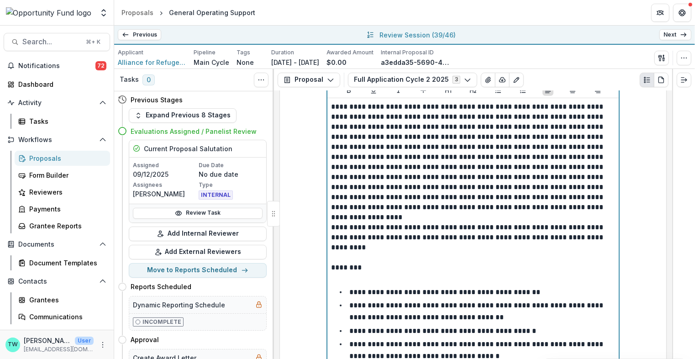
scroll to position [3627, 0]
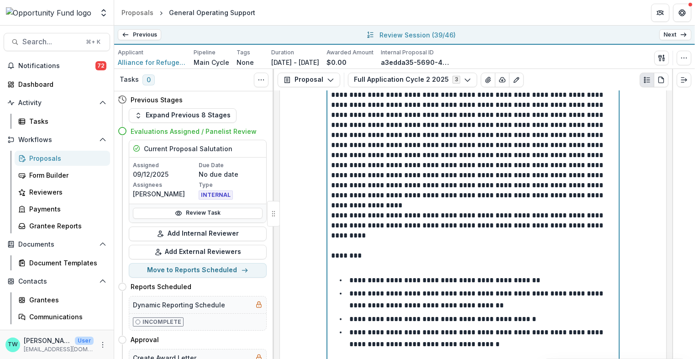
click at [374, 261] on p at bounding box center [473, 266] width 284 height 10
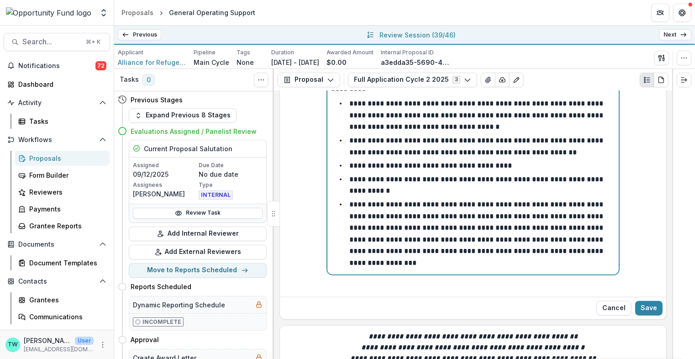
scroll to position [3899, 0]
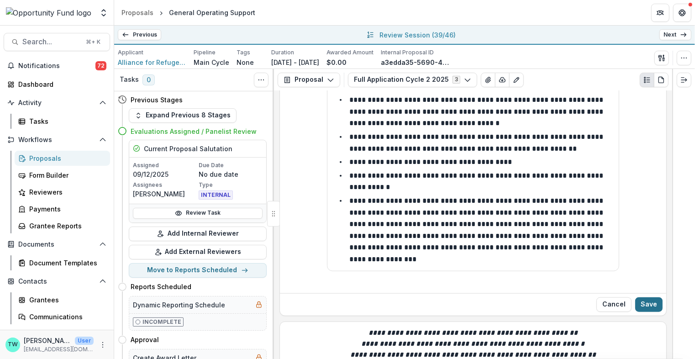
click at [638, 297] on button "Save" at bounding box center [648, 304] width 27 height 15
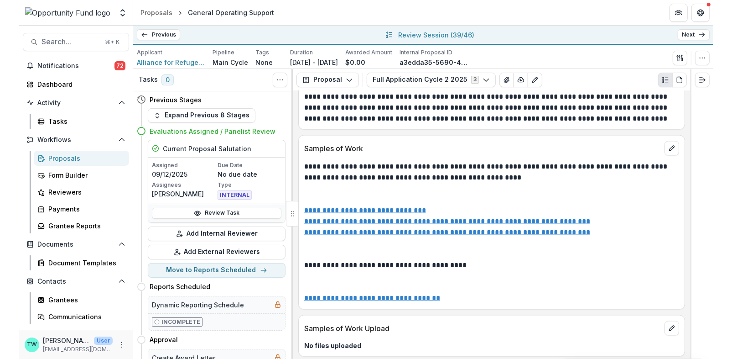
scroll to position [4448, 0]
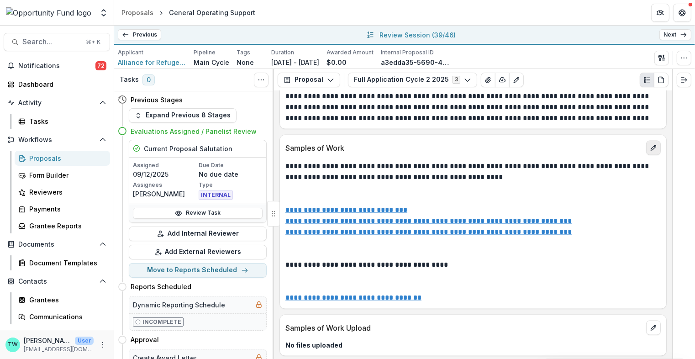
click at [646, 141] on button "edit" at bounding box center [653, 148] width 15 height 15
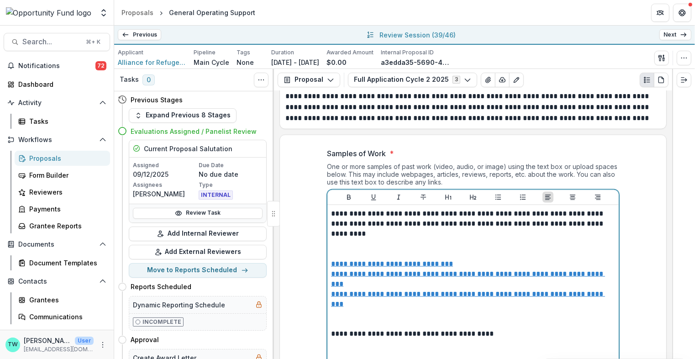
click at [490, 239] on p at bounding box center [473, 249] width 284 height 20
click at [486, 239] on p at bounding box center [473, 249] width 284 height 20
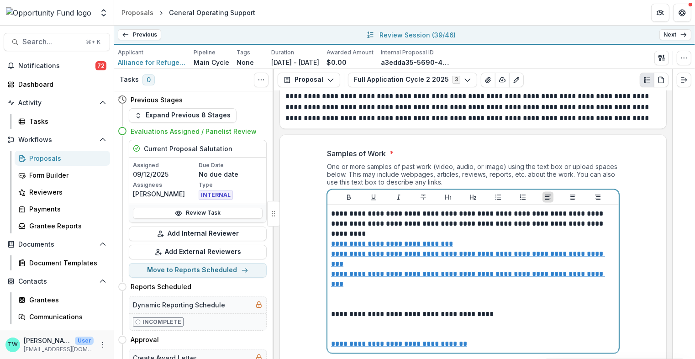
click at [452, 293] on p at bounding box center [473, 299] width 284 height 20
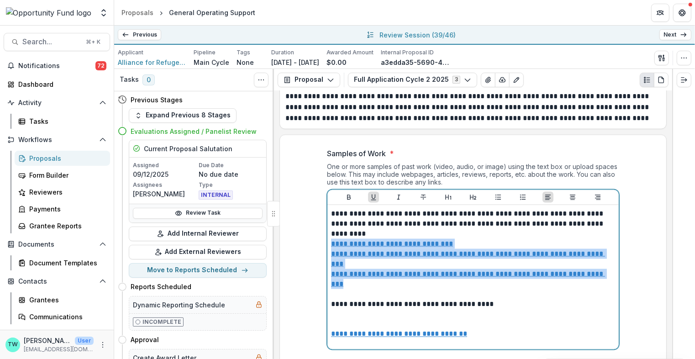
drag, startPoint x: 374, startPoint y: 275, endPoint x: 324, endPoint y: 232, distance: 66.0
click at [324, 232] on div "**********" at bounding box center [472, 254] width 307 height 227
click at [492, 192] on button "Bullet List" at bounding box center [497, 197] width 11 height 11
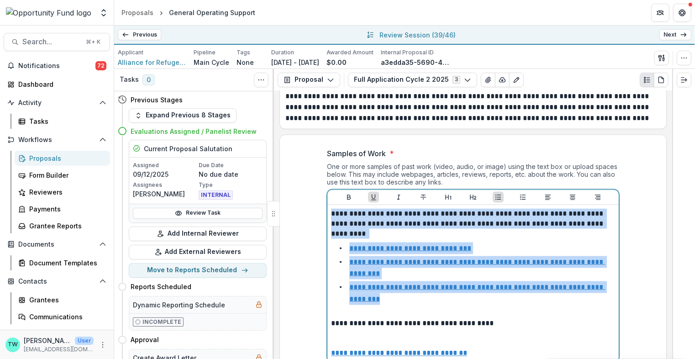
click at [414, 281] on li "**********" at bounding box center [478, 292] width 273 height 23
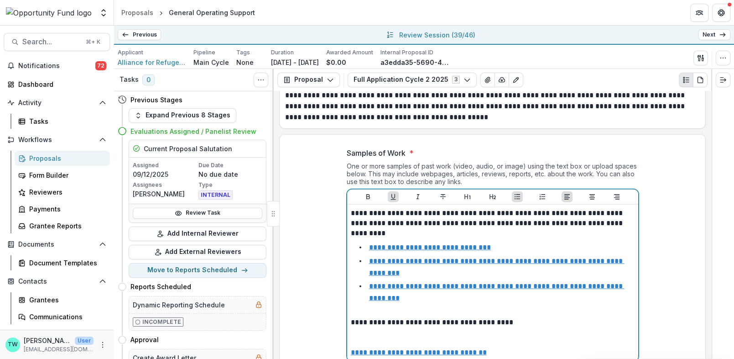
scroll to position [4191, 0]
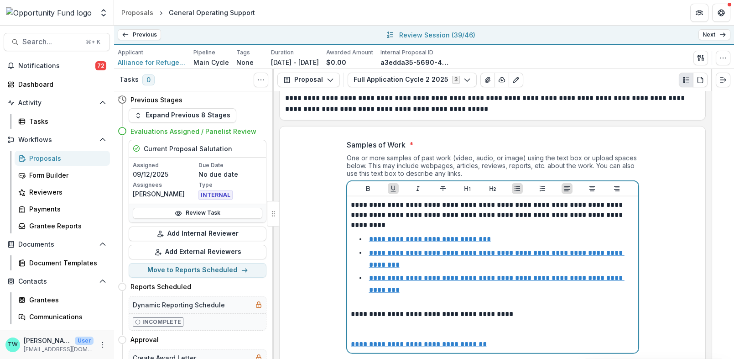
click at [422, 319] on p at bounding box center [493, 329] width 284 height 20
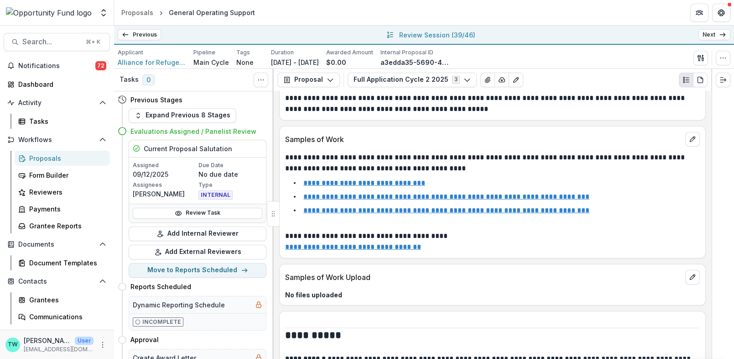
scroll to position [4149, 0]
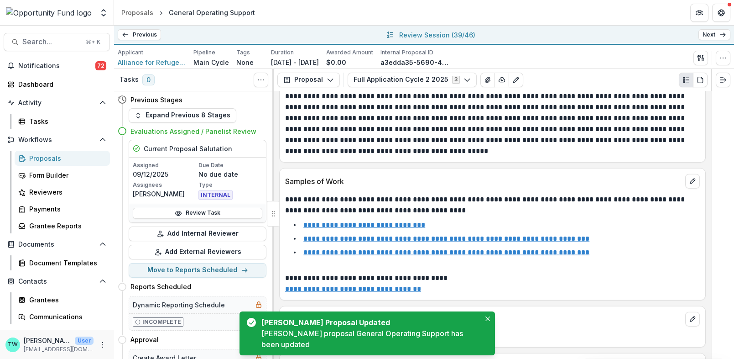
click at [479, 235] on u "**********" at bounding box center [446, 238] width 286 height 7
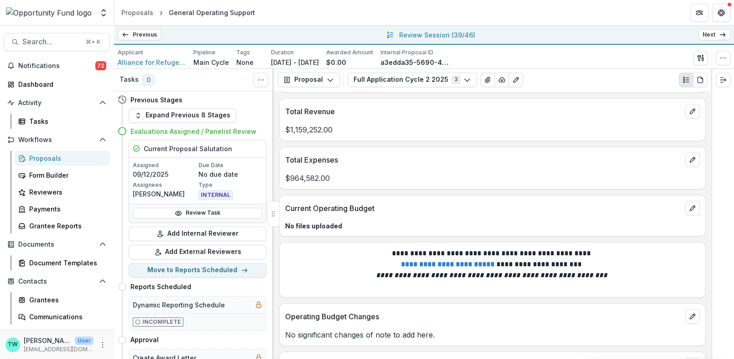
scroll to position [4728, 0]
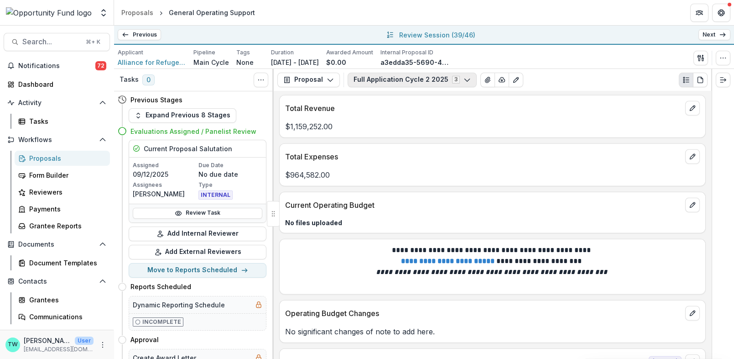
click at [464, 79] on icon "button" at bounding box center [467, 79] width 7 height 7
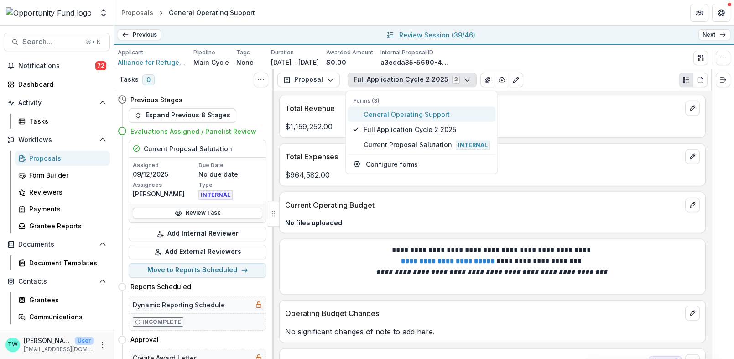
click at [432, 117] on span "General Operating Support" at bounding box center [427, 114] width 126 height 10
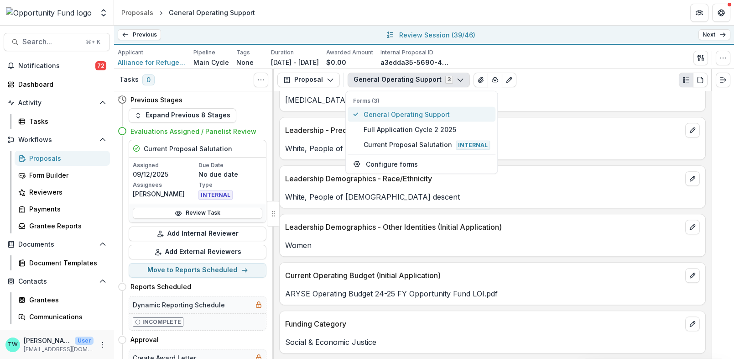
scroll to position [1677, 0]
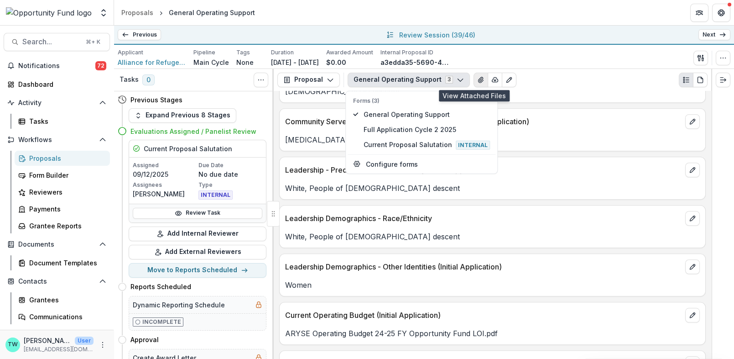
click at [477, 79] on icon "View Attached Files" at bounding box center [480, 79] width 7 height 7
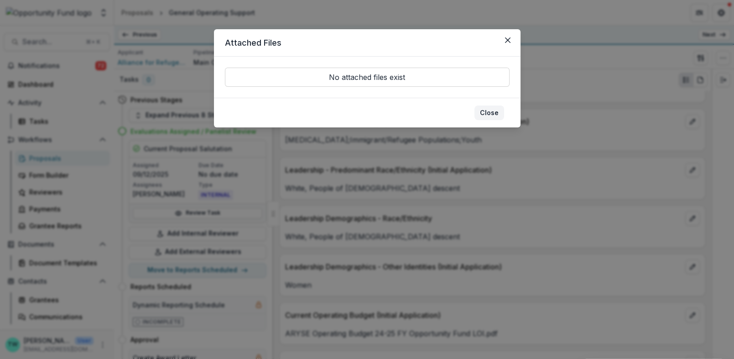
click at [490, 113] on button "Close" at bounding box center [490, 112] width 30 height 15
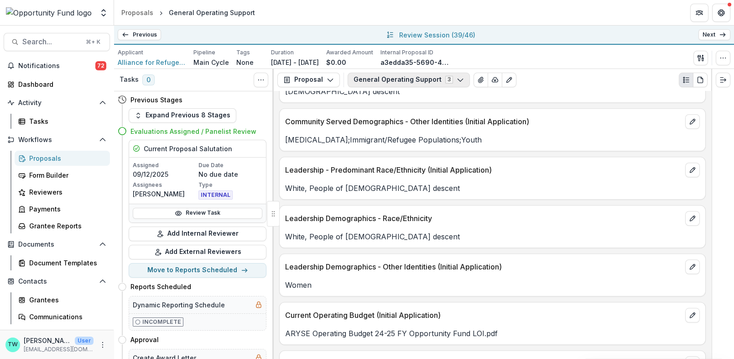
click at [422, 78] on button "General Operating Support 3" at bounding box center [409, 80] width 122 height 15
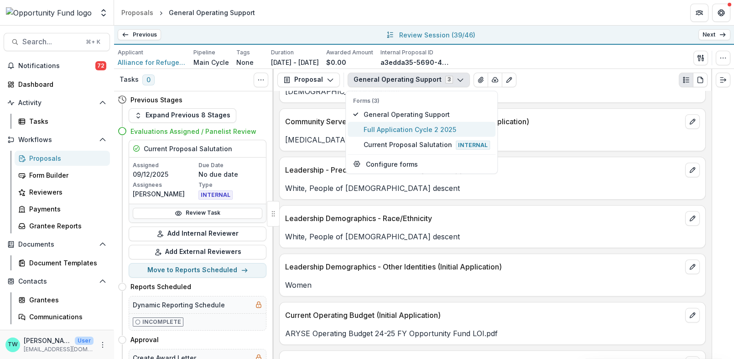
click at [416, 128] on span "Full Application Cycle 2 2025" at bounding box center [427, 129] width 126 height 10
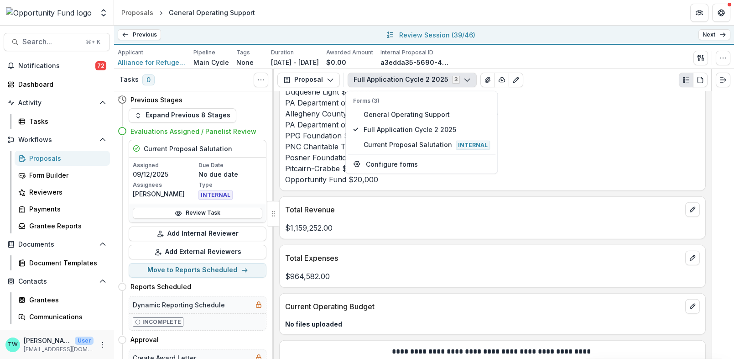
scroll to position [4621, 0]
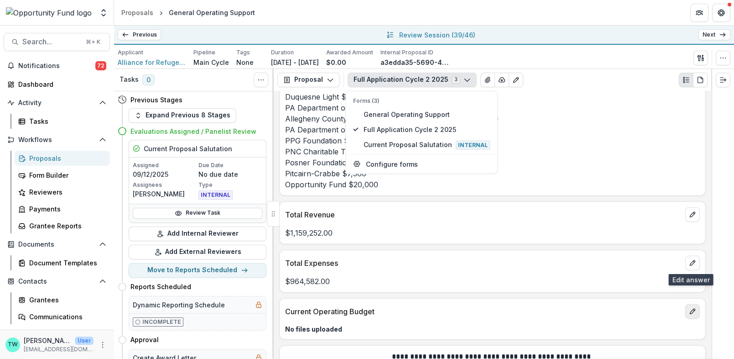
click at [695, 304] on button "edit" at bounding box center [692, 311] width 15 height 15
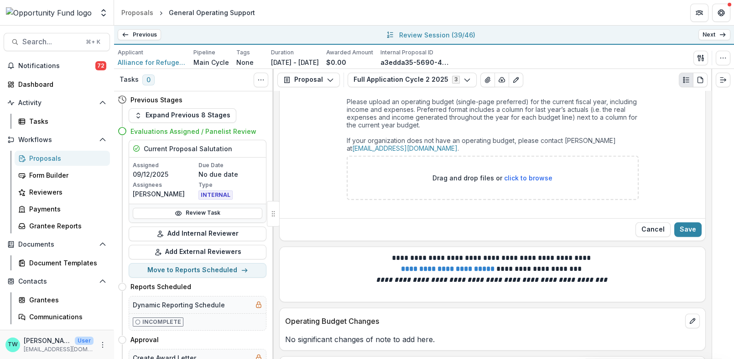
scroll to position [4875, 0]
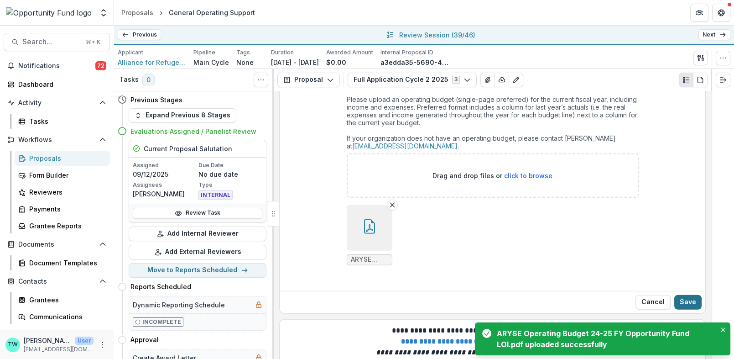
click at [690, 295] on button "Save" at bounding box center [687, 302] width 27 height 15
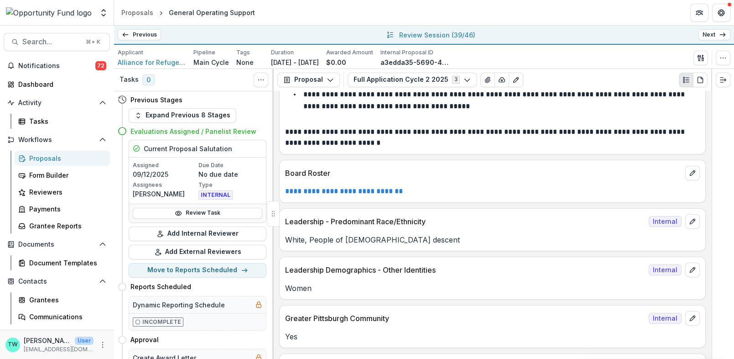
scroll to position [6019, 0]
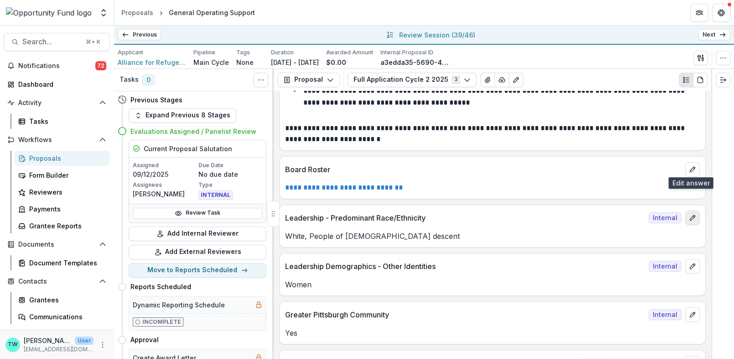
click at [690, 214] on icon "edit" at bounding box center [692, 217] width 7 height 7
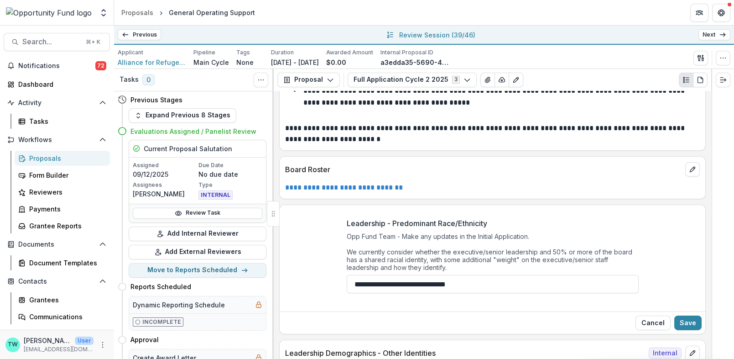
drag, startPoint x: 481, startPoint y: 234, endPoint x: 317, endPoint y: 224, distance: 164.1
click at [317, 224] on div "**********" at bounding box center [493, 258] width 426 height 97
paste input "**********"
type input "**********"
click at [687, 315] on button "Save" at bounding box center [687, 322] width 27 height 15
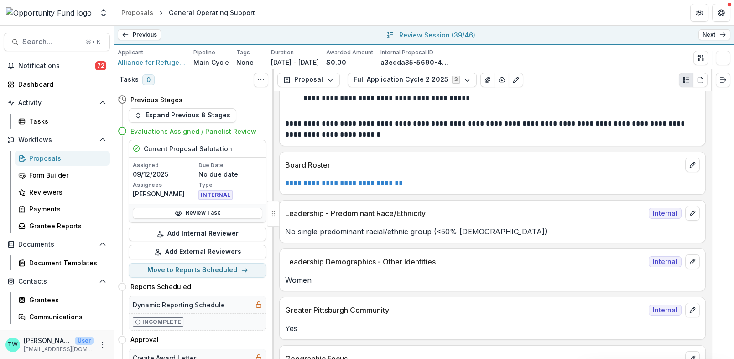
scroll to position [6025, 0]
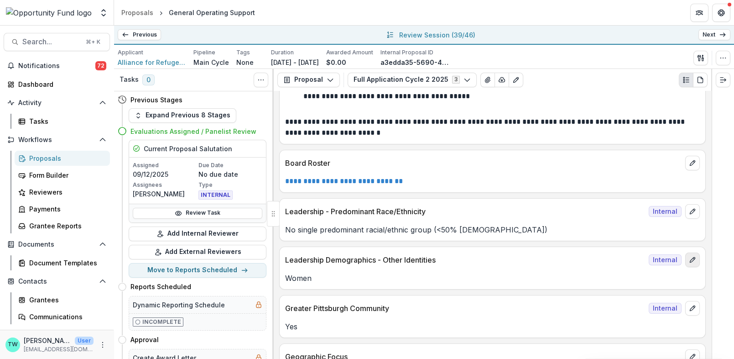
click at [693, 256] on icon "edit" at bounding box center [692, 259] width 7 height 7
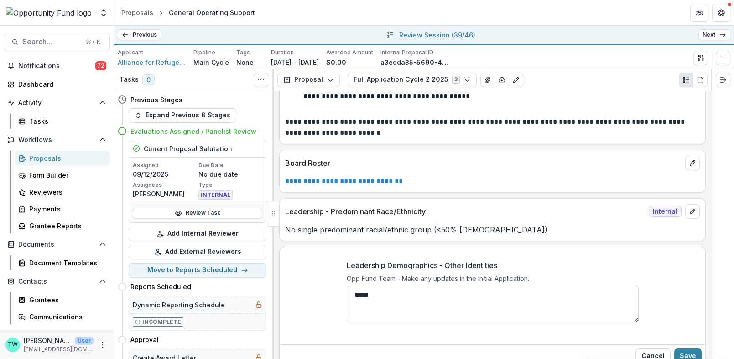
click at [409, 286] on textarea "*****" at bounding box center [493, 304] width 292 height 37
paste textarea "**********"
type textarea "**********"
click at [695, 348] on button "Save" at bounding box center [687, 355] width 27 height 15
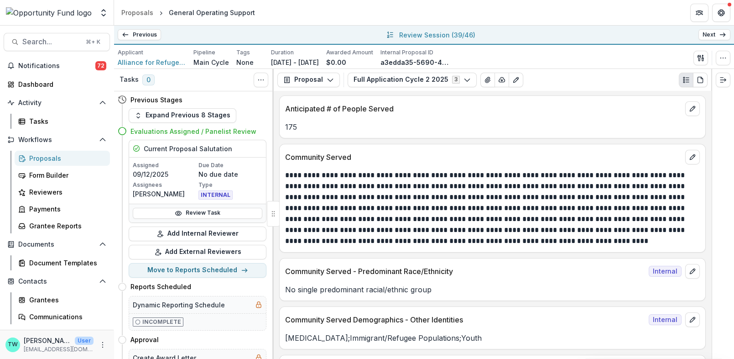
scroll to position [6338, 0]
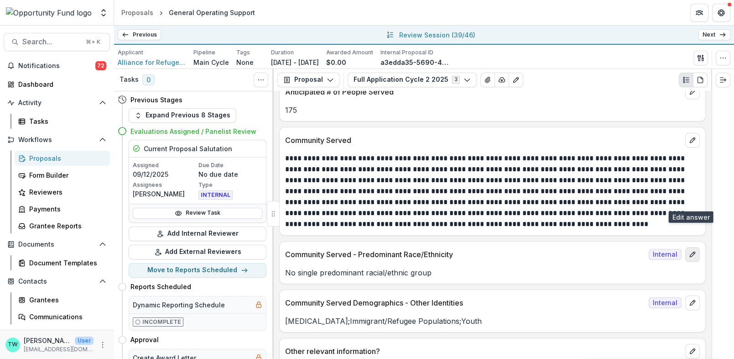
click at [691, 251] on icon "edit" at bounding box center [692, 253] width 5 height 5
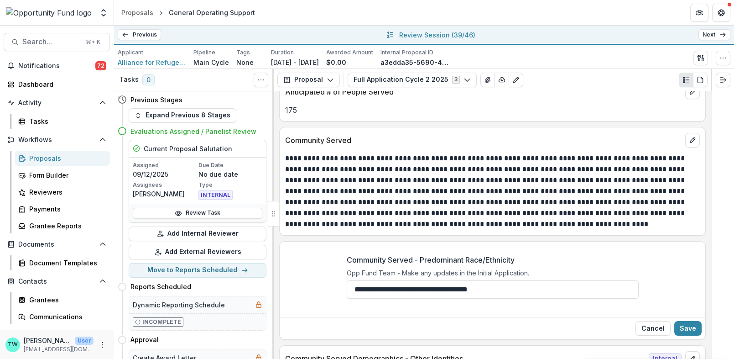
drag, startPoint x: 508, startPoint y: 240, endPoint x: 320, endPoint y: 218, distance: 189.7
click at [320, 247] on div "**********" at bounding box center [493, 280] width 426 height 66
paste input "**********"
type input "**********"
click at [688, 321] on button "Save" at bounding box center [687, 328] width 27 height 15
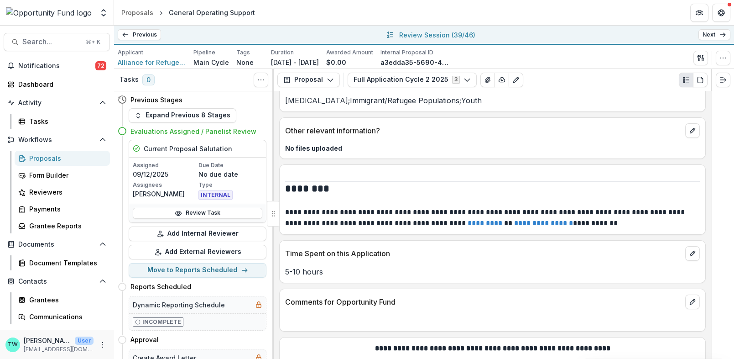
scroll to position [6566, 0]
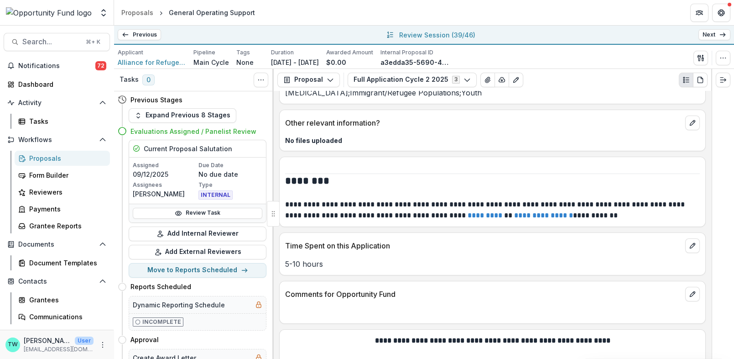
click at [712, 37] on link "Next" at bounding box center [715, 34] width 32 height 11
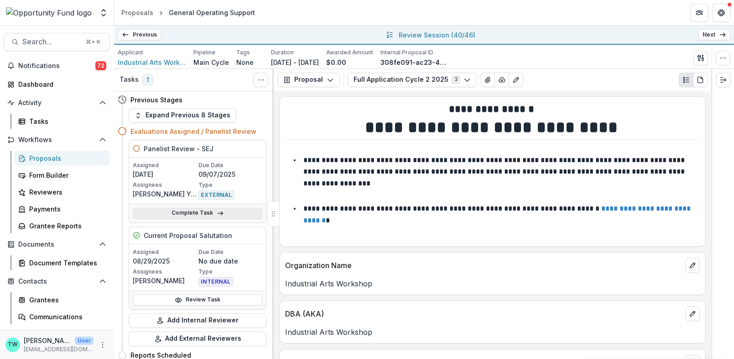
click at [206, 214] on link "Complete Task" at bounding box center [198, 213] width 130 height 11
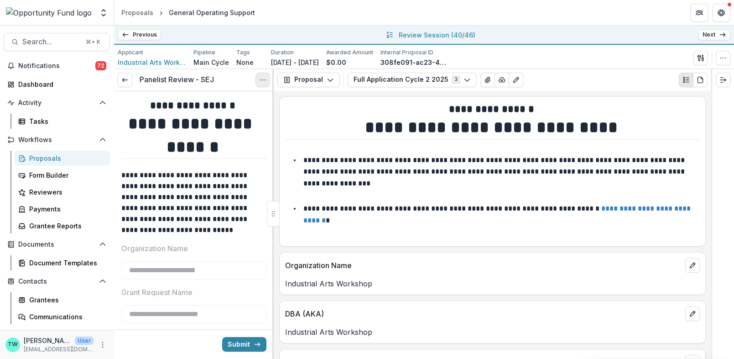
click at [260, 81] on icon "Options" at bounding box center [262, 79] width 7 height 7
click at [218, 121] on button "Cancel Task" at bounding box center [219, 119] width 98 height 15
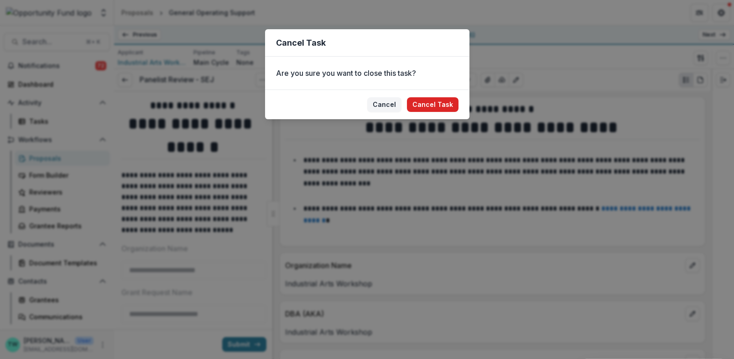
click at [432, 105] on button "Cancel Task" at bounding box center [433, 104] width 52 height 15
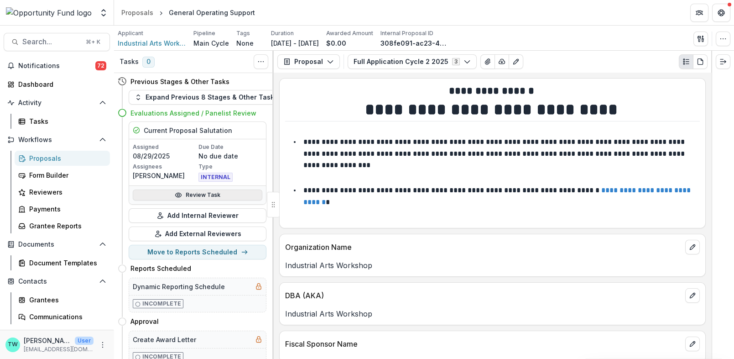
click at [216, 195] on link "Review Task" at bounding box center [198, 194] width 130 height 11
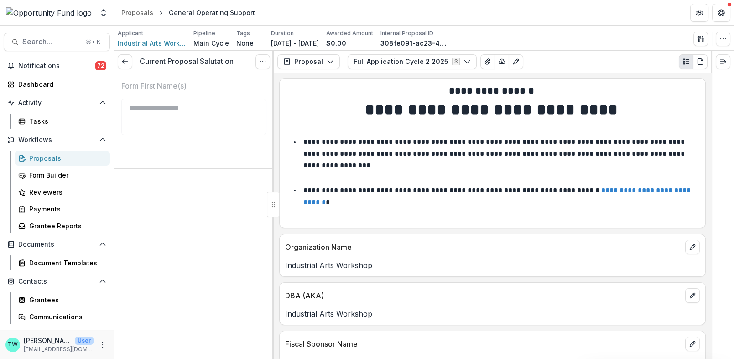
click at [413, 138] on p "**********" at bounding box center [494, 153] width 383 height 30
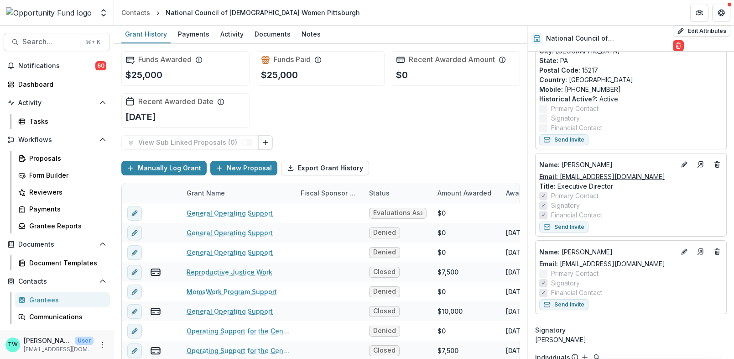
scroll to position [163, 0]
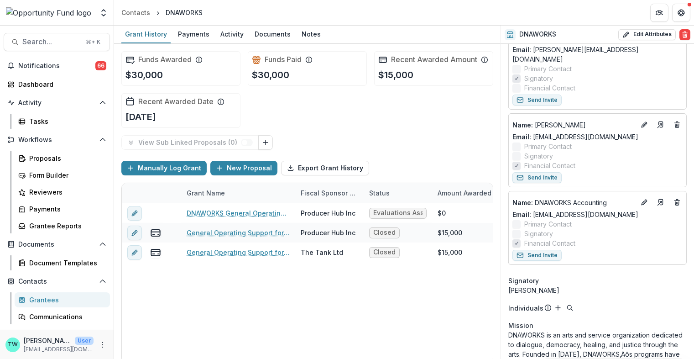
scroll to position [412, 0]
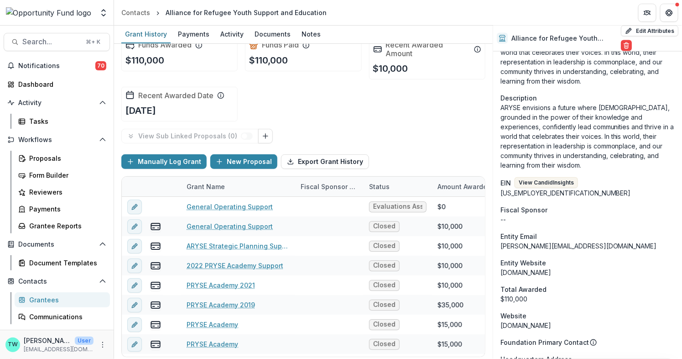
scroll to position [544, 0]
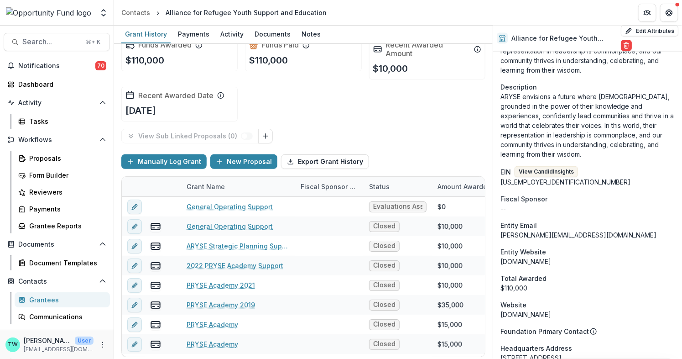
click at [555, 256] on div "[DOMAIN_NAME]" at bounding box center [588, 261] width 174 height 10
drag, startPoint x: 562, startPoint y: 230, endPoint x: 501, endPoint y: 230, distance: 61.2
click at [501, 256] on div "[DOMAIN_NAME]" at bounding box center [588, 261] width 174 height 10
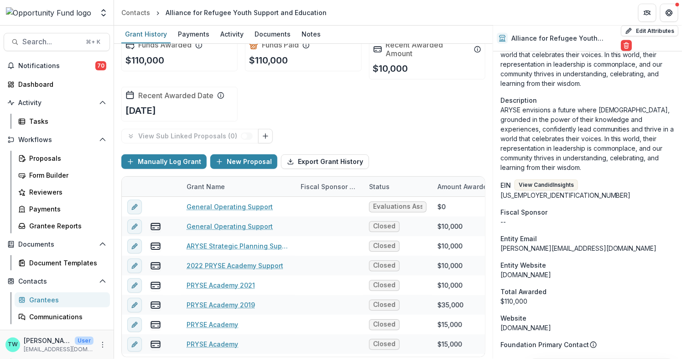
scroll to position [528, 0]
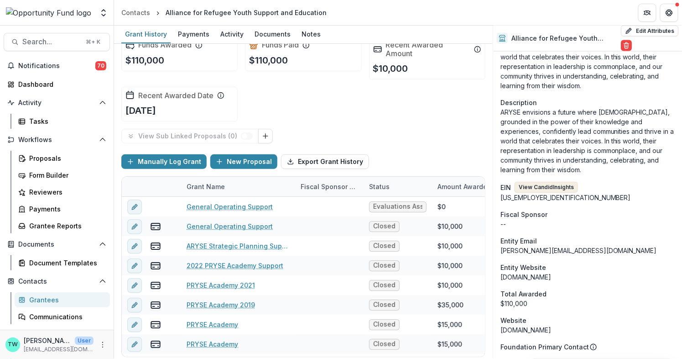
click at [550, 182] on button "View Candid Insights" at bounding box center [546, 187] width 63 height 11
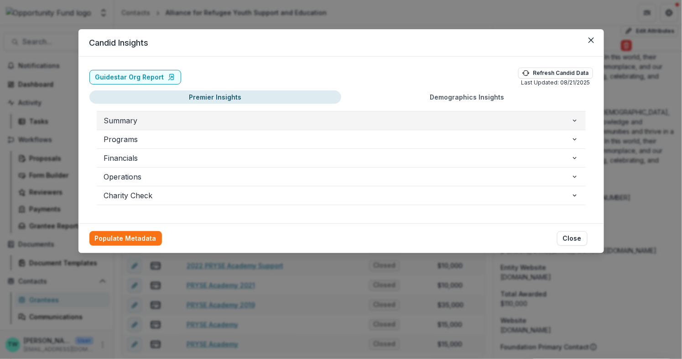
click at [134, 124] on span "Summary" at bounding box center [337, 120] width 467 height 11
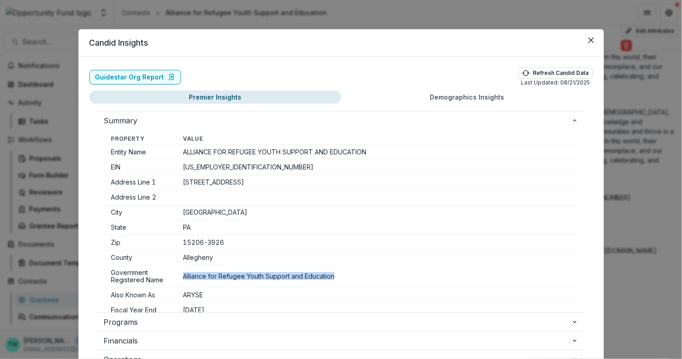
drag, startPoint x: 339, startPoint y: 274, endPoint x: 183, endPoint y: 272, distance: 155.6
click at [183, 272] on td "Alliance for Refugee Youth Support and Education" at bounding box center [377, 276] width 402 height 22
copy td "Alliance for Refugee Youth Support and Education"
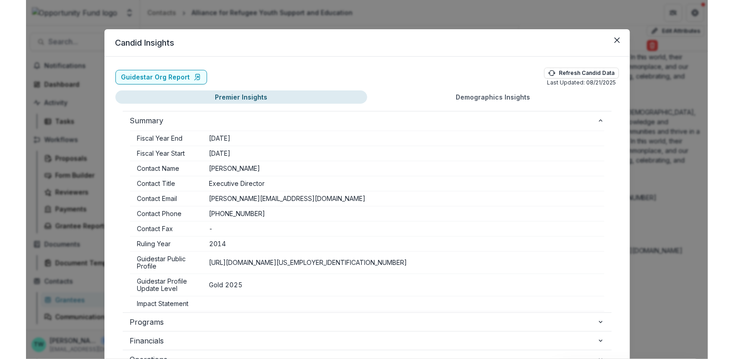
scroll to position [202, 0]
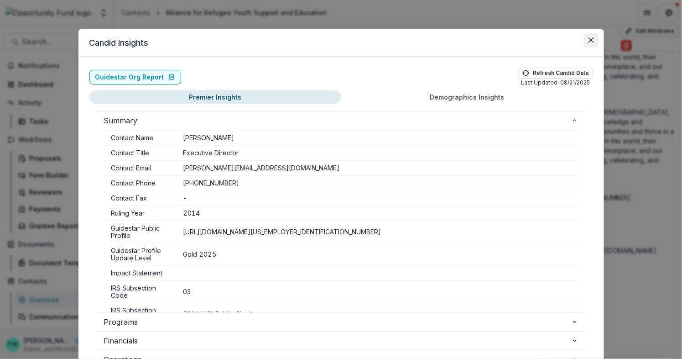
click at [589, 38] on icon "Close" at bounding box center [591, 39] width 5 height 5
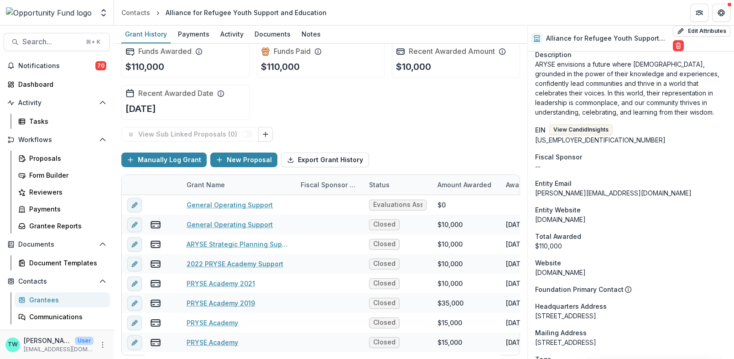
scroll to position [519, 0]
